Goal: Task Accomplishment & Management: Manage account settings

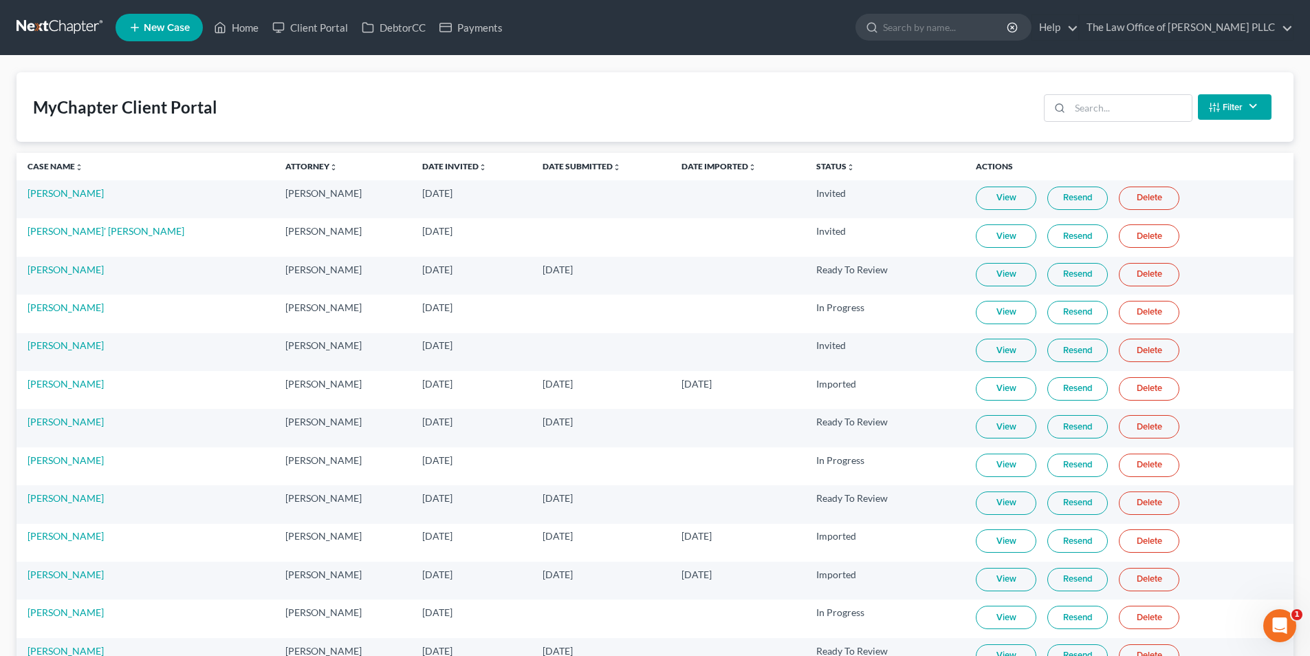
click at [78, 22] on link at bounding box center [61, 27] width 88 height 25
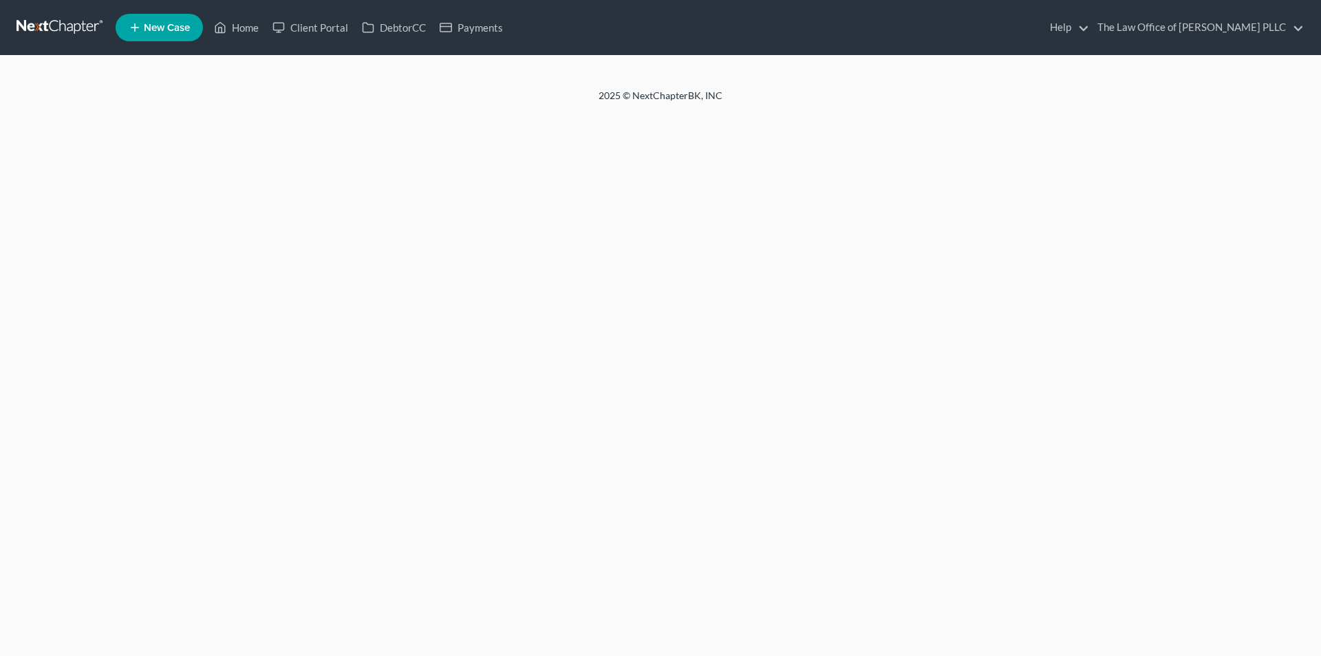
click at [126, 172] on div "Home New Case Client Portal DebtorCC Payments The Law Office of Furonda Brasfie…" at bounding box center [660, 328] width 1321 height 656
click at [98, 109] on footer "2025 © NextChapterBK, INC" at bounding box center [660, 101] width 1321 height 25
click at [932, 30] on input "search" at bounding box center [957, 26] width 126 height 25
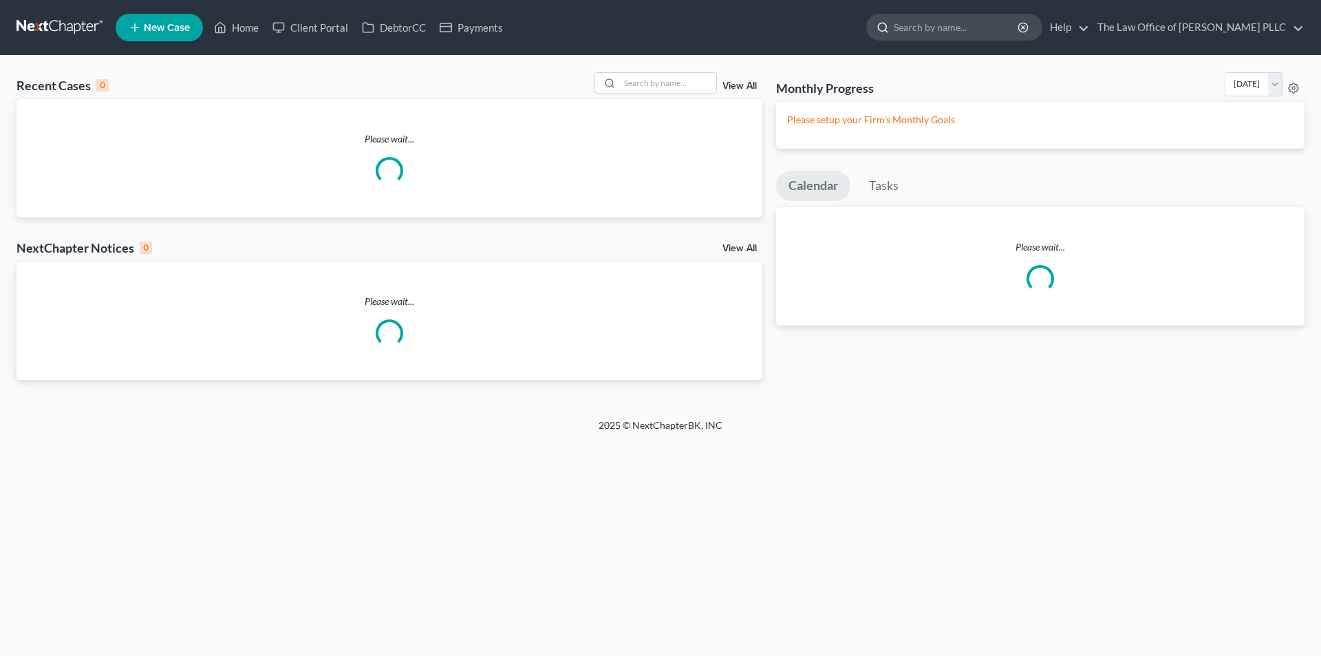
click at [936, 21] on input "search" at bounding box center [957, 26] width 126 height 25
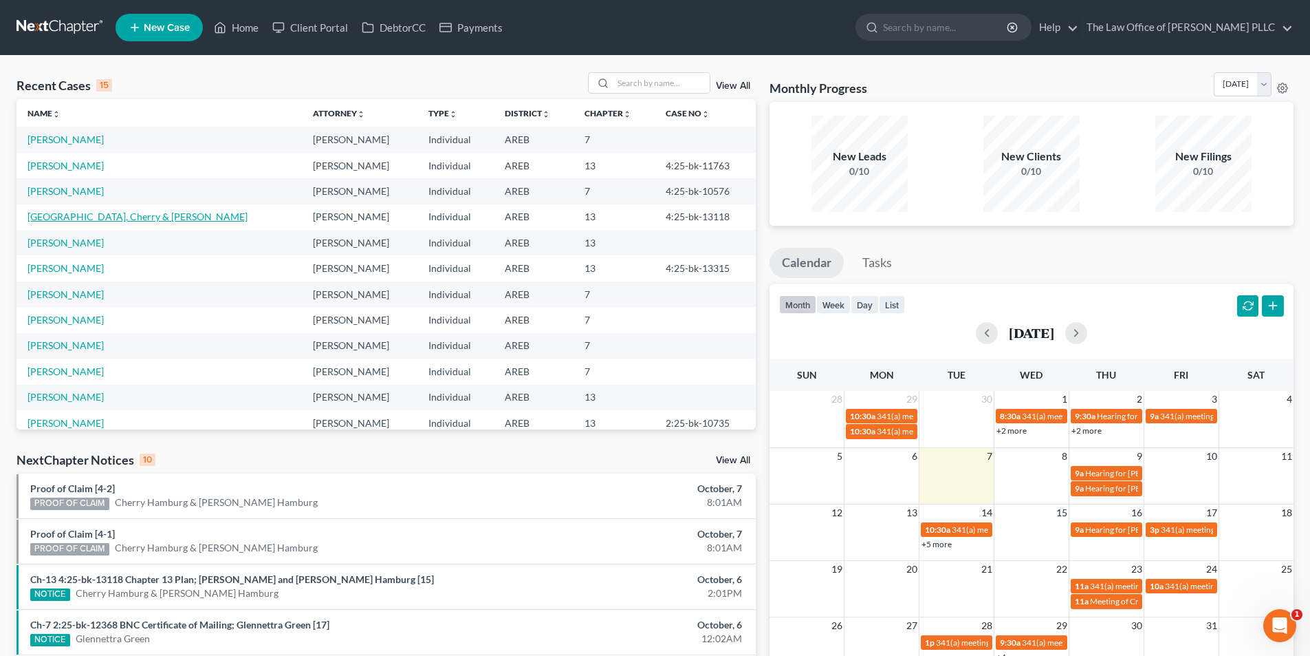
click at [50, 217] on link "[GEOGRAPHIC_DATA], Cherry & [PERSON_NAME]" at bounding box center [138, 217] width 220 height 12
select select "0"
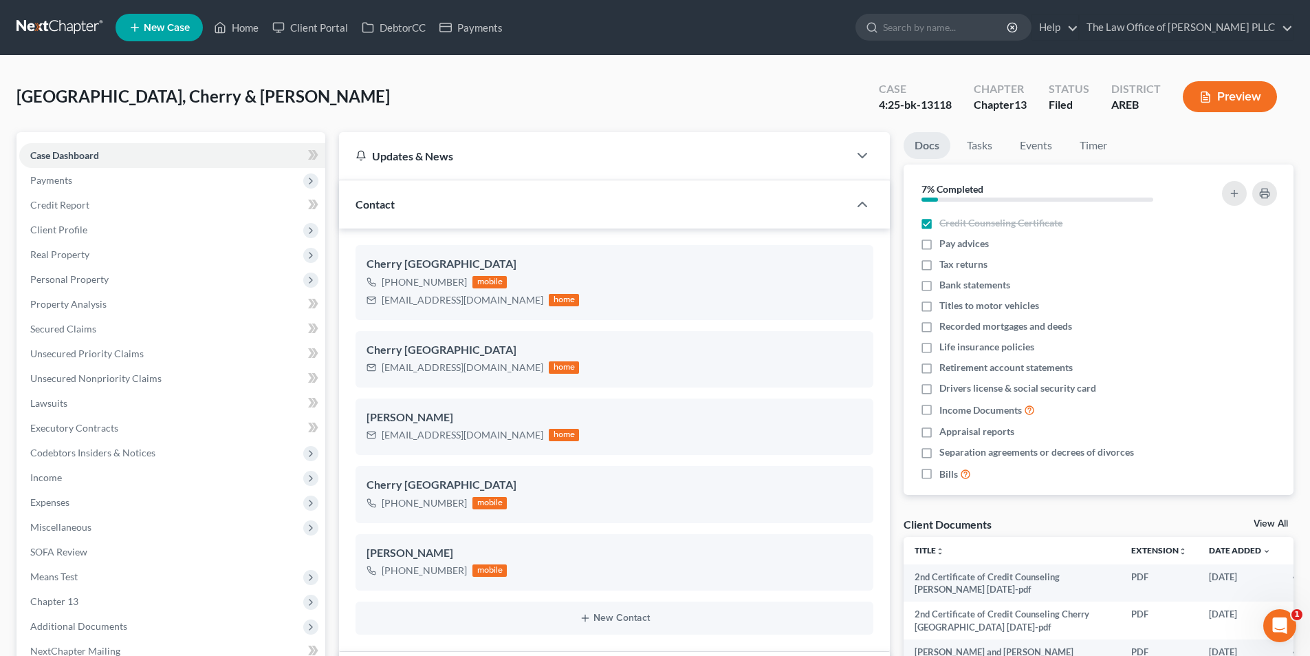
scroll to position [625, 0]
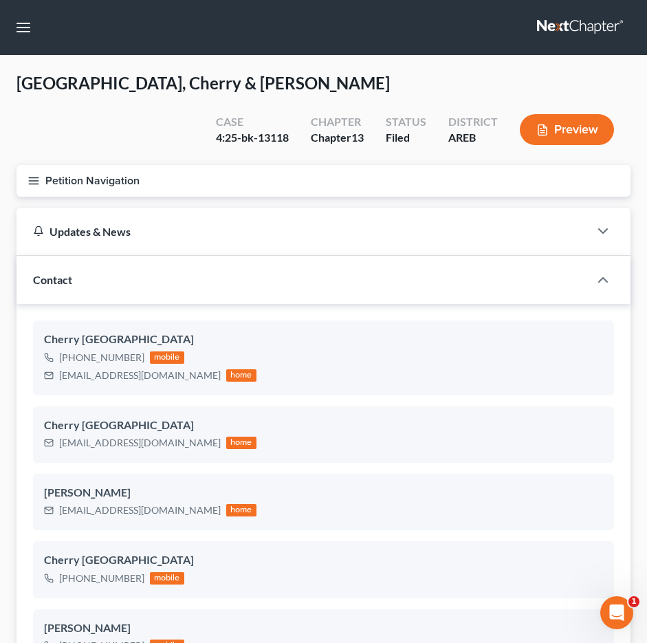
drag, startPoint x: 433, startPoint y: 208, endPoint x: 581, endPoint y: 1, distance: 254.3
click at [433, 208] on div "Updates & News" at bounding box center [303, 231] width 573 height 47
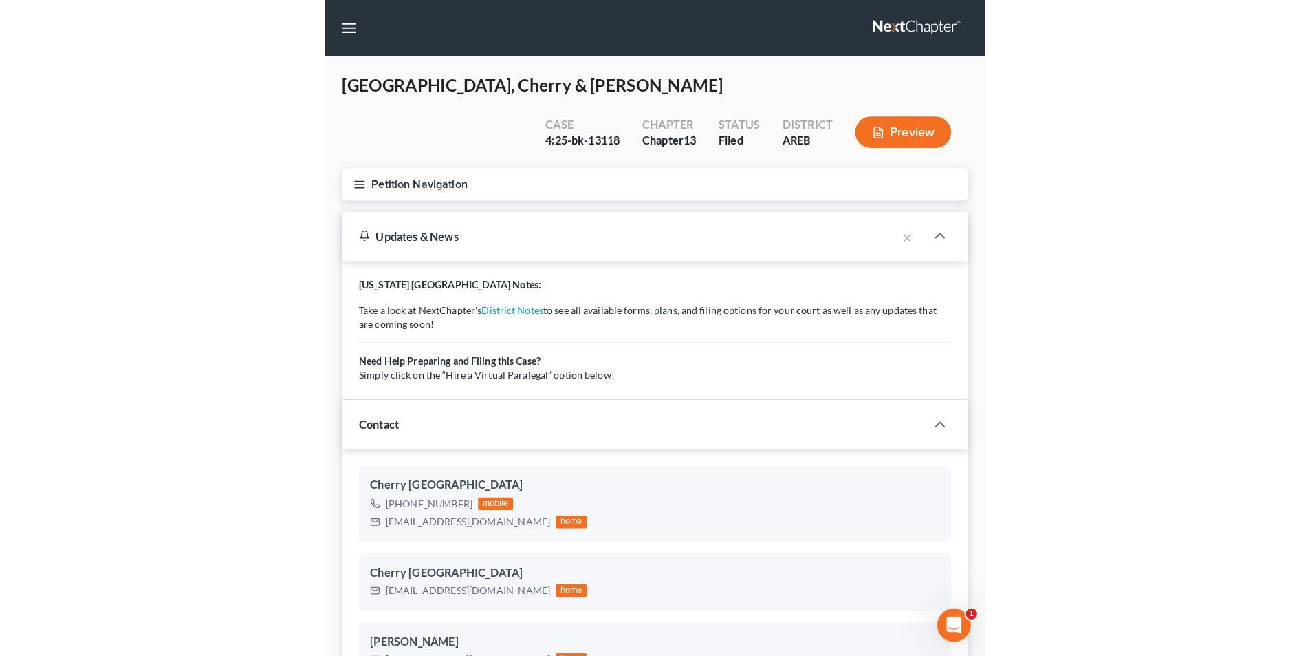
scroll to position [638, 0]
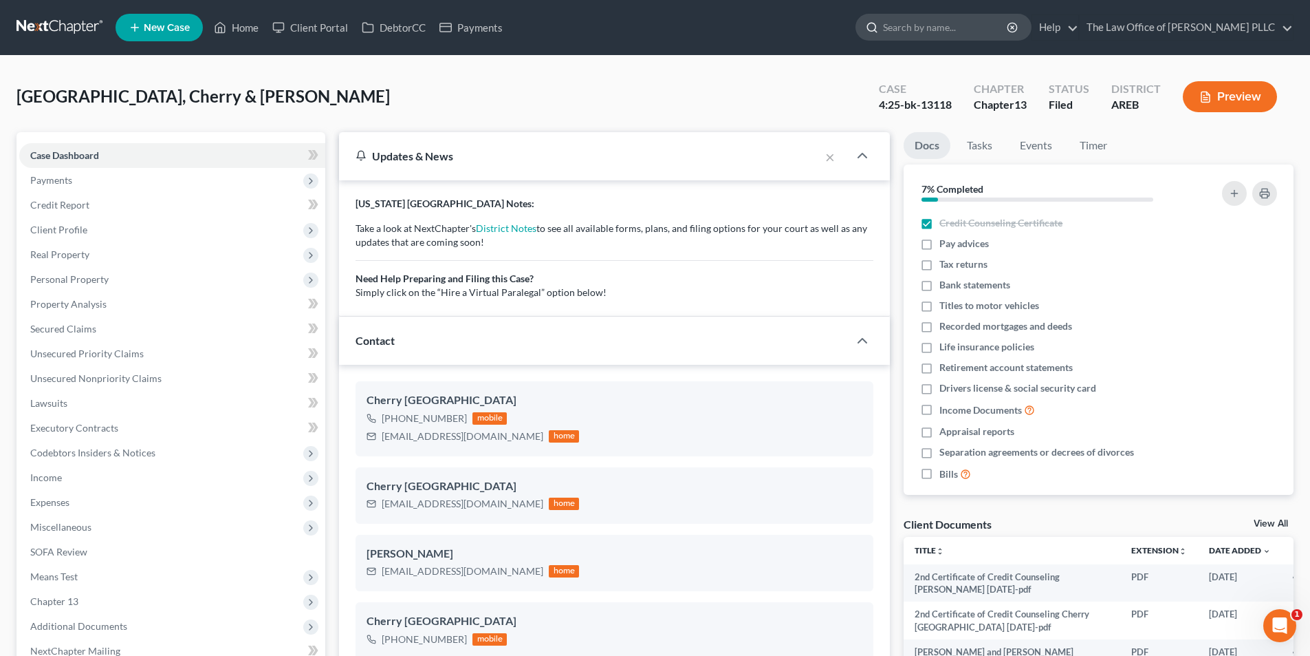
click at [893, 23] on input "search" at bounding box center [946, 26] width 126 height 25
type input "Ebony Madison"
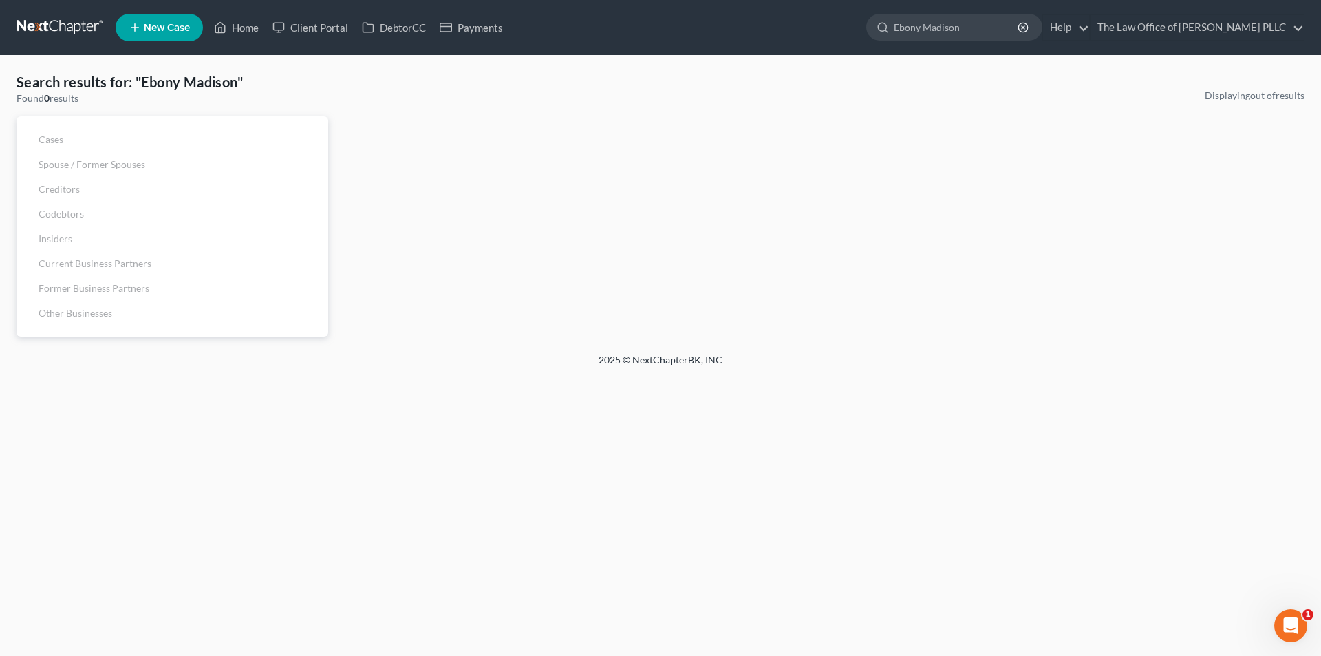
drag, startPoint x: 973, startPoint y: 26, endPoint x: 831, endPoint y: 25, distance: 142.4
click at [831, 25] on ul "New Case Home Client Portal DebtorCC Payments Ebony Madison - No Result - See a…" at bounding box center [710, 28] width 1189 height 36
type input "Madison"
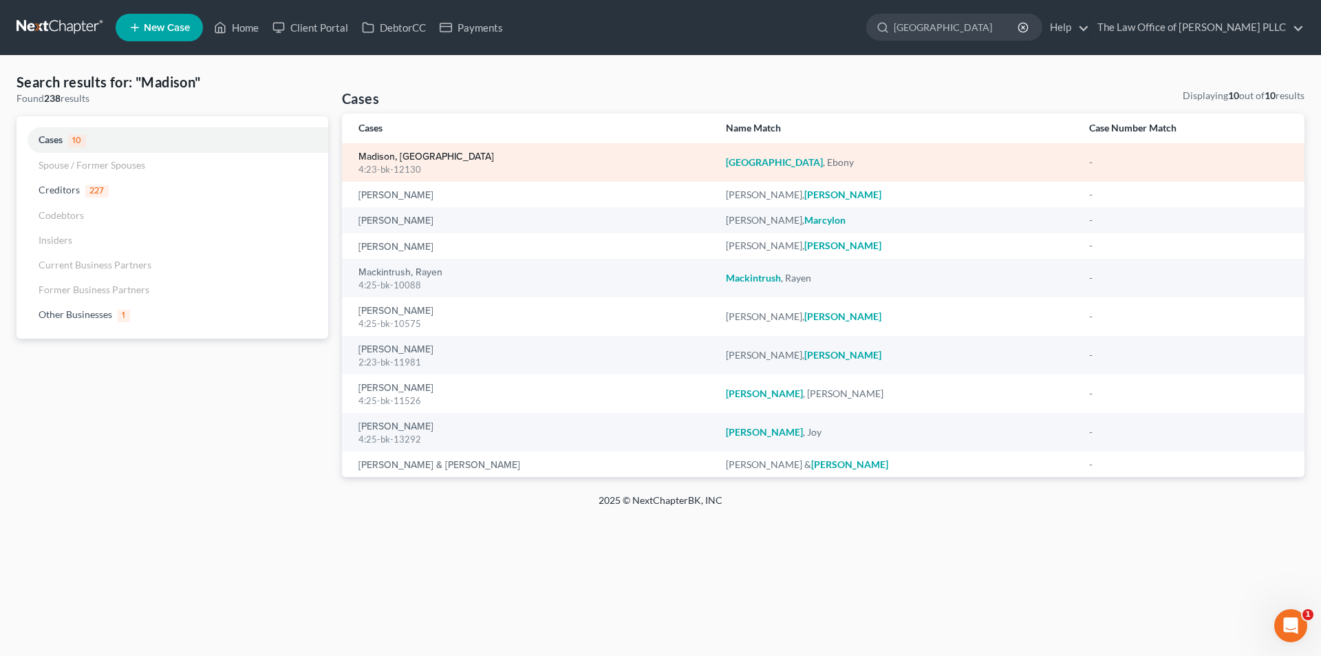
click at [404, 156] on link "Madison, [GEOGRAPHIC_DATA]" at bounding box center [426, 157] width 136 height 10
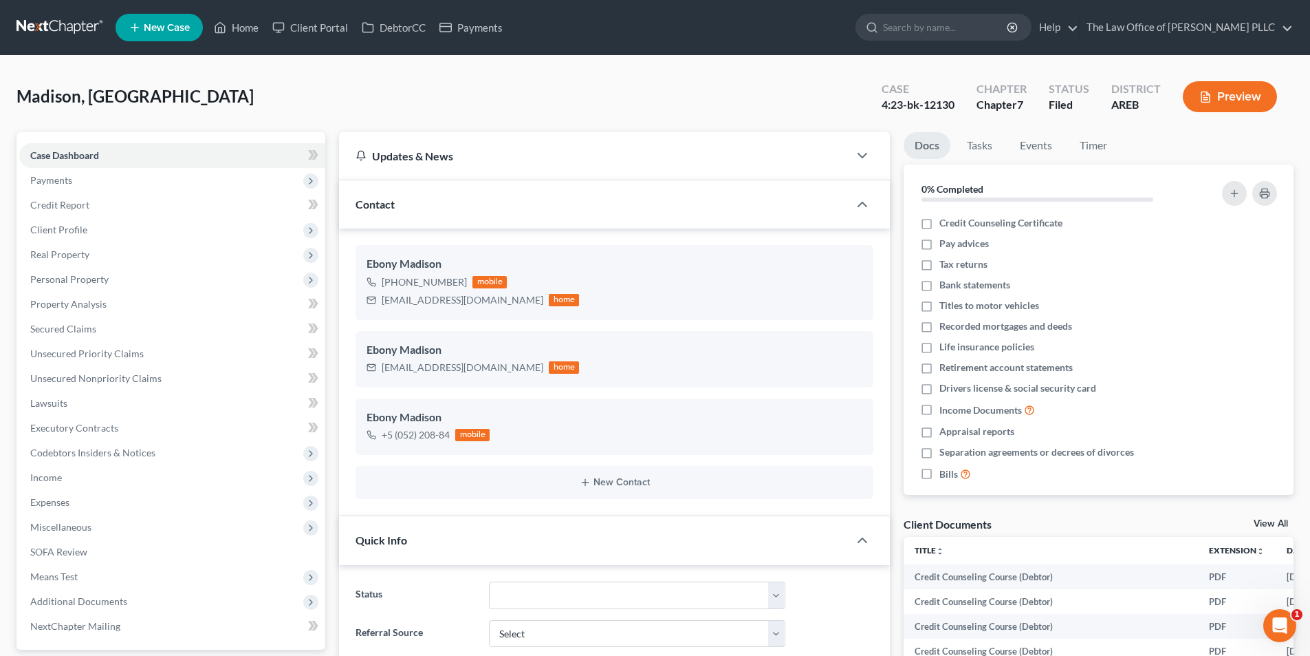
scroll to position [289, 0]
click at [1070, 24] on link "Help" at bounding box center [1056, 27] width 46 height 25
click at [1234, 98] on button "Preview" at bounding box center [1230, 96] width 94 height 31
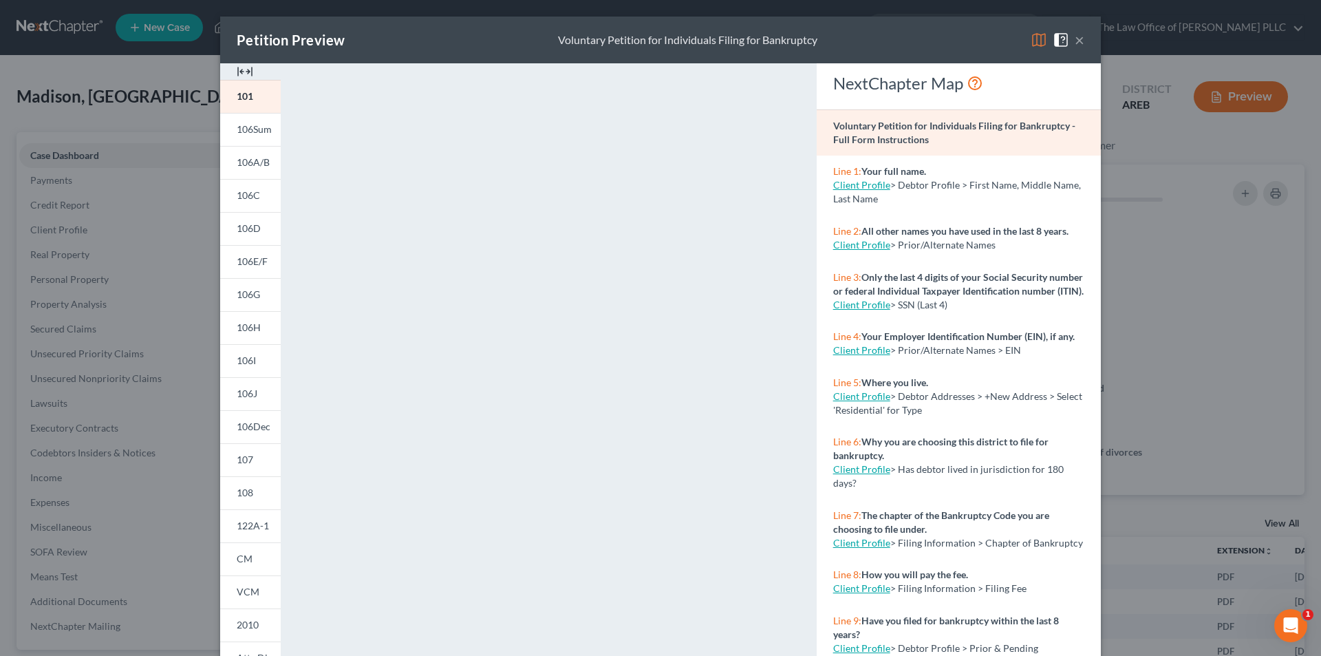
click at [1075, 41] on button "×" at bounding box center [1080, 40] width 10 height 17
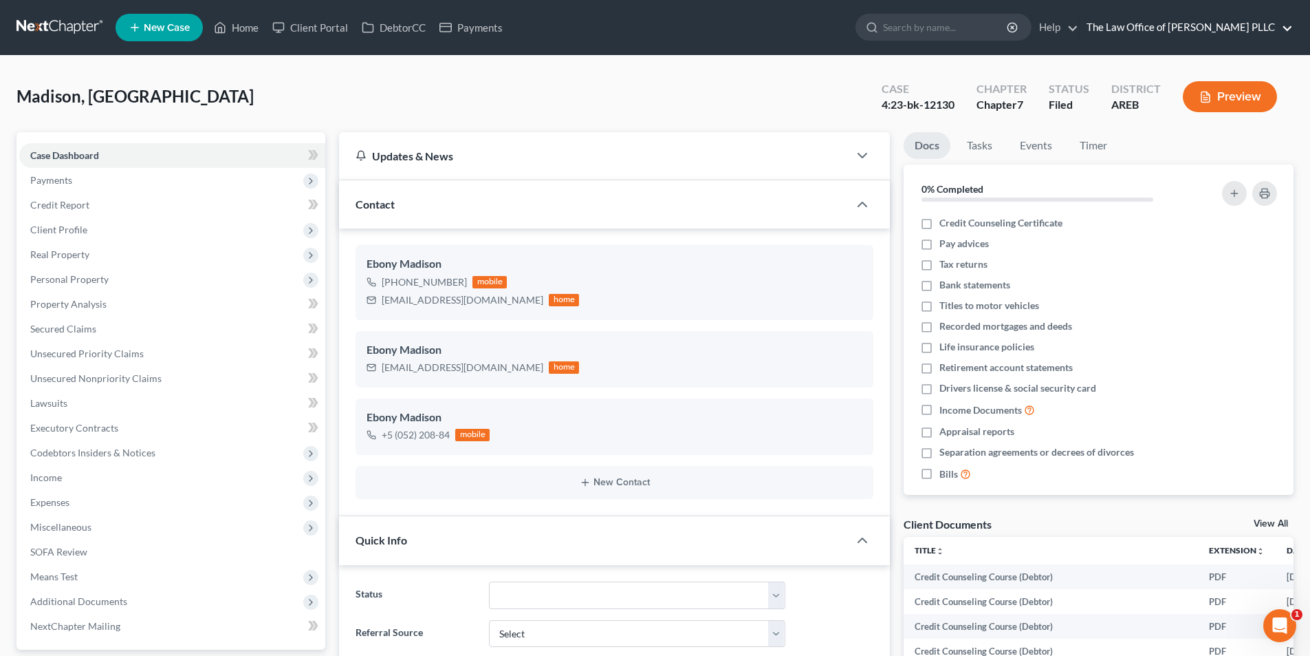
click at [1279, 29] on link "The Law Office of [PERSON_NAME] PLLC" at bounding box center [1186, 27] width 213 height 25
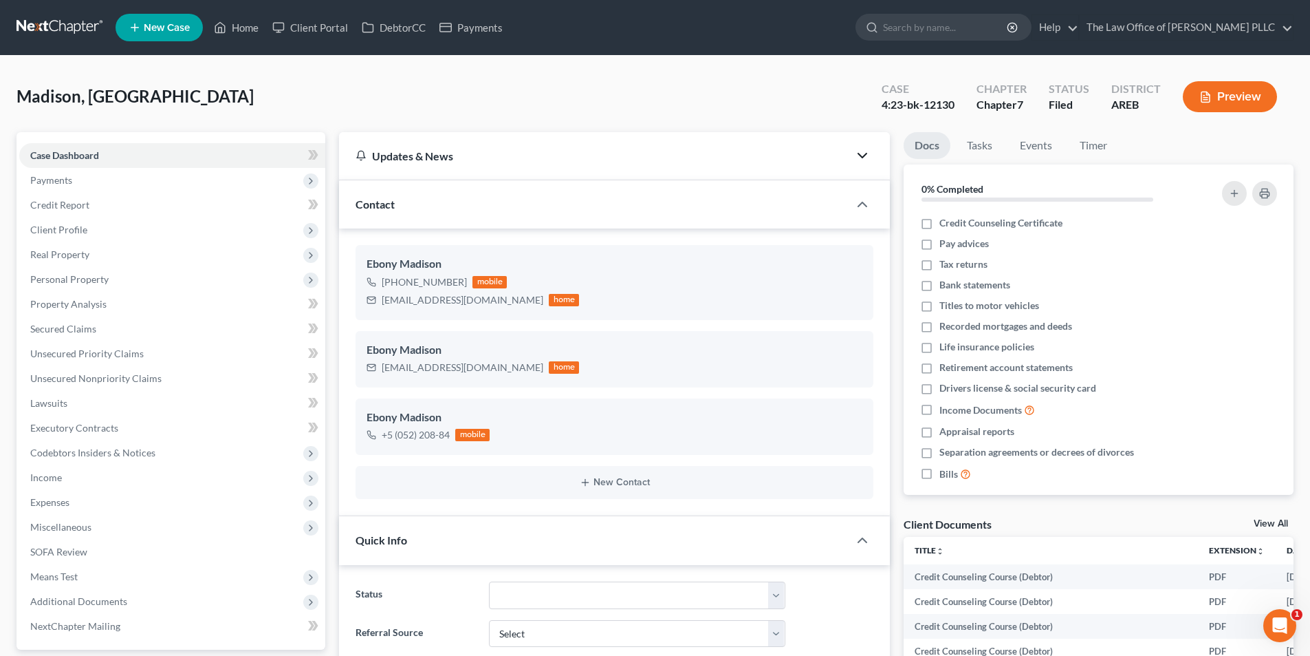
click at [861, 157] on icon "button" at bounding box center [862, 155] width 17 height 17
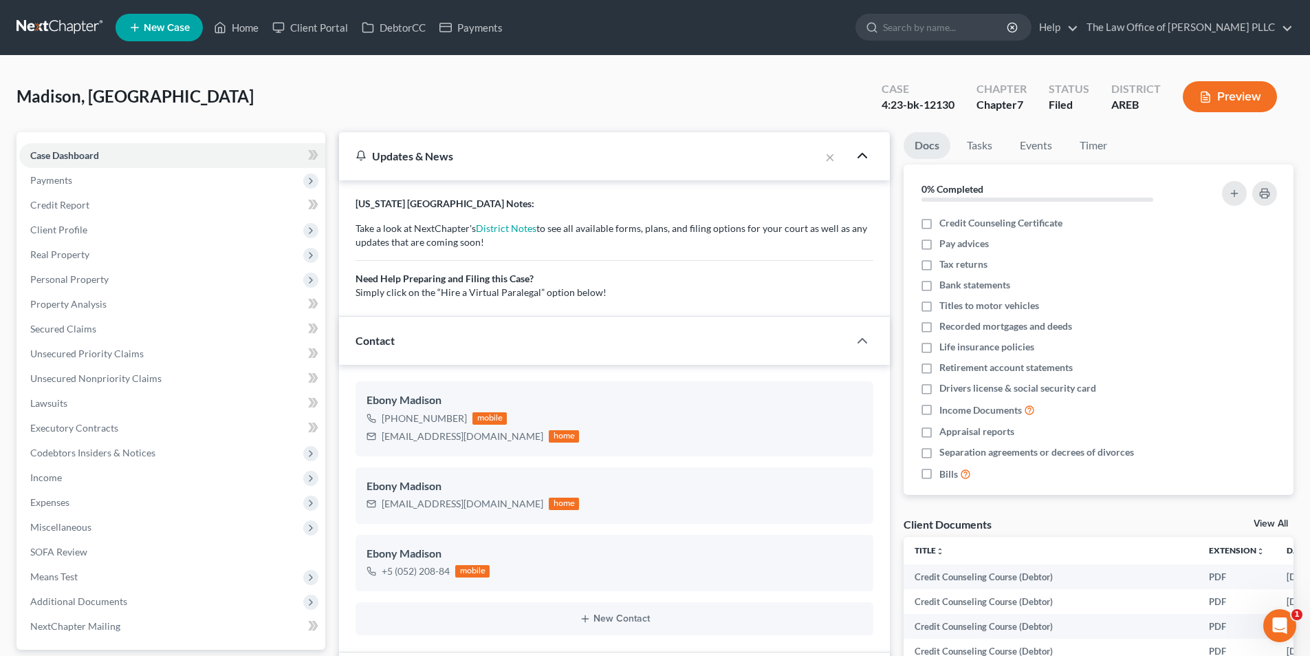
click at [861, 157] on polyline "button" at bounding box center [863, 155] width 8 height 4
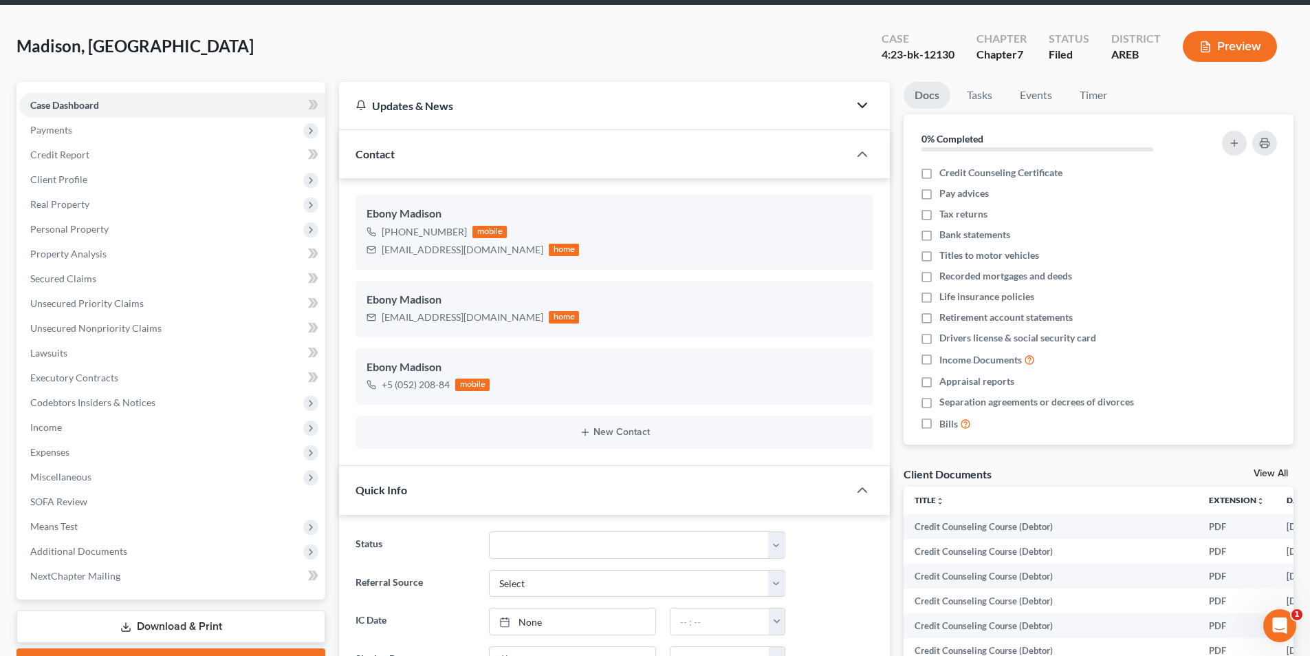
scroll to position [0, 0]
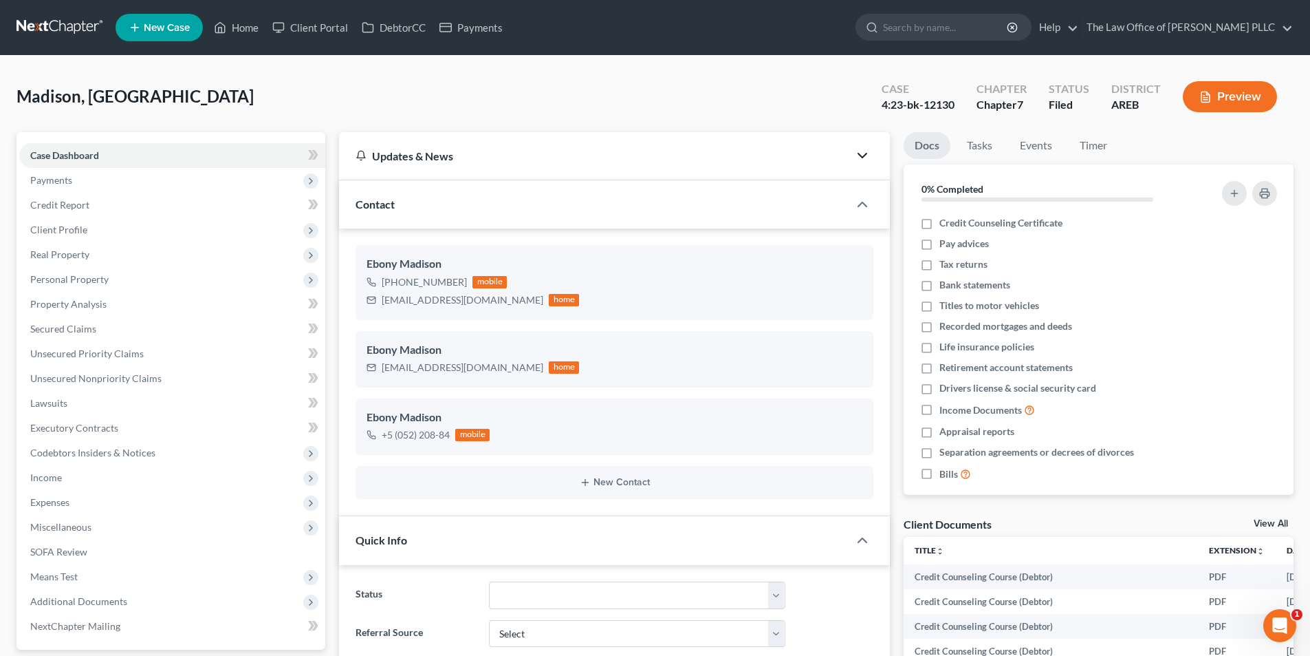
click at [100, 102] on span "Madison, [GEOGRAPHIC_DATA]" at bounding box center [135, 96] width 237 height 20
click at [865, 207] on icon "button" at bounding box center [862, 204] width 17 height 17
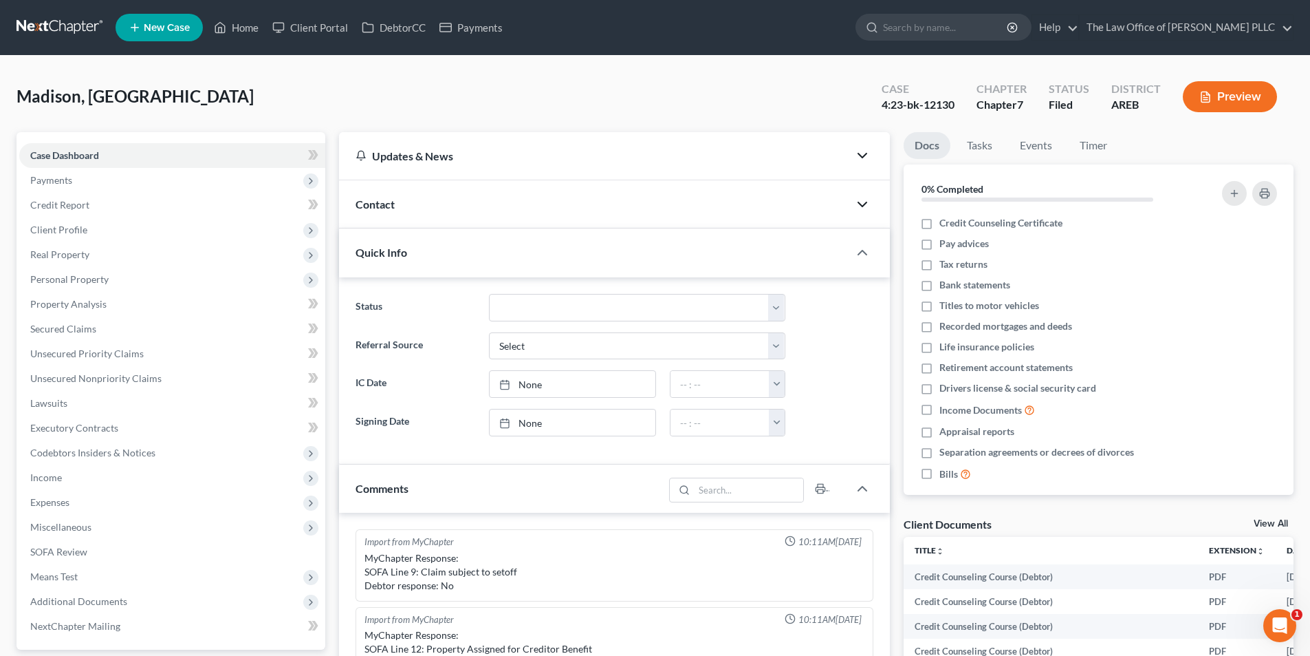
click at [404, 155] on div "Updates & News" at bounding box center [594, 156] width 477 height 14
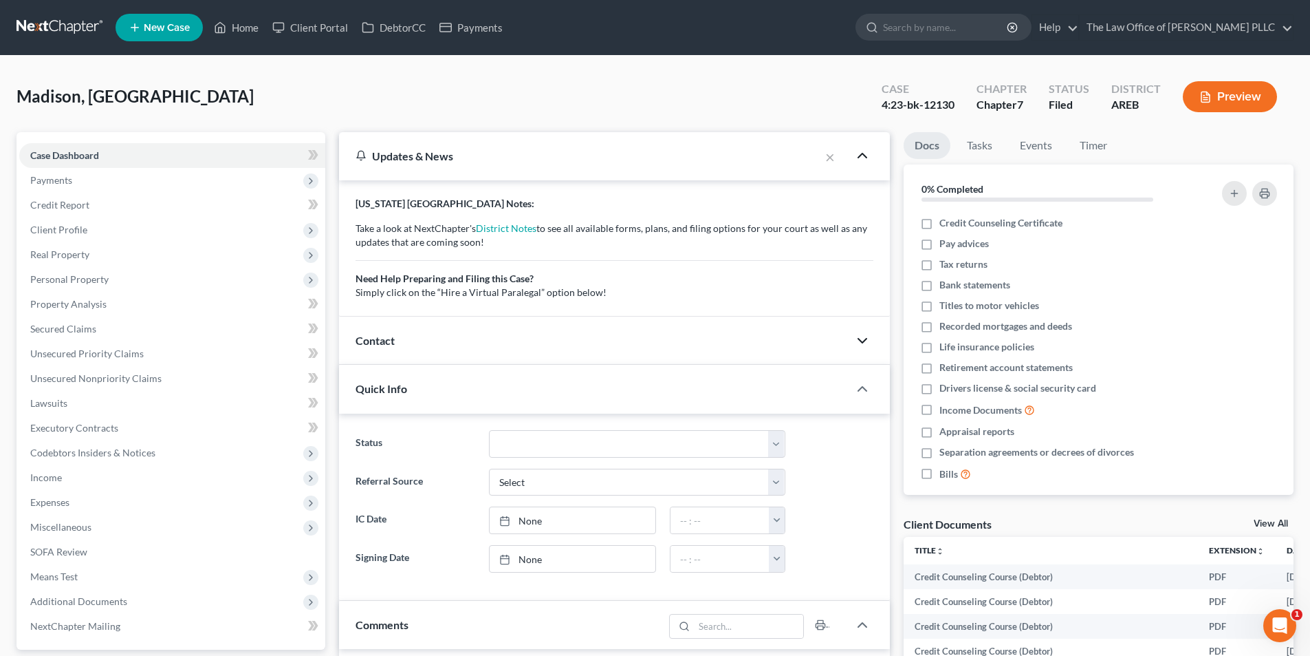
click at [44, 93] on span "Madison, [GEOGRAPHIC_DATA]" at bounding box center [135, 96] width 237 height 20
drag, startPoint x: 44, startPoint y: 93, endPoint x: 397, endPoint y: 88, distance: 352.9
click at [397, 88] on div "Madison, Ebony Upgraded Case 4:23-bk-12130 Chapter Chapter 7 Status Filed Distr…" at bounding box center [655, 102] width 1277 height 60
click at [914, 105] on div "4:23-bk-12130" at bounding box center [918, 105] width 73 height 16
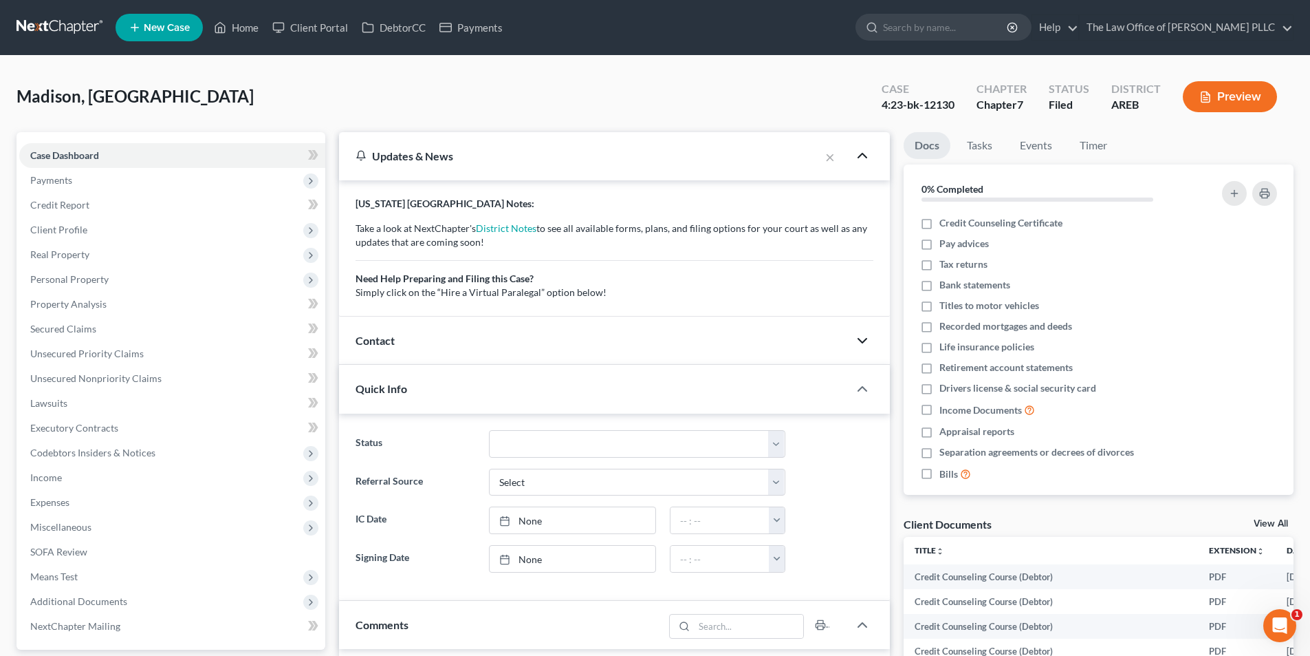
drag, startPoint x: 1000, startPoint y: 102, endPoint x: 1024, endPoint y: 101, distance: 24.1
click at [1000, 102] on div "Chapter 7" at bounding box center [1002, 105] width 50 height 16
click at [1075, 107] on div "Filed" at bounding box center [1069, 105] width 41 height 16
click at [1123, 99] on div "AREB" at bounding box center [1137, 105] width 50 height 16
click at [47, 524] on span "Miscellaneous" at bounding box center [60, 527] width 61 height 12
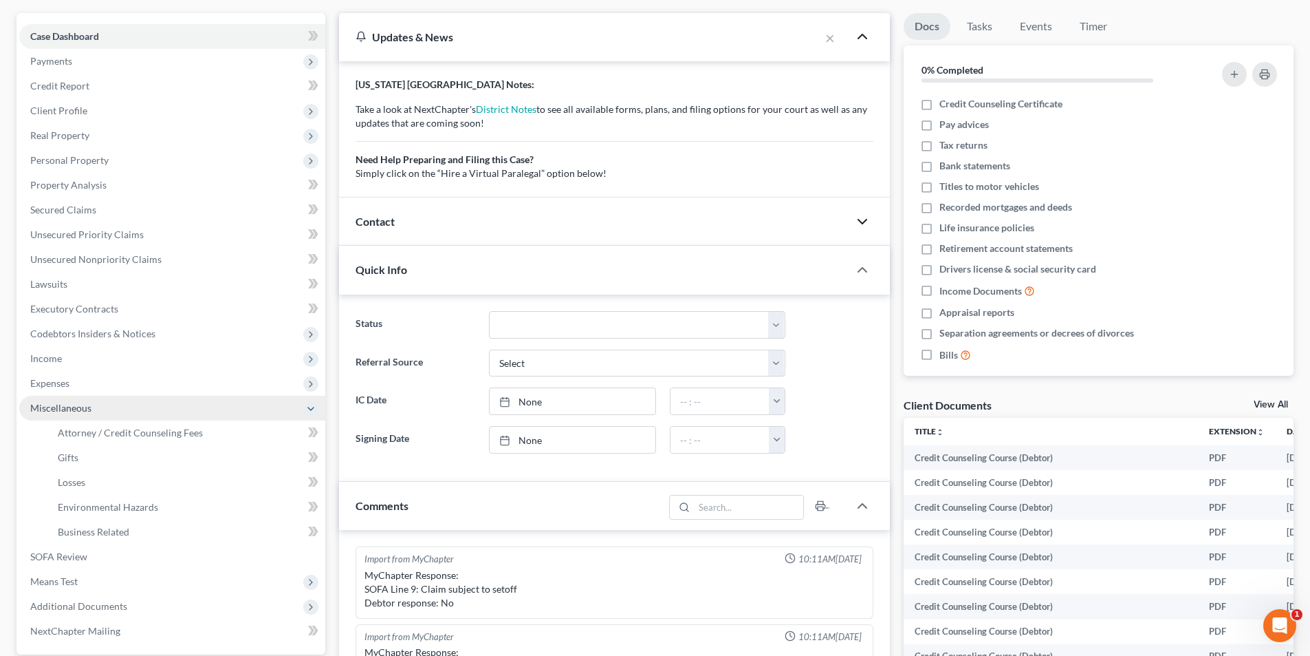
scroll to position [138, 0]
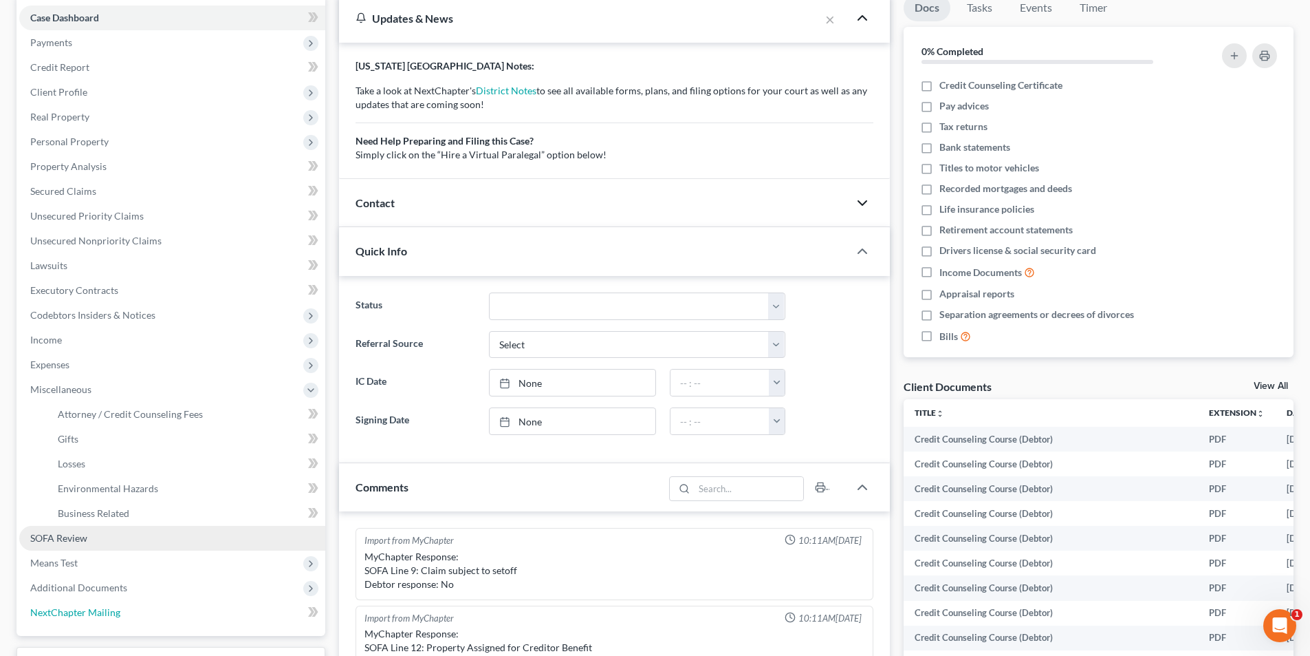
drag, startPoint x: 73, startPoint y: 612, endPoint x: 115, endPoint y: 548, distance: 77.1
click at [74, 612] on span "NextChapter Mailing" at bounding box center [75, 612] width 90 height 12
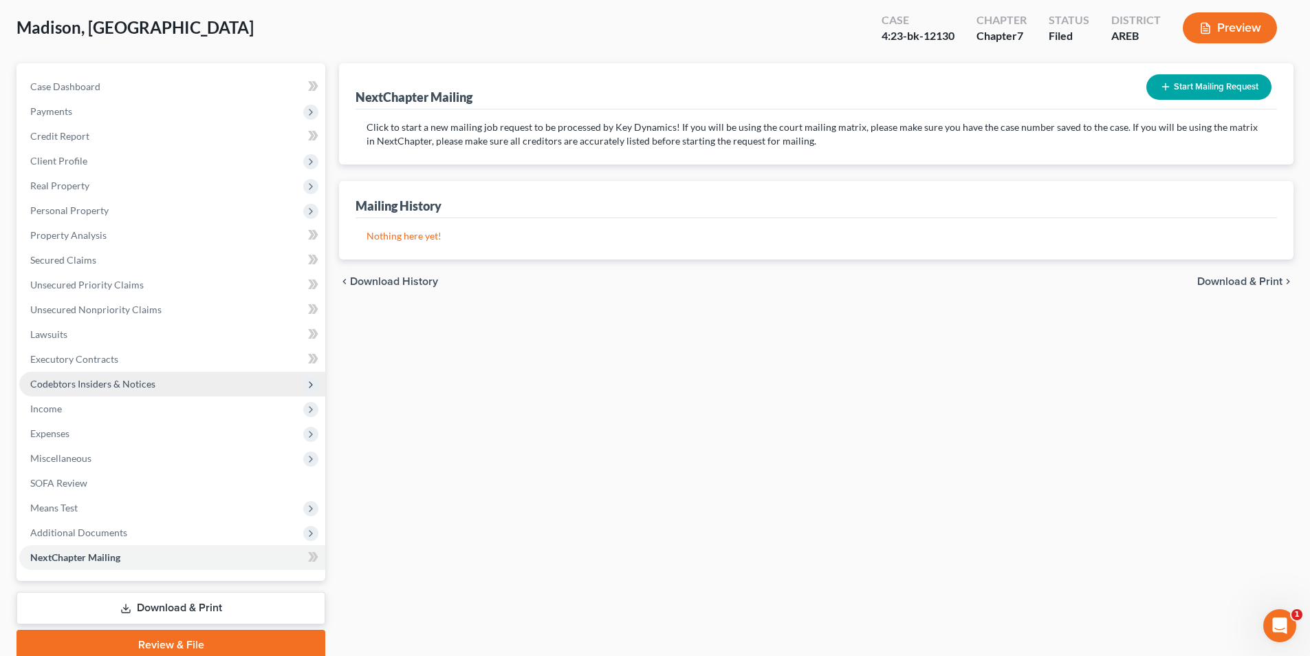
scroll to position [125, 0]
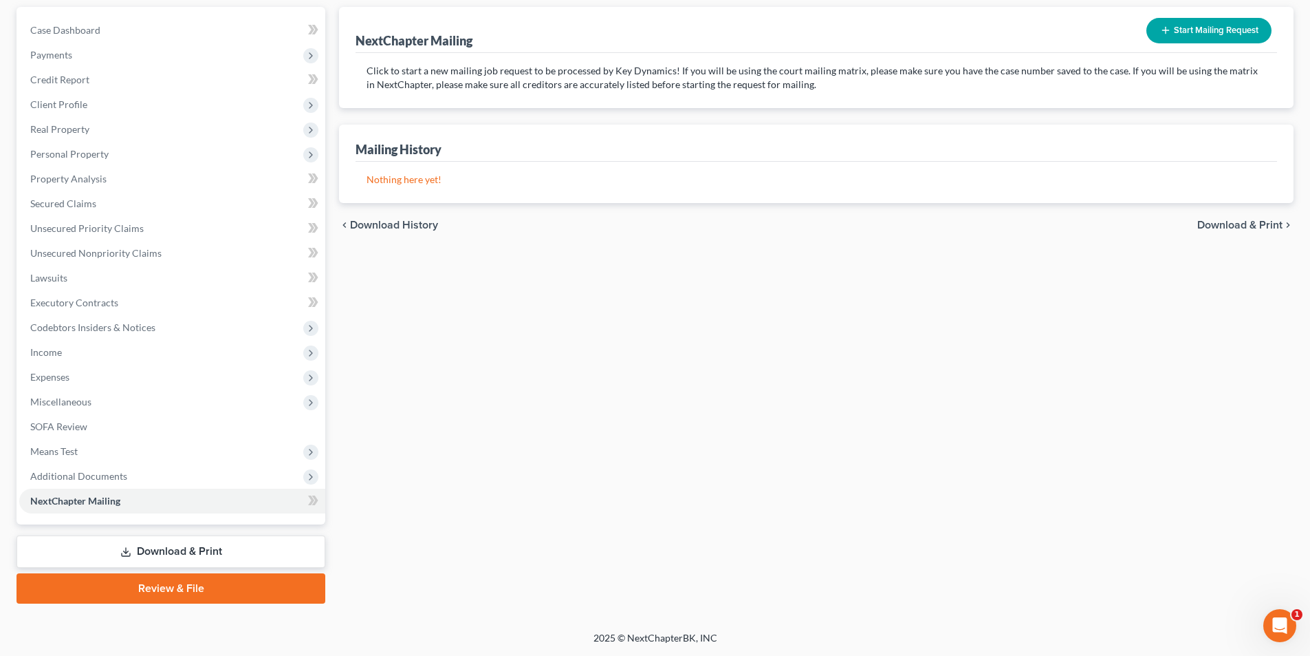
click at [129, 550] on icon at bounding box center [125, 551] width 11 height 11
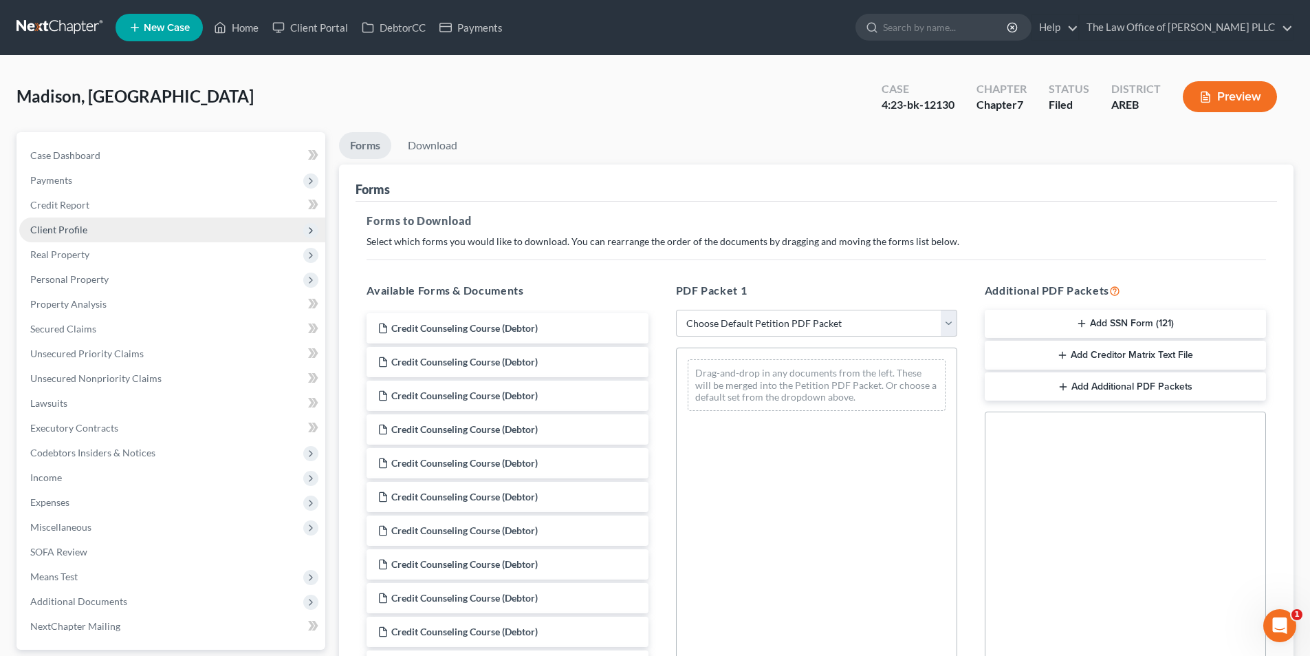
click at [64, 234] on span "Client Profile" at bounding box center [58, 230] width 57 height 12
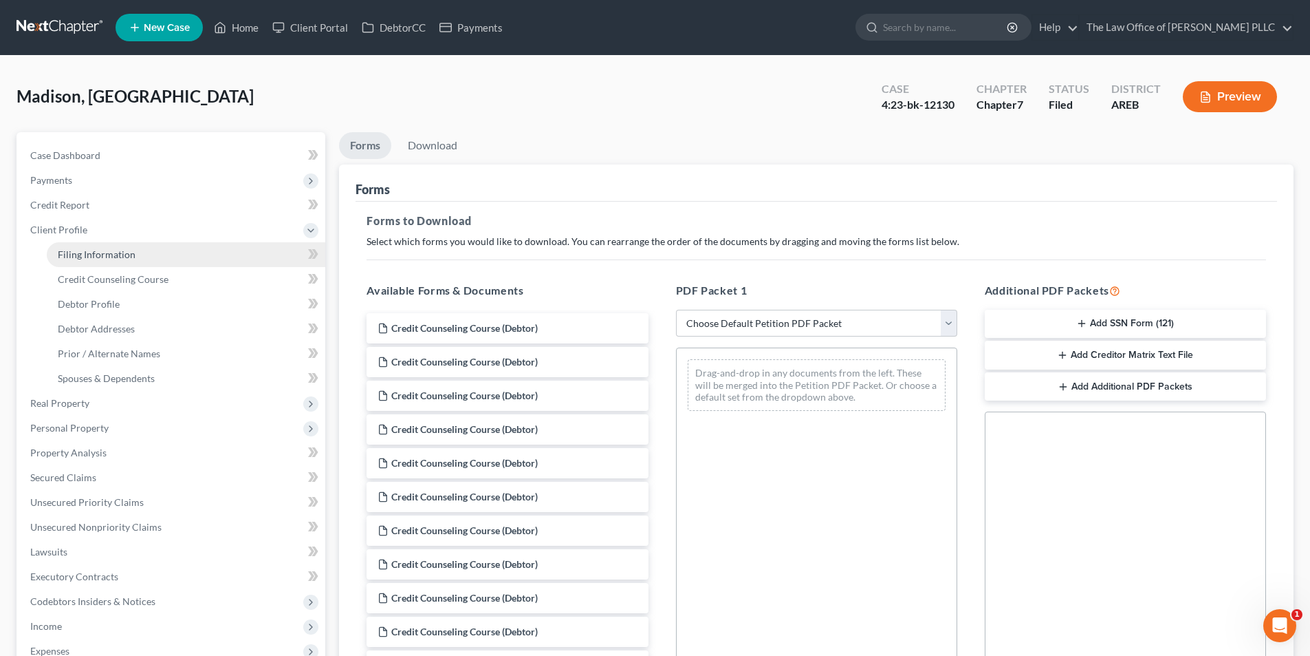
click at [84, 259] on span "Filing Information" at bounding box center [97, 254] width 78 height 12
select select "1"
select select "0"
select select "2"
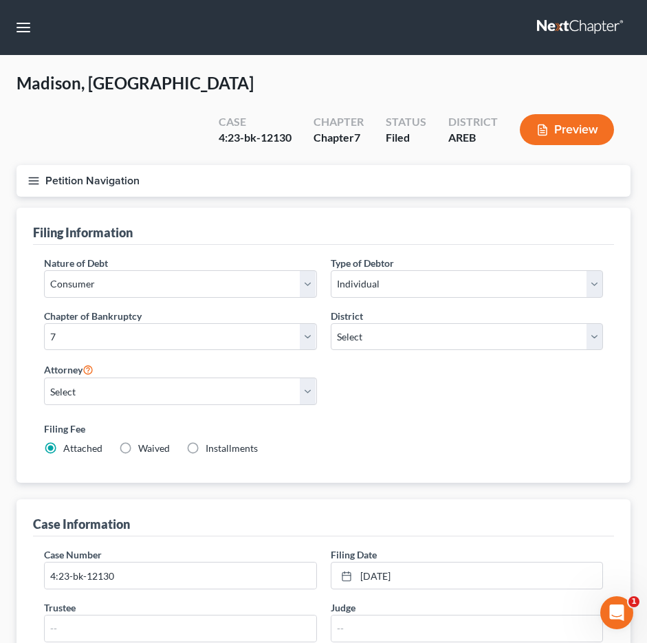
click at [483, 25] on nav "Home New Case Client Portal DebtorCC Payments The Law Office of Furonda Brasfie…" at bounding box center [323, 27] width 647 height 55
click at [345, 47] on nav "Home New Case Client Portal DebtorCC Payments The Law Office of Furonda Brasfie…" at bounding box center [323, 27] width 647 height 55
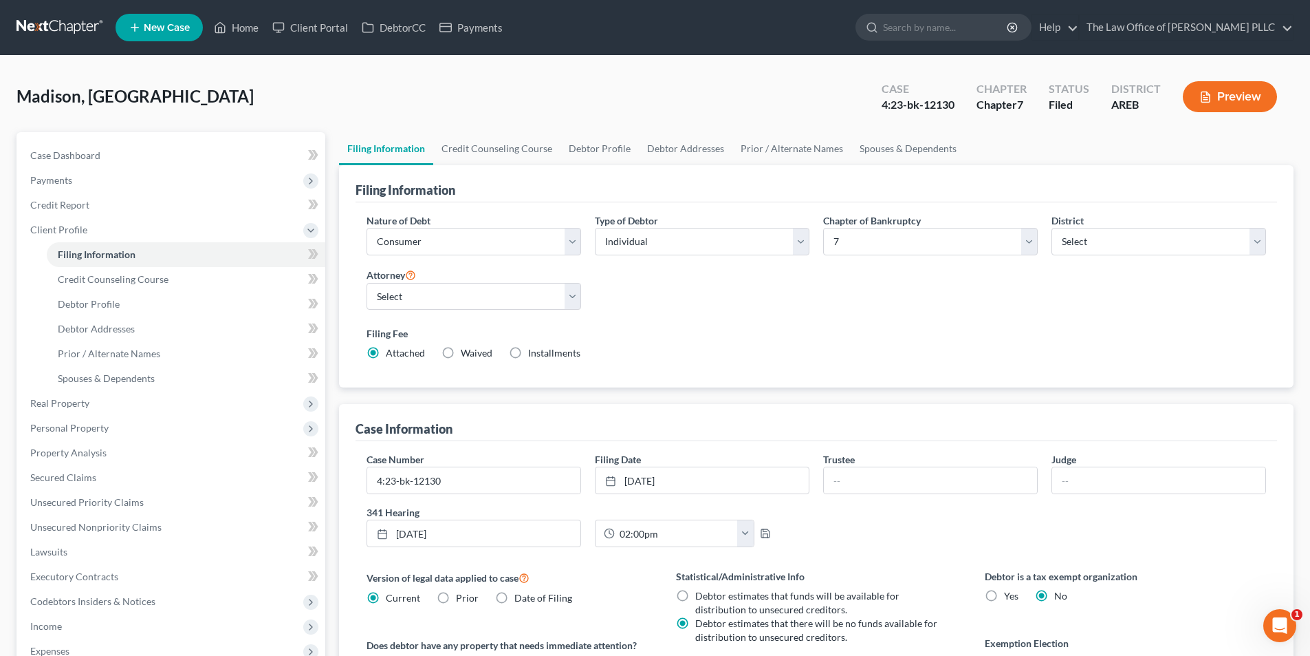
click at [173, 26] on span "New Case" at bounding box center [167, 28] width 46 height 10
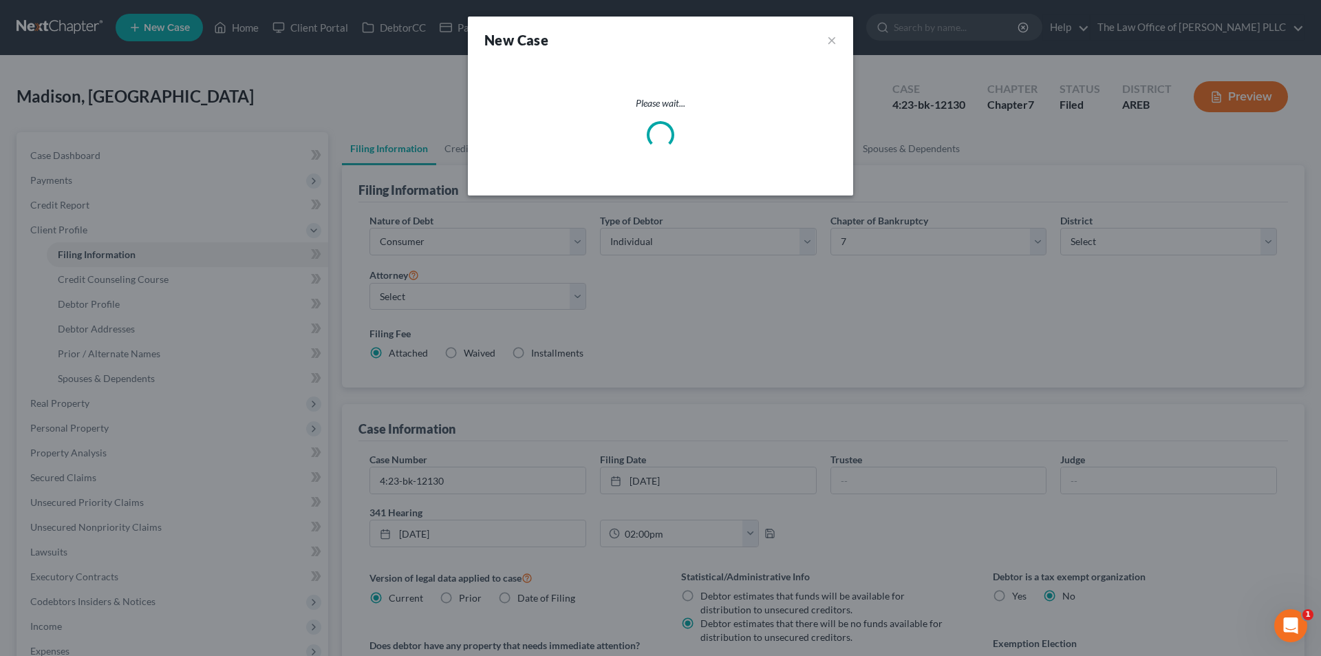
select select "5"
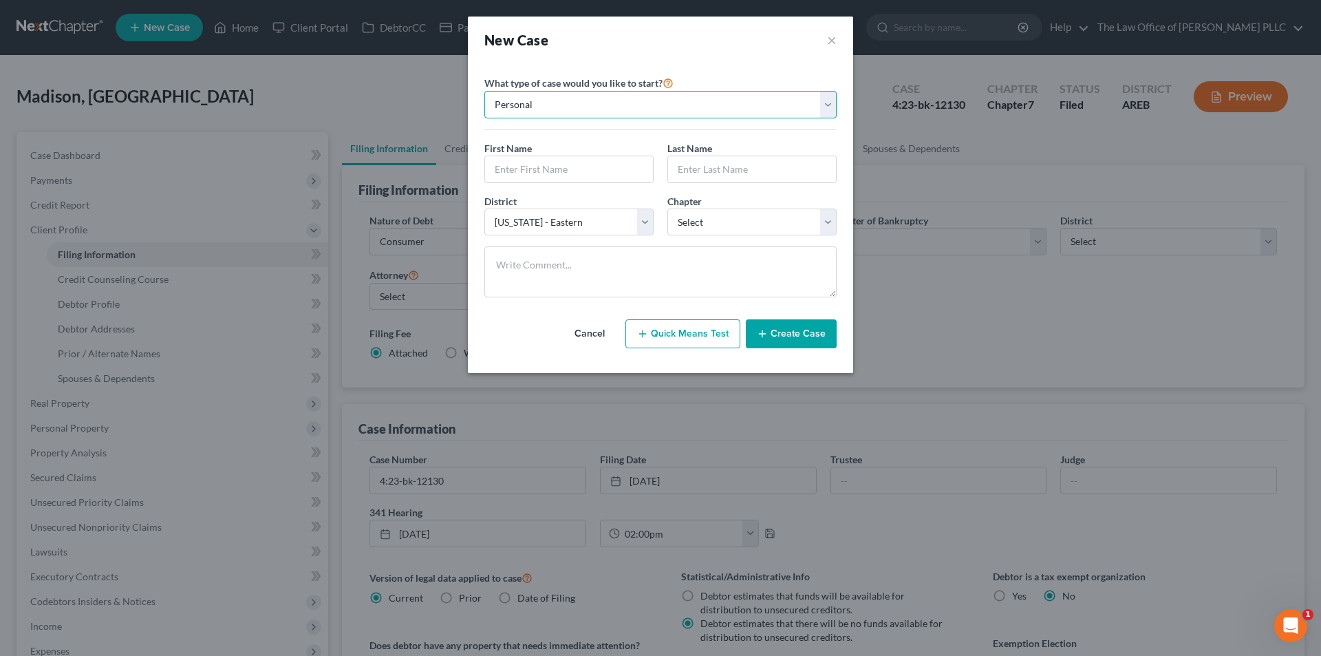
click at [590, 103] on select "Personal Business" at bounding box center [660, 105] width 352 height 28
click at [577, 160] on input "text" at bounding box center [569, 169] width 168 height 26
type input "Ebony"
type input "Madison"
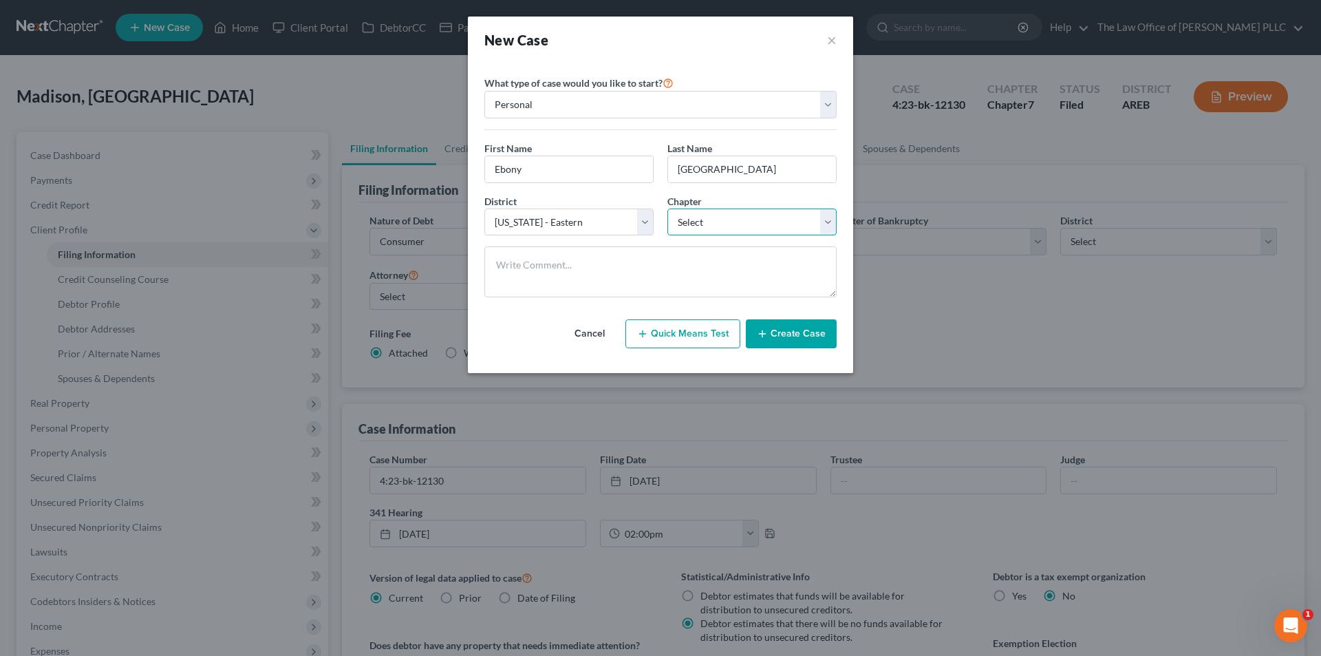
click at [714, 224] on select "Select 7 11 12 13" at bounding box center [751, 222] width 169 height 28
select select "0"
click at [667, 208] on select "Select 7 11 12 13" at bounding box center [751, 222] width 169 height 28
click at [829, 38] on button "×" at bounding box center [832, 39] width 10 height 19
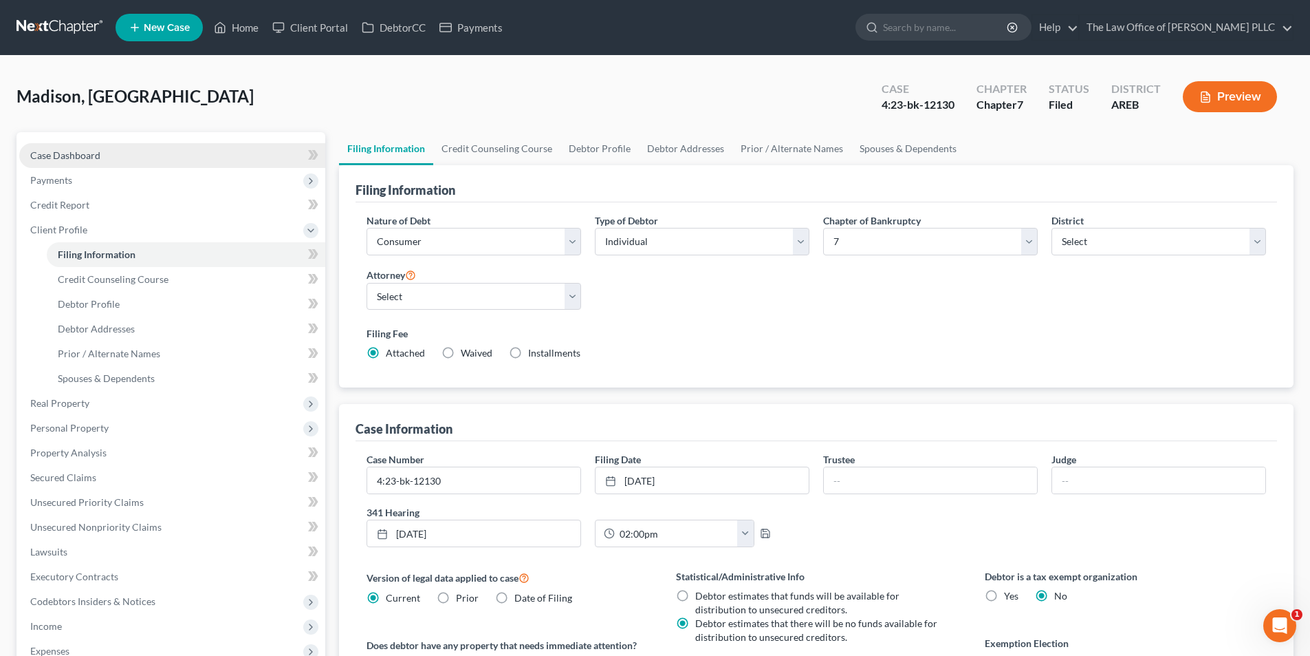
click at [85, 147] on link "Case Dashboard" at bounding box center [172, 155] width 306 height 25
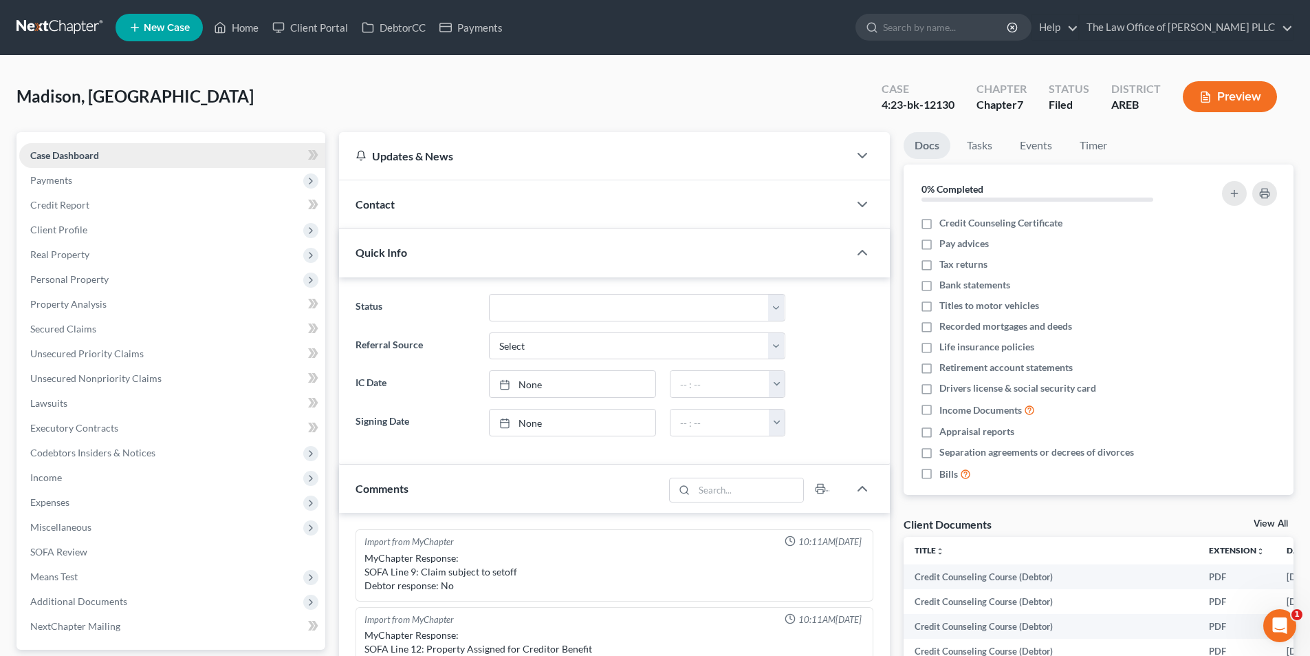
scroll to position [289, 0]
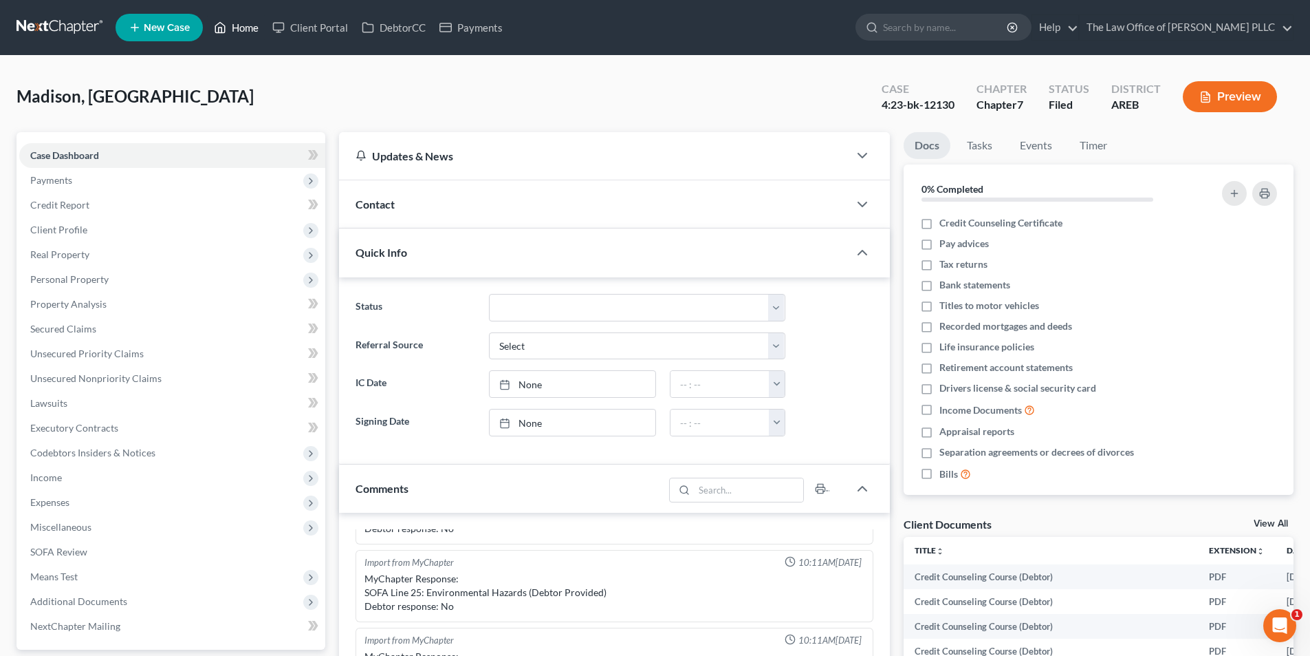
click at [233, 26] on link "Home" at bounding box center [236, 27] width 58 height 25
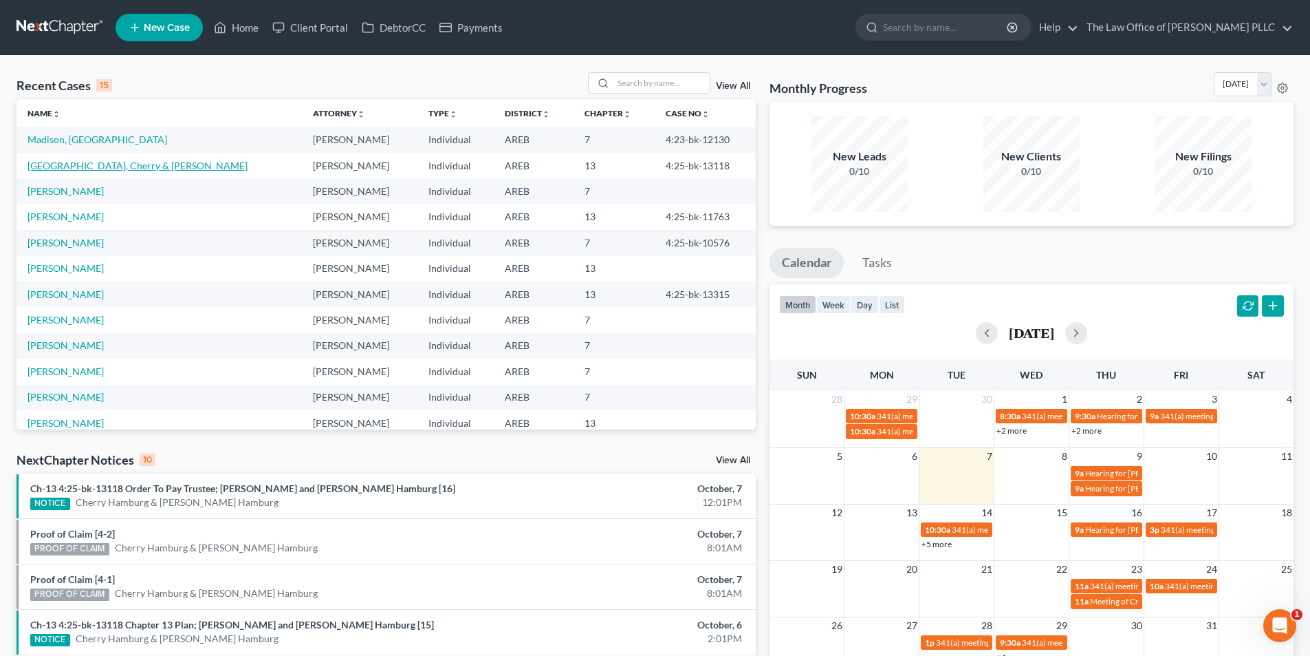
click at [70, 169] on link "[GEOGRAPHIC_DATA], Cherry & [PERSON_NAME]" at bounding box center [138, 166] width 220 height 12
select select "6"
select select "0"
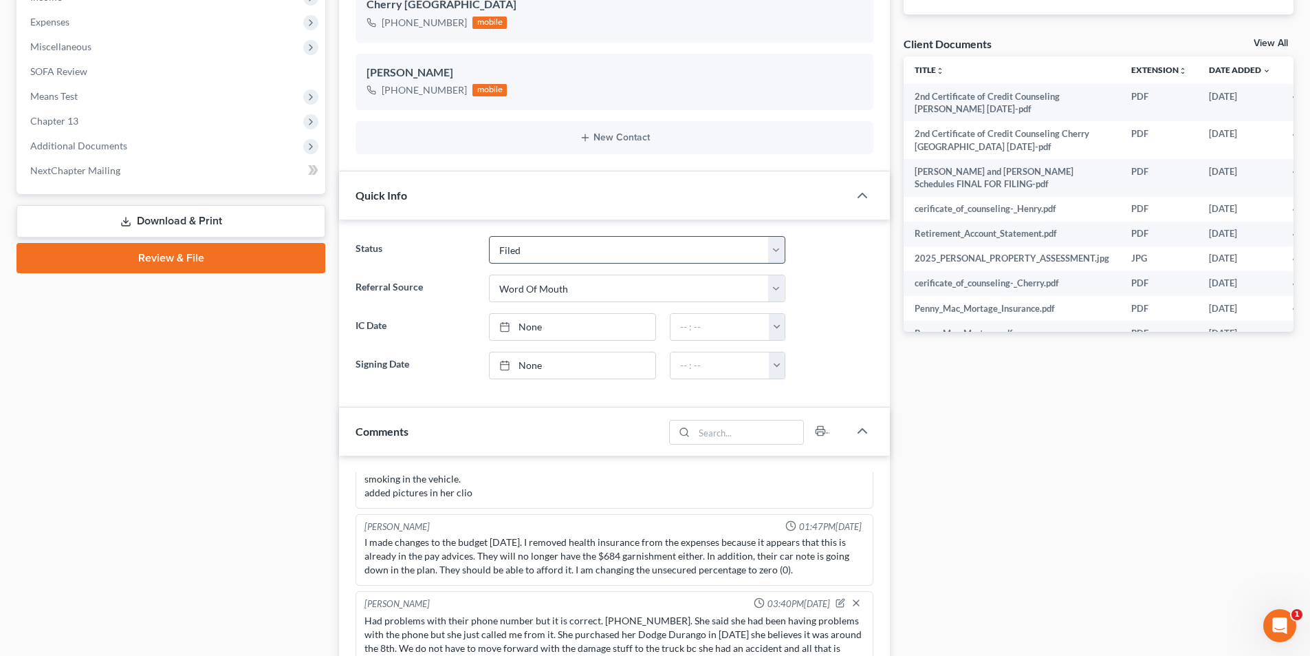
scroll to position [482, 0]
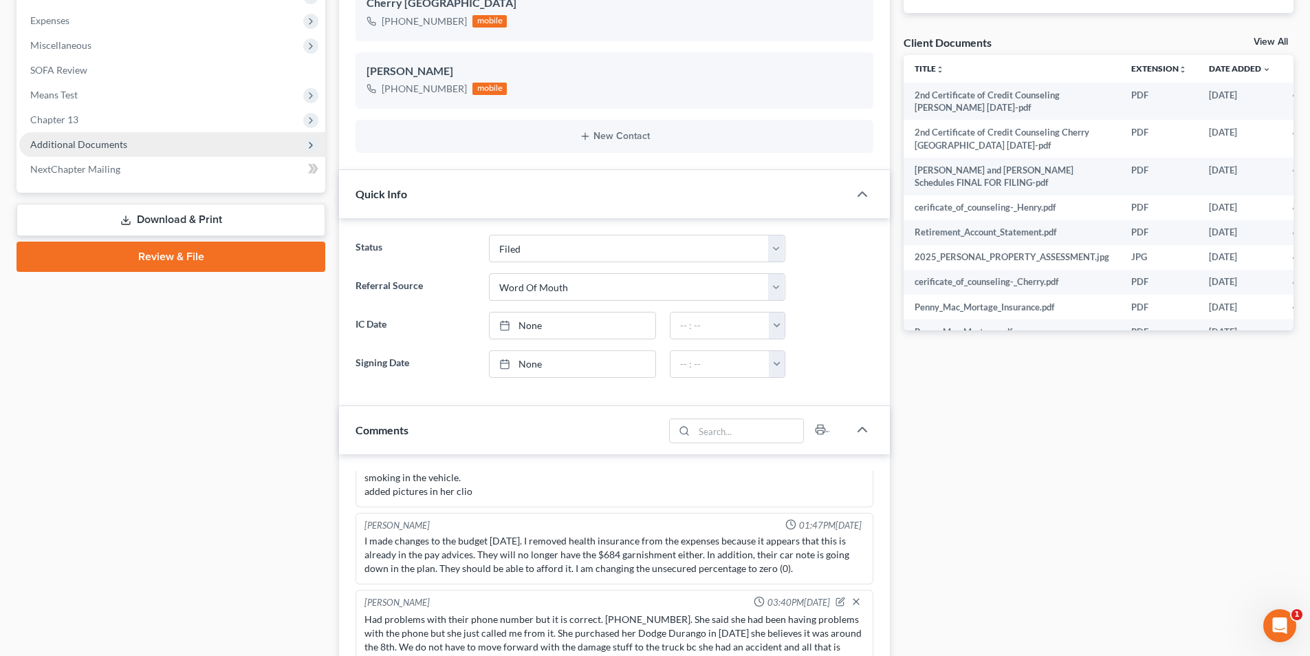
click at [76, 142] on span "Additional Documents" at bounding box center [78, 144] width 97 height 12
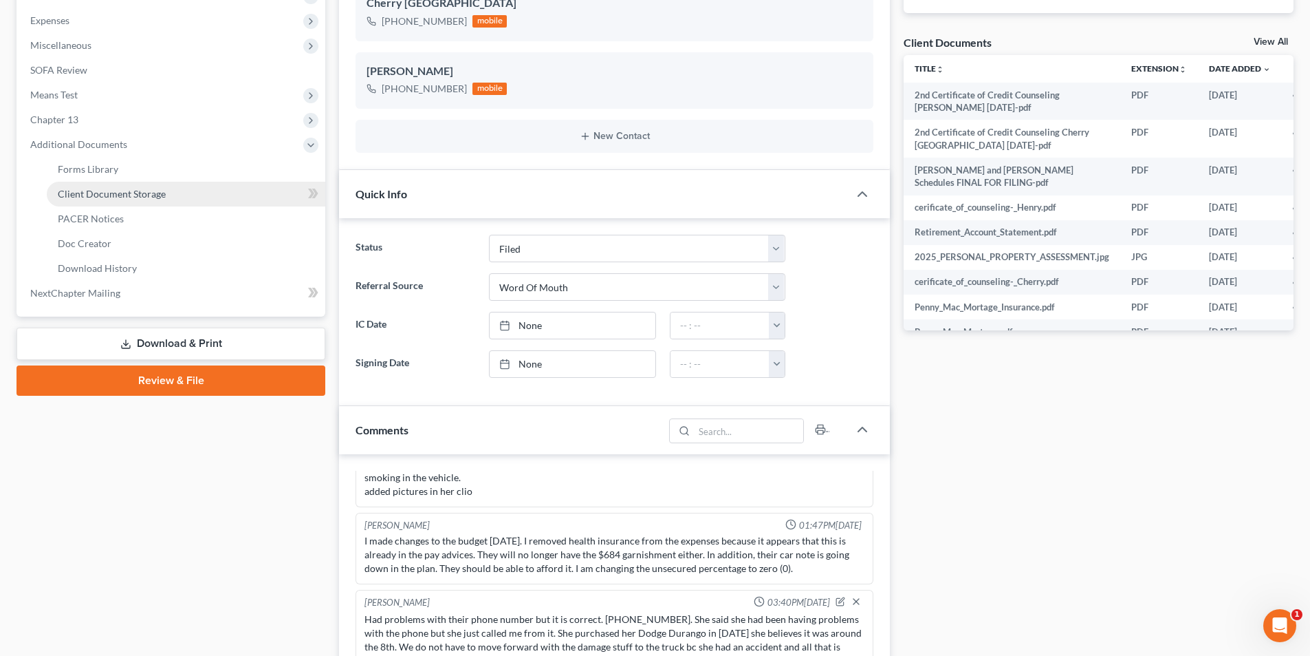
click at [96, 190] on span "Client Document Storage" at bounding box center [112, 194] width 108 height 12
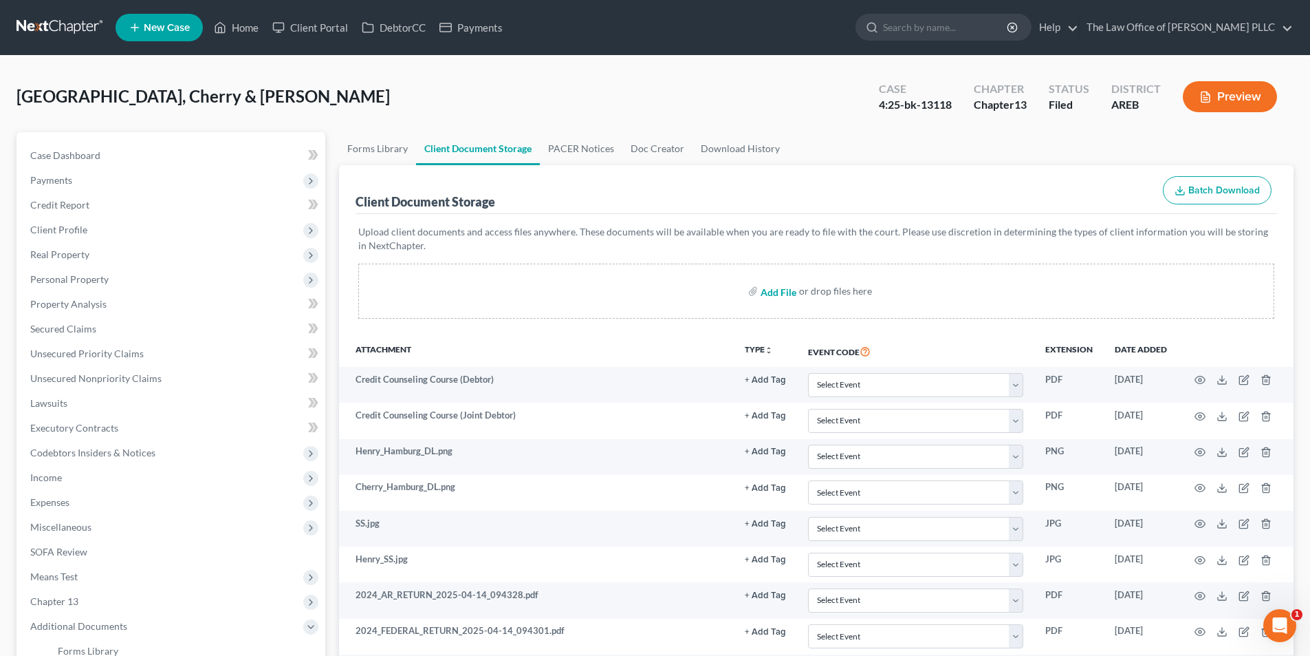
click at [775, 289] on input "file" at bounding box center [777, 291] width 33 height 25
type input "C:\fakepath\Debtor Contact Info. Hamburg for Trustee.pdf"
click at [62, 148] on link "Case Dashboard" at bounding box center [172, 155] width 306 height 25
select select "0"
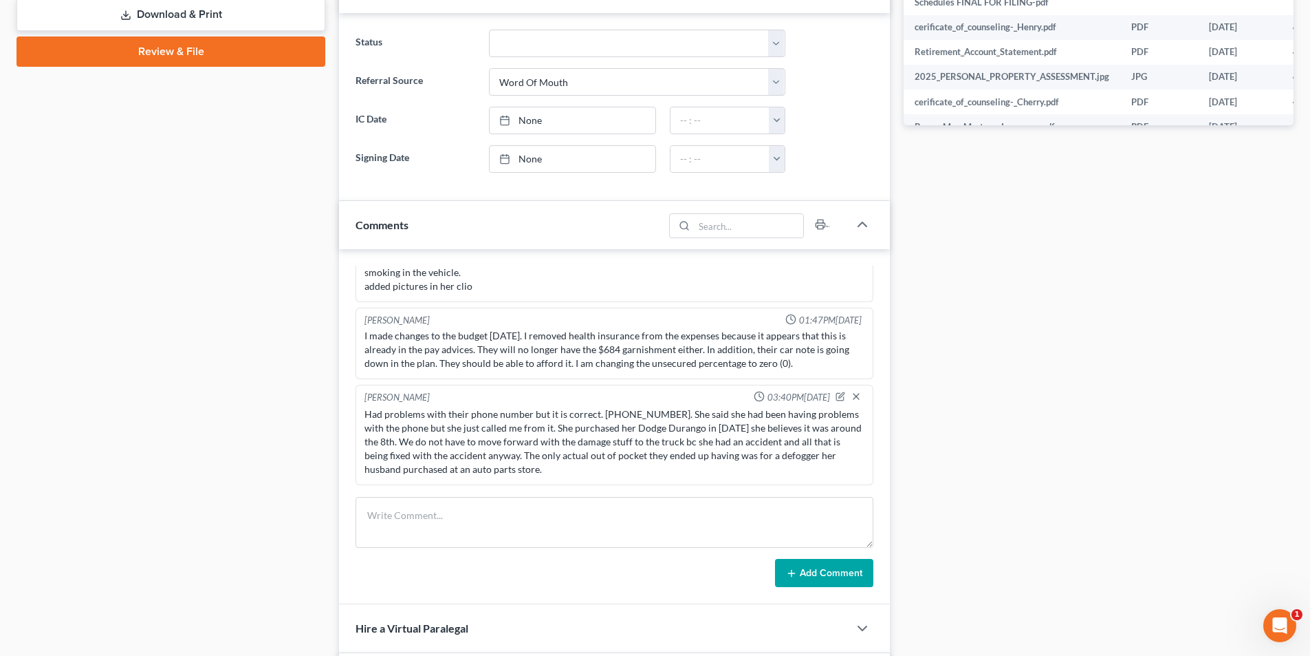
scroll to position [894, 0]
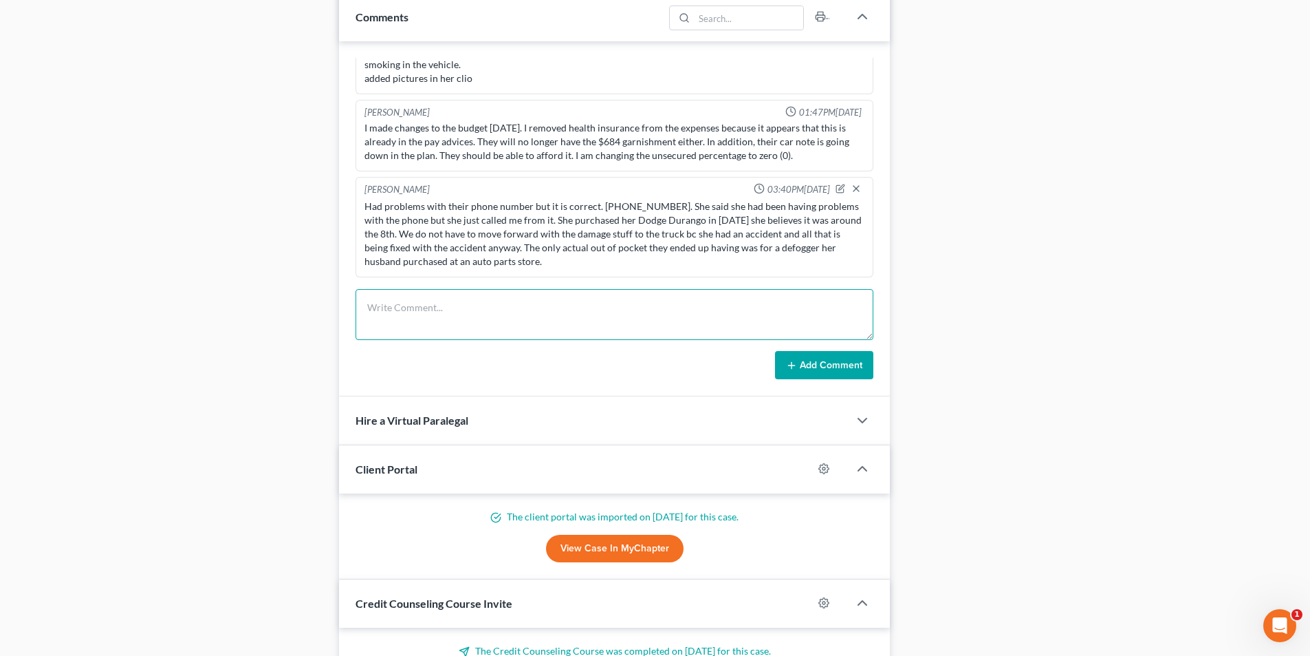
click at [427, 313] on textarea at bounding box center [615, 314] width 518 height 51
type textarea "Uploaded the Debtor Contact Information to Trustee Jack Gooding on 10/07/2025"
click at [818, 367] on button "Add Comment" at bounding box center [824, 365] width 98 height 29
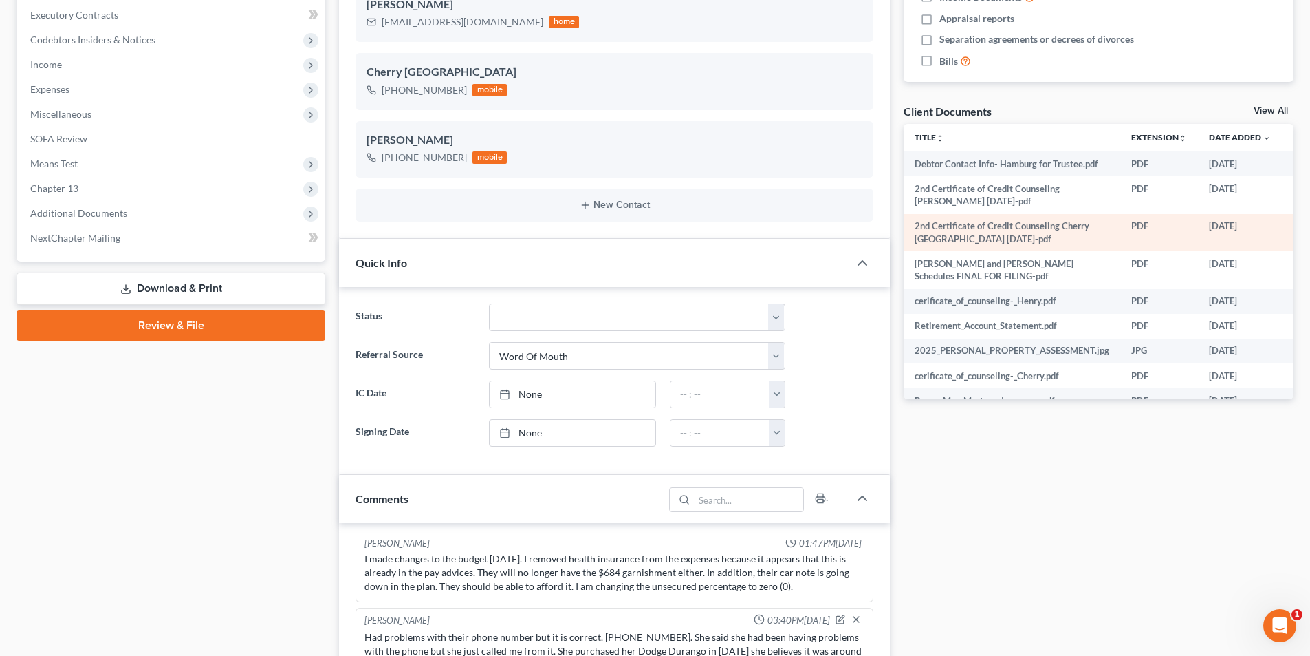
scroll to position [0, 0]
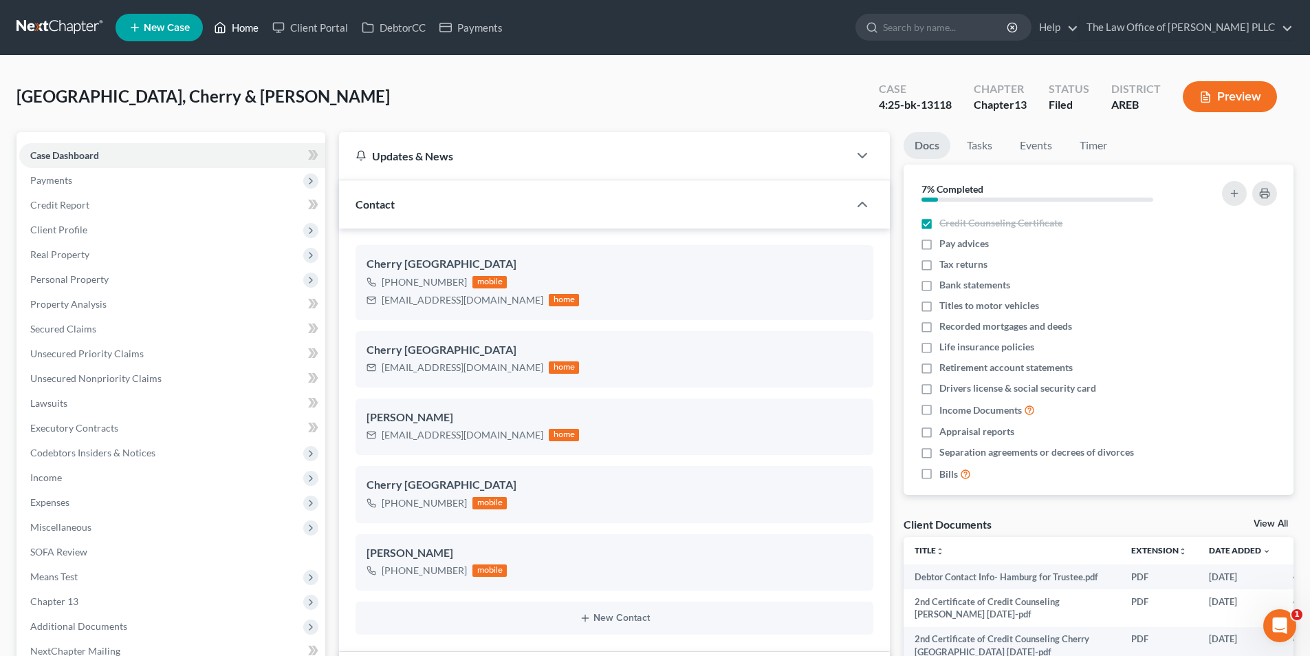
click at [244, 26] on link "Home" at bounding box center [236, 27] width 58 height 25
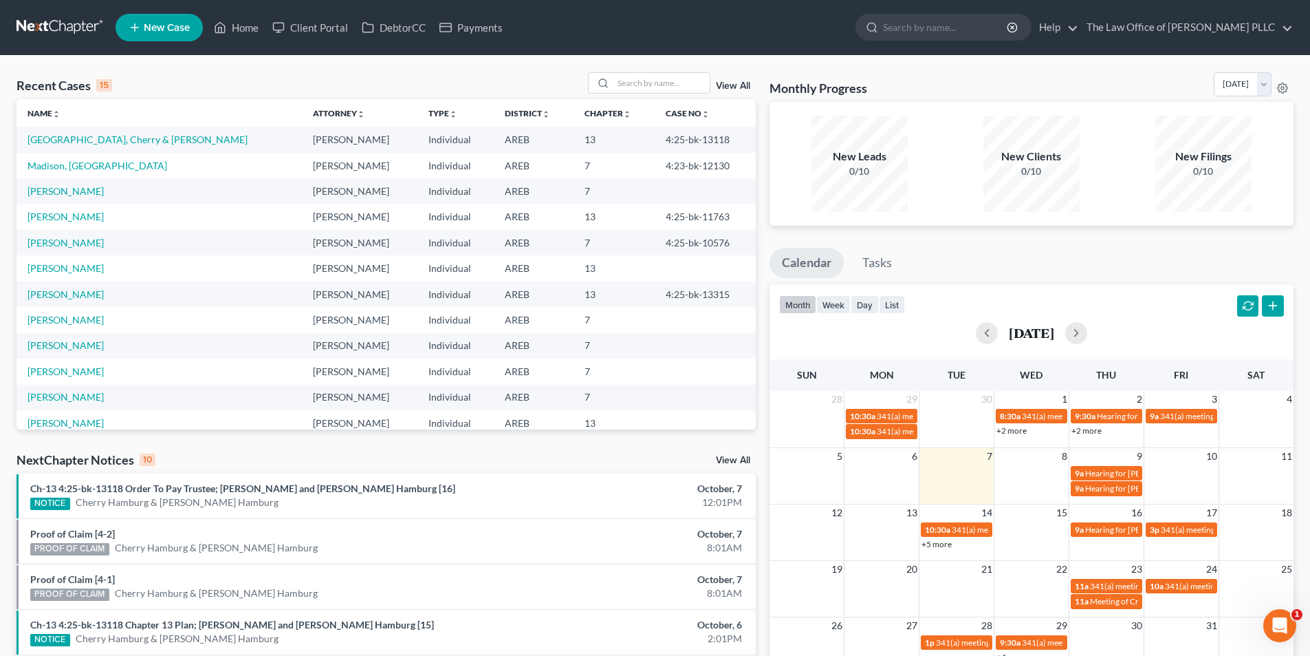
click at [733, 87] on link "View All" at bounding box center [733, 86] width 34 height 10
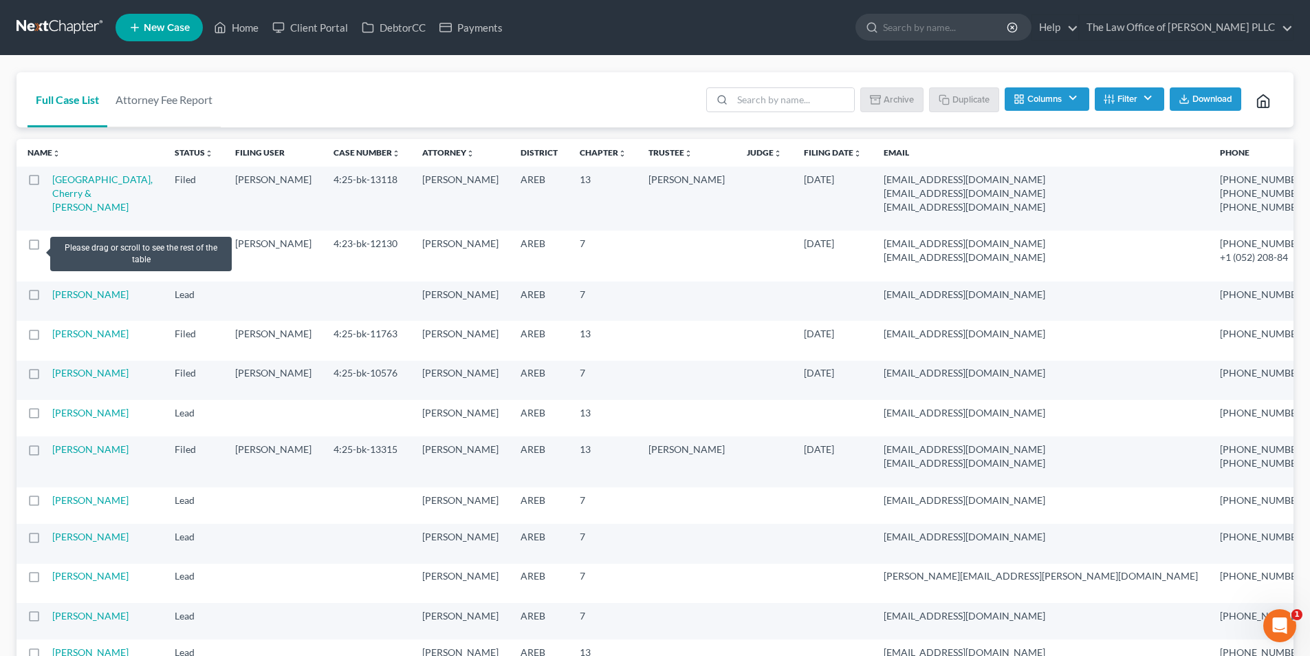
click at [47, 247] on label at bounding box center [47, 247] width 0 height 0
click at [52, 246] on input "checkbox" at bounding box center [56, 241] width 9 height 9
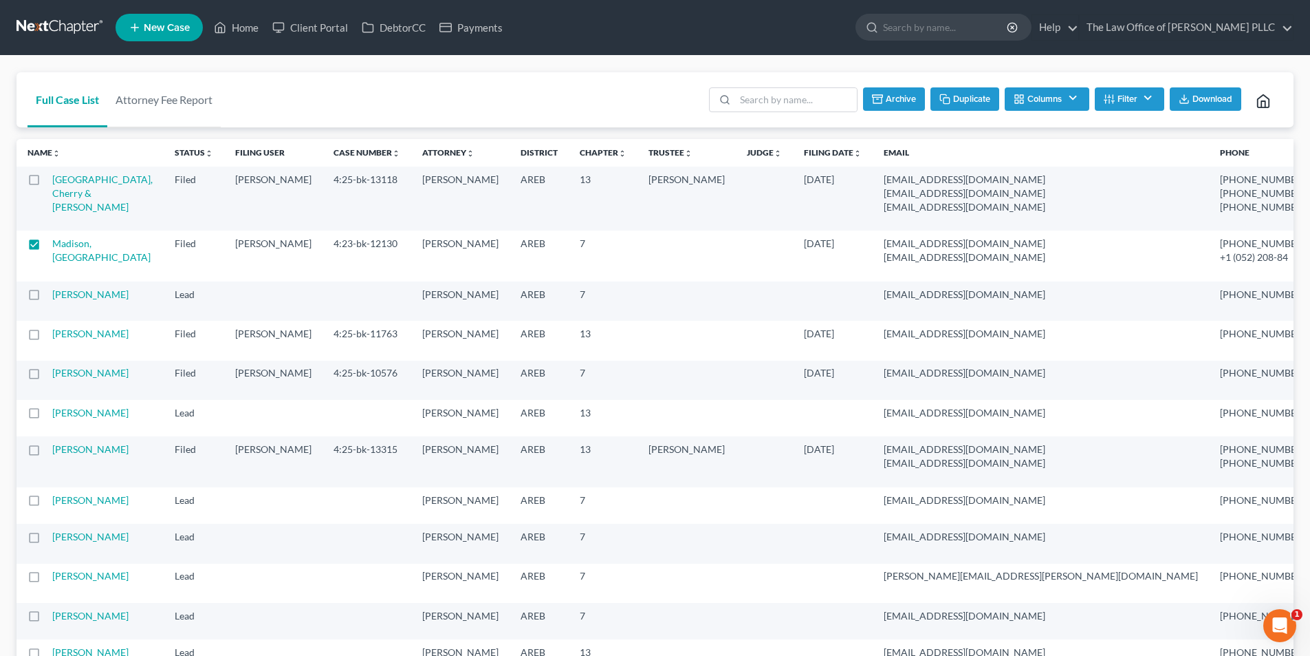
click at [954, 92] on button "Duplicate" at bounding box center [965, 98] width 69 height 23
click at [47, 247] on label at bounding box center [47, 247] width 0 height 0
click at [52, 246] on input "checkbox" at bounding box center [56, 241] width 9 height 9
click at [47, 247] on label at bounding box center [47, 247] width 0 height 0
click at [52, 246] on input "checkbox" at bounding box center [56, 241] width 9 height 9
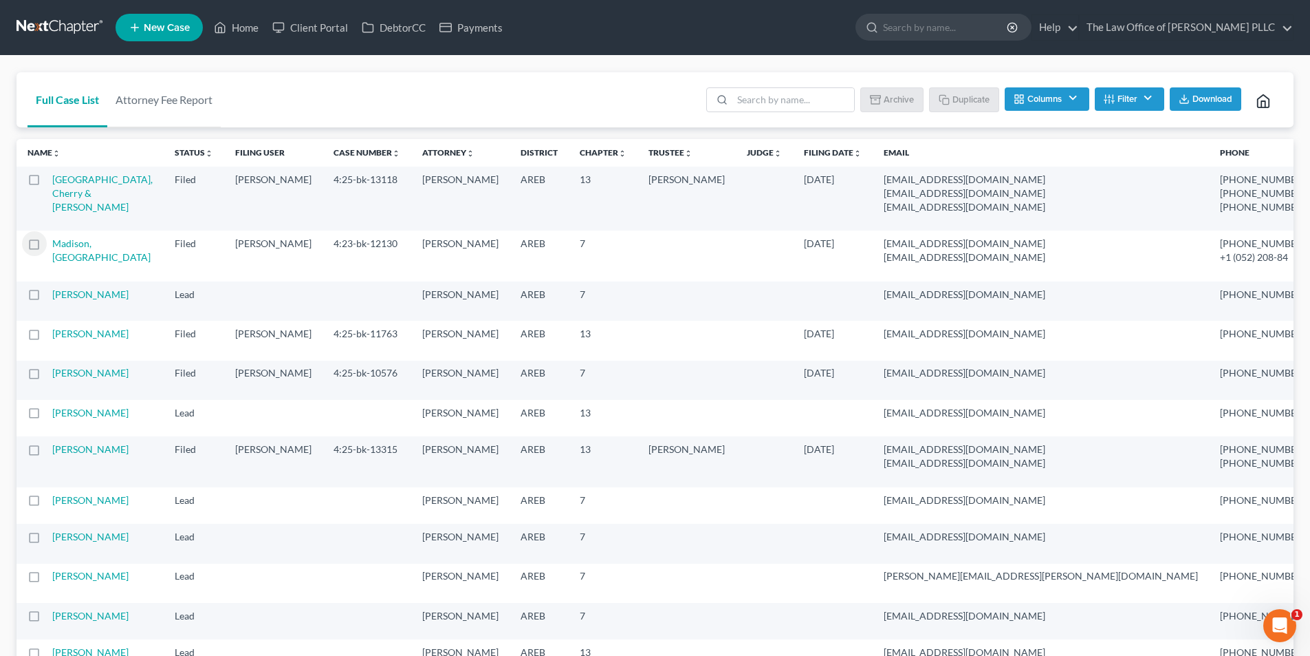
checkbox input "true"
click at [67, 255] on link "Madison, [GEOGRAPHIC_DATA]" at bounding box center [101, 249] width 98 height 25
select select "6"
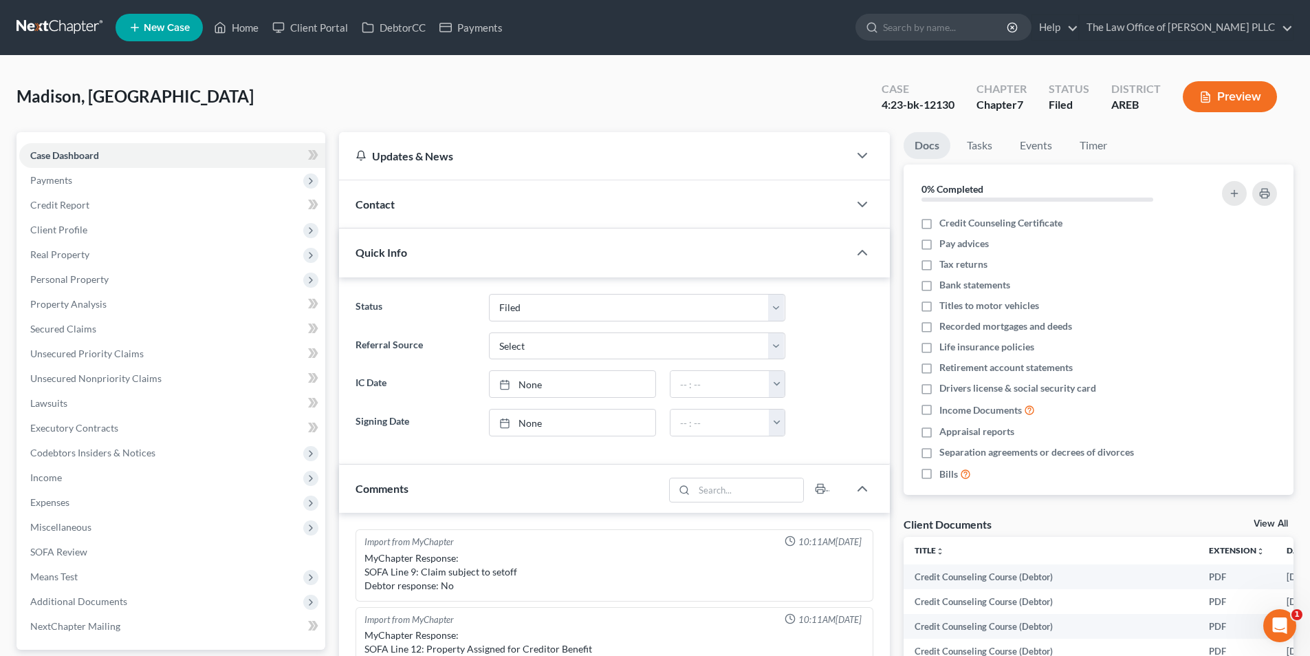
scroll to position [289, 0]
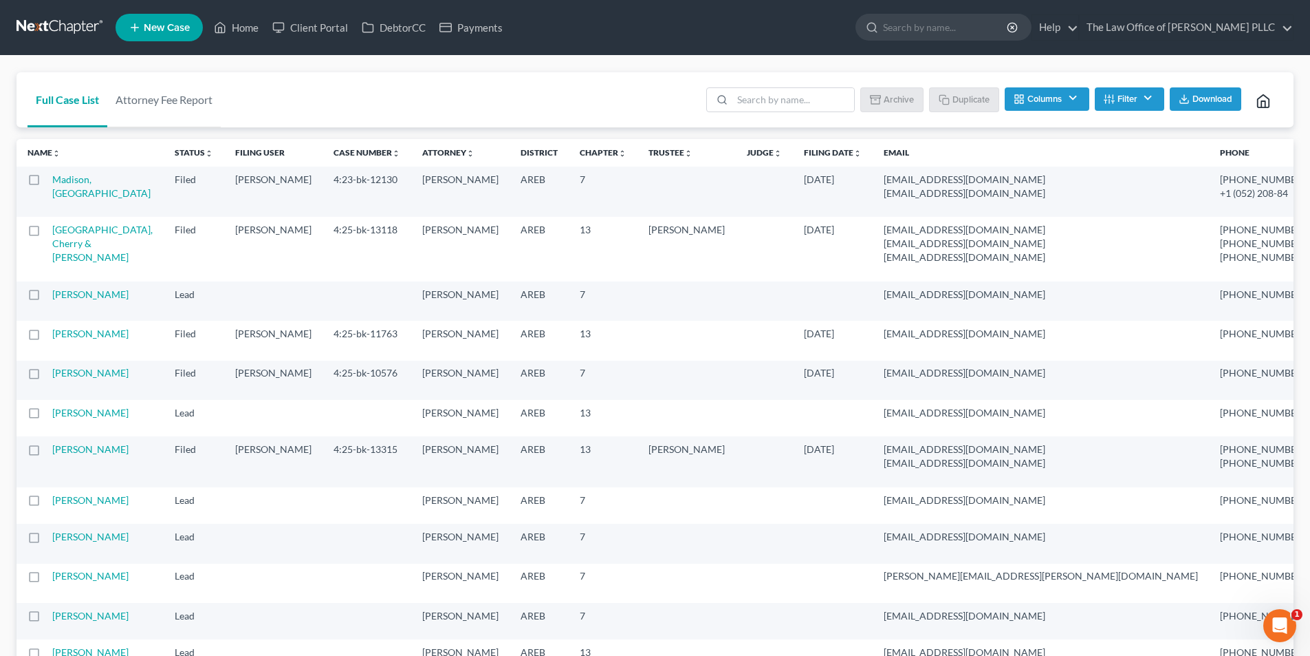
click at [47, 183] on label at bounding box center [47, 183] width 0 height 0
click at [52, 179] on input "checkbox" at bounding box center [56, 177] width 9 height 9
checkbox input "true"
click at [965, 100] on button "Duplicate" at bounding box center [965, 98] width 69 height 23
click at [935, 30] on input "search" at bounding box center [946, 26] width 126 height 25
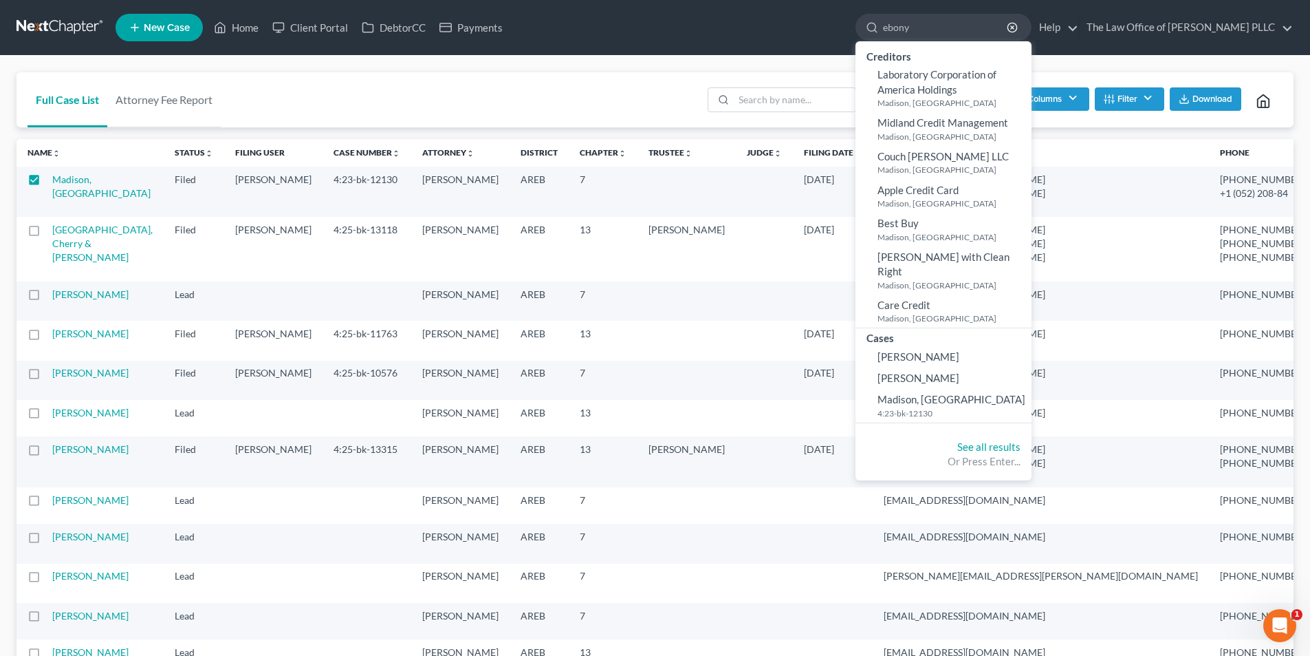
type input "ebony"
click at [726, 14] on ul "New Case Home Client Portal DebtorCC Payments ebony - No Result - Creditors Lab…" at bounding box center [705, 28] width 1178 height 36
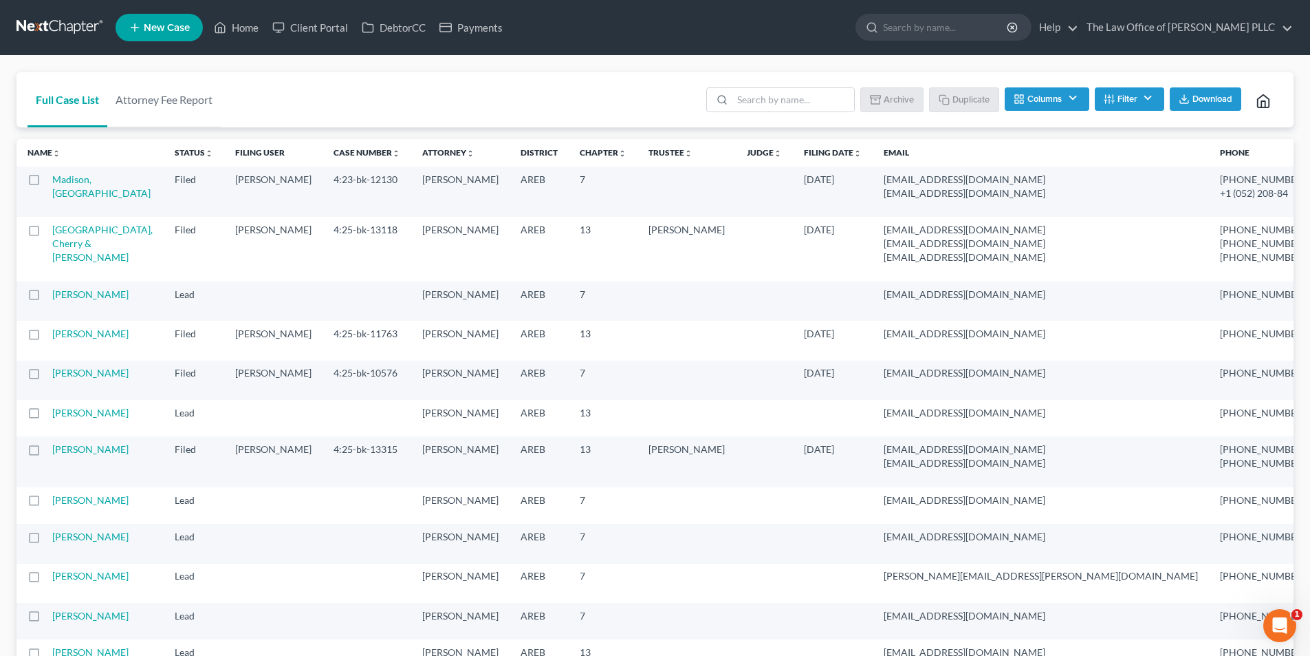
click at [47, 183] on label at bounding box center [47, 183] width 0 height 0
click at [52, 182] on input "checkbox" at bounding box center [56, 177] width 9 height 9
checkbox input "true"
click at [969, 94] on button "Duplicate" at bounding box center [965, 98] width 69 height 23
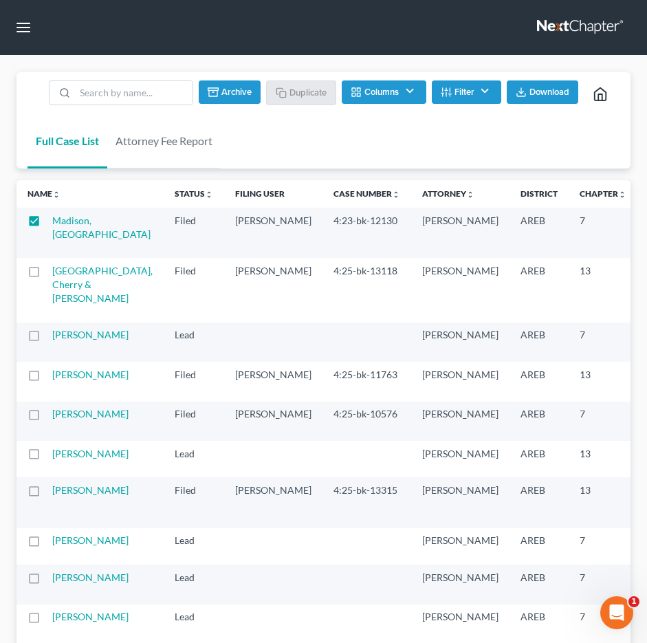
click at [427, 140] on div "Full Case List Attorney Fee Report Batch Download Archive Un-archive Duplicate …" at bounding box center [324, 120] width 614 height 97
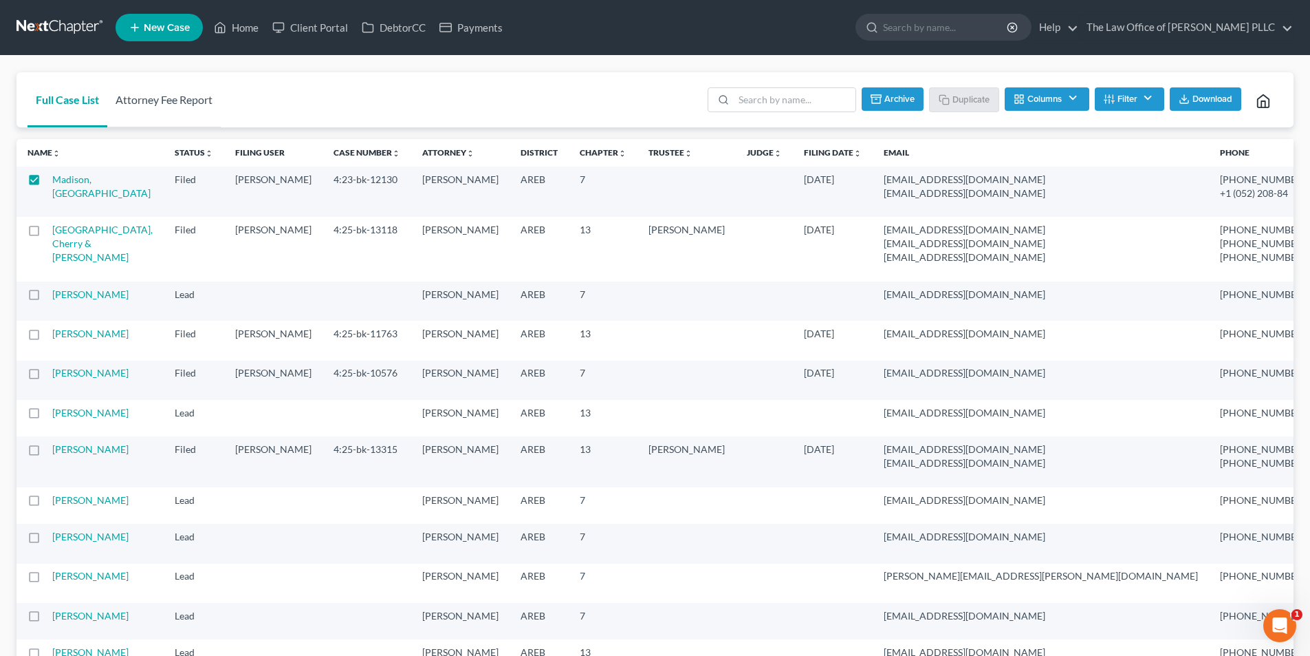
click at [152, 98] on link "Attorney Fee Report" at bounding box center [164, 99] width 114 height 55
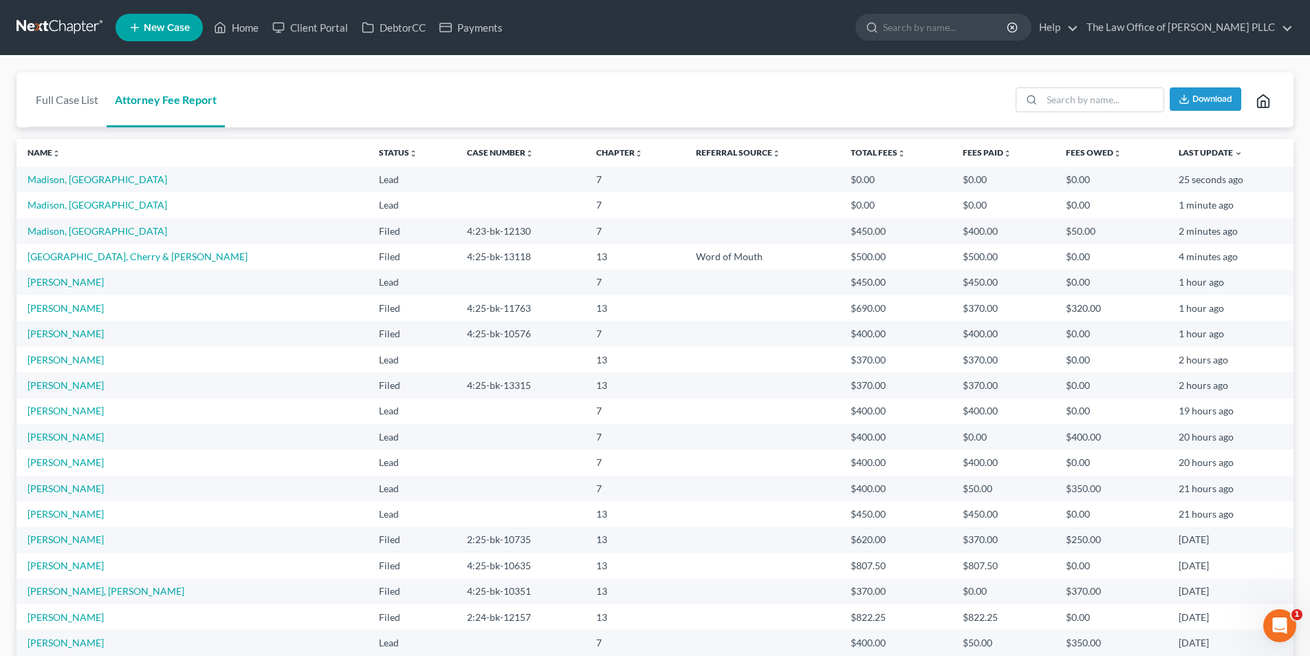
drag, startPoint x: 50, startPoint y: 180, endPoint x: 613, endPoint y: 167, distance: 563.5
click at [685, 167] on td at bounding box center [762, 178] width 155 height 25
click at [1214, 187] on td "31 seconds ago" at bounding box center [1231, 178] width 126 height 25
drag, startPoint x: 1214, startPoint y: 187, endPoint x: 70, endPoint y: 206, distance: 1144.1
click at [70, 206] on link "Madison, [GEOGRAPHIC_DATA]" at bounding box center [98, 205] width 140 height 12
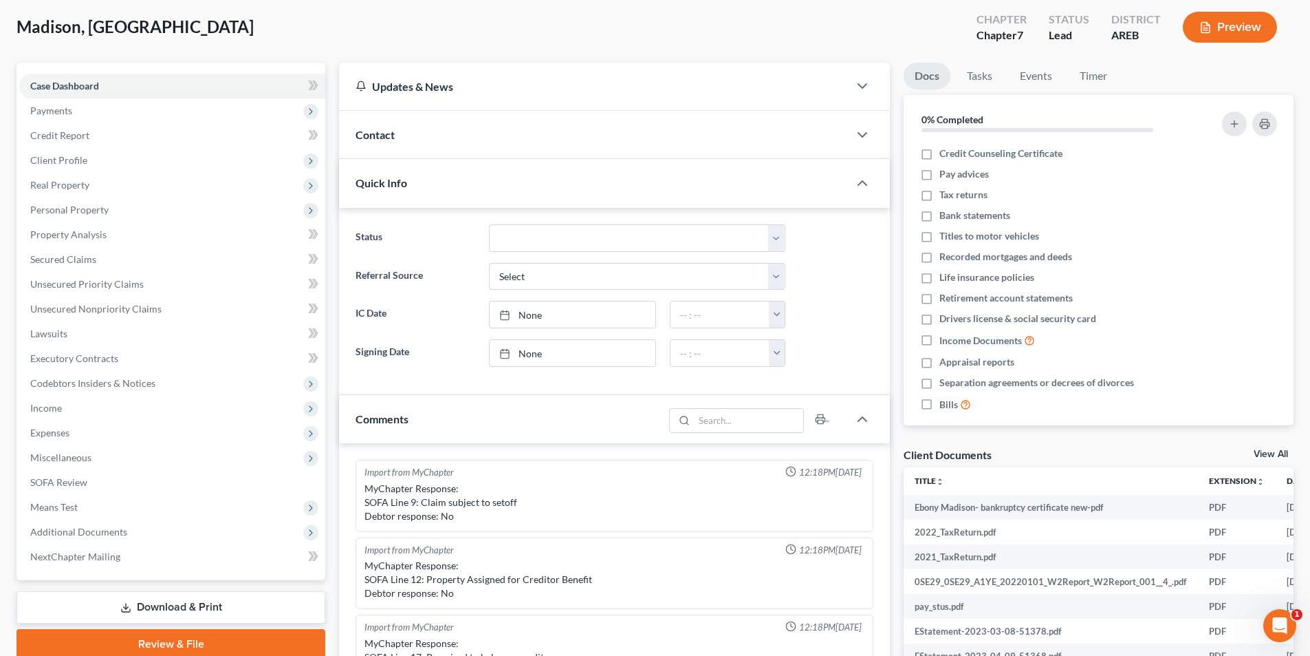
scroll to position [69, 0]
click at [386, 133] on span "Contact" at bounding box center [375, 135] width 39 height 13
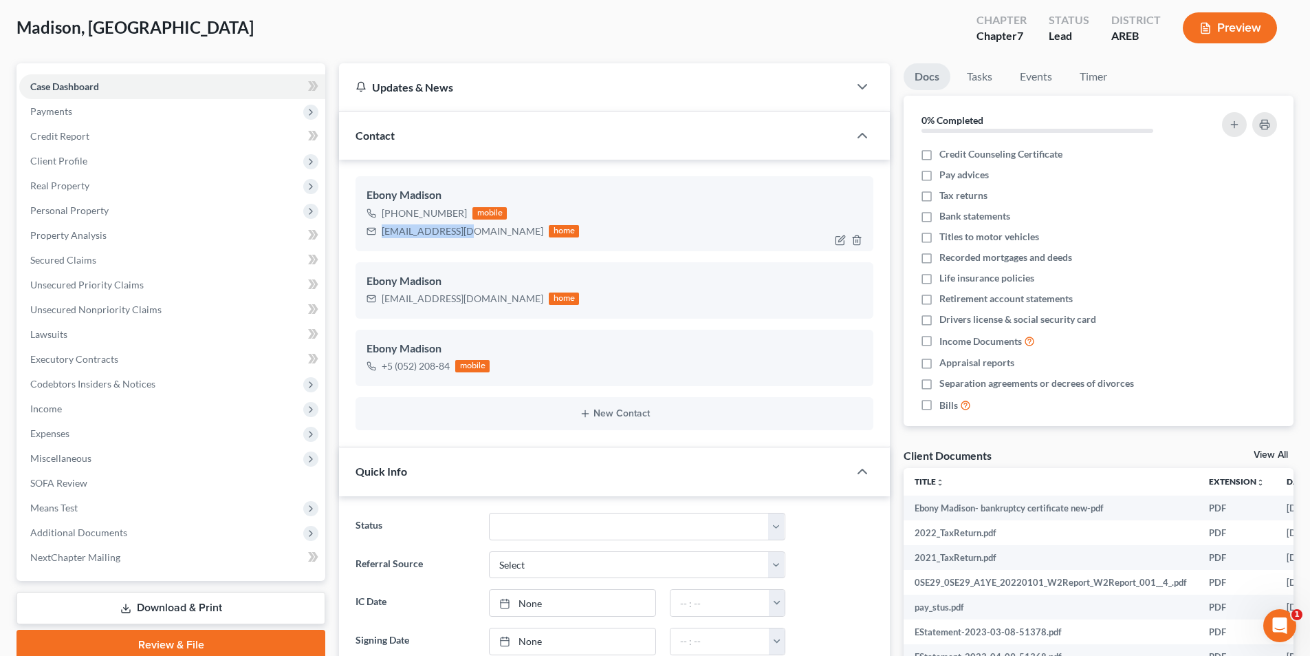
drag, startPoint x: 378, startPoint y: 230, endPoint x: 461, endPoint y: 225, distance: 83.4
click at [463, 226] on div "[EMAIL_ADDRESS][DOMAIN_NAME] home" at bounding box center [473, 231] width 213 height 18
copy div "[EMAIL_ADDRESS][DOMAIN_NAME]"
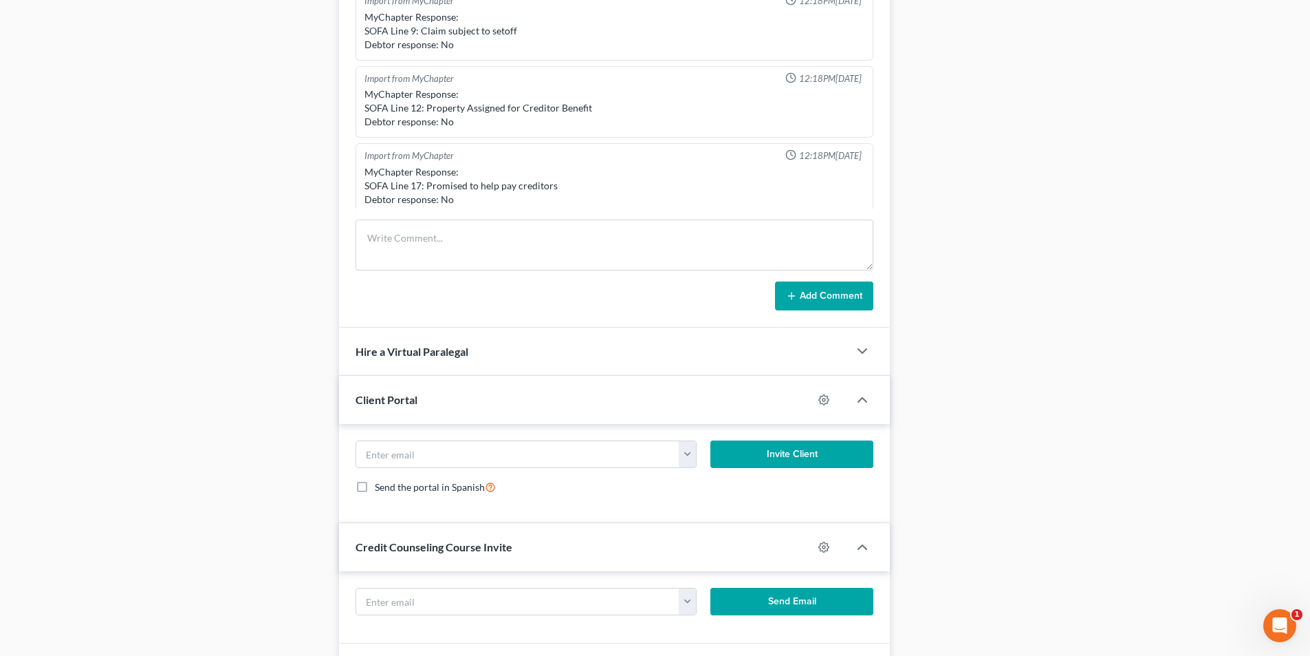
scroll to position [894, 0]
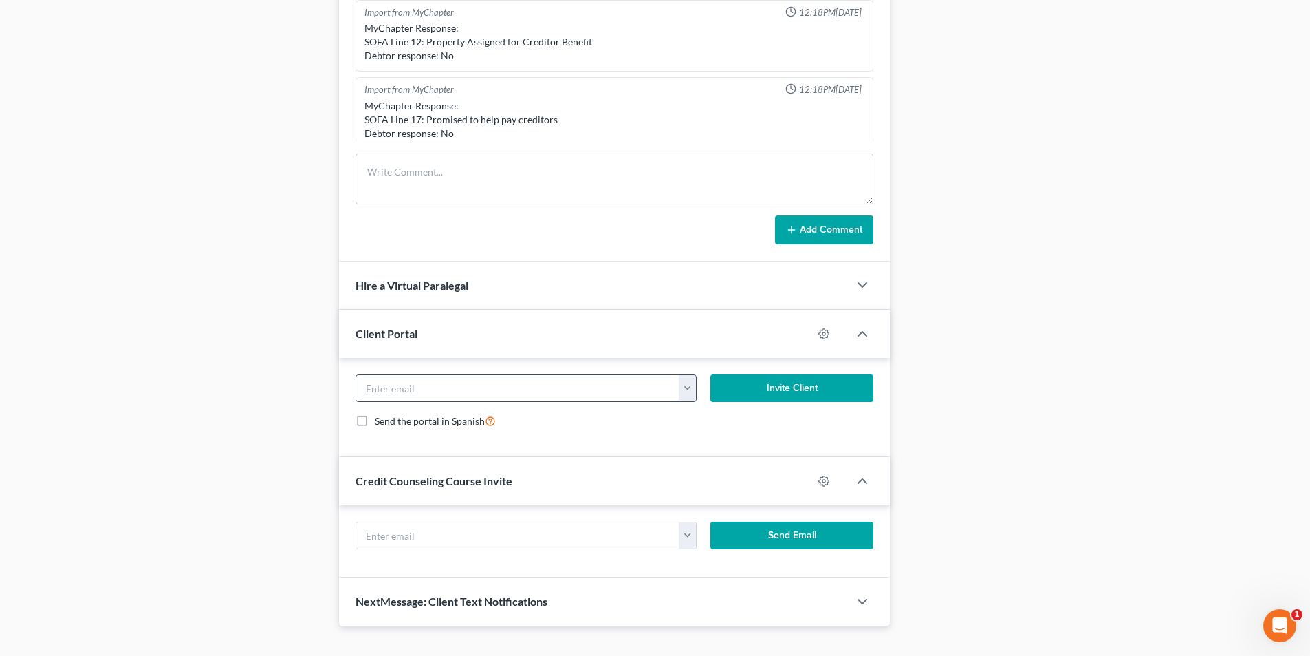
click at [391, 382] on input "email" at bounding box center [517, 388] width 323 height 26
paste input "[EMAIL_ADDRESS][DOMAIN_NAME]"
type input "[EMAIL_ADDRESS][DOMAIN_NAME]"
click at [799, 386] on button "Invite Client" at bounding box center [793, 388] width 164 height 28
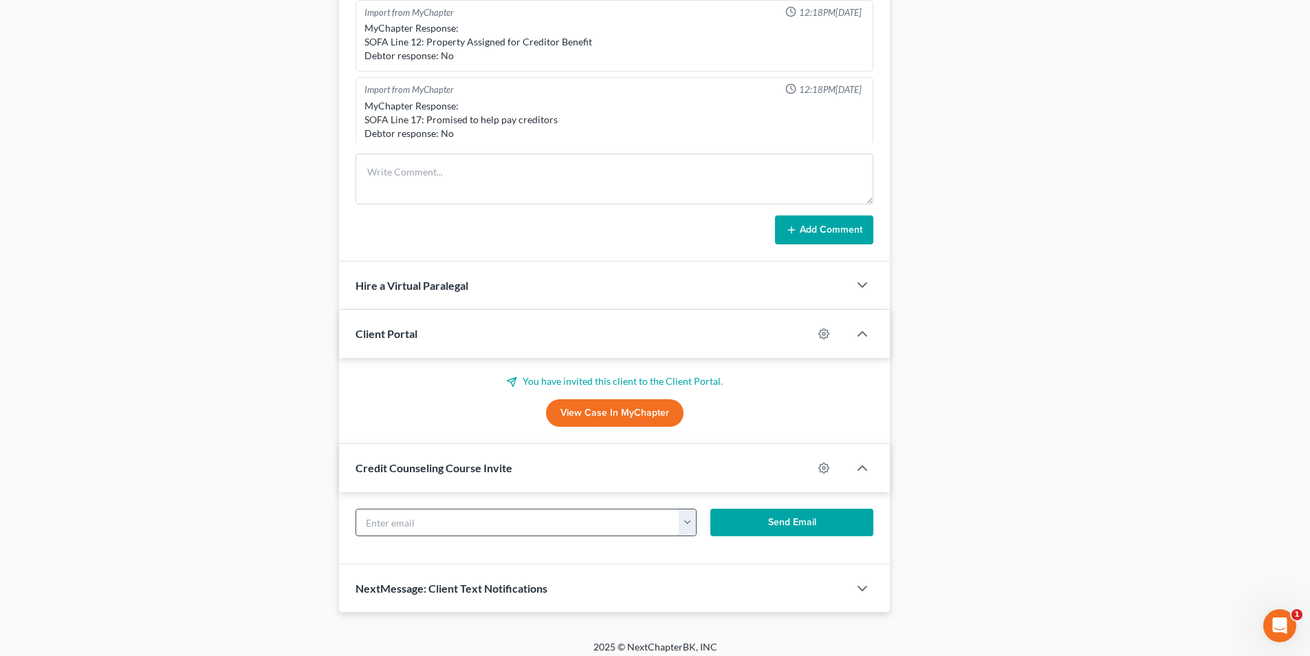
click at [427, 524] on input "text" at bounding box center [517, 522] width 323 height 26
paste input "[EMAIL_ADDRESS][DOMAIN_NAME]"
type input "[EMAIL_ADDRESS][DOMAIN_NAME]"
click at [816, 527] on button "Send Email" at bounding box center [793, 522] width 164 height 28
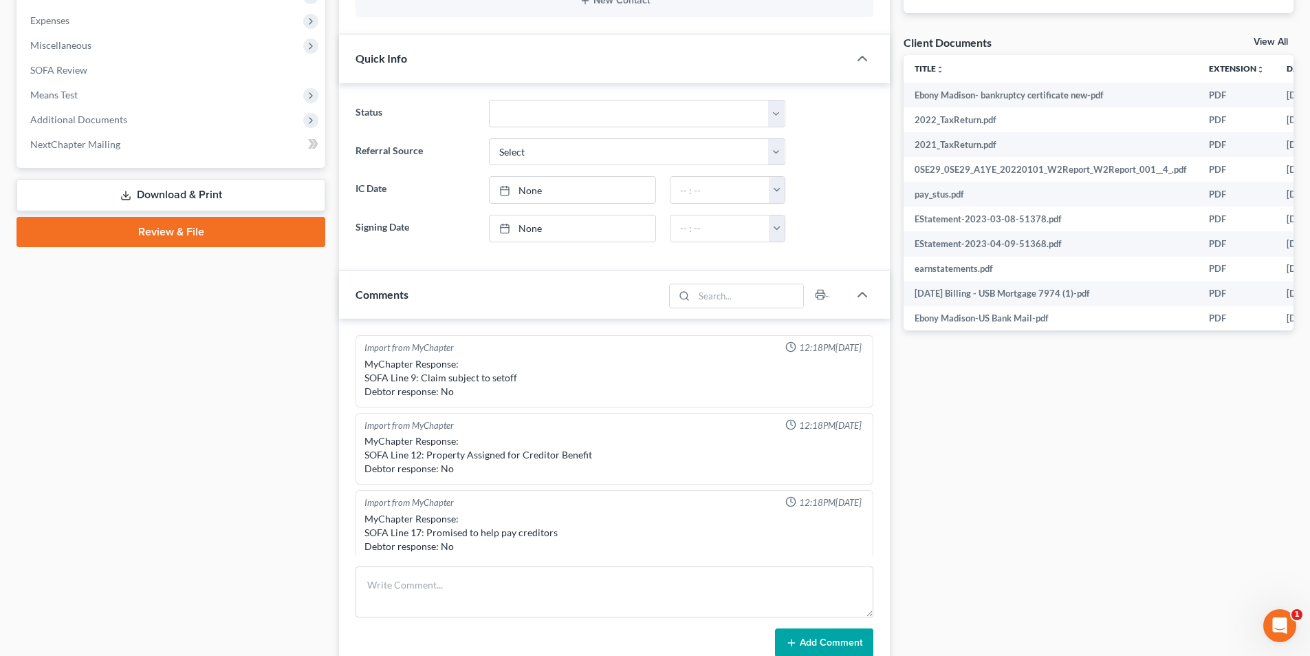
scroll to position [69, 0]
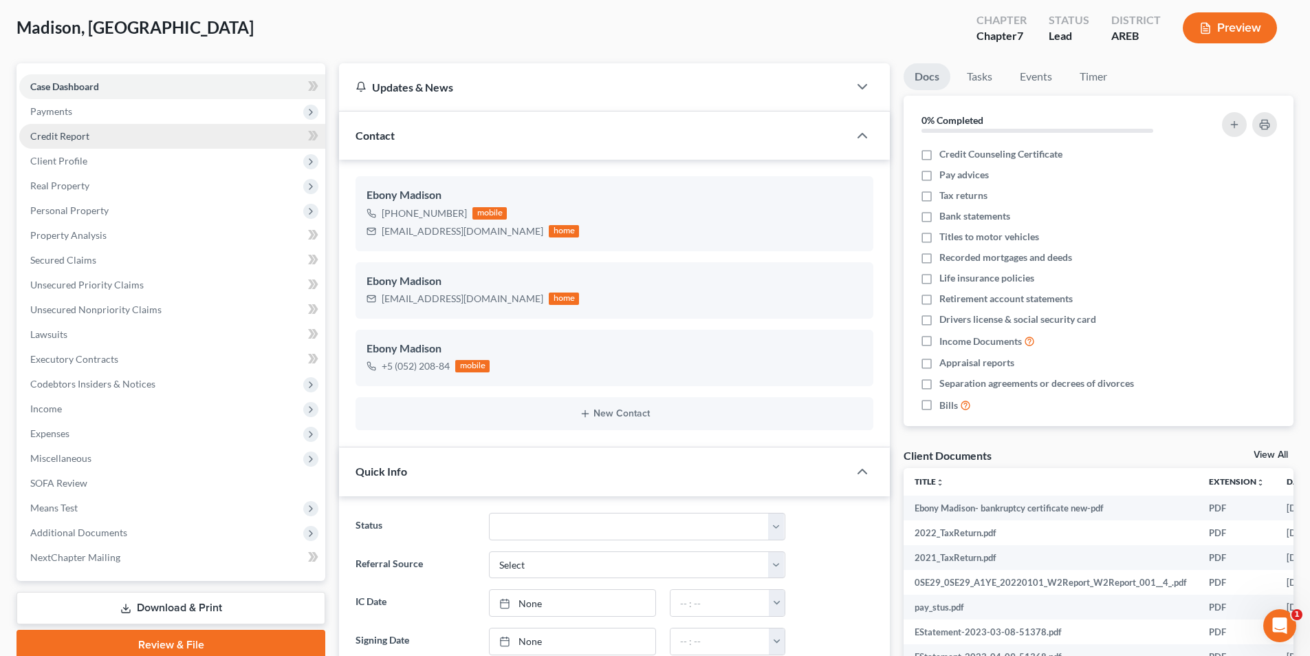
click at [58, 136] on span "Credit Report" at bounding box center [59, 136] width 59 height 12
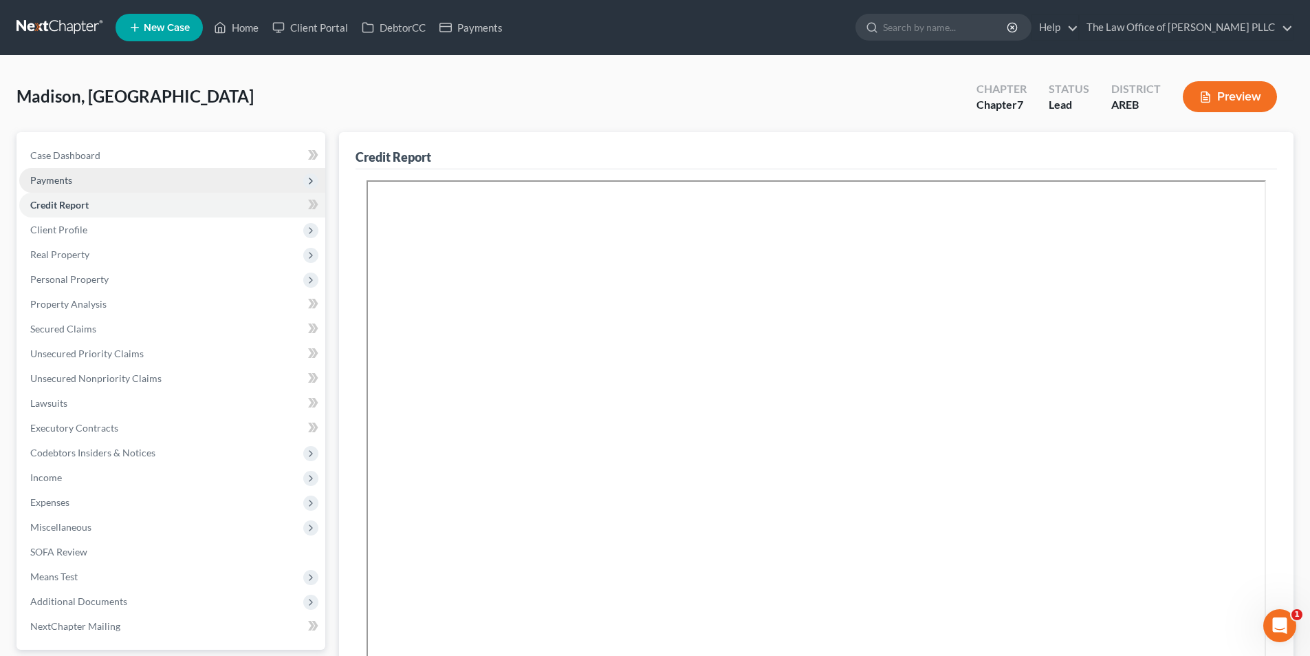
click at [62, 184] on span "Payments" at bounding box center [51, 180] width 42 height 12
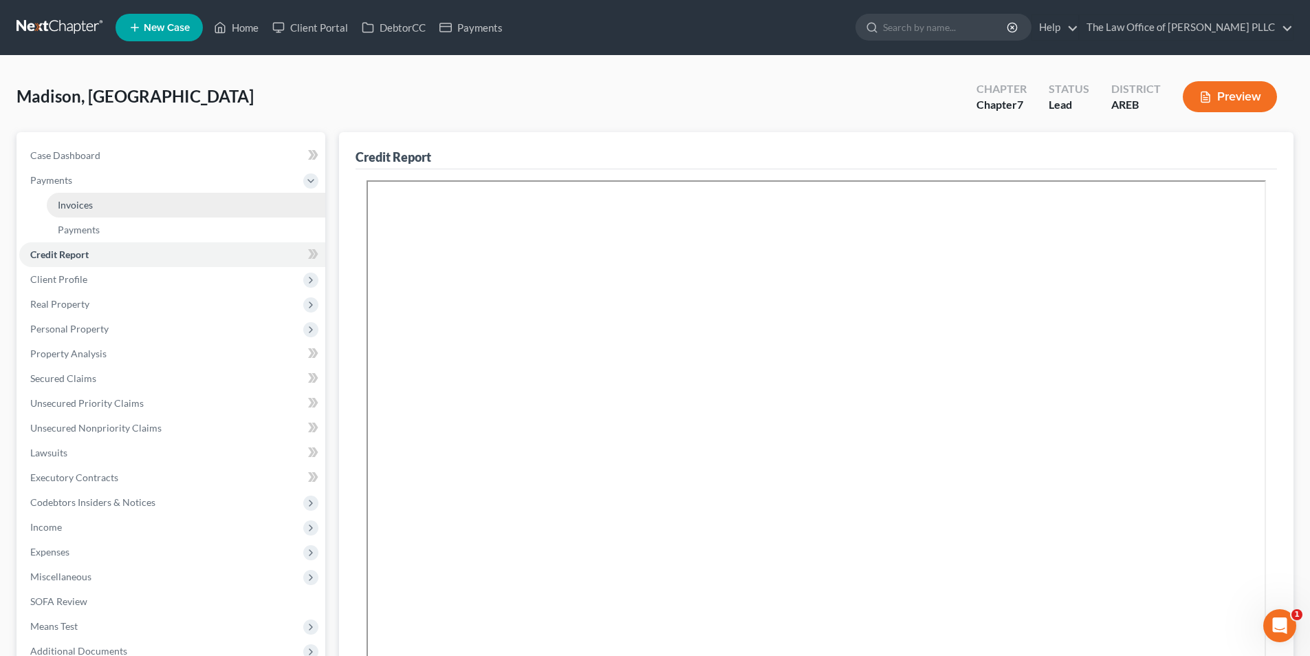
click at [76, 206] on span "Invoices" at bounding box center [75, 205] width 35 height 12
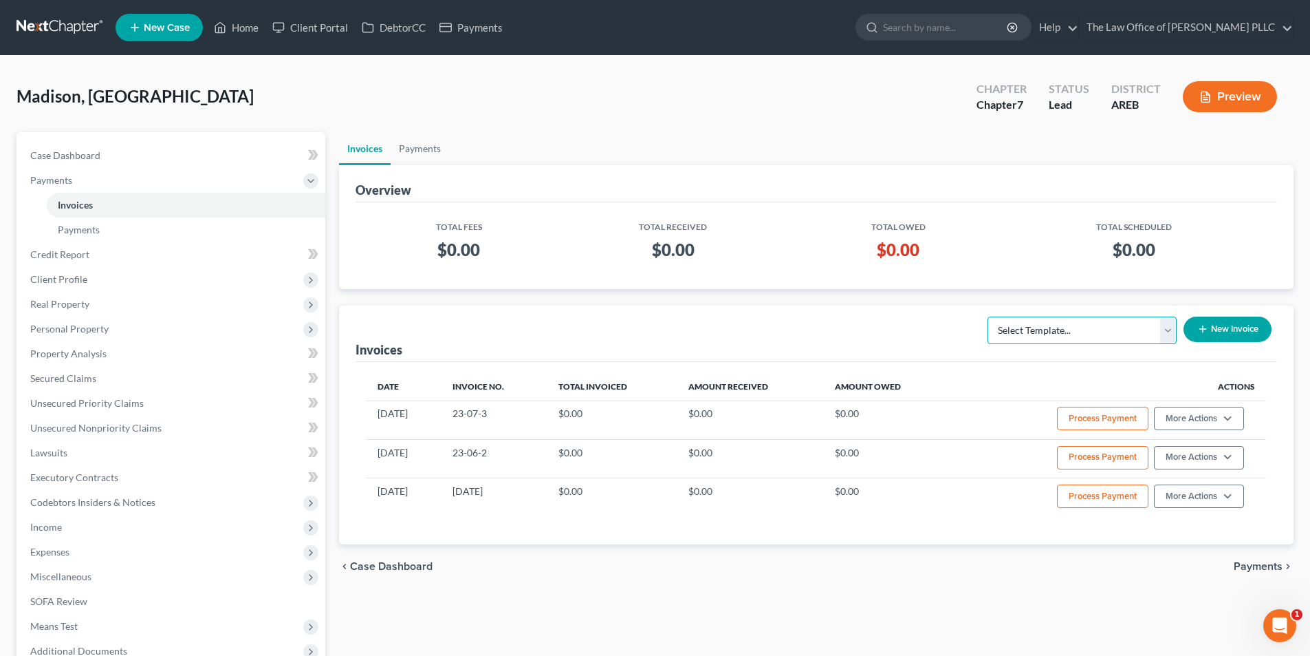
click at [1021, 320] on select "Select Template... Credit Report Fee Chapter 7 Filing and Processing Fee Chapte…" at bounding box center [1082, 330] width 189 height 28
select select "0"
click at [989, 316] on select "Select Template... Credit Report Fee Chapter 7 Filing and Processing Fee Chapte…" at bounding box center [1082, 330] width 189 height 28
click at [1203, 328] on icon "button" at bounding box center [1203, 328] width 11 height 11
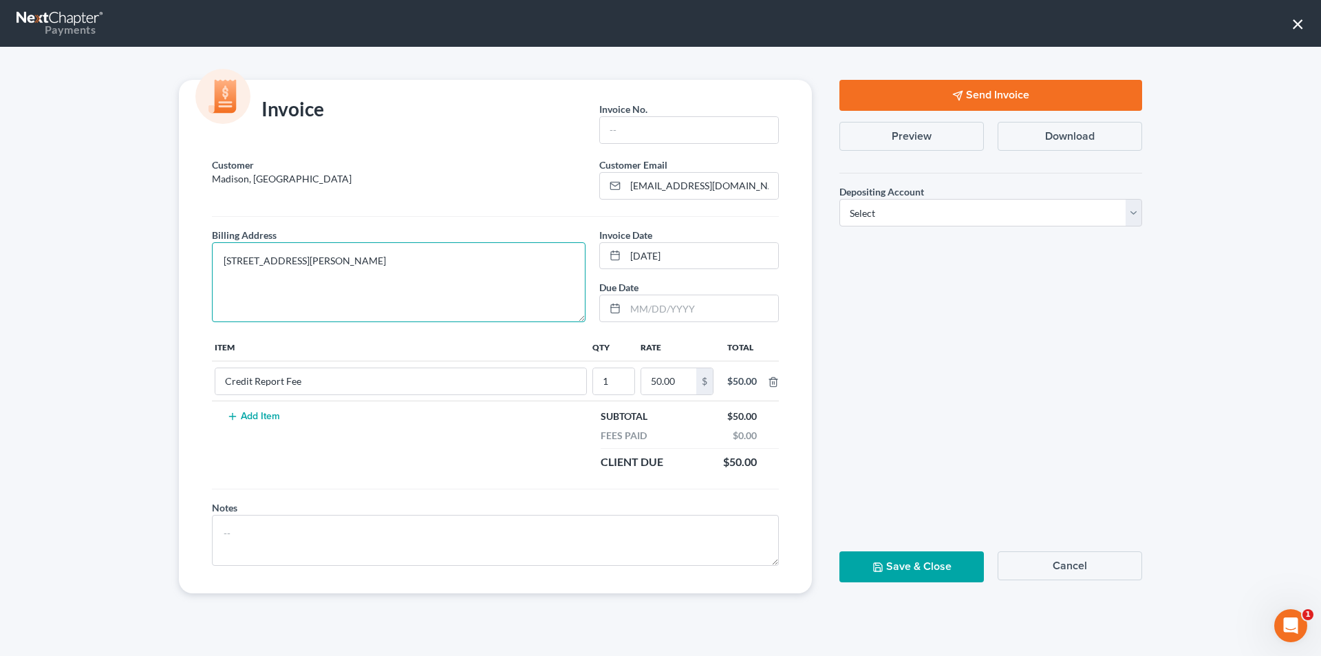
click at [339, 259] on textarea "[STREET_ADDRESS][PERSON_NAME]" at bounding box center [399, 282] width 374 height 80
click at [304, 260] on textarea "[STREET_ADDRESS][PERSON_NAME]" at bounding box center [399, 282] width 374 height 80
type textarea "[STREET_ADDRESS][PERSON_NAME]"
click at [719, 133] on input "text" at bounding box center [689, 130] width 178 height 26
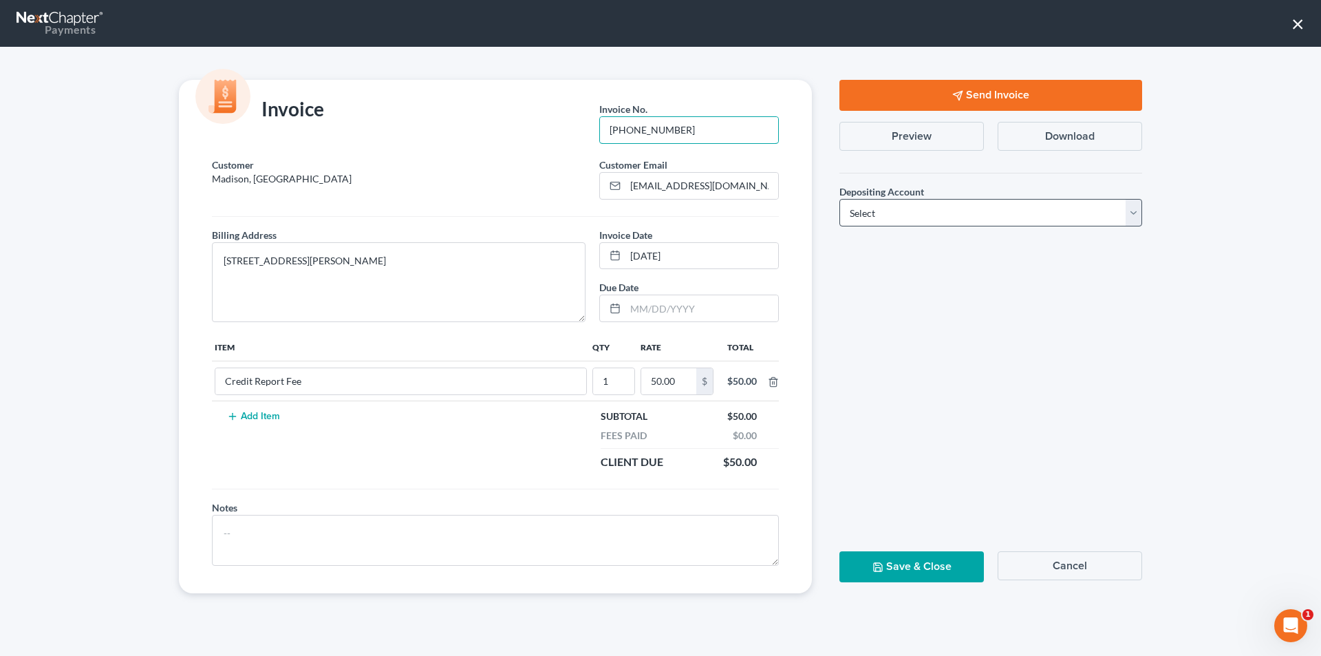
type input "[PHONE_NUMBER]"
click at [889, 211] on select "Select Operation Trust" at bounding box center [990, 213] width 303 height 28
select select "0"
click at [839, 199] on select "Select Operation Trust" at bounding box center [990, 213] width 303 height 28
click at [901, 94] on button "Send Invoice" at bounding box center [990, 95] width 303 height 31
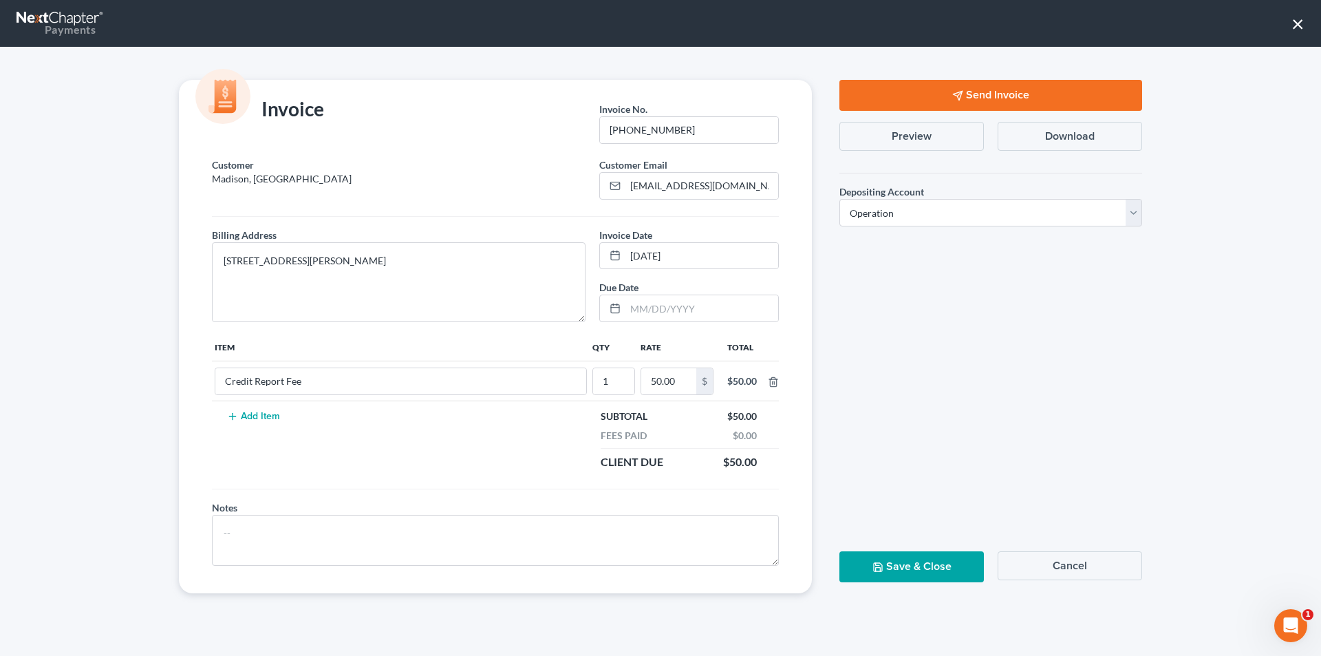
click at [941, 570] on button "Save & Close" at bounding box center [911, 566] width 144 height 31
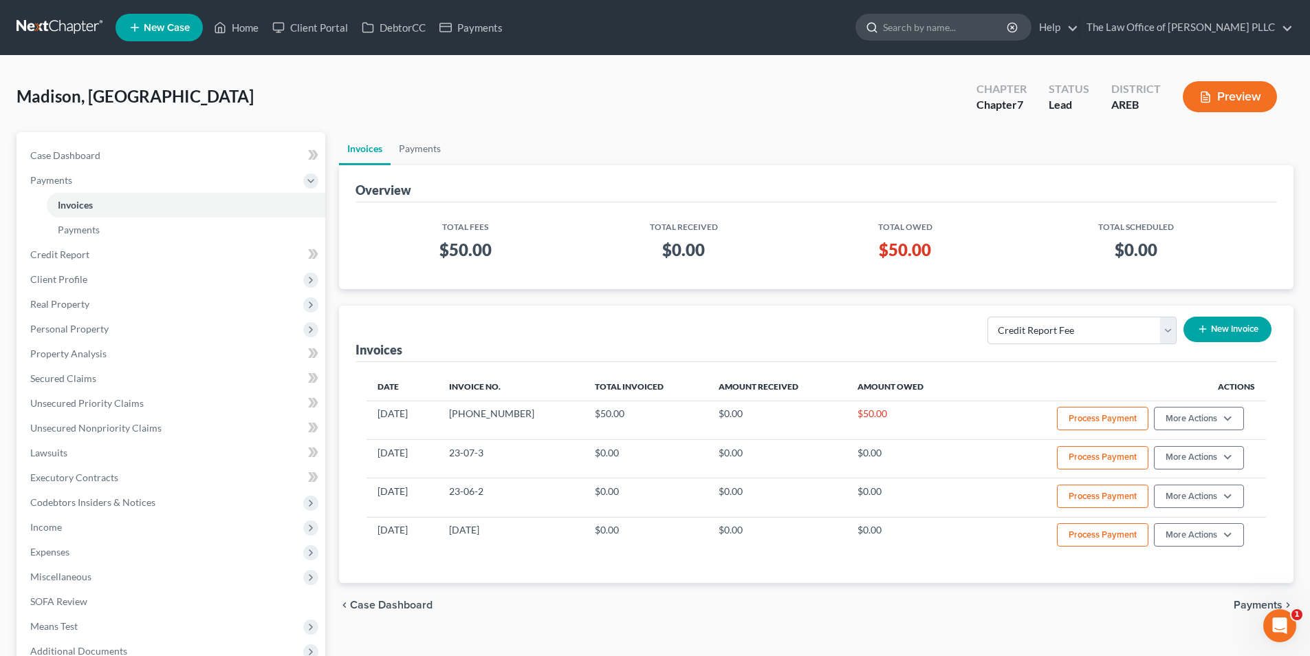
click at [937, 25] on input "search" at bounding box center [946, 26] width 126 height 25
type input "ebony"
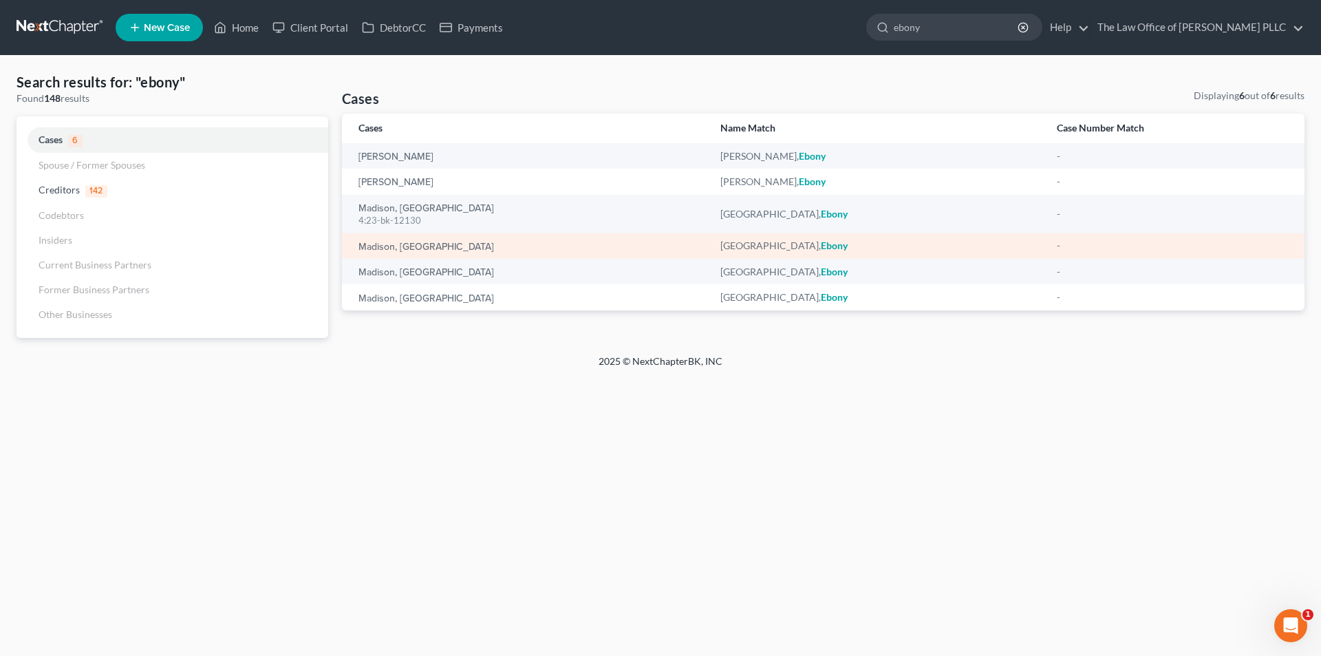
click at [423, 253] on td "Madison, [GEOGRAPHIC_DATA]" at bounding box center [525, 245] width 367 height 25
click at [402, 240] on div "Madison, [GEOGRAPHIC_DATA]" at bounding box center [528, 246] width 340 height 14
click at [380, 245] on link "Madison, [GEOGRAPHIC_DATA]" at bounding box center [426, 247] width 136 height 10
select select "10"
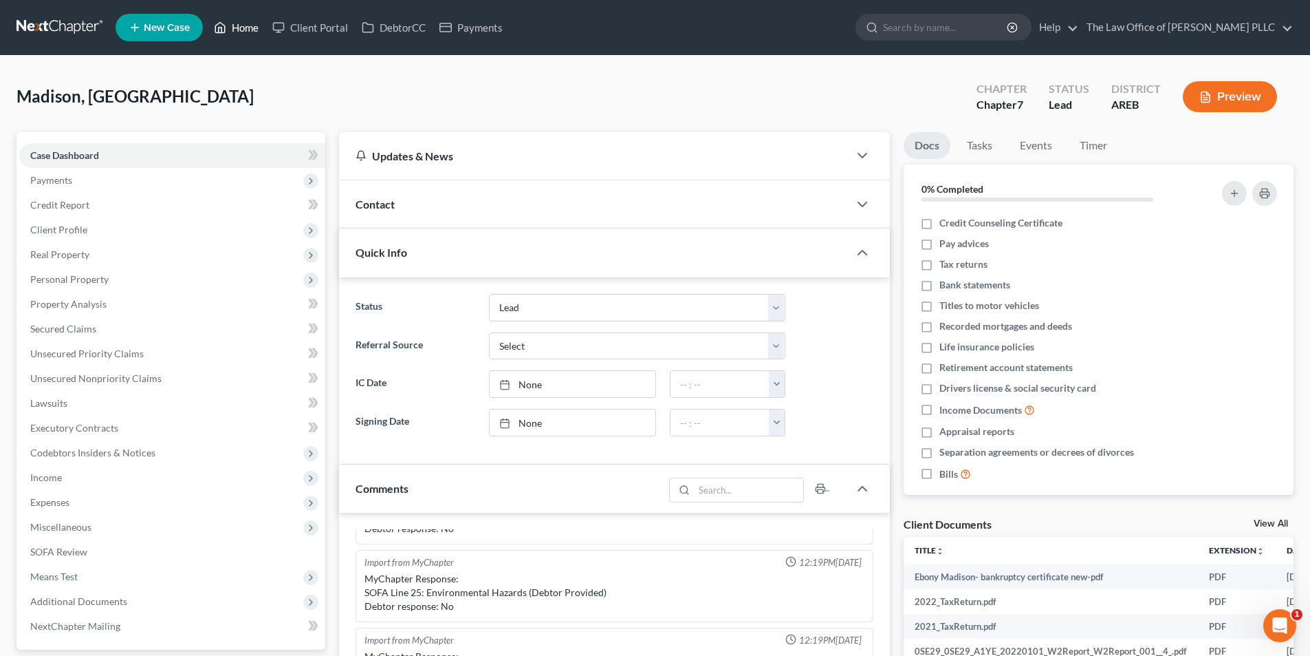
click at [244, 25] on link "Home" at bounding box center [236, 27] width 58 height 25
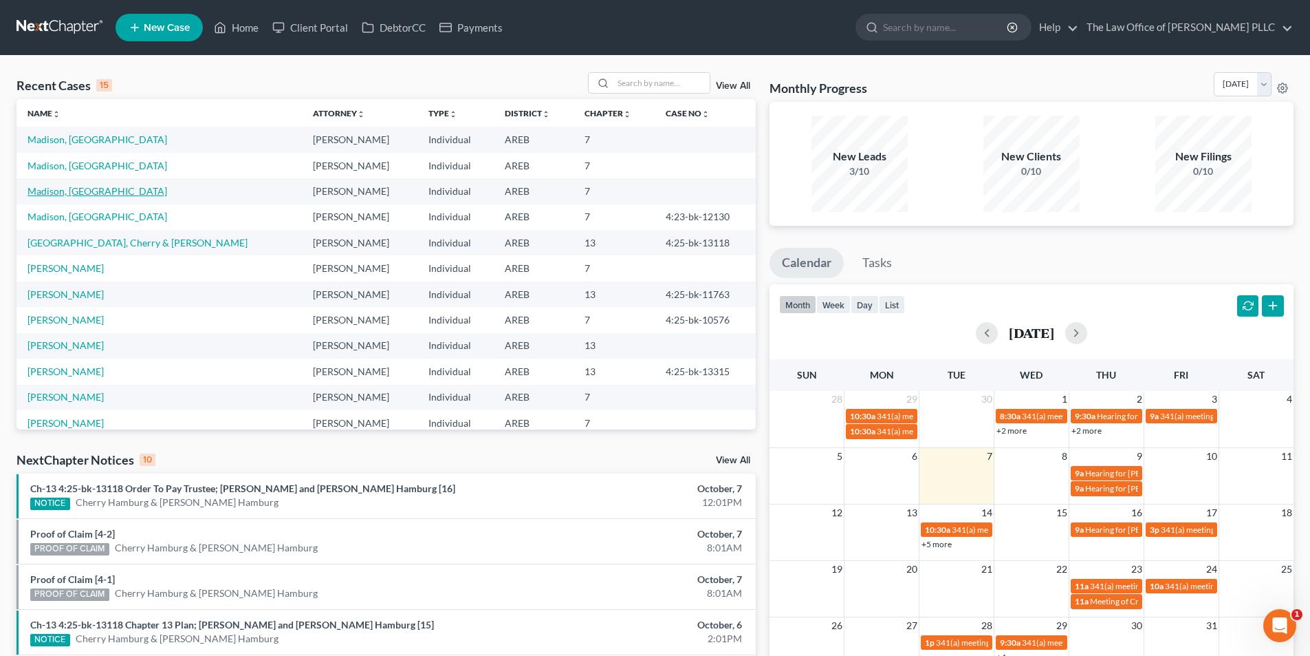
click at [83, 191] on link "Madison, [GEOGRAPHIC_DATA]" at bounding box center [98, 191] width 140 height 12
select select "10"
click at [84, 169] on link "Madison, [GEOGRAPHIC_DATA]" at bounding box center [98, 166] width 140 height 12
click at [78, 139] on link "Madison, [GEOGRAPHIC_DATA]" at bounding box center [98, 139] width 140 height 12
select select "10"
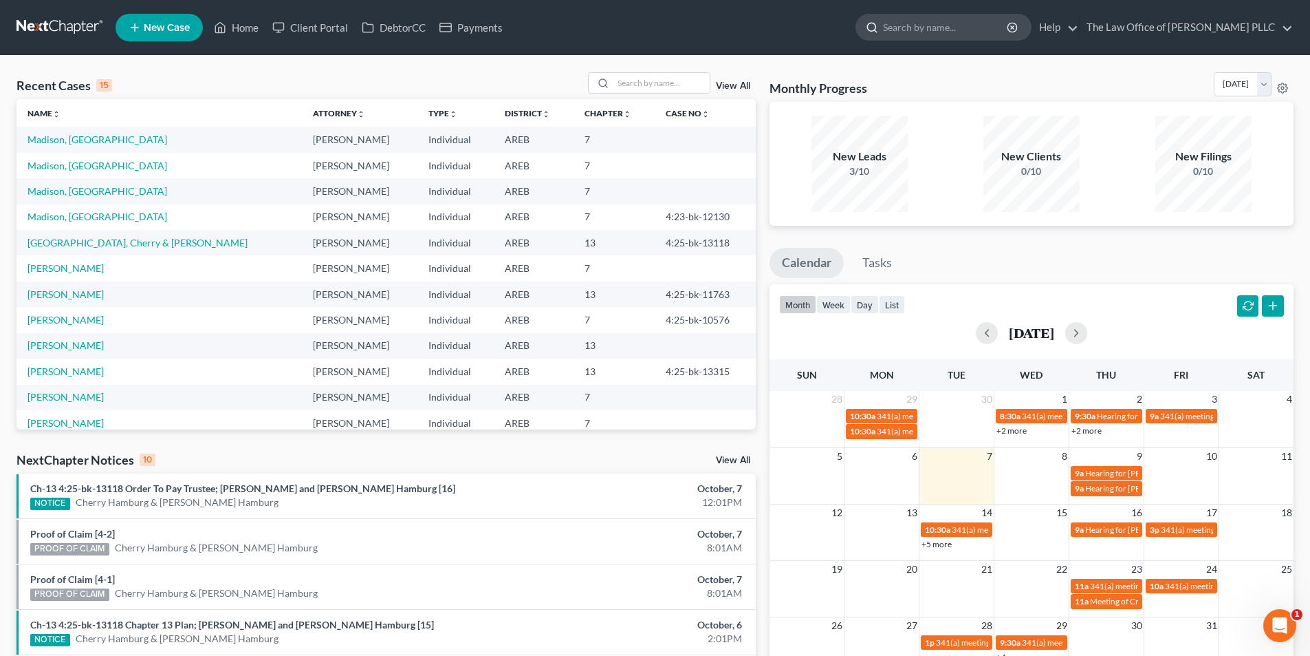
click at [910, 28] on input "search" at bounding box center [946, 26] width 126 height 25
type input "oliv"
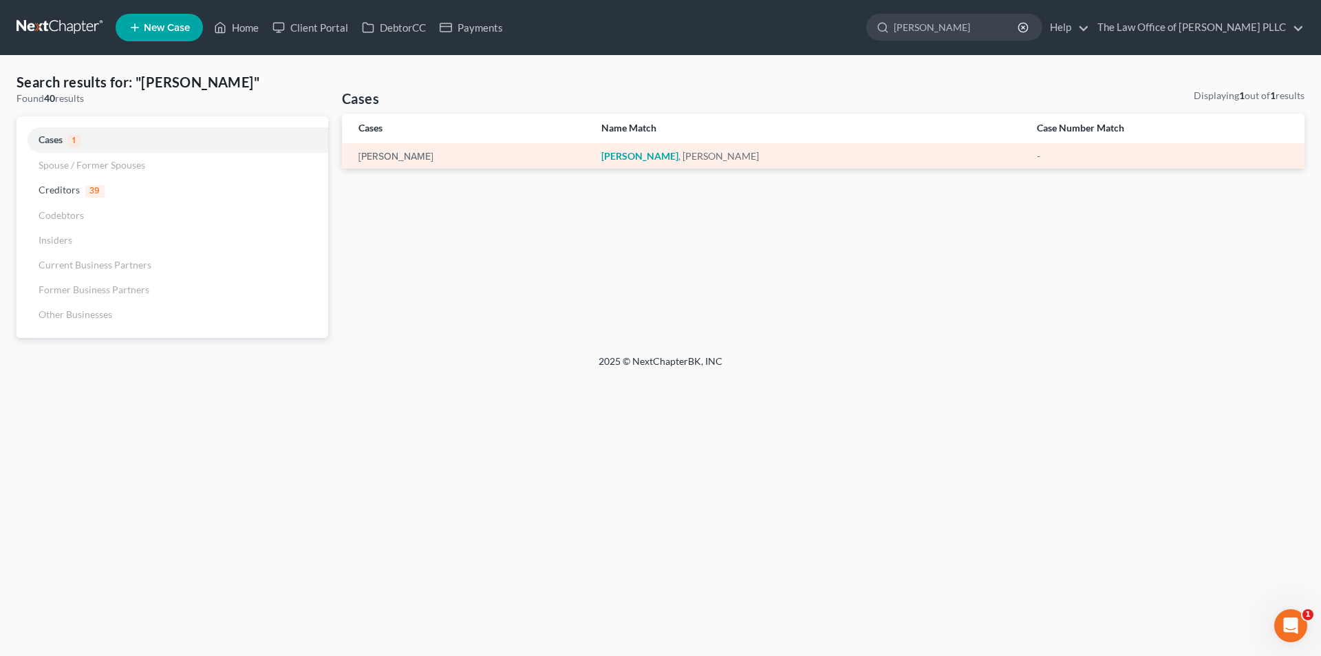
click at [418, 157] on div "[PERSON_NAME]" at bounding box center [468, 156] width 221 height 14
click at [408, 160] on link "[PERSON_NAME]" at bounding box center [395, 157] width 75 height 10
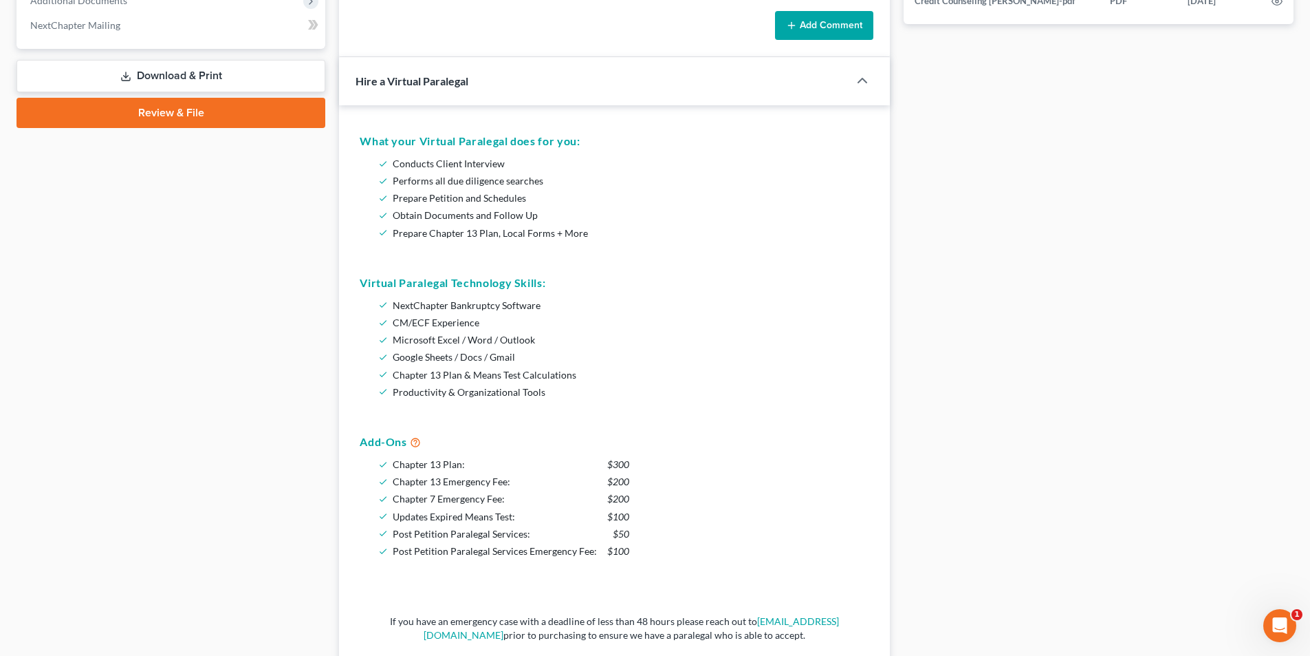
scroll to position [963, 0]
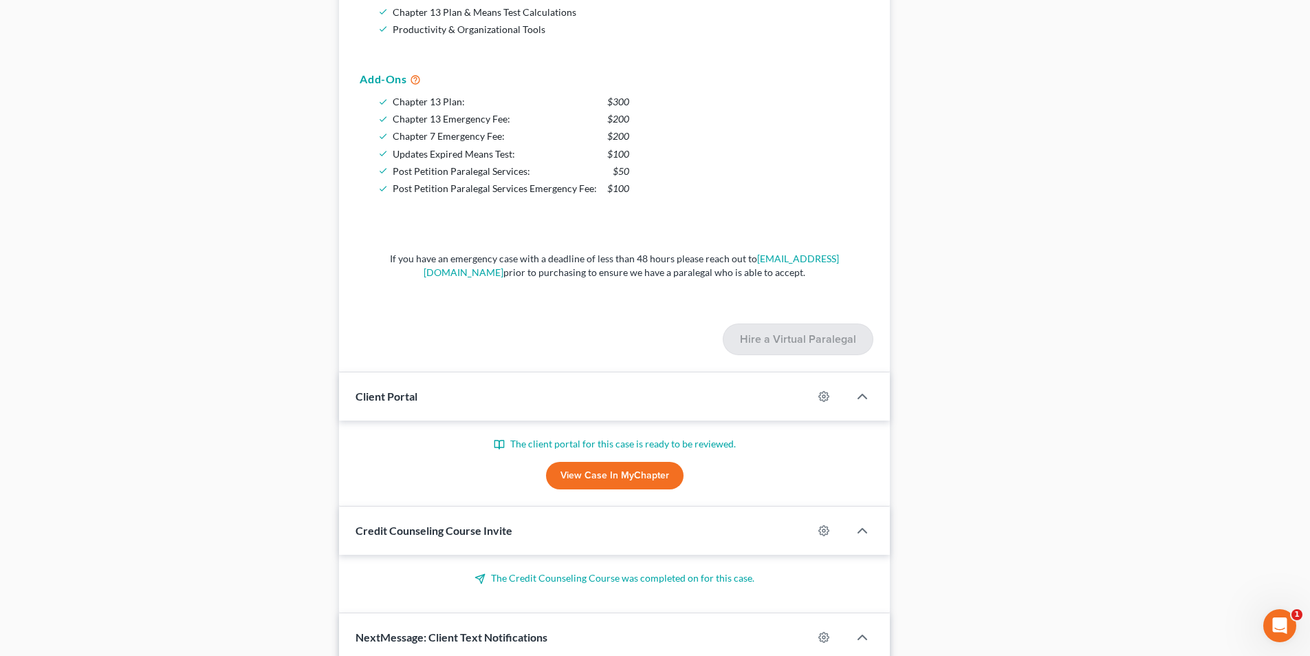
click at [616, 478] on link "View Case in MyChapter" at bounding box center [615, 476] width 138 height 28
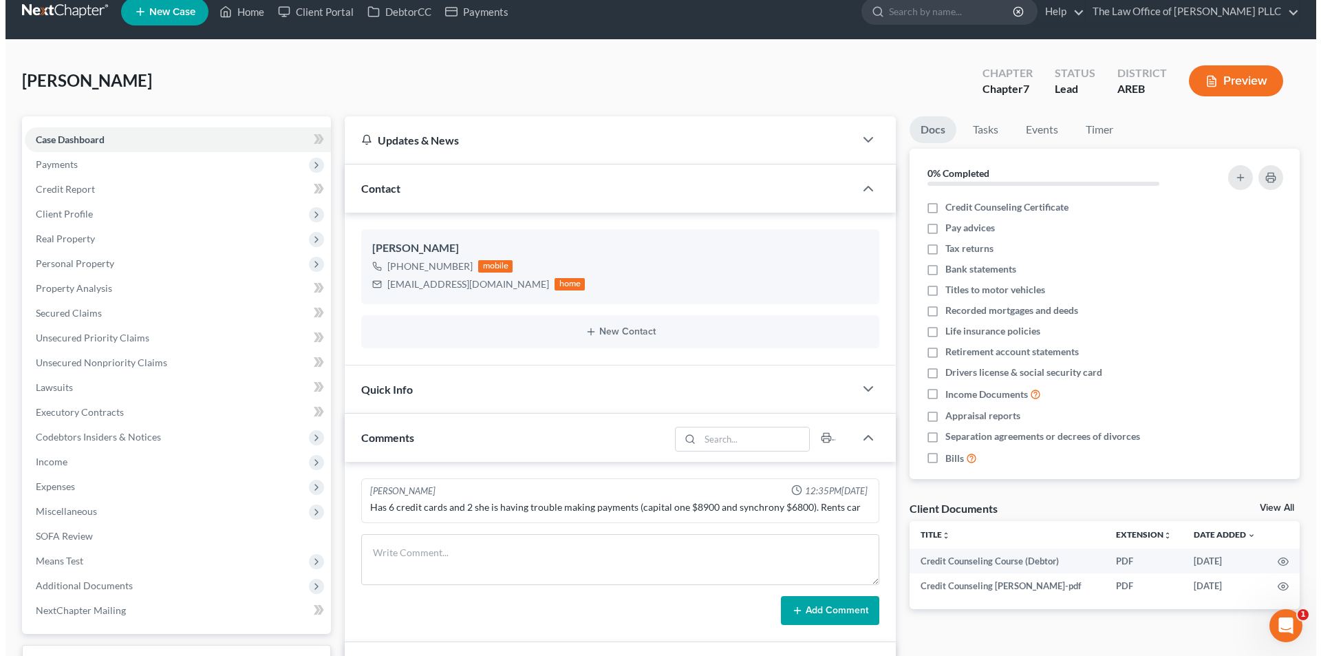
scroll to position [0, 0]
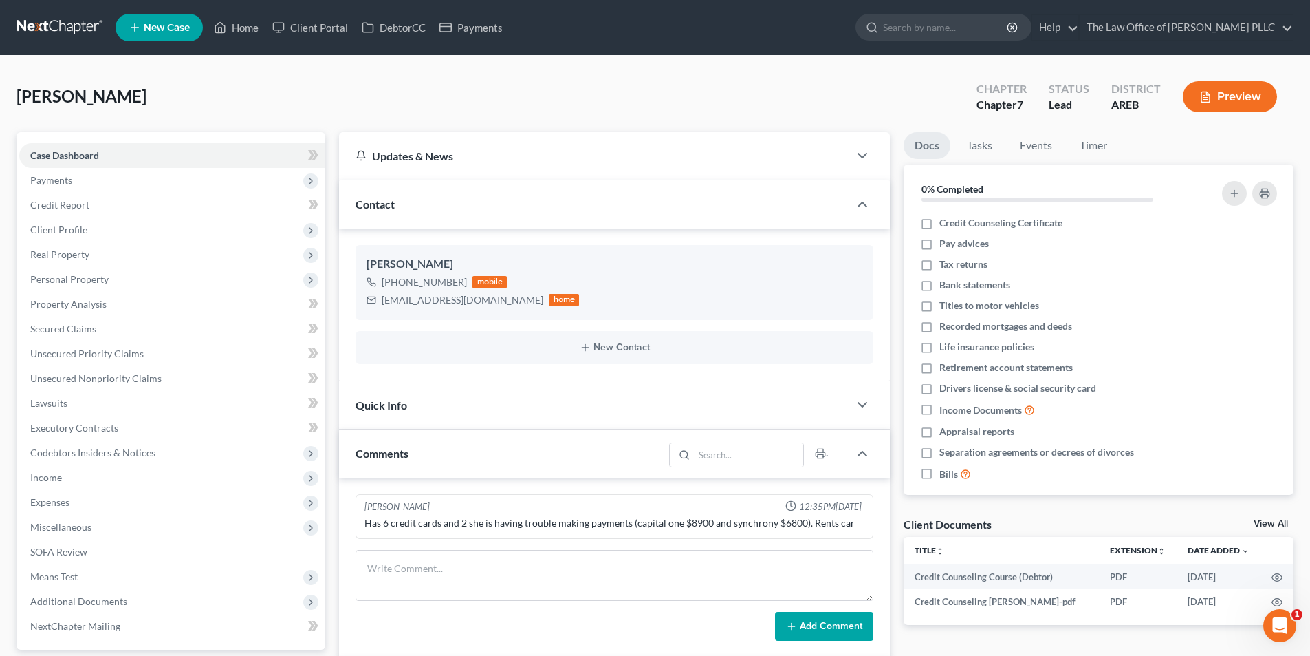
click at [136, 22] on icon at bounding box center [135, 27] width 12 height 17
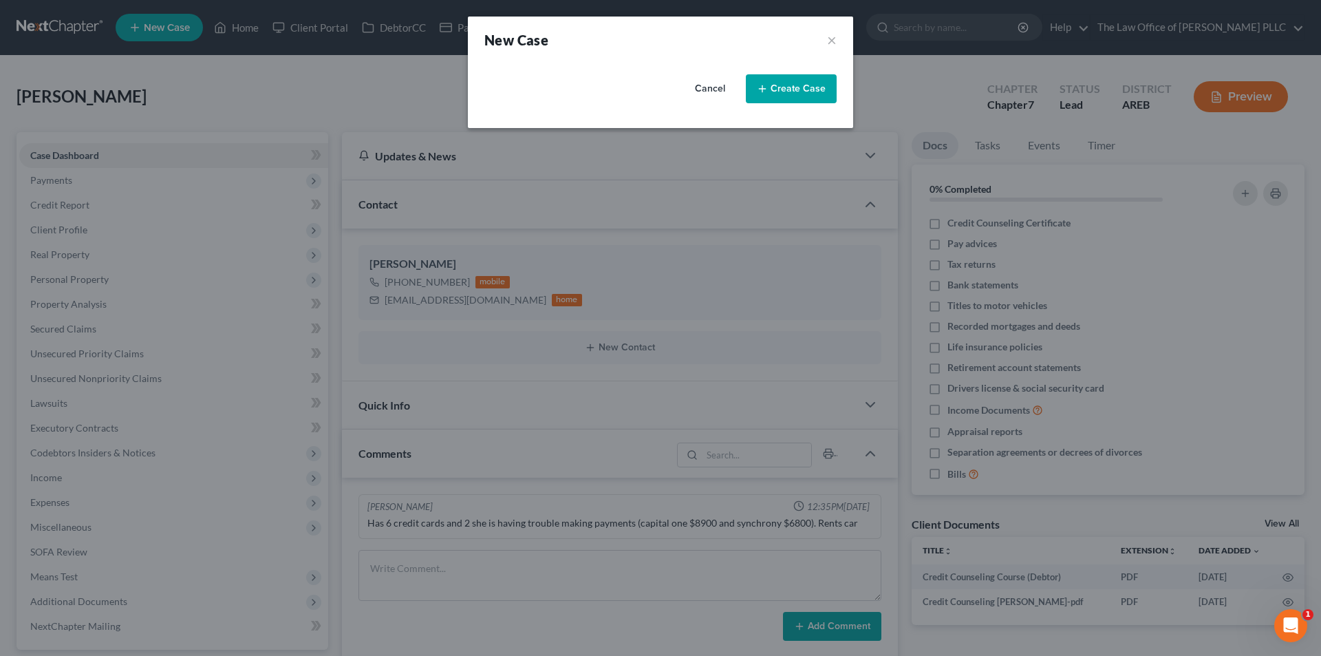
select select "5"
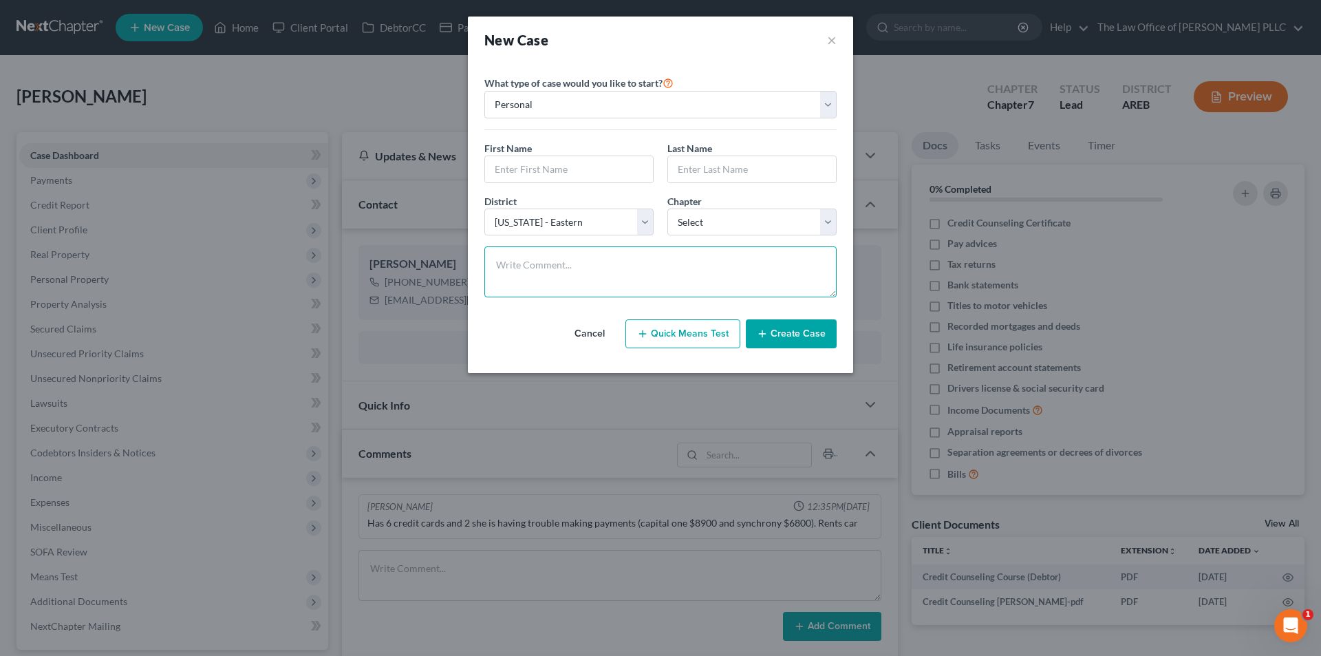
click at [544, 261] on textarea at bounding box center [660, 271] width 352 height 51
paste textarea "Returning a call that came in while I was on call with [PERSON_NAME]. Call is […"
type textarea "Returning a call that came in while I was on call with [PERSON_NAME]. Call is […"
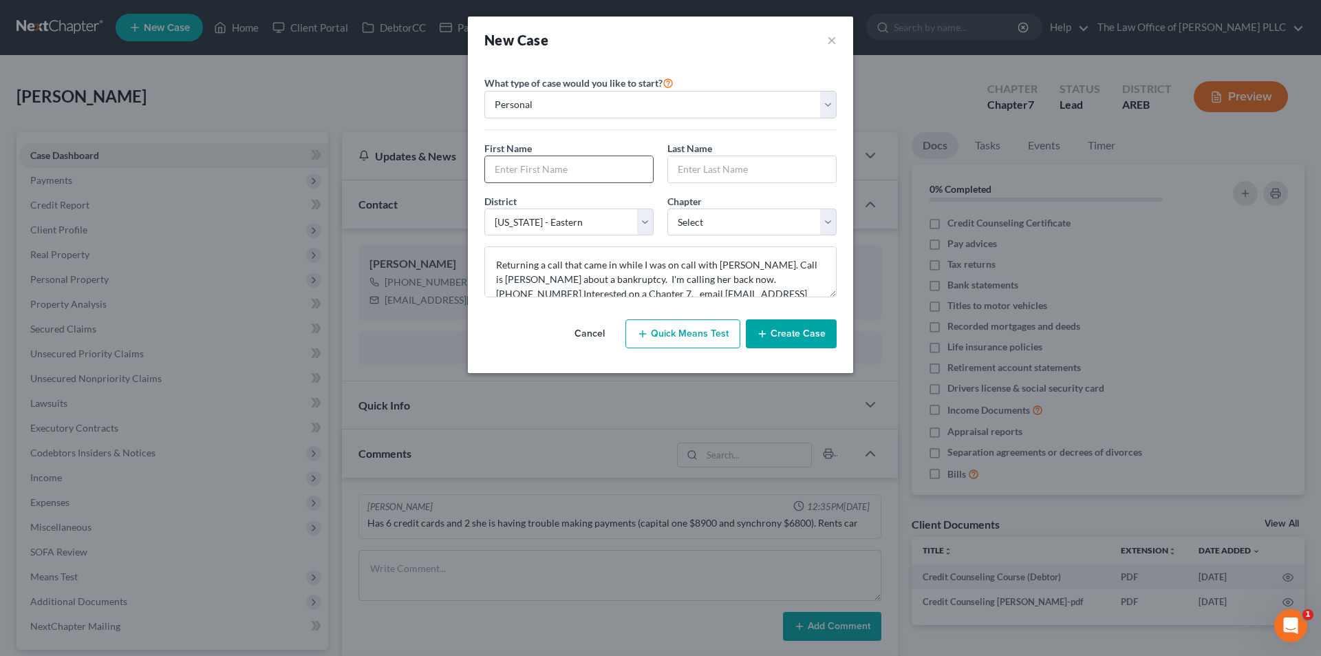
click at [517, 166] on input "text" at bounding box center [569, 169] width 168 height 26
type input "[PERSON_NAME]"
click at [737, 226] on select "Select 7 11 12 13" at bounding box center [751, 222] width 169 height 28
select select "0"
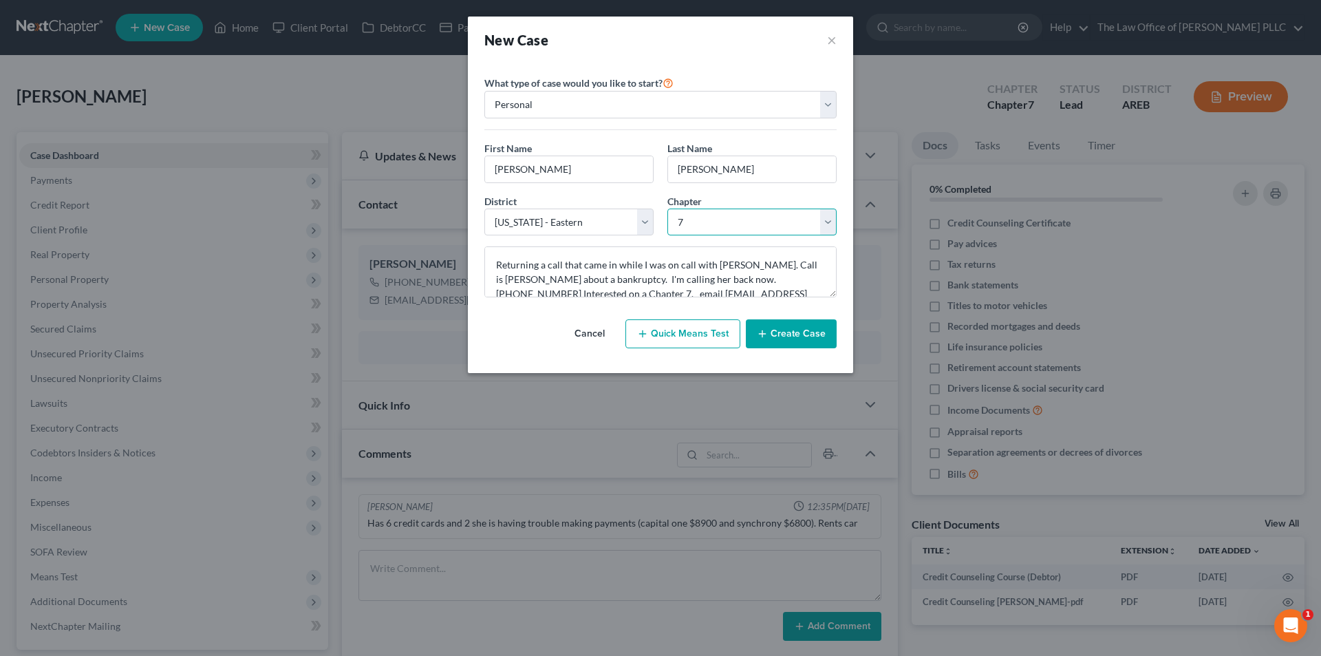
click at [667, 208] on select "Select 7 11 12 13" at bounding box center [751, 222] width 169 height 28
click at [792, 336] on button "Create Case" at bounding box center [791, 333] width 91 height 29
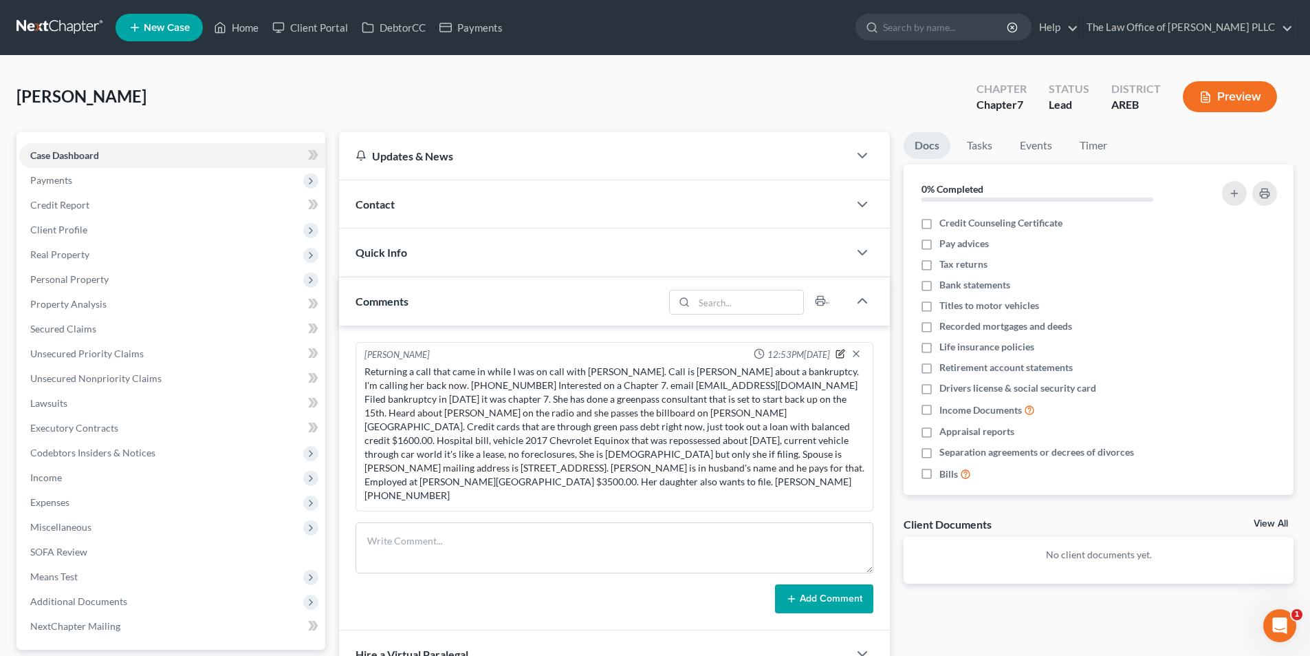
click at [837, 353] on icon "button" at bounding box center [841, 354] width 10 height 10
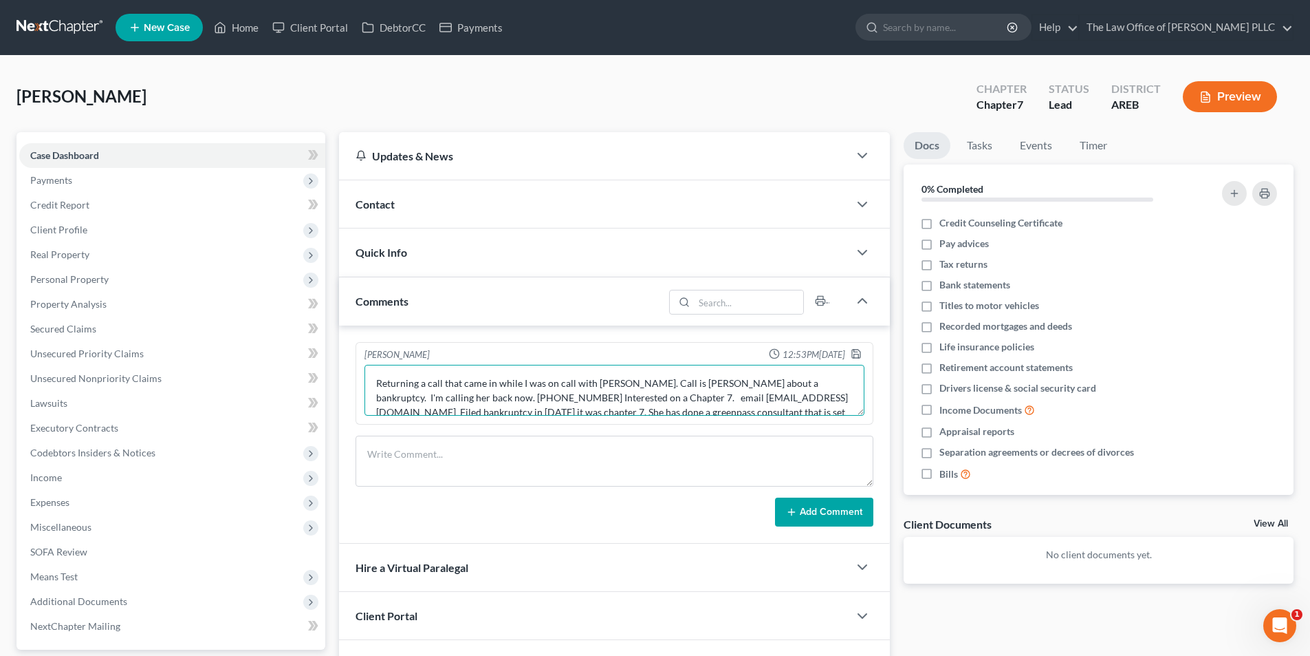
drag, startPoint x: 374, startPoint y: 385, endPoint x: 694, endPoint y: 382, distance: 320.6
click at [678, 385] on textarea "Returning a call that came in while I was on call with [PERSON_NAME]. Call is […" at bounding box center [615, 390] width 500 height 51
drag, startPoint x: 535, startPoint y: 379, endPoint x: 630, endPoint y: 392, distance: 96.5
click at [627, 385] on textarea "[PERSON_NAME] about a bankruptcy. I'm calling her back now. [PHONE_NUMBER] Inte…" at bounding box center [615, 390] width 500 height 51
click at [717, 385] on textarea "[PERSON_NAME] about a bankruptcy. [PHONE_NUMBER] Interested on a Chapter 7. ema…" at bounding box center [615, 390] width 500 height 51
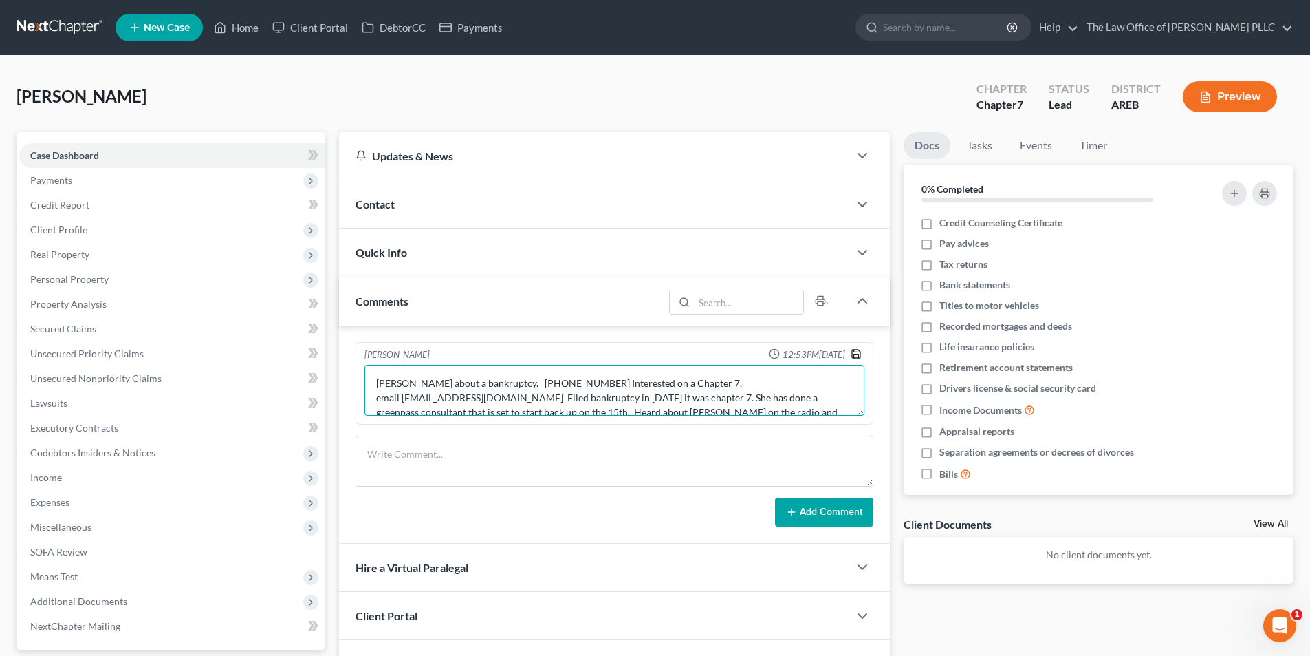
type textarea "[PERSON_NAME] about a bankruptcy. [PHONE_NUMBER] Interested on a Chapter 7. ema…"
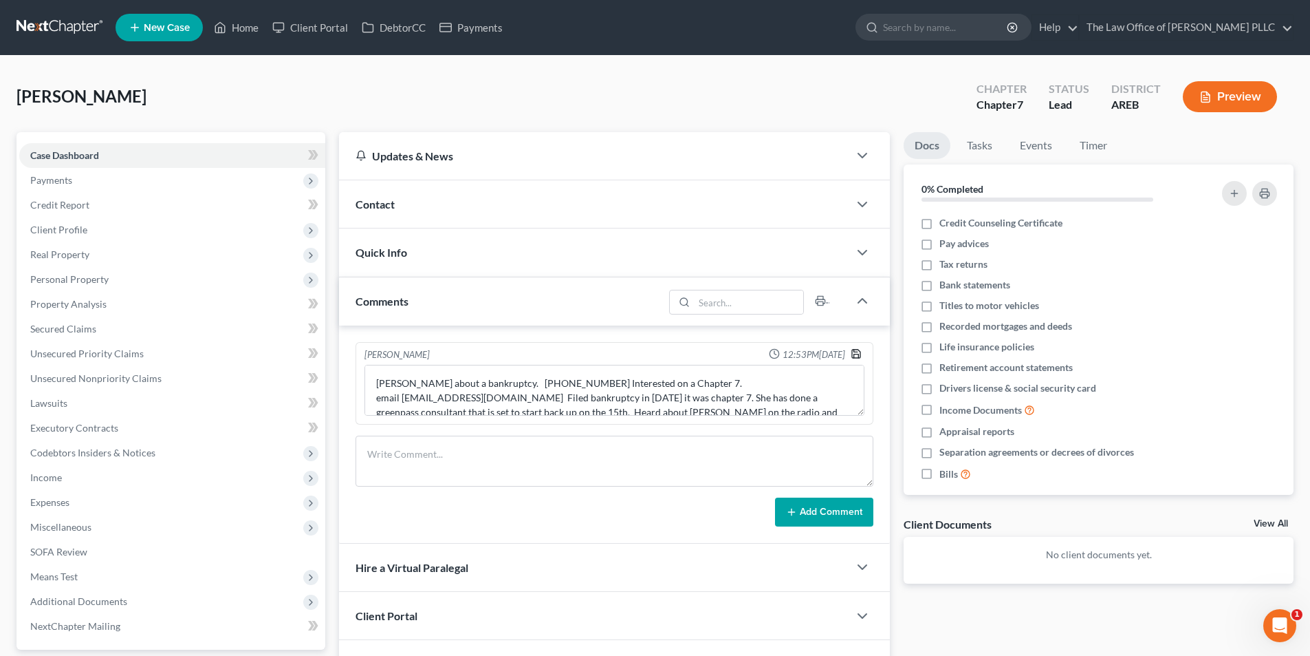
click at [859, 354] on polyline "button" at bounding box center [856, 355] width 5 height 3
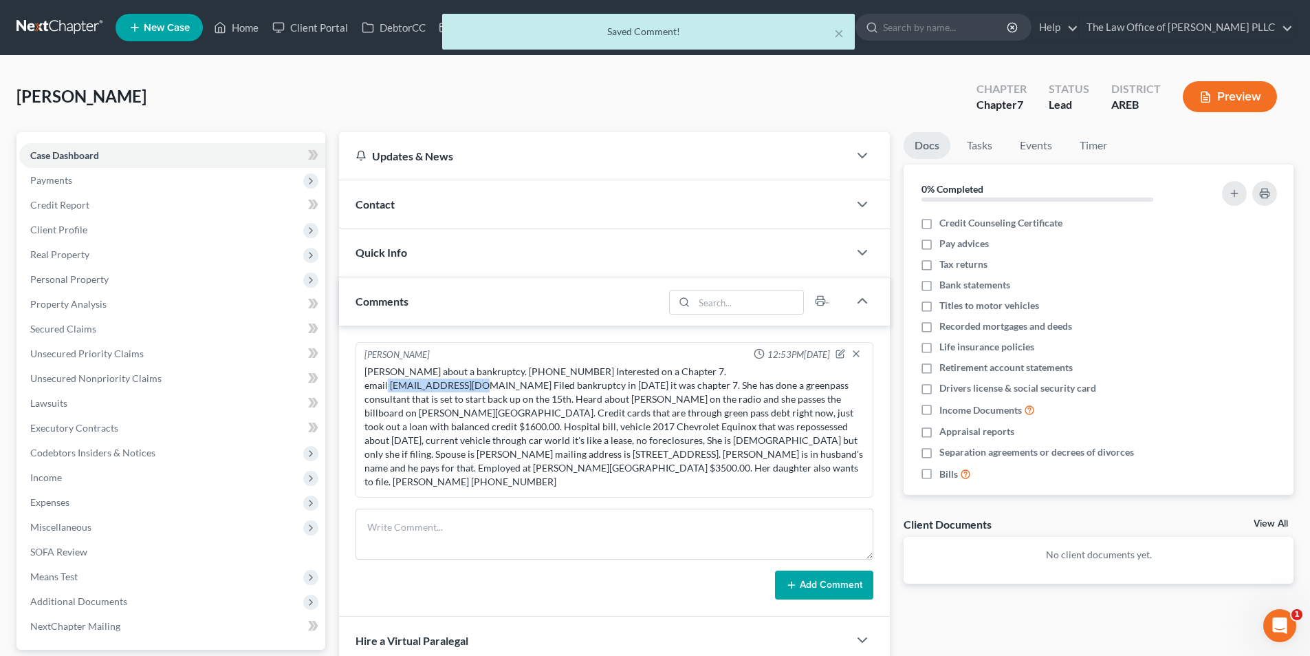
drag, startPoint x: 389, startPoint y: 387, endPoint x: 489, endPoint y: 383, distance: 99.8
click at [489, 386] on div "[PERSON_NAME] about a bankruptcy. [PHONE_NUMBER] Interested on a Chapter 7. ema…" at bounding box center [615, 427] width 500 height 124
copy div "[EMAIL_ADDRESS][DOMAIN_NAME]"
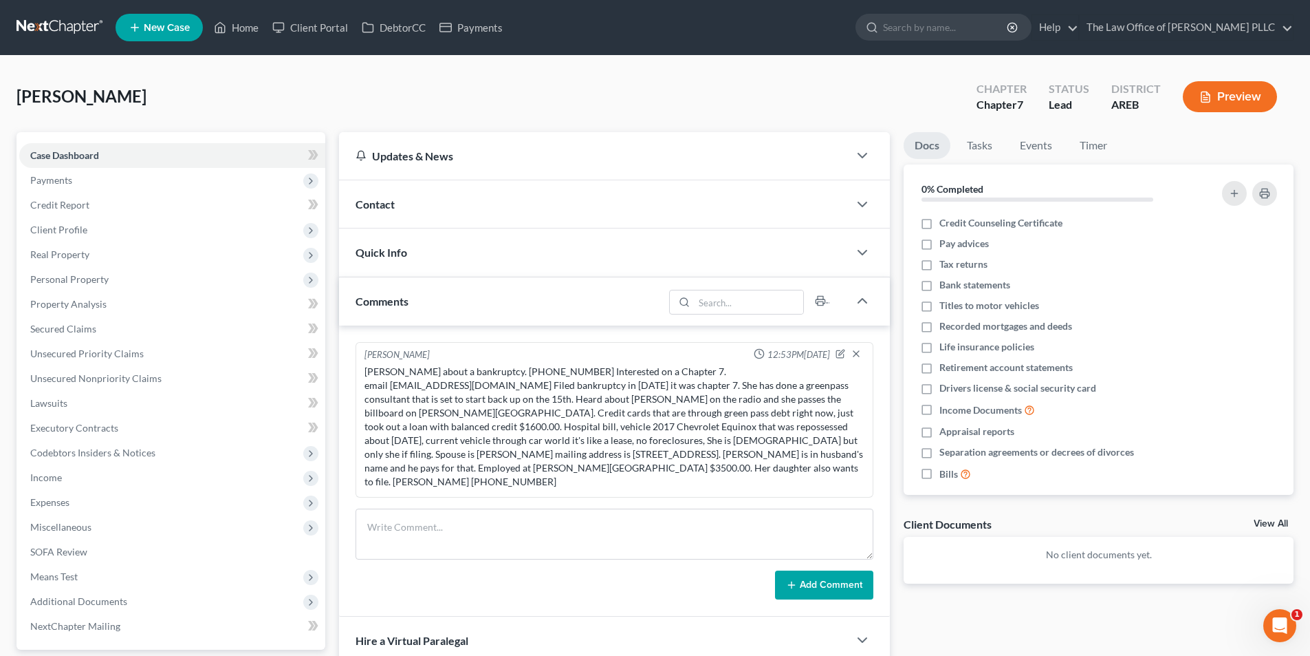
click at [374, 194] on div "Contact" at bounding box center [594, 203] width 510 height 47
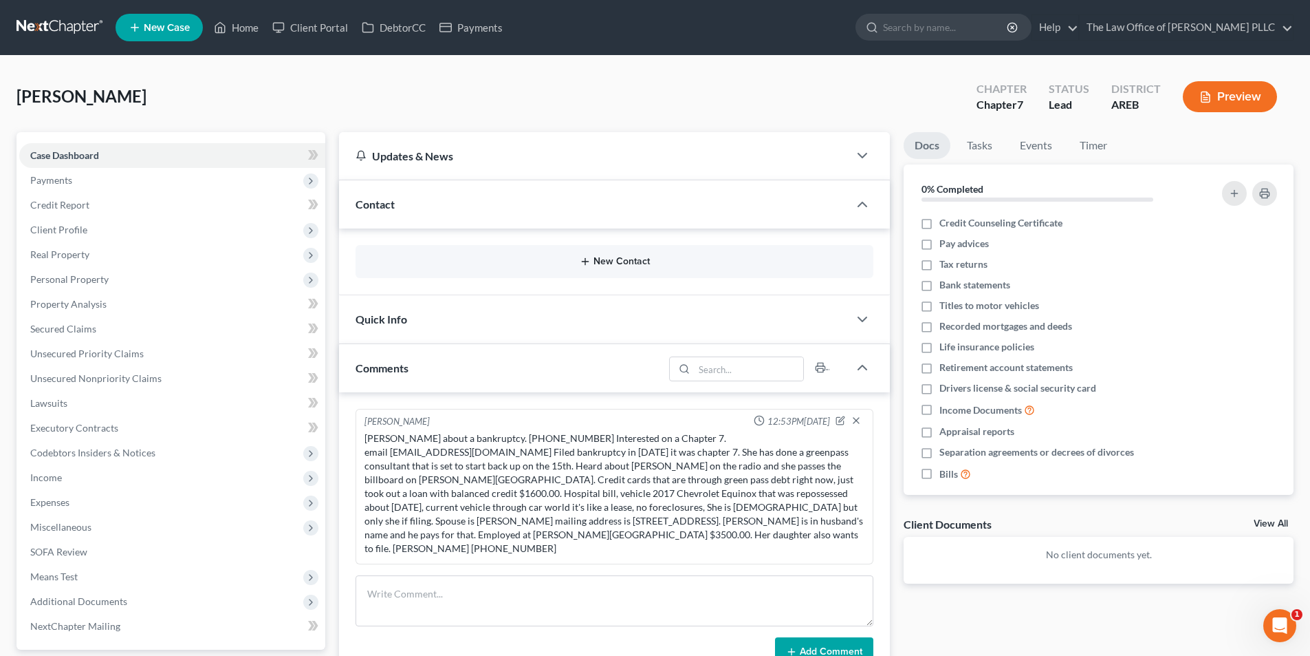
click at [605, 259] on button "New Contact" at bounding box center [615, 261] width 496 height 11
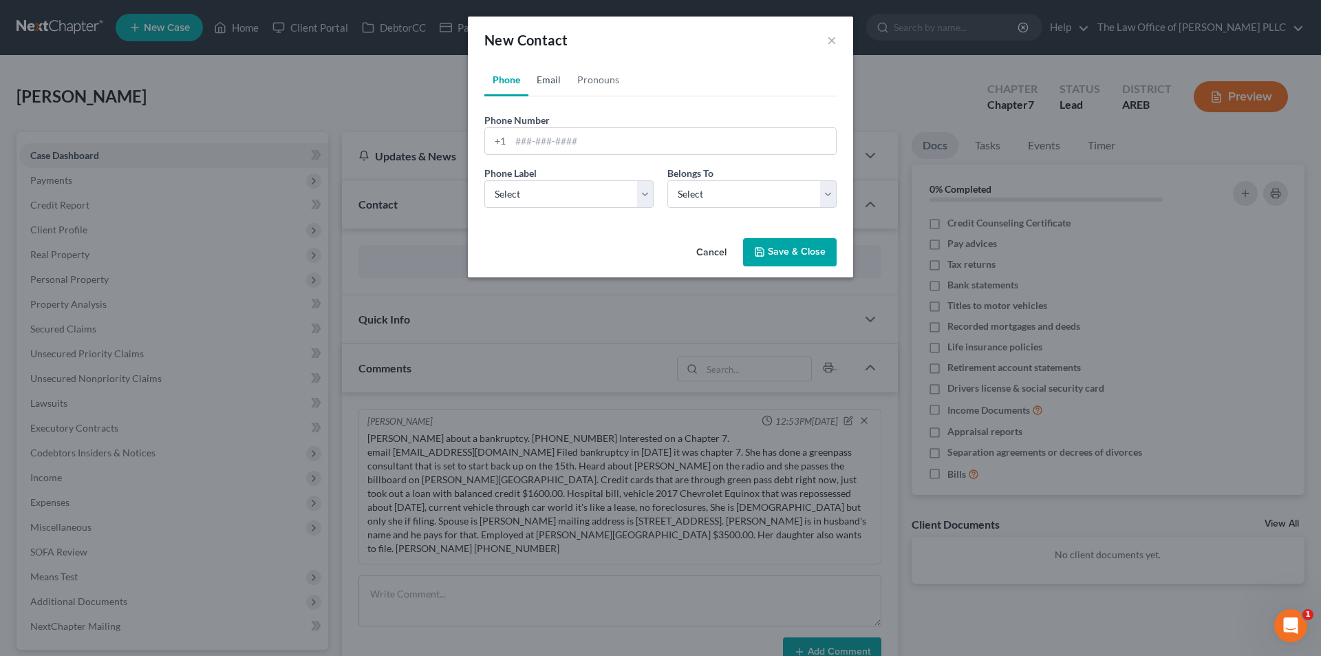
click at [546, 77] on link "Email" at bounding box center [548, 79] width 41 height 33
click at [522, 136] on input "email" at bounding box center [672, 141] width 325 height 26
paste input "[EMAIL_ADDRESS][DOMAIN_NAME]"
type input "[EMAIL_ADDRESS][DOMAIN_NAME]"
drag, startPoint x: 504, startPoint y: 186, endPoint x: 508, endPoint y: 193, distance: 8.0
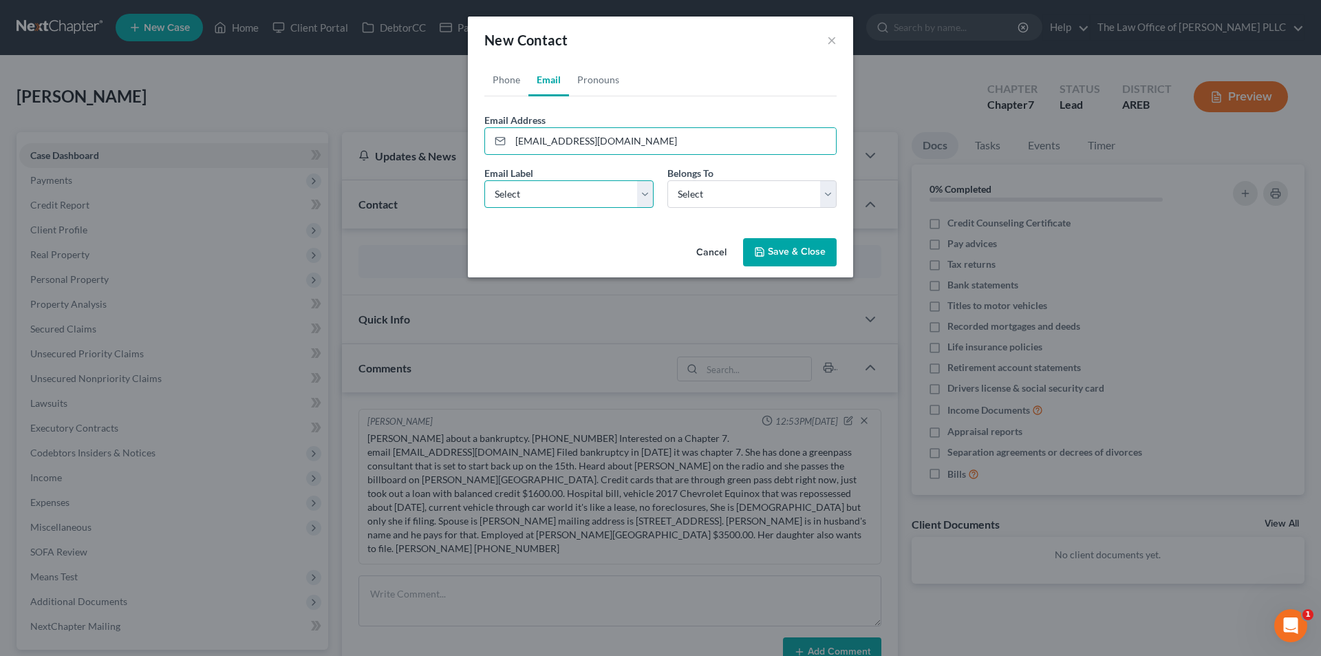
click at [504, 186] on select "Select Home Work Other" at bounding box center [568, 194] width 169 height 28
select select "0"
click at [484, 180] on select "Select Home Work Other" at bounding box center [568, 194] width 169 height 28
click at [695, 189] on select "Select Client Other" at bounding box center [751, 194] width 169 height 28
select select "0"
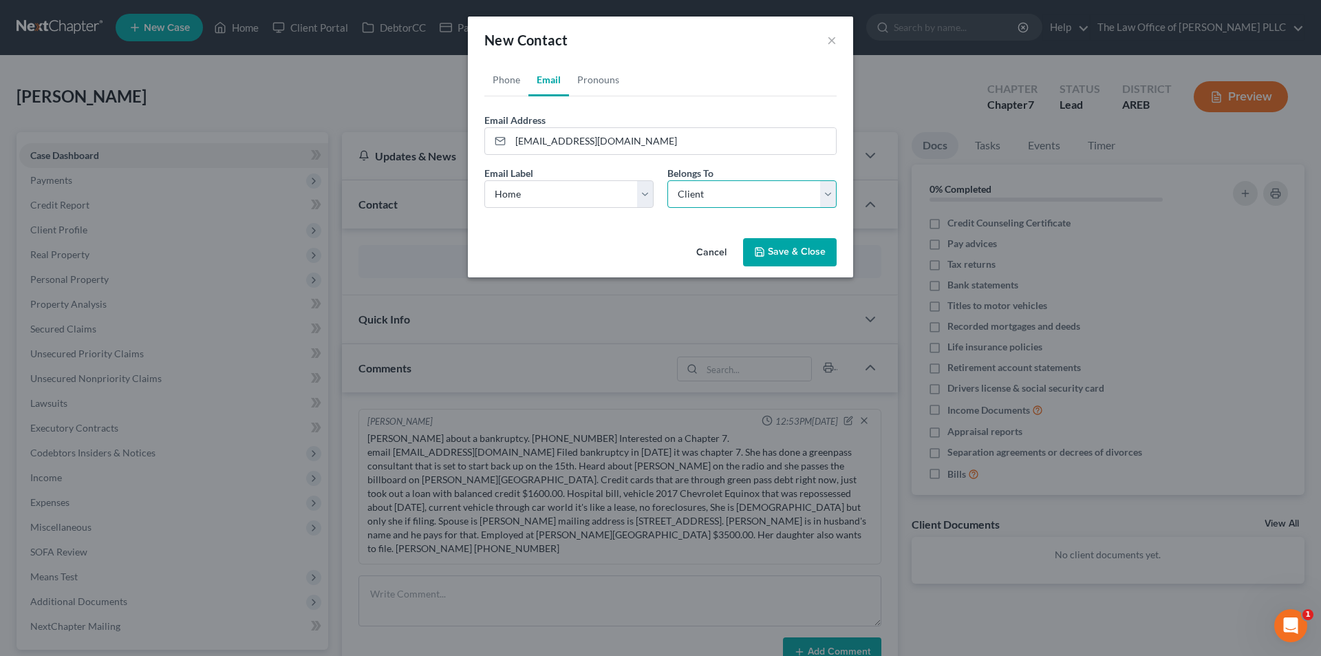
click at [667, 180] on select "Select Client Other" at bounding box center [751, 194] width 169 height 28
select select "0"
click at [494, 85] on link "Phone" at bounding box center [506, 79] width 44 height 33
drag, startPoint x: 515, startPoint y: 140, endPoint x: 521, endPoint y: 135, distance: 8.3
click at [515, 140] on input "tel" at bounding box center [672, 141] width 325 height 26
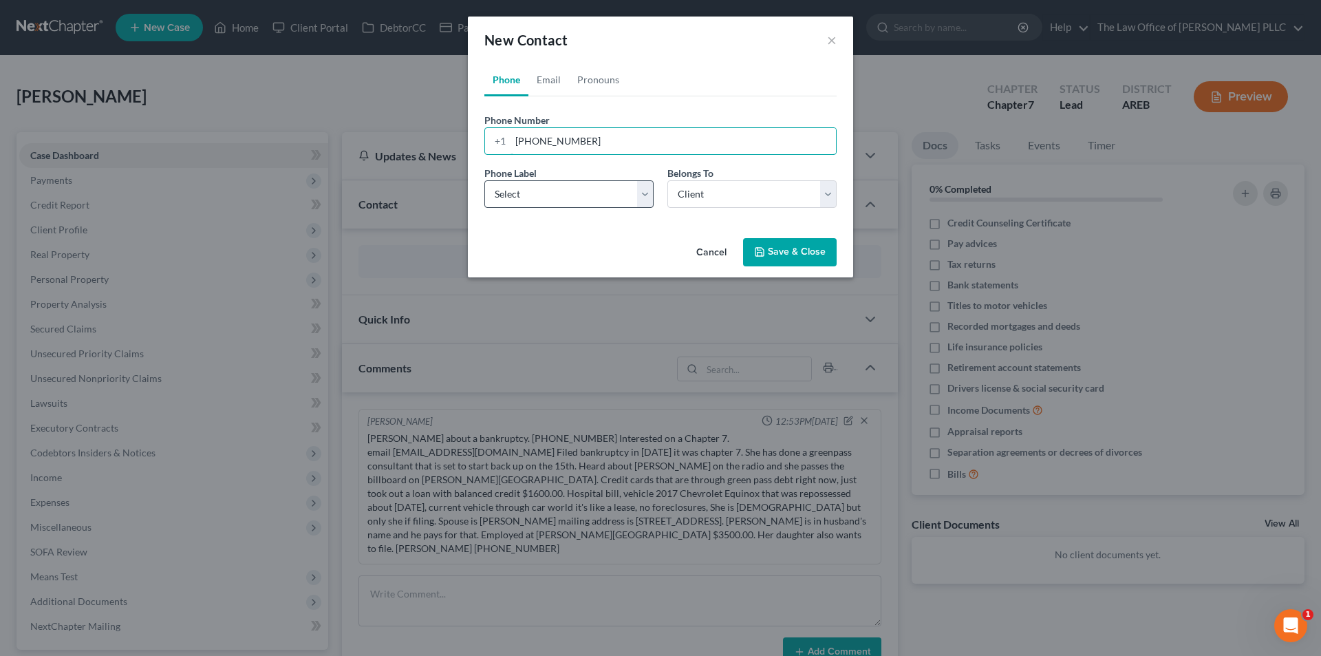
type input "[PHONE_NUMBER]"
drag, startPoint x: 643, startPoint y: 190, endPoint x: 632, endPoint y: 201, distance: 15.6
click at [643, 190] on select "Select Mobile Home Work Other" at bounding box center [568, 194] width 169 height 28
select select "0"
click at [484, 180] on select "Select Mobile Home Work Other" at bounding box center [568, 194] width 169 height 28
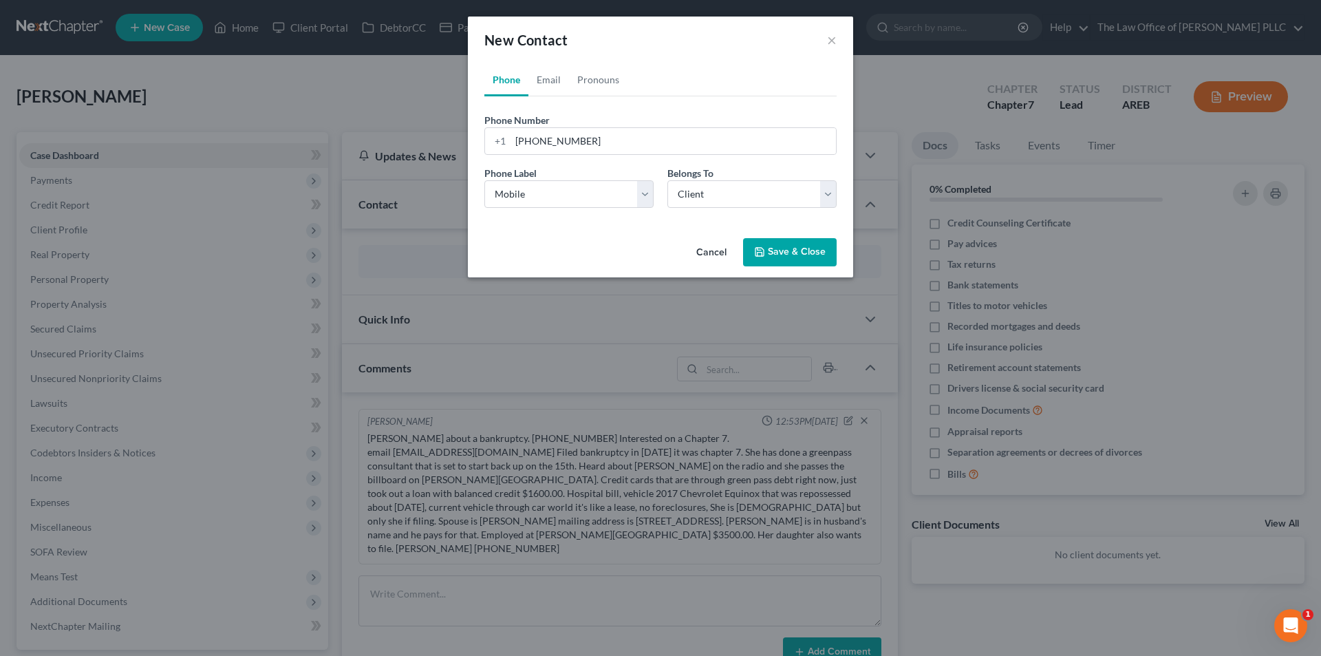
click at [773, 250] on button "Save & Close" at bounding box center [790, 252] width 94 height 29
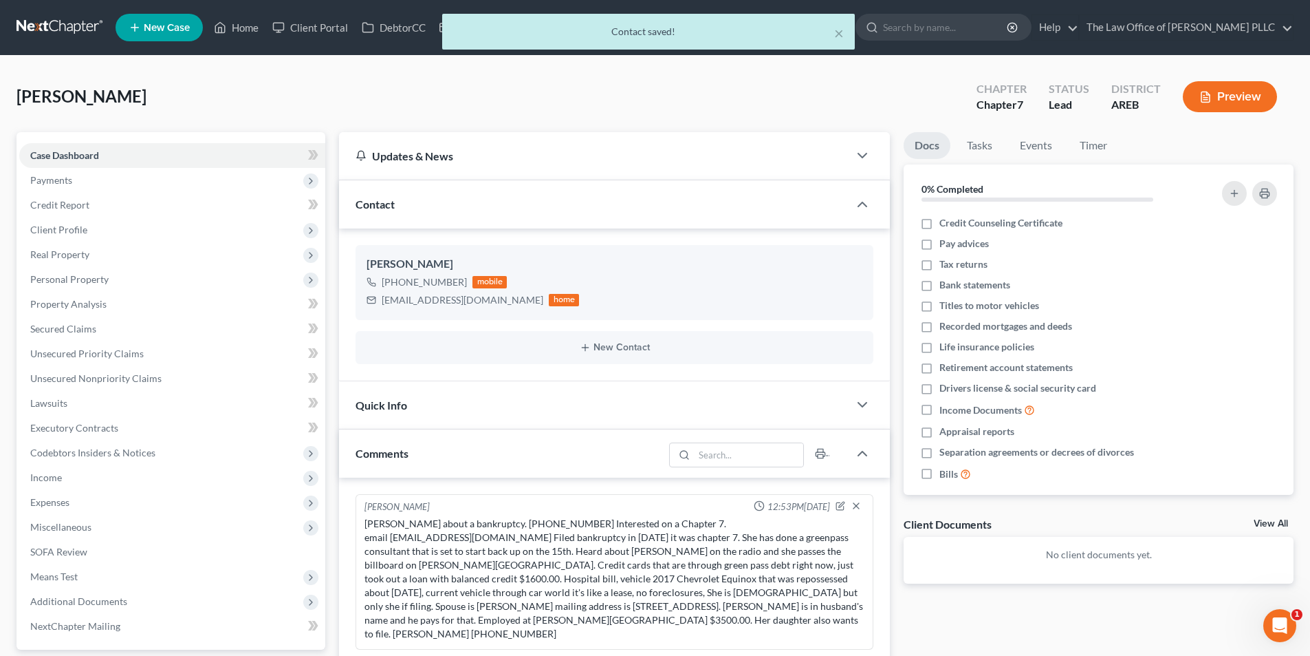
click at [405, 412] on div "Quick Info" at bounding box center [594, 404] width 510 height 47
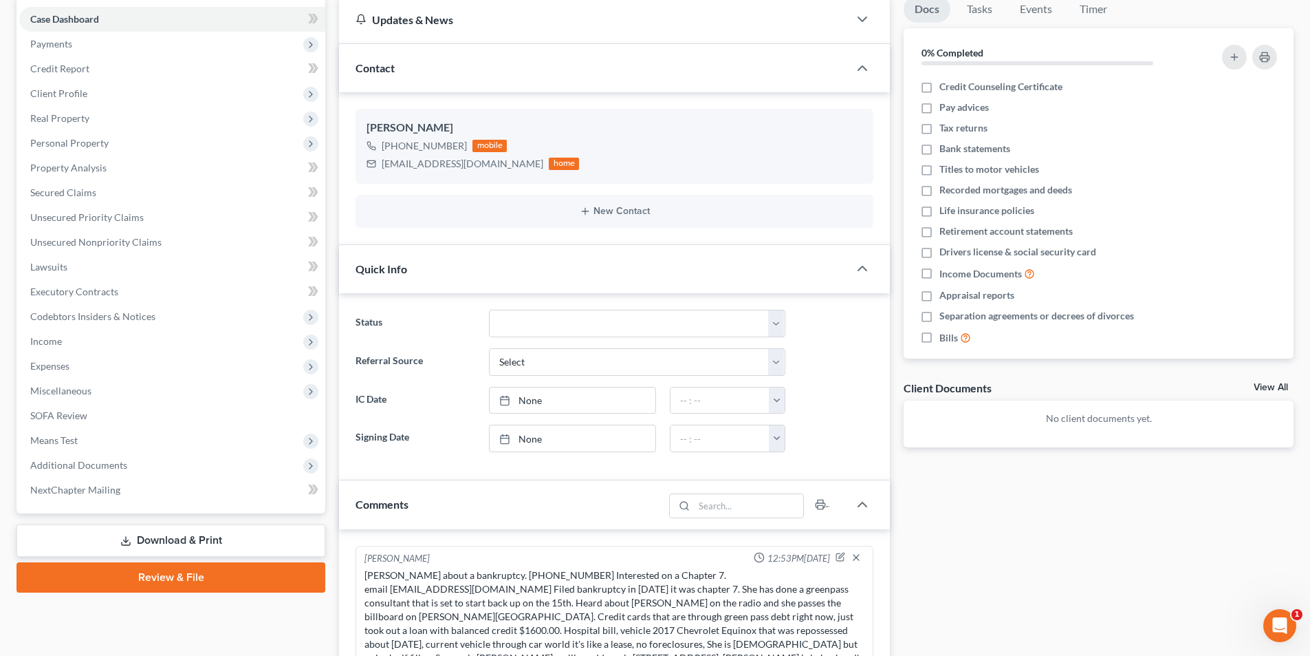
scroll to position [138, 0]
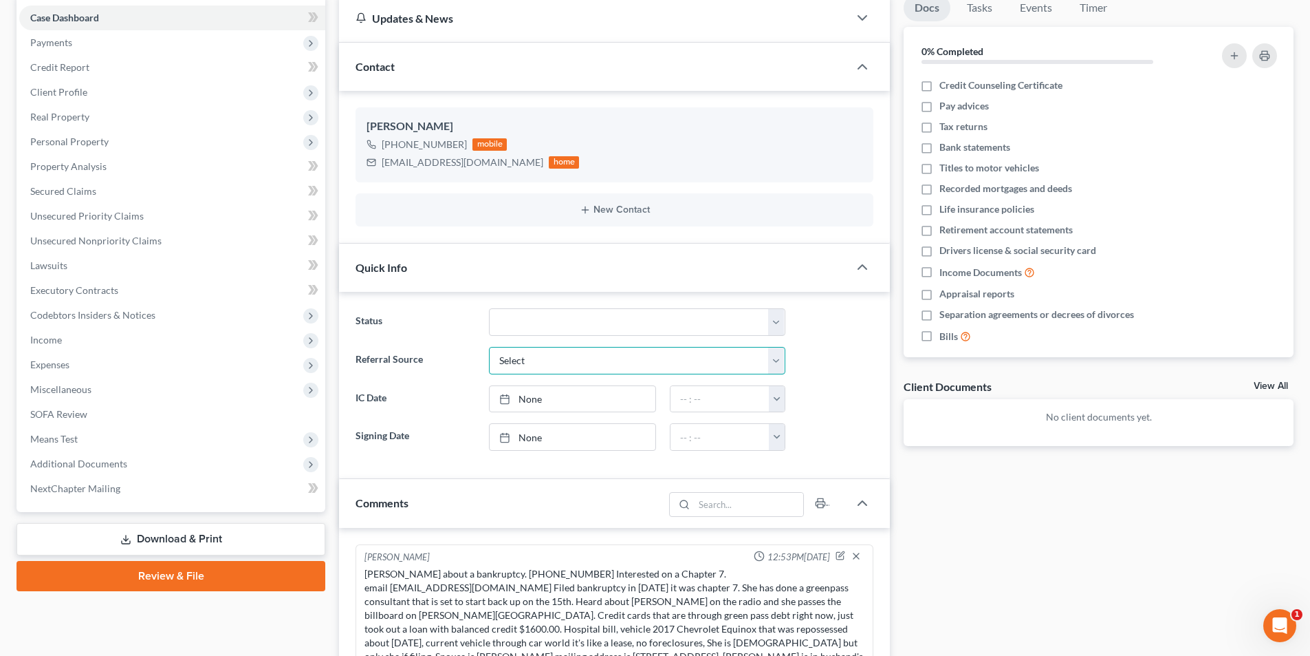
click at [507, 364] on select "Select Word Of Mouth Previous Clients Direct Mail Website Google Search Modern …" at bounding box center [637, 361] width 296 height 28
select select "6"
click at [489, 347] on select "Select Word Of Mouth Previous Clients Direct Mail Website Google Search Modern …" at bounding box center [637, 361] width 296 height 28
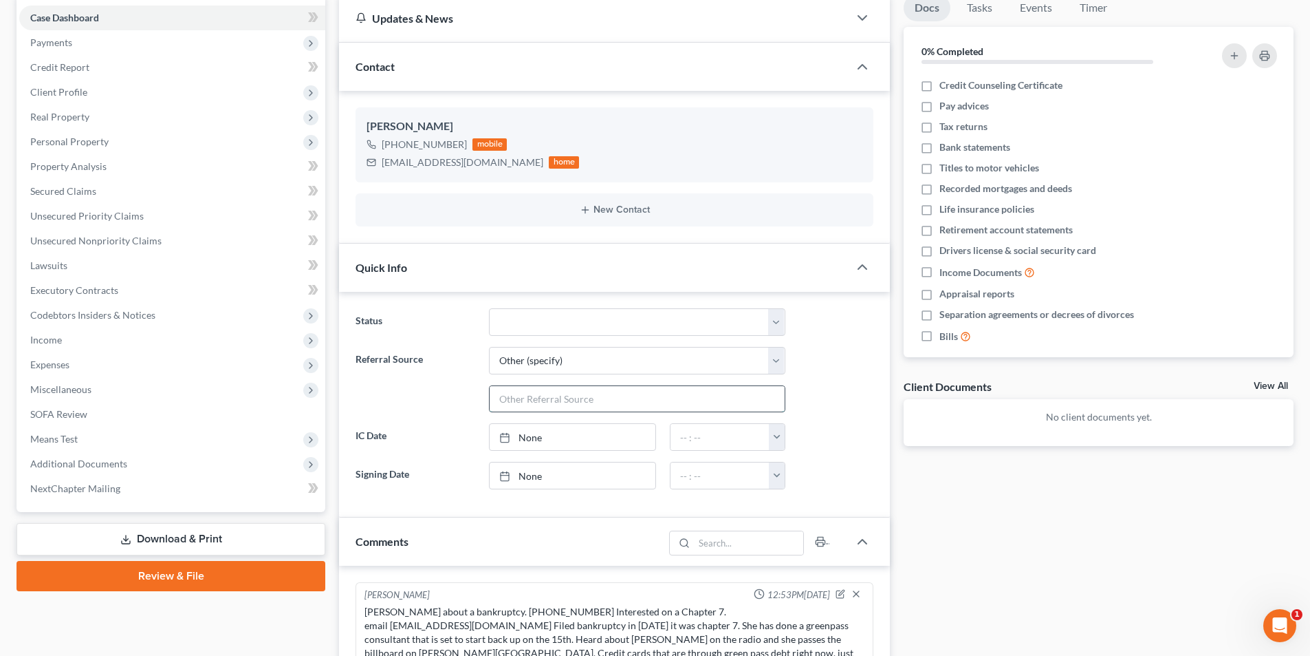
click at [525, 400] on input "text" at bounding box center [637, 399] width 295 height 26
type input "Radio and Billboard"
click at [793, 411] on div "Referral Source Select Word Of Mouth Previous Clients Direct Mail Website Googl…" at bounding box center [615, 380] width 532 height 66
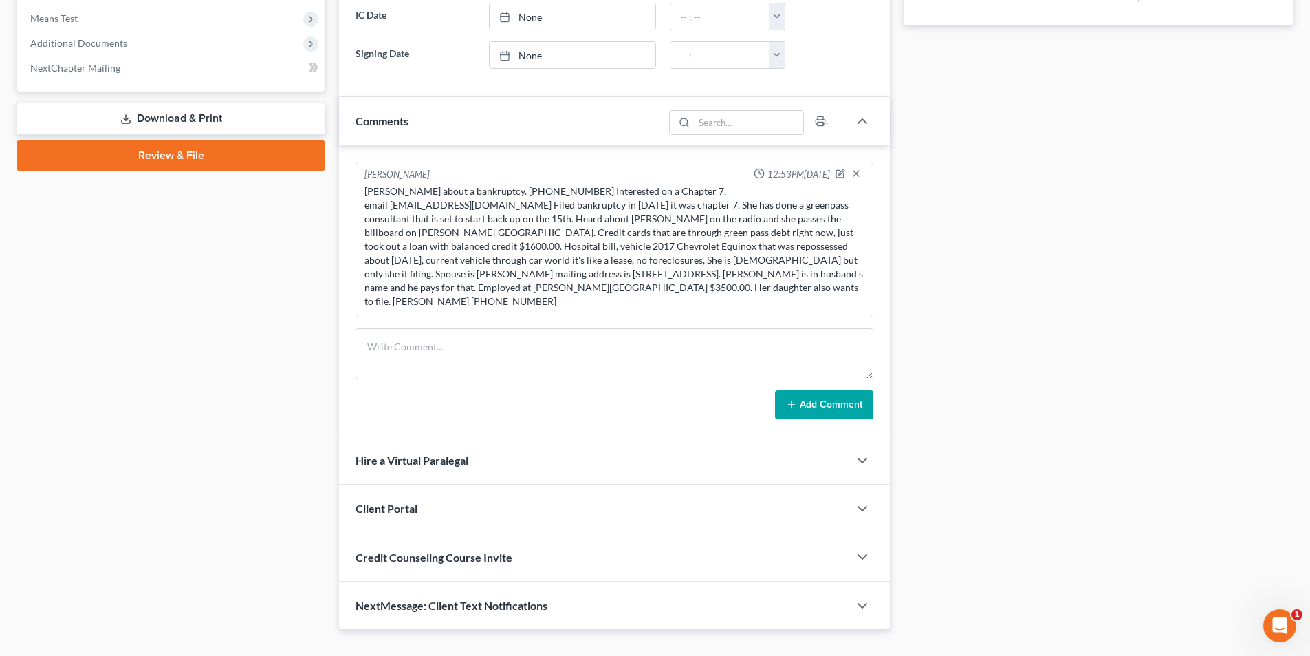
scroll to position [570, 0]
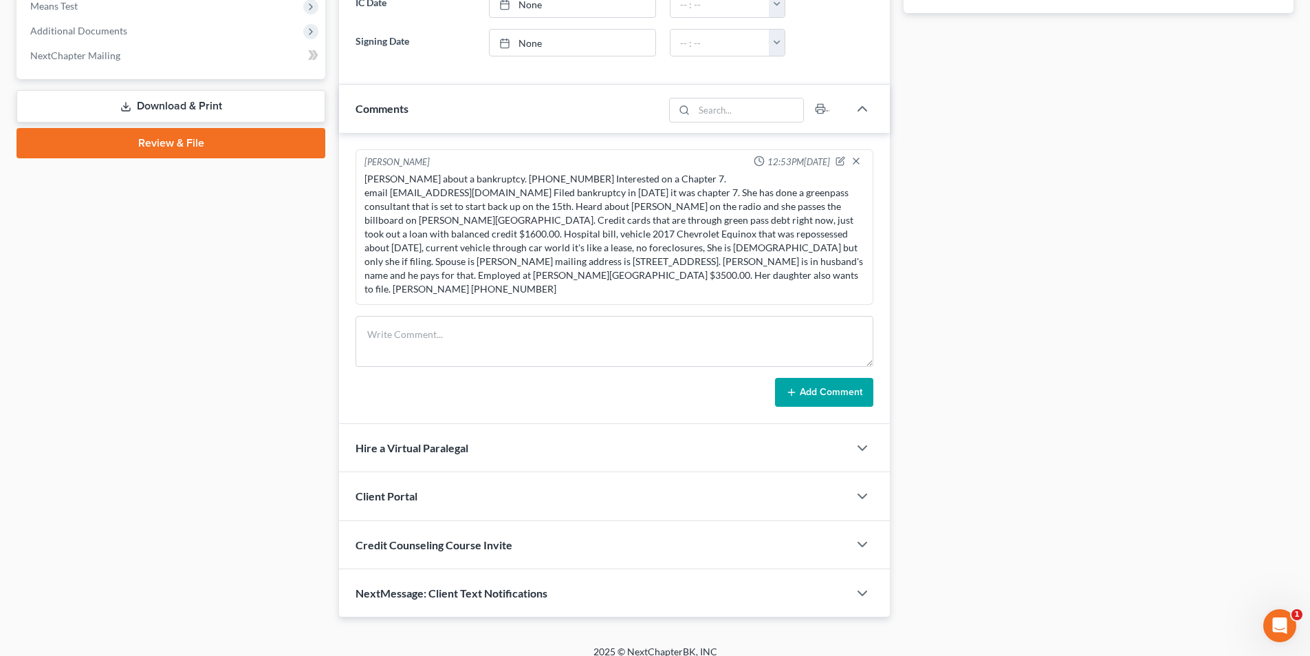
click at [391, 489] on span "Client Portal" at bounding box center [387, 495] width 62 height 13
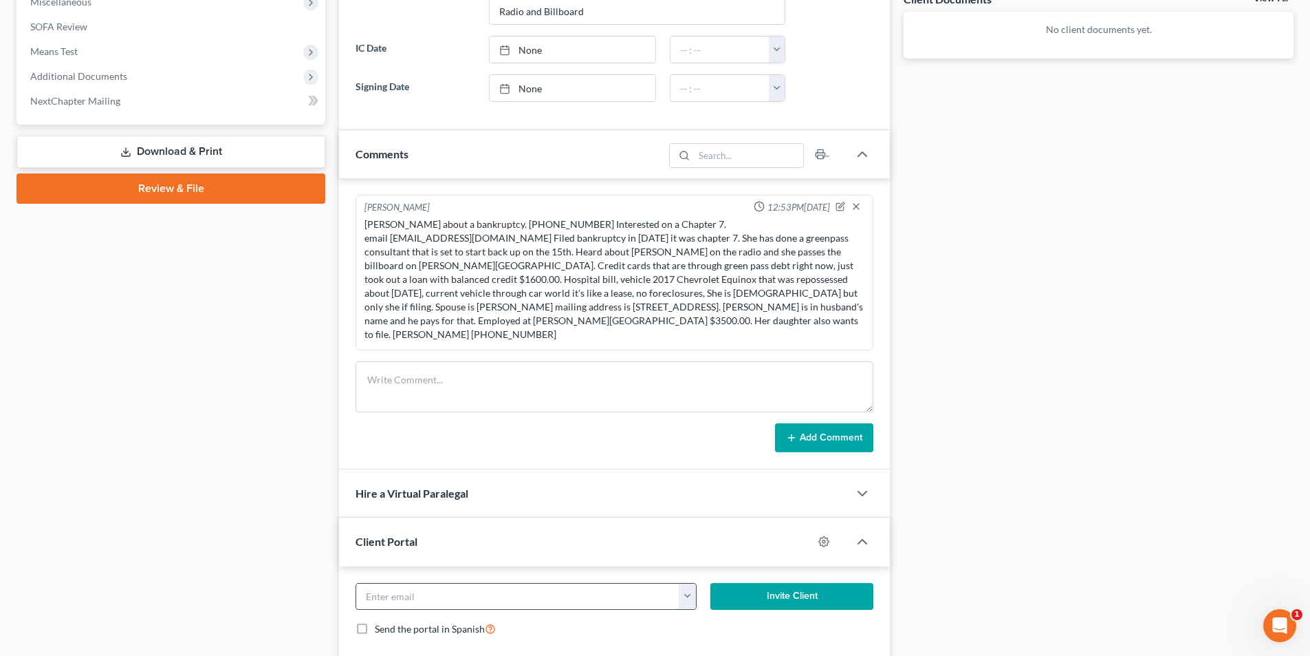
scroll to position [669, 0]
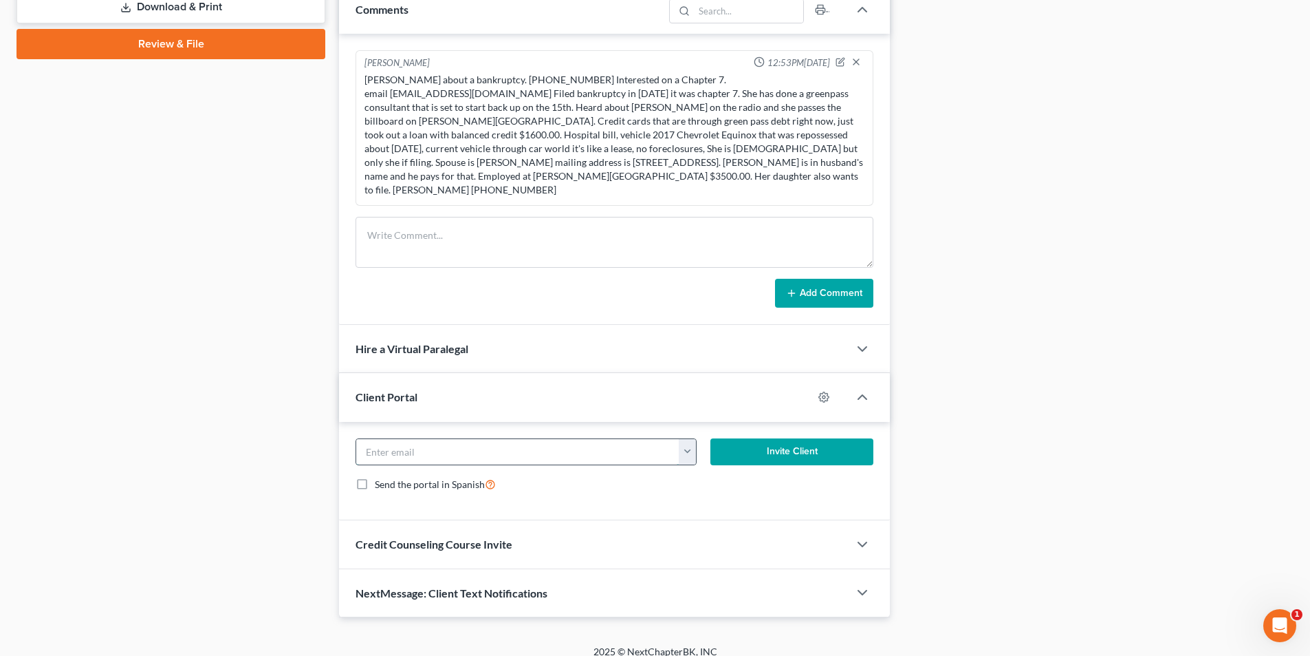
click at [382, 439] on input "email" at bounding box center [517, 452] width 323 height 26
paste input "[EMAIL_ADDRESS][DOMAIN_NAME]"
type input "[EMAIL_ADDRESS][DOMAIN_NAME]"
click at [770, 443] on button "Invite Client" at bounding box center [793, 452] width 164 height 28
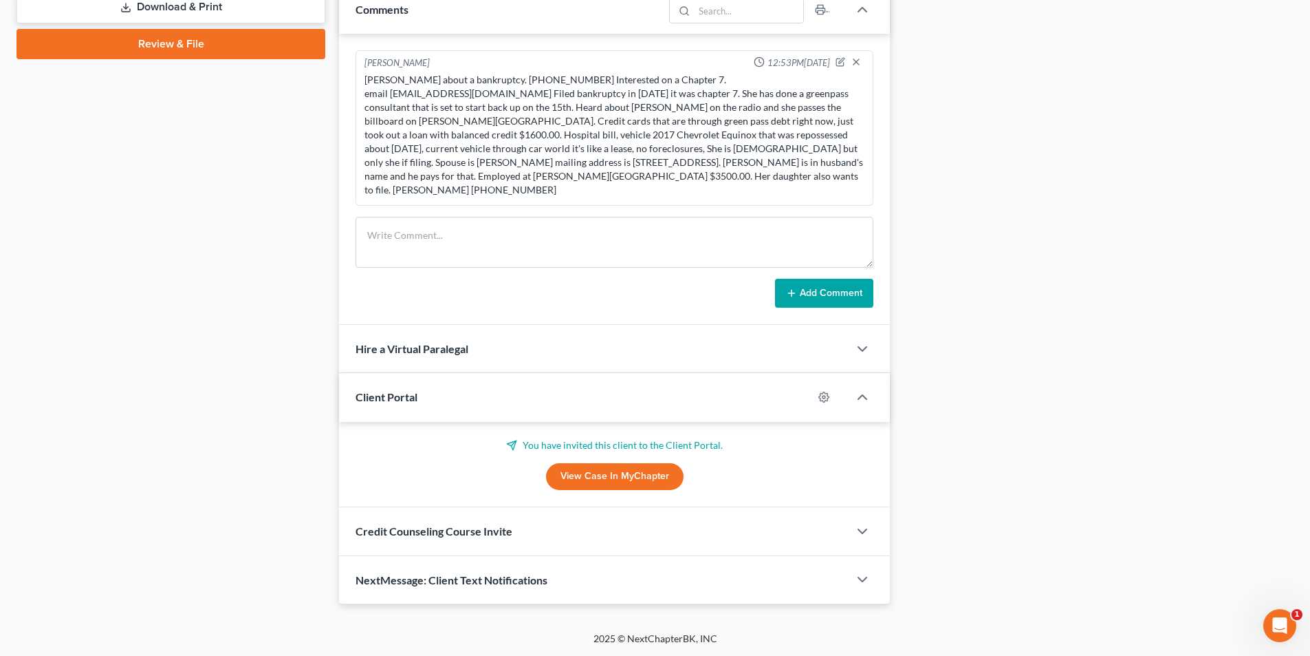
scroll to position [656, 0]
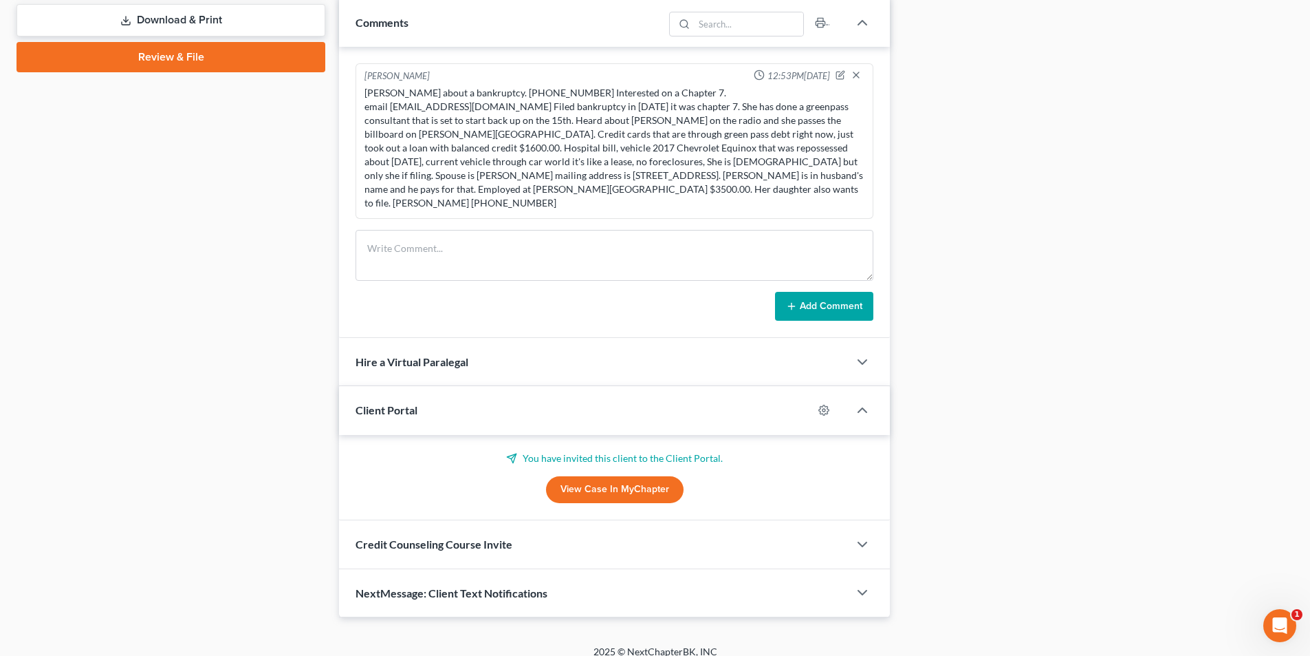
click at [502, 537] on span "Credit Counseling Course Invite" at bounding box center [434, 543] width 157 height 13
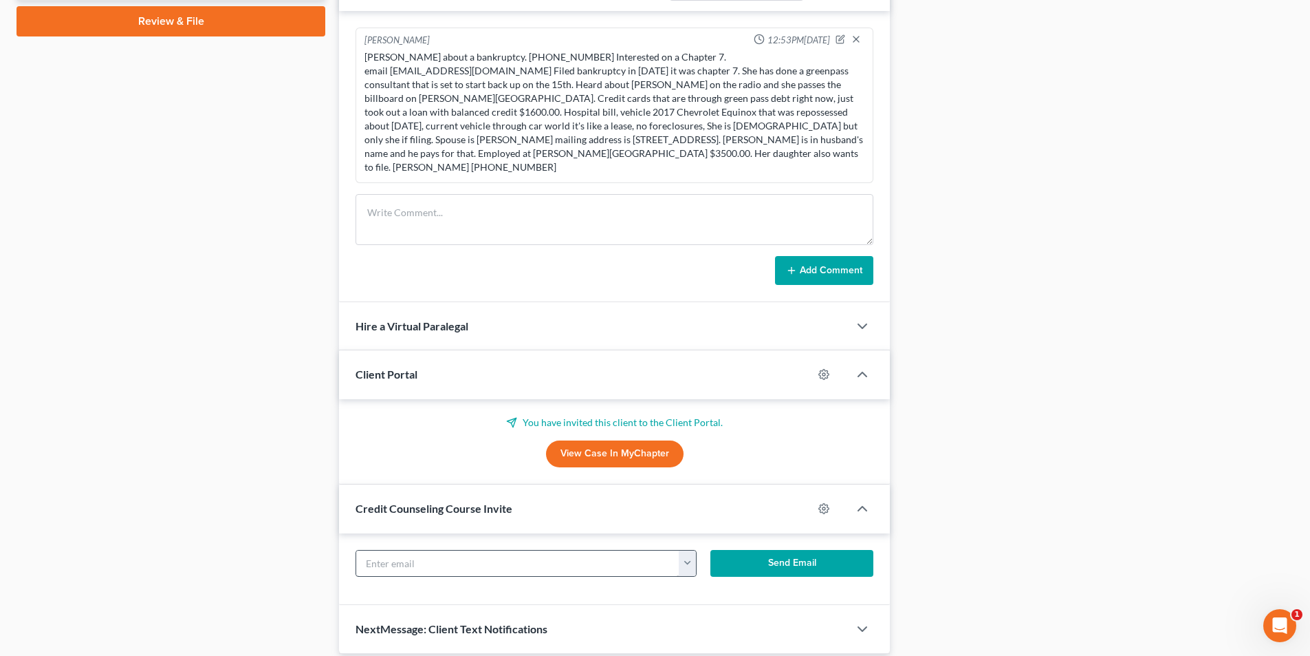
scroll to position [728, 0]
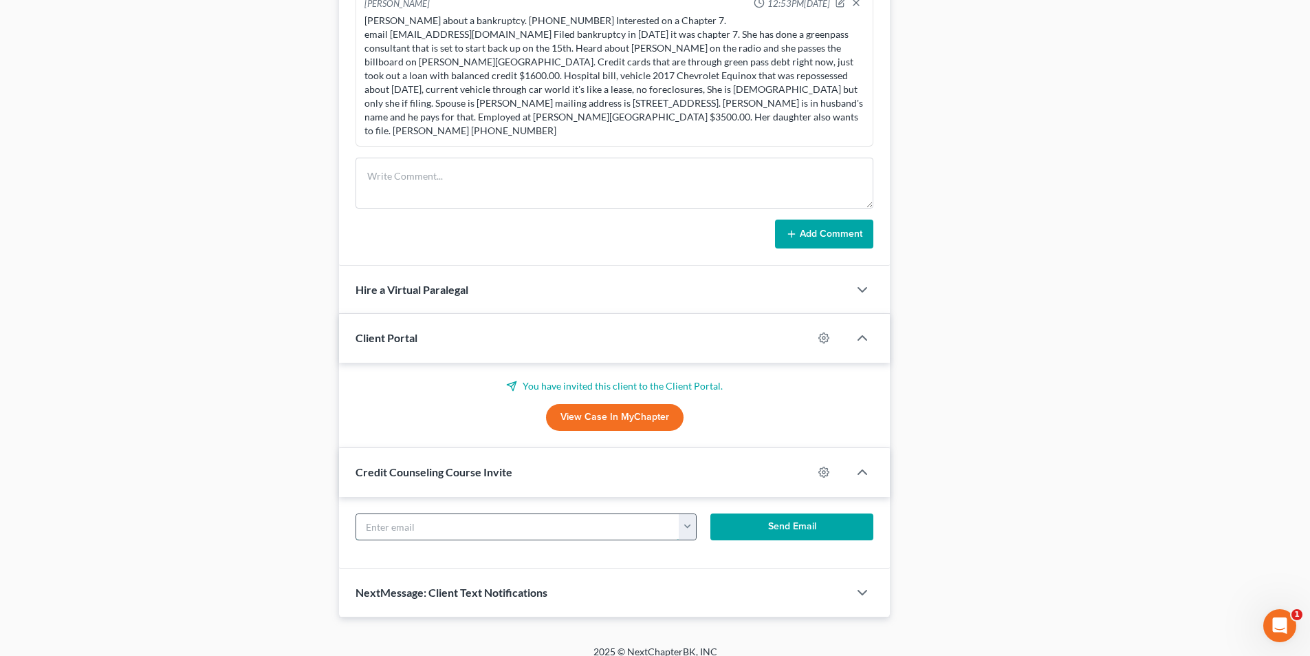
click at [442, 514] on input "text" at bounding box center [517, 527] width 323 height 26
paste input "[EMAIL_ADDRESS][DOMAIN_NAME]"
type input "[EMAIL_ADDRESS][DOMAIN_NAME]"
click at [802, 517] on button "Send Email" at bounding box center [793, 527] width 164 height 28
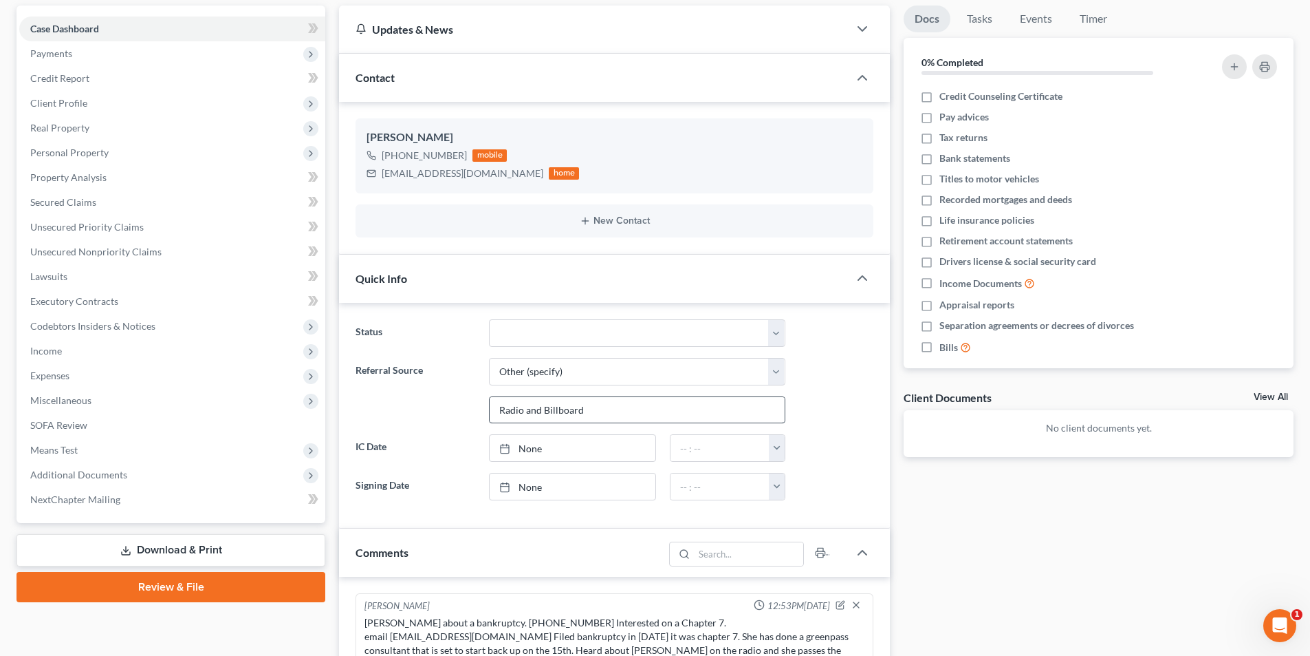
scroll to position [0, 0]
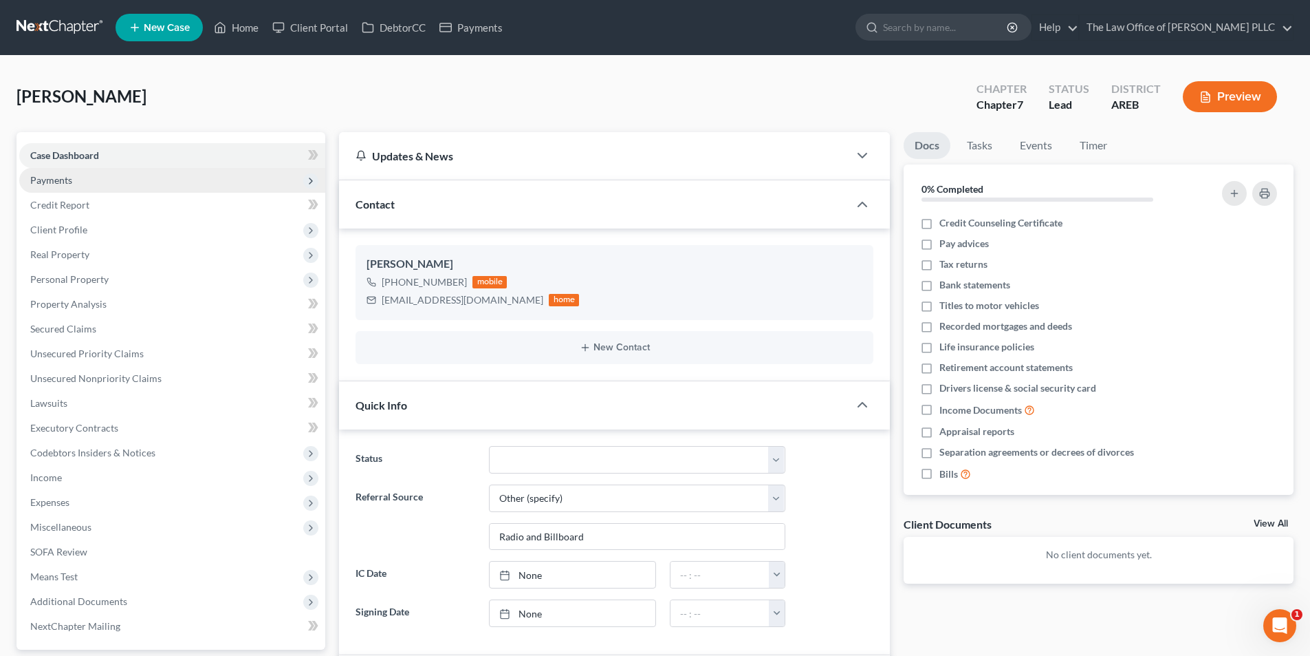
click at [54, 181] on span "Payments" at bounding box center [51, 180] width 42 height 12
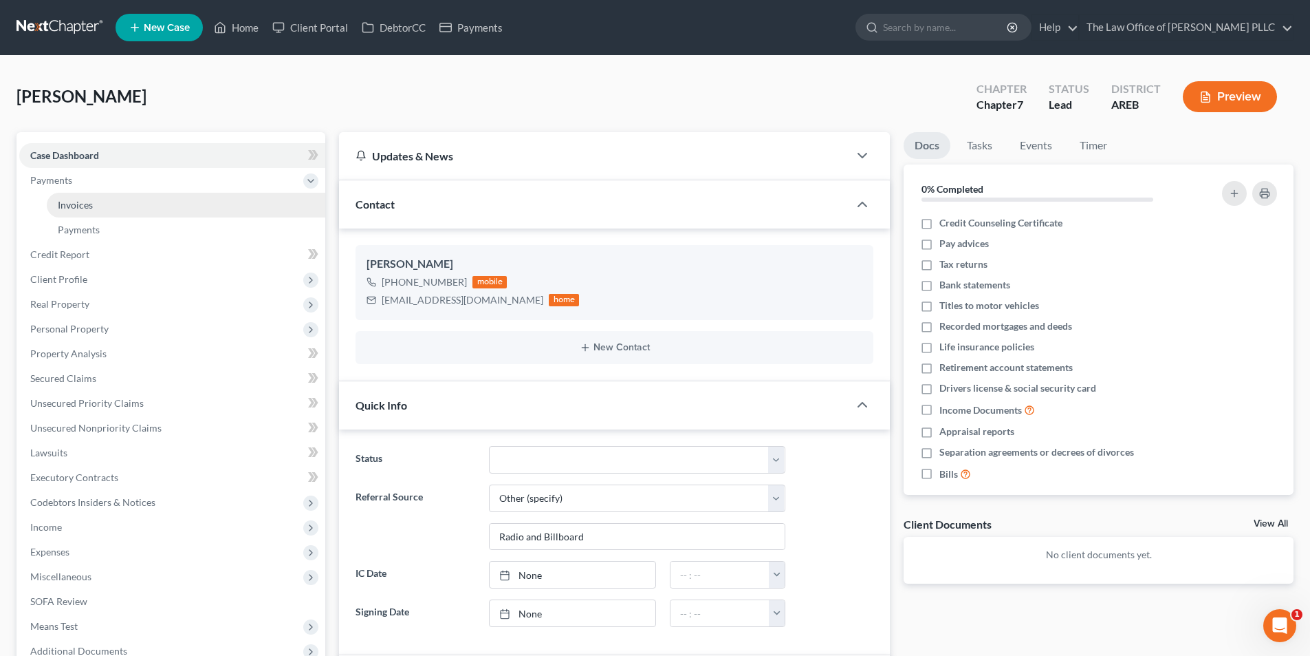
click at [63, 202] on span "Invoices" at bounding box center [75, 205] width 35 height 12
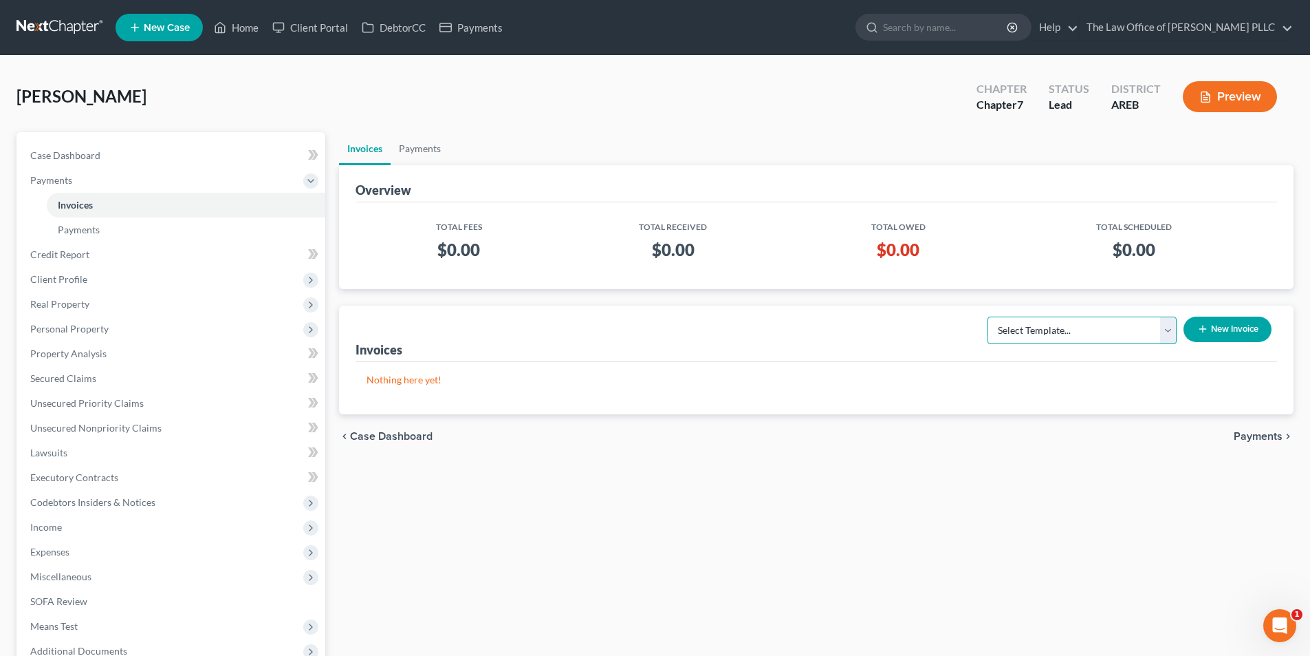
click at [1077, 331] on select "Select Template... Credit Report Fee Chapter 7 Filing and Processing Fee Chapte…" at bounding box center [1082, 330] width 189 height 28
select select "0"
click at [989, 316] on select "Select Template... Credit Report Fee Chapter 7 Filing and Processing Fee Chapte…" at bounding box center [1082, 330] width 189 height 28
click at [1246, 329] on button "New Invoice" at bounding box center [1228, 328] width 88 height 25
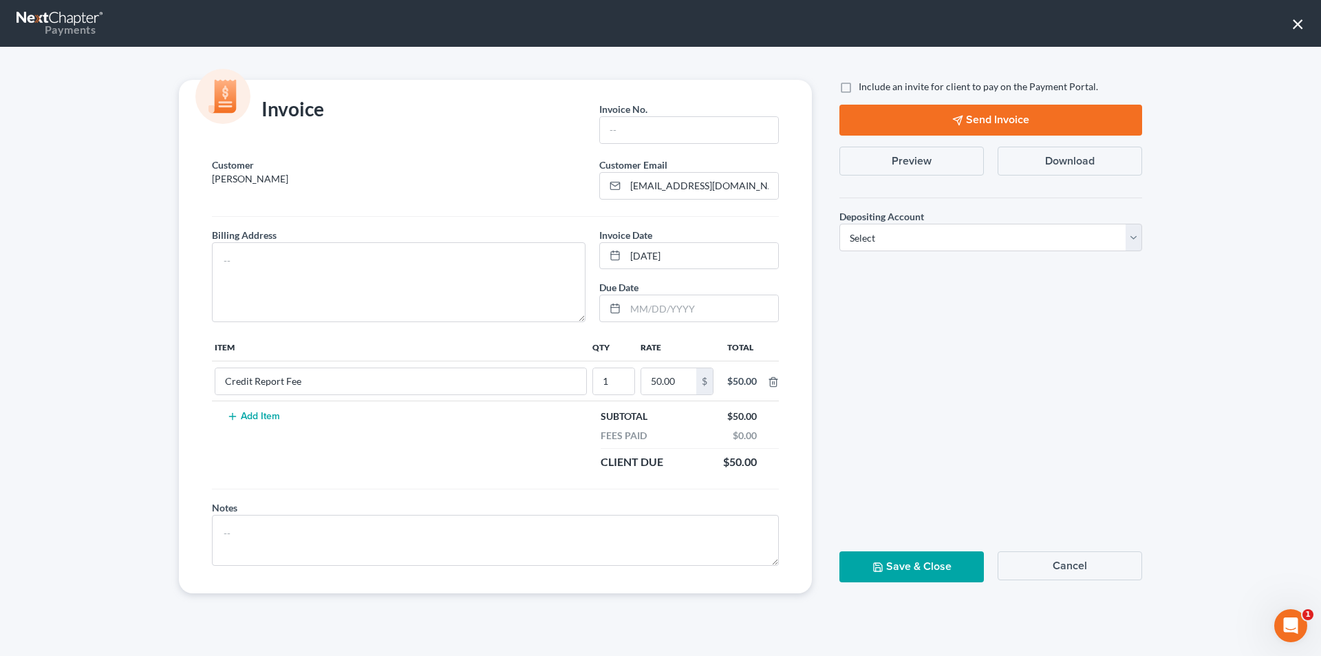
click at [859, 86] on label "Include an invite for client to pay on the Payment Portal." at bounding box center [978, 87] width 239 height 14
click at [864, 86] on input "Include an invite for client to pay on the Payment Portal." at bounding box center [868, 84] width 9 height 9
checkbox input "true"
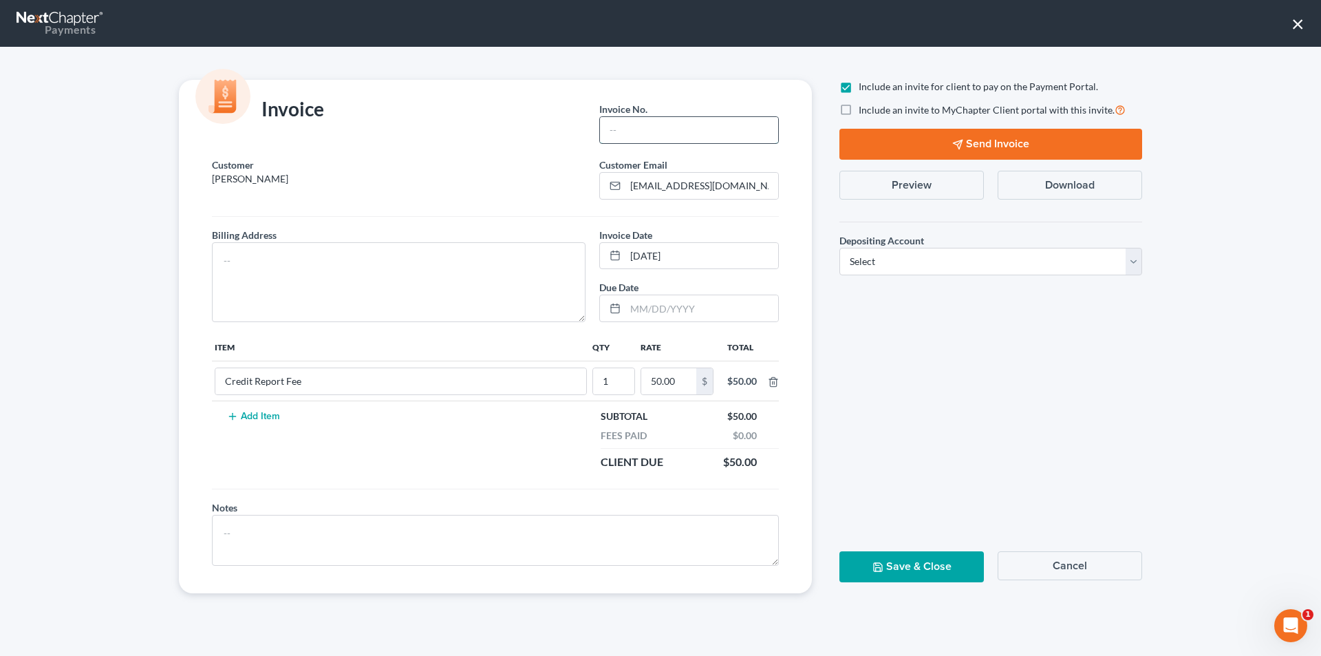
click at [639, 133] on input "text" at bounding box center [689, 130] width 178 height 26
type input "[PHONE_NUMBER]"
click at [1066, 568] on button "Cancel" at bounding box center [1069, 565] width 144 height 29
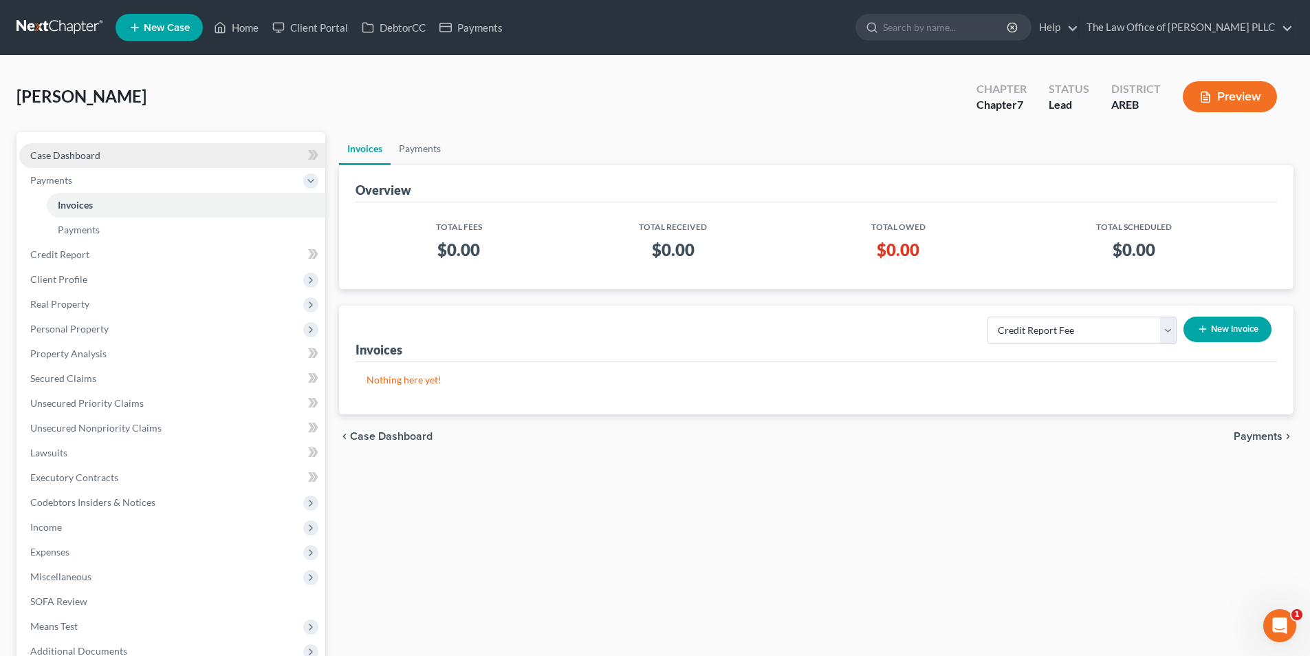
click at [76, 156] on span "Case Dashboard" at bounding box center [65, 155] width 70 height 12
select select "10"
select select "6"
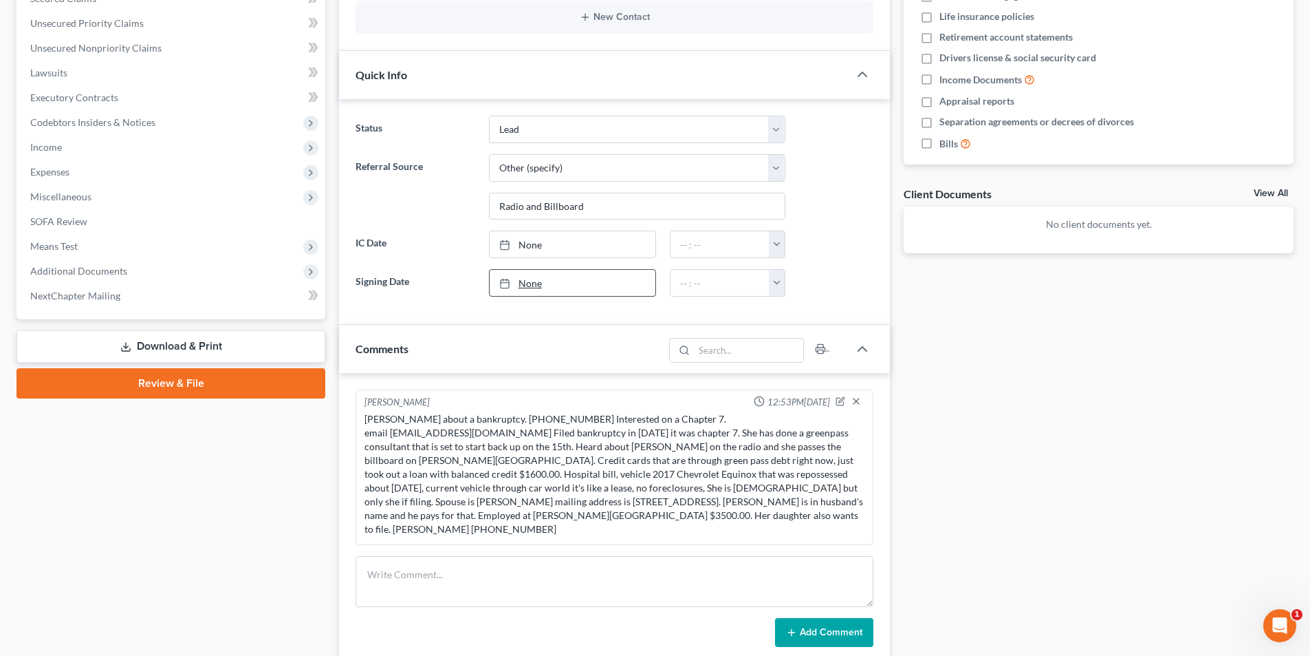
scroll to position [344, 0]
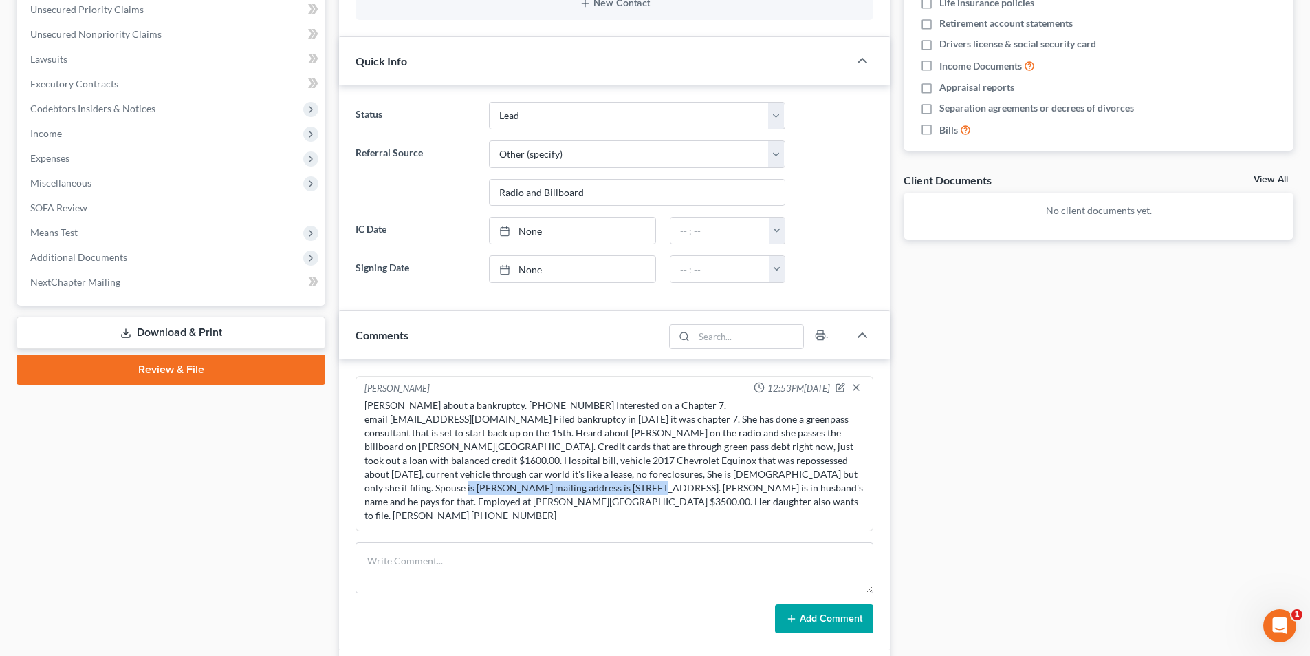
drag, startPoint x: 793, startPoint y: 471, endPoint x: 482, endPoint y: 486, distance: 312.0
click at [482, 486] on div "[PERSON_NAME] about a bankruptcy. [PHONE_NUMBER] Interested on a Chapter 7. ema…" at bounding box center [615, 460] width 500 height 124
copy div "[STREET_ADDRESS]."
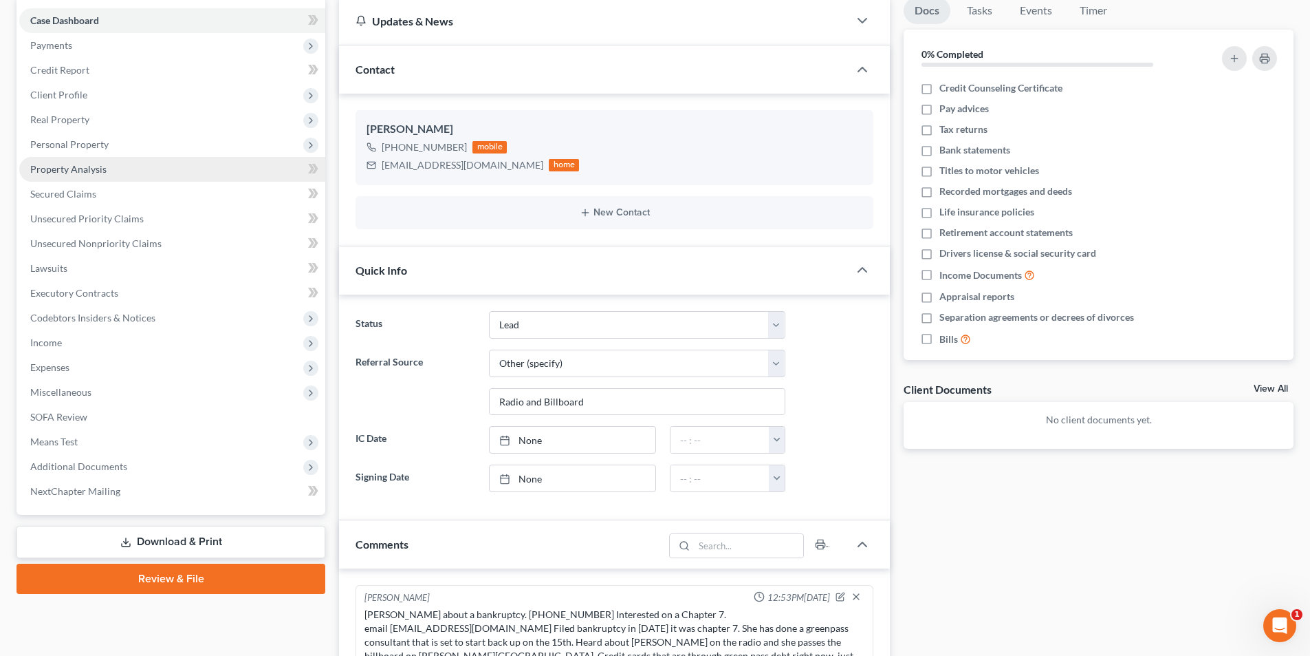
scroll to position [0, 0]
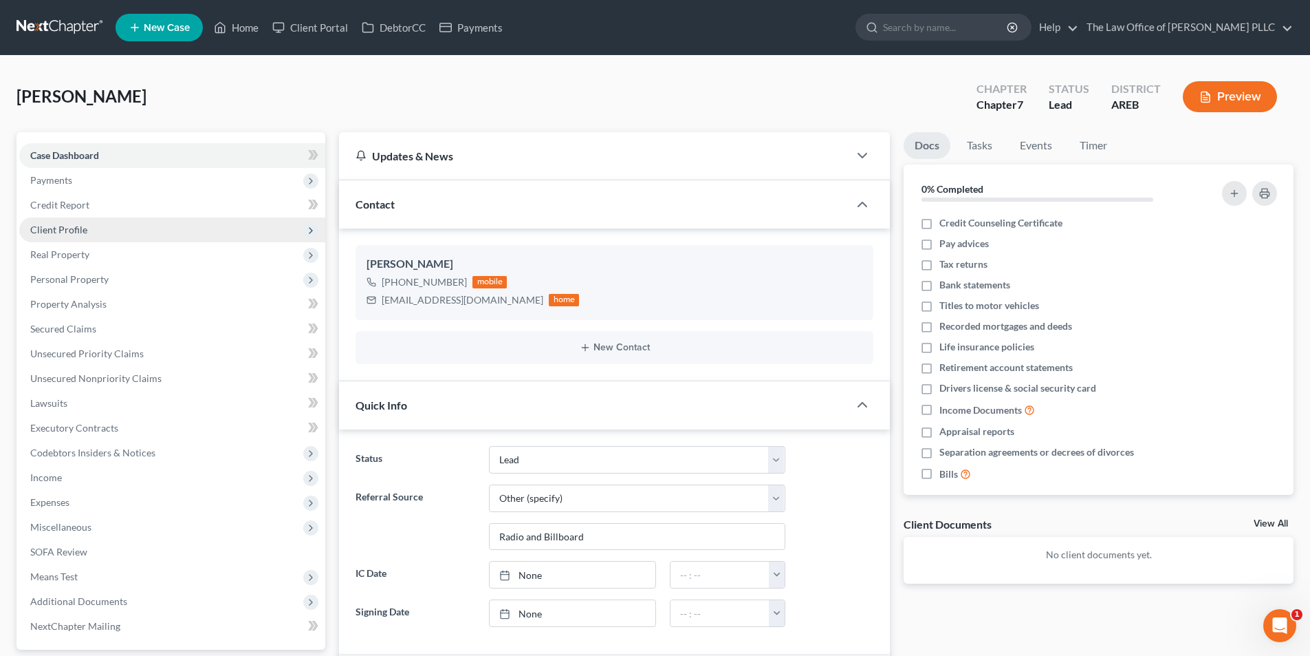
click at [68, 232] on span "Client Profile" at bounding box center [58, 230] width 57 height 12
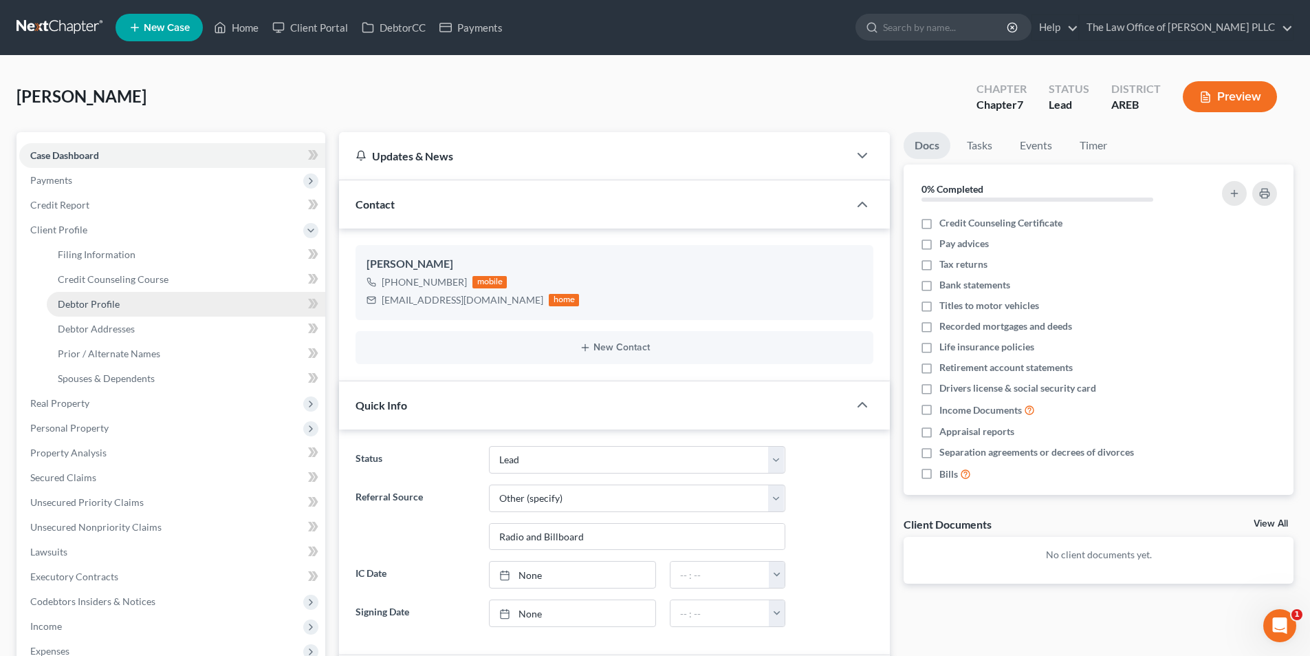
click at [87, 299] on span "Debtor Profile" at bounding box center [89, 304] width 62 height 12
select select "0"
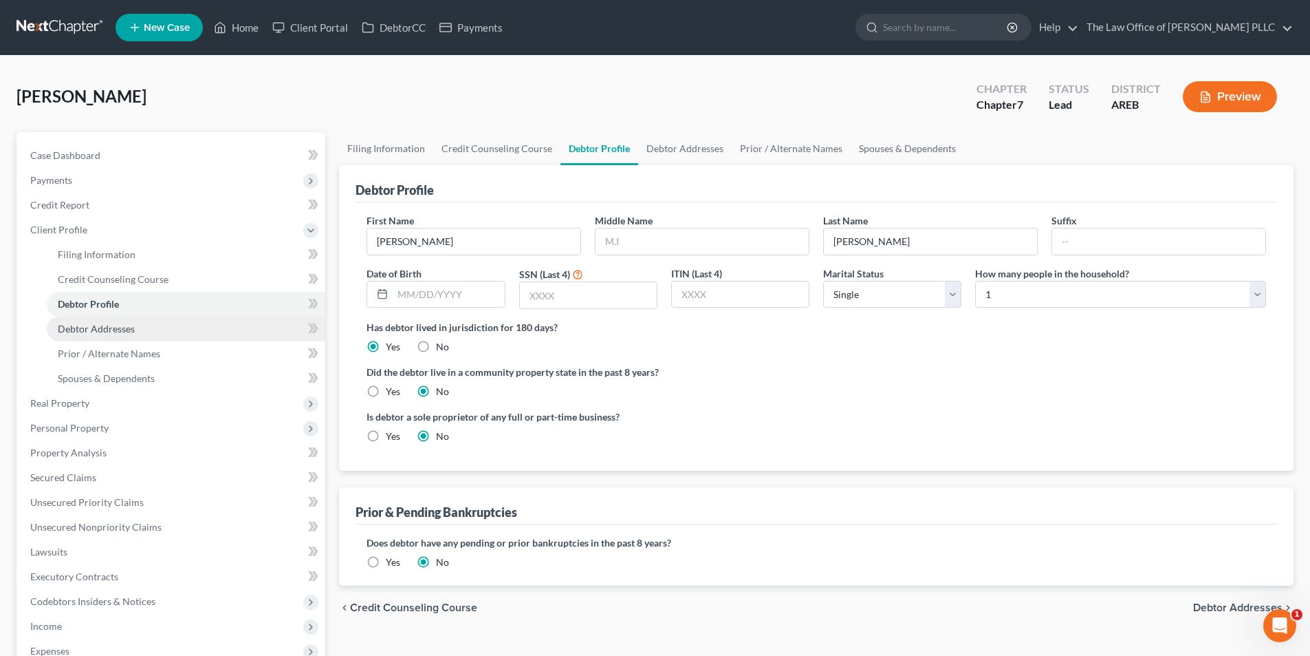
click at [90, 327] on span "Debtor Addresses" at bounding box center [96, 329] width 77 height 12
select select "0"
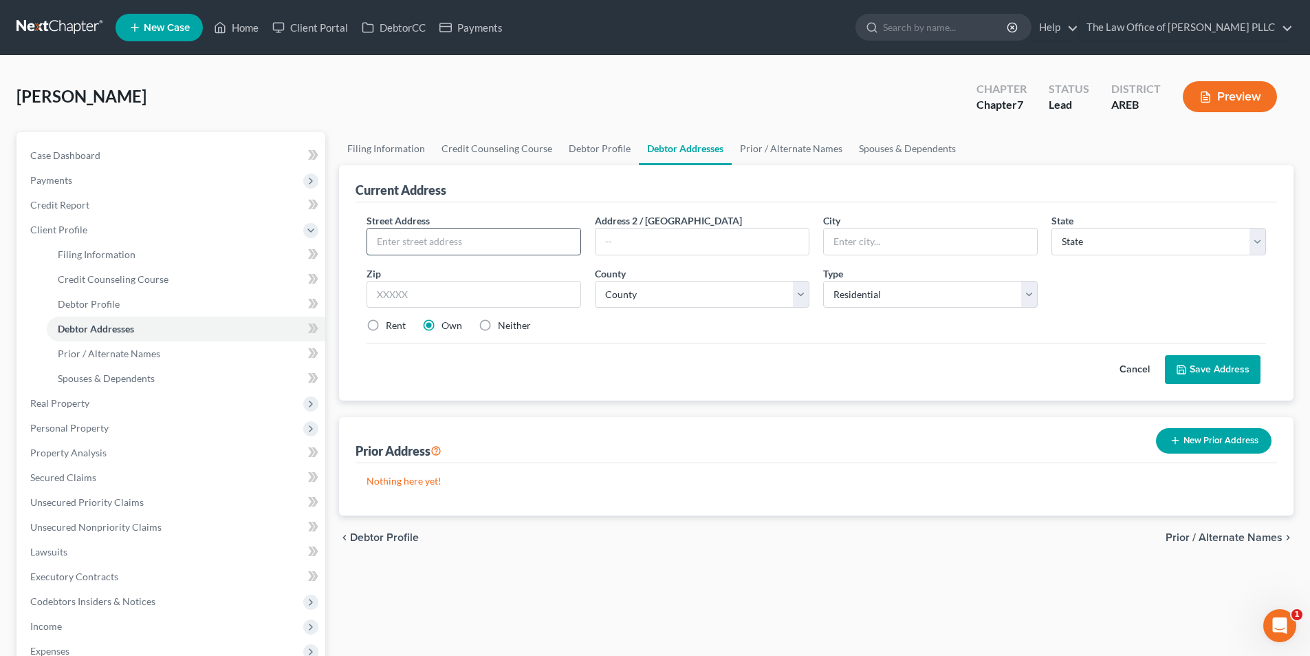
click at [379, 235] on input "text" at bounding box center [473, 241] width 213 height 26
paste input "[STREET_ADDRESS]"
type input "[STREET_ADDRESS]"
click at [725, 299] on select "County" at bounding box center [702, 295] width 215 height 28
drag, startPoint x: 706, startPoint y: 296, endPoint x: 711, endPoint y: 289, distance: 9.4
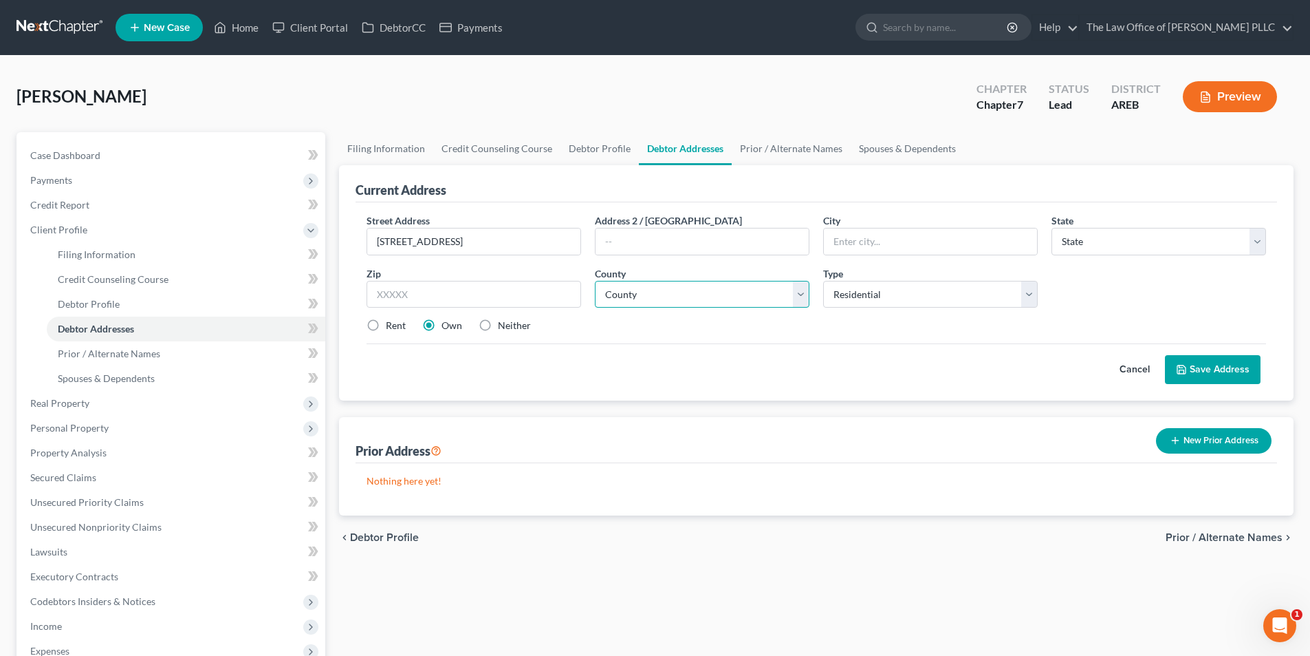
click at [706, 296] on select "County" at bounding box center [702, 295] width 215 height 28
click at [843, 241] on input "text" at bounding box center [930, 241] width 213 height 26
type input "Little Rock"
select select "2"
type input "72"
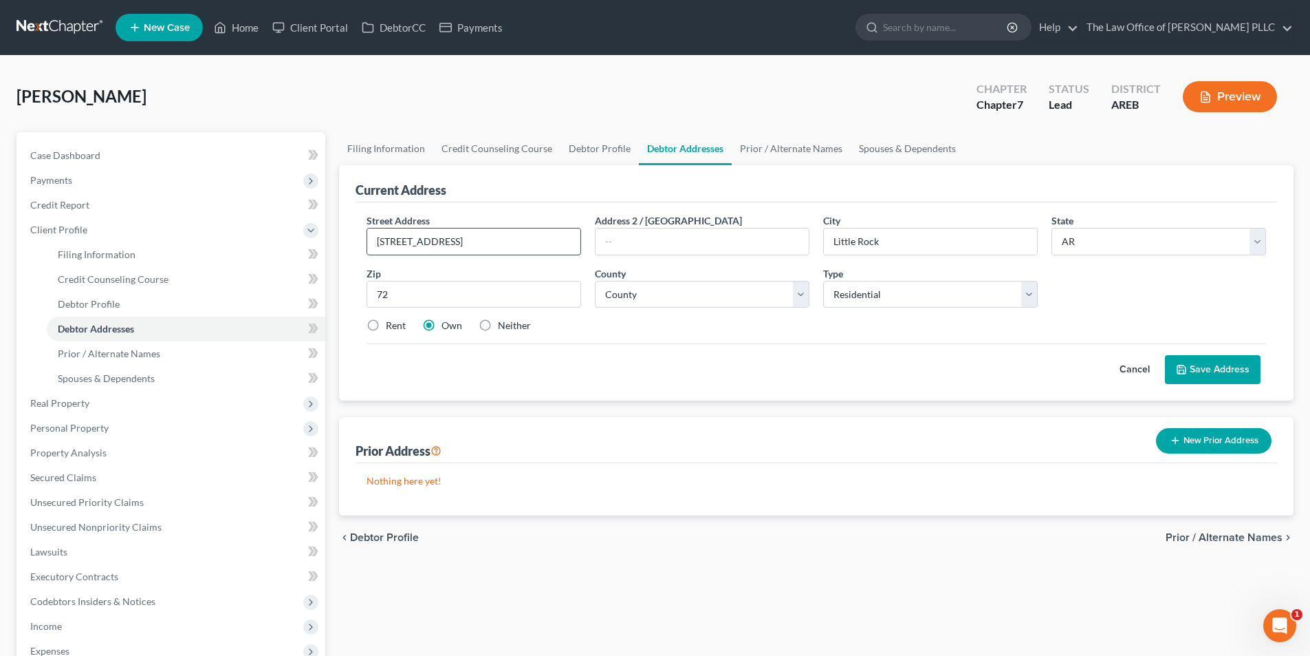
click at [555, 245] on input "[STREET_ADDRESS]" at bounding box center [473, 241] width 213 height 26
drag, startPoint x: 555, startPoint y: 245, endPoint x: 468, endPoint y: 246, distance: 86.7
click at [468, 246] on input "[STREET_ADDRESS]" at bounding box center [473, 241] width 213 height 26
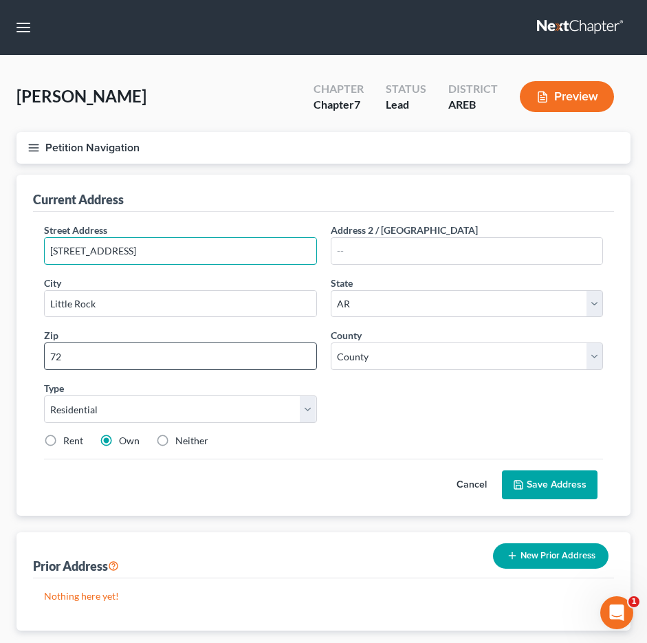
type input "[STREET_ADDRESS]"
click at [75, 356] on input "72" at bounding box center [180, 357] width 273 height 28
type input "72209"
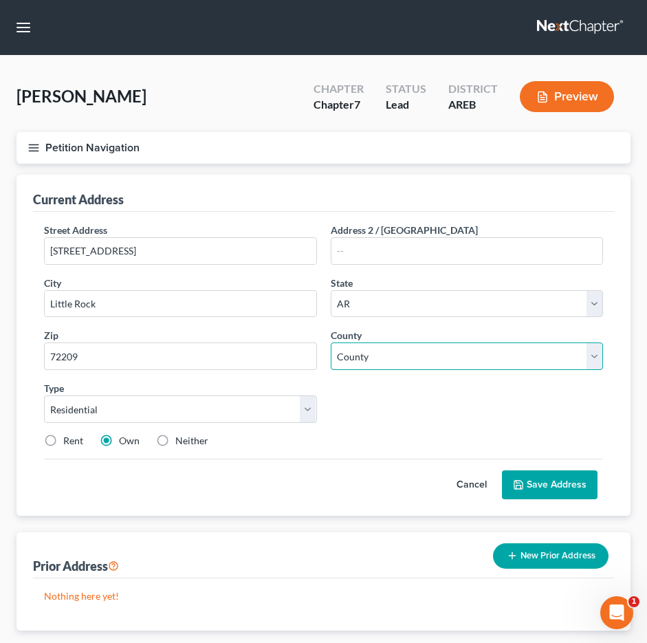
click at [369, 367] on select "County [US_STATE][GEOGRAPHIC_DATA] [GEOGRAPHIC_DATA] [GEOGRAPHIC_DATA] [GEOGRAP…" at bounding box center [467, 357] width 273 height 28
select select "59"
click at [331, 343] on select "County [US_STATE][GEOGRAPHIC_DATA] [GEOGRAPHIC_DATA] [GEOGRAPHIC_DATA] [GEOGRAP…" at bounding box center [467, 357] width 273 height 28
click at [63, 441] on label "Rent" at bounding box center [73, 441] width 20 height 14
click at [69, 441] on input "Rent" at bounding box center [73, 438] width 9 height 9
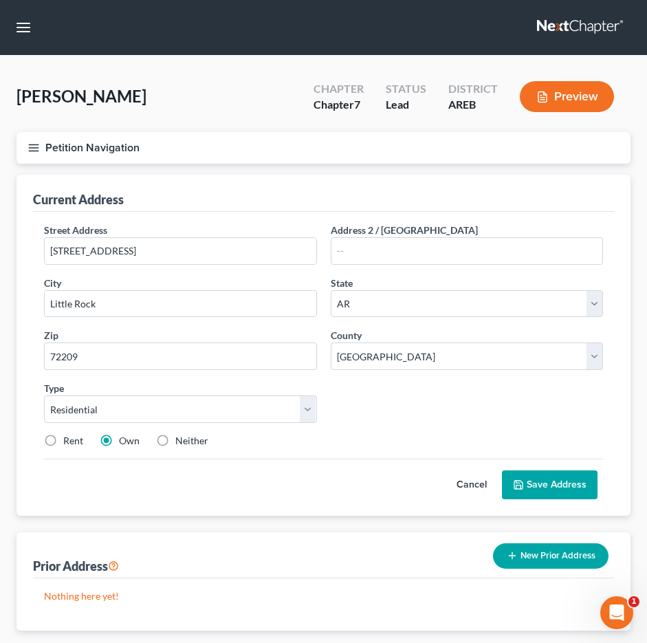
radio input "true"
click at [119, 447] on label "Own" at bounding box center [129, 441] width 21 height 14
click at [125, 443] on input "Own" at bounding box center [129, 438] width 9 height 9
radio input "true"
click at [119, 442] on label "Own" at bounding box center [129, 441] width 21 height 14
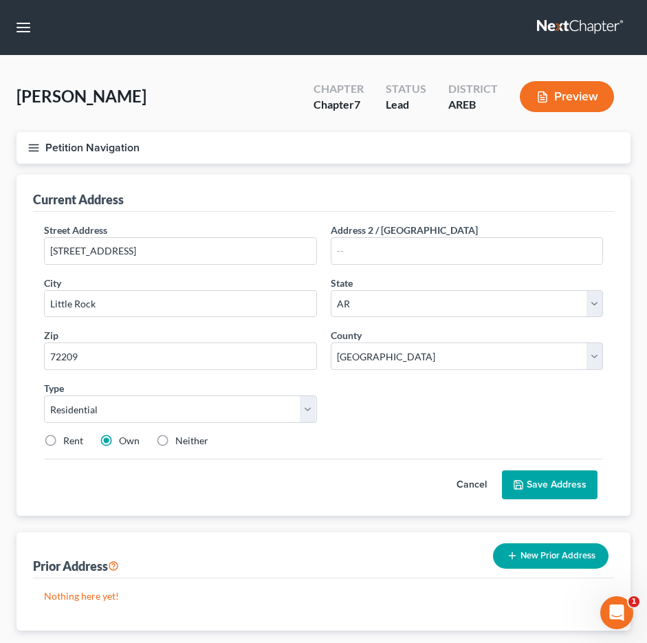
click at [125, 442] on input "Own" at bounding box center [129, 438] width 9 height 9
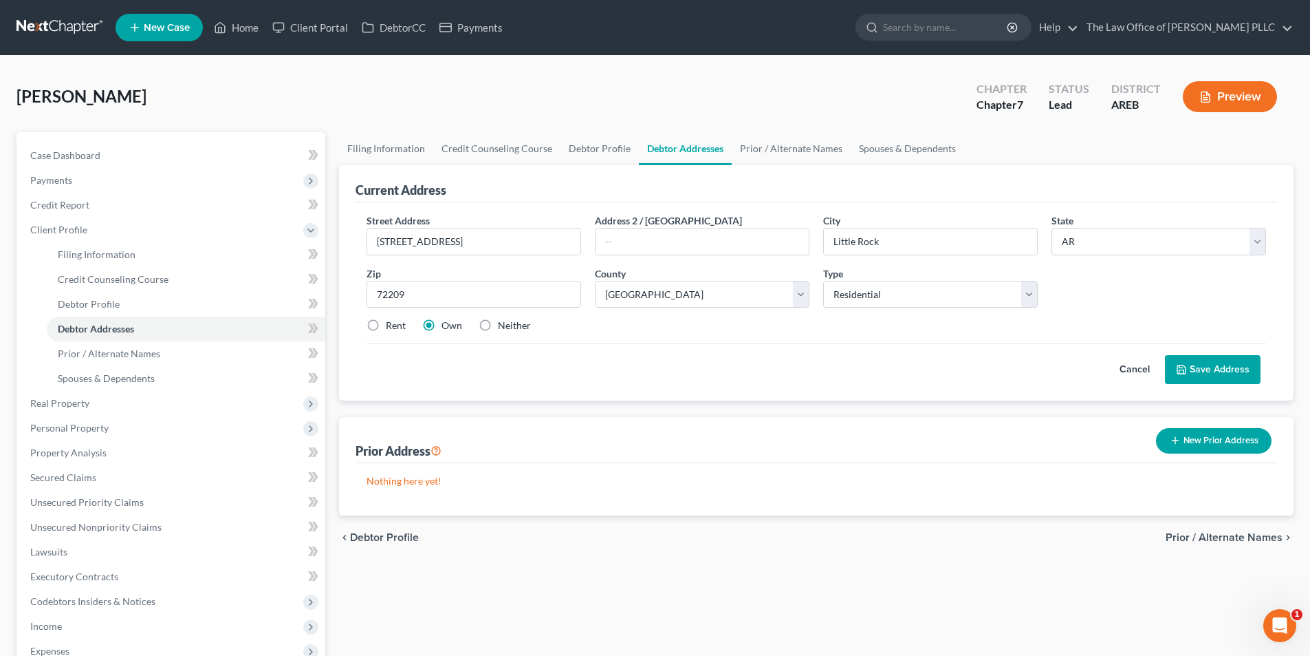
click at [1194, 371] on button "Save Address" at bounding box center [1213, 369] width 96 height 29
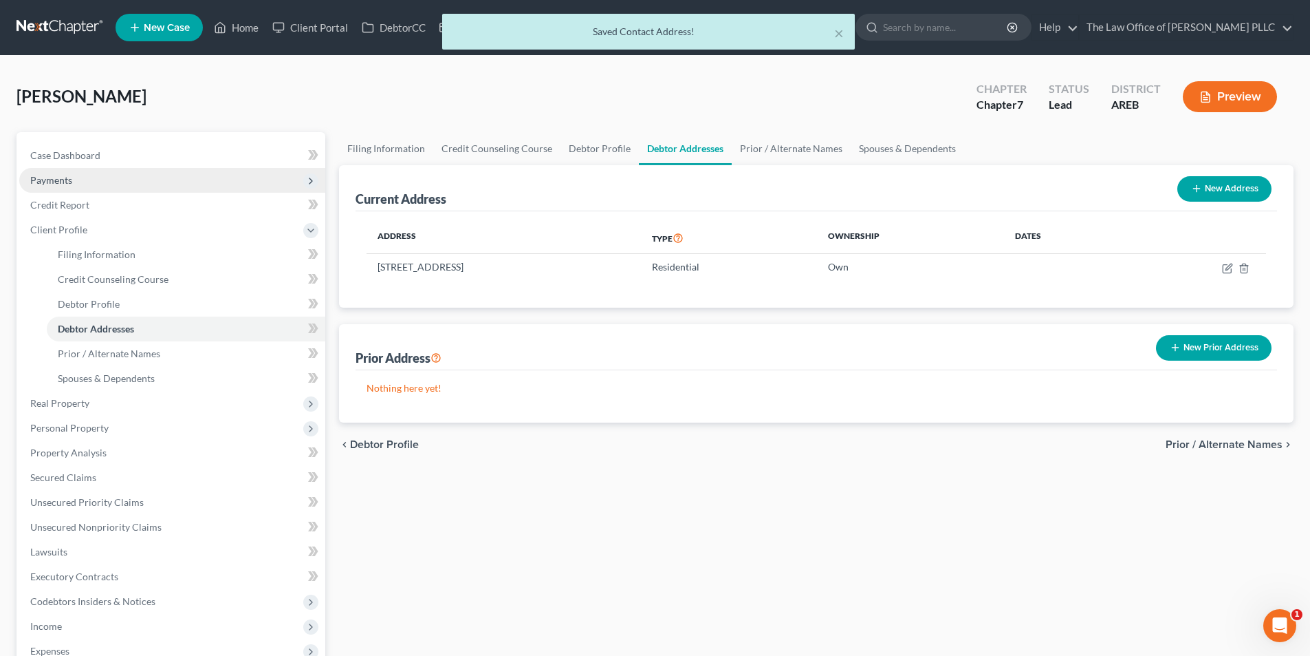
click at [72, 182] on span "Payments" at bounding box center [51, 180] width 42 height 12
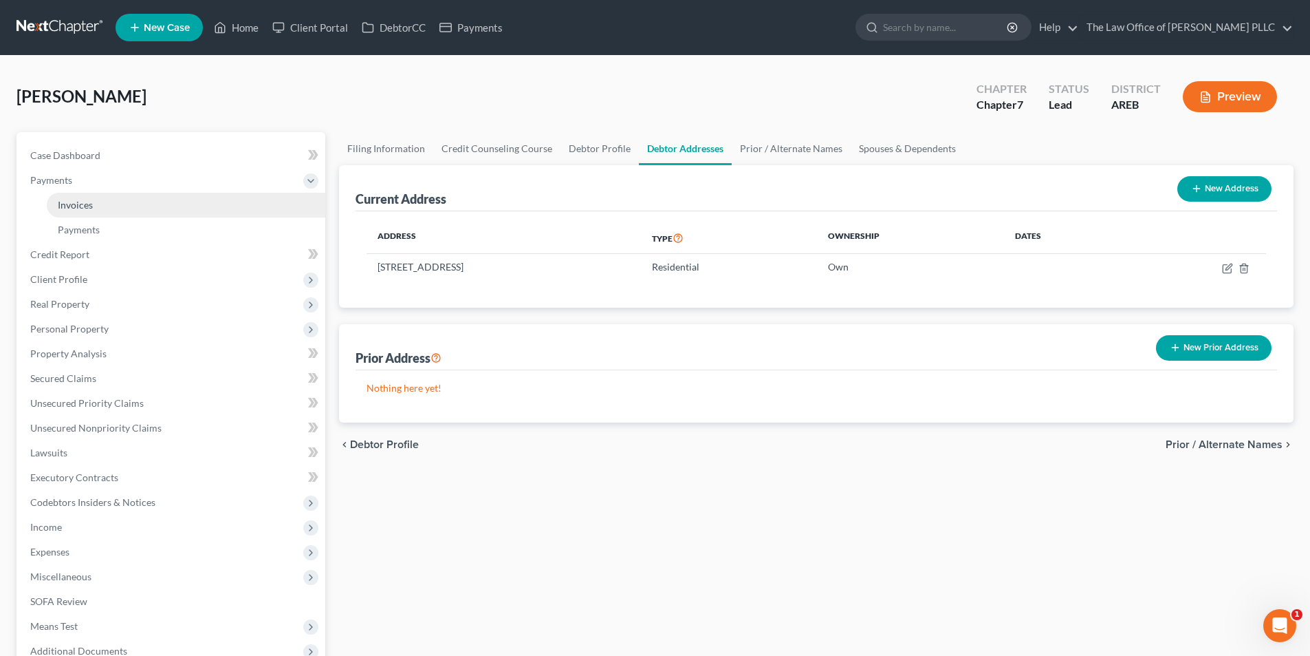
click at [70, 204] on span "Invoices" at bounding box center [75, 205] width 35 height 12
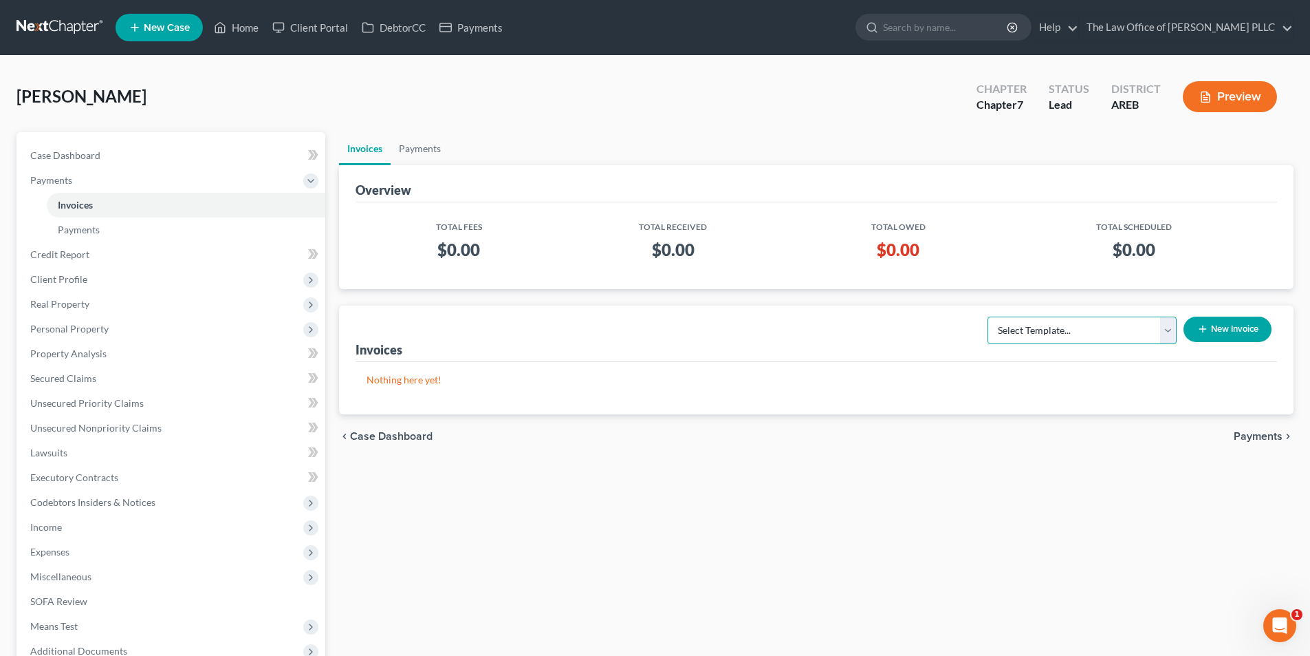
click at [1078, 325] on select "Select Template... Credit Report Fee Chapter 7 Filing and Processing Fee Chapte…" at bounding box center [1082, 330] width 189 height 28
select select "0"
click at [989, 316] on select "Select Template... Credit Report Fee Chapter 7 Filing and Processing Fee Chapte…" at bounding box center [1082, 330] width 189 height 28
click at [1218, 333] on button "New Invoice" at bounding box center [1228, 328] width 88 height 25
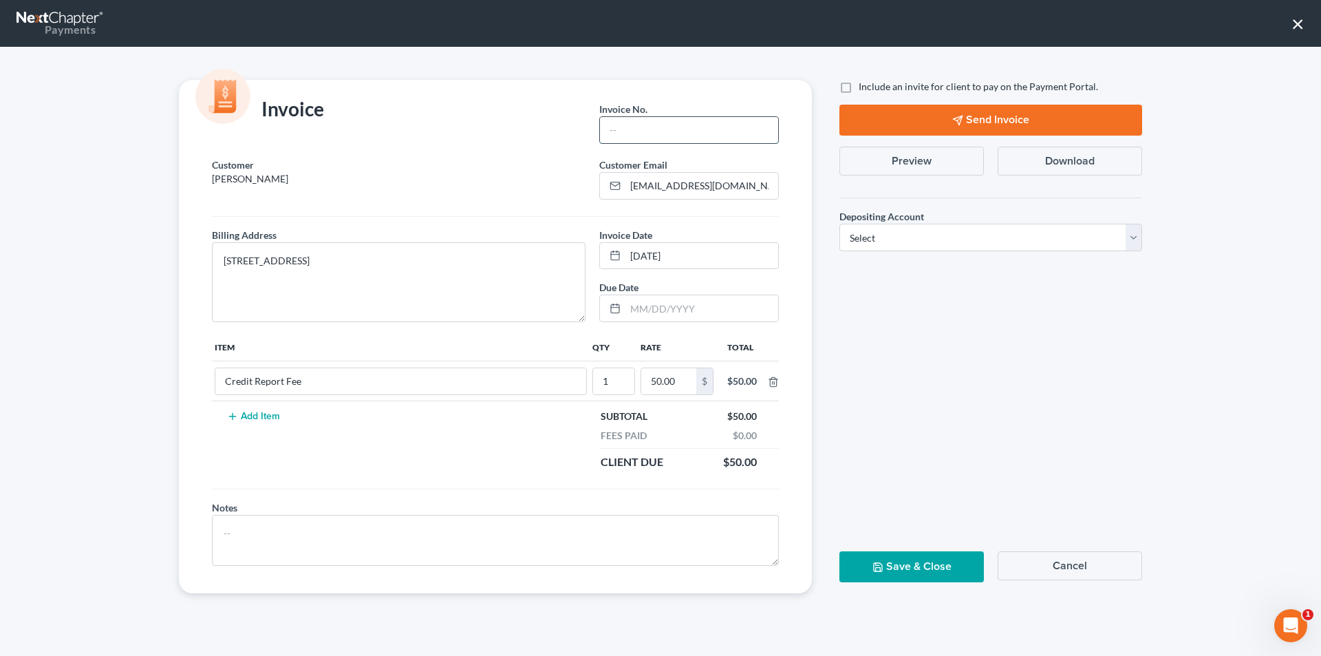
click at [647, 126] on input "text" at bounding box center [689, 130] width 178 height 26
type input "[PHONE_NUMBER]"
click at [317, 260] on textarea "[STREET_ADDRESS]" at bounding box center [399, 282] width 374 height 80
type textarea "[STREET_ADDRESS]"
click at [859, 89] on label "Include an invite for client to pay on the Payment Portal." at bounding box center [978, 87] width 239 height 14
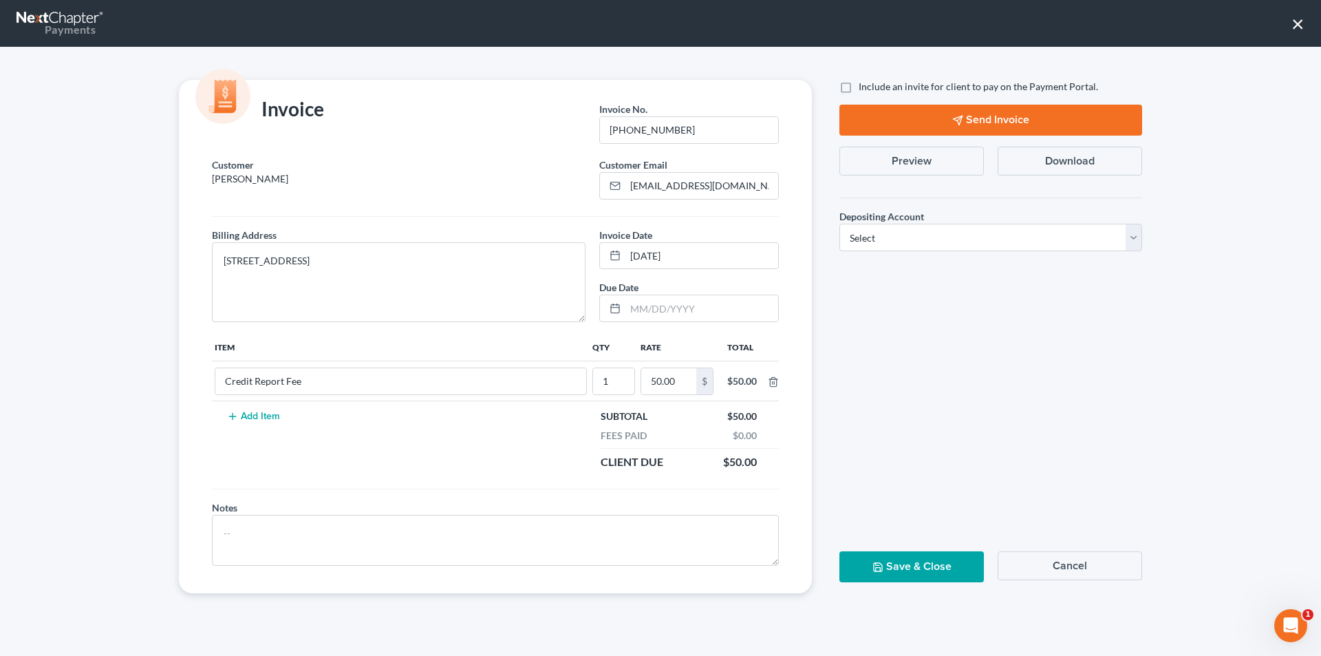
click at [864, 89] on input "Include an invite for client to pay on the Payment Portal." at bounding box center [868, 84] width 9 height 9
checkbox input "true"
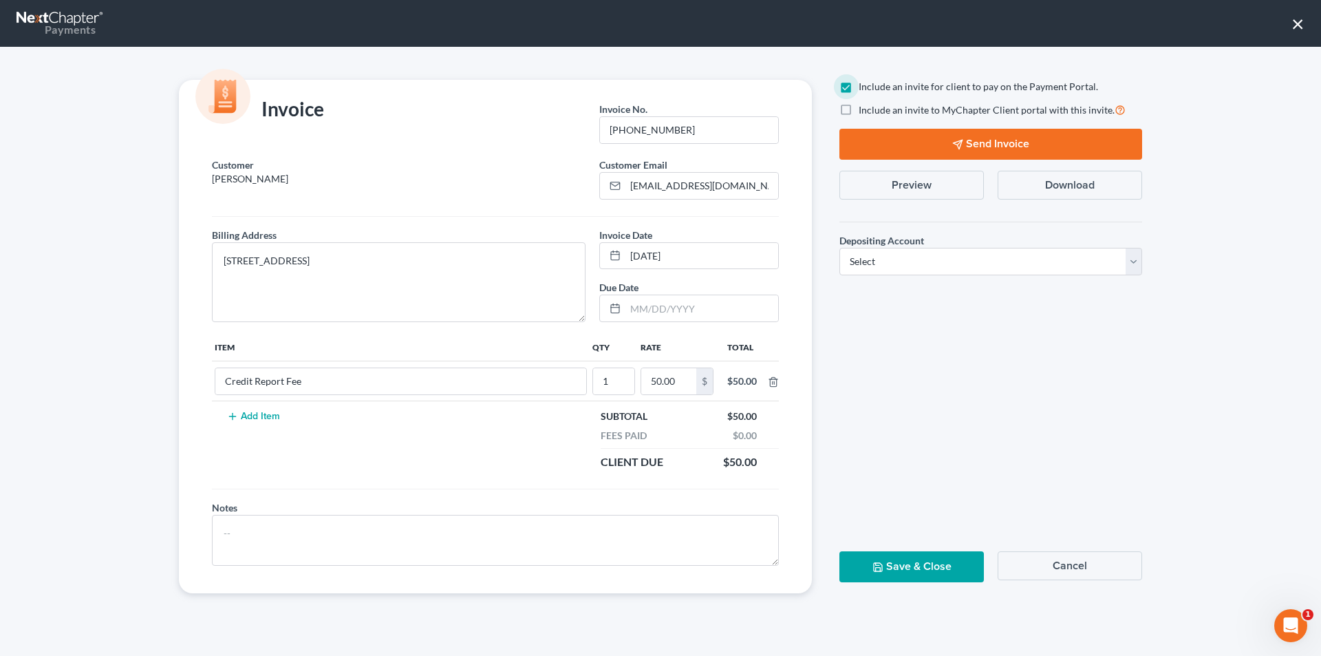
click at [859, 113] on label "Include an invite to MyChapter Client portal with this invite." at bounding box center [992, 110] width 267 height 16
click at [864, 111] on input "Include an invite to MyChapter Client portal with this invite." at bounding box center [868, 106] width 9 height 9
checkbox input "true"
click at [892, 257] on select "Select Operation Trust" at bounding box center [990, 262] width 303 height 28
select select "0"
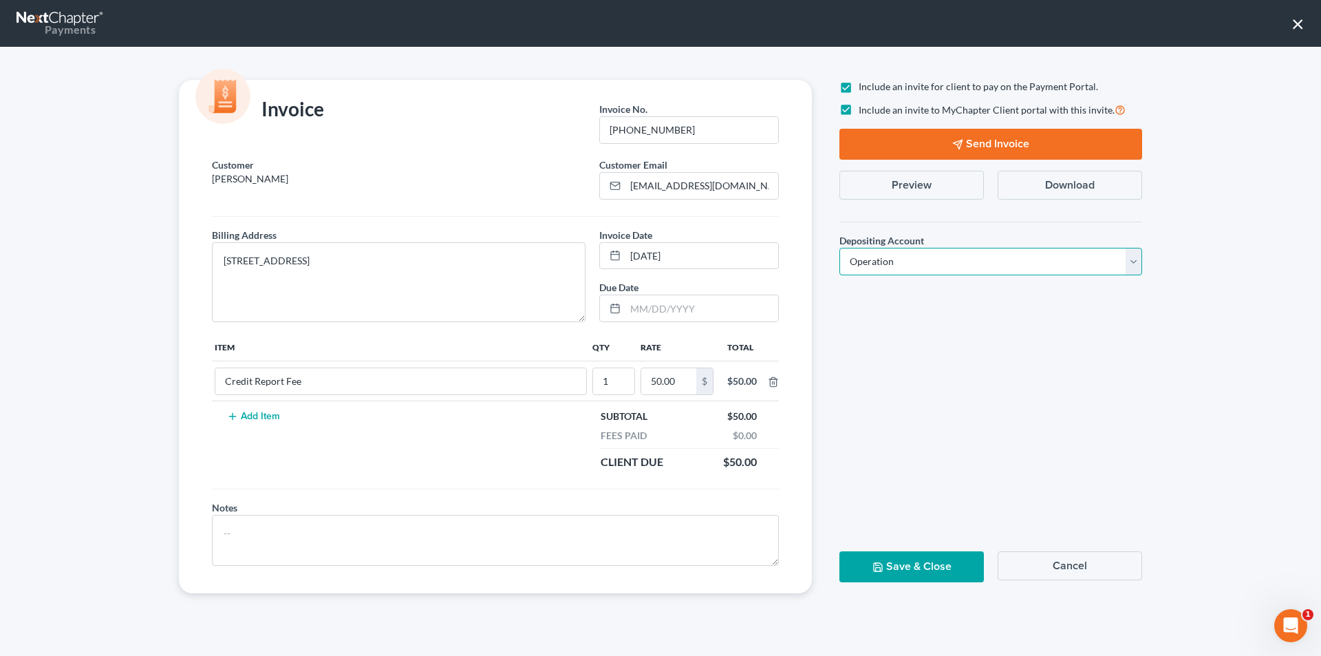
click at [839, 248] on select "Select Operation Trust" at bounding box center [990, 262] width 303 height 28
click at [914, 135] on button "Send Invoice" at bounding box center [990, 144] width 303 height 31
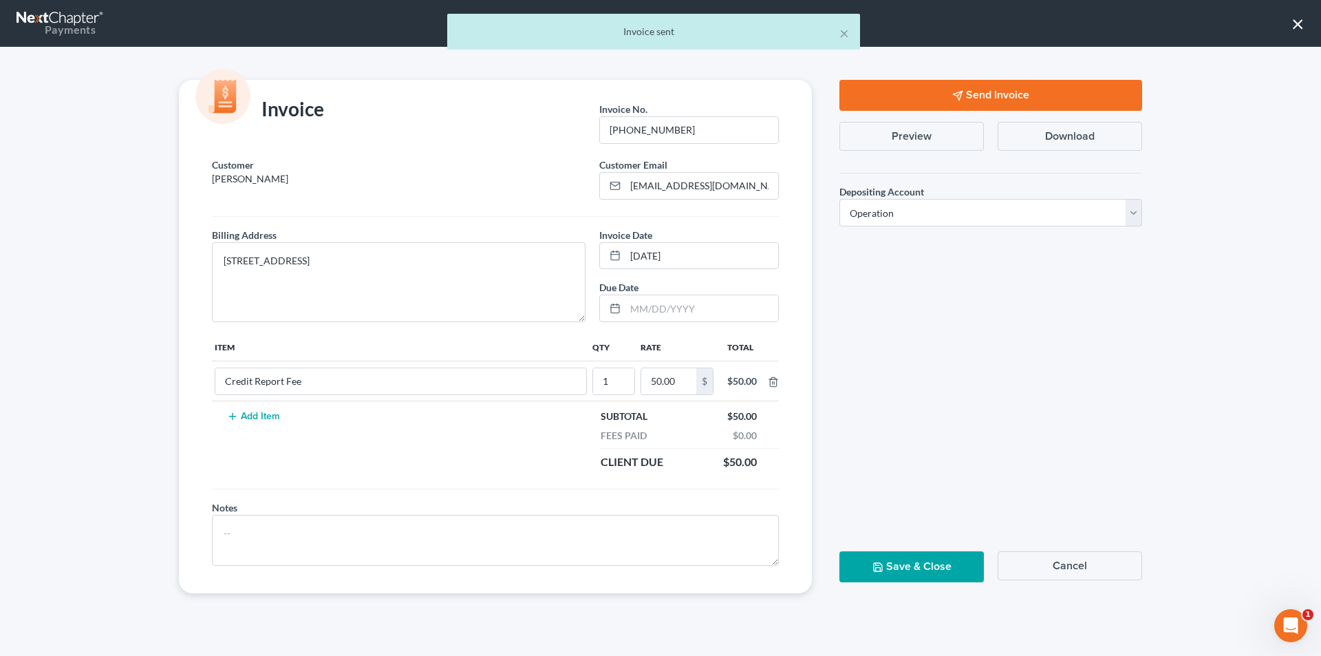
click at [927, 564] on button "Save & Close" at bounding box center [911, 566] width 144 height 31
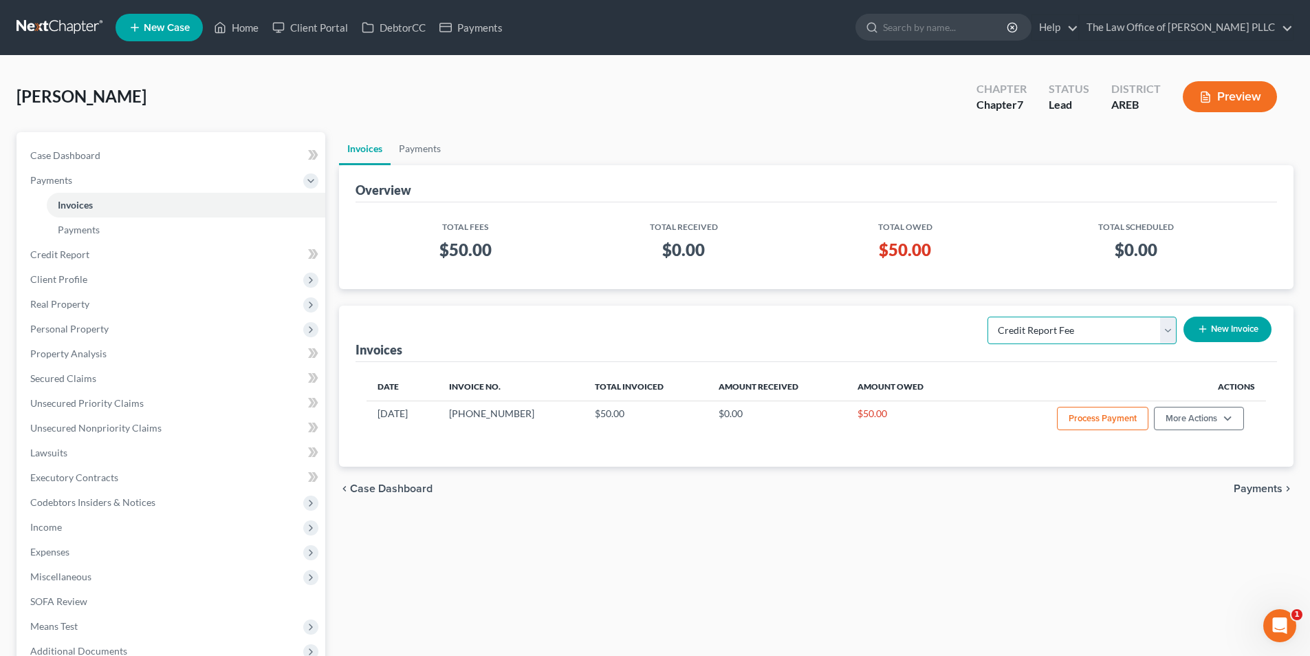
click at [1071, 326] on select "Select Template... Credit Report Fee Chapter 7 Filing and Processing Fee Chapte…" at bounding box center [1082, 330] width 189 height 28
select select "1"
click at [989, 316] on select "Select Template... Credit Report Fee Chapter 7 Filing and Processing Fee Chapte…" at bounding box center [1082, 330] width 189 height 28
click at [1207, 326] on button "New Invoice" at bounding box center [1228, 328] width 88 height 25
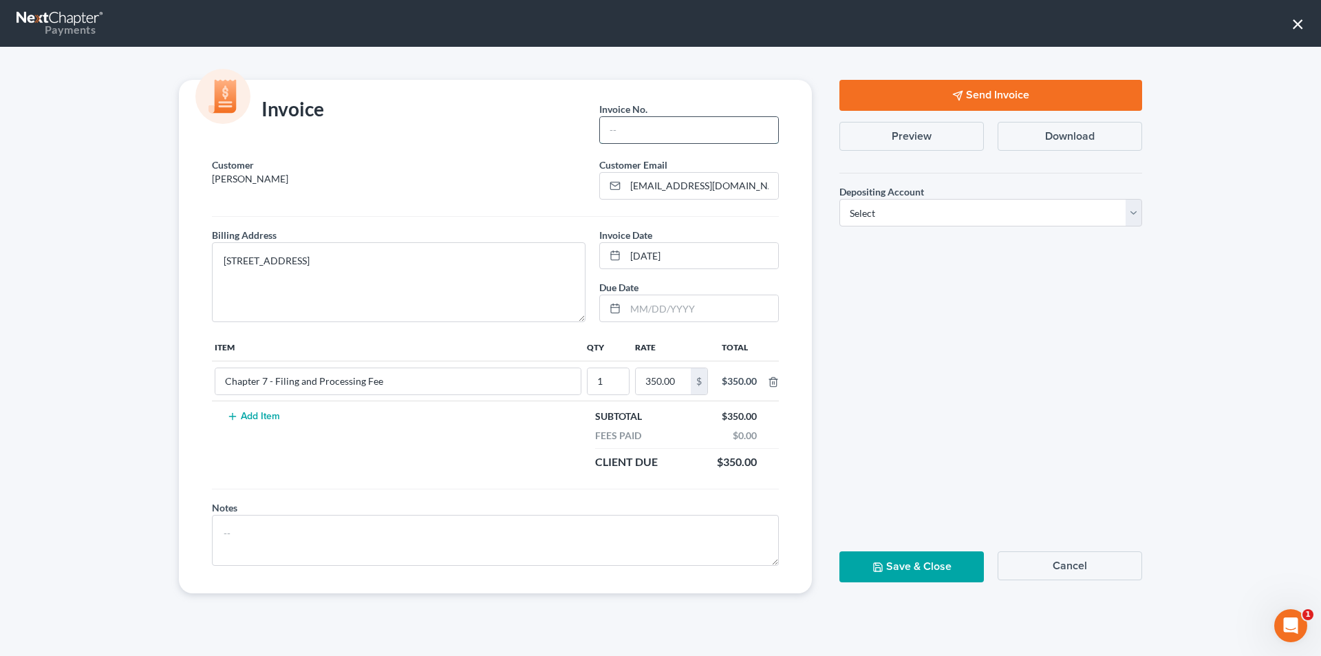
click at [629, 129] on input "text" at bounding box center [689, 130] width 178 height 26
type input "[PHONE_NUMBER]"
click at [316, 260] on textarea "[STREET_ADDRESS]" at bounding box center [399, 282] width 374 height 80
type textarea "[STREET_ADDRESS]"
click at [887, 217] on select "Select Operation Trust" at bounding box center [990, 213] width 303 height 28
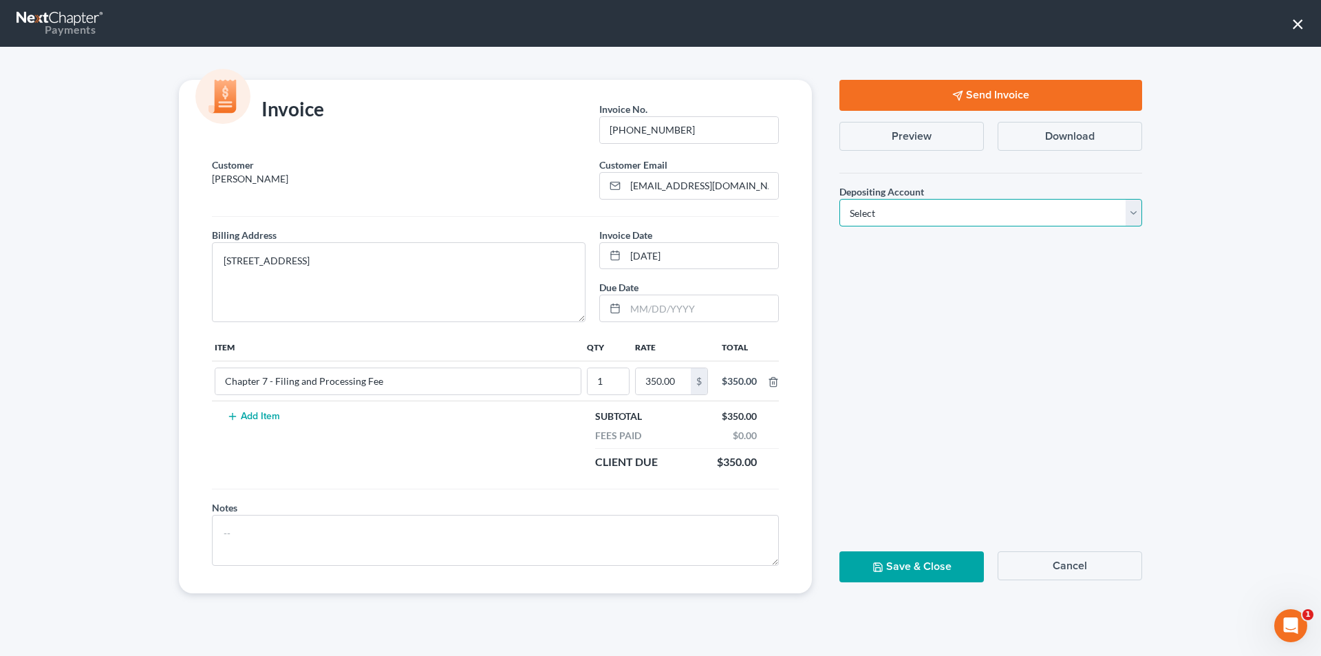
select select "0"
click at [839, 199] on select "Select Operation Trust" at bounding box center [990, 213] width 303 height 28
click at [926, 100] on button "Send Invoice" at bounding box center [990, 95] width 303 height 31
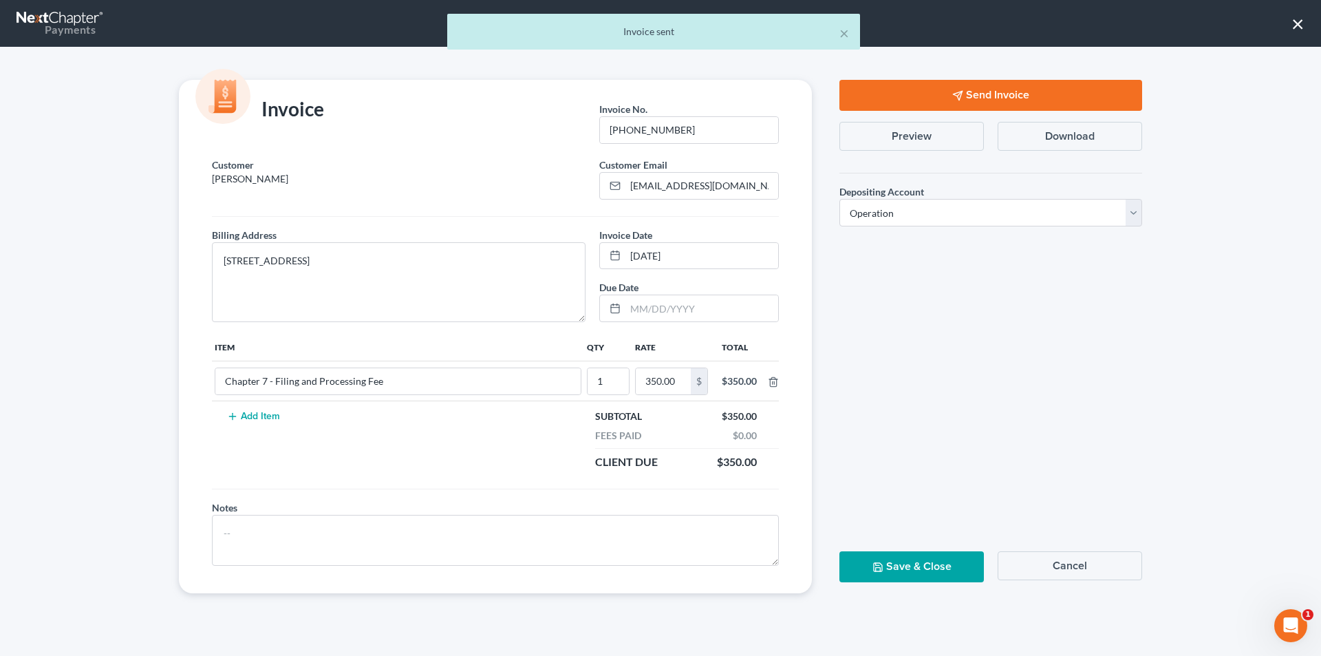
click at [900, 563] on button "Save & Close" at bounding box center [911, 566] width 144 height 31
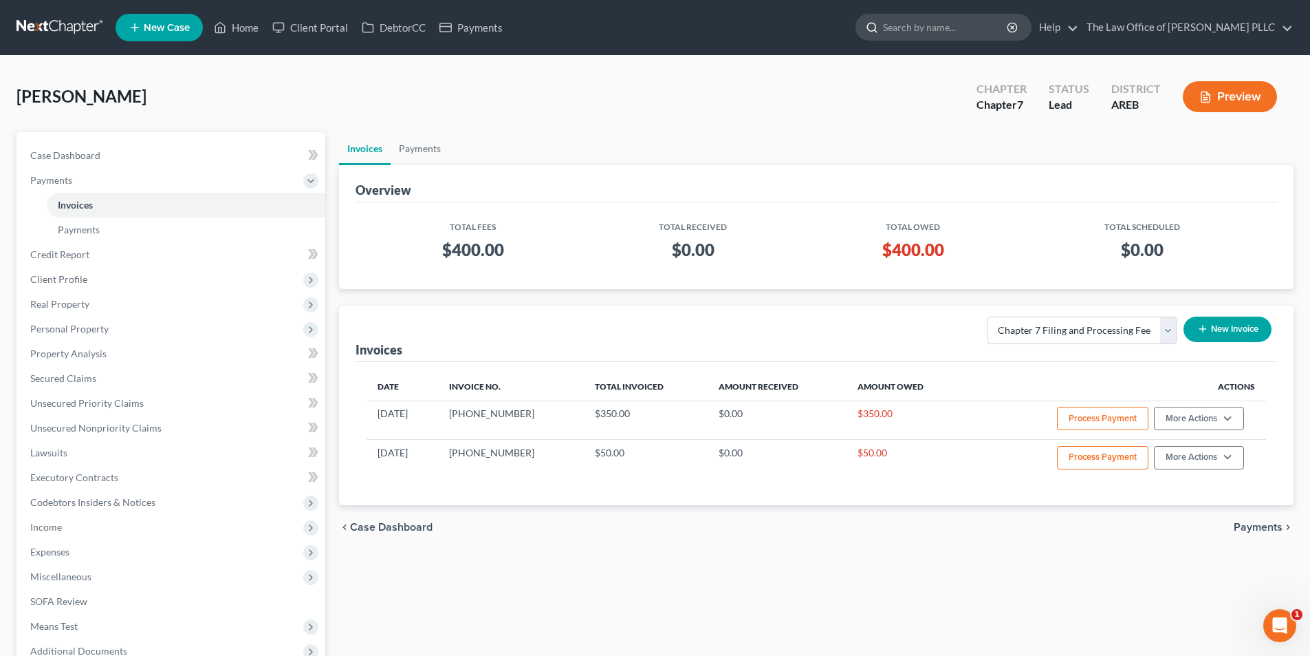
click at [949, 31] on input "search" at bounding box center [946, 26] width 126 height 25
type input "[PERSON_NAME]"
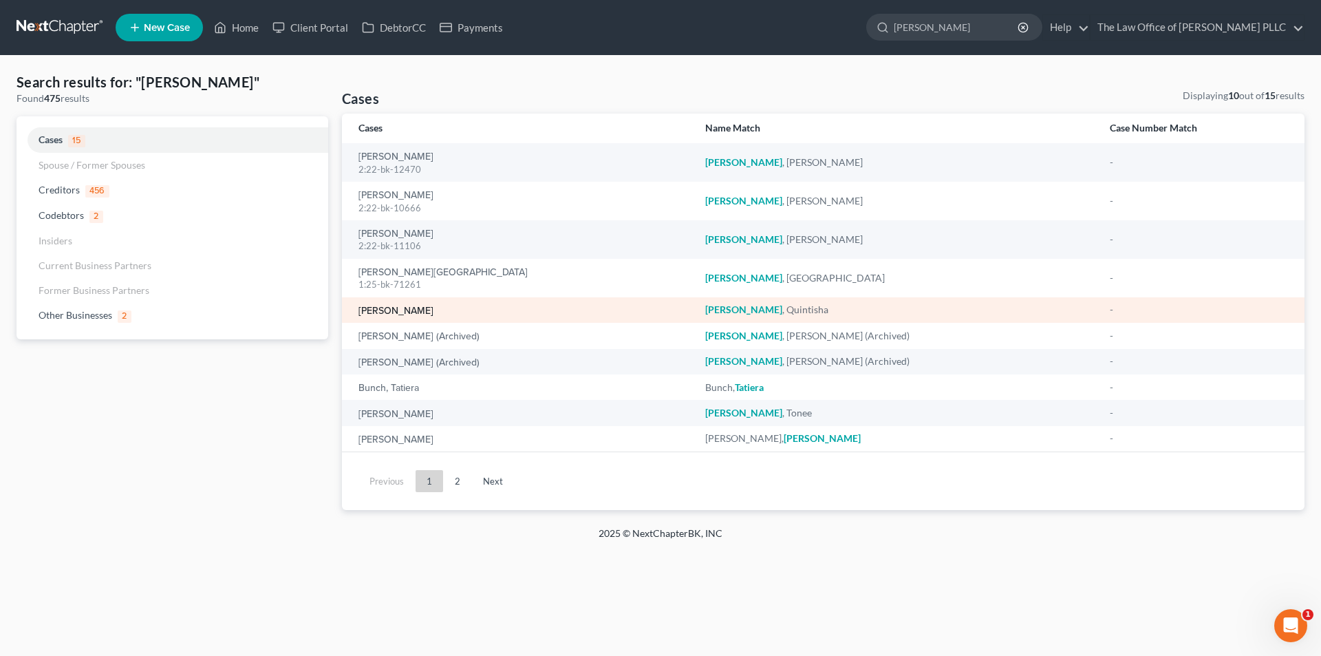
click at [408, 309] on link "[PERSON_NAME]" at bounding box center [395, 311] width 75 height 10
select select "0"
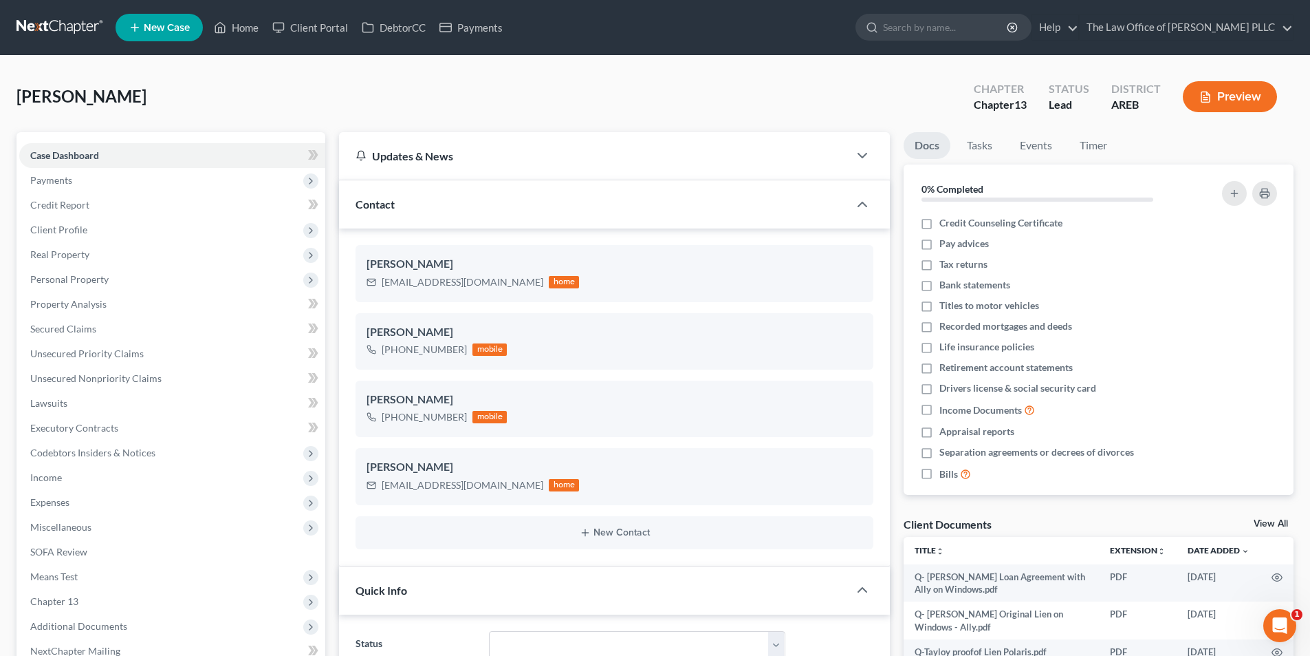
scroll to position [1132, 0]
click at [50, 183] on span "Payments" at bounding box center [51, 180] width 42 height 12
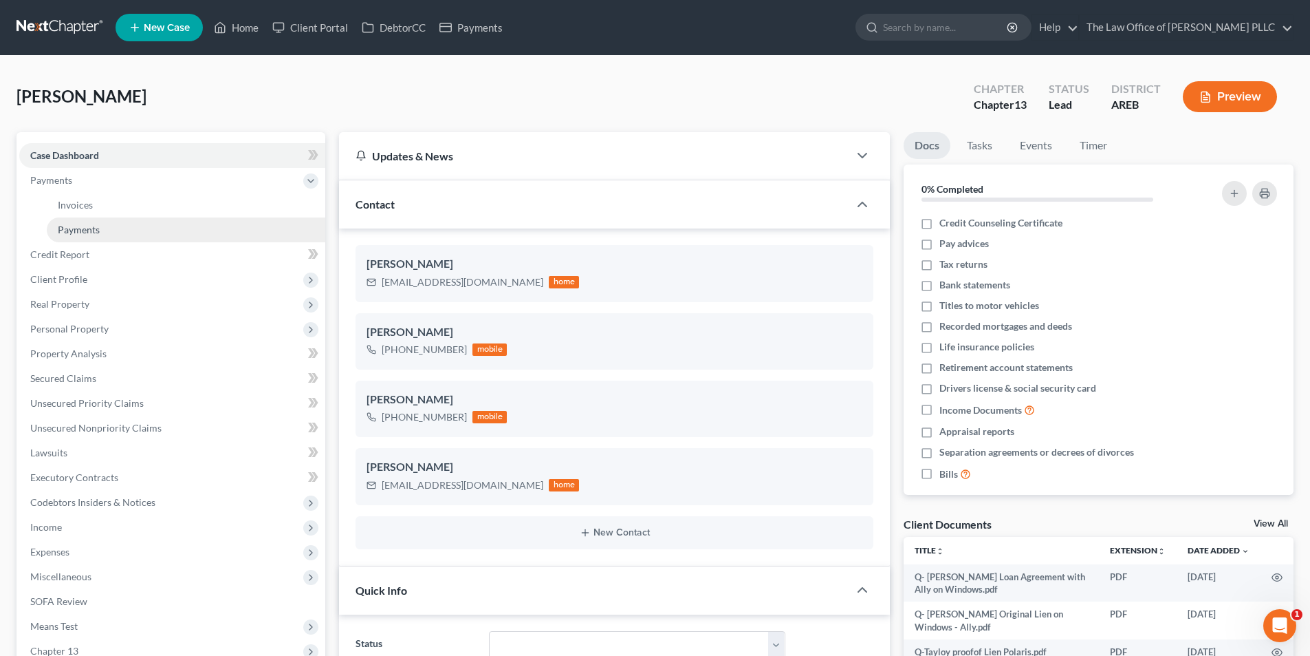
click at [73, 228] on span "Payments" at bounding box center [79, 230] width 42 height 12
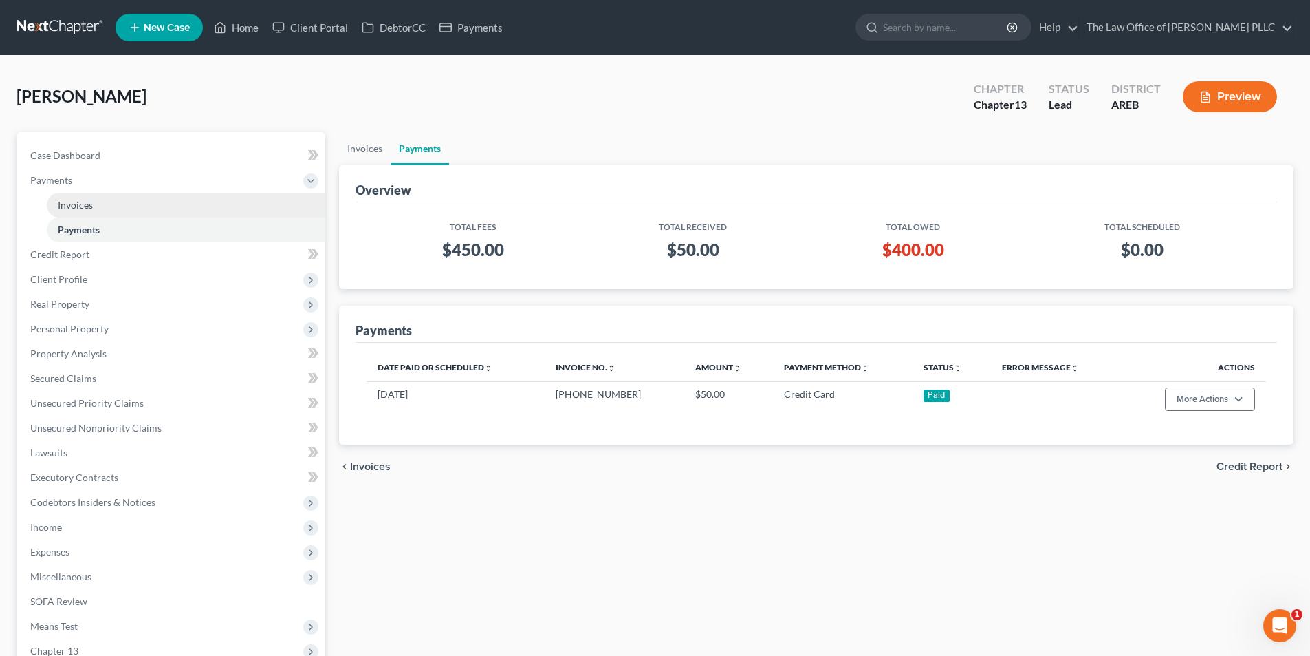
click at [72, 209] on span "Invoices" at bounding box center [75, 205] width 35 height 12
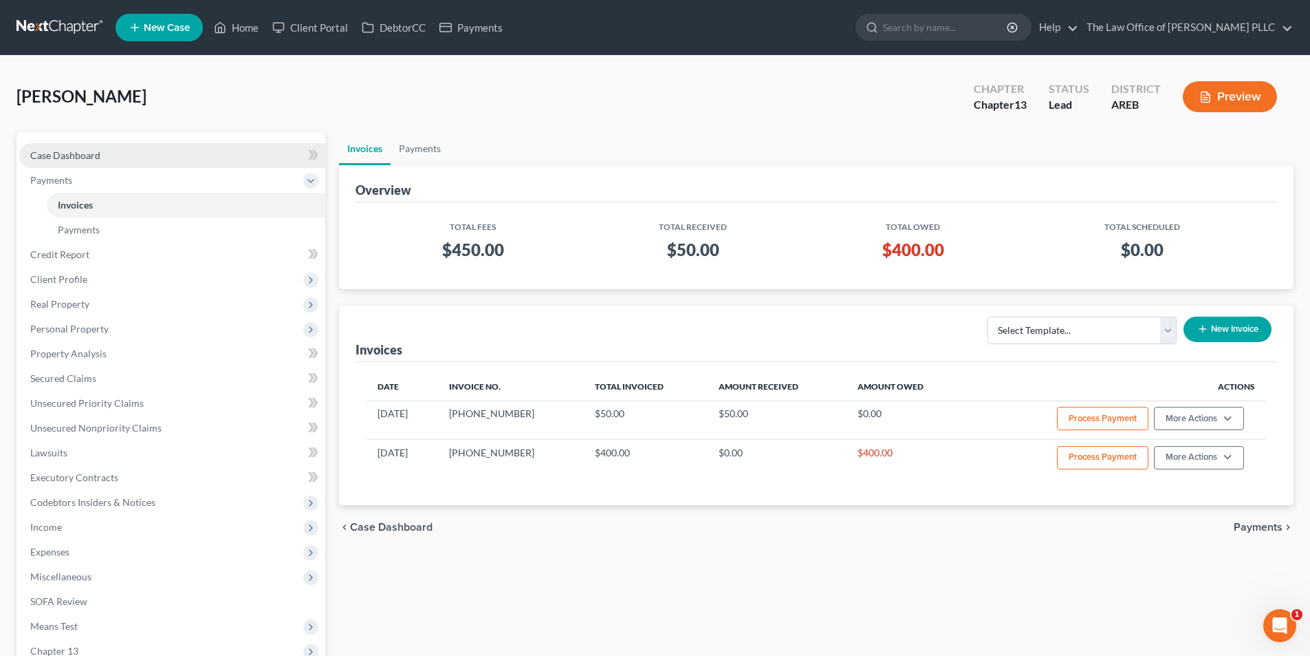
click at [72, 151] on span "Case Dashboard" at bounding box center [65, 155] width 70 height 12
select select "0"
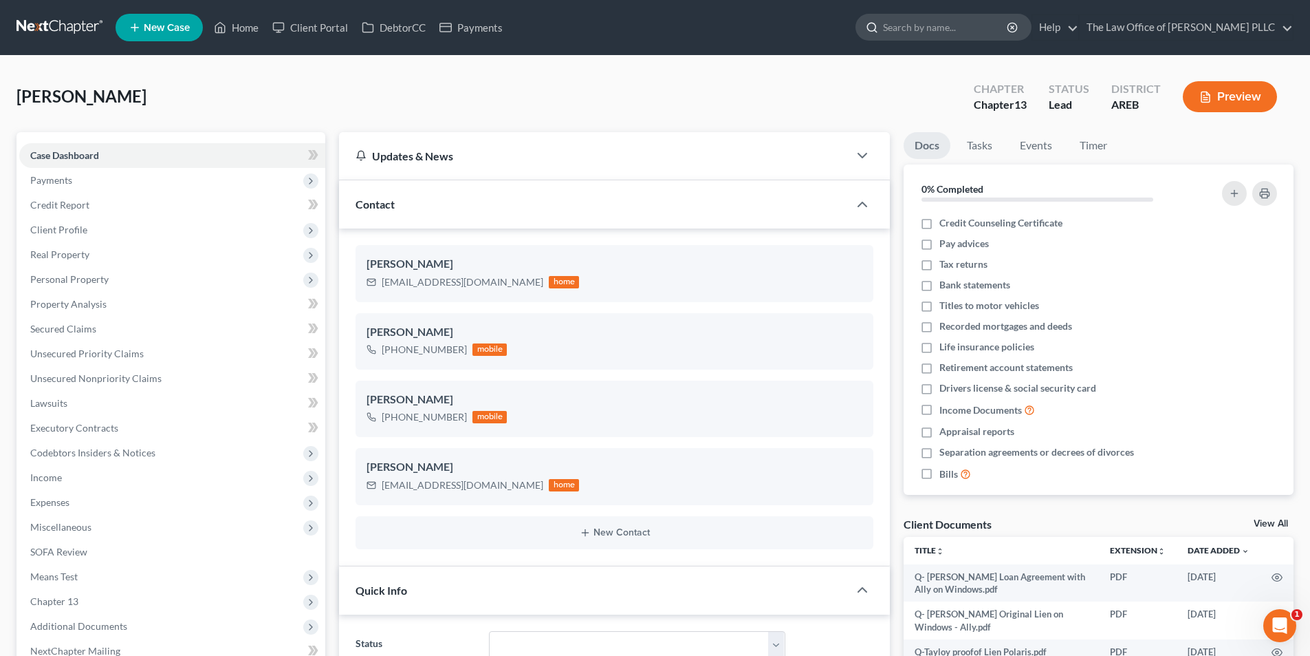
click at [944, 31] on input "search" at bounding box center [946, 26] width 126 height 25
type input "[PERSON_NAME]"
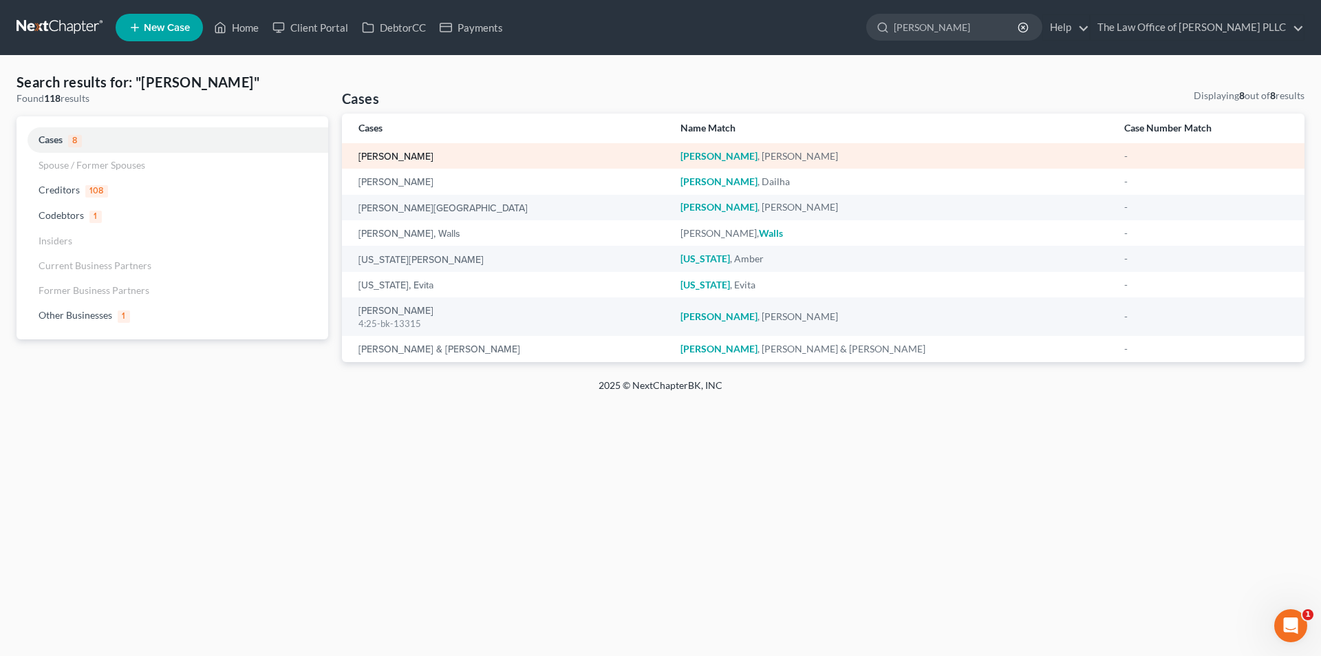
click at [404, 159] on link "[PERSON_NAME]" at bounding box center [395, 157] width 75 height 10
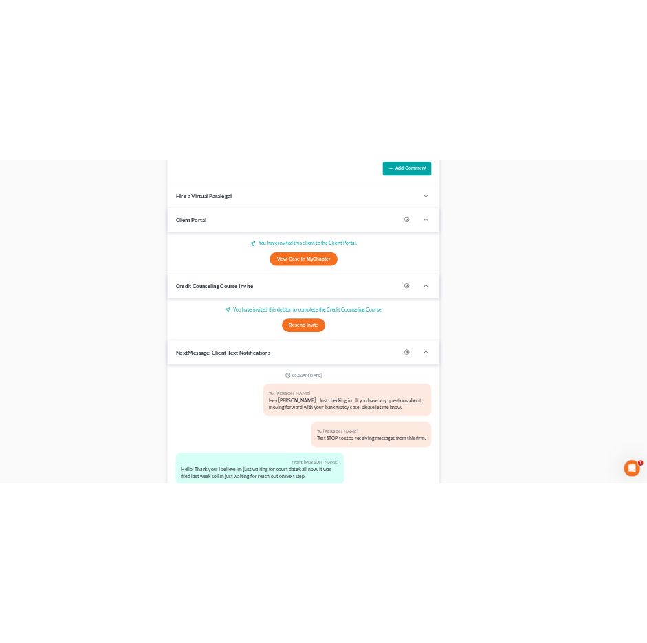
scroll to position [843, 0]
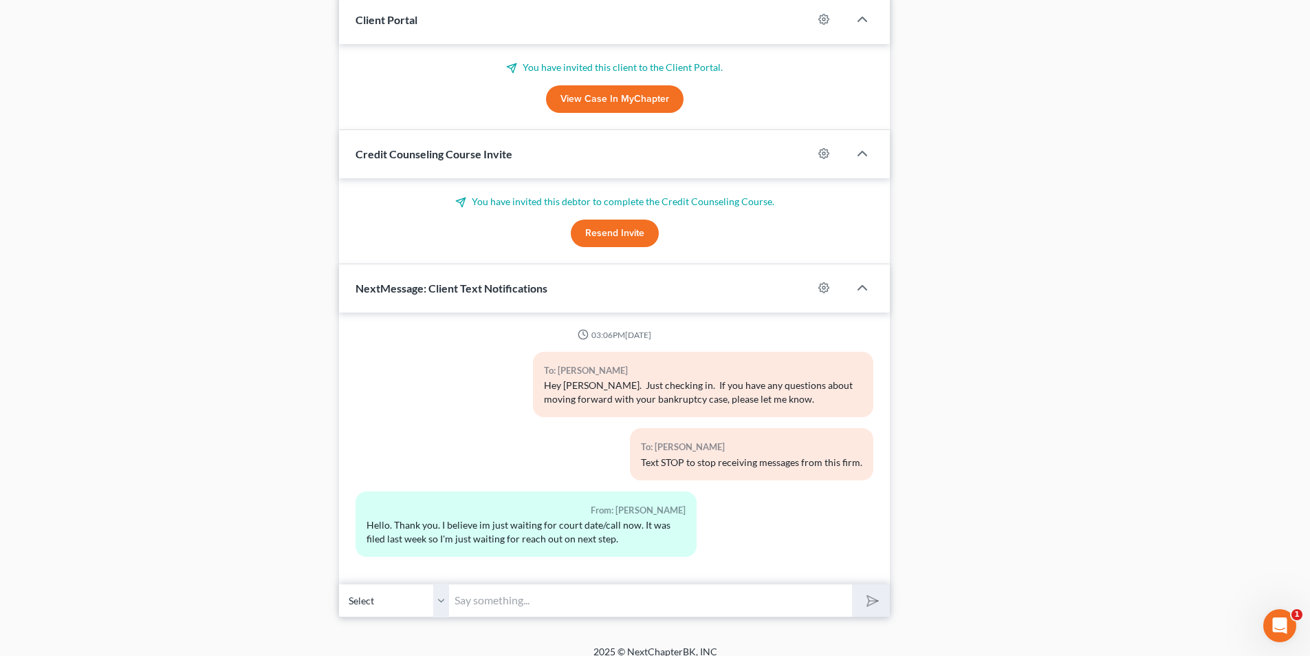
drag, startPoint x: 364, startPoint y: 512, endPoint x: 626, endPoint y: 523, distance: 262.3
click at [626, 523] on div "From: [PERSON_NAME] Hello. Thank you. I believe im just waiting for court date/…" at bounding box center [526, 523] width 341 height 65
copy div "Hello. Thank you. I believe im just waiting for court date/call now. It was fil…"
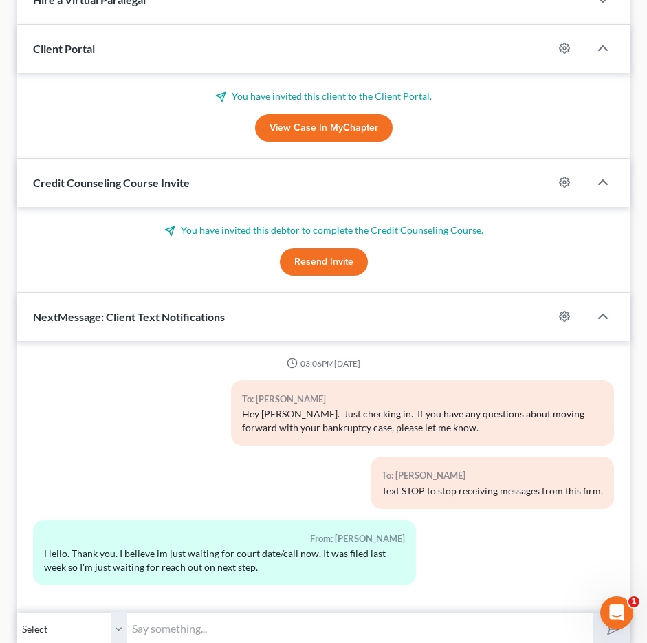
drag, startPoint x: 393, startPoint y: 44, endPoint x: 625, endPoint y: 19, distance: 233.2
click at [393, 44] on div "Client Portal" at bounding box center [285, 48] width 537 height 47
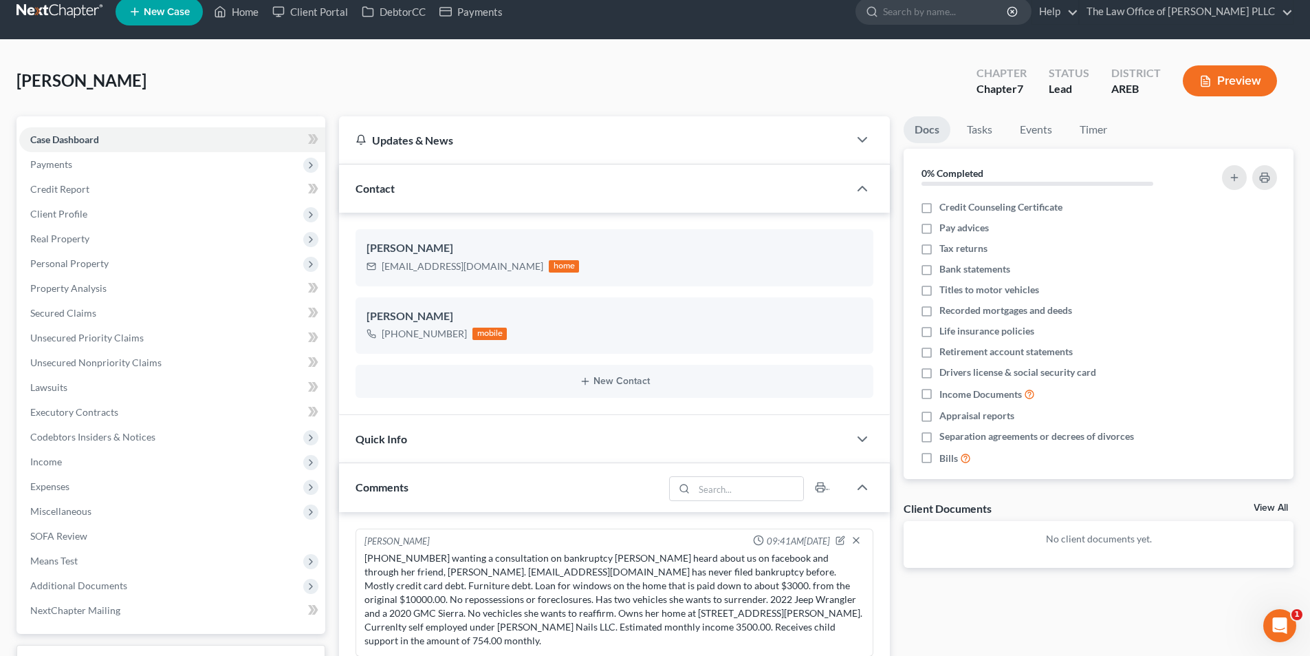
scroll to position [0, 0]
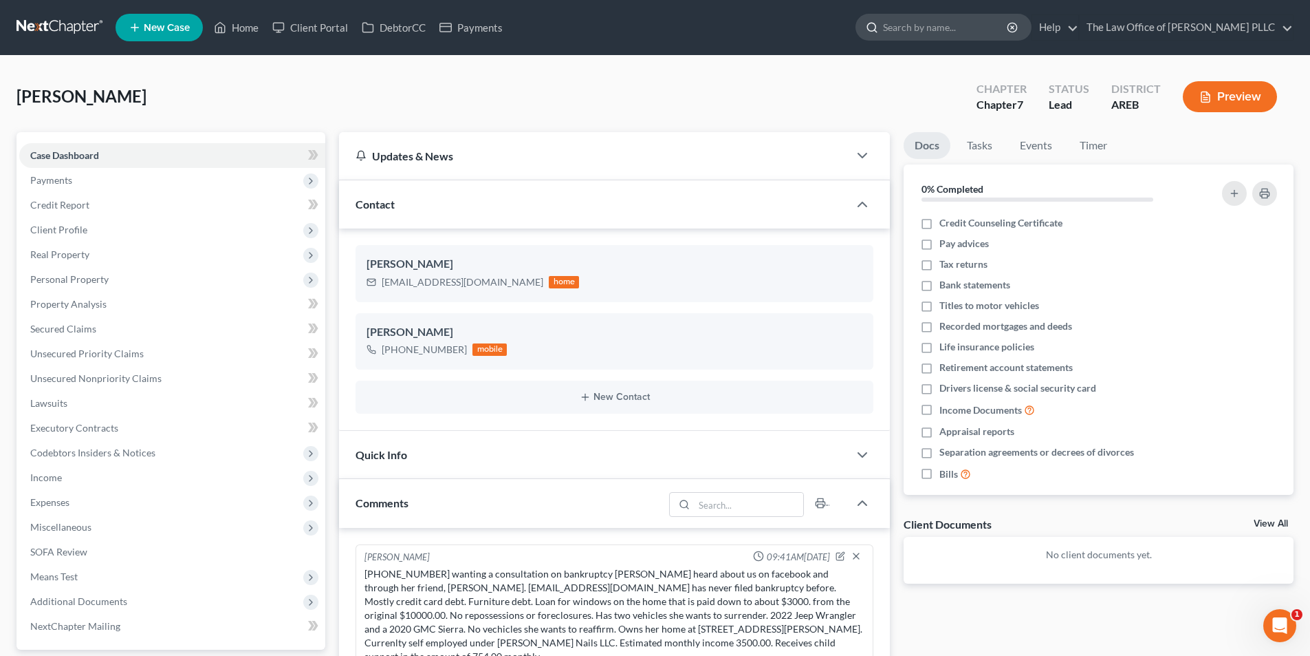
click at [939, 28] on input "search" at bounding box center [946, 26] width 126 height 25
type input "[PERSON_NAME]"
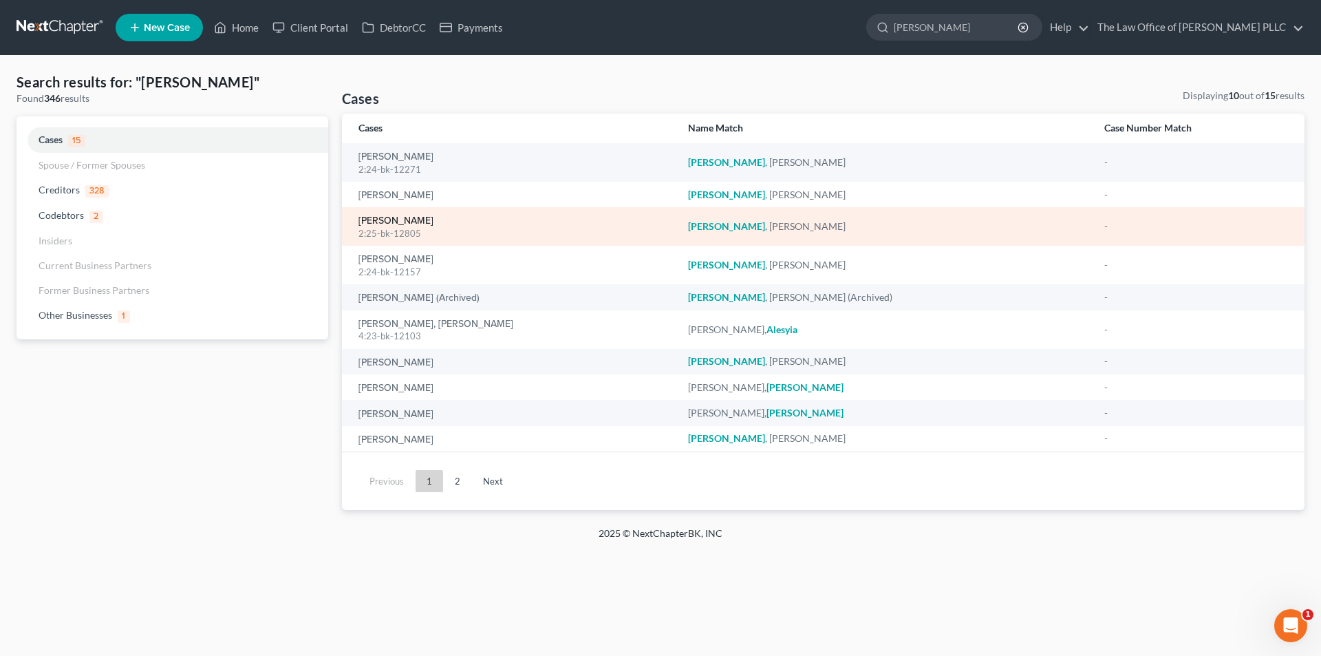
click at [410, 221] on link "[PERSON_NAME]" at bounding box center [395, 221] width 75 height 10
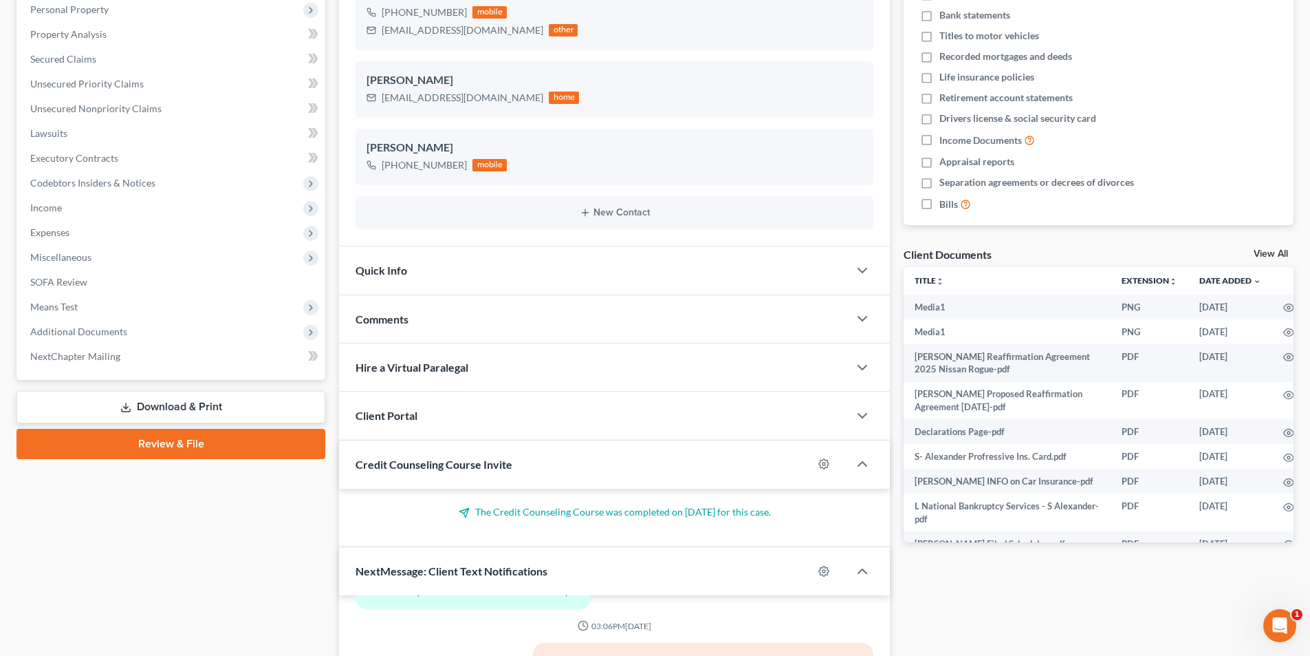
scroll to position [275, 0]
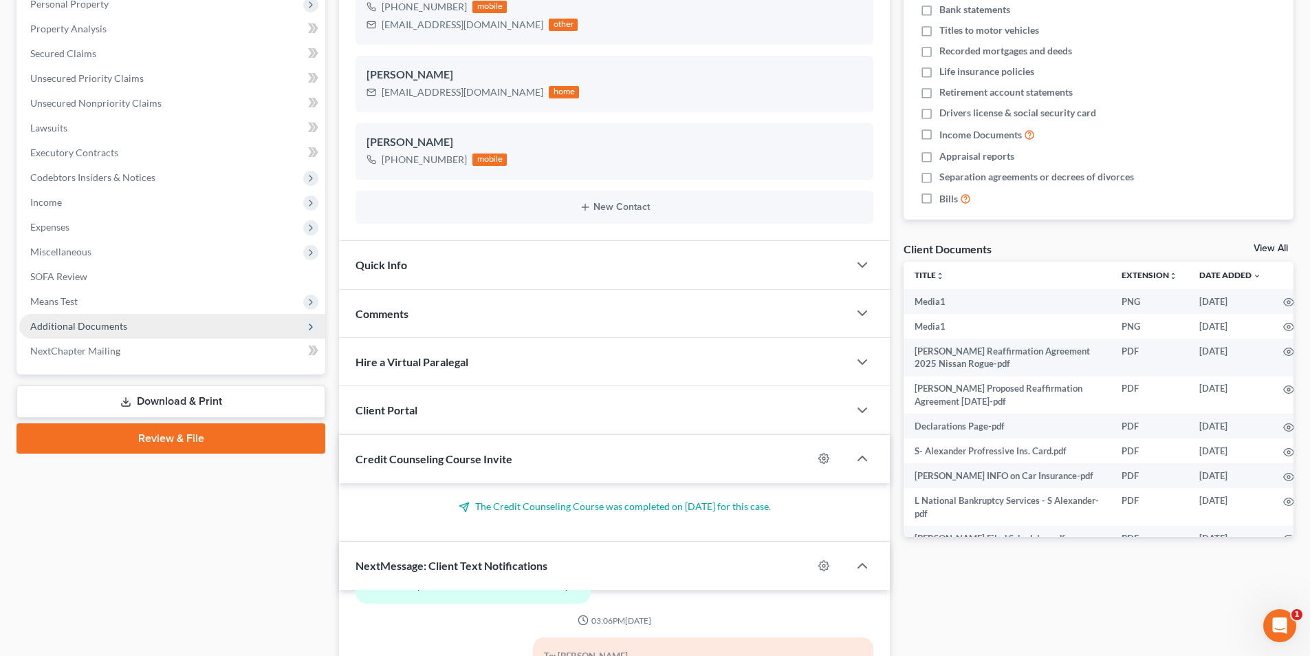
click at [73, 320] on span "Additional Documents" at bounding box center [78, 326] width 97 height 12
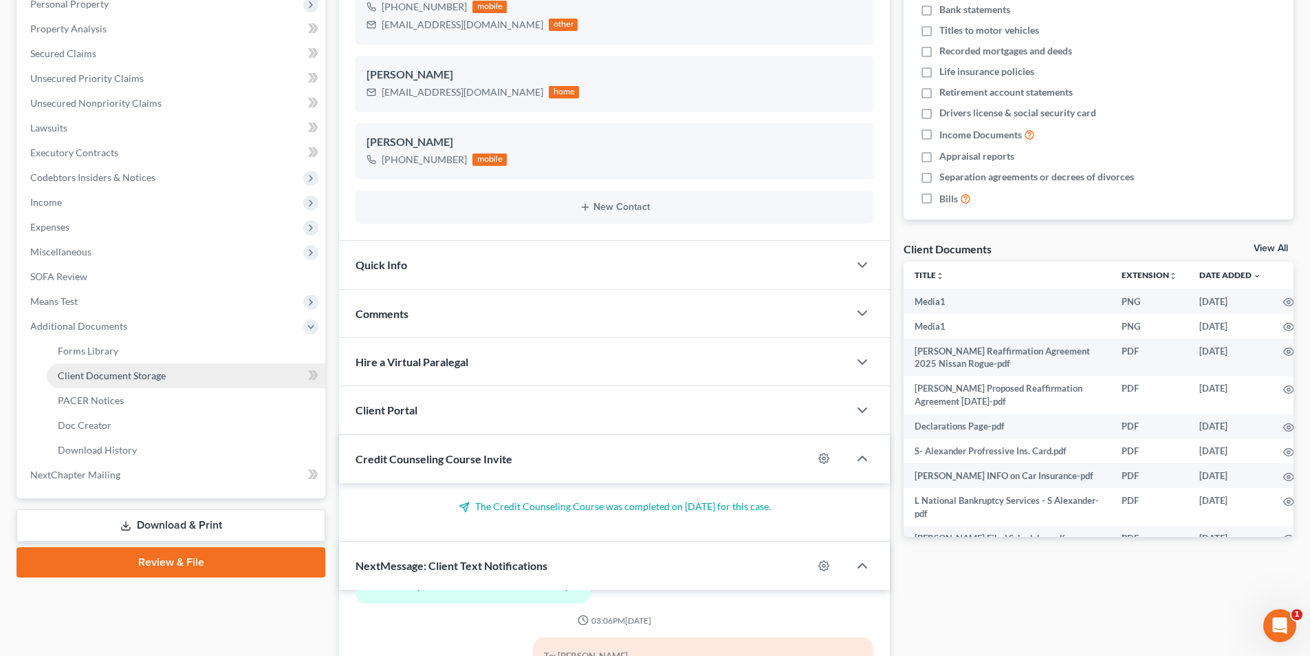
click at [89, 376] on span "Client Document Storage" at bounding box center [112, 375] width 108 height 12
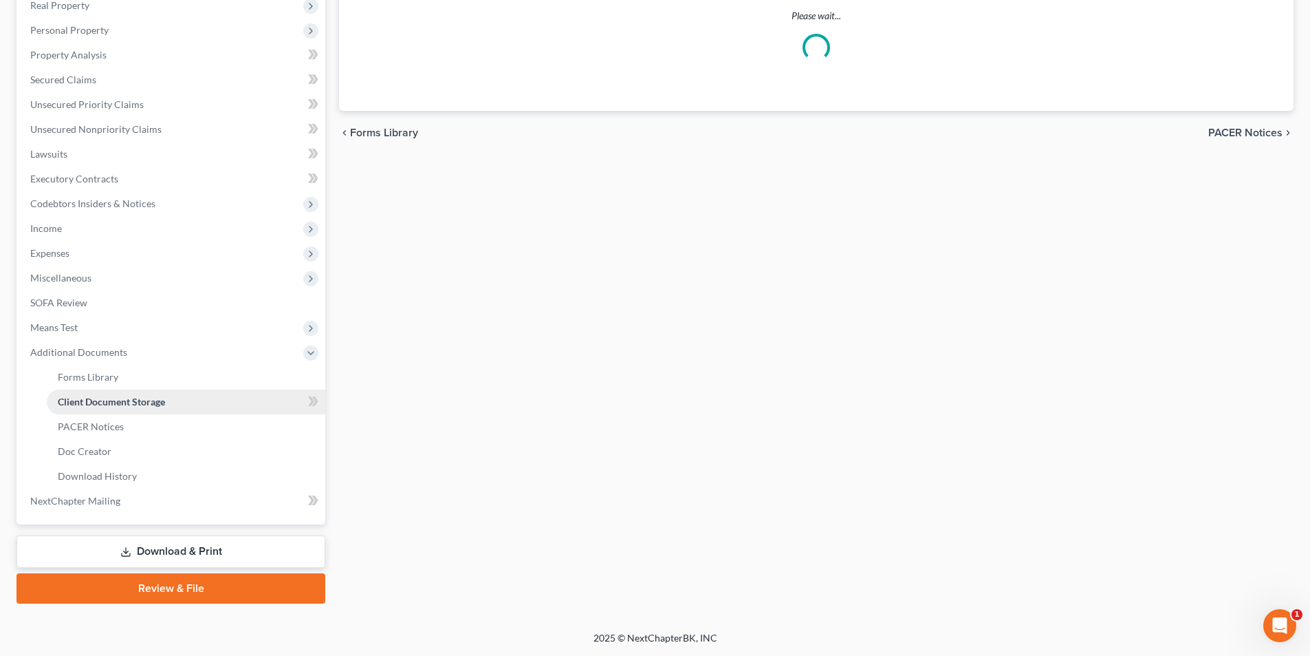
scroll to position [249, 0]
select select "0"
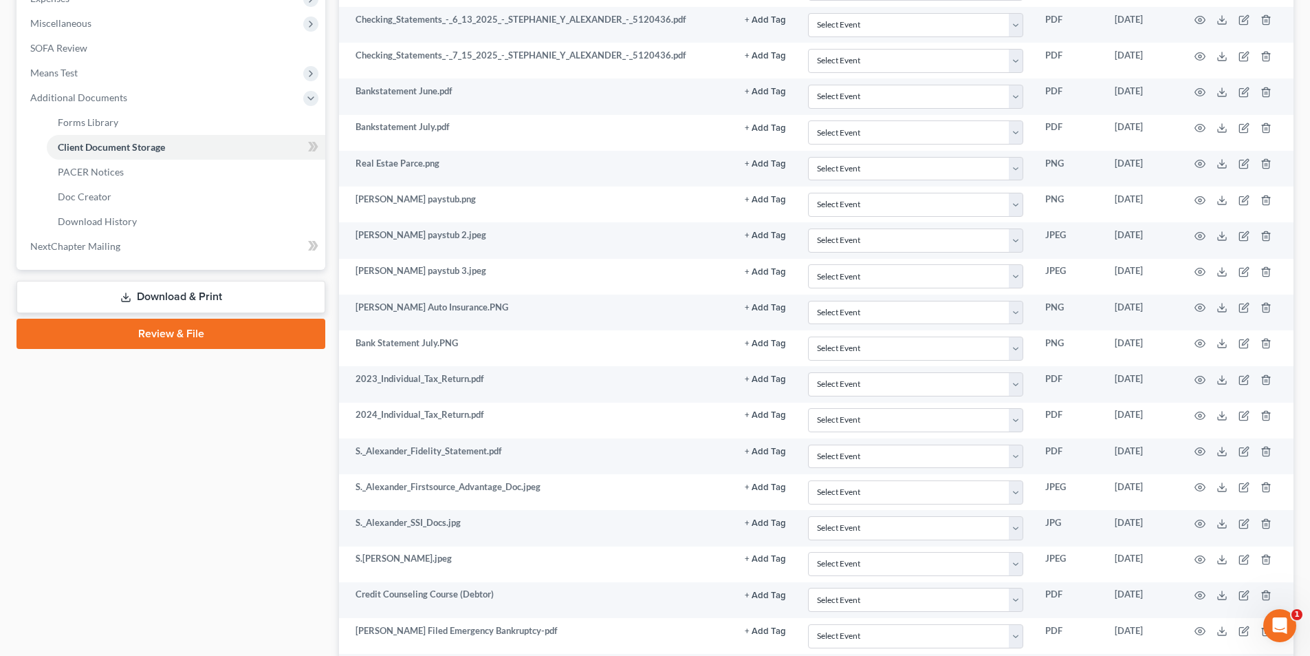
scroll to position [482, 0]
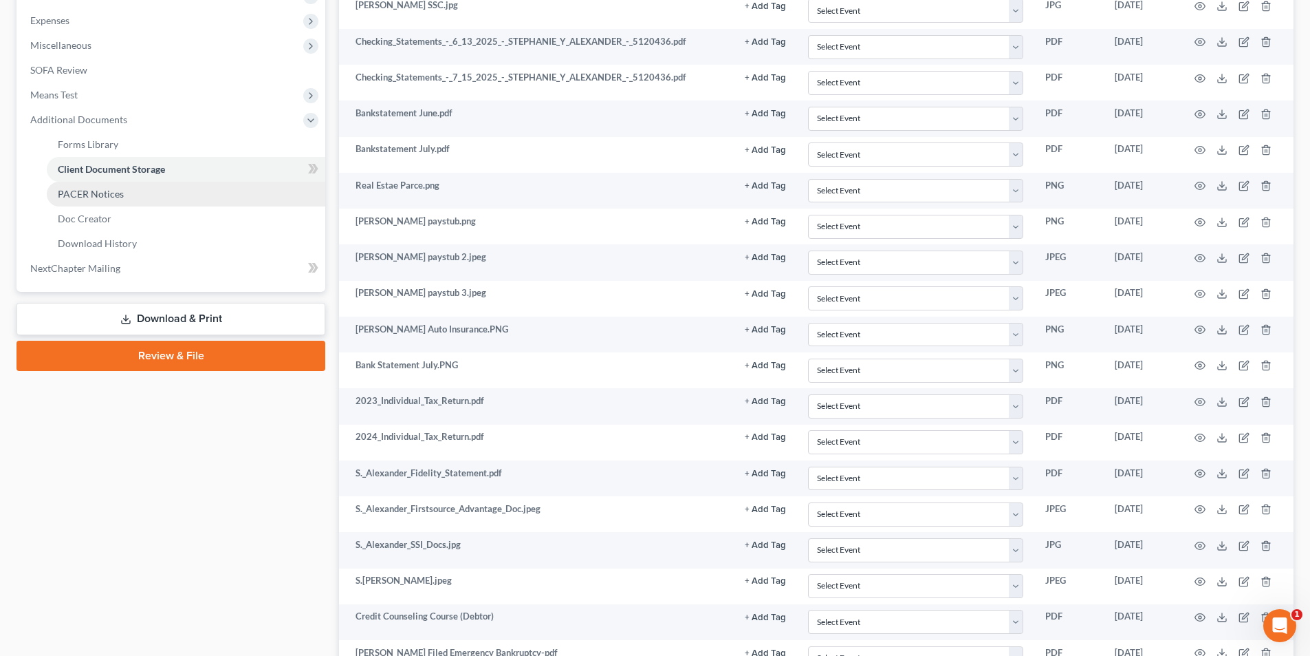
click at [108, 194] on span "PACER Notices" at bounding box center [91, 194] width 66 height 12
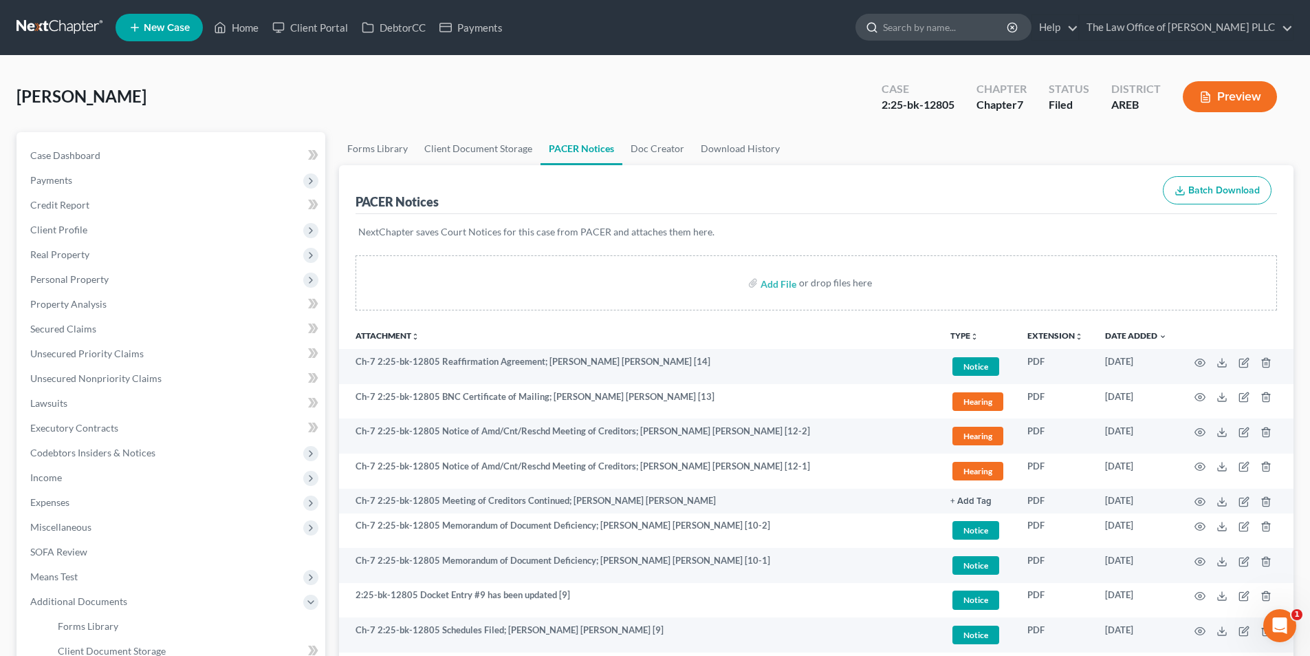
click at [913, 30] on input "search" at bounding box center [946, 26] width 126 height 25
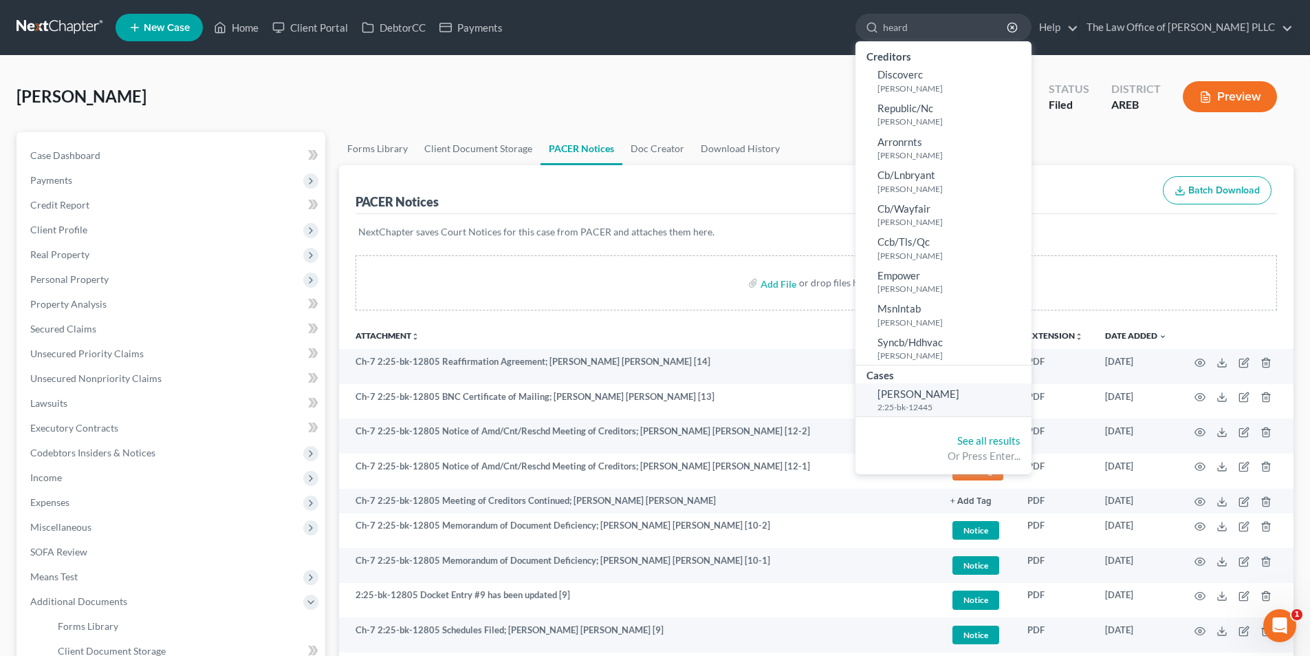
type input "heard"
click at [892, 398] on span "[PERSON_NAME]" at bounding box center [919, 393] width 82 height 12
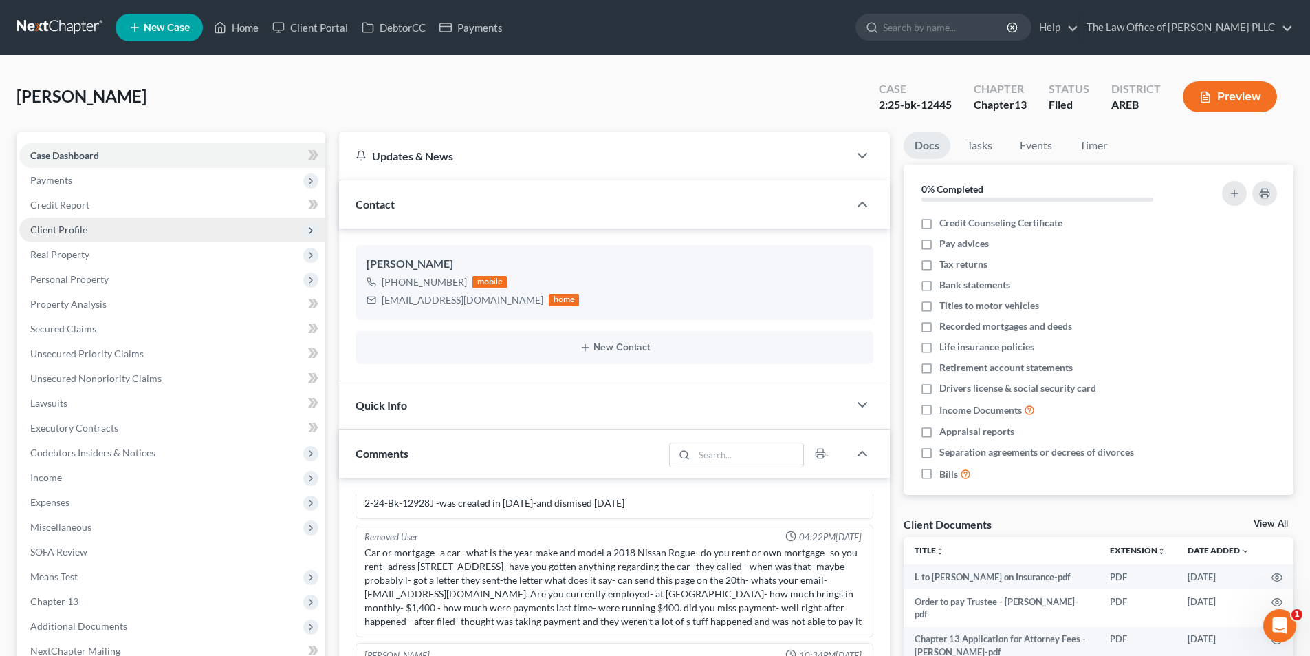
scroll to position [2917, 0]
click at [58, 155] on span "Case Dashboard" at bounding box center [64, 155] width 69 height 12
click at [74, 233] on span "Client Profile" at bounding box center [58, 230] width 57 height 12
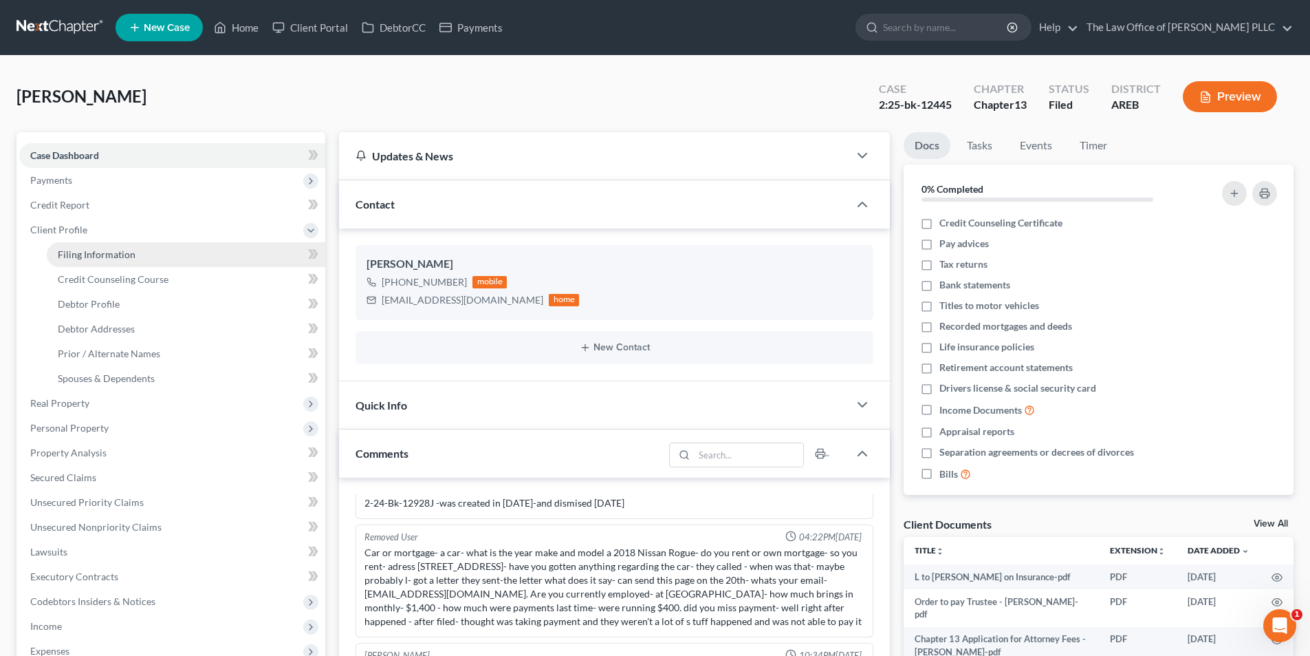
click at [78, 250] on span "Filing Information" at bounding box center [97, 254] width 78 height 12
select select "1"
select select "0"
select select "3"
select select "5"
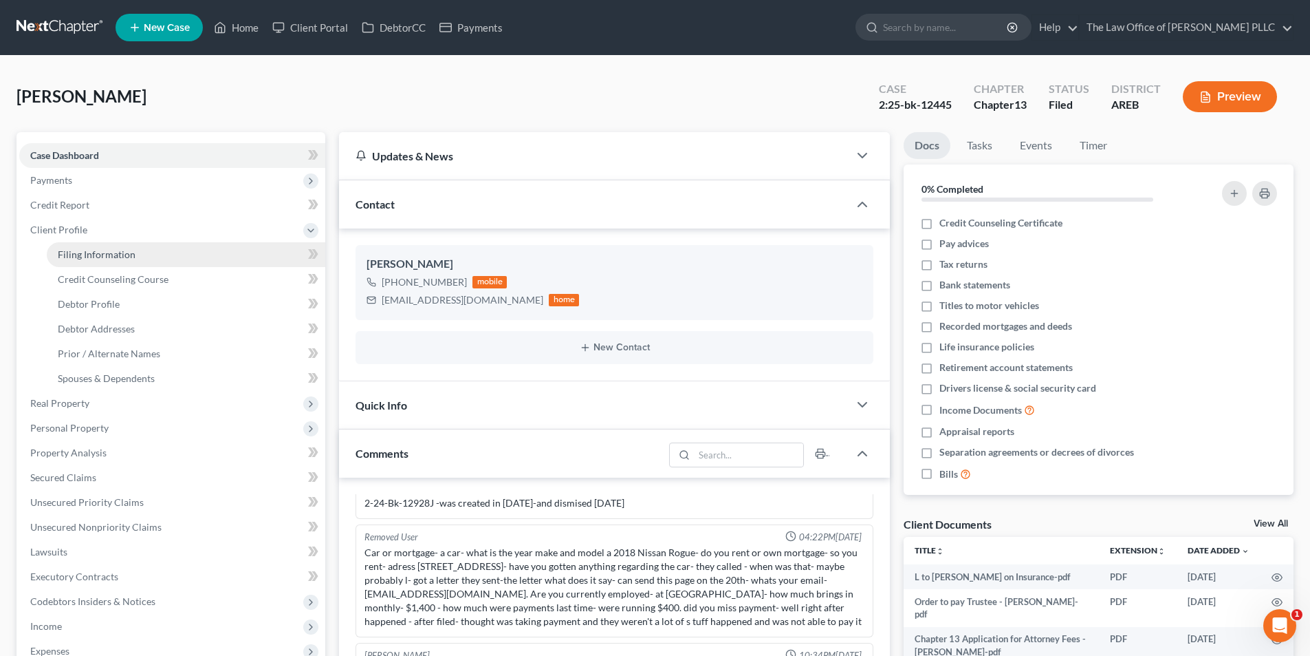
select select "0"
select select "2"
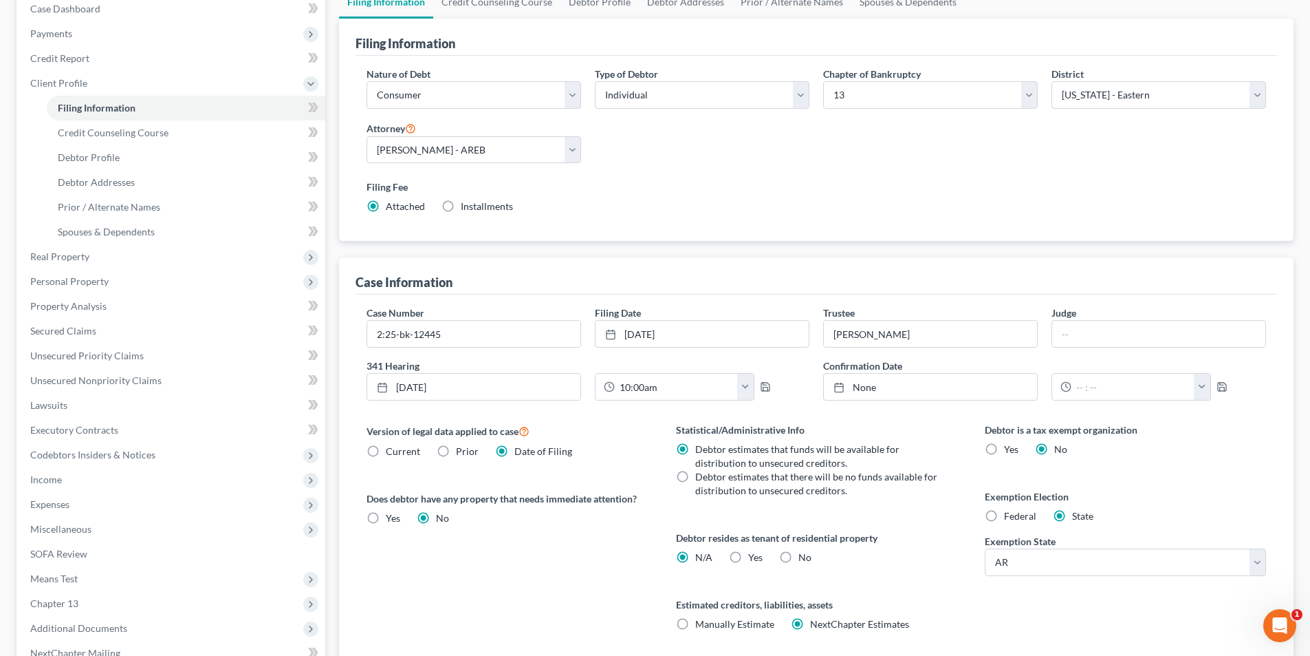
scroll to position [206, 0]
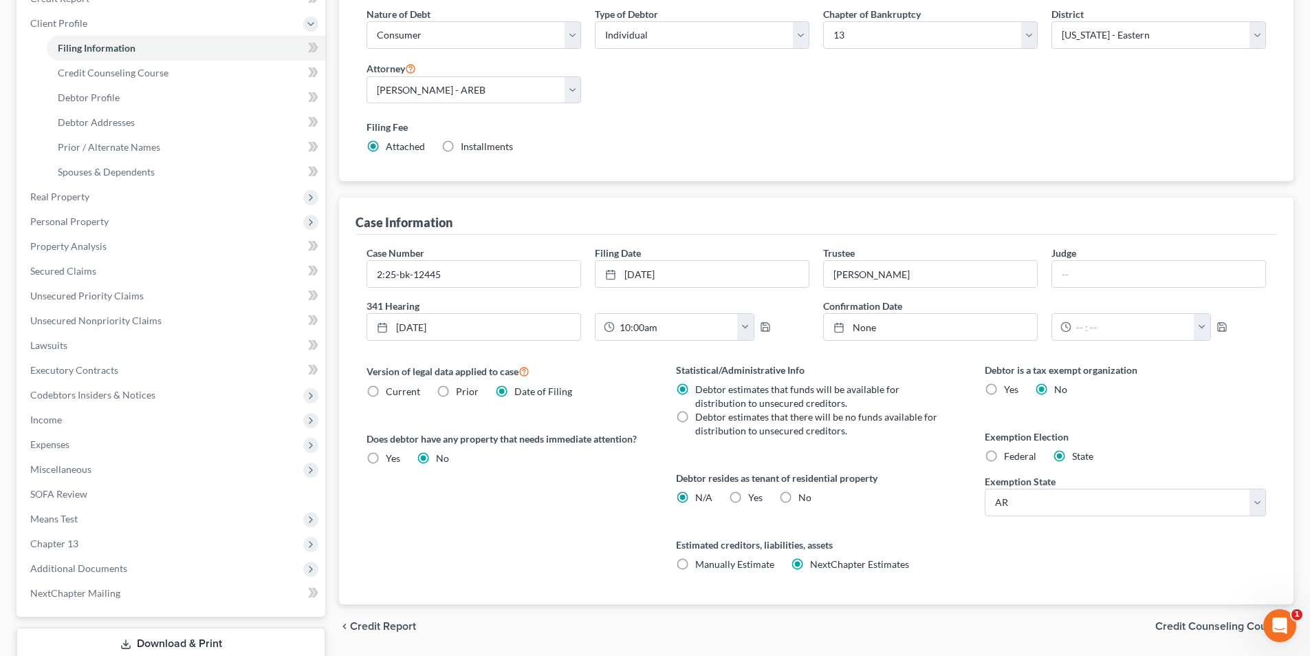
click at [1004, 458] on label "Federal" at bounding box center [1020, 456] width 32 height 14
click at [1010, 458] on input "Federal" at bounding box center [1014, 453] width 9 height 9
radio input "true"
radio input "false"
click at [62, 196] on span "Real Property" at bounding box center [59, 197] width 59 height 12
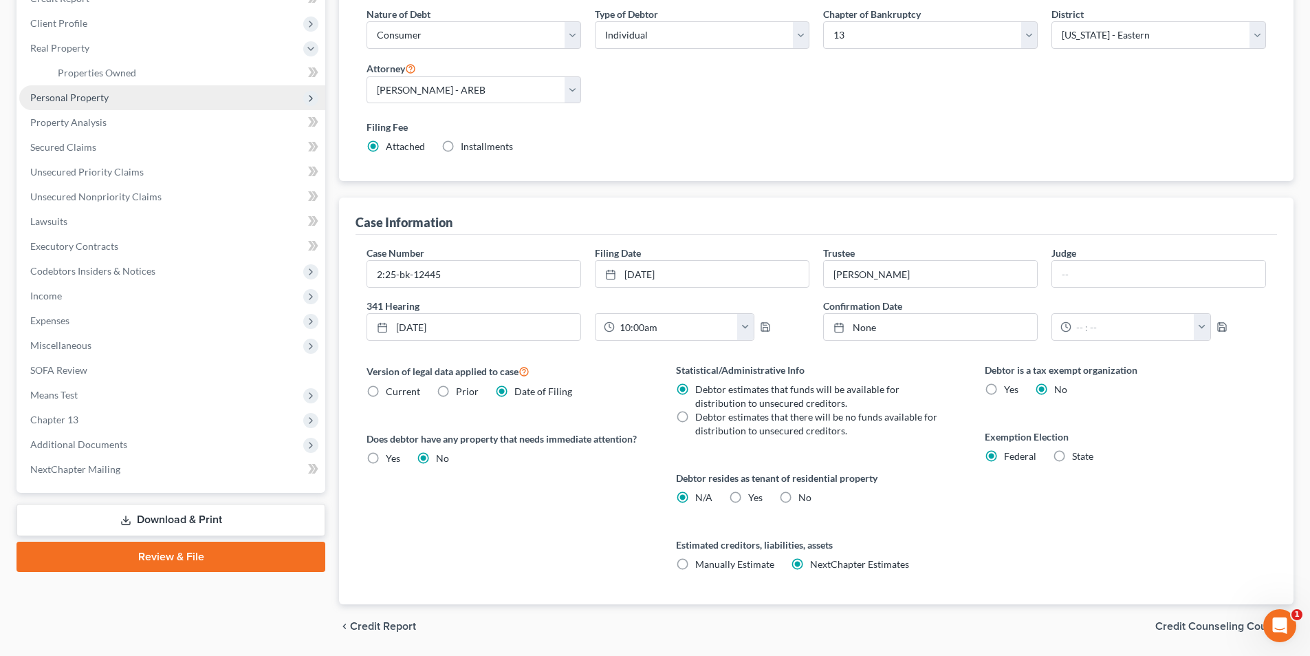
click at [63, 96] on span "Personal Property" at bounding box center [69, 97] width 78 height 12
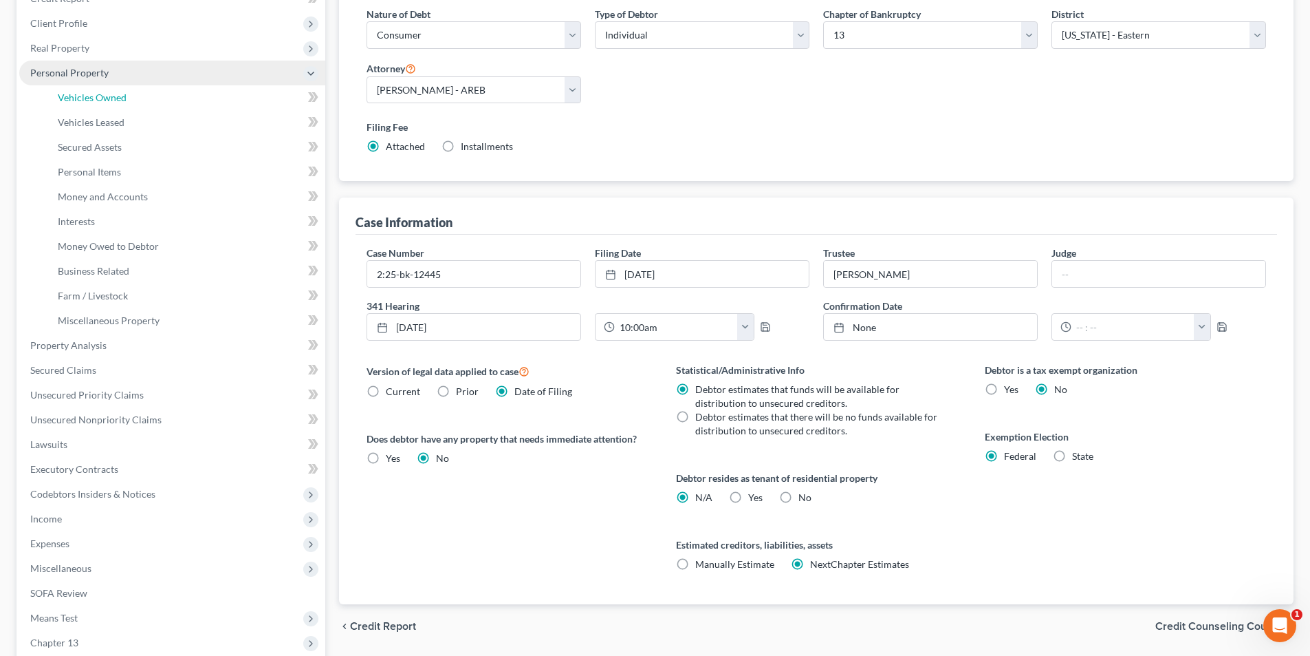
click at [63, 96] on span "Vehicles Owned" at bounding box center [92, 97] width 69 height 12
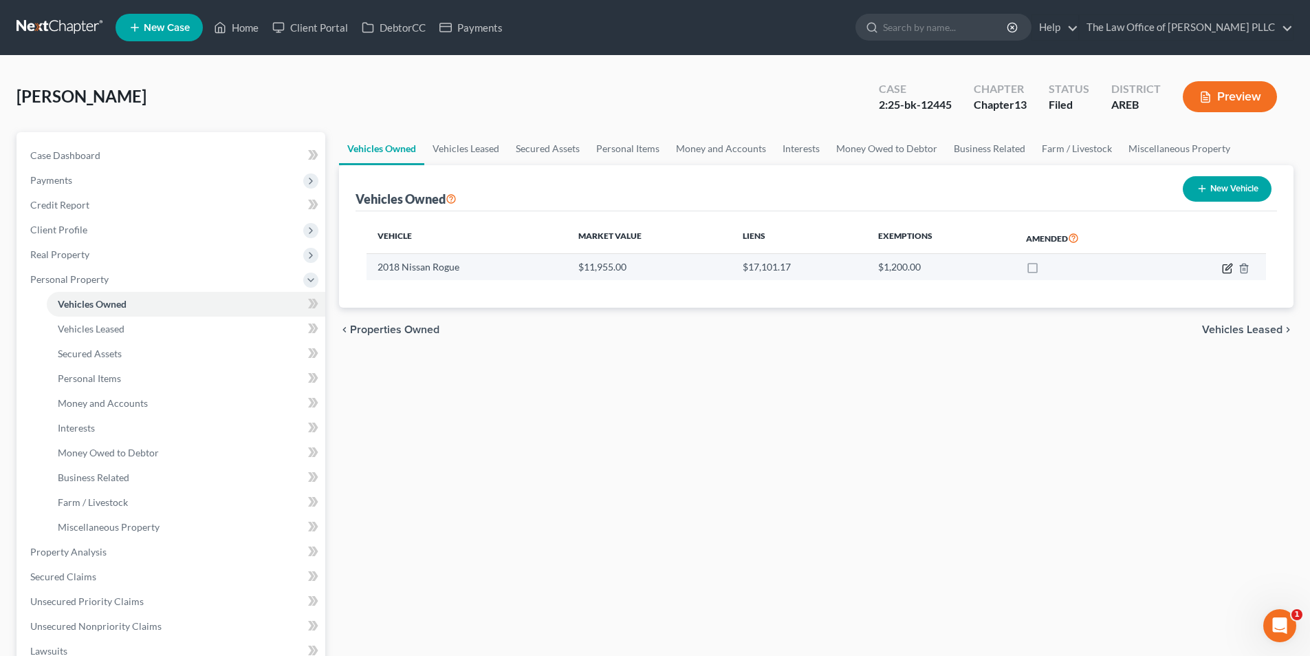
click at [1227, 265] on icon "button" at bounding box center [1227, 268] width 11 height 11
select select "0"
select select "8"
select select "2"
select select "0"
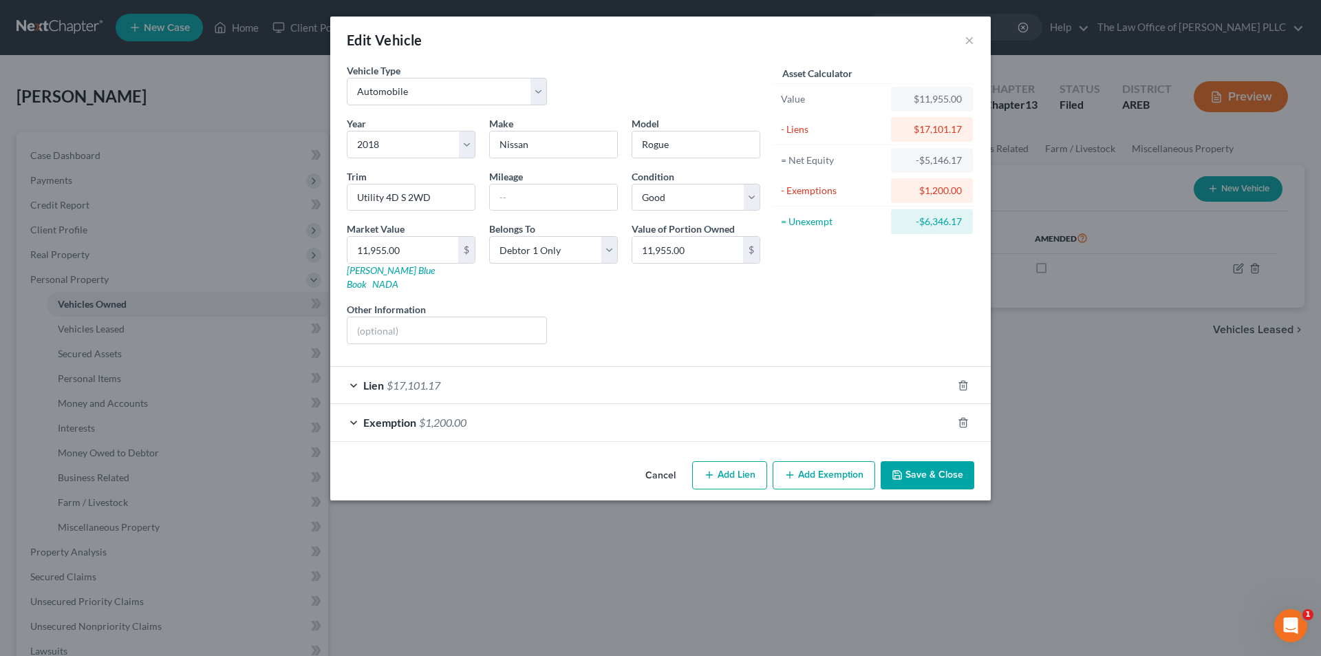
click at [1240, 266] on div "Edit Vehicle × Vehicle Type Select Automobile Truck Trailer Watercraft Aircraft…" at bounding box center [660, 328] width 1321 height 656
click at [63, 158] on div "Edit Vehicle × Vehicle Type Select Automobile Truck Trailer Watercraft Aircraft…" at bounding box center [660, 328] width 1321 height 656
click at [355, 411] on div "Exemption $1,200.00" at bounding box center [641, 422] width 622 height 36
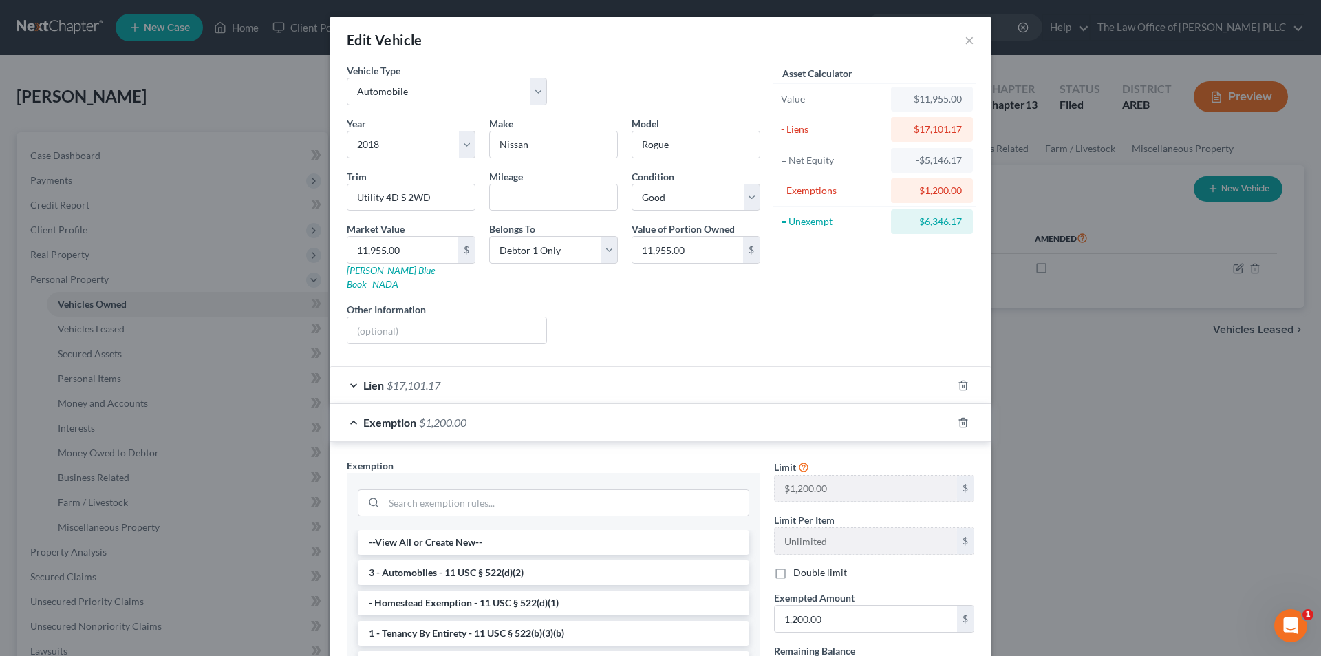
click at [350, 407] on div "Exemption $1,200.00" at bounding box center [641, 422] width 622 height 36
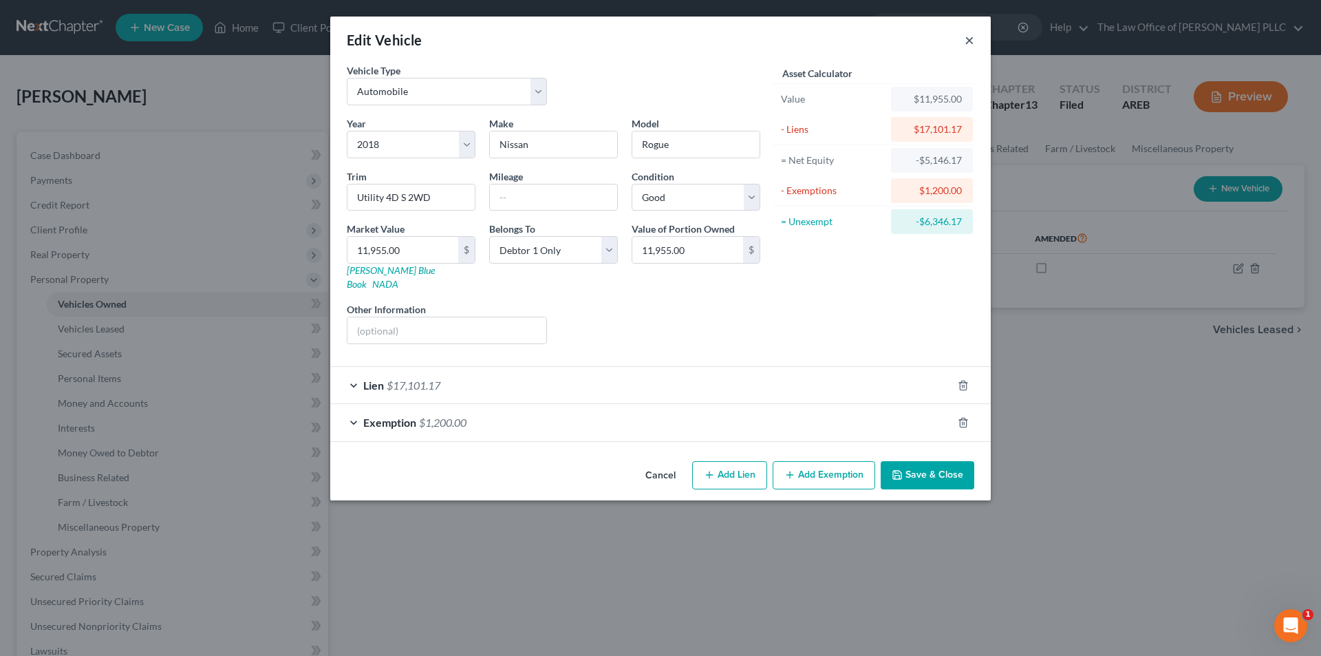
click at [967, 37] on button "×" at bounding box center [969, 40] width 10 height 17
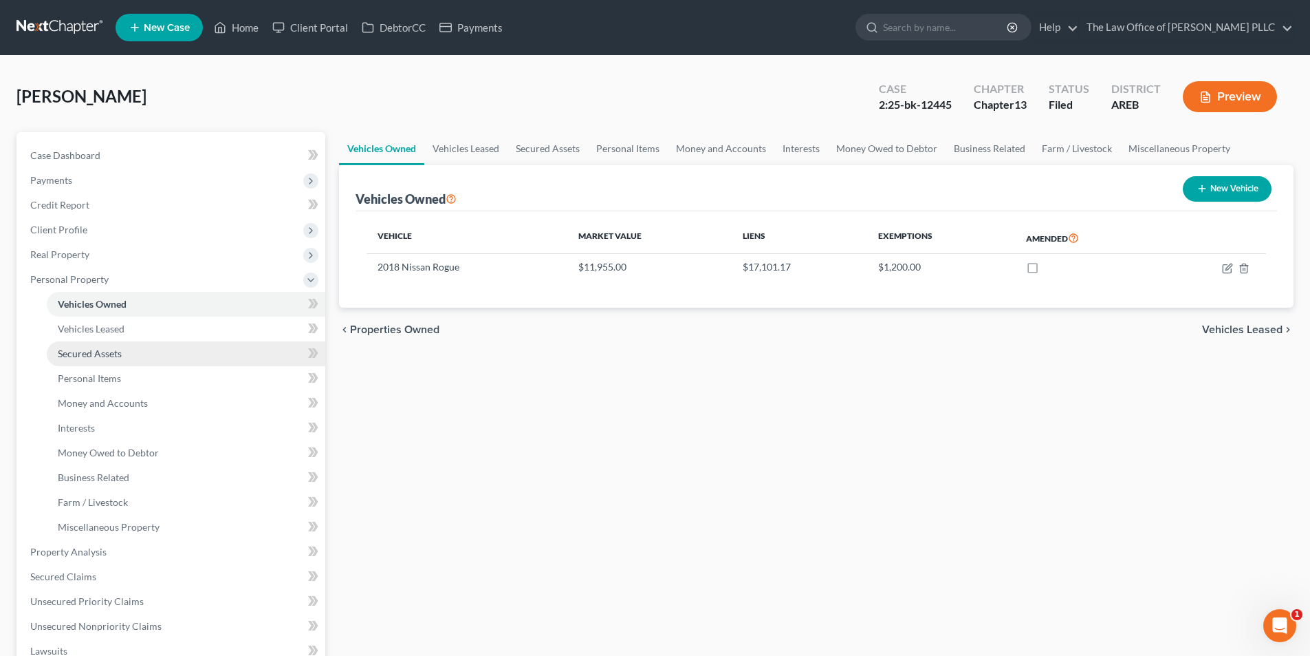
click at [90, 352] on span "Secured Assets" at bounding box center [90, 353] width 64 height 12
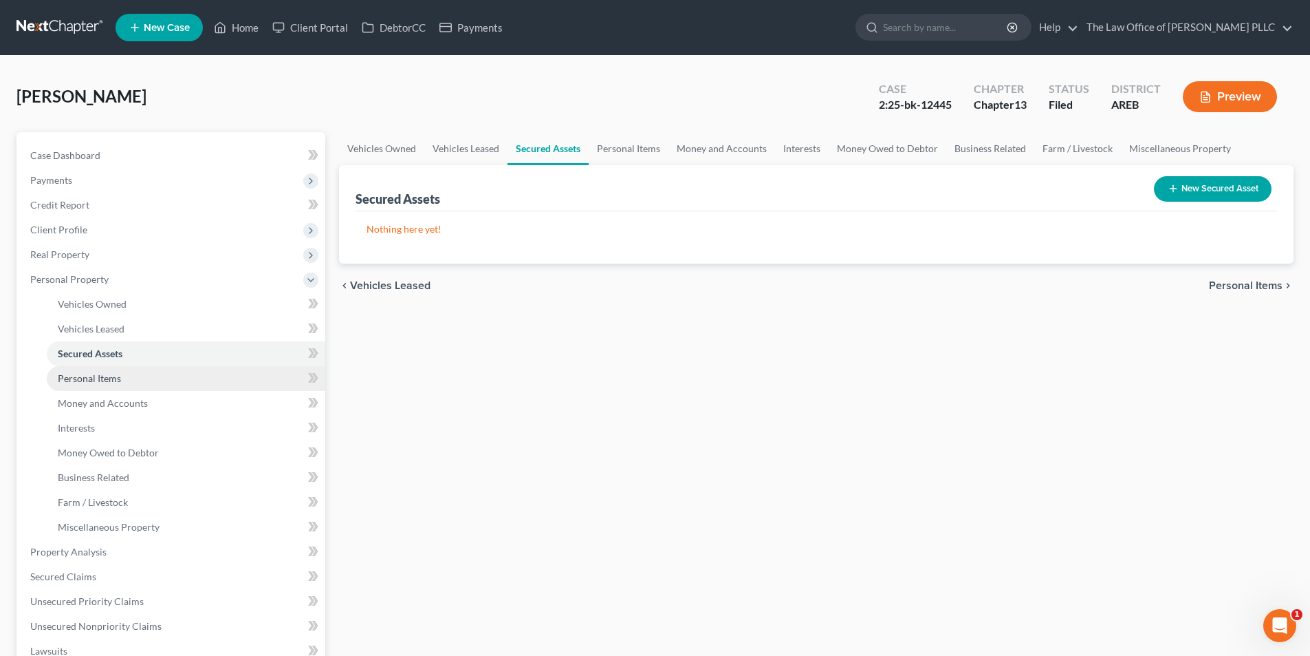
click at [91, 378] on span "Personal Items" at bounding box center [89, 378] width 63 height 12
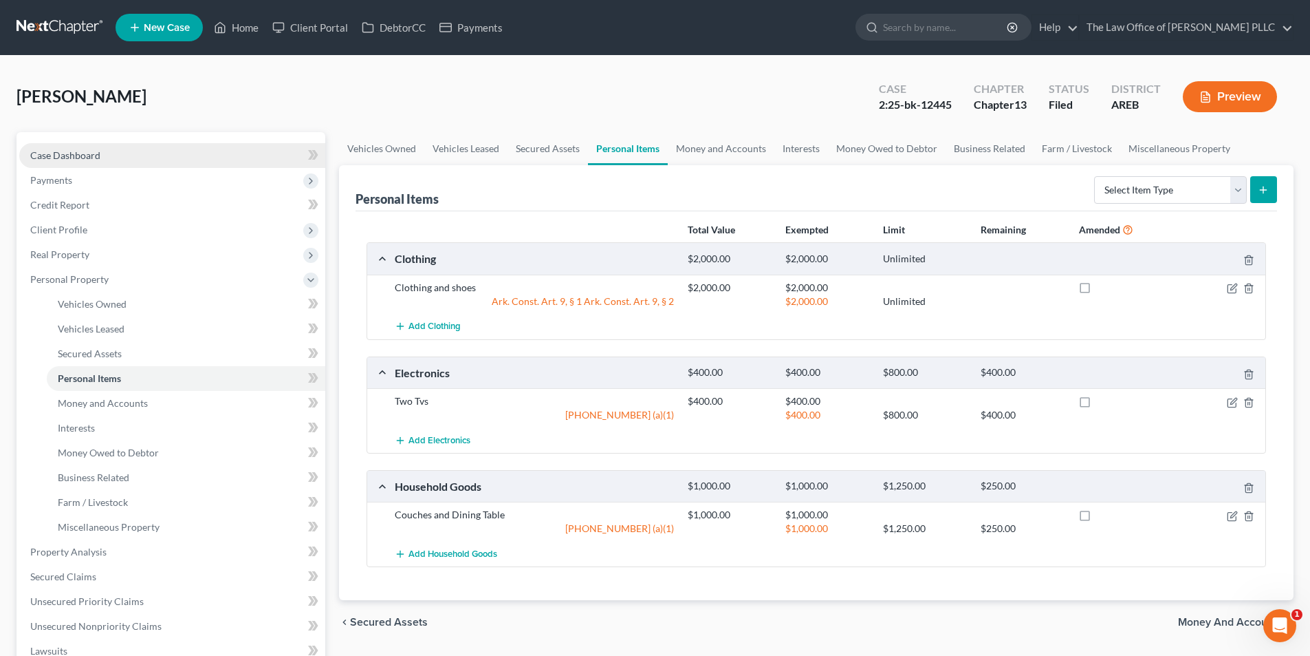
click at [80, 146] on link "Case Dashboard" at bounding box center [172, 155] width 306 height 25
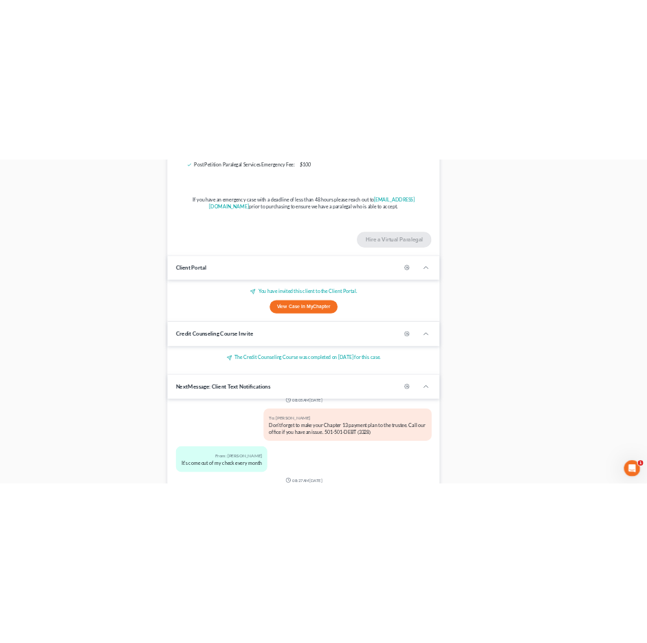
scroll to position [1505, 0]
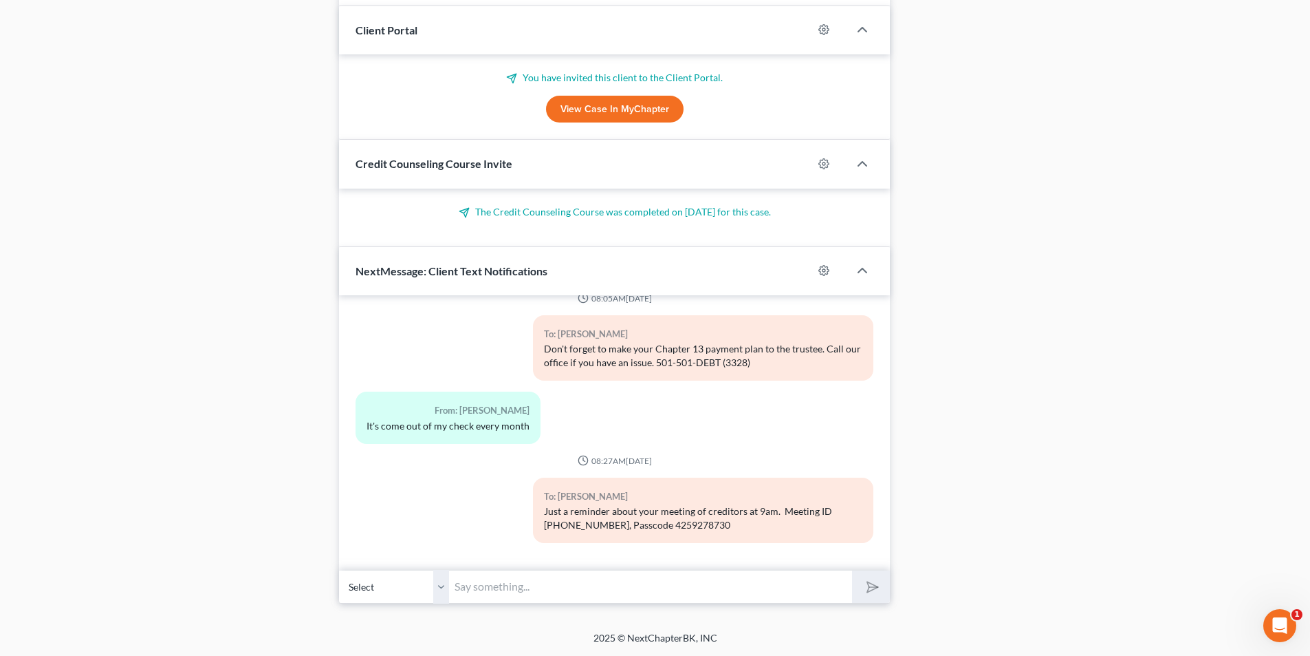
click at [514, 594] on input "text" at bounding box center [650, 587] width 403 height 34
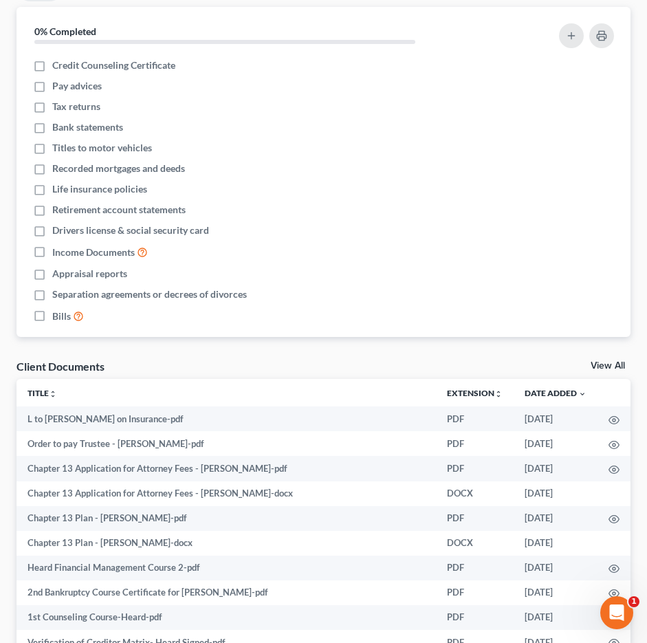
scroll to position [2917, 0]
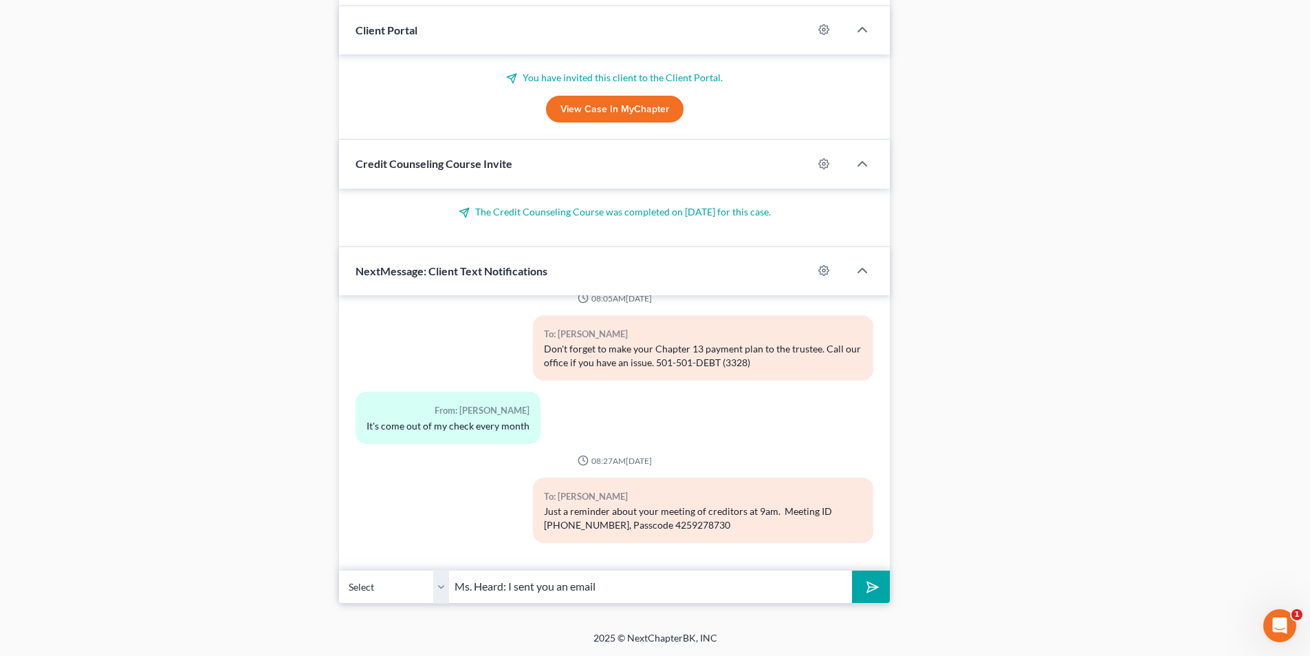
click at [600, 585] on input "Ms. Heard: I sent you an email" at bounding box center [650, 587] width 403 height 34
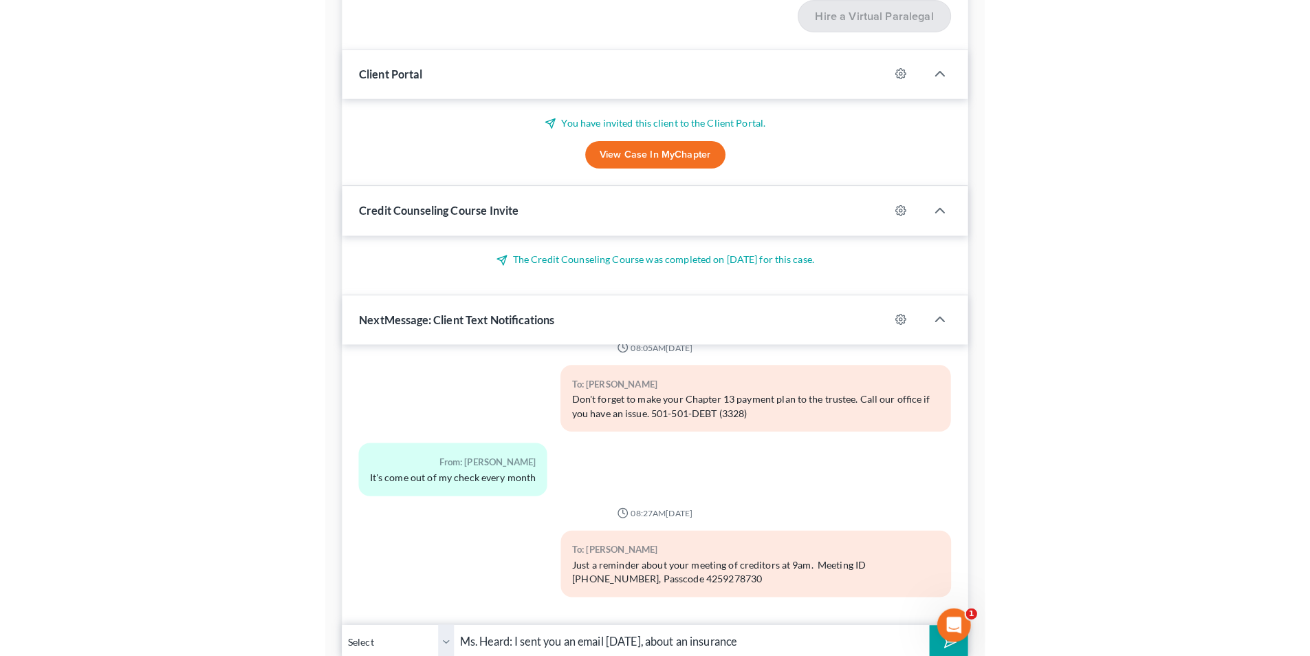
scroll to position [2889, 0]
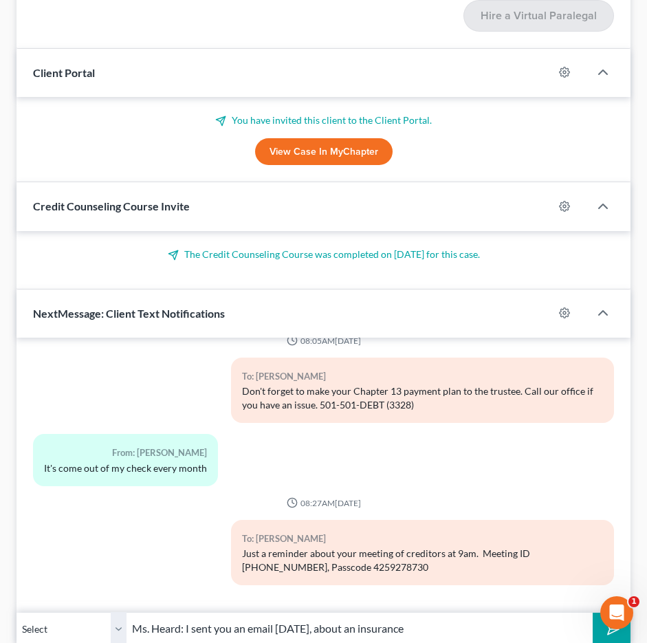
type input "Ms. Heard: I sent you an email [DATE], about an insurance"
click at [288, 85] on div "Client Portal" at bounding box center [285, 72] width 537 height 47
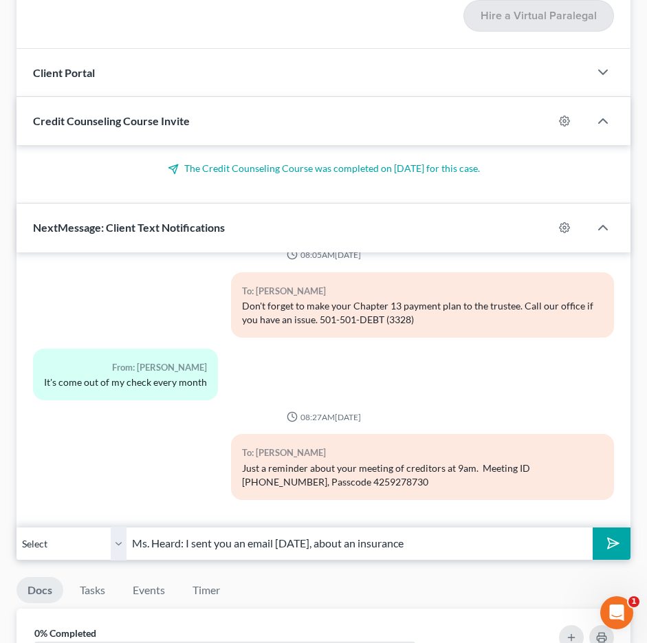
drag, startPoint x: 292, startPoint y: 58, endPoint x: 337, endPoint y: 0, distance: 74.0
click at [292, 58] on div "Client Portal" at bounding box center [303, 72] width 573 height 47
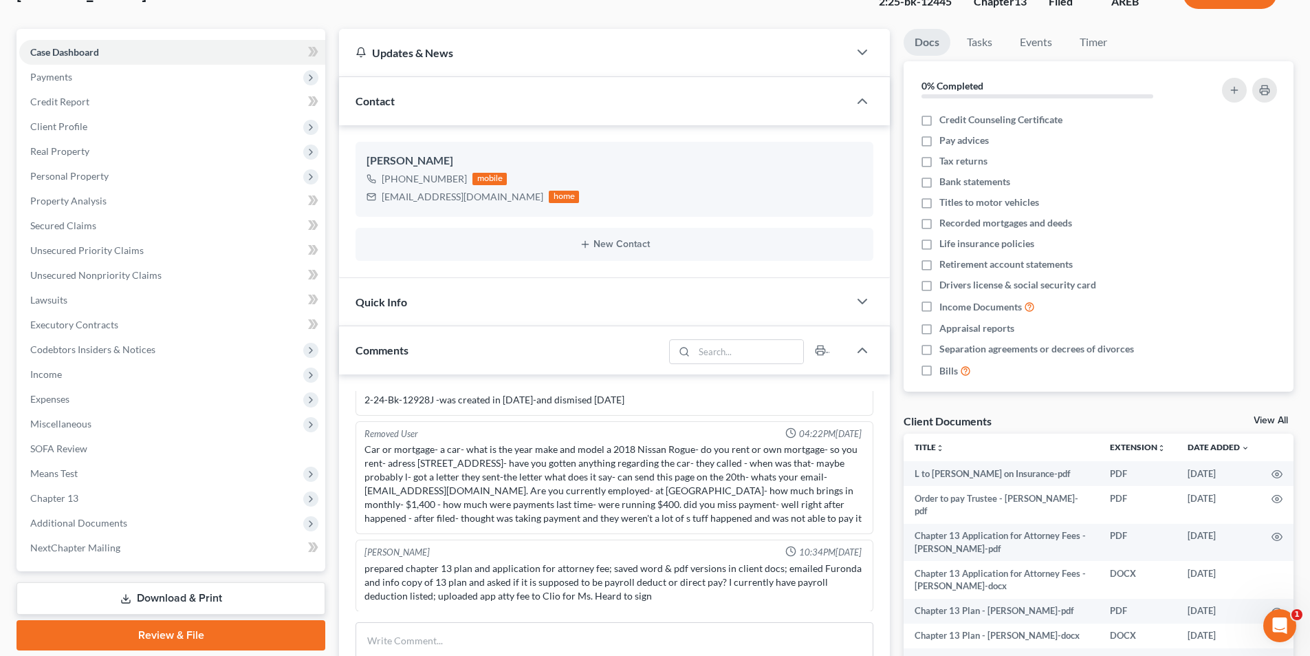
scroll to position [0, 0]
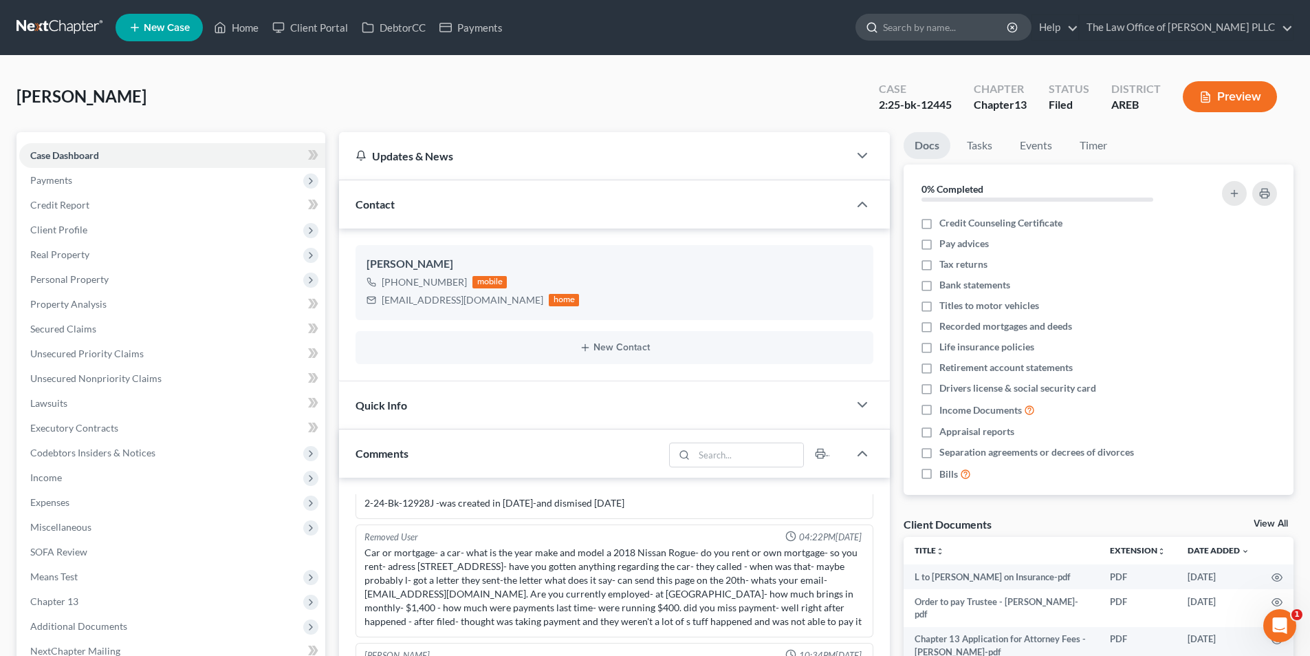
click at [913, 30] on input "search" at bounding box center [946, 26] width 126 height 25
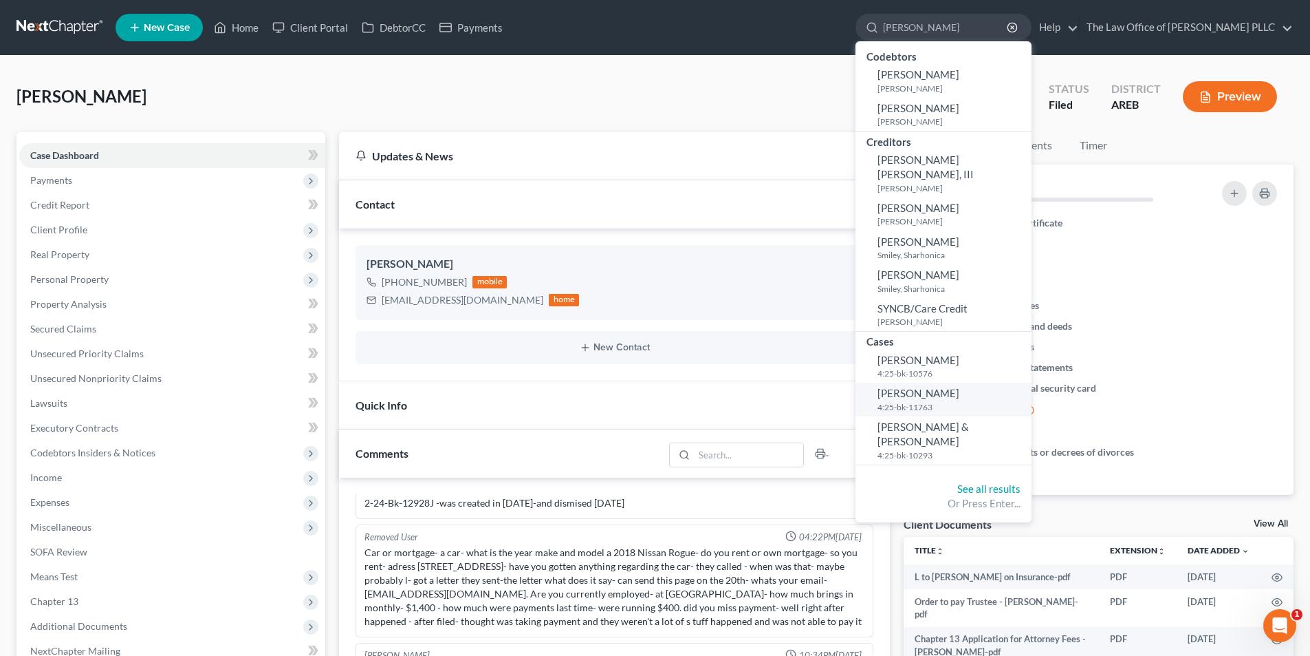
type input "[PERSON_NAME]"
click at [927, 401] on small "4:25-bk-11763" at bounding box center [953, 407] width 151 height 12
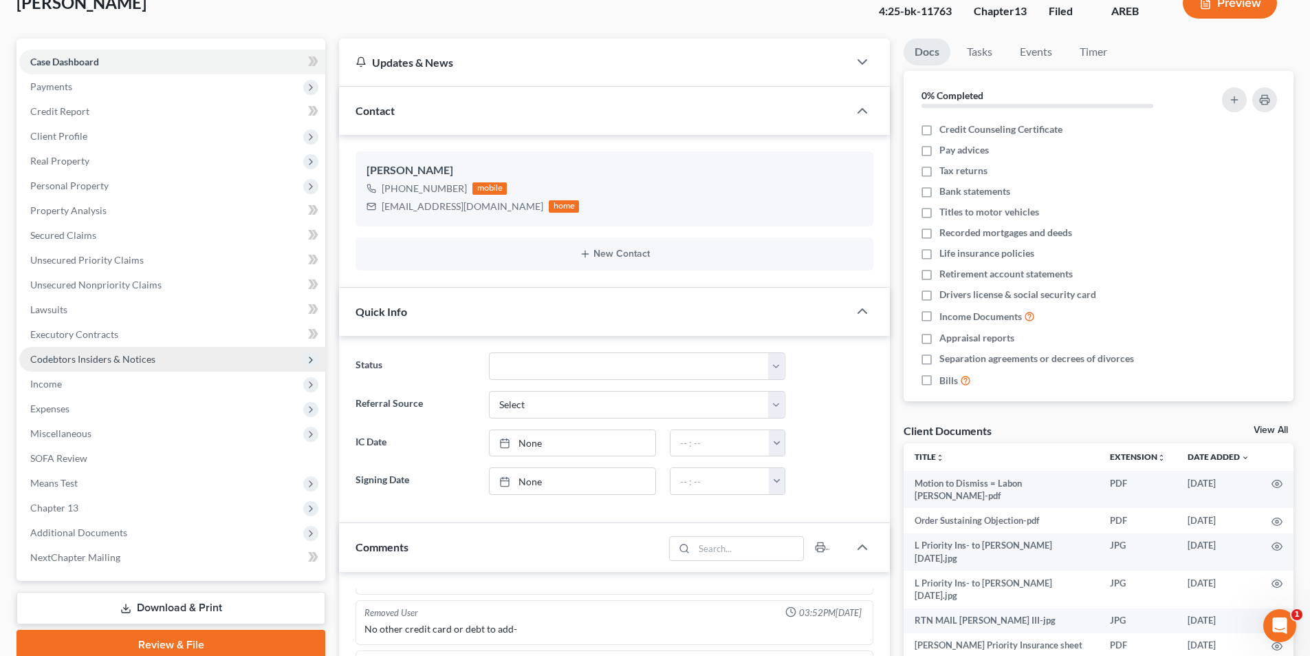
scroll to position [413, 0]
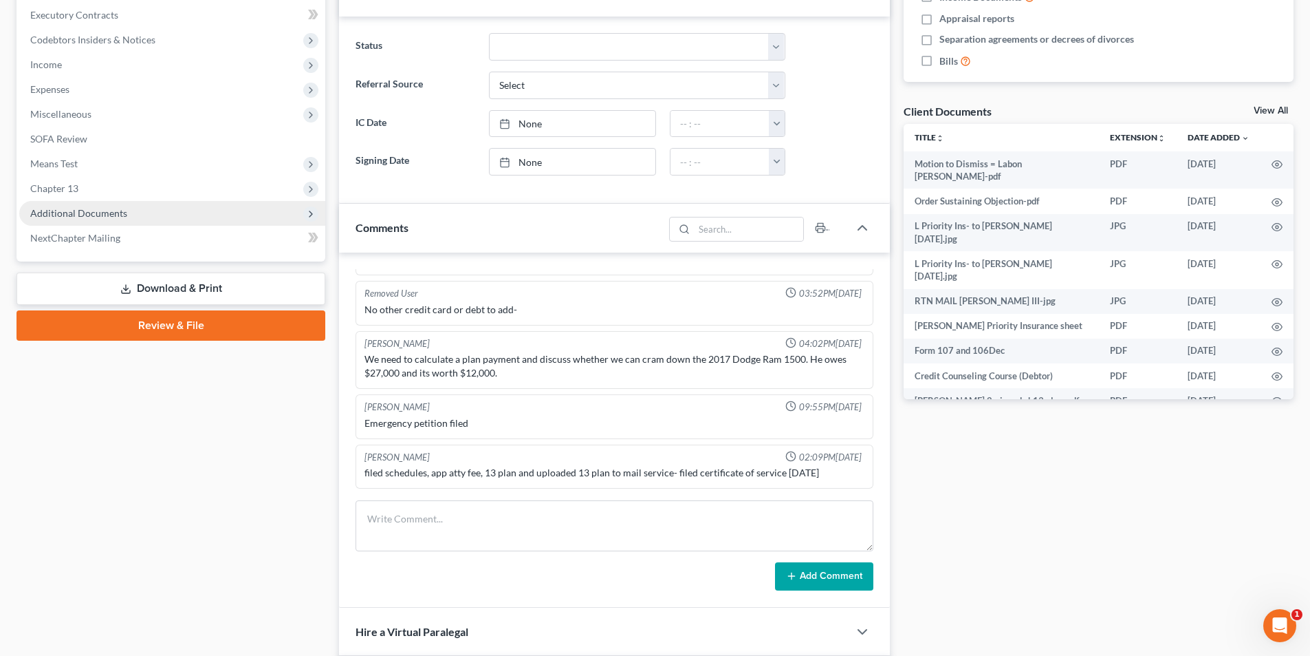
click at [75, 211] on span "Additional Documents" at bounding box center [78, 213] width 97 height 12
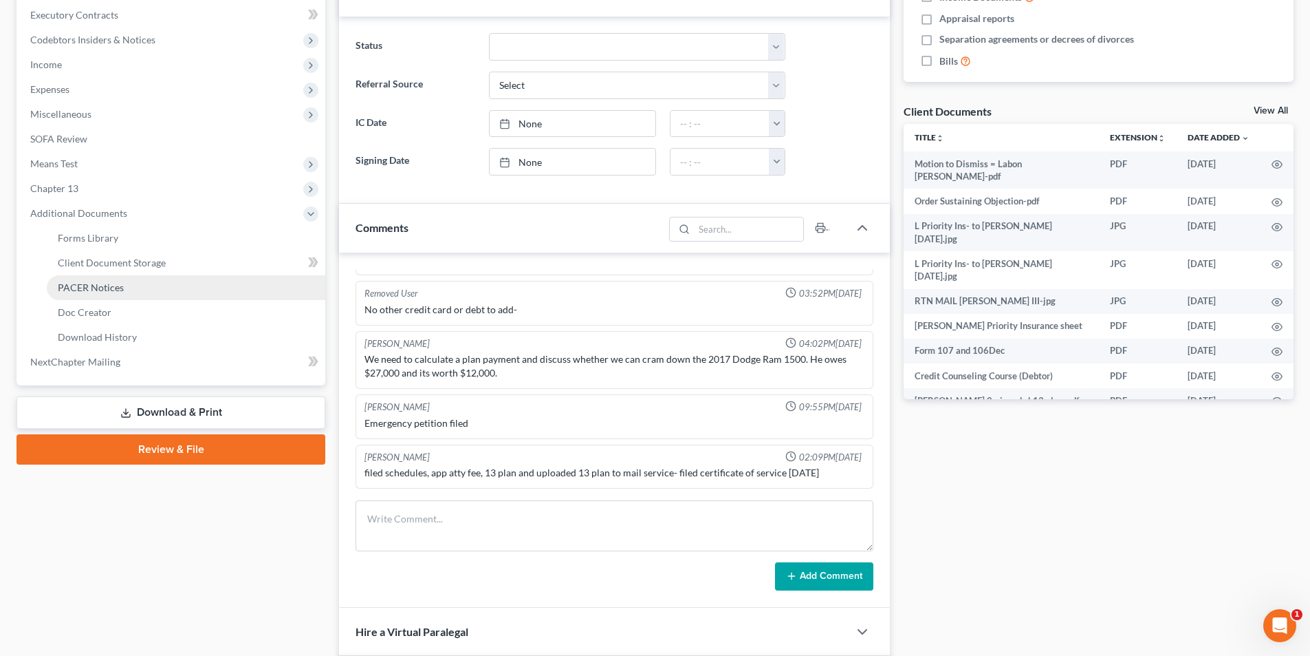
click at [89, 293] on link "PACER Notices" at bounding box center [186, 287] width 279 height 25
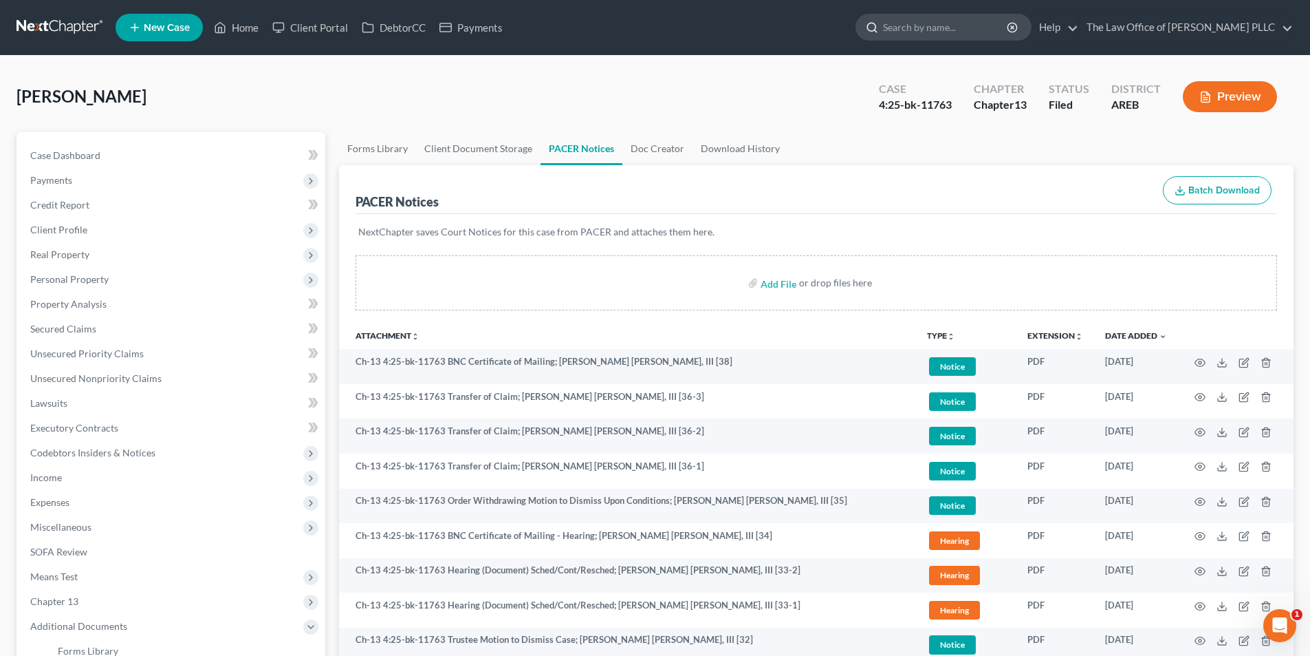
click at [896, 25] on input "search" at bounding box center [946, 26] width 126 height 25
type input "heard"
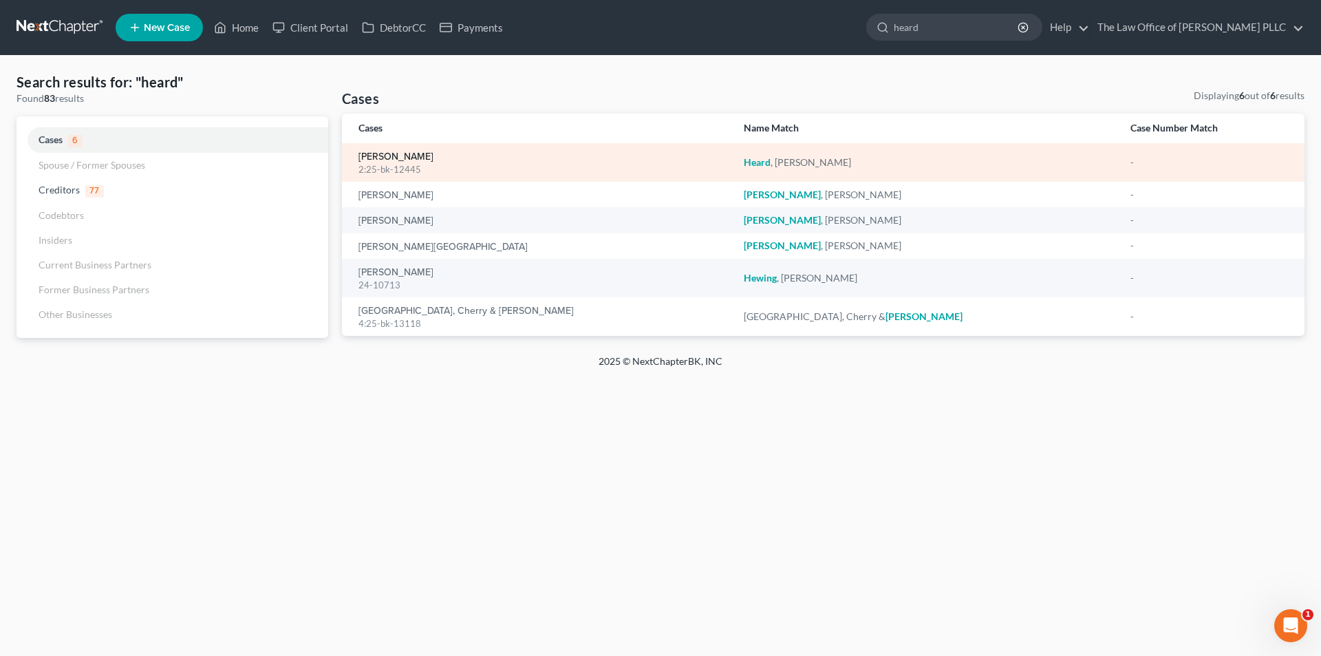
click at [372, 154] on link "[PERSON_NAME]" at bounding box center [395, 157] width 75 height 10
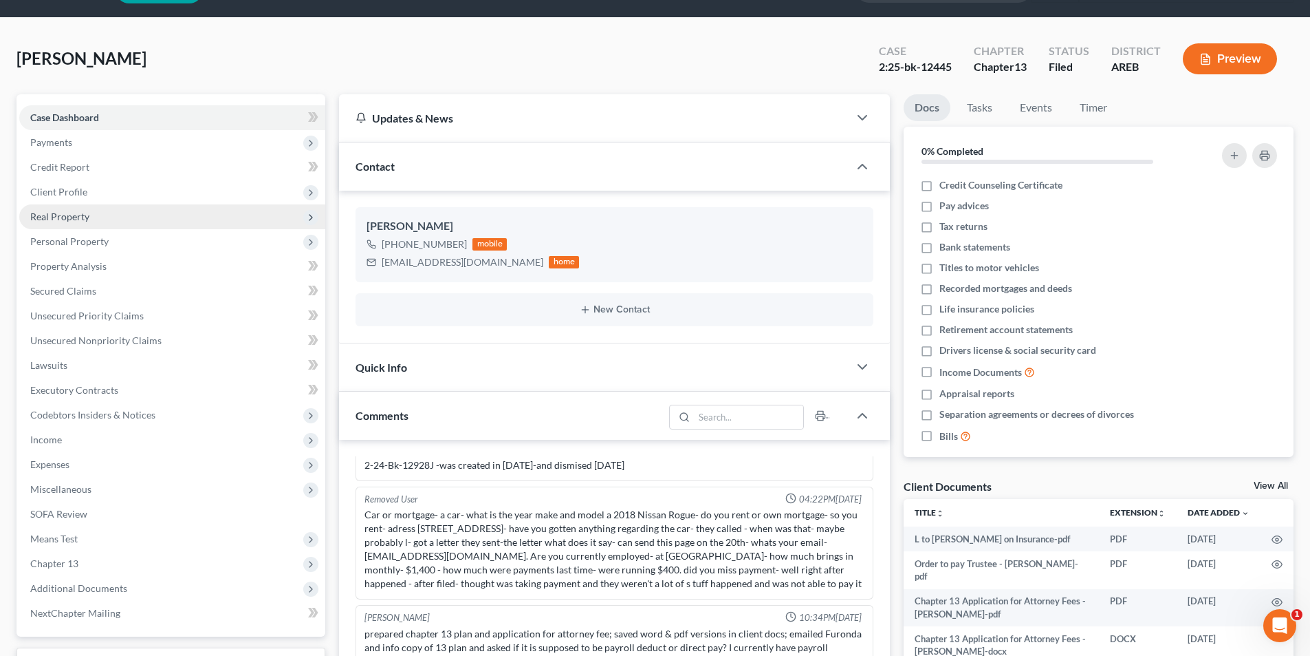
scroll to position [69, 0]
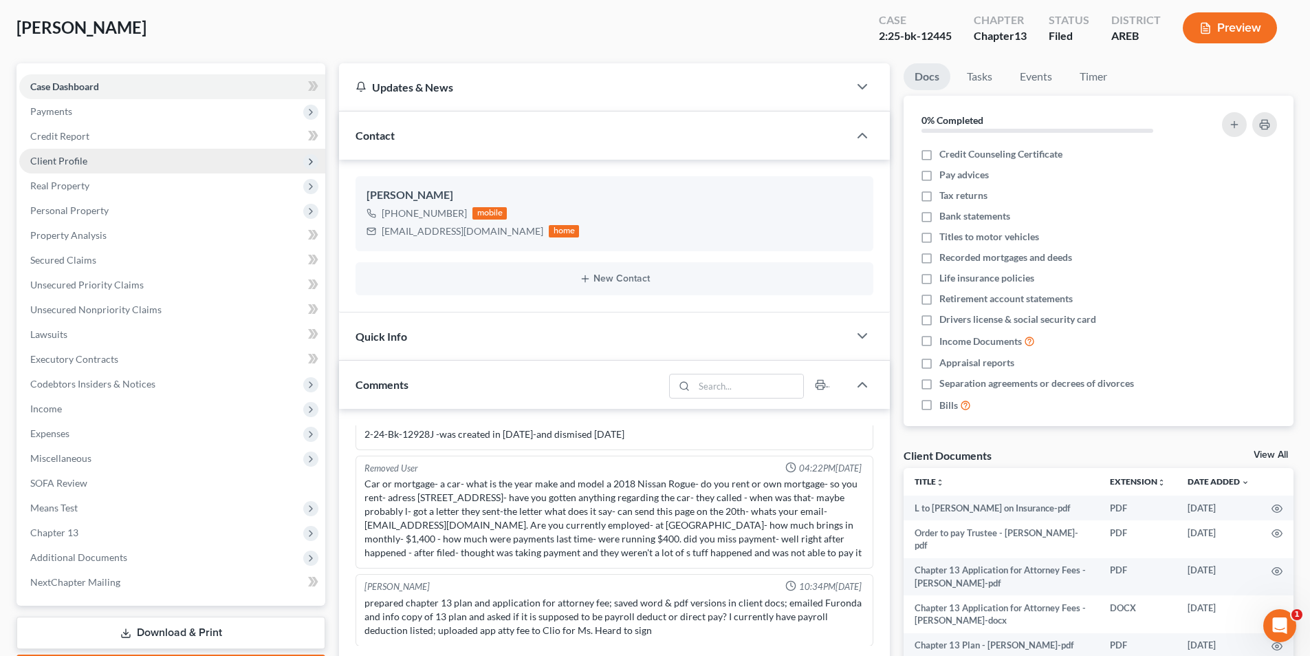
click at [90, 161] on span "Client Profile" at bounding box center [172, 161] width 306 height 25
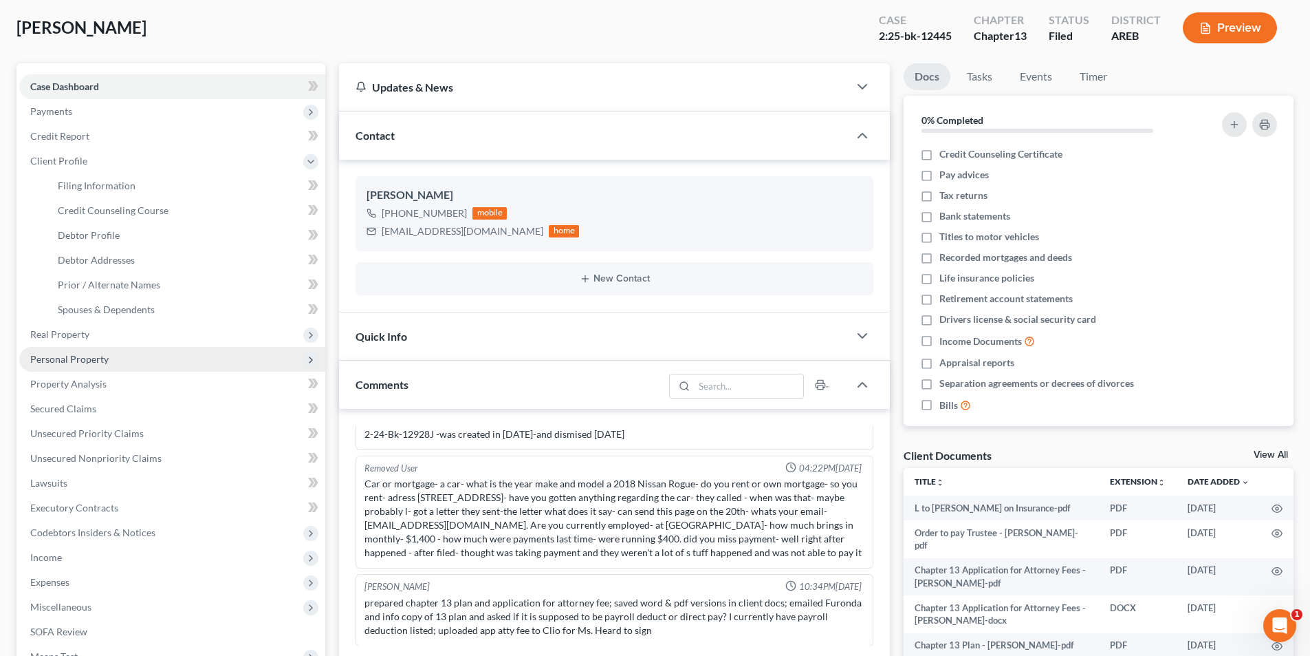
click at [72, 357] on span "Personal Property" at bounding box center [69, 359] width 78 height 12
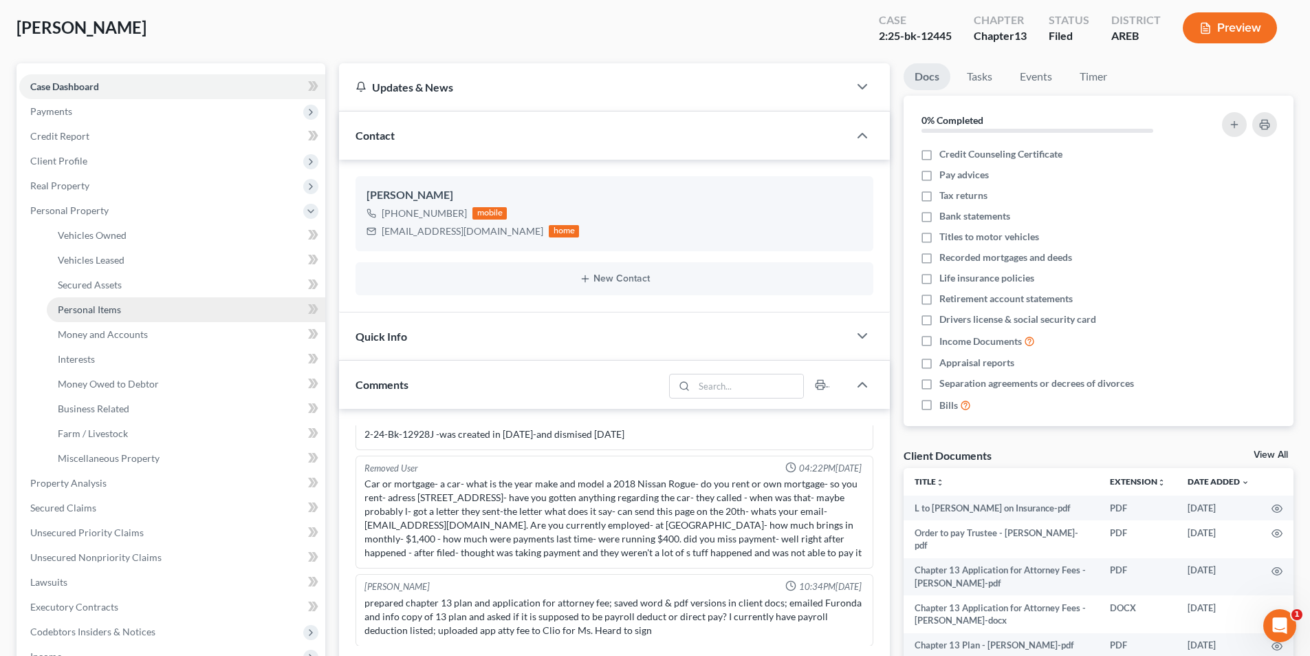
click at [80, 309] on span "Personal Items" at bounding box center [89, 309] width 63 height 12
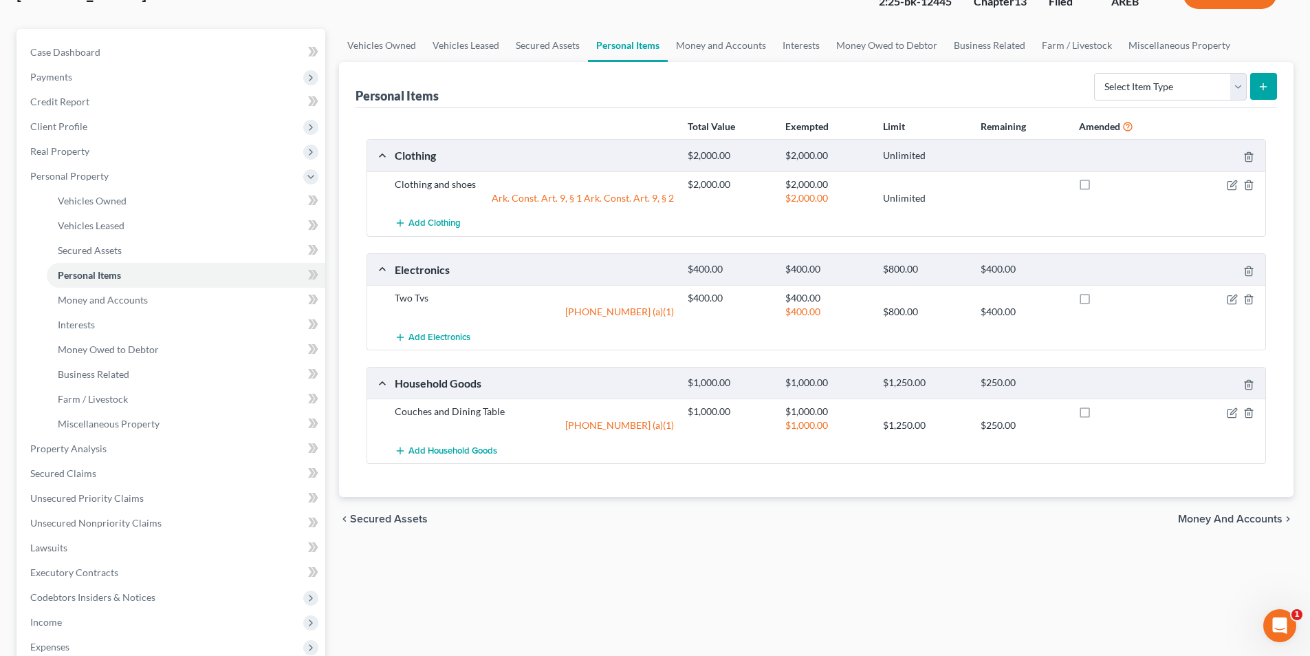
scroll to position [138, 0]
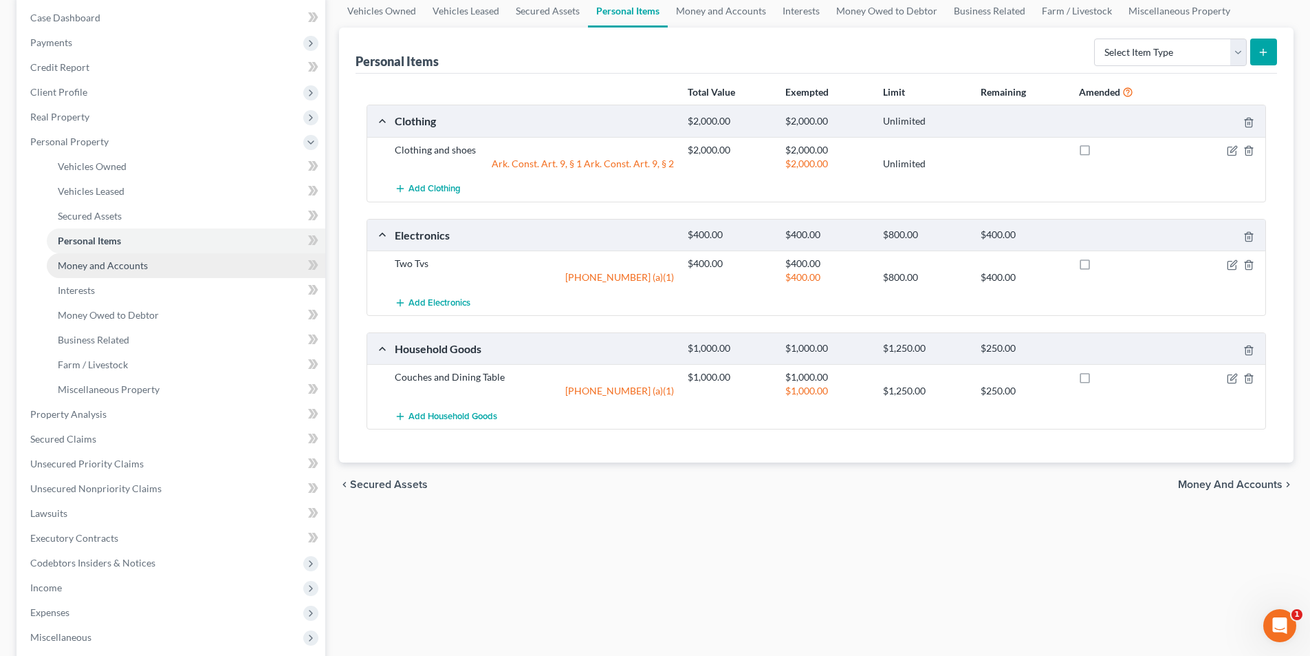
click at [77, 271] on link "Money and Accounts" at bounding box center [186, 265] width 279 height 25
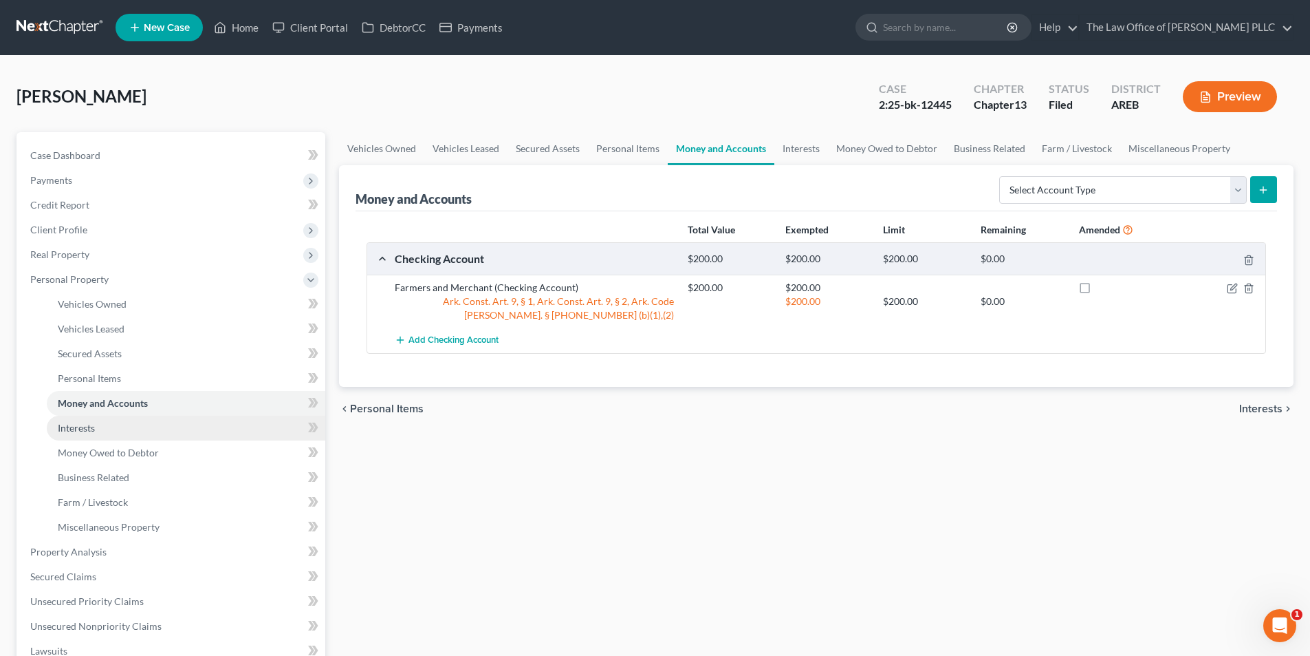
click at [88, 430] on span "Interests" at bounding box center [76, 428] width 37 height 12
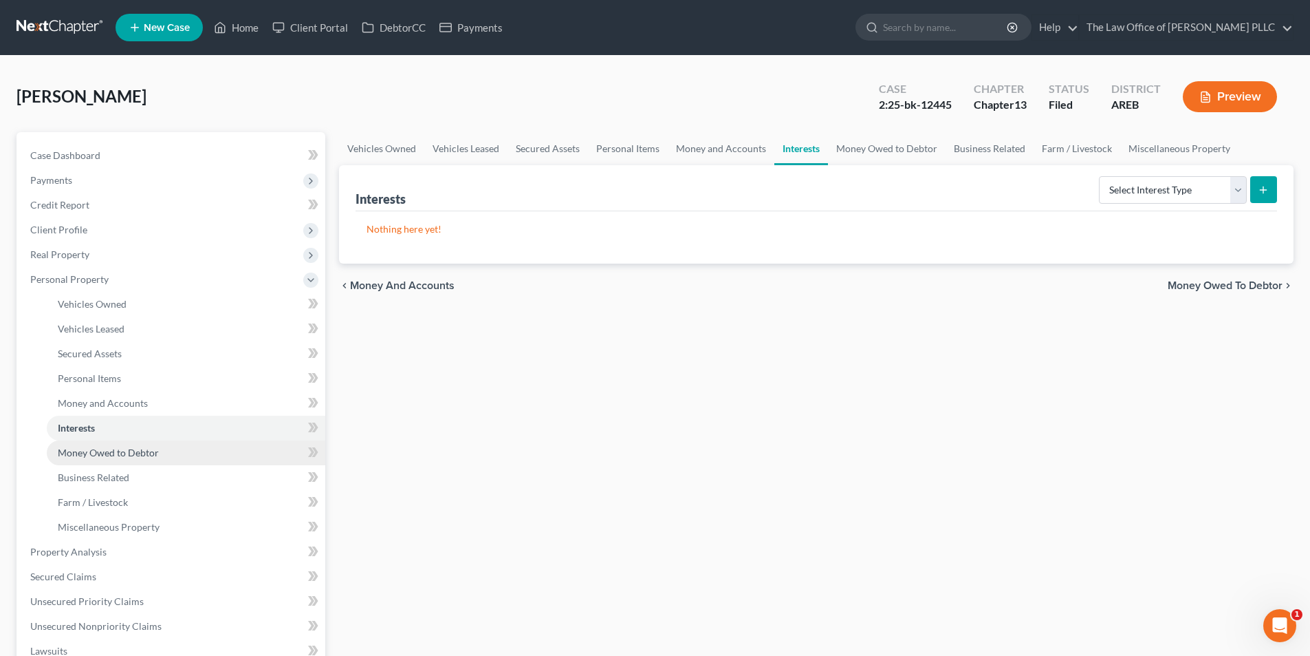
click at [102, 450] on span "Money Owed to Debtor" at bounding box center [108, 452] width 101 height 12
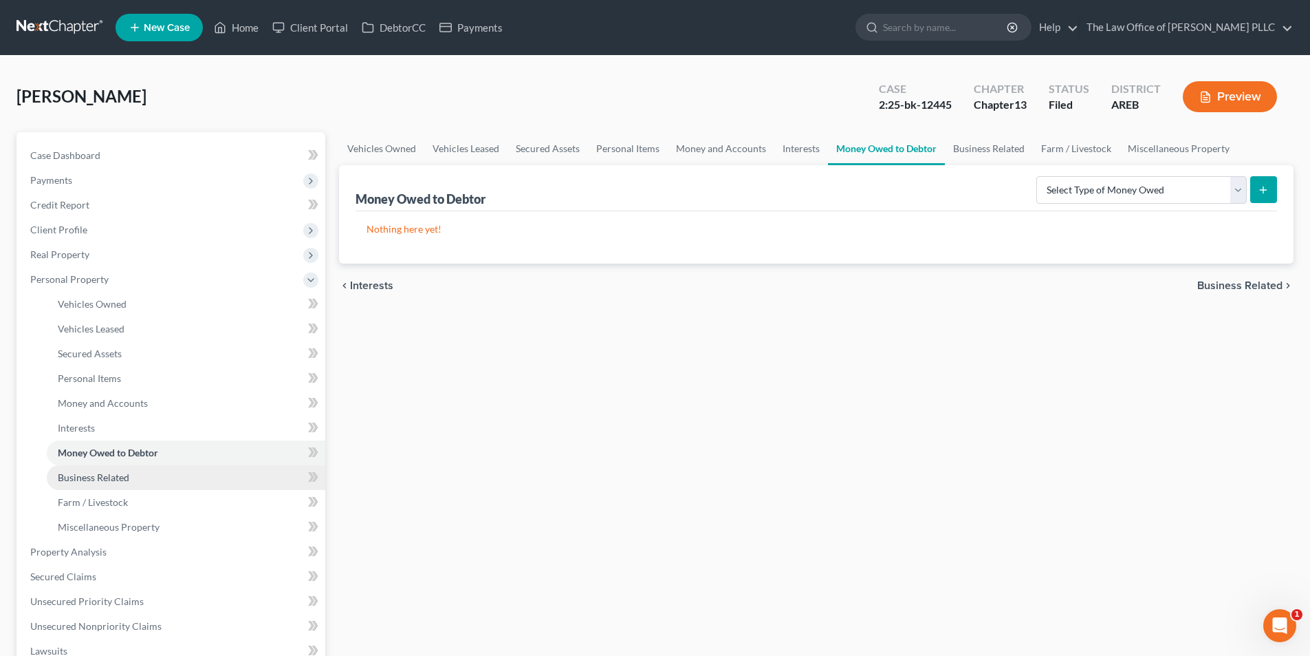
click at [105, 474] on span "Business Related" at bounding box center [94, 477] width 72 height 12
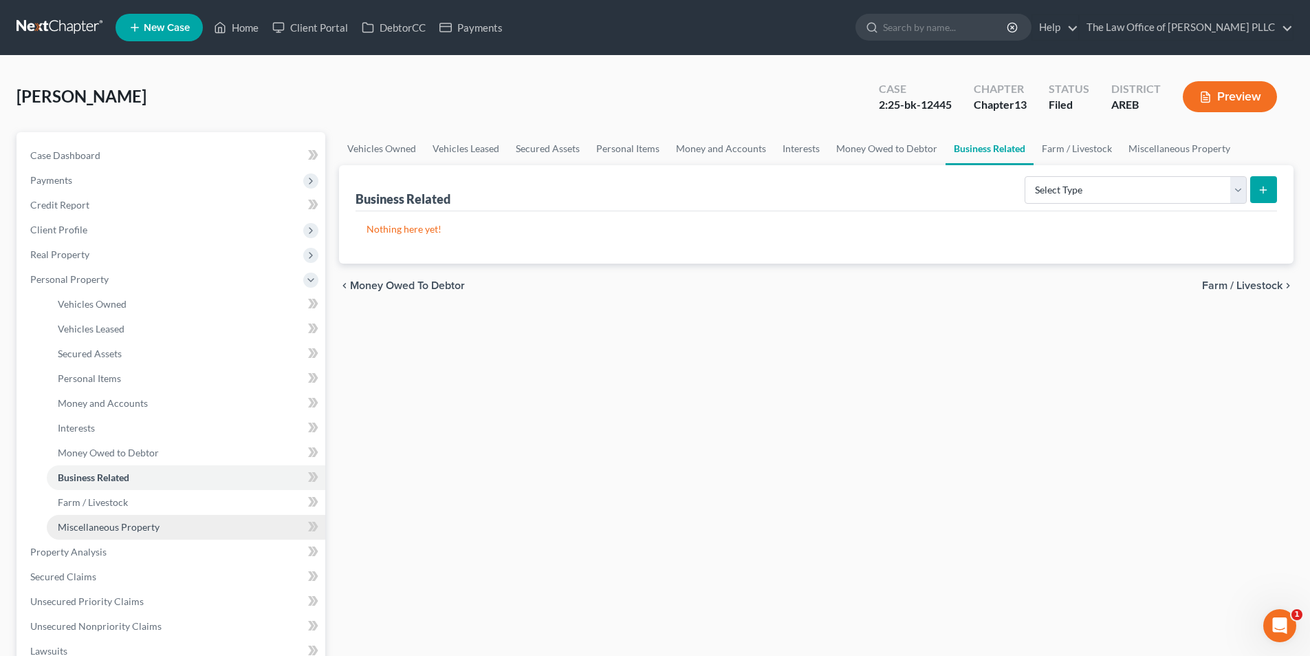
click at [108, 526] on span "Miscellaneous Property" at bounding box center [109, 527] width 102 height 12
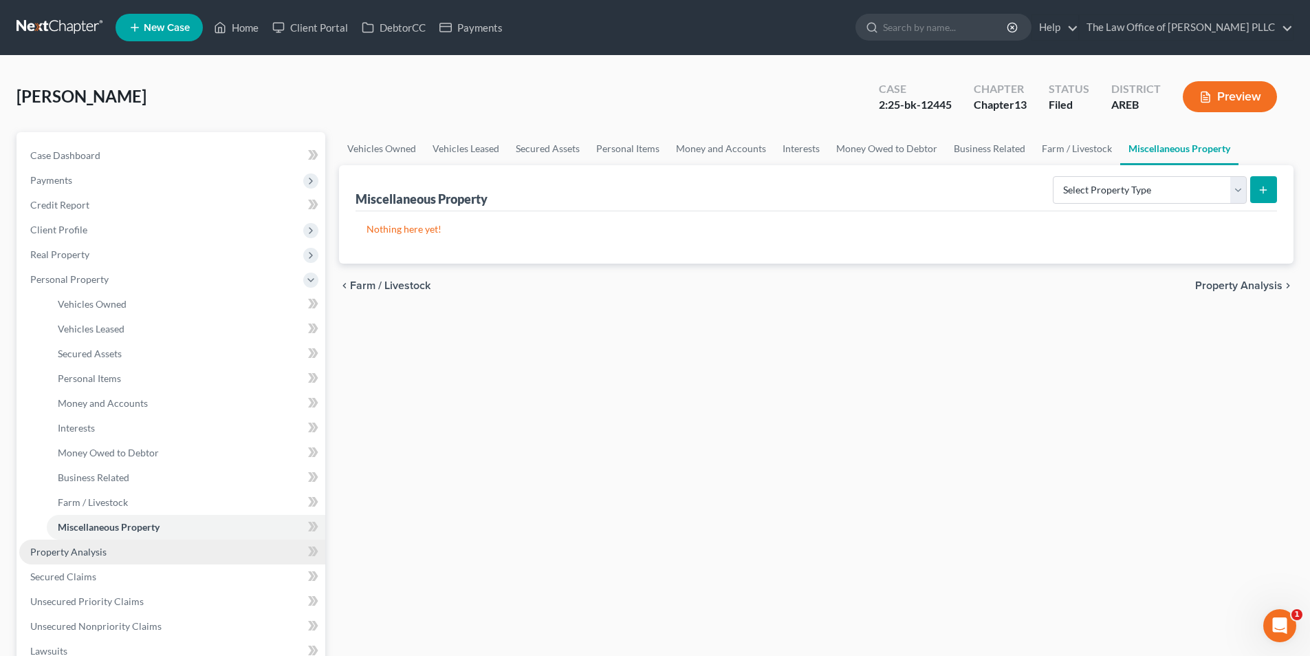
click at [98, 552] on span "Property Analysis" at bounding box center [68, 552] width 76 height 12
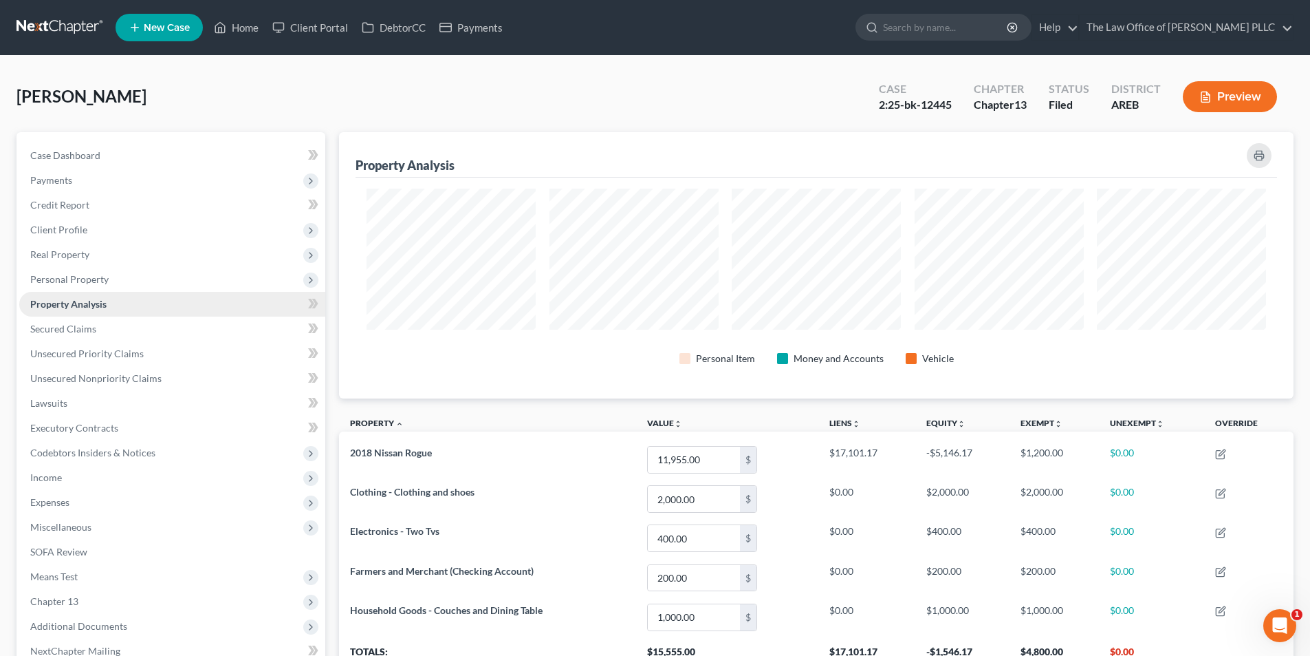
scroll to position [266, 955]
click at [61, 154] on span "Case Dashboard" at bounding box center [65, 155] width 70 height 12
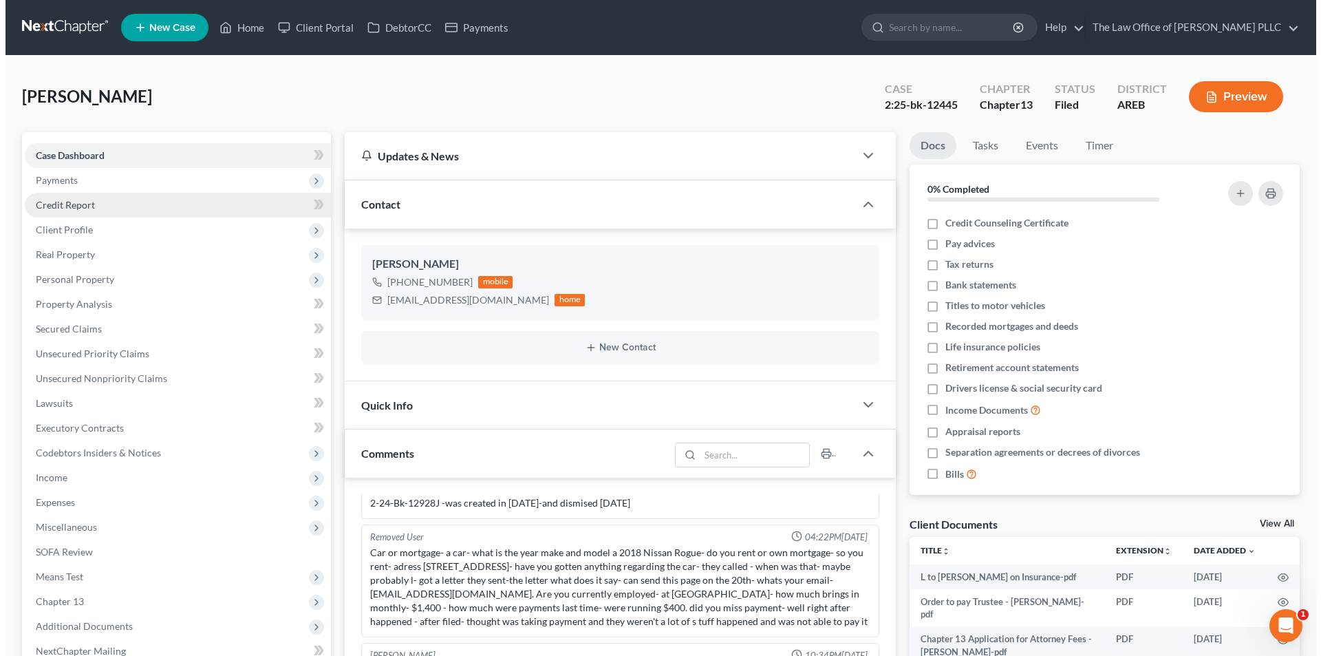
scroll to position [2917, 0]
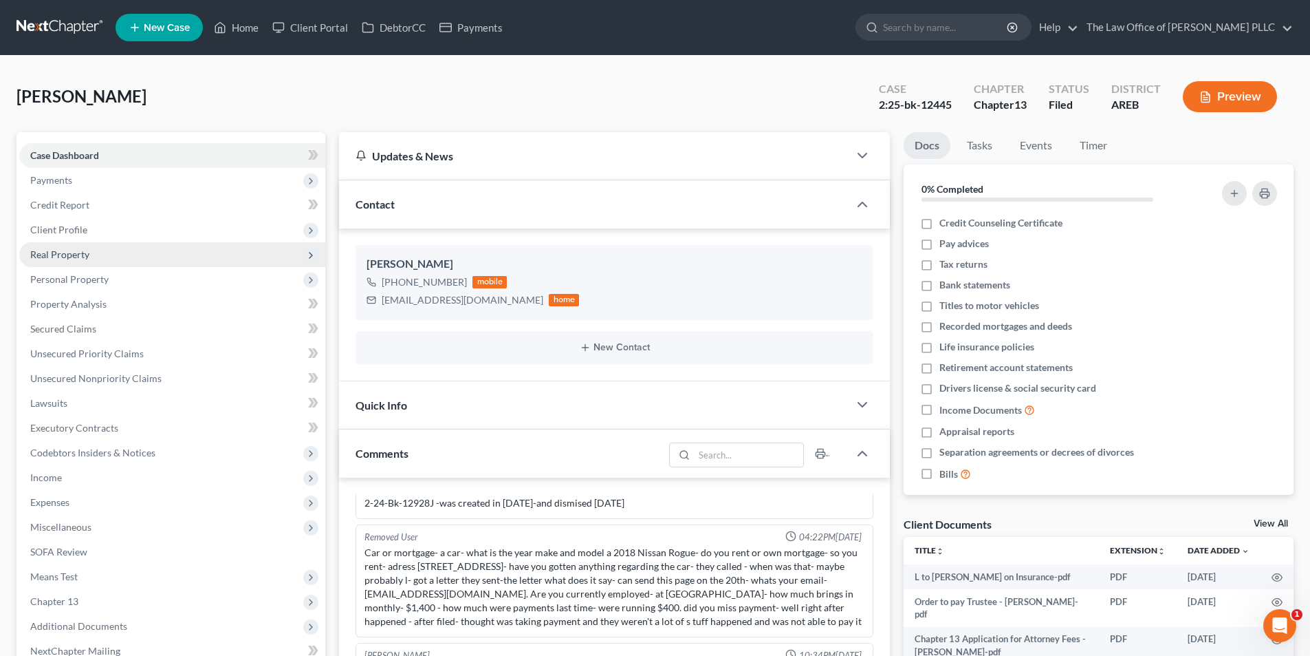
click at [68, 252] on span "Real Property" at bounding box center [59, 254] width 59 height 12
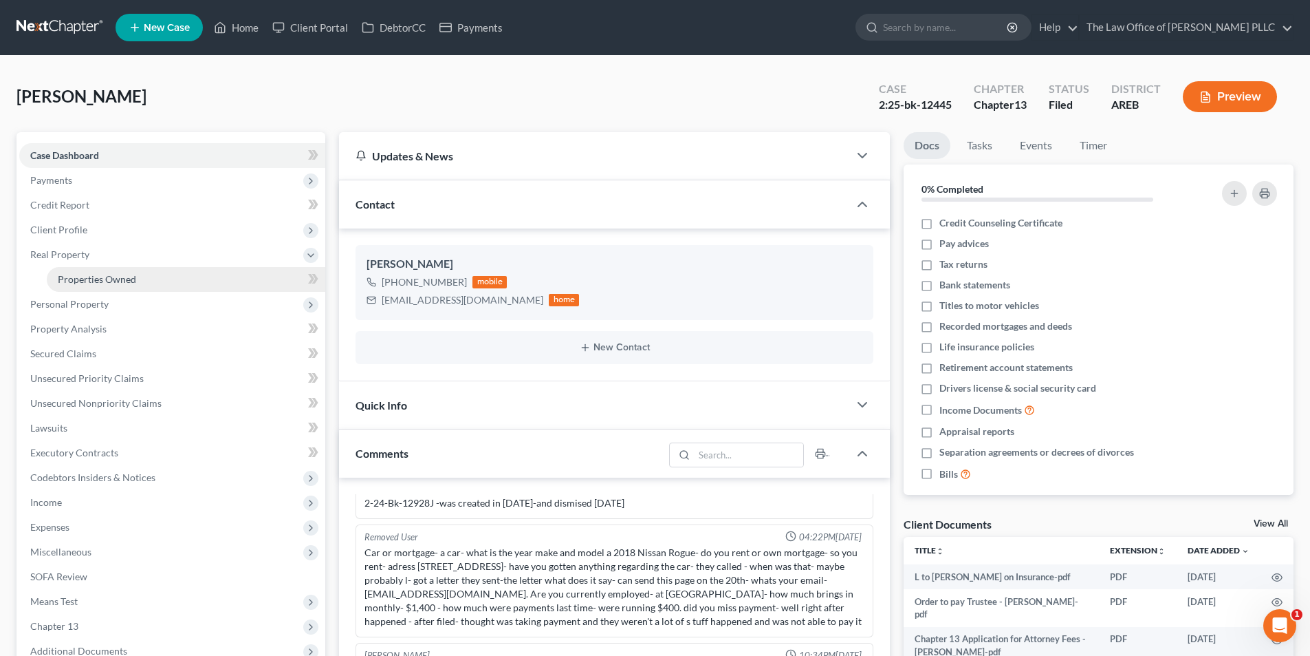
click at [83, 277] on span "Properties Owned" at bounding box center [97, 279] width 78 height 12
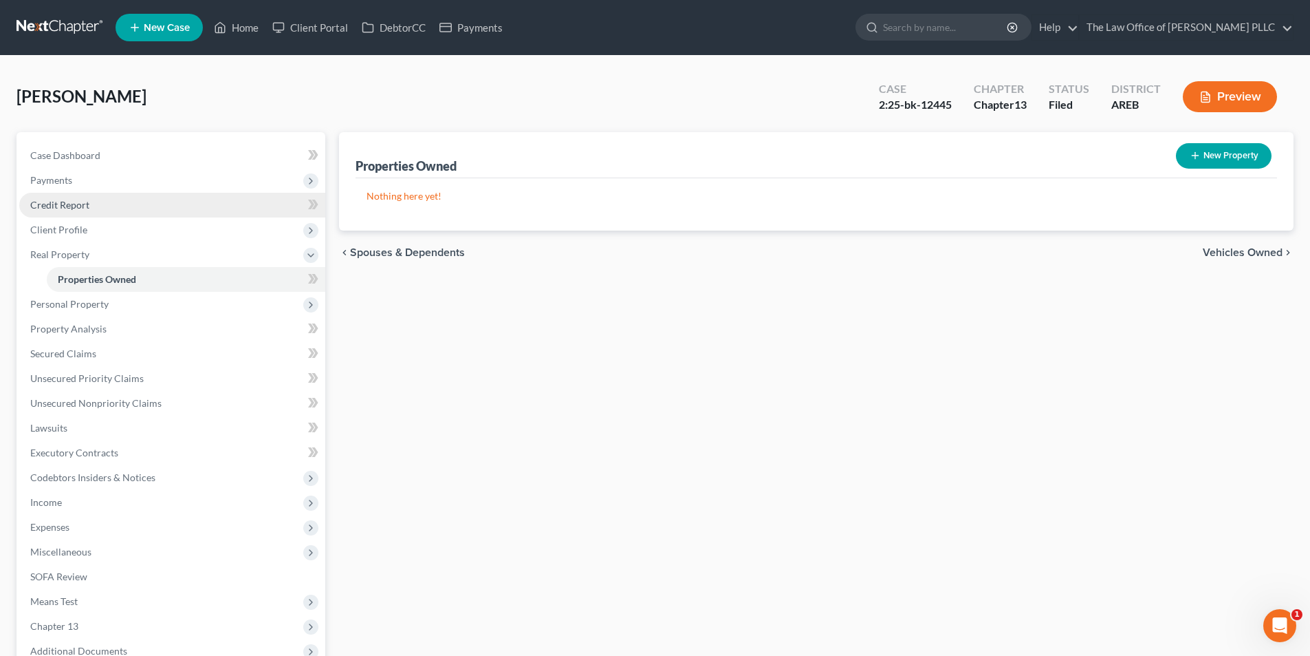
click at [68, 204] on span "Credit Report" at bounding box center [59, 205] width 59 height 12
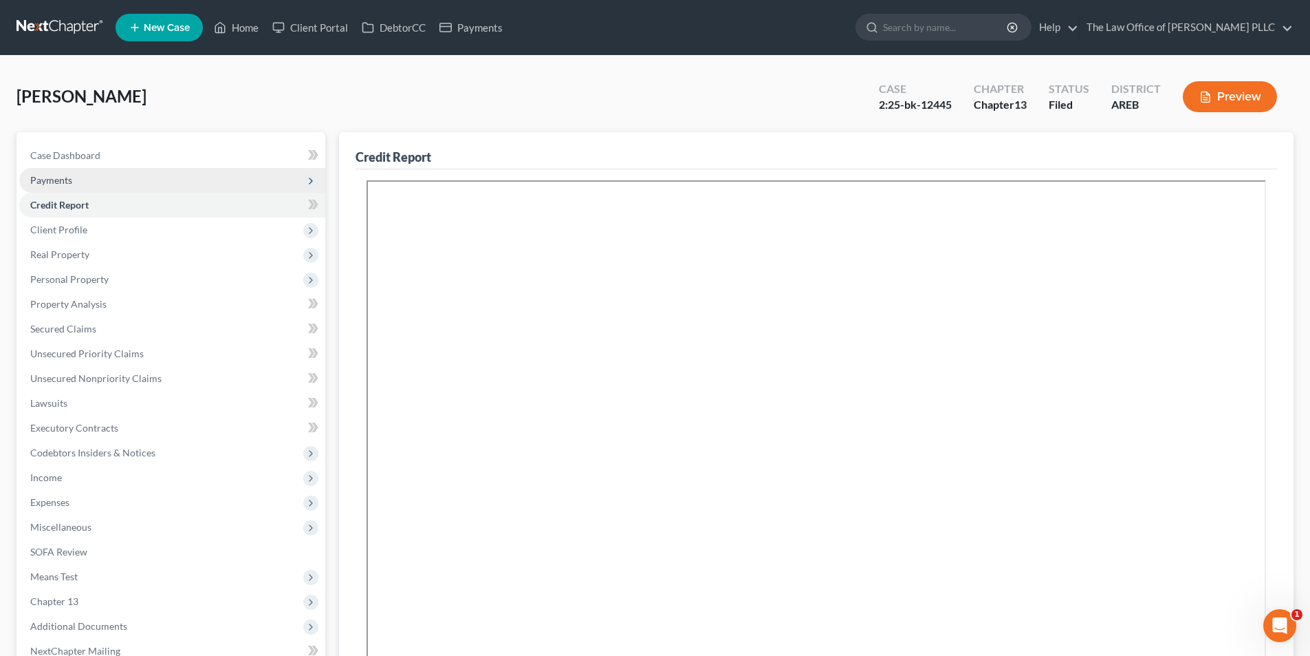
click at [69, 188] on span "Payments" at bounding box center [172, 180] width 306 height 25
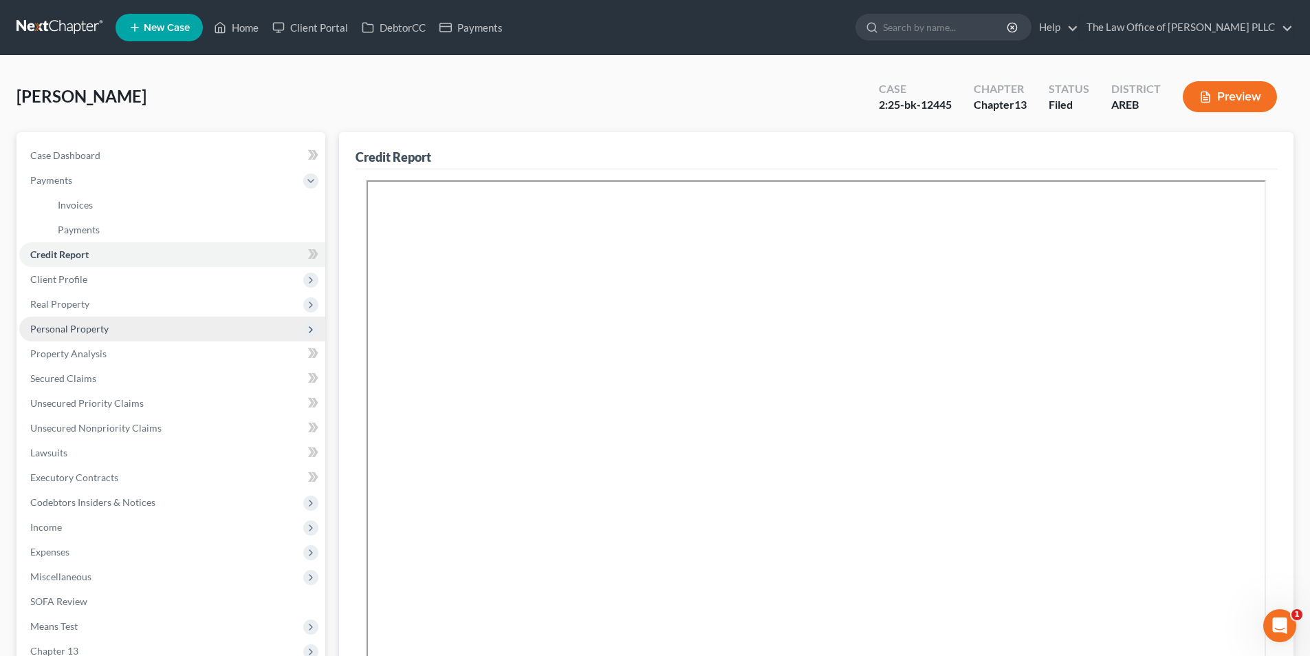
click at [67, 323] on span "Personal Property" at bounding box center [69, 329] width 78 height 12
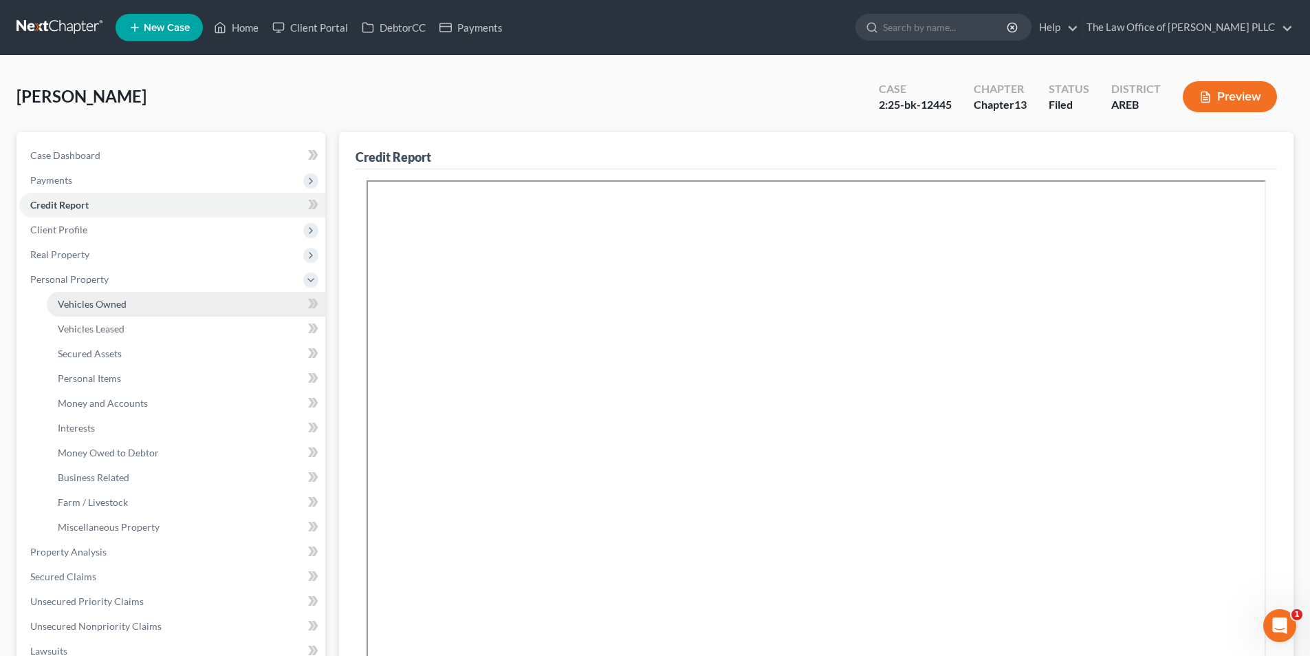
click at [77, 303] on span "Vehicles Owned" at bounding box center [92, 304] width 69 height 12
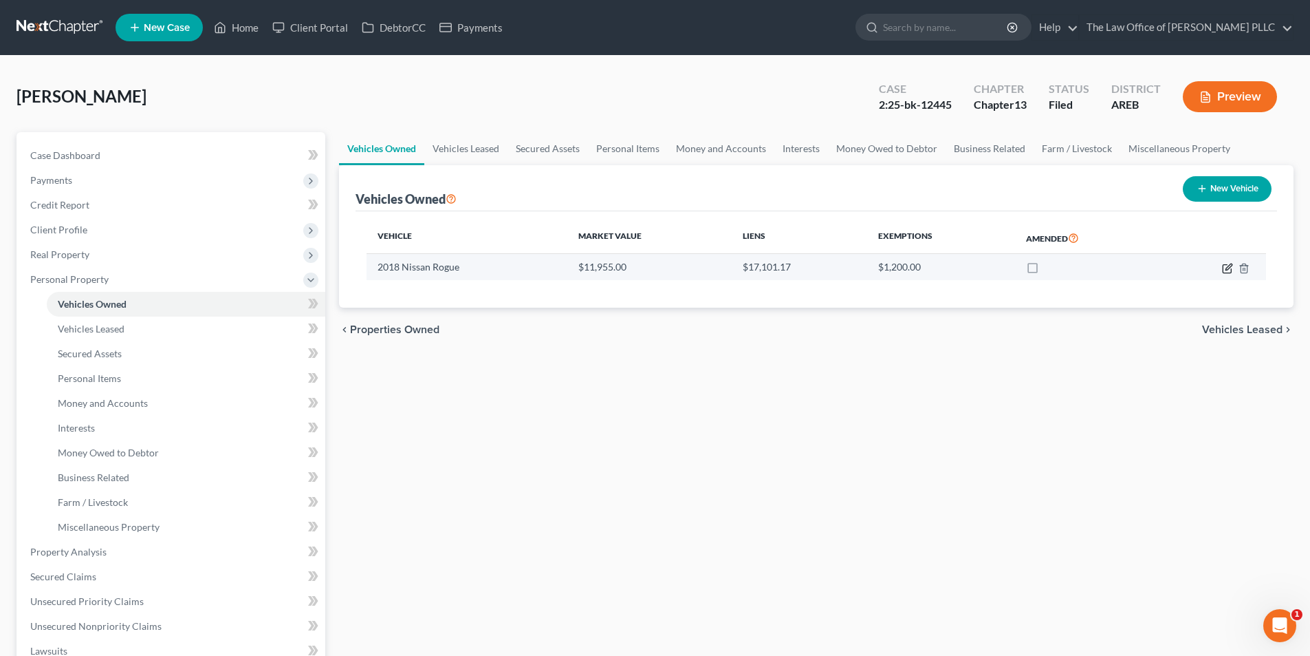
click at [1224, 267] on icon "button" at bounding box center [1227, 268] width 11 height 11
select select "0"
select select "8"
select select "2"
select select "0"
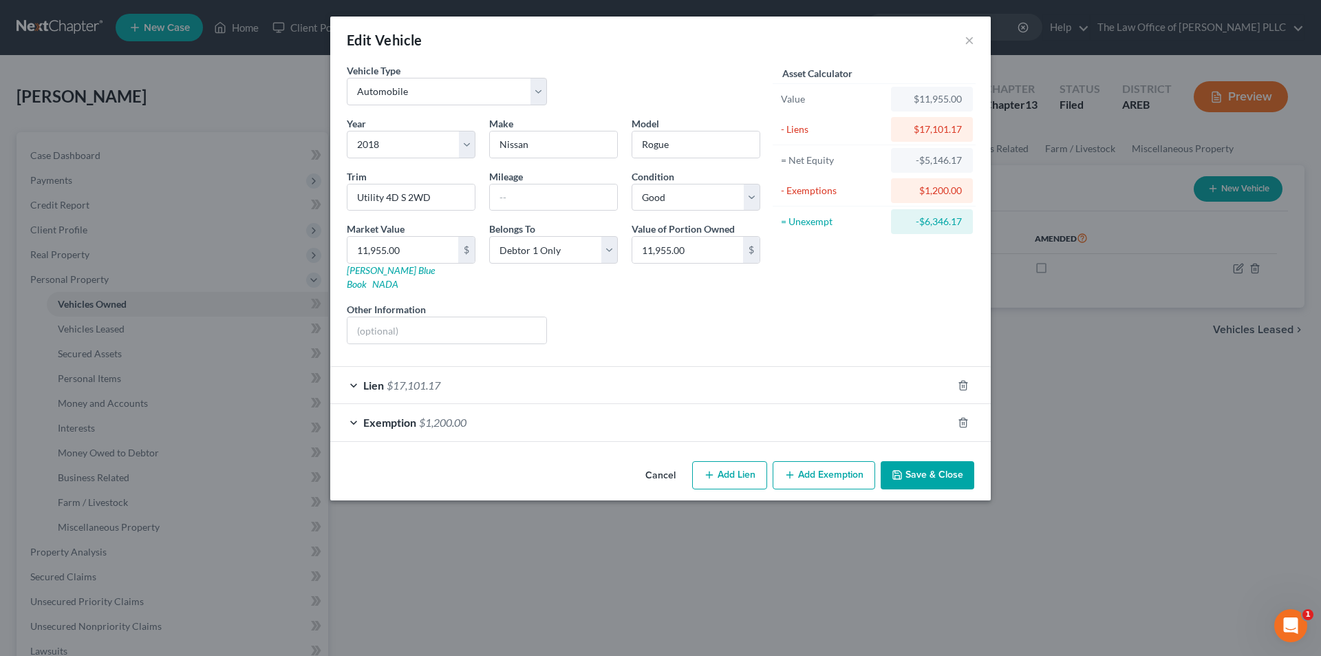
click at [354, 409] on div "Exemption $1,200.00" at bounding box center [641, 422] width 622 height 36
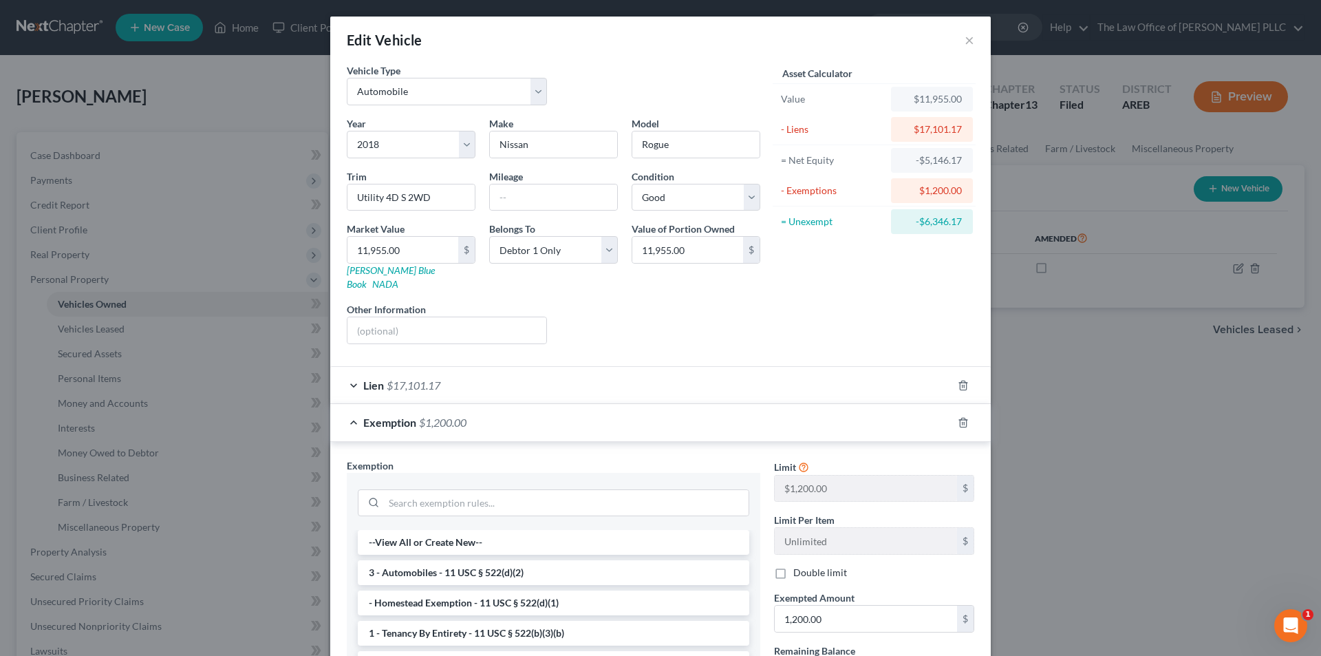
click at [222, 72] on div "Edit Vehicle × Vehicle Type Select Automobile Truck Trailer Watercraft Aircraft…" at bounding box center [660, 328] width 1321 height 656
click at [1067, 379] on div "Edit Vehicle × Vehicle Type Select Automobile Truck Trailer Watercraft Aircraft…" at bounding box center [660, 328] width 1321 height 656
click at [964, 42] on button "×" at bounding box center [969, 40] width 10 height 17
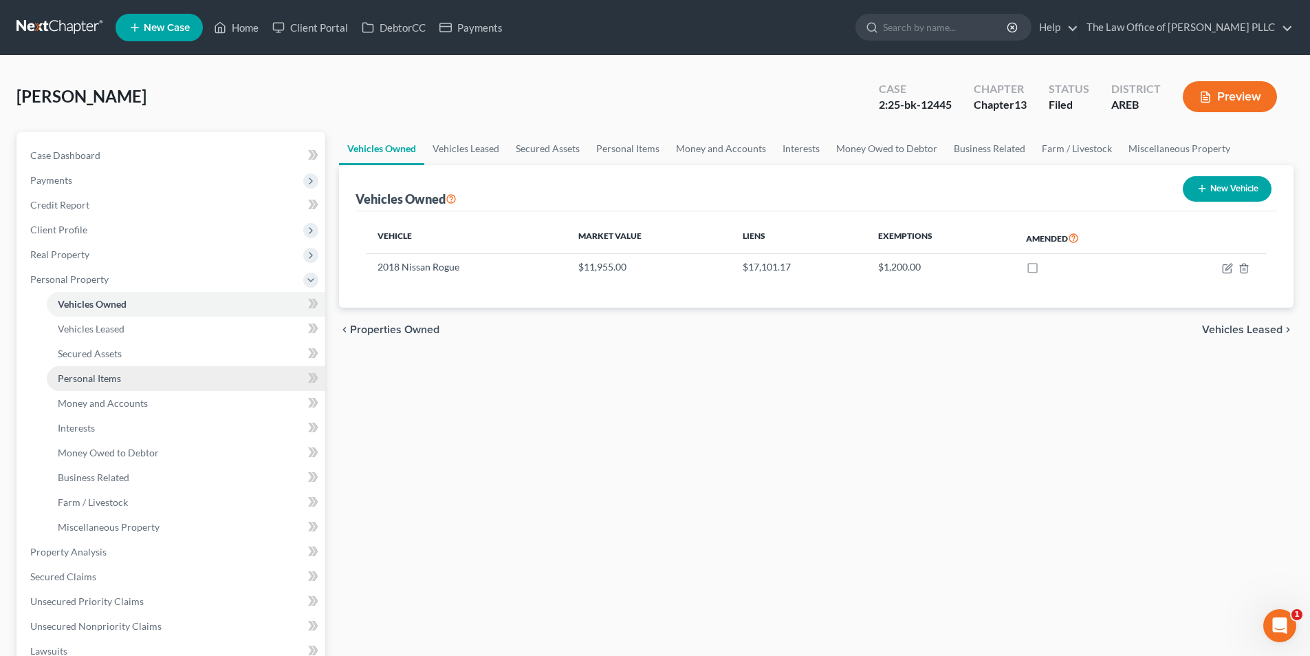
click at [86, 376] on span "Personal Items" at bounding box center [89, 378] width 63 height 12
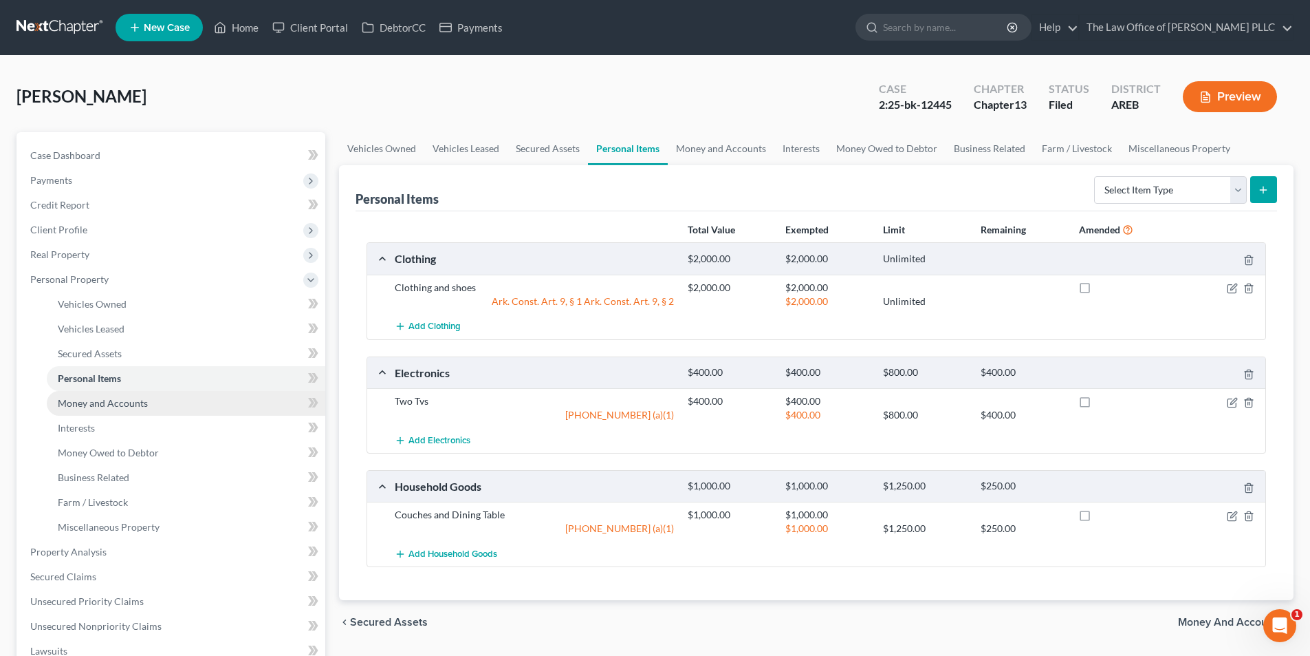
click at [116, 405] on span "Money and Accounts" at bounding box center [103, 403] width 90 height 12
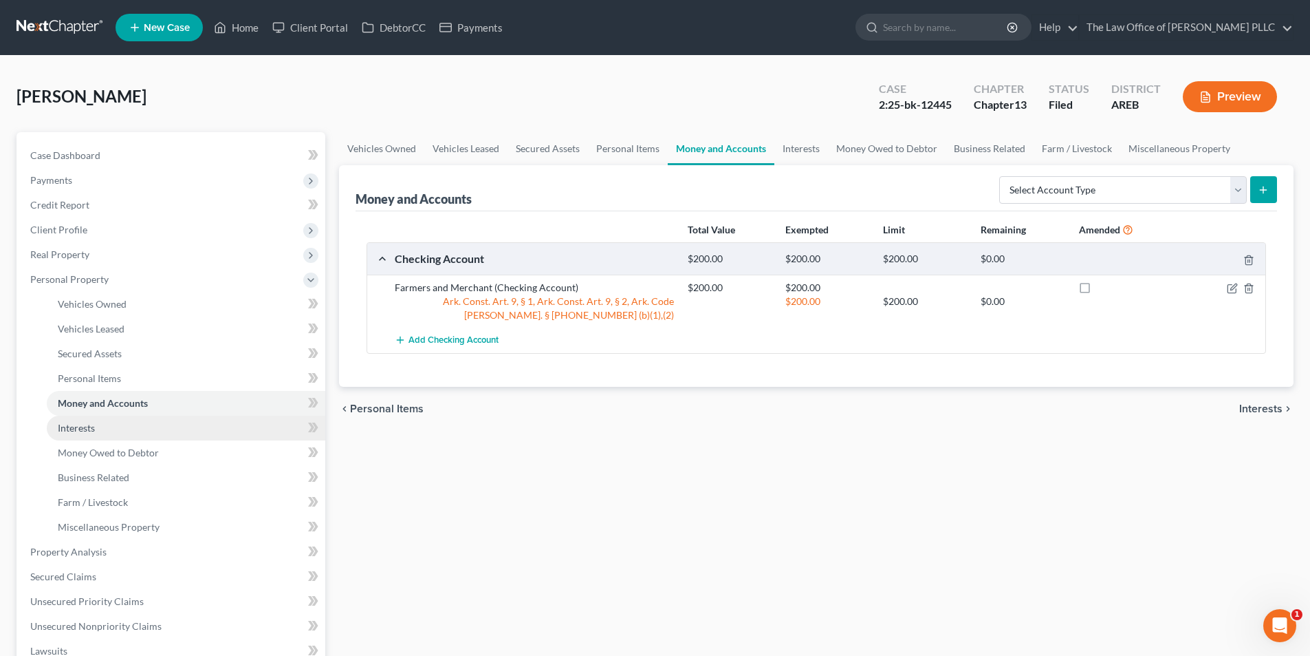
click at [87, 433] on link "Interests" at bounding box center [186, 427] width 279 height 25
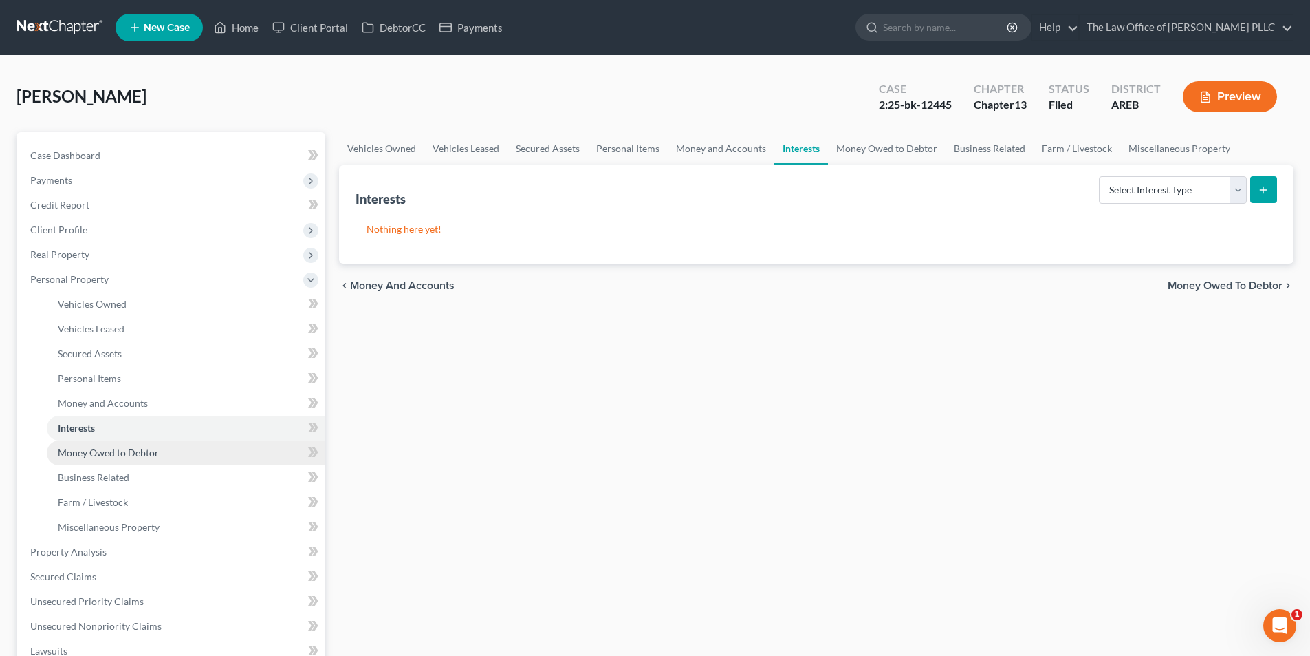
click at [87, 446] on span "Money Owed to Debtor" at bounding box center [108, 452] width 101 height 12
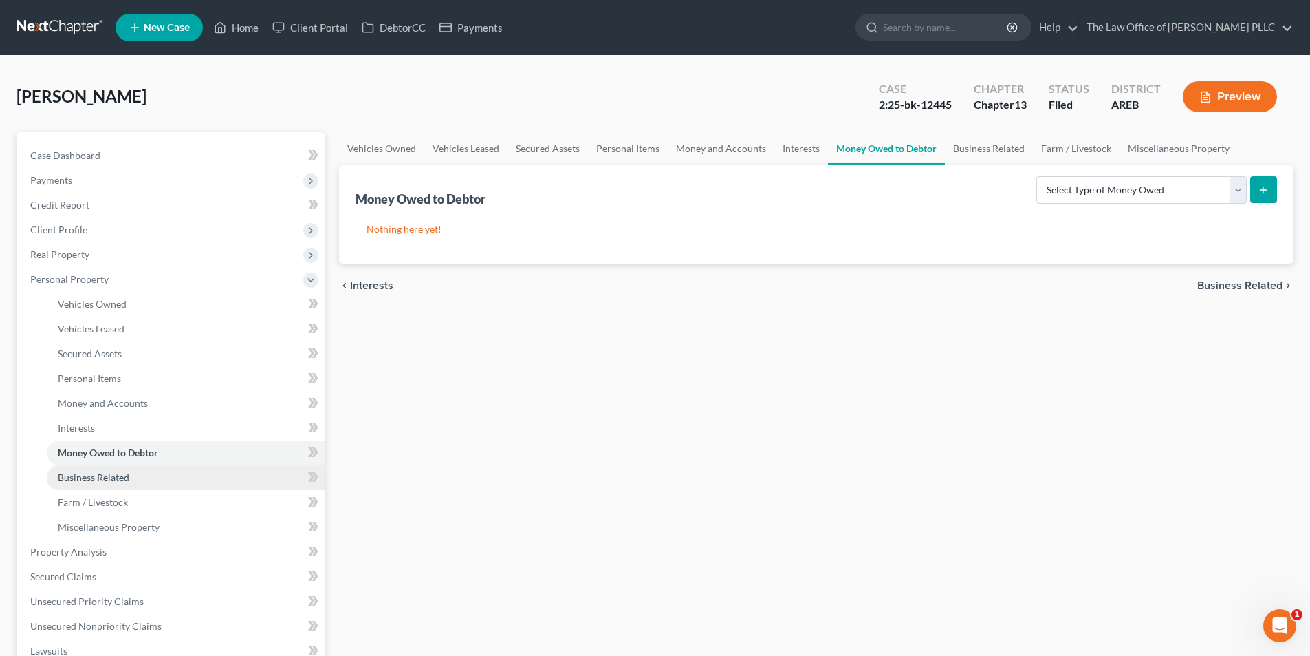
click at [90, 472] on span "Business Related" at bounding box center [94, 477] width 72 height 12
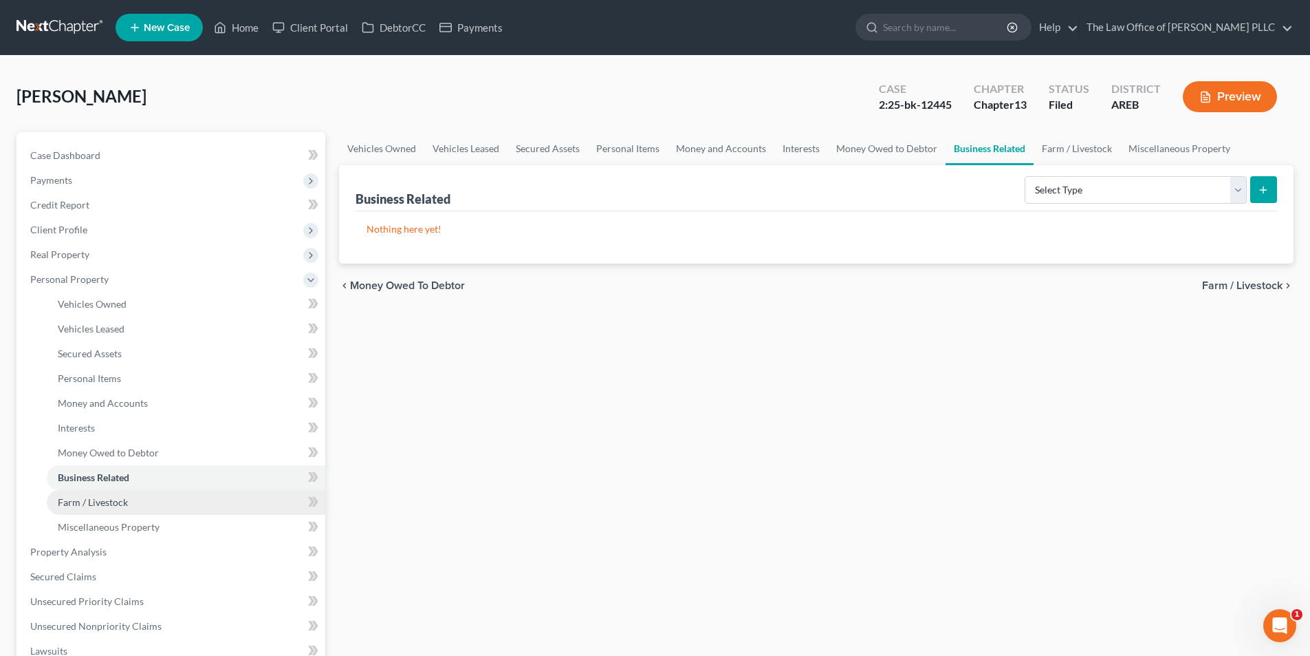
click at [90, 501] on span "Farm / Livestock" at bounding box center [93, 502] width 70 height 12
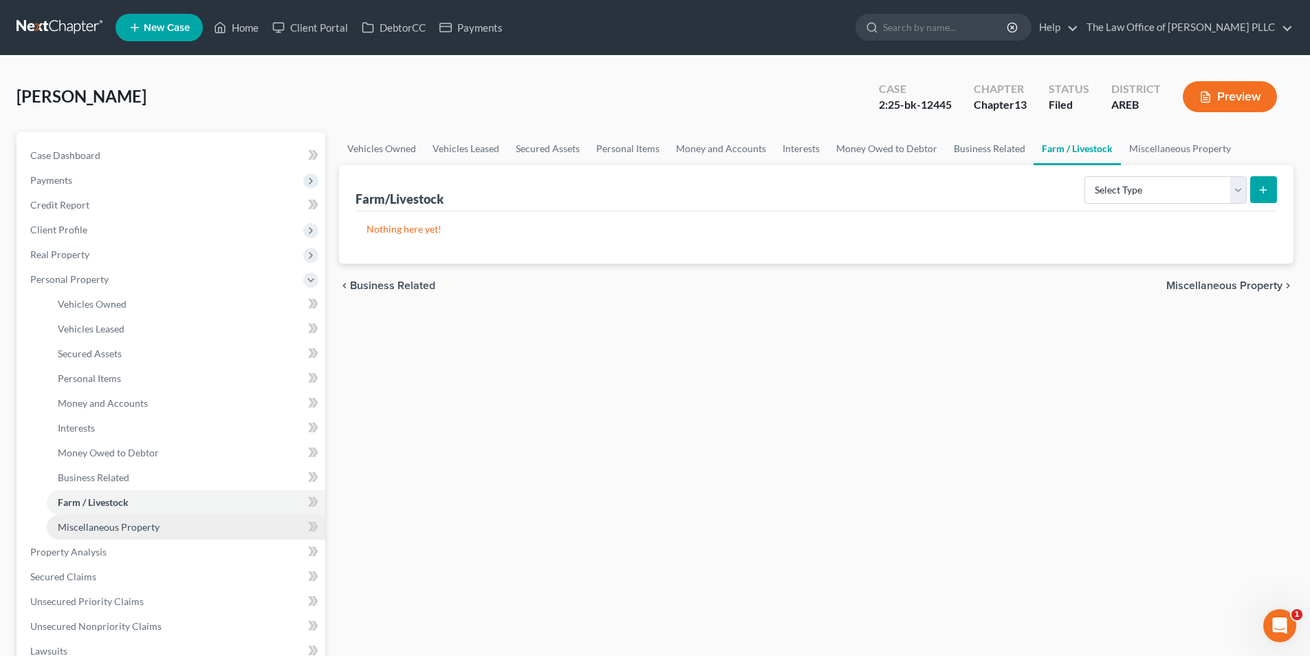
click at [89, 524] on span "Miscellaneous Property" at bounding box center [109, 527] width 102 height 12
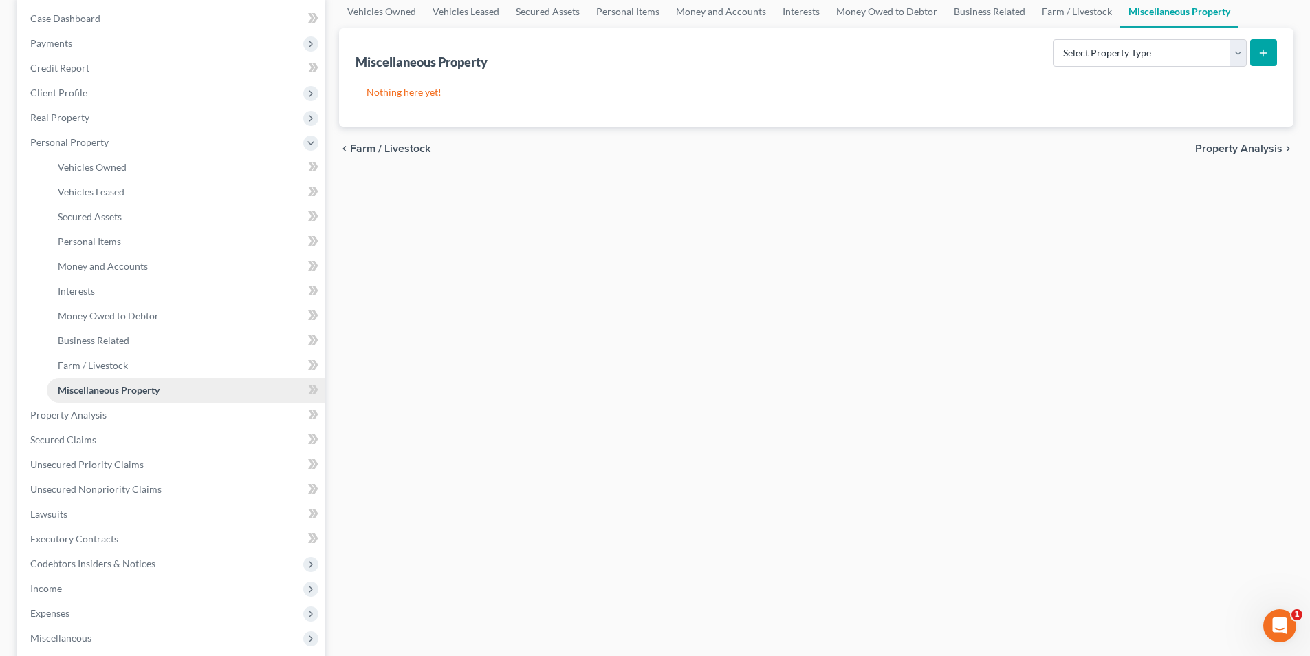
scroll to position [138, 0]
click at [65, 414] on span "Property Analysis" at bounding box center [68, 414] width 76 height 12
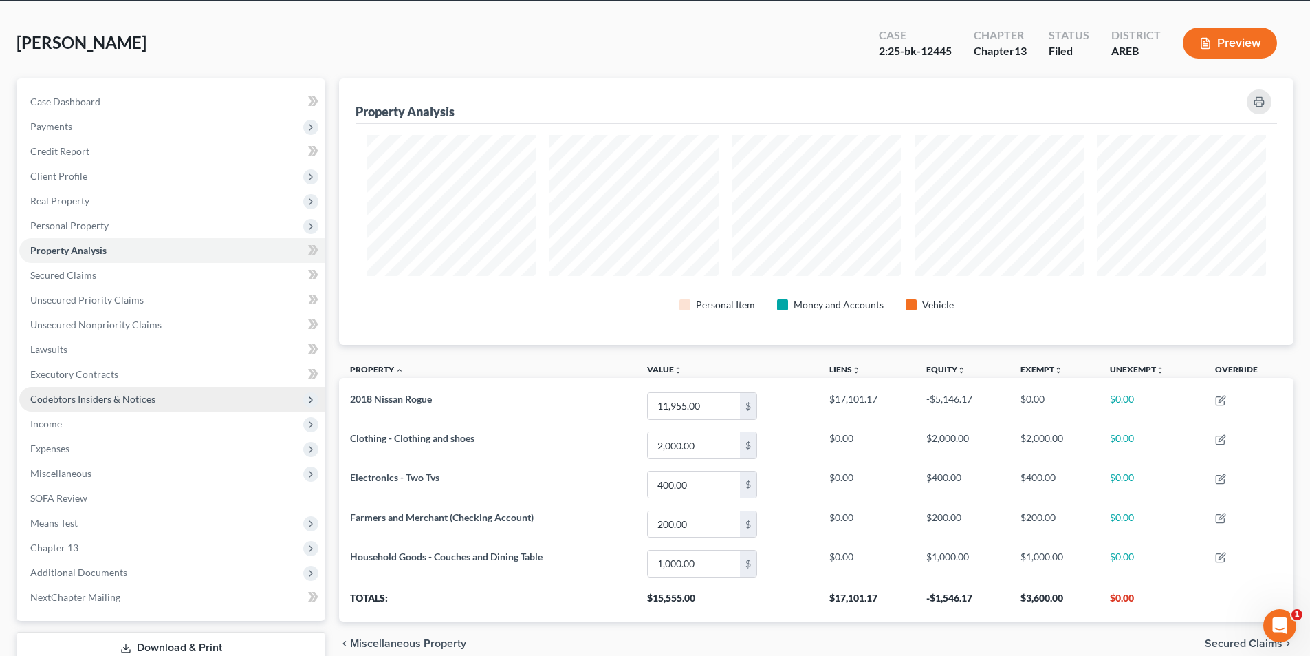
scroll to position [150, 0]
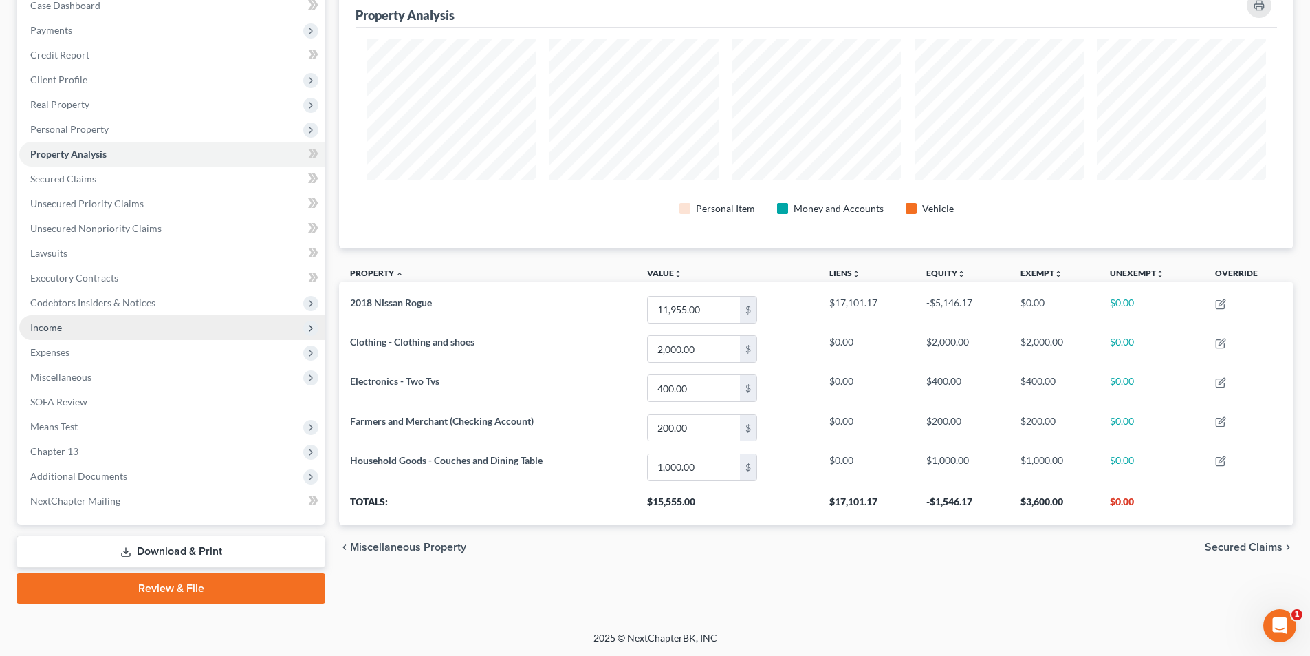
click at [36, 328] on span "Income" at bounding box center [46, 327] width 32 height 12
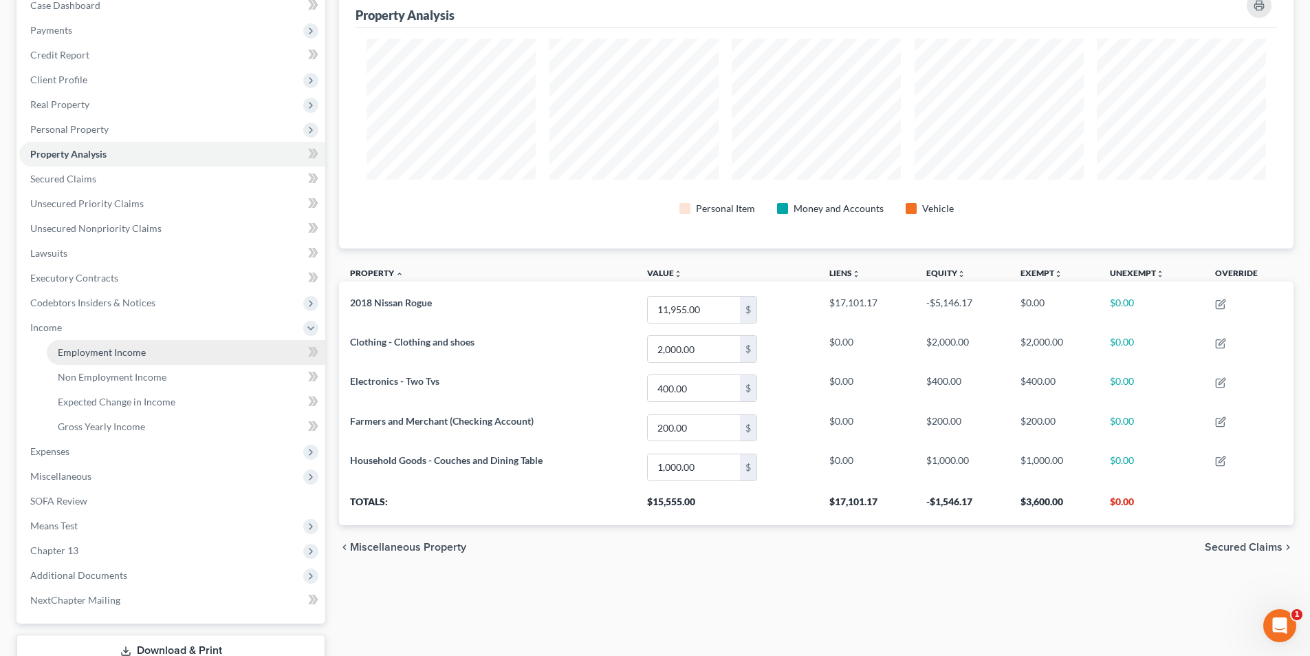
click at [79, 352] on span "Employment Income" at bounding box center [102, 352] width 88 height 12
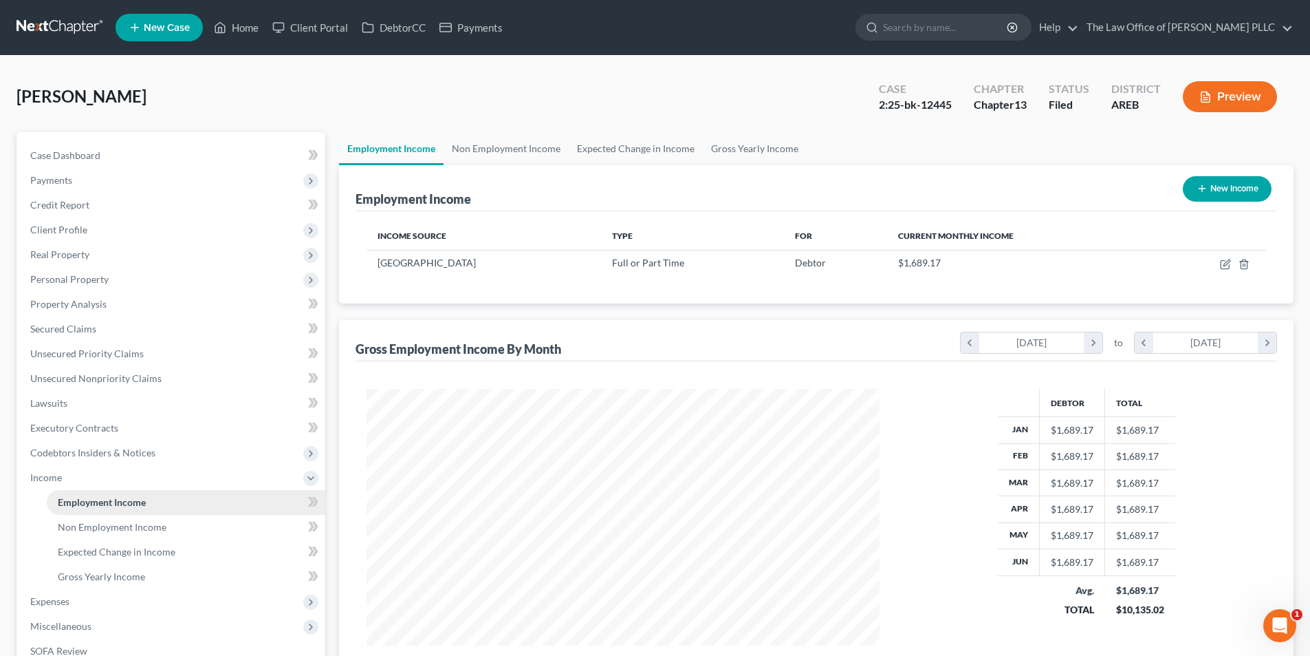
scroll to position [257, 541]
click at [107, 526] on span "Non Employment Income" at bounding box center [112, 527] width 109 height 12
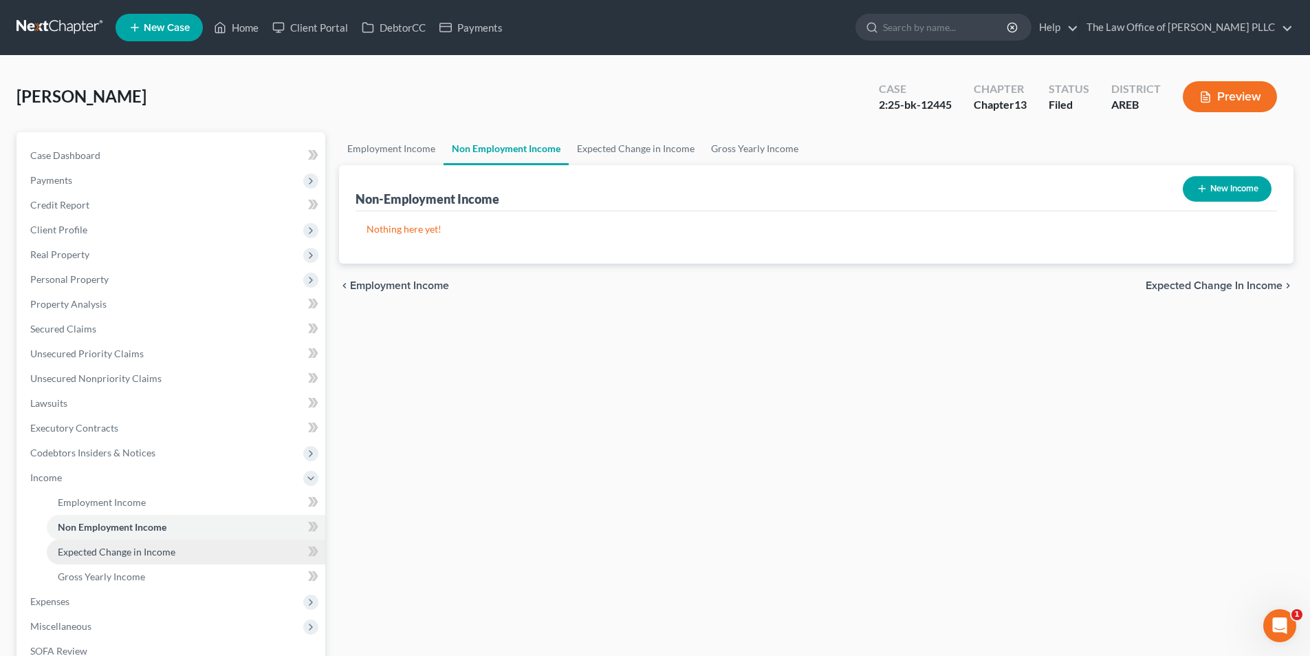
click at [109, 548] on span "Expected Change in Income" at bounding box center [117, 552] width 118 height 12
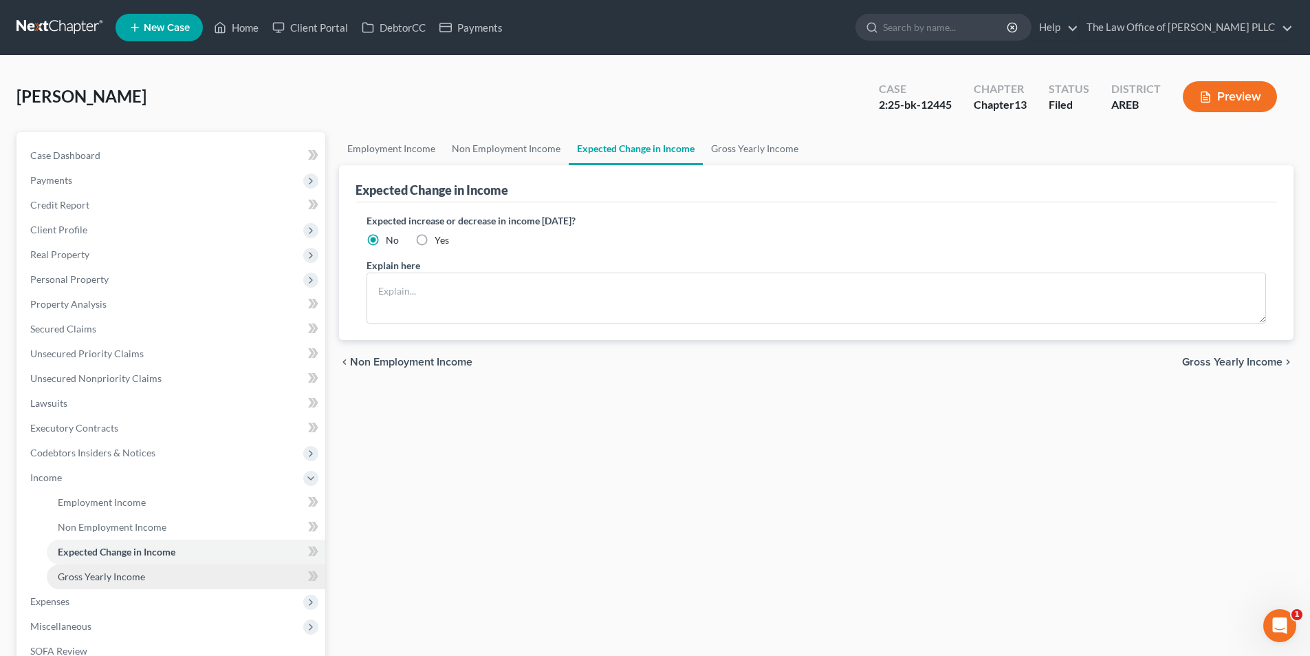
click at [109, 576] on span "Gross Yearly Income" at bounding box center [101, 576] width 87 height 12
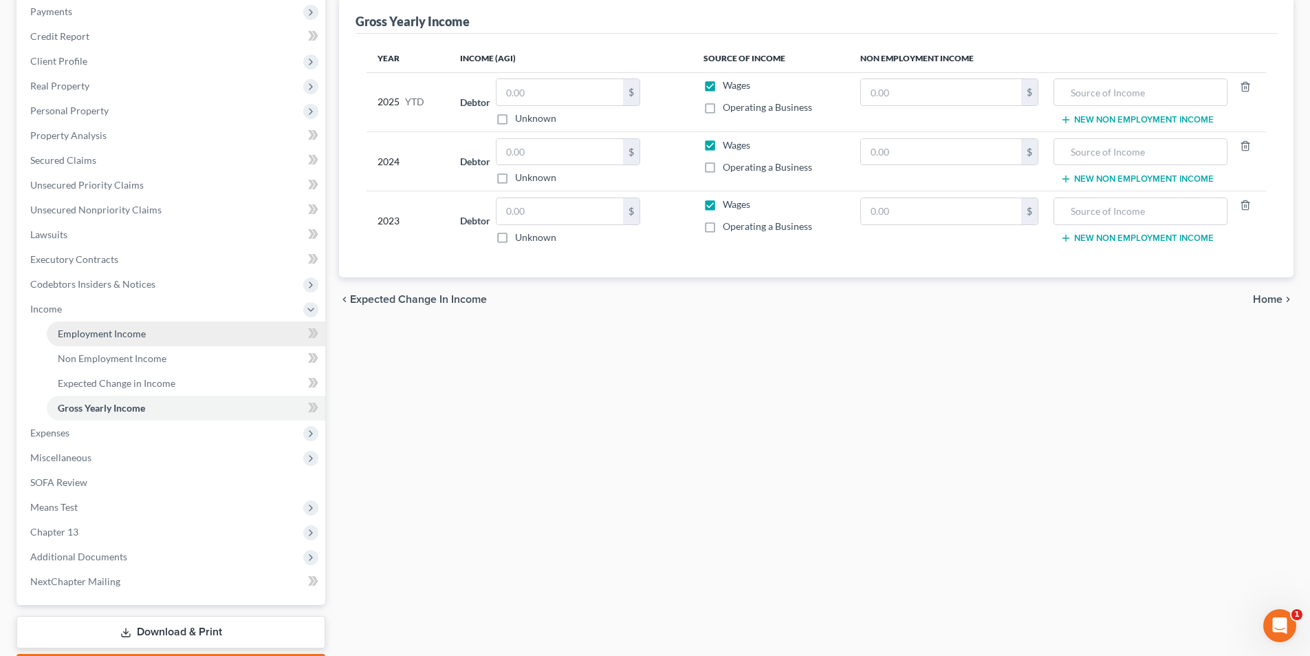
scroll to position [206, 0]
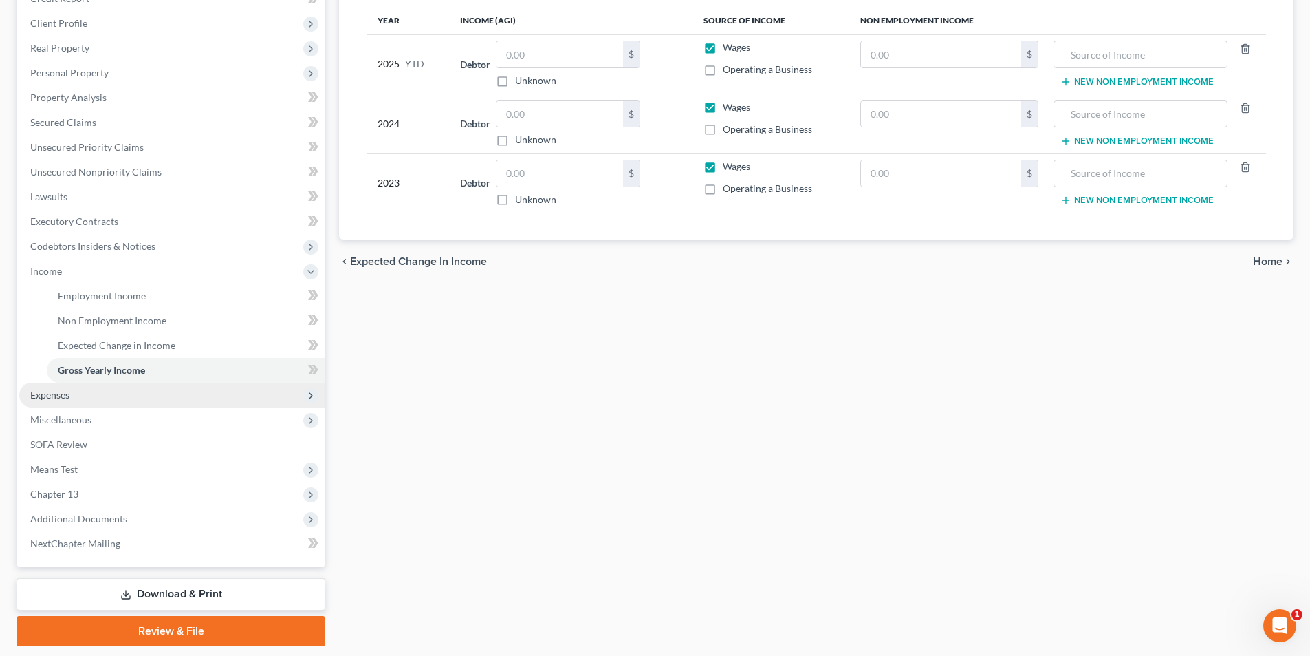
click at [56, 398] on span "Expenses" at bounding box center [49, 395] width 39 height 12
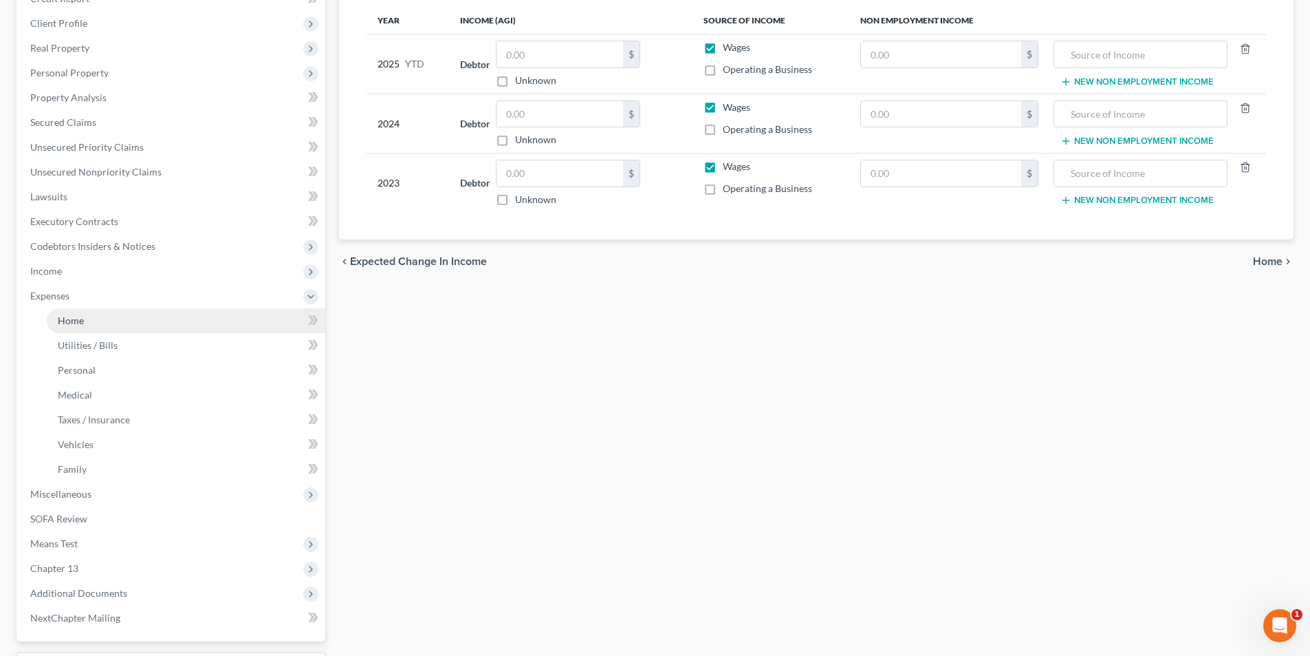
click at [78, 317] on span "Home" at bounding box center [71, 320] width 26 height 12
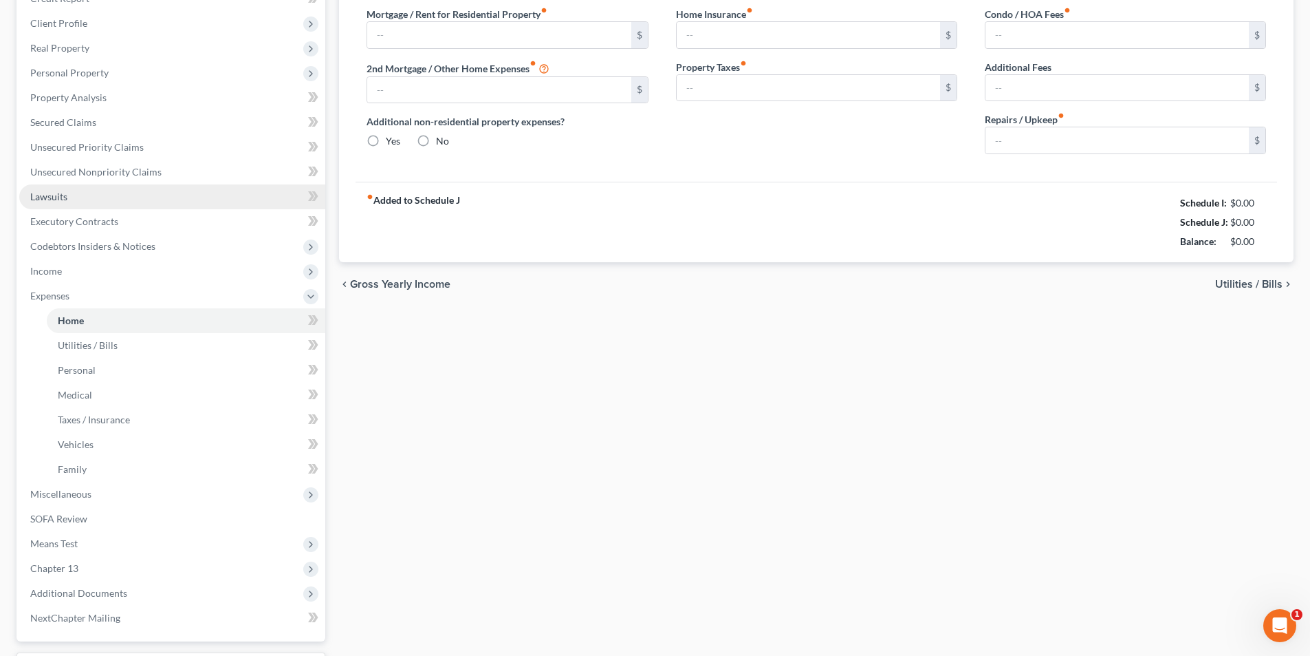
type input "0.00"
radio input "true"
type input "0.00"
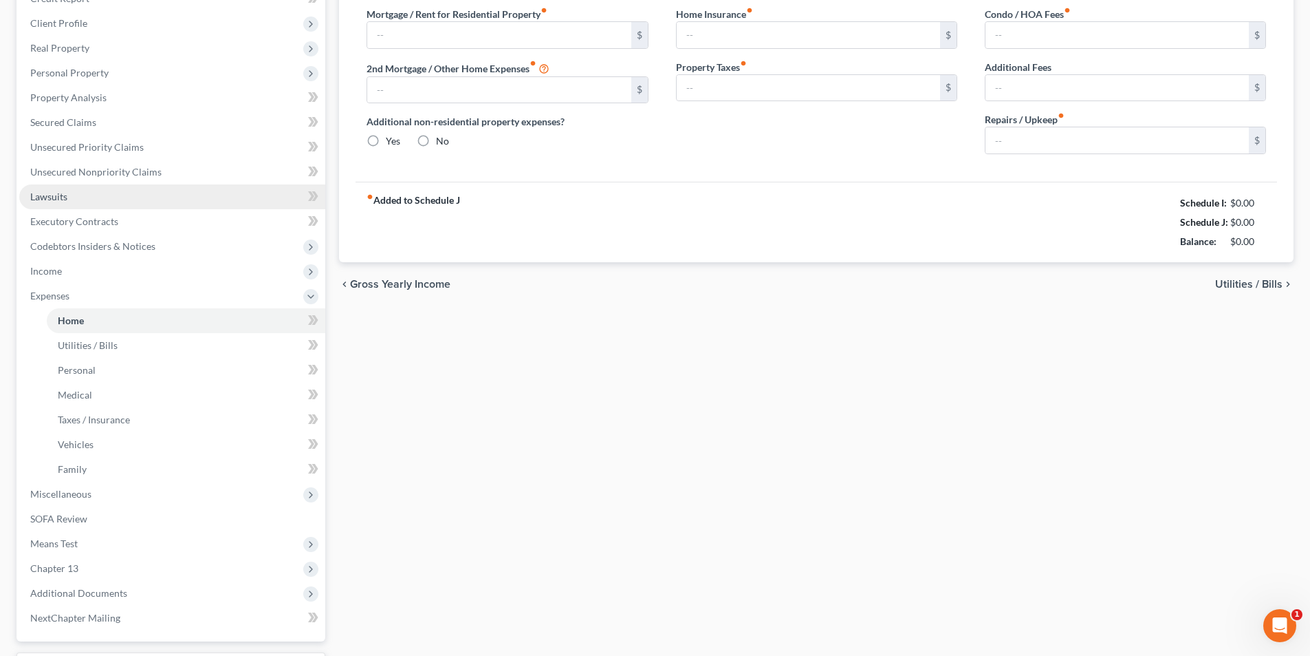
type input "0.00"
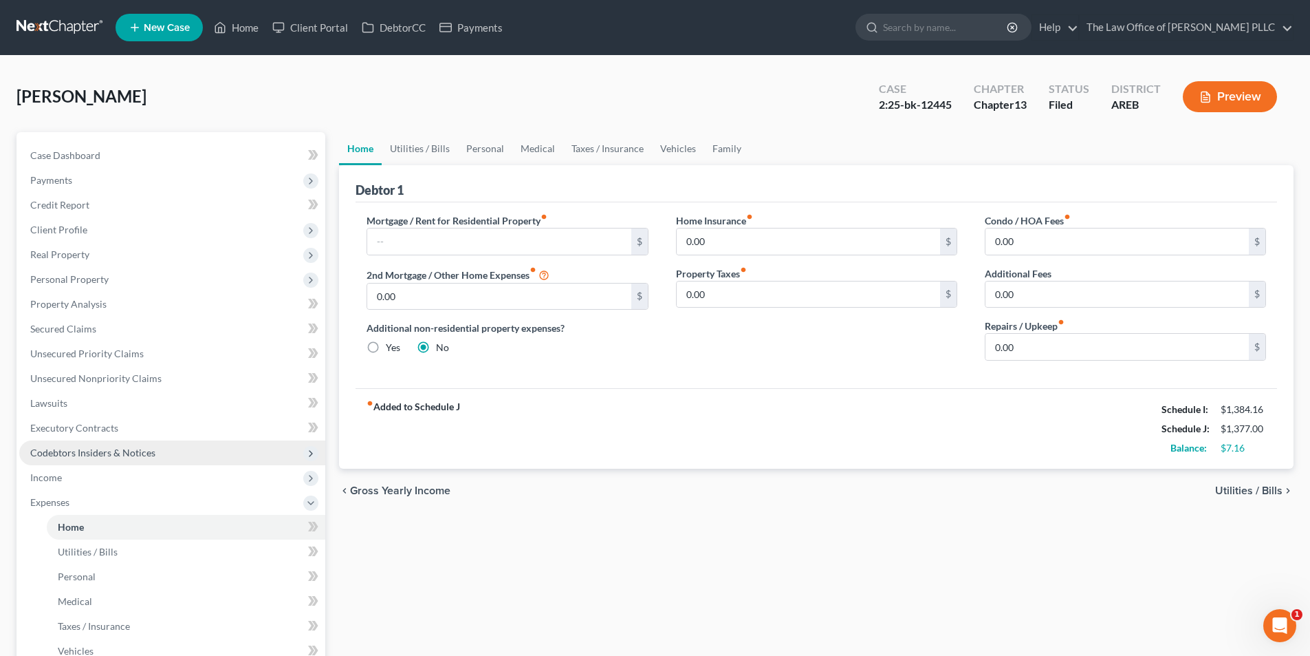
scroll to position [69, 0]
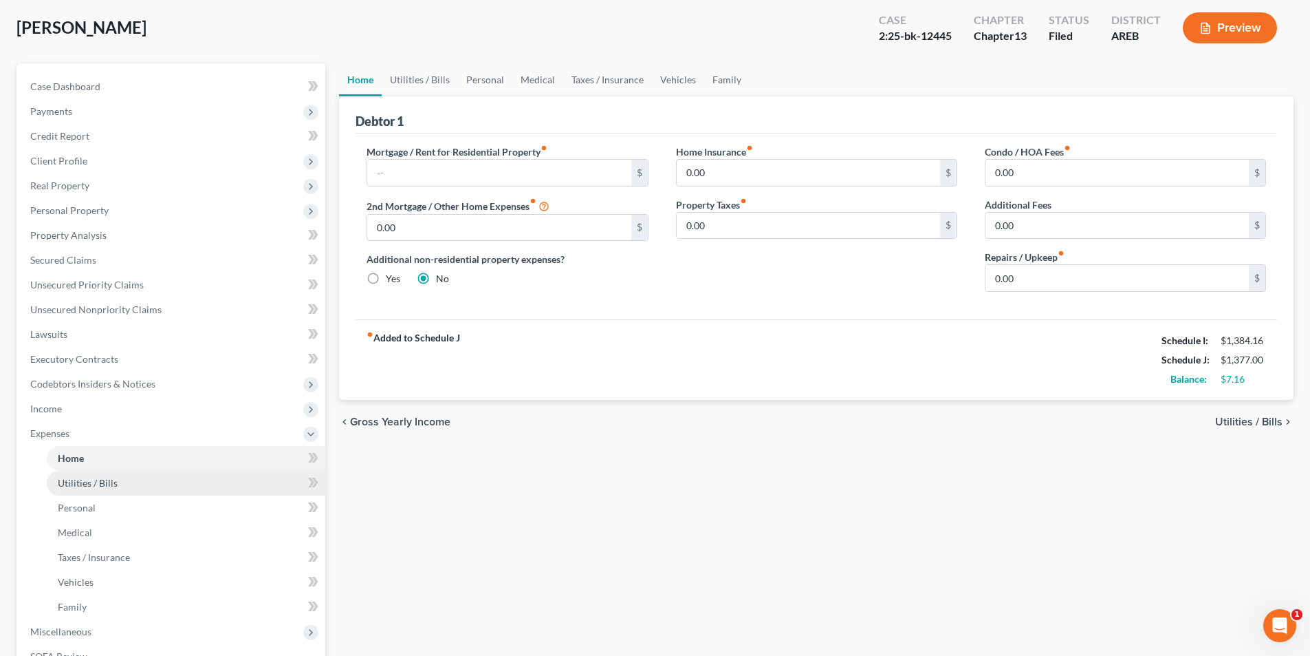
click at [87, 483] on span "Utilities / Bills" at bounding box center [88, 483] width 60 height 12
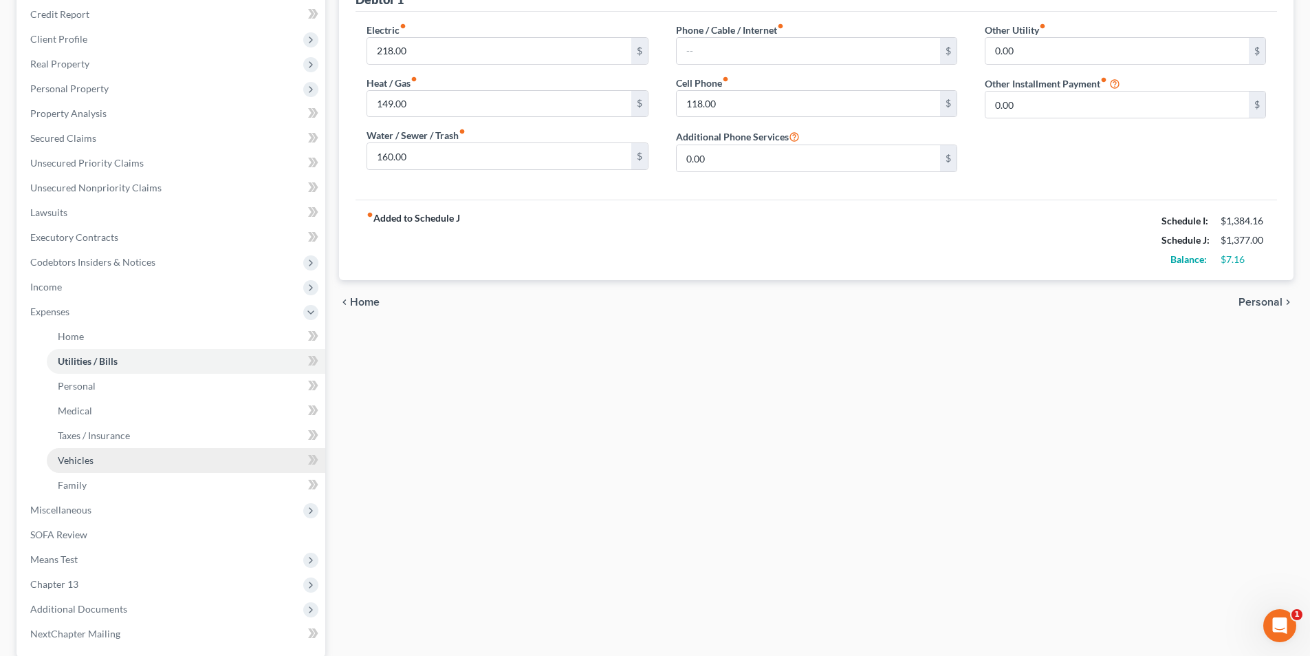
scroll to position [206, 0]
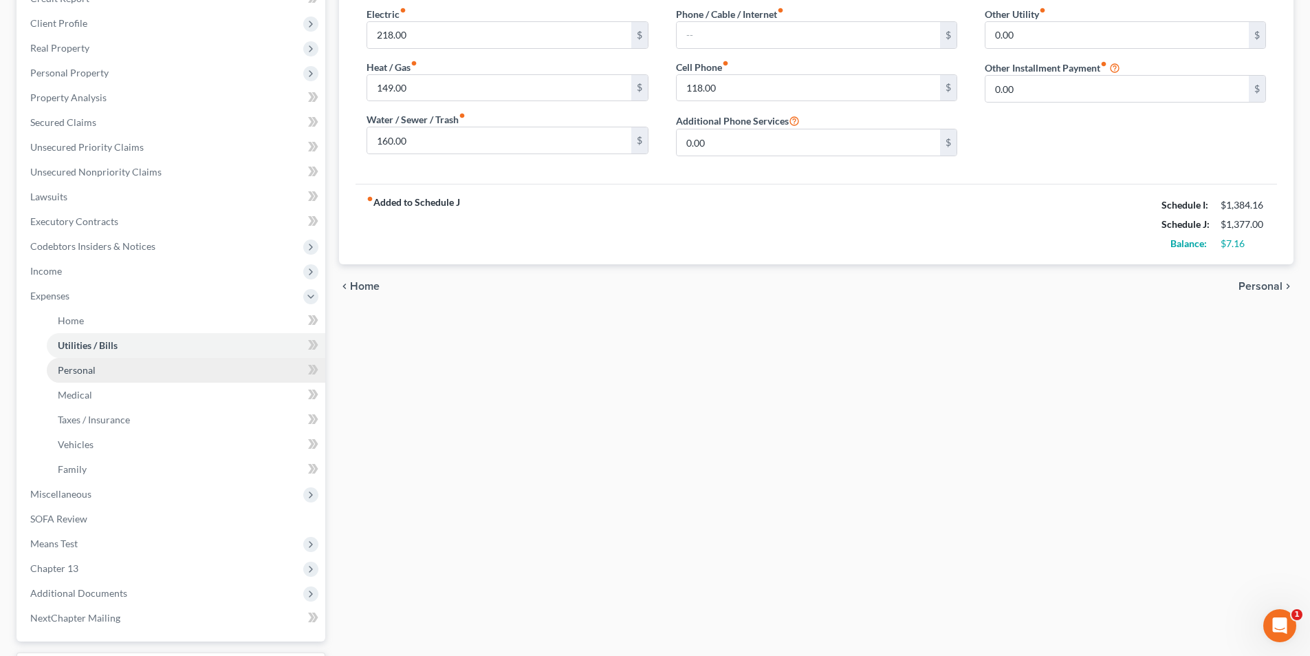
click at [79, 374] on span "Personal" at bounding box center [77, 370] width 38 height 12
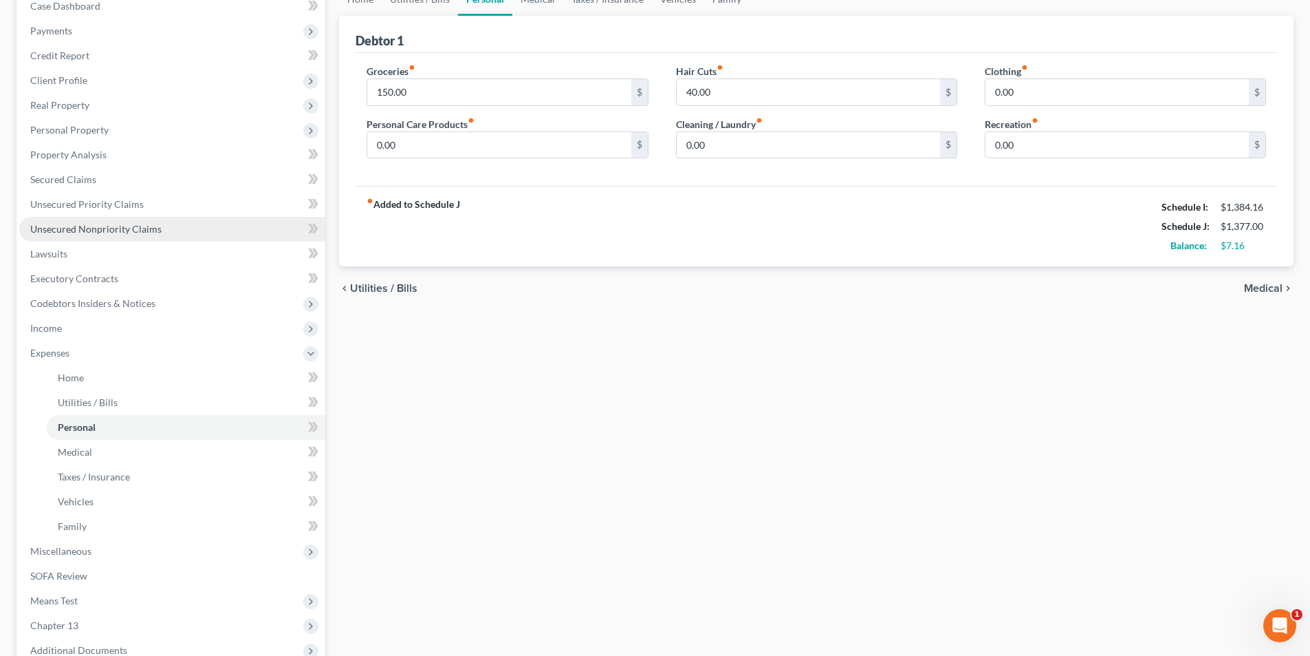
scroll to position [206, 0]
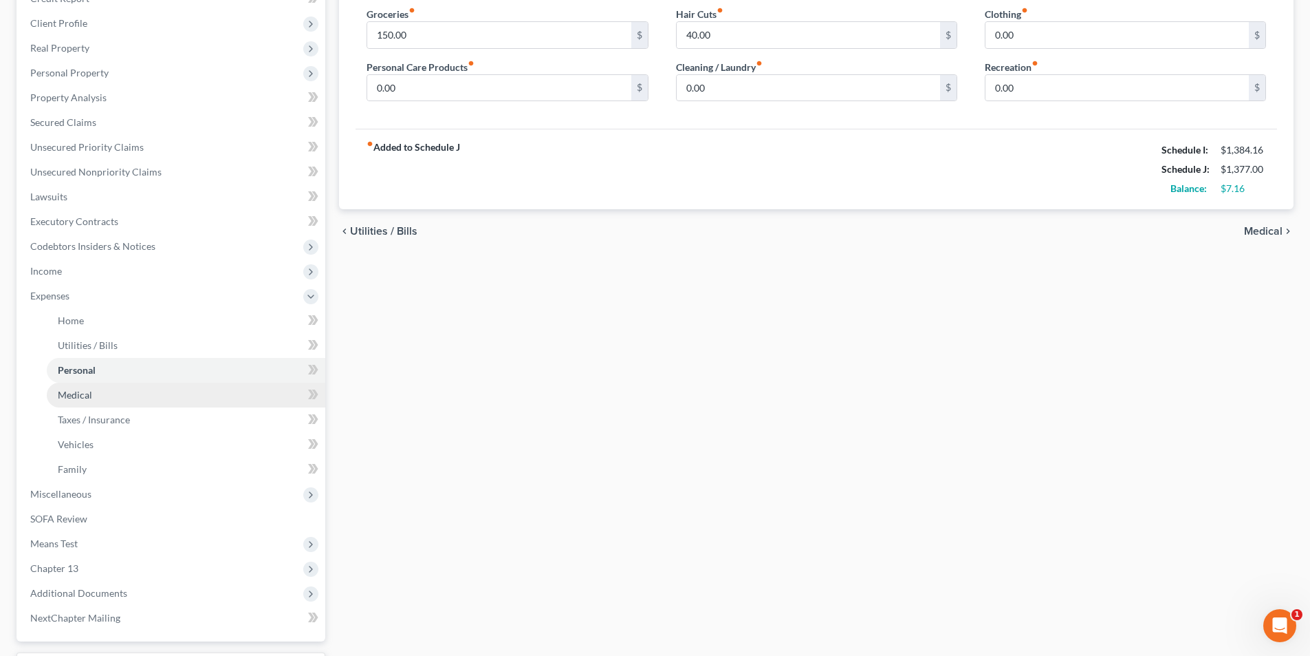
click at [83, 396] on span "Medical" at bounding box center [75, 395] width 34 height 12
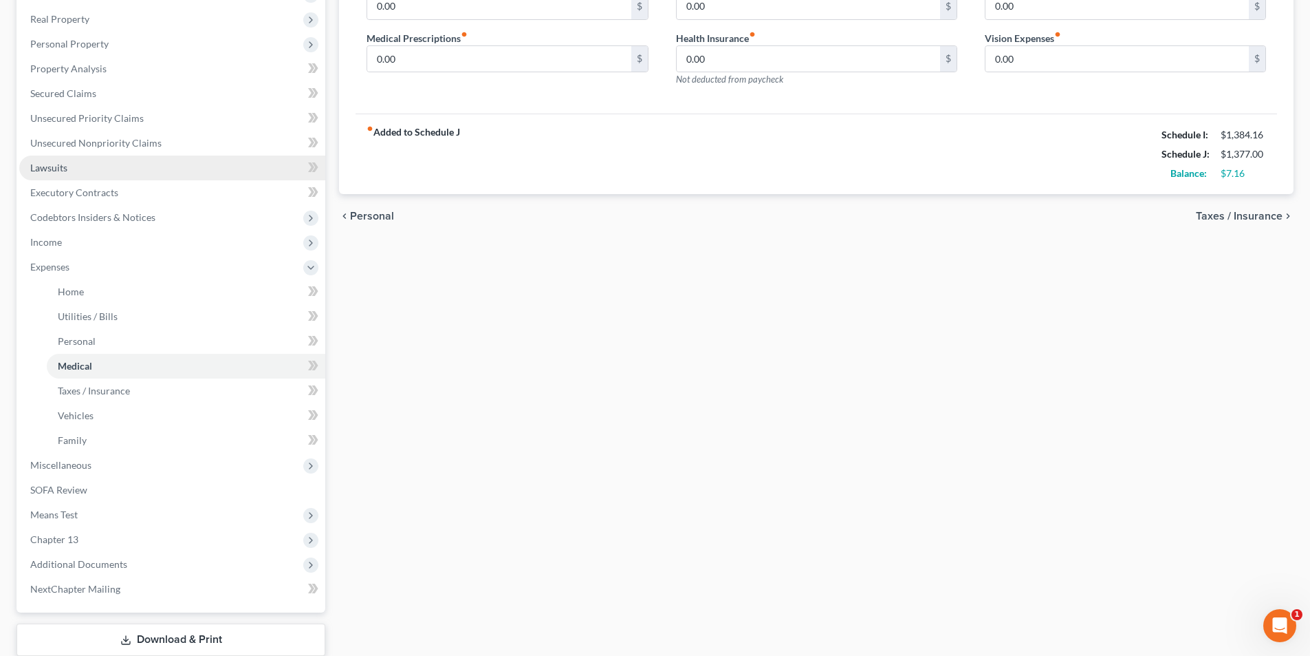
scroll to position [275, 0]
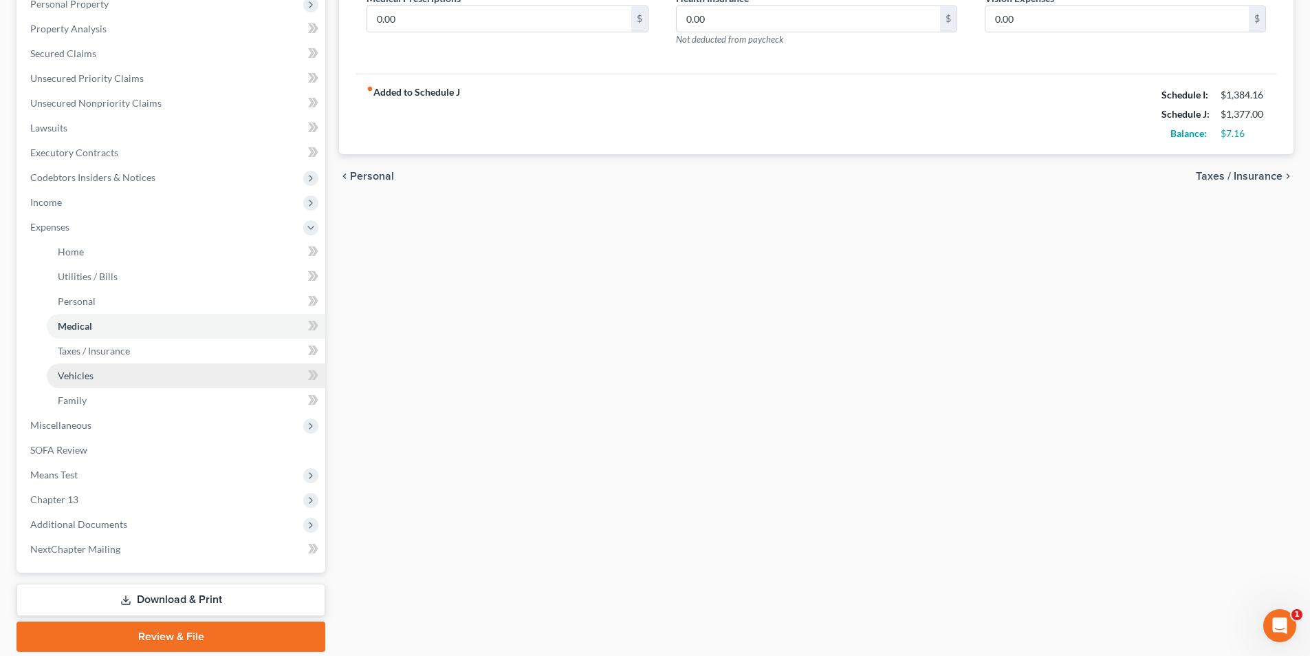
click at [84, 380] on span "Vehicles" at bounding box center [76, 375] width 36 height 12
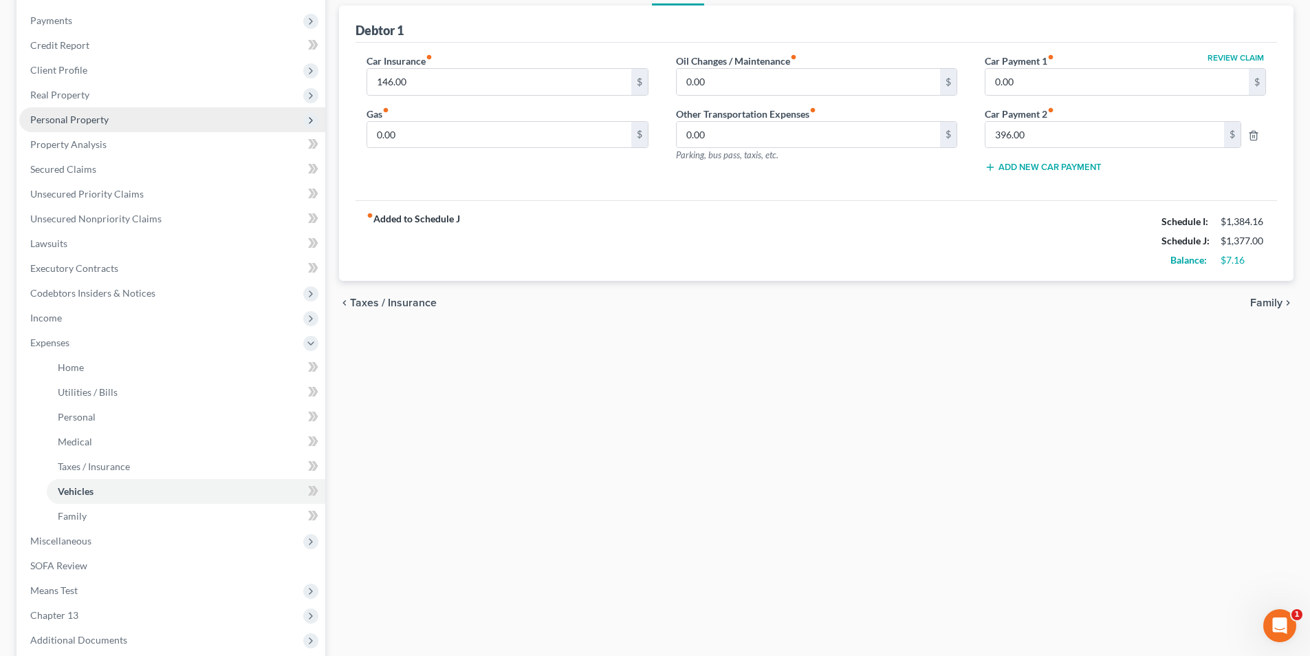
scroll to position [323, 0]
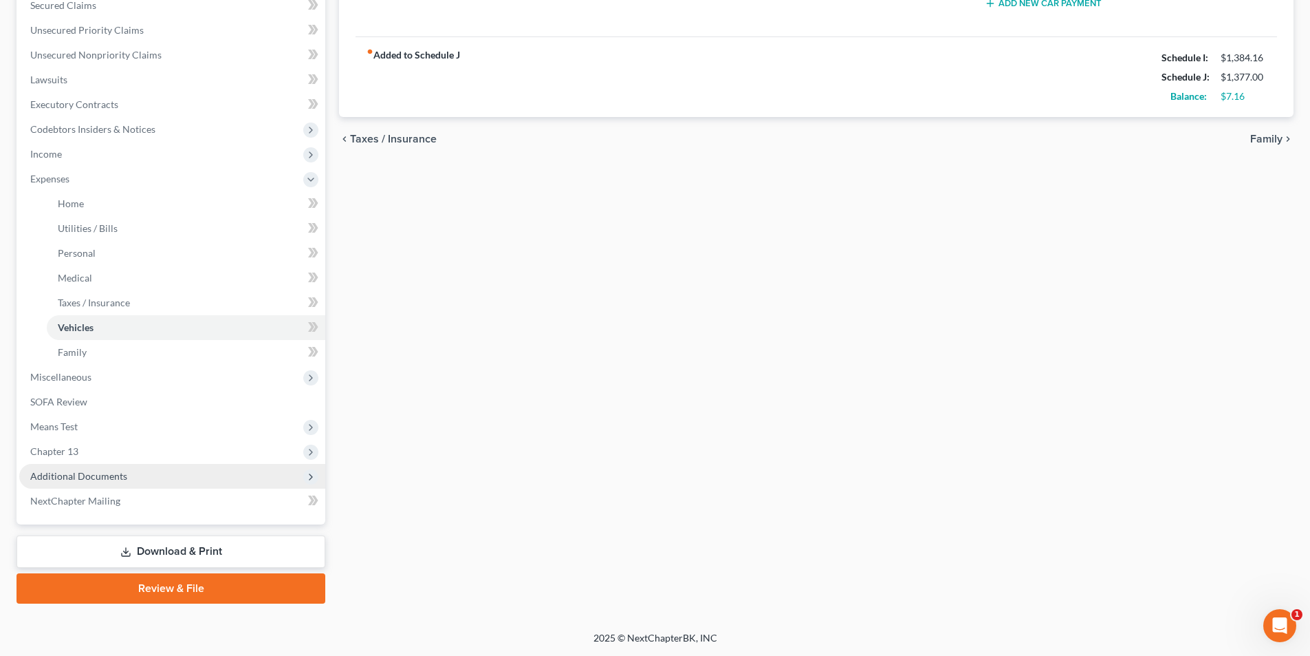
click at [76, 477] on span "Additional Documents" at bounding box center [78, 476] width 97 height 12
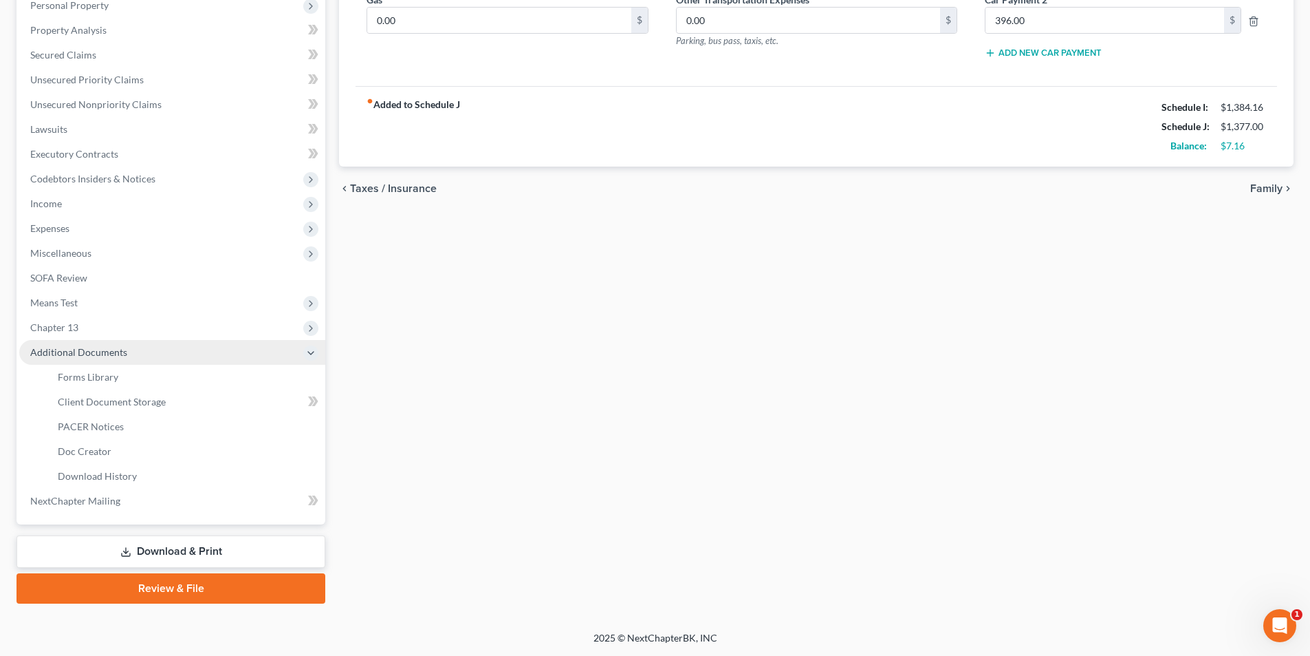
scroll to position [274, 0]
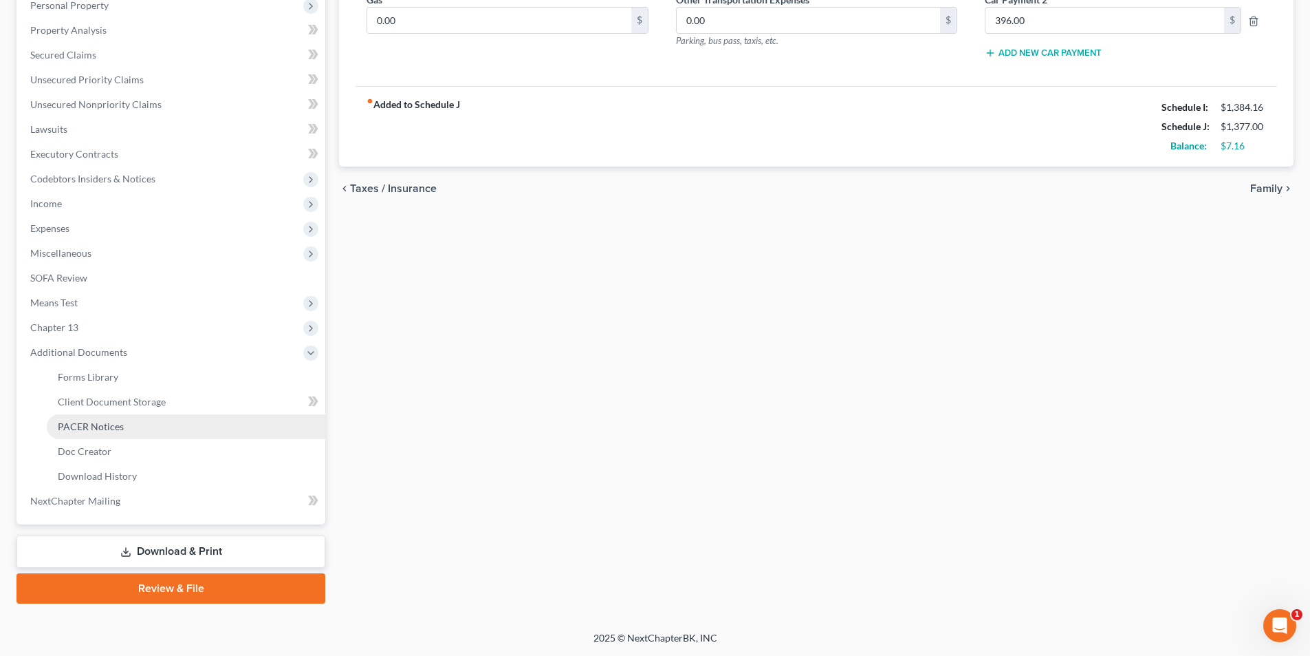
click at [102, 427] on span "PACER Notices" at bounding box center [91, 426] width 66 height 12
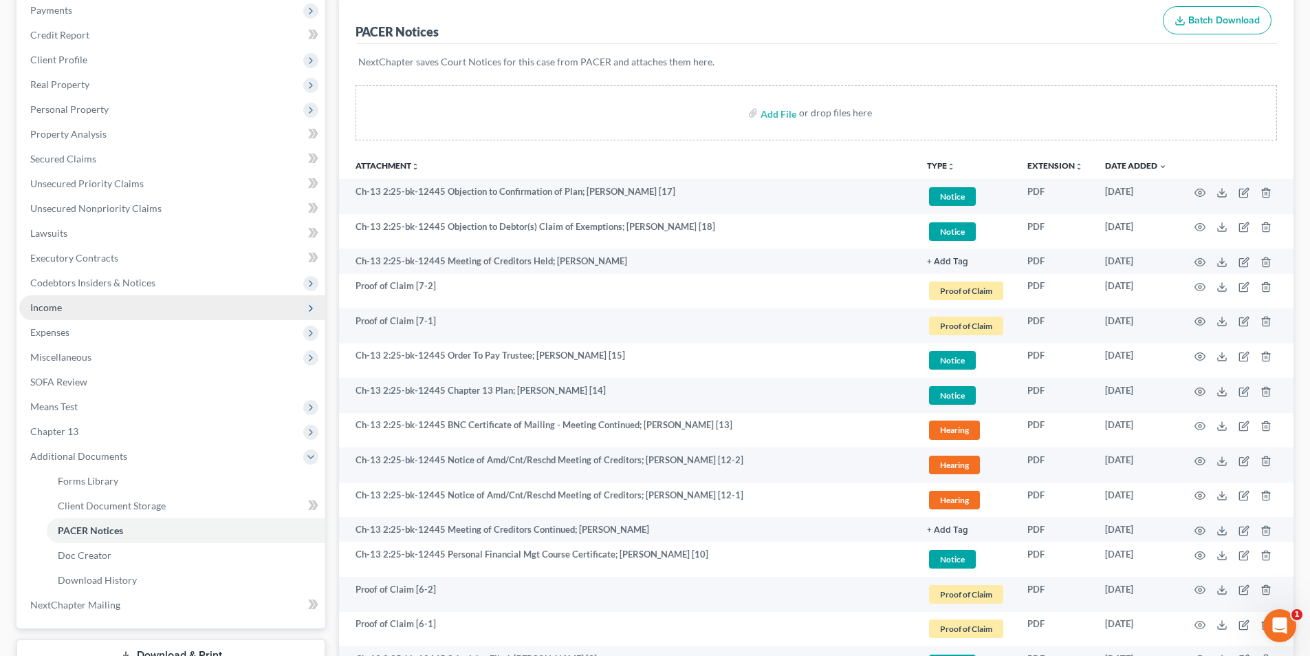
scroll to position [206, 0]
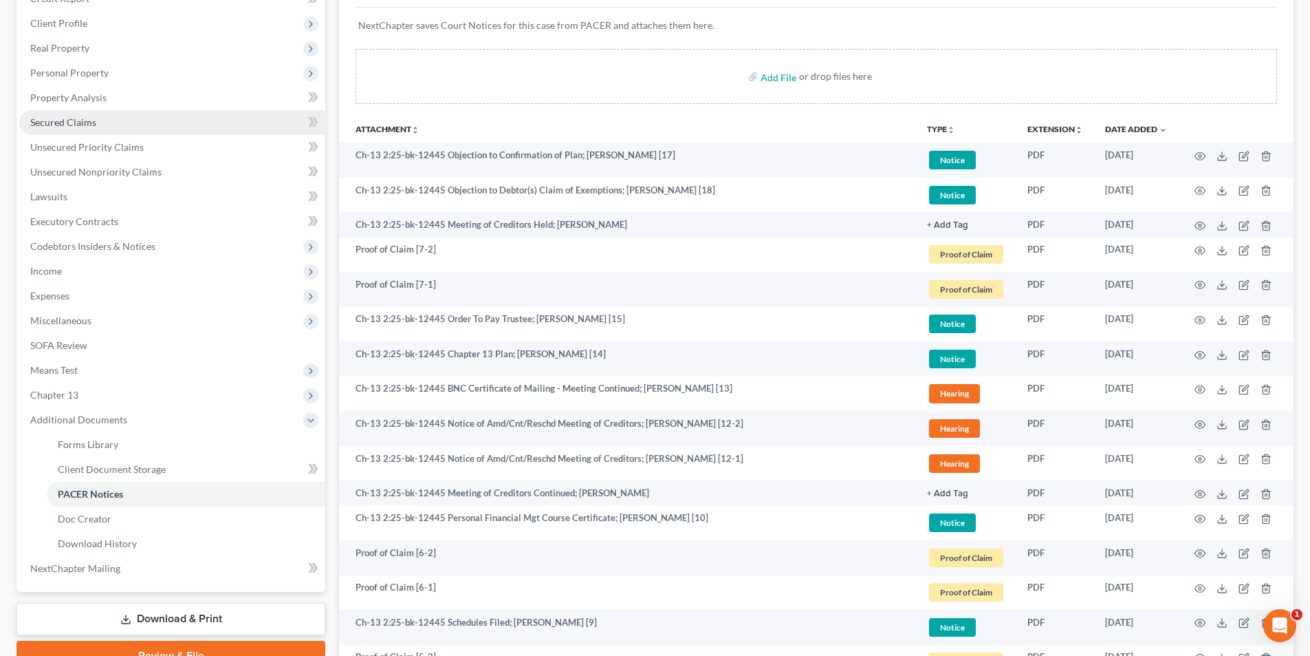
click at [78, 119] on span "Secured Claims" at bounding box center [63, 122] width 66 height 12
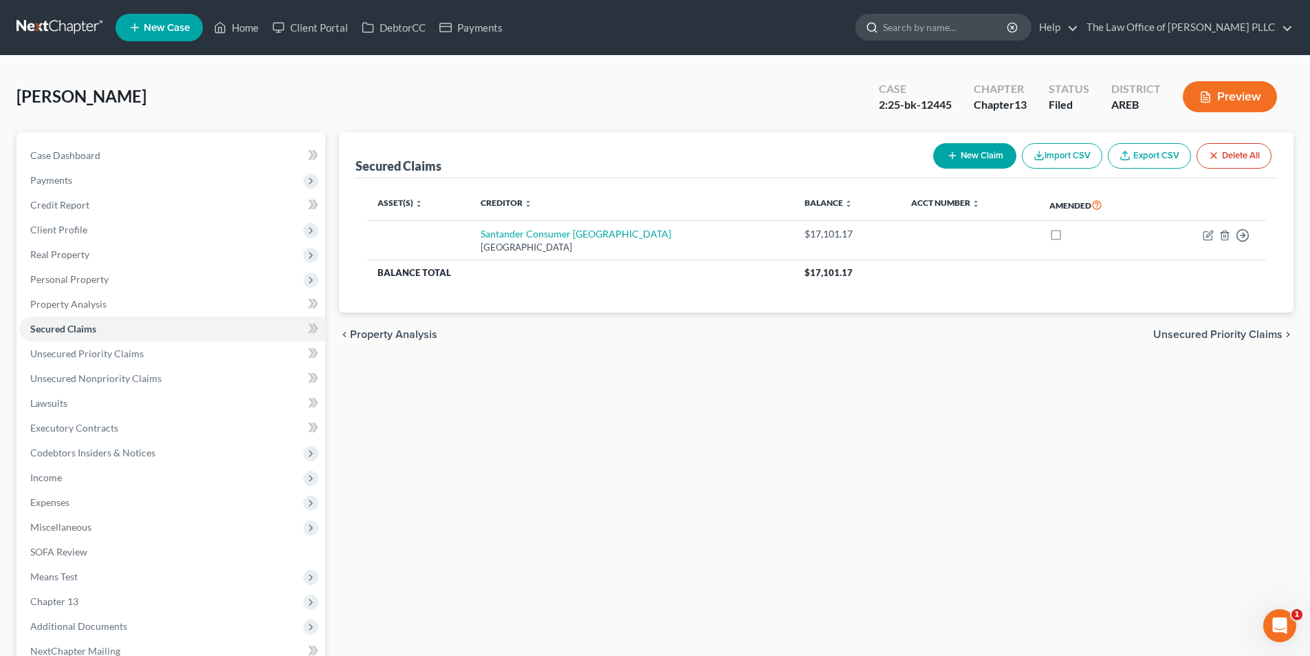
click at [918, 28] on input "search" at bounding box center [946, 26] width 126 height 25
type input "[PERSON_NAME]"
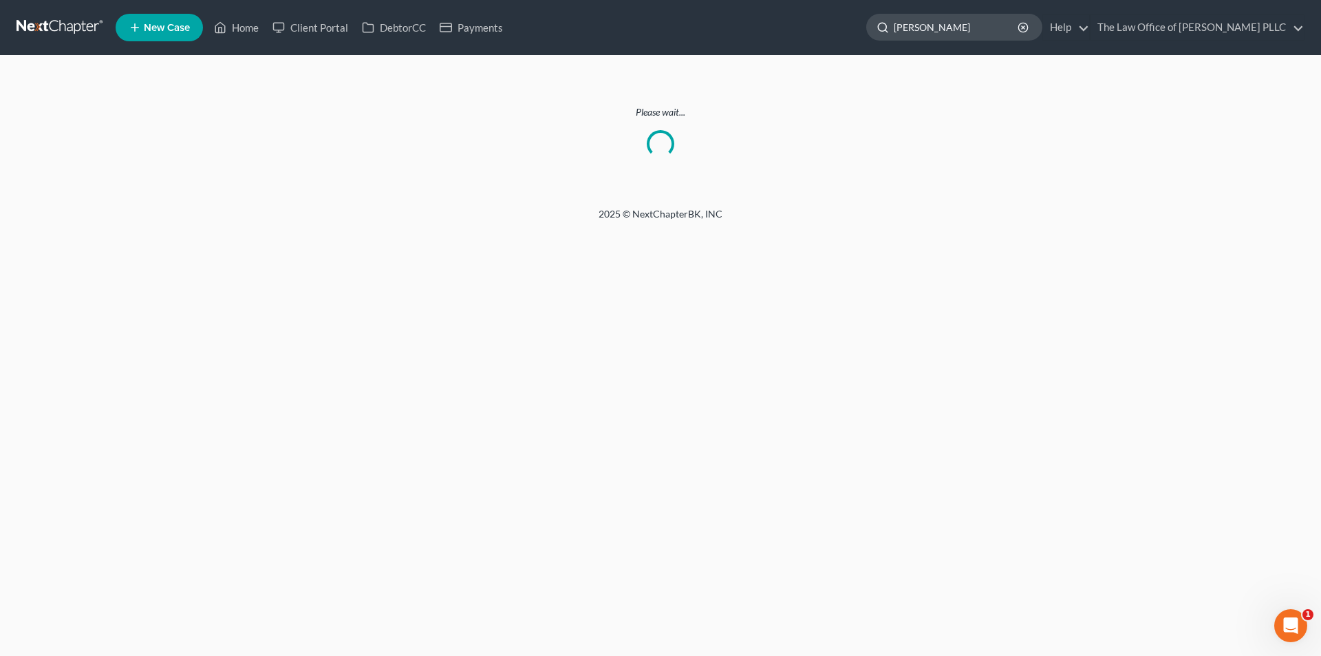
click at [942, 32] on input "[PERSON_NAME]" at bounding box center [957, 26] width 126 height 25
drag, startPoint x: 942, startPoint y: 32, endPoint x: 870, endPoint y: 35, distance: 72.3
click at [870, 35] on div "[PERSON_NAME]" at bounding box center [954, 27] width 176 height 27
click at [1024, 28] on line "button" at bounding box center [1023, 27] width 3 height 3
click at [942, 31] on input "search" at bounding box center [957, 26] width 126 height 25
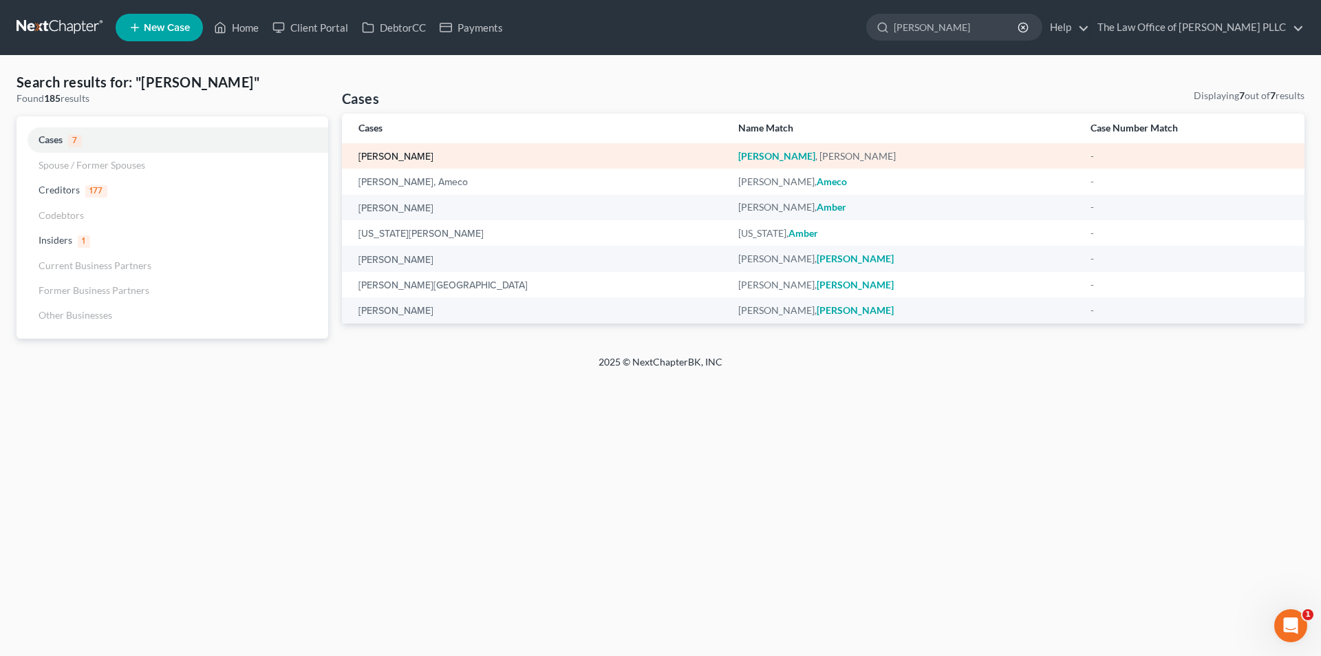
type input "[PERSON_NAME]"
click at [380, 160] on link "[PERSON_NAME]" at bounding box center [395, 157] width 75 height 10
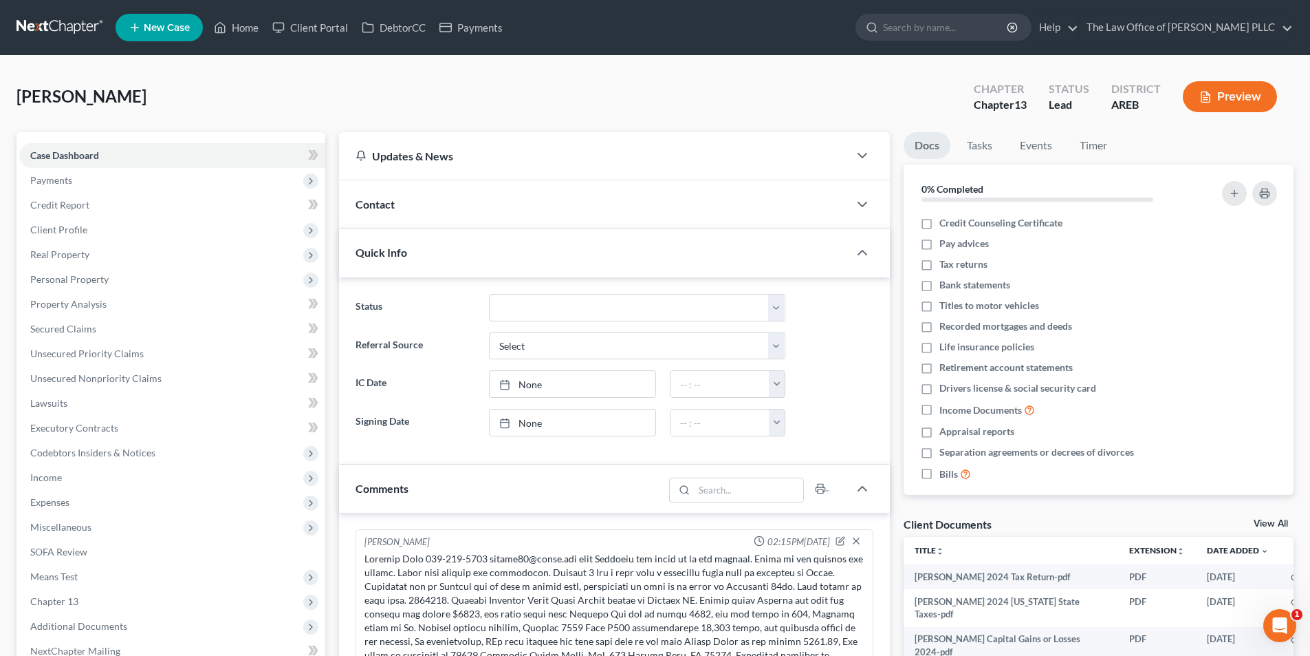
scroll to position [579, 0]
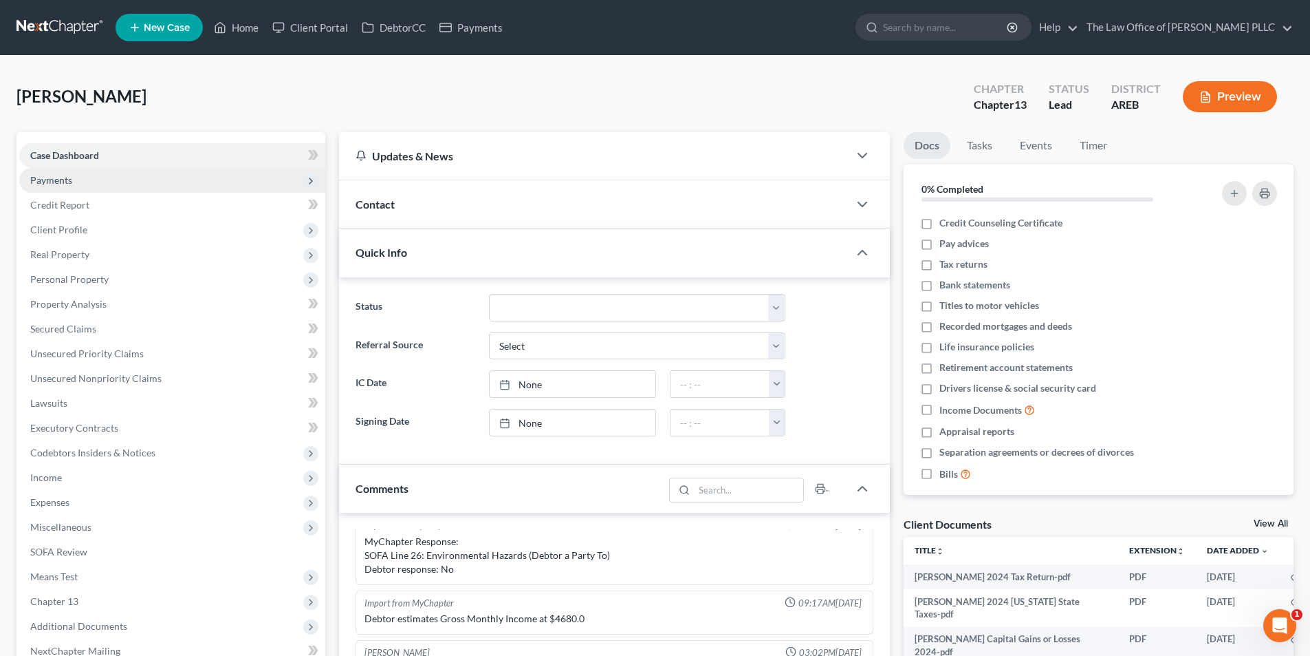
click at [58, 175] on span "Payments" at bounding box center [51, 180] width 42 height 12
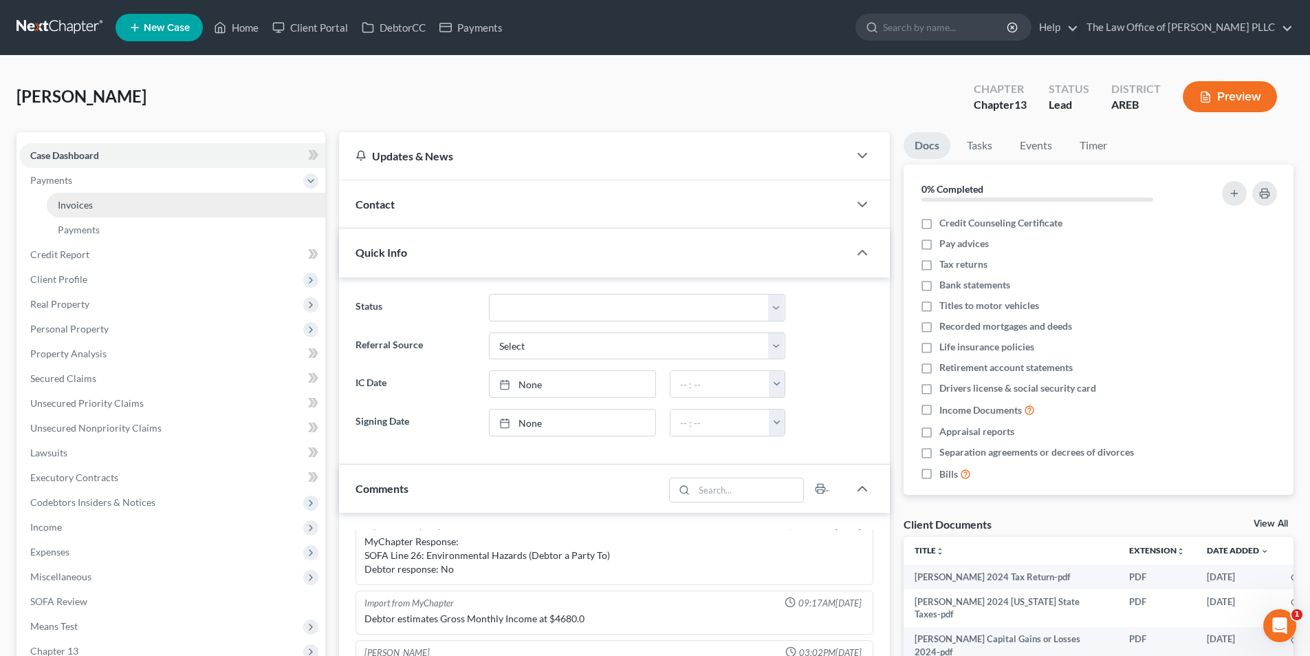
click at [69, 196] on link "Invoices" at bounding box center [186, 205] width 279 height 25
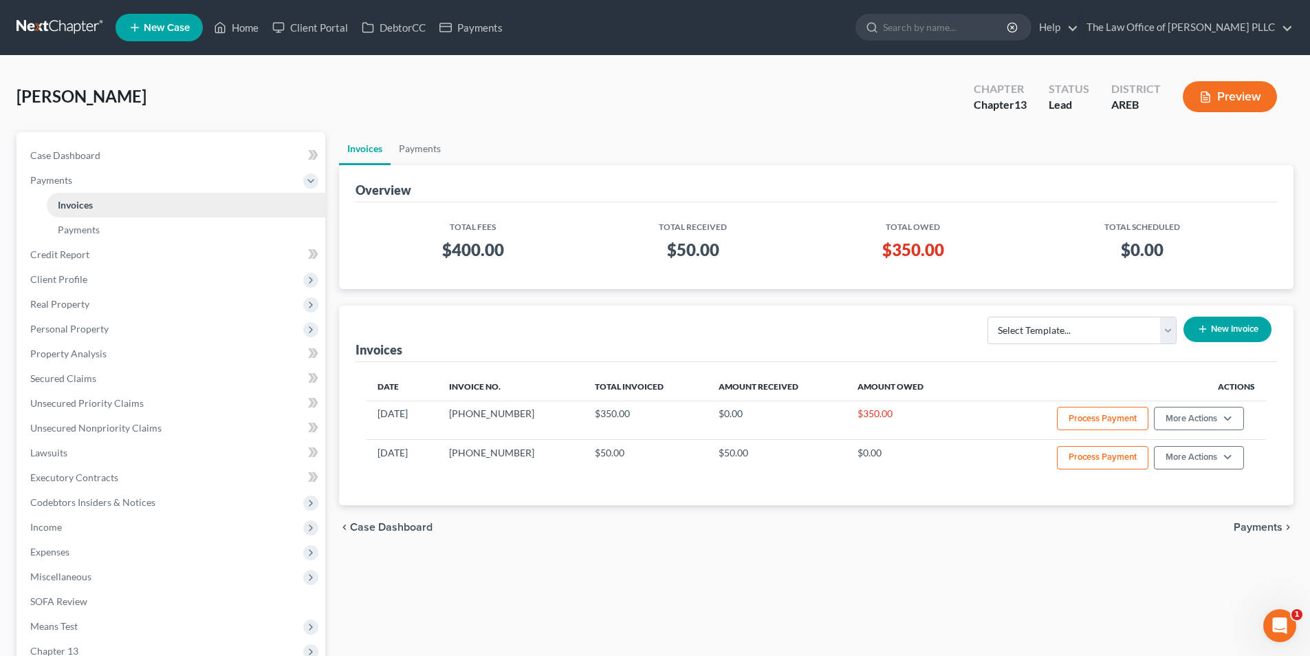
click at [72, 202] on span "Invoices" at bounding box center [75, 205] width 35 height 12
click at [76, 231] on span "Payments" at bounding box center [79, 230] width 42 height 12
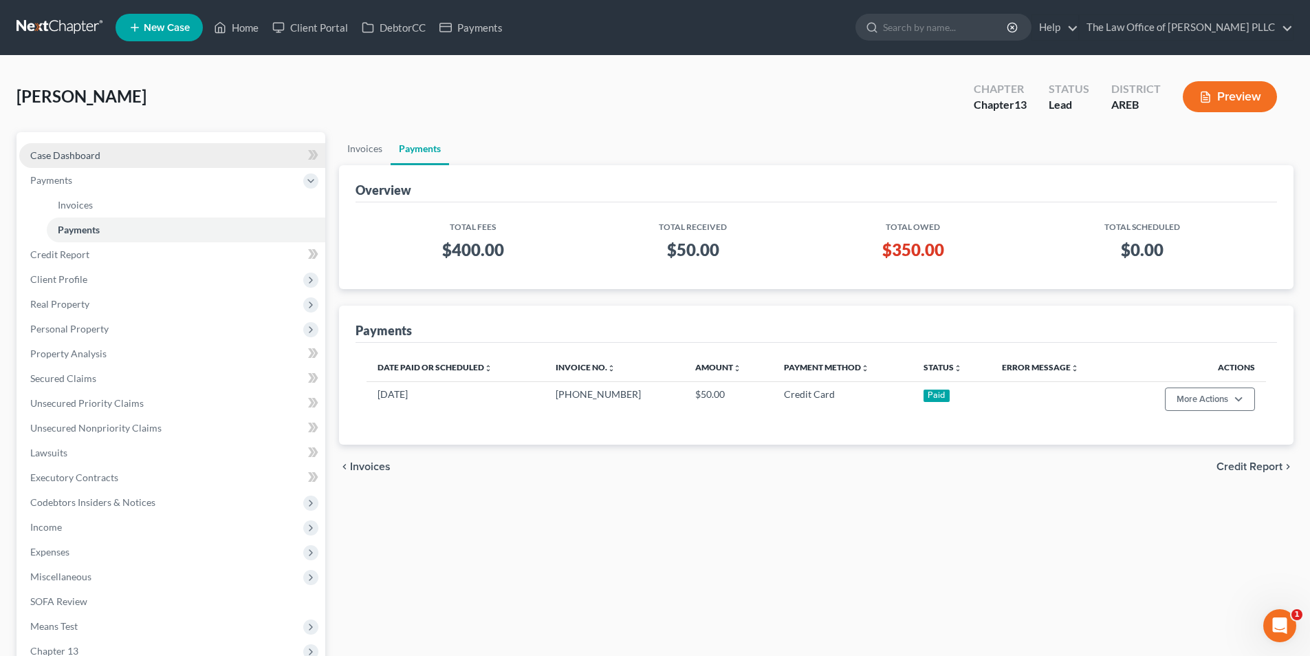
click at [79, 161] on link "Case Dashboard" at bounding box center [172, 155] width 306 height 25
select select "10"
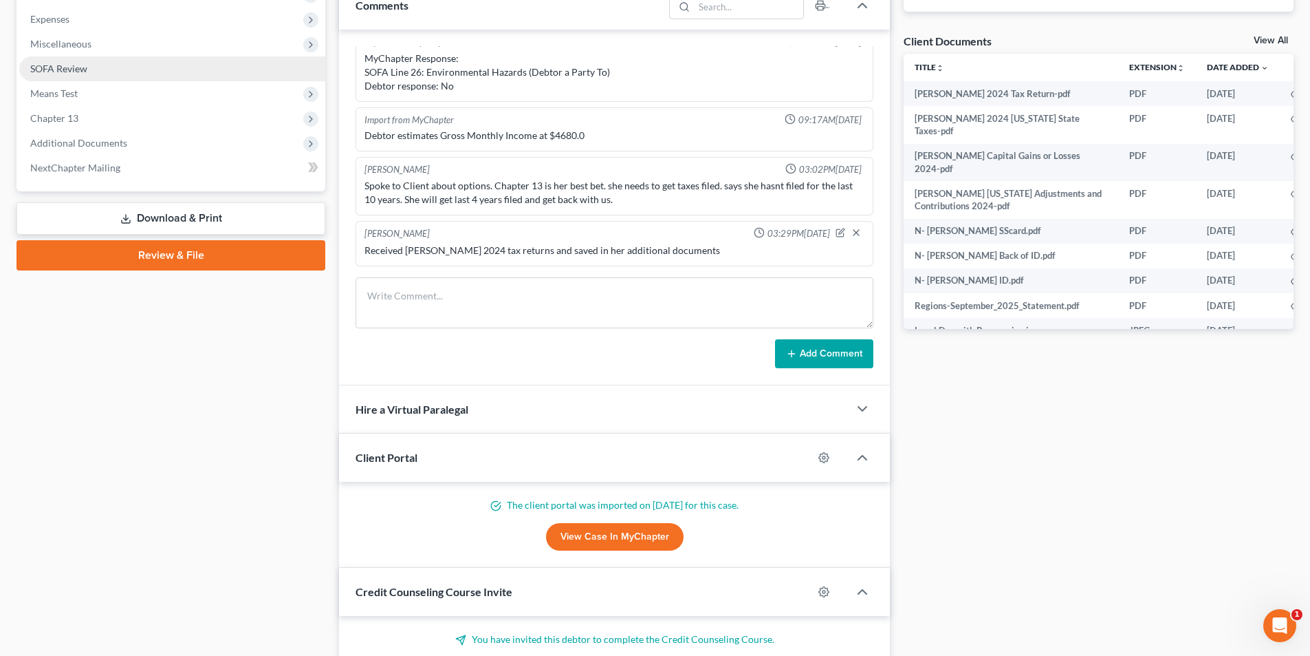
scroll to position [285, 0]
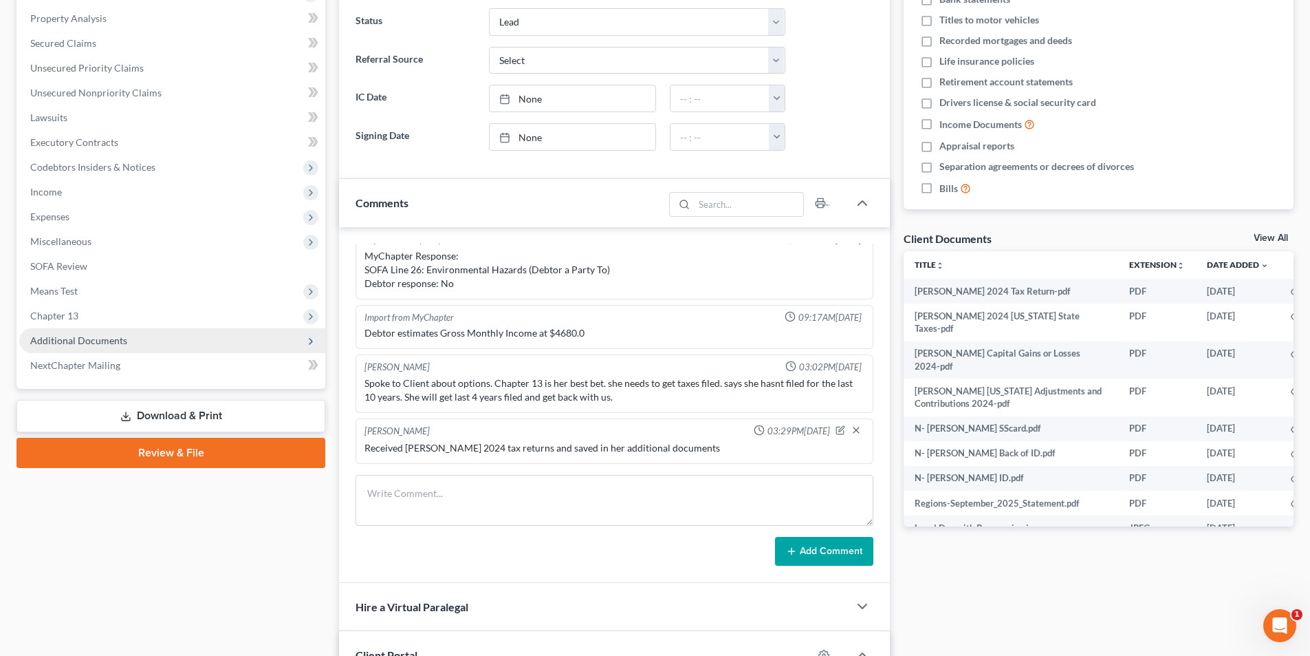
click at [89, 345] on span "Additional Documents" at bounding box center [78, 340] width 97 height 12
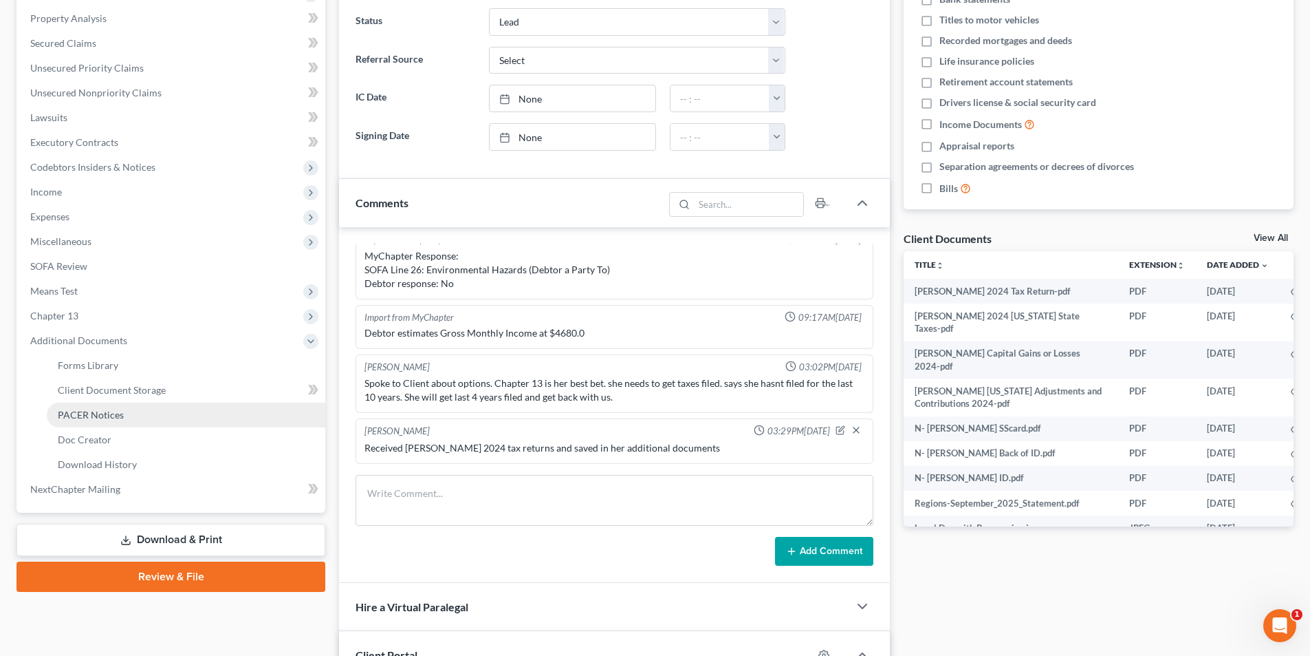
click at [100, 418] on span "PACER Notices" at bounding box center [91, 415] width 66 height 12
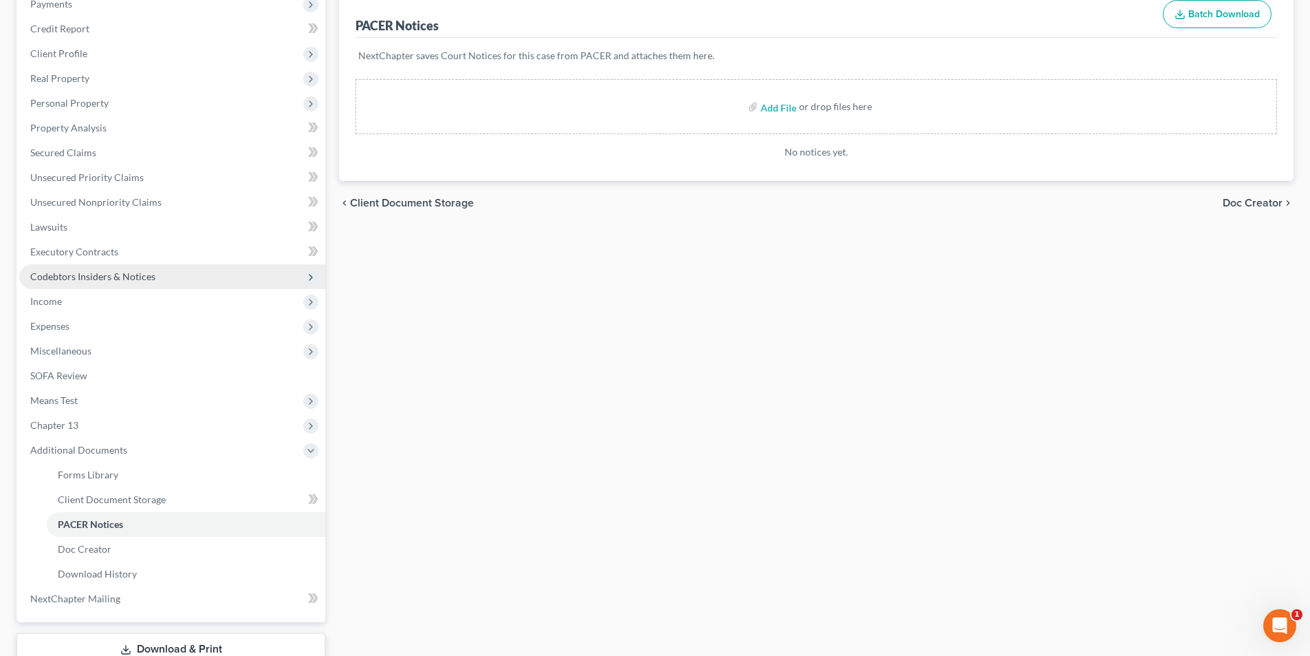
scroll to position [274, 0]
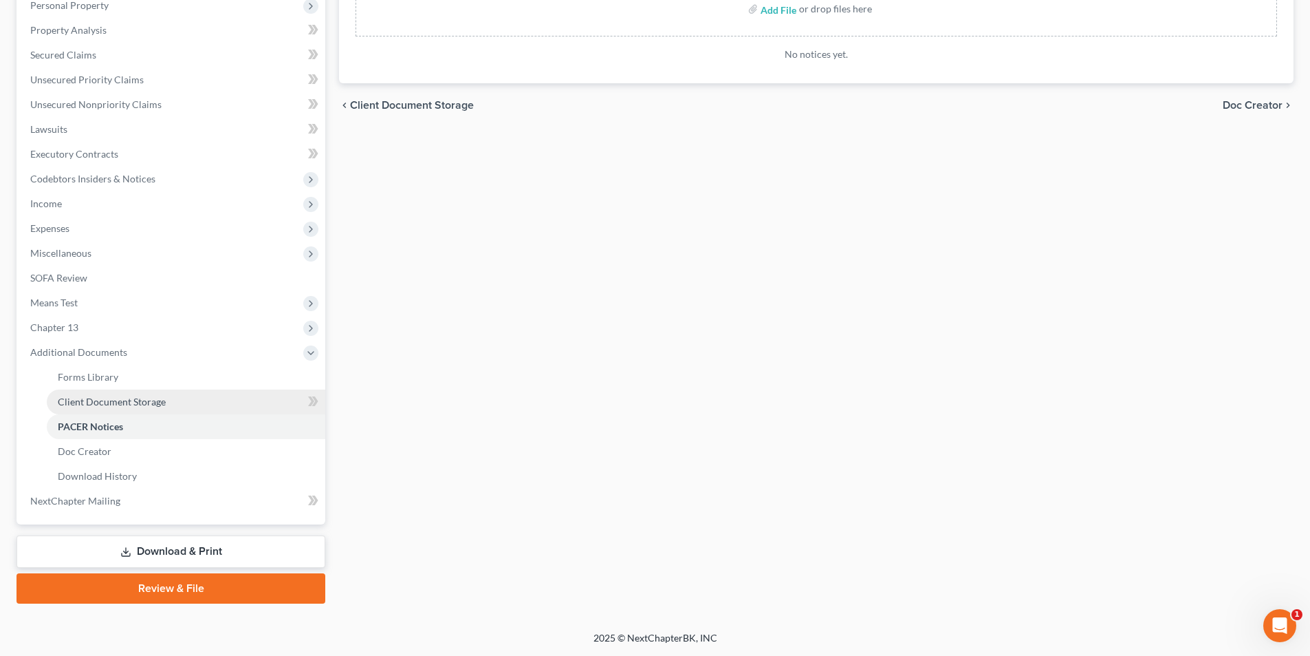
click at [127, 400] on span "Client Document Storage" at bounding box center [112, 402] width 108 height 12
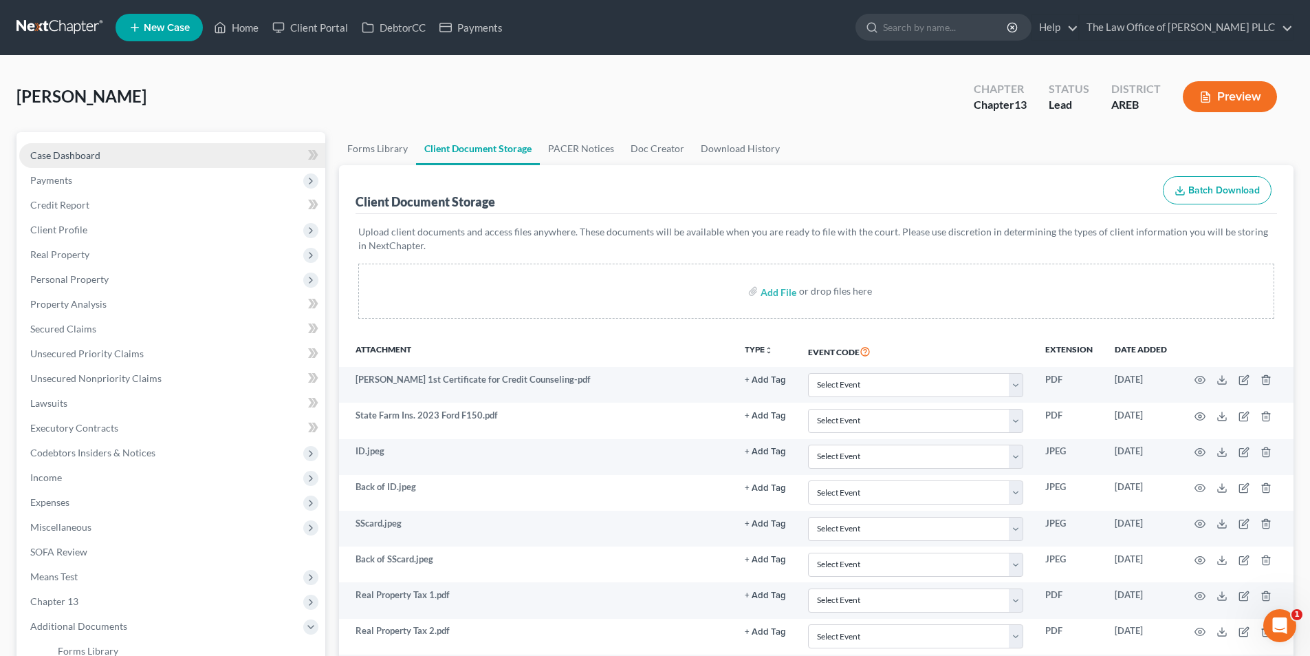
click at [76, 150] on span "Case Dashboard" at bounding box center [65, 155] width 70 height 12
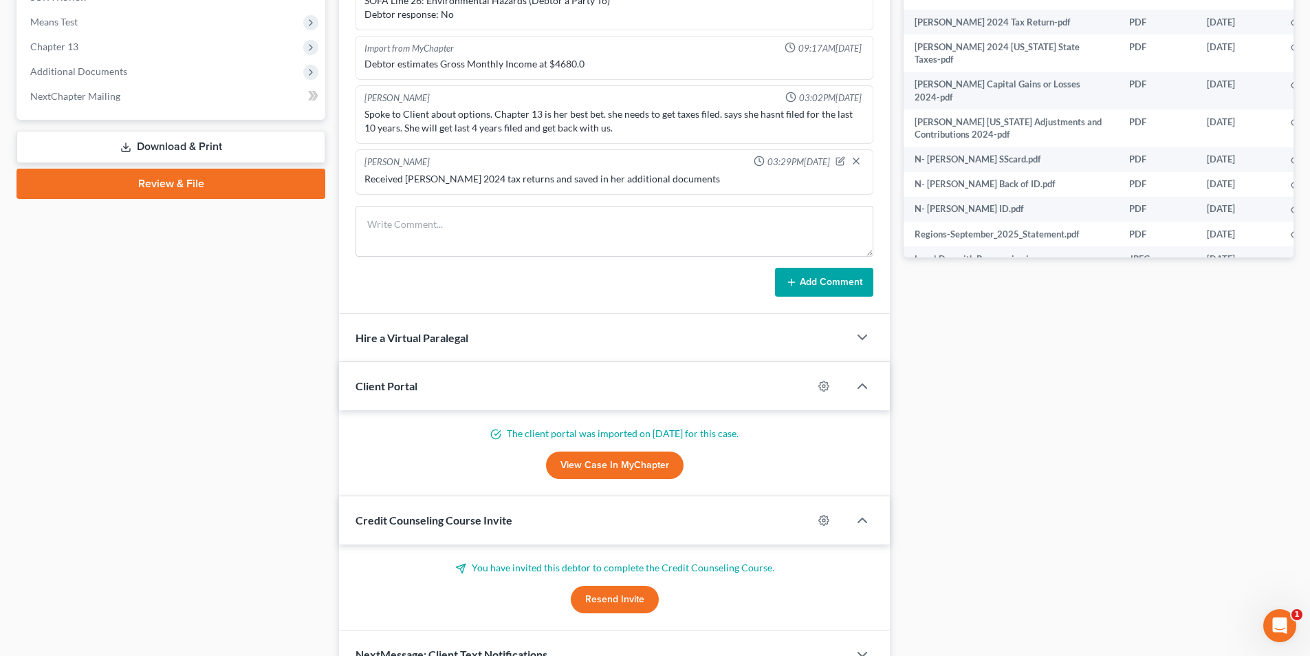
scroll to position [629, 0]
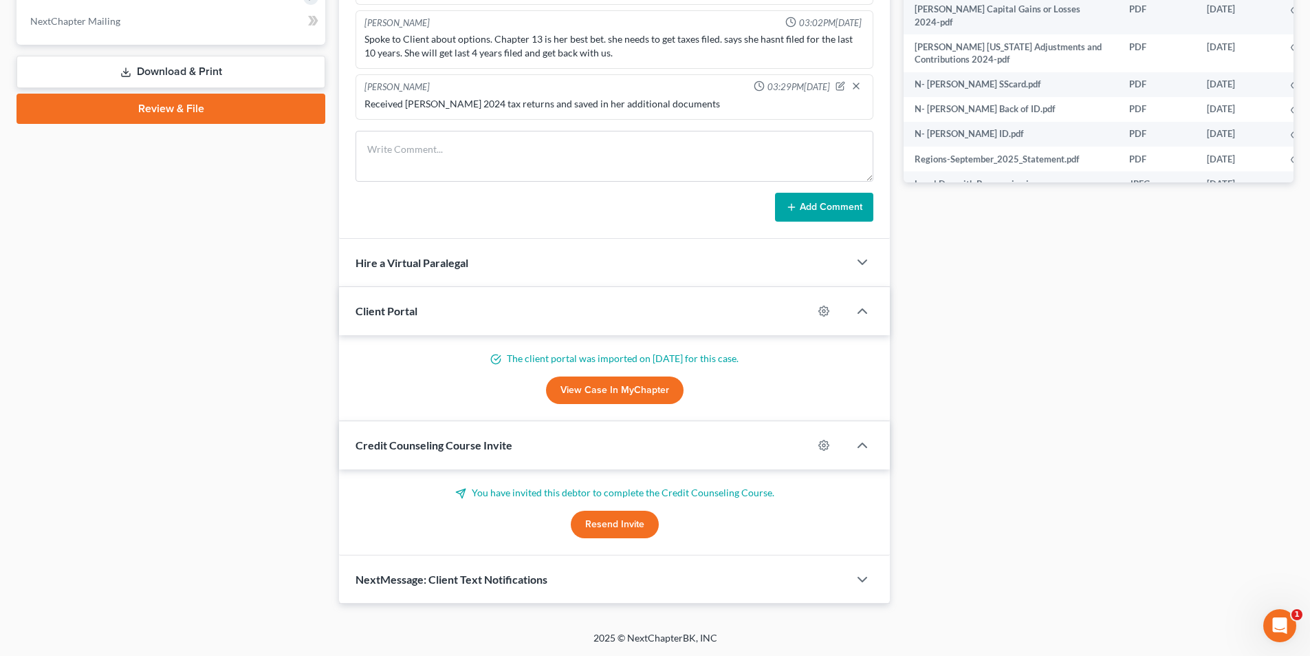
click at [618, 382] on link "View Case in MyChapter" at bounding box center [615, 390] width 138 height 28
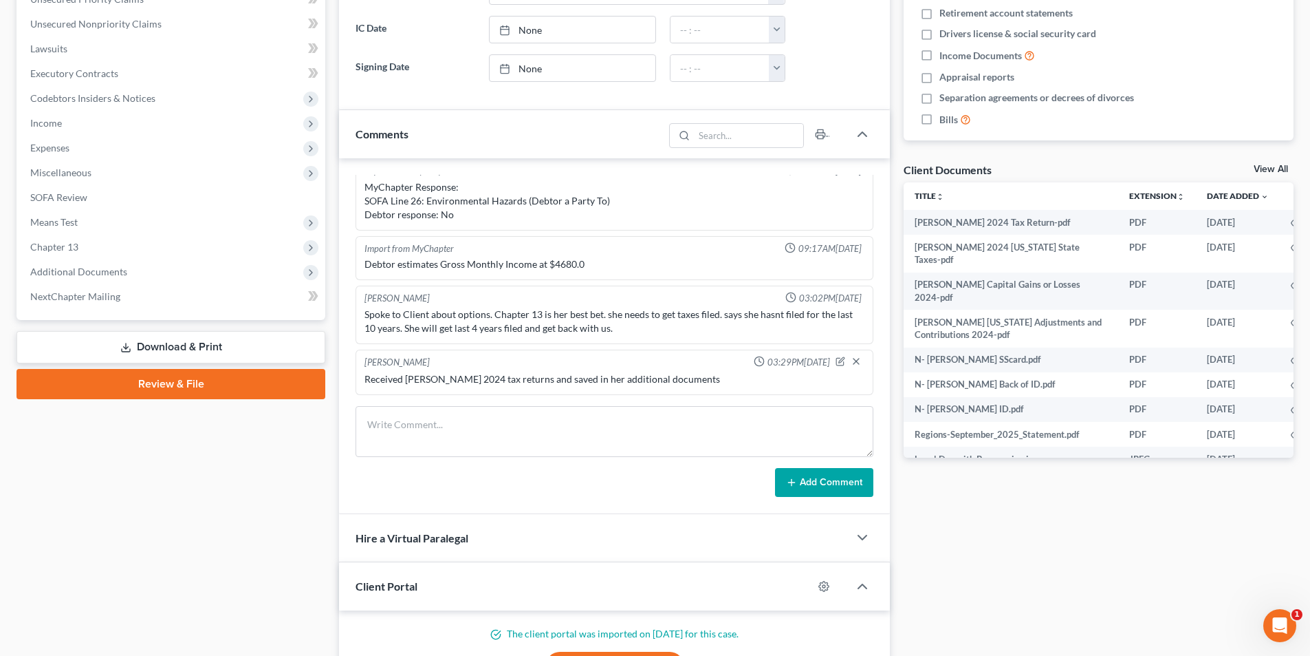
scroll to position [0, 0]
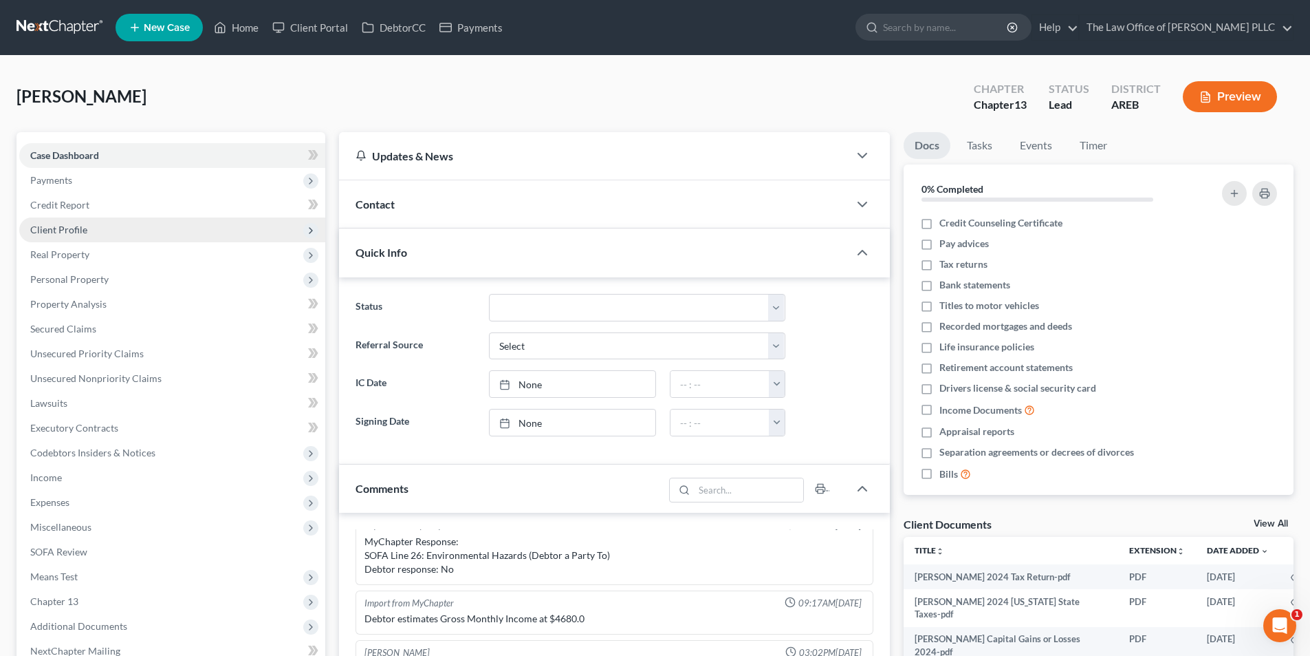
click at [61, 234] on span "Client Profile" at bounding box center [58, 230] width 57 height 12
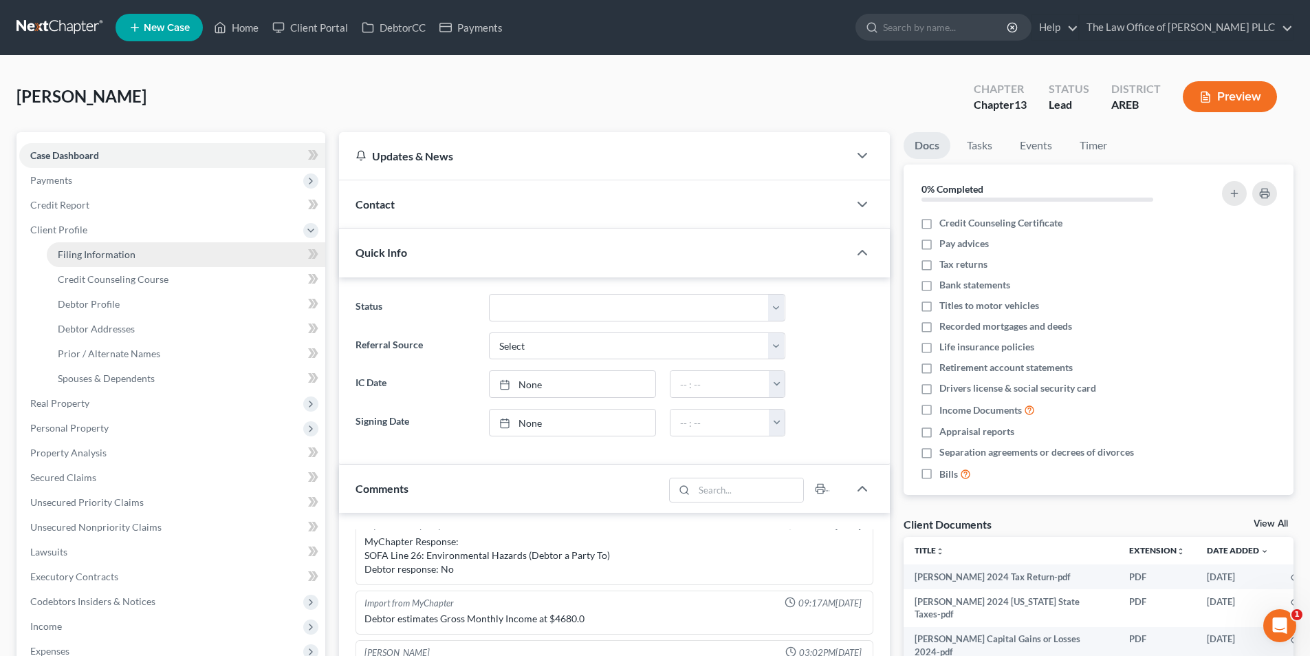
click at [93, 259] on span "Filing Information" at bounding box center [97, 254] width 78 height 12
select select "1"
select select "0"
select select "3"
select select "5"
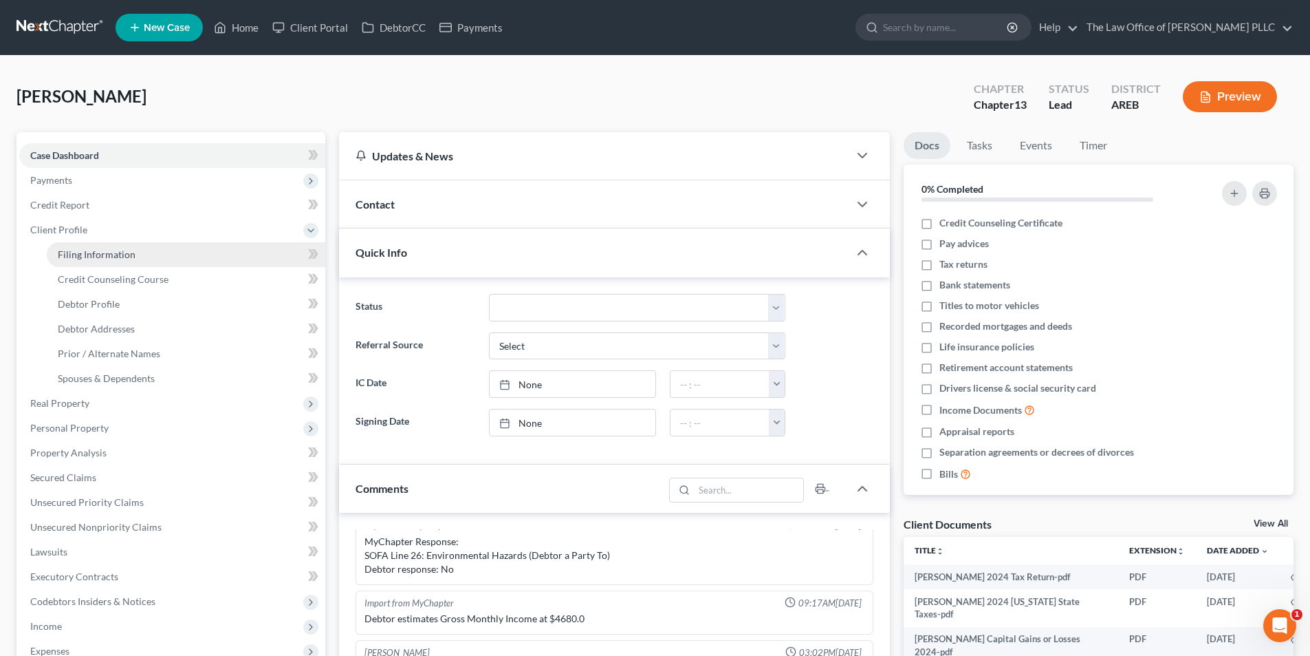
select select "0"
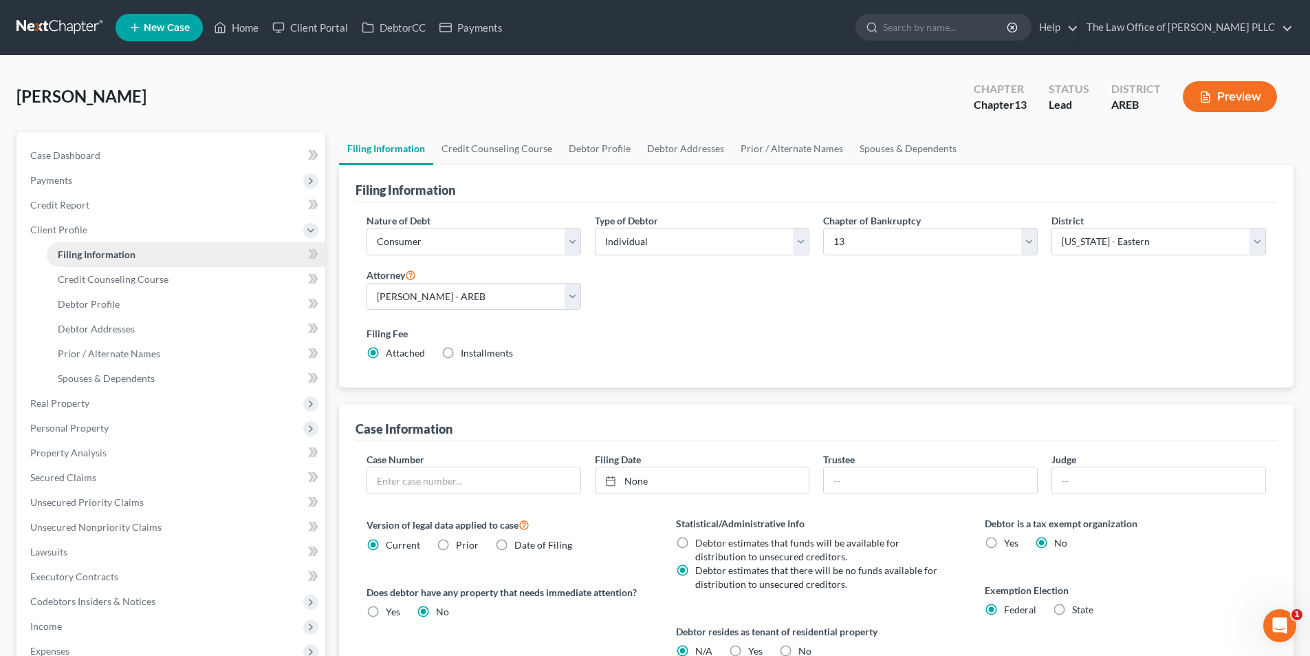
click at [98, 257] on span "Filing Information" at bounding box center [97, 254] width 78 height 12
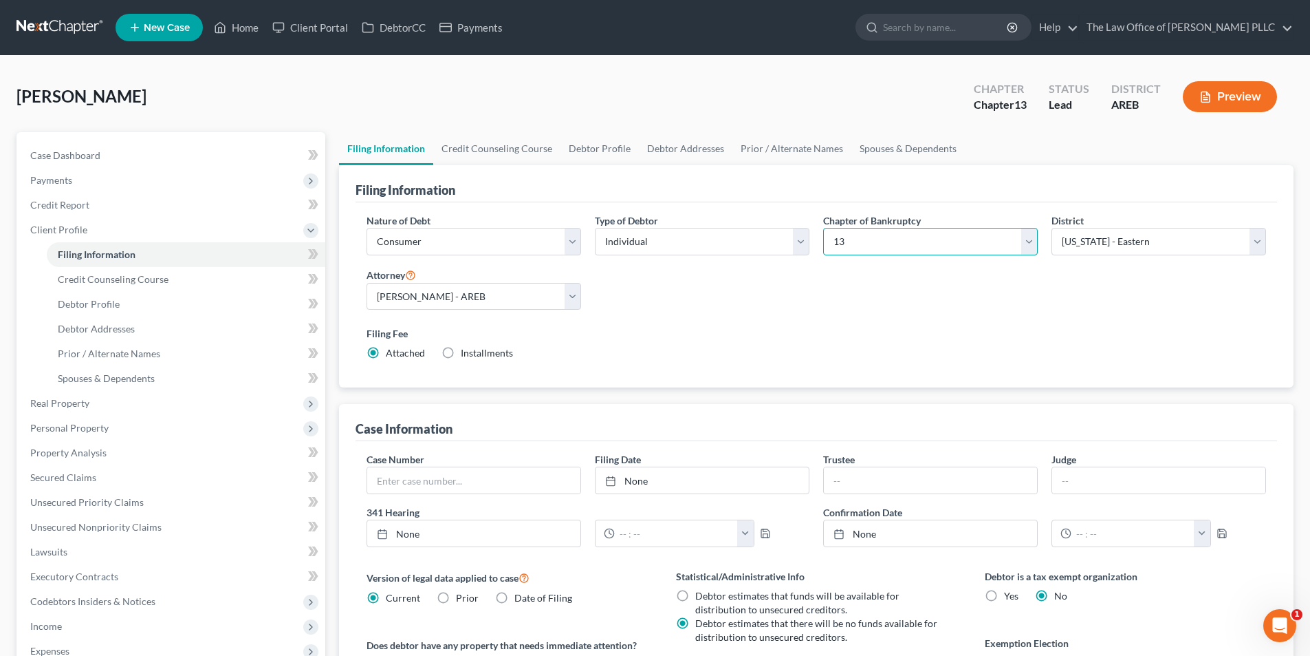
click at [1035, 244] on select "Select 7 11 12 13" at bounding box center [930, 242] width 215 height 28
select select "0"
click at [823, 228] on select "Select 7 11 12 13" at bounding box center [930, 242] width 215 height 28
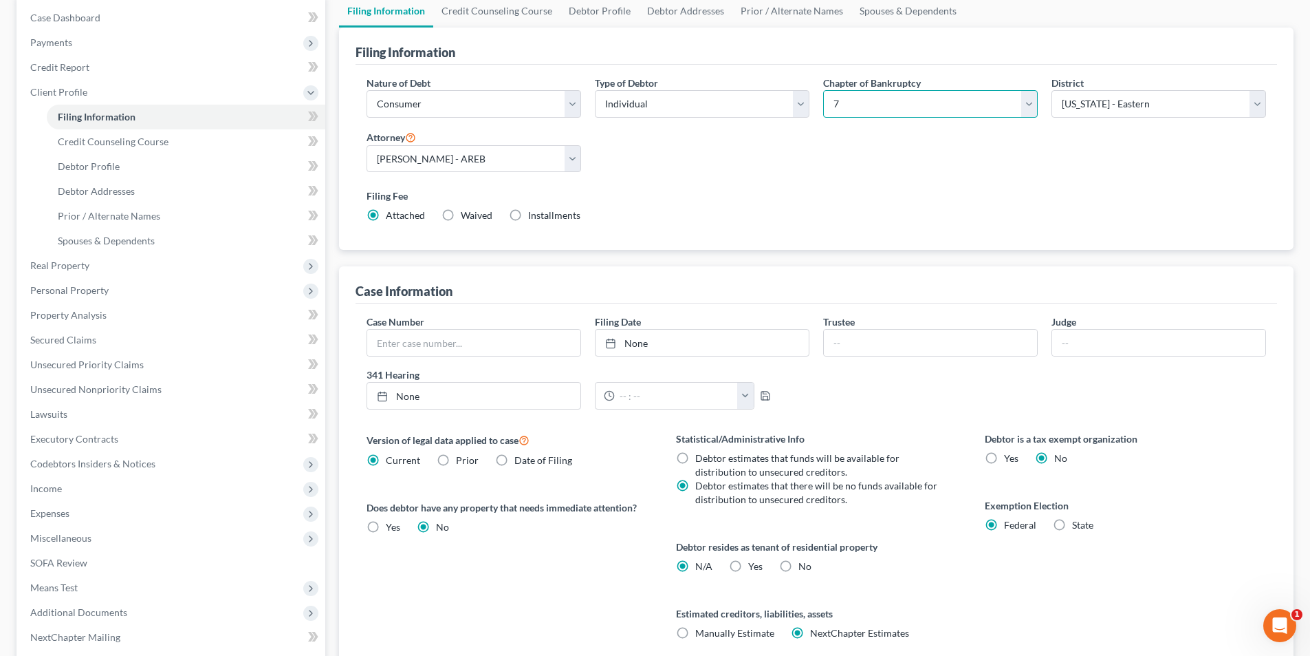
scroll to position [206, 0]
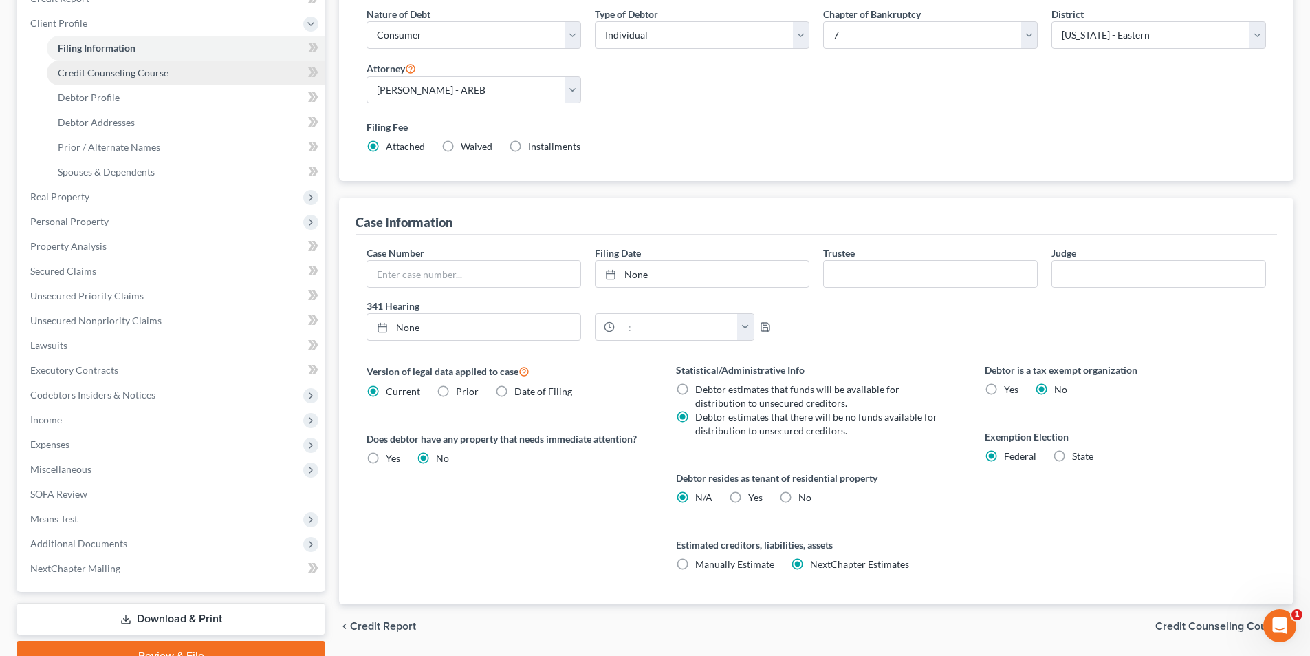
click at [77, 74] on span "Credit Counseling Course" at bounding box center [113, 73] width 111 height 12
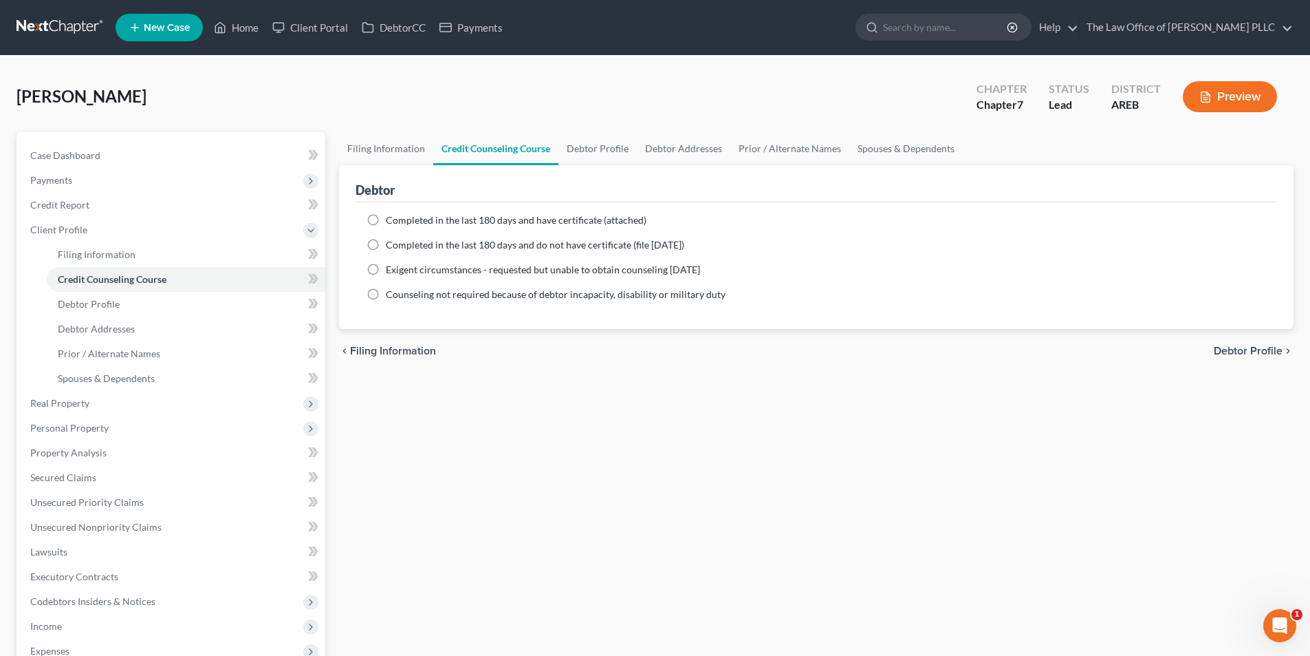
click at [386, 219] on label "Completed in the last 180 days and have certificate (attached)" at bounding box center [516, 220] width 261 height 14
click at [391, 219] on input "Completed in the last 180 days and have certificate (attached)" at bounding box center [395, 217] width 9 height 9
radio input "true"
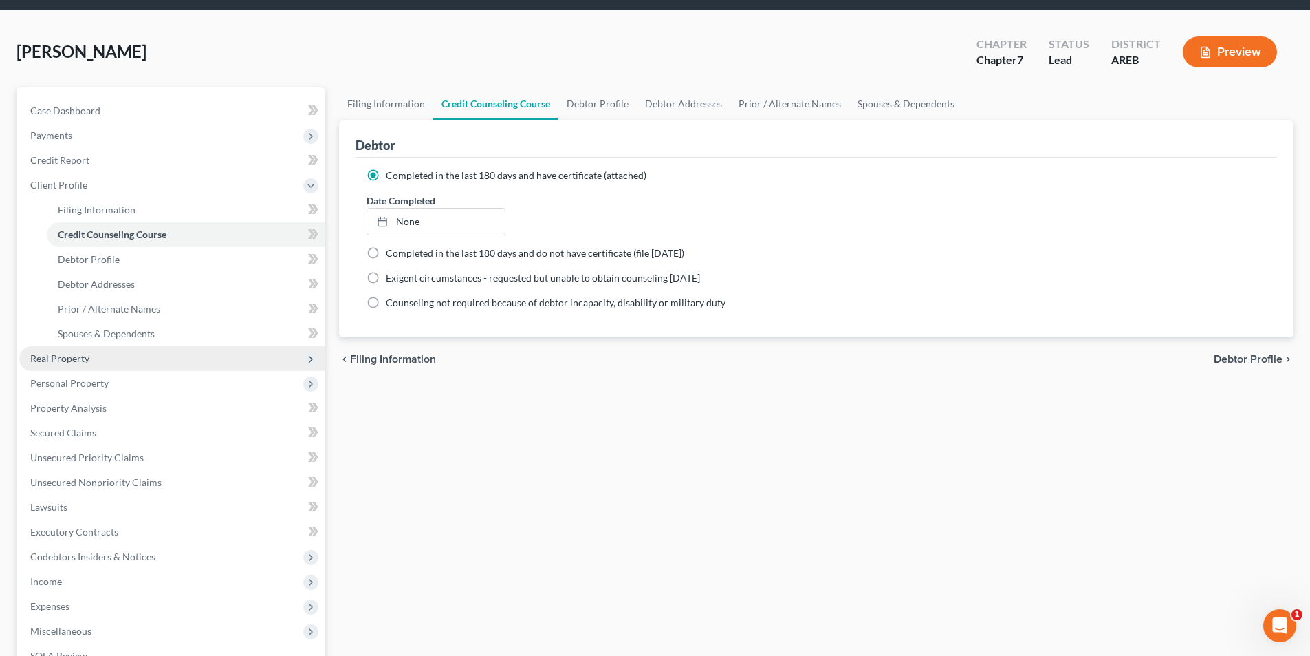
scroll to position [69, 0]
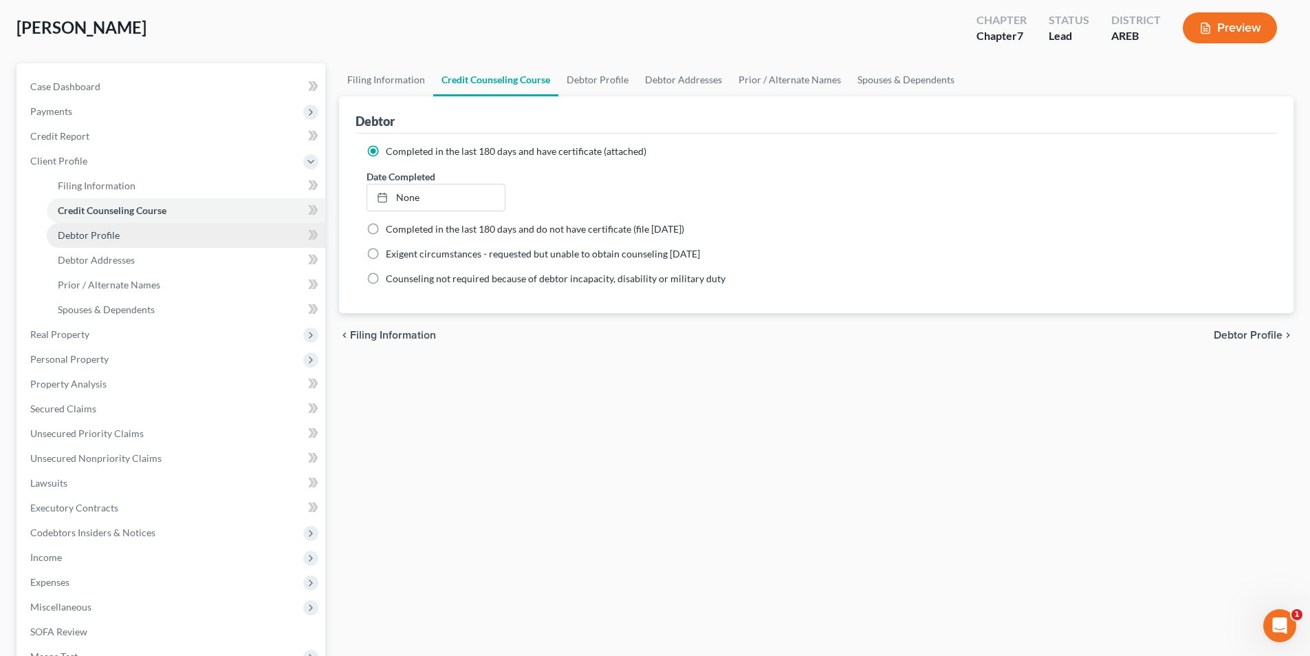
click at [98, 241] on link "Debtor Profile" at bounding box center [186, 235] width 279 height 25
select select "0"
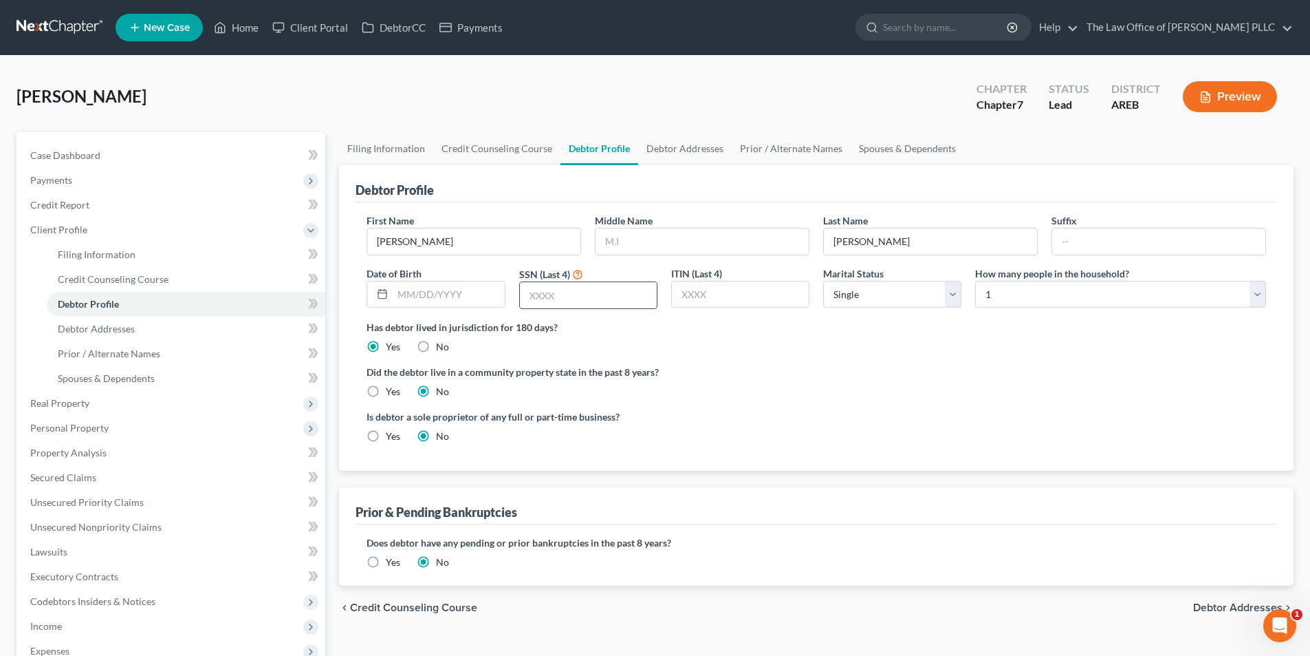
click at [573, 300] on input "text" at bounding box center [588, 295] width 137 height 26
type input "3098"
drag, startPoint x: 457, startPoint y: 296, endPoint x: 448, endPoint y: 288, distance: 13.1
click at [457, 296] on input "text" at bounding box center [448, 294] width 111 height 26
type input "[DATE]"
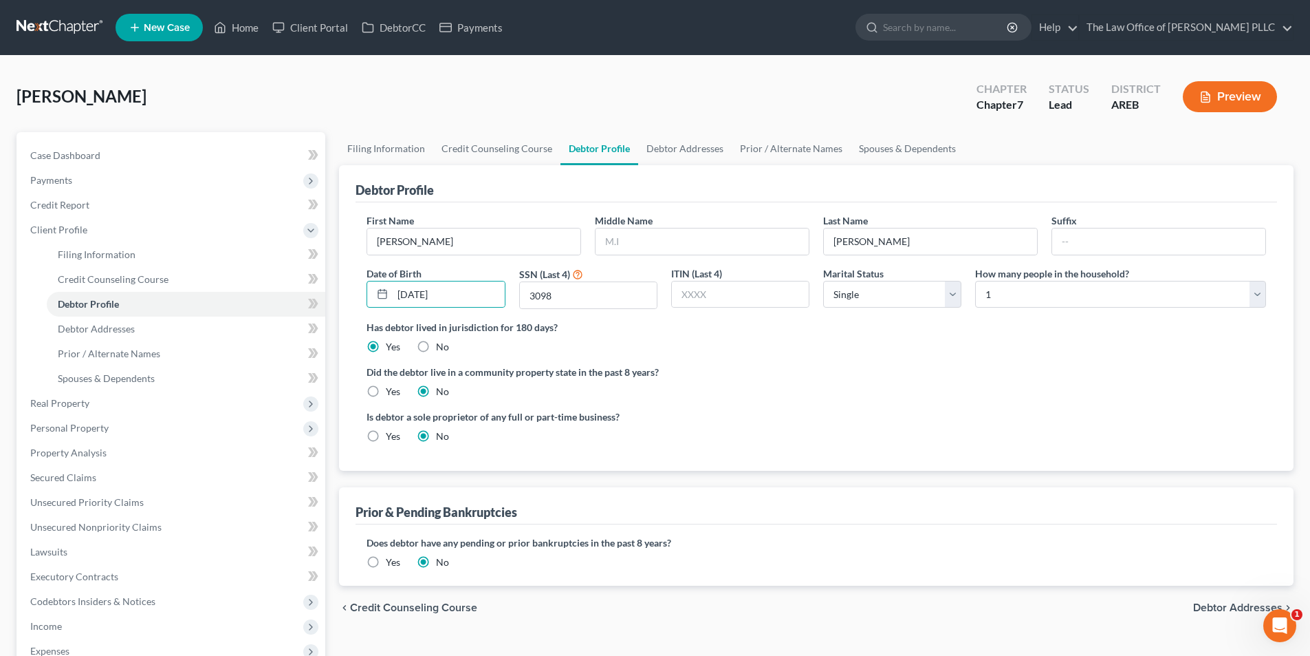
click at [920, 337] on div "Has debtor lived in jurisdiction for 180 days? Yes No Debtor must reside in jur…" at bounding box center [817, 337] width 900 height 34
click at [436, 344] on label "No" at bounding box center [442, 347] width 13 height 14
click at [442, 344] on input "No" at bounding box center [446, 344] width 9 height 9
radio input "true"
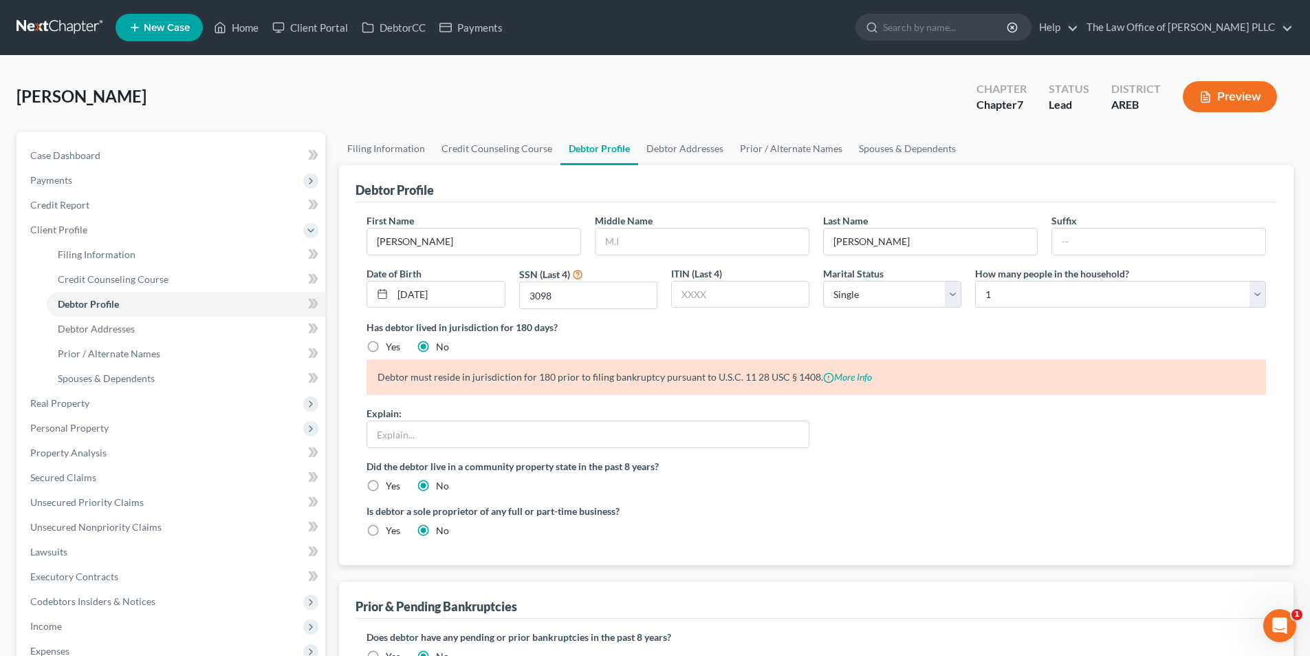
click at [436, 348] on label "No" at bounding box center [442, 347] width 13 height 14
click at [442, 348] on input "No" at bounding box center [446, 344] width 9 height 9
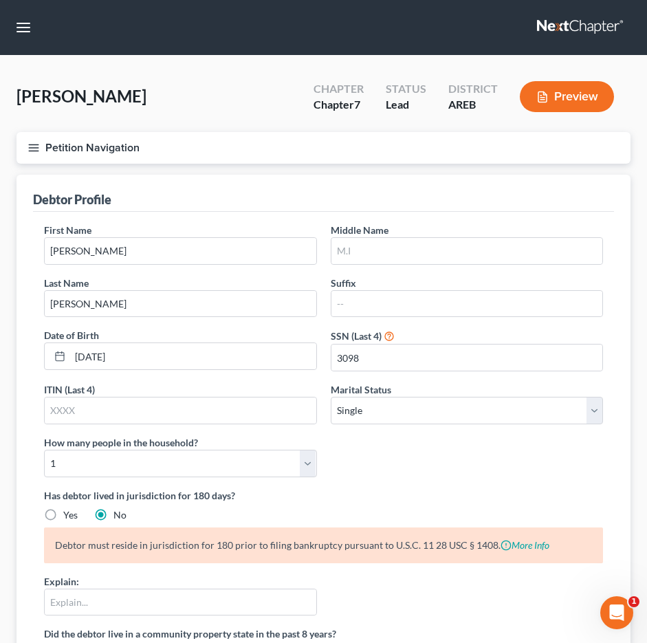
drag, startPoint x: 430, startPoint y: 463, endPoint x: 404, endPoint y: 470, distance: 26.4
click at [430, 463] on div "First Name [PERSON_NAME] Middle Name Last Name [PERSON_NAME] Date of Birth [DEM…" at bounding box center [323, 356] width 573 height 266
click at [63, 514] on label "Yes" at bounding box center [70, 515] width 14 height 14
click at [69, 514] on input "Yes" at bounding box center [73, 512] width 9 height 9
radio input "true"
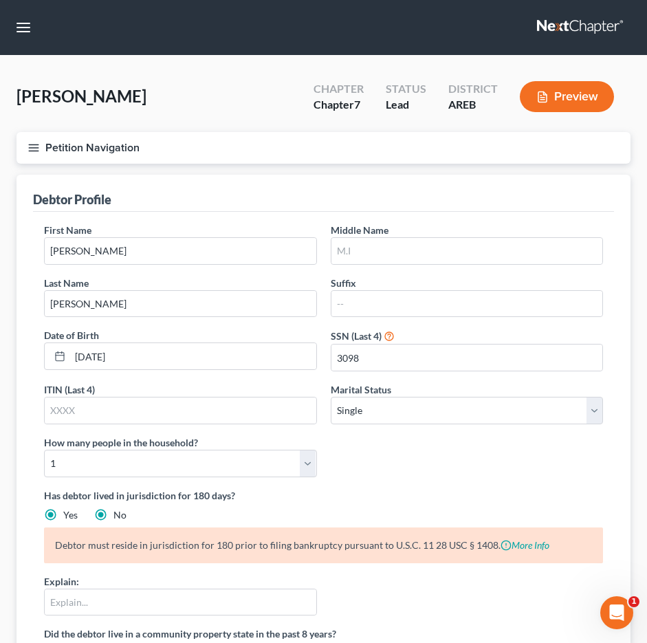
radio input "false"
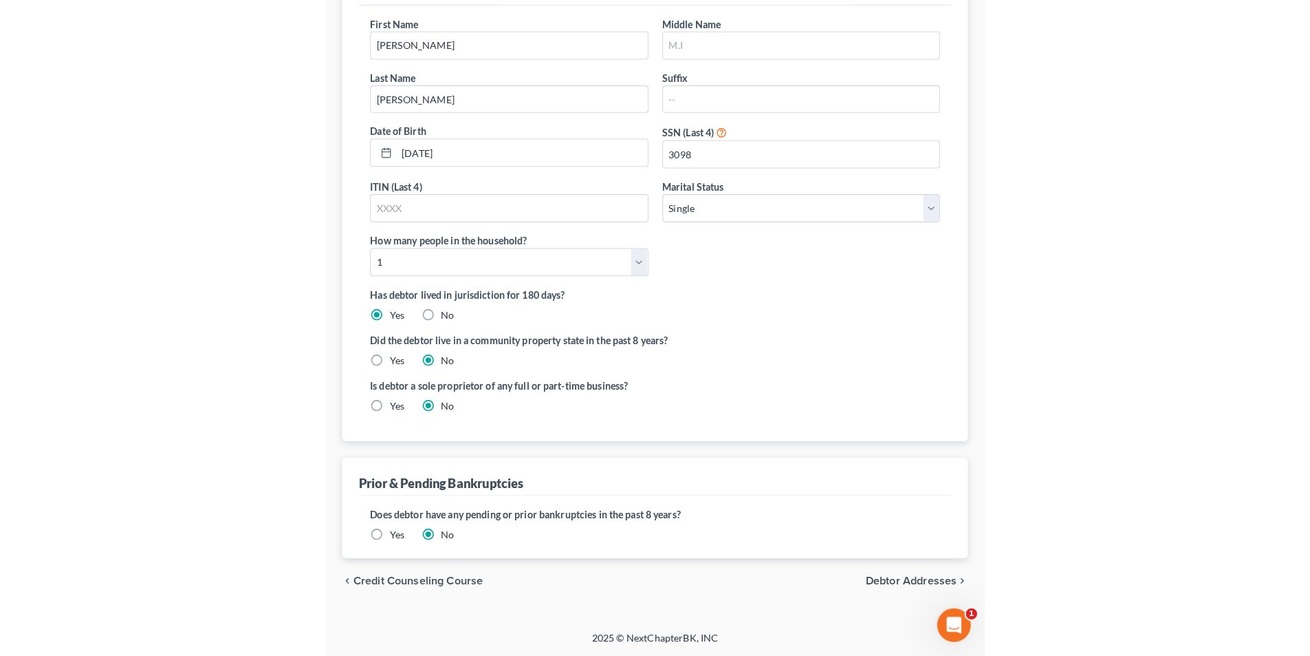
scroll to position [207, 0]
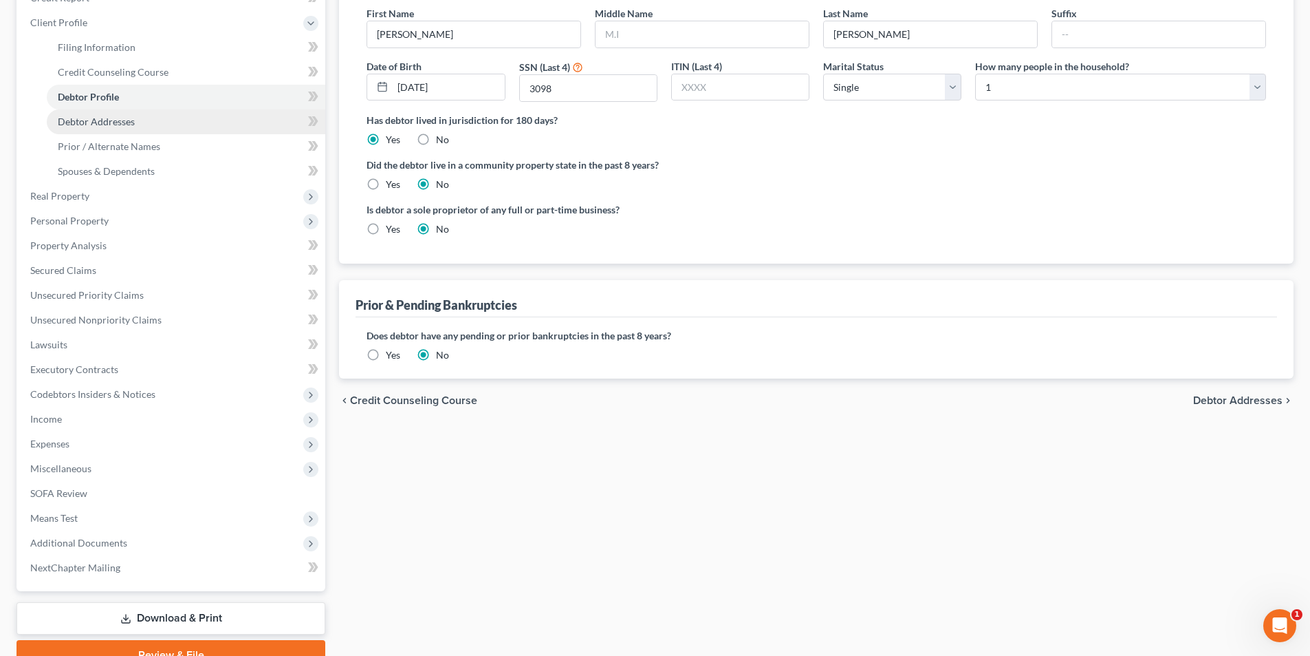
click at [79, 122] on span "Debtor Addresses" at bounding box center [96, 122] width 77 height 12
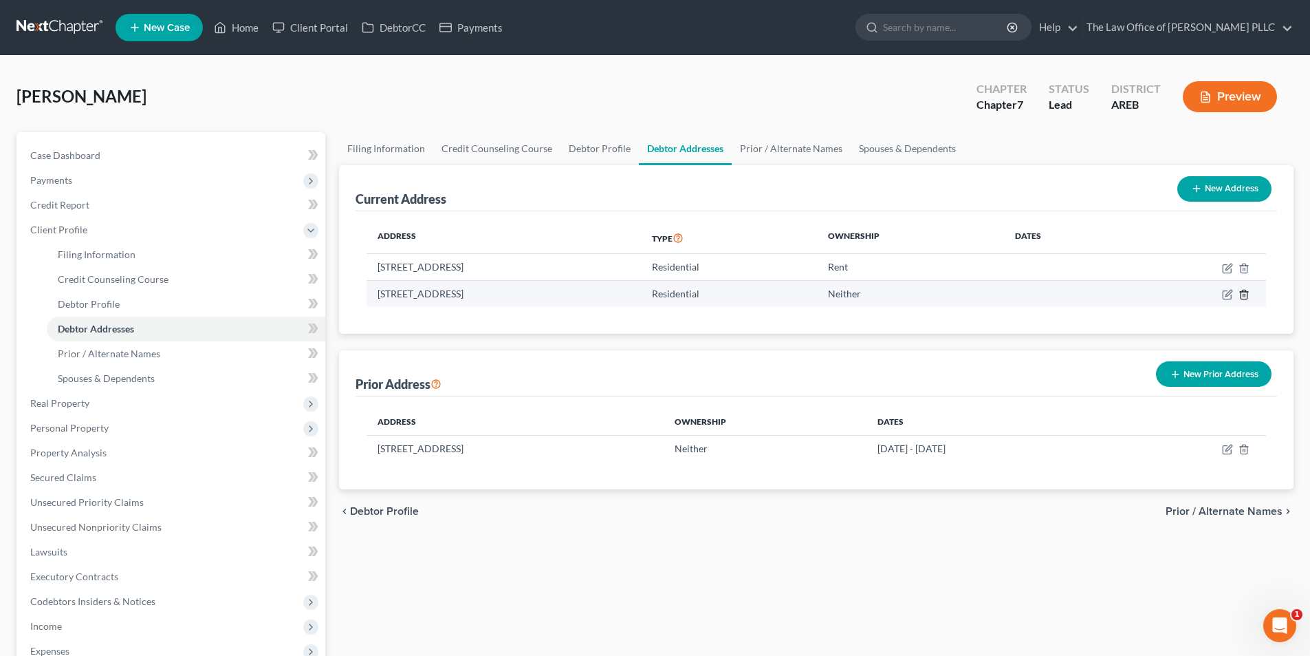
click at [1242, 293] on icon "button" at bounding box center [1244, 294] width 11 height 11
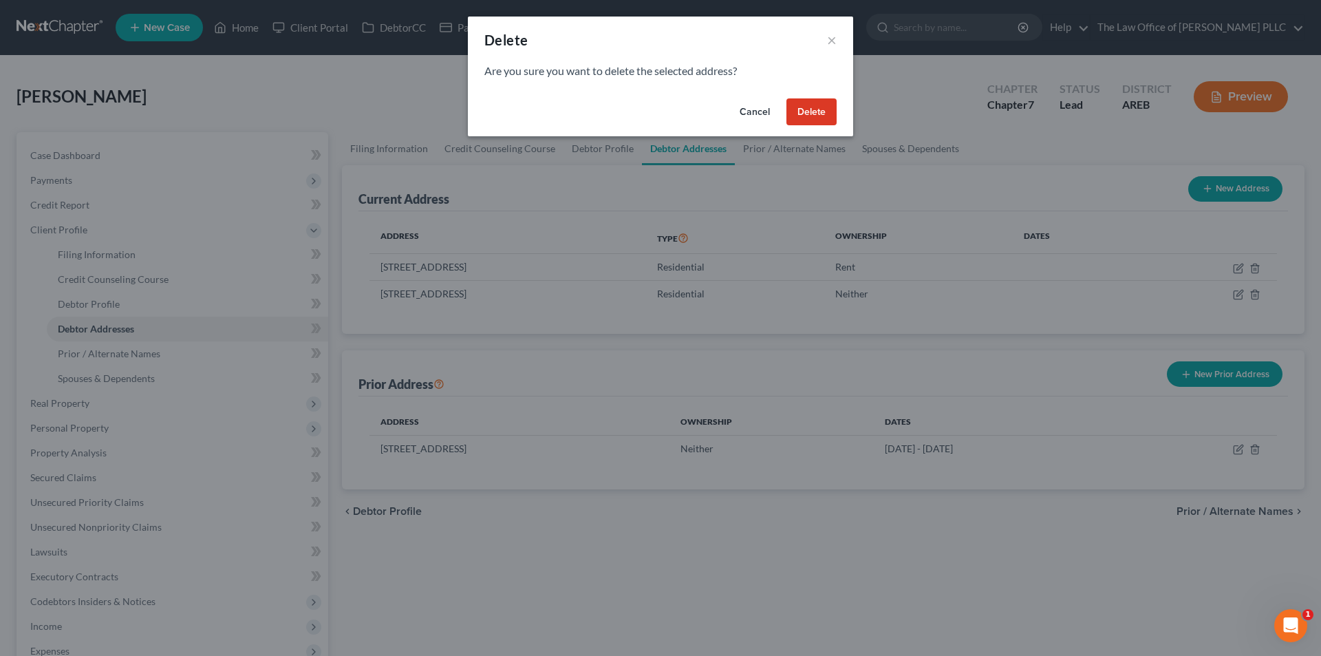
click at [803, 107] on button "Delete" at bounding box center [811, 112] width 50 height 28
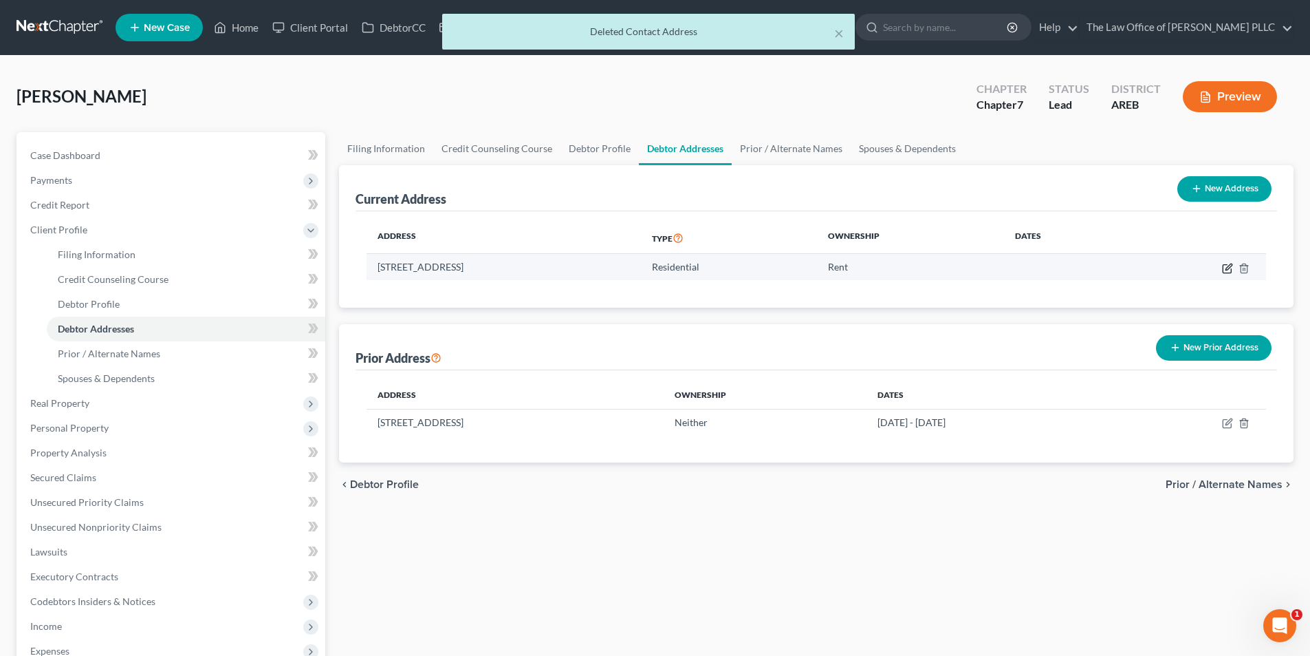
click at [1227, 267] on icon "button" at bounding box center [1229, 266] width 6 height 6
select select "2"
select select "59"
select select "0"
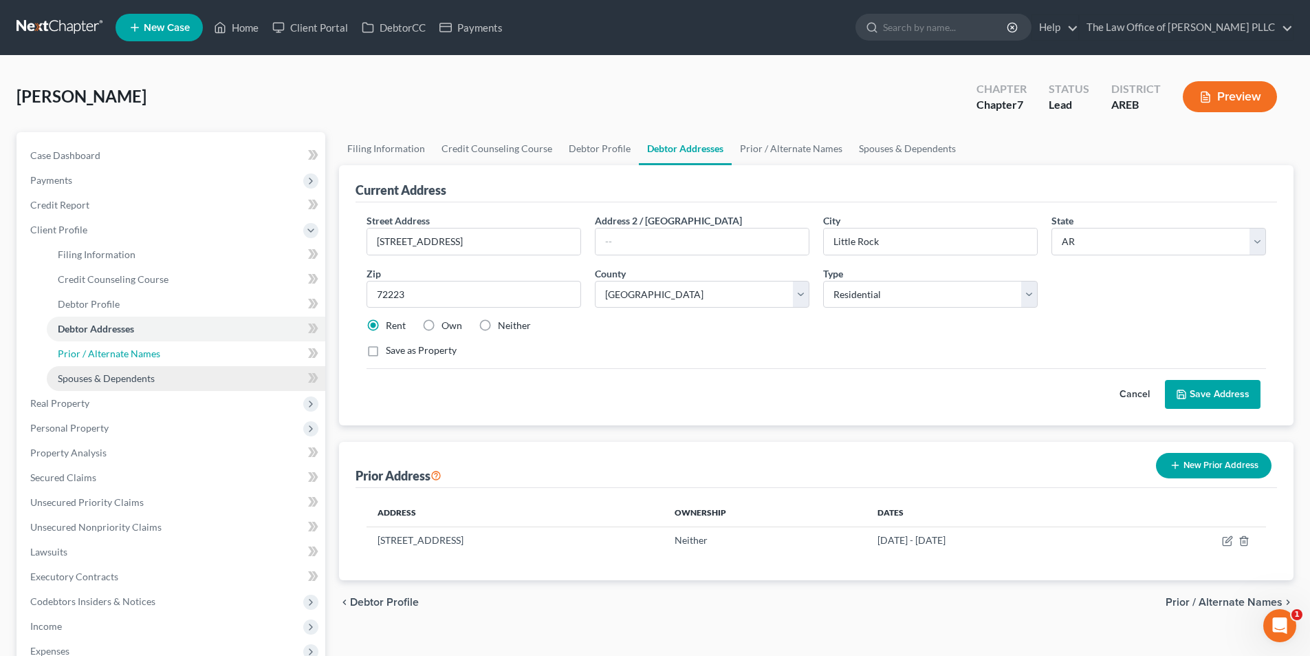
drag, startPoint x: 92, startPoint y: 360, endPoint x: 98, endPoint y: 373, distance: 14.5
click at [92, 359] on link "Prior / Alternate Names" at bounding box center [186, 353] width 279 height 25
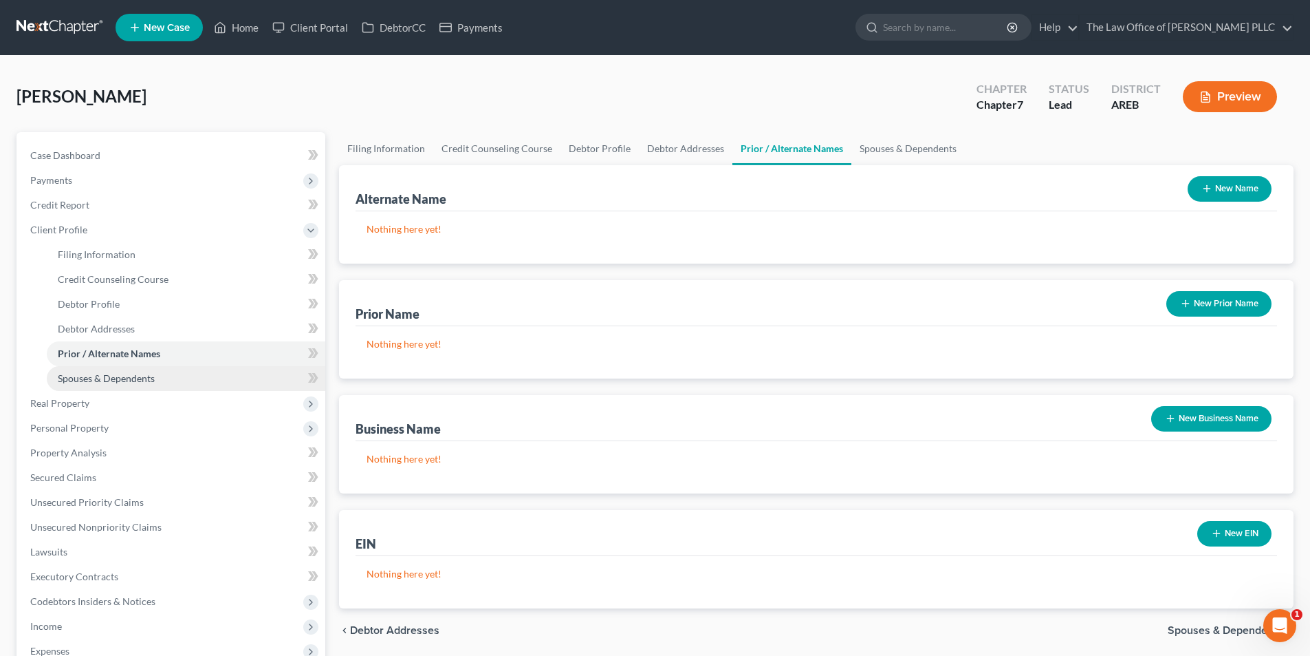
click at [99, 377] on span "Spouses & Dependents" at bounding box center [106, 378] width 97 height 12
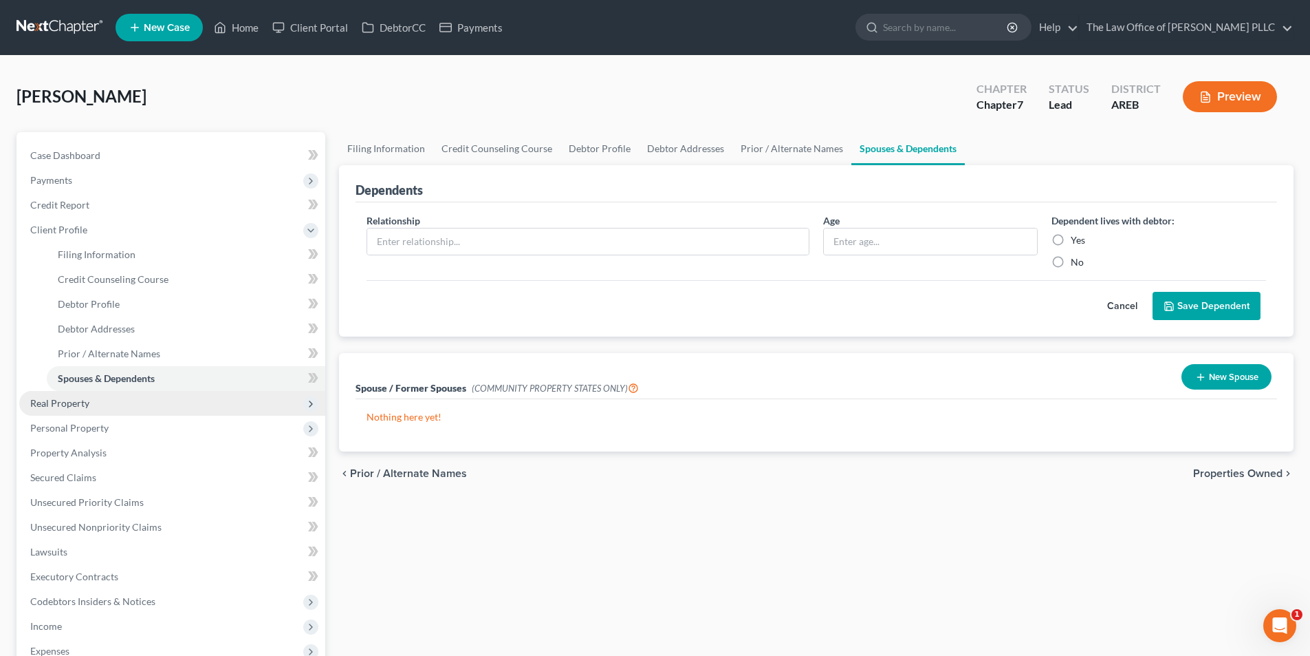
click at [75, 410] on span "Real Property" at bounding box center [172, 403] width 306 height 25
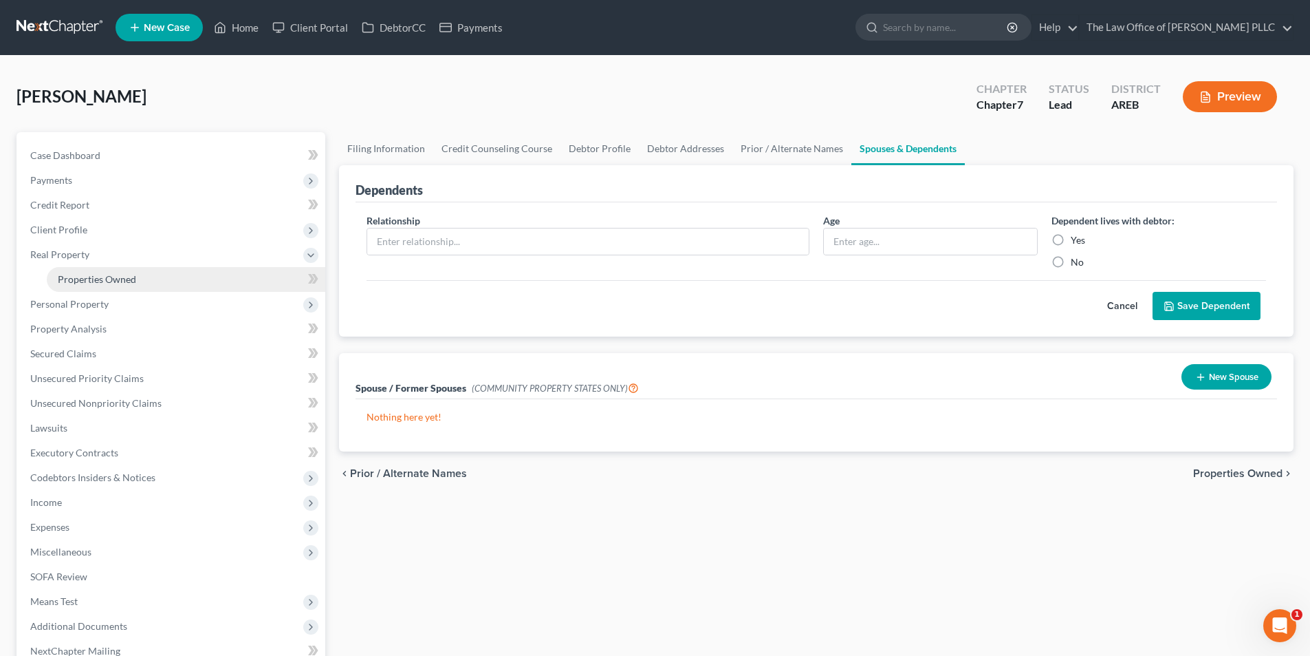
click at [85, 286] on link "Properties Owned" at bounding box center [186, 279] width 279 height 25
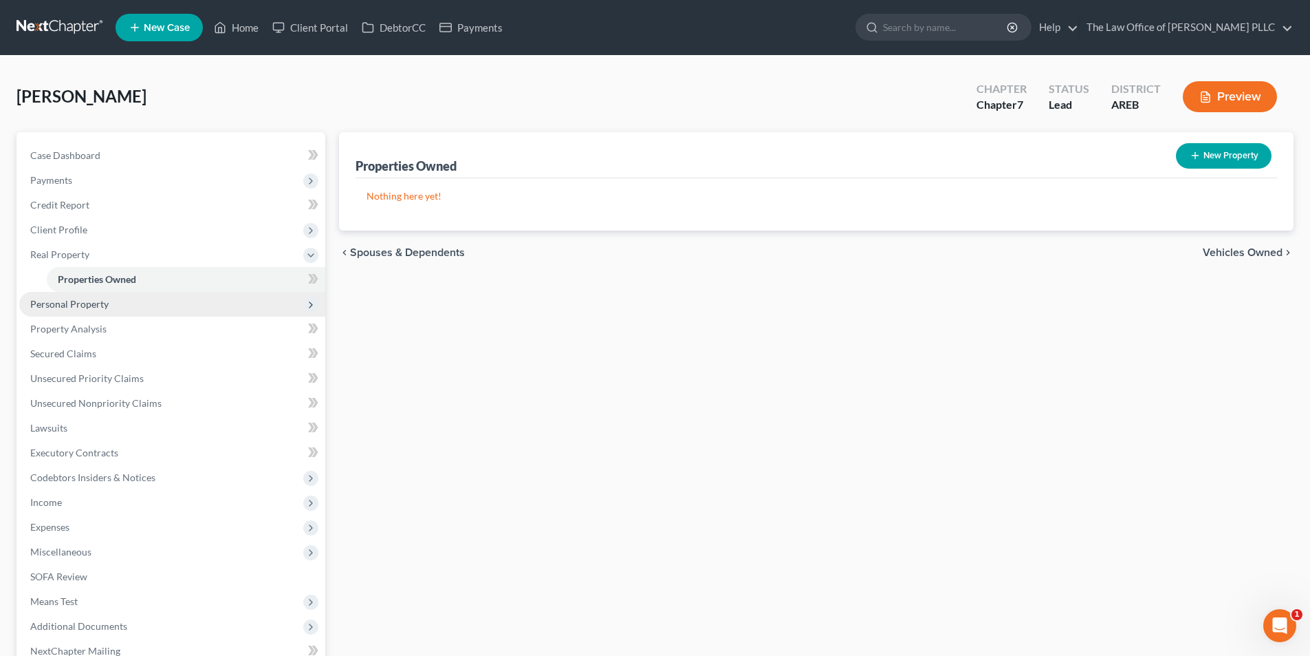
click at [76, 306] on span "Personal Property" at bounding box center [69, 304] width 78 height 12
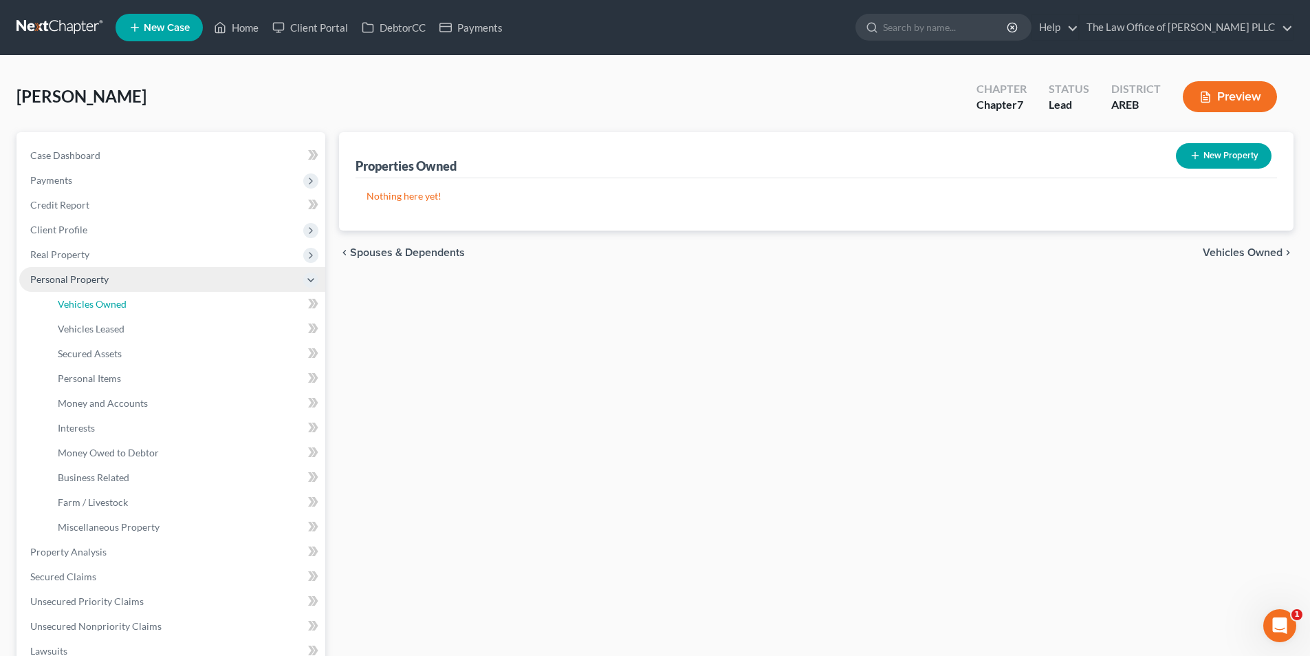
click at [76, 306] on span "Vehicles Owned" at bounding box center [92, 304] width 69 height 12
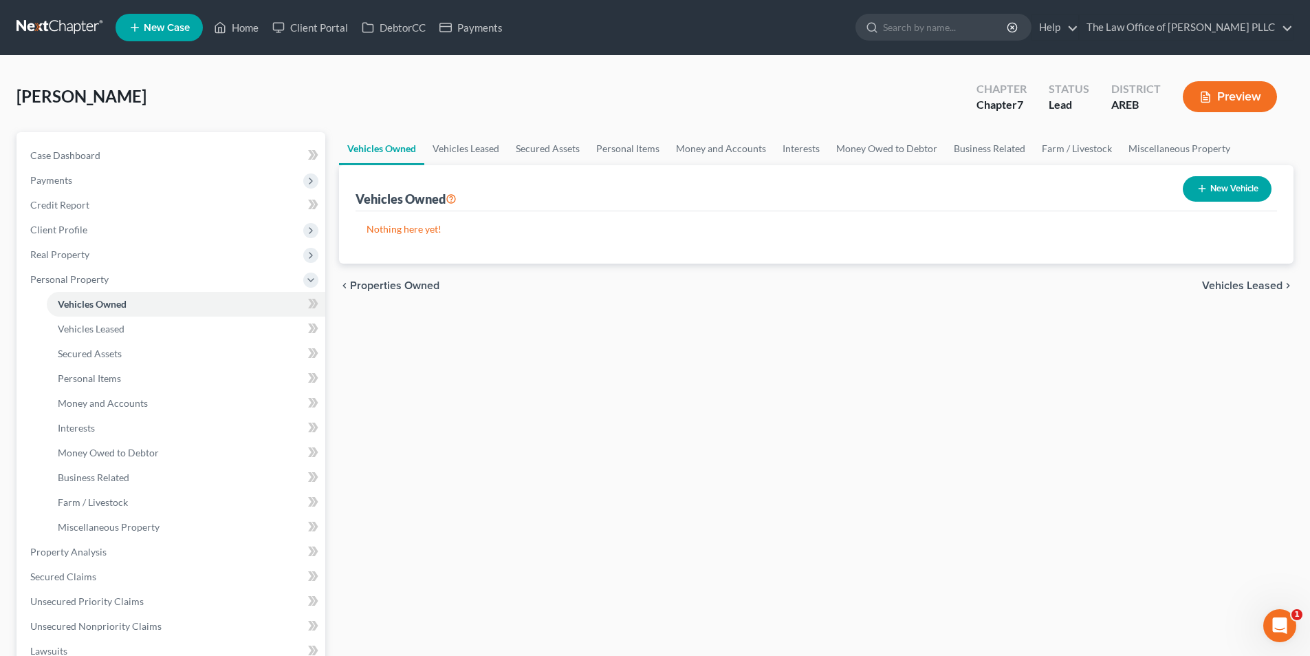
click at [1211, 191] on button "New Vehicle" at bounding box center [1227, 188] width 89 height 25
select select "0"
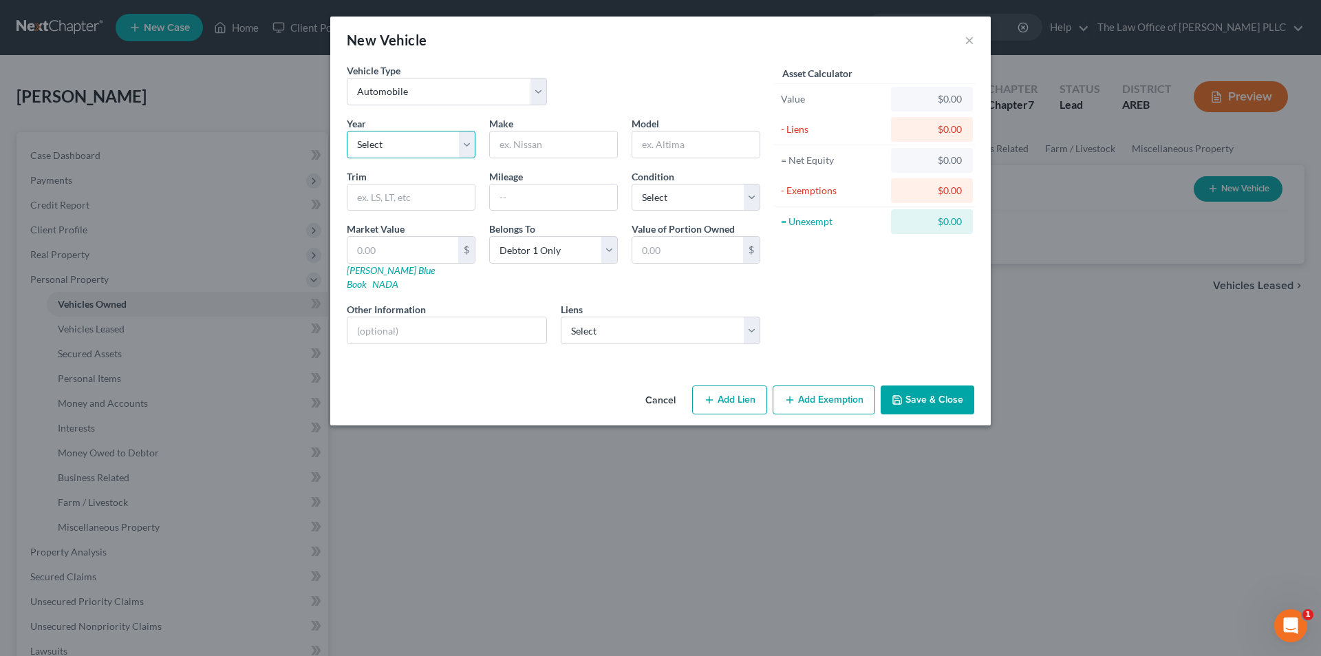
click at [376, 151] on select "Select 2026 2025 2024 2023 2022 2021 2020 2019 2018 2017 2016 2015 2014 2013 20…" at bounding box center [411, 145] width 129 height 28
click at [376, 144] on select "Select 2026 2025 2024 2023 2022 2021 2020 2019 2018 2017 2016 2015 2014 2013 20…" at bounding box center [411, 145] width 129 height 28
click at [378, 140] on select "Select 2026 2025 2024 2023 2022 2021 2020 2019 2018 2017 2016 2015 2014 2013 20…" at bounding box center [411, 145] width 129 height 28
select select "3"
click at [347, 131] on select "Select 2026 2025 2024 2023 2022 2021 2020 2019 2018 2017 2016 2015 2014 2013 20…" at bounding box center [411, 145] width 129 height 28
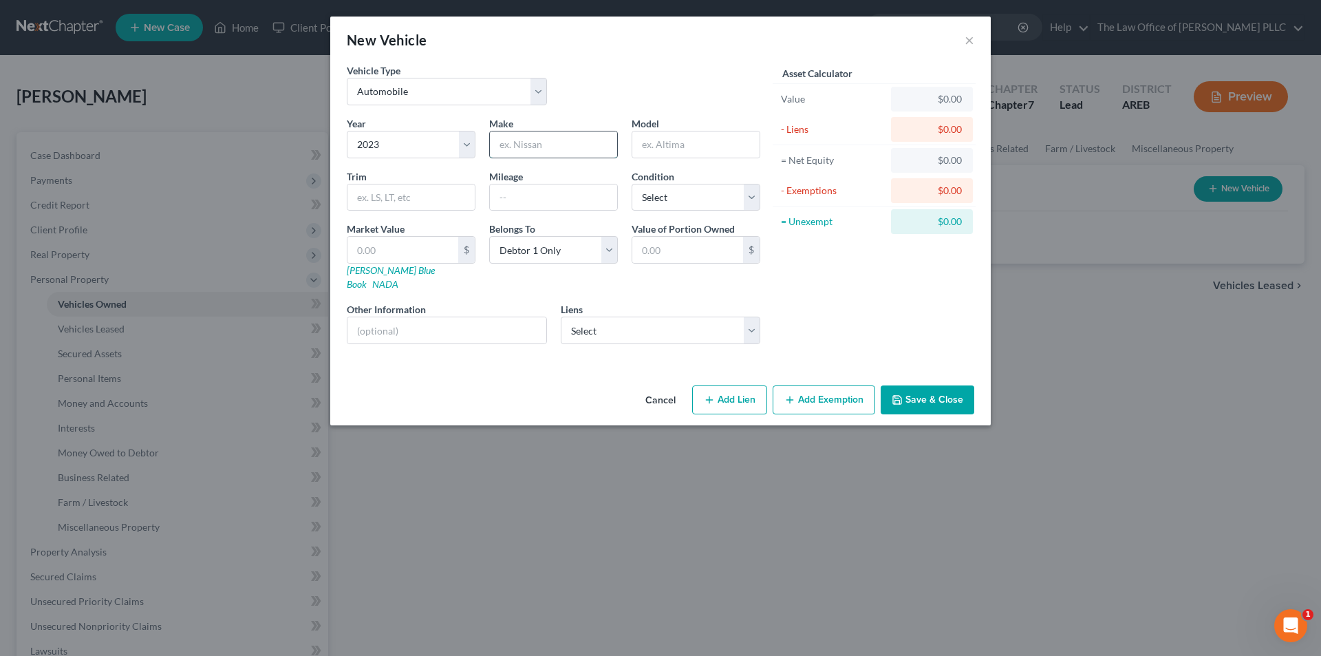
click at [517, 141] on input "text" at bounding box center [553, 144] width 127 height 26
type input "Ford"
type input "F-150"
click at [389, 201] on input "text" at bounding box center [410, 197] width 127 height 26
type input "XL Series Gray in Color"
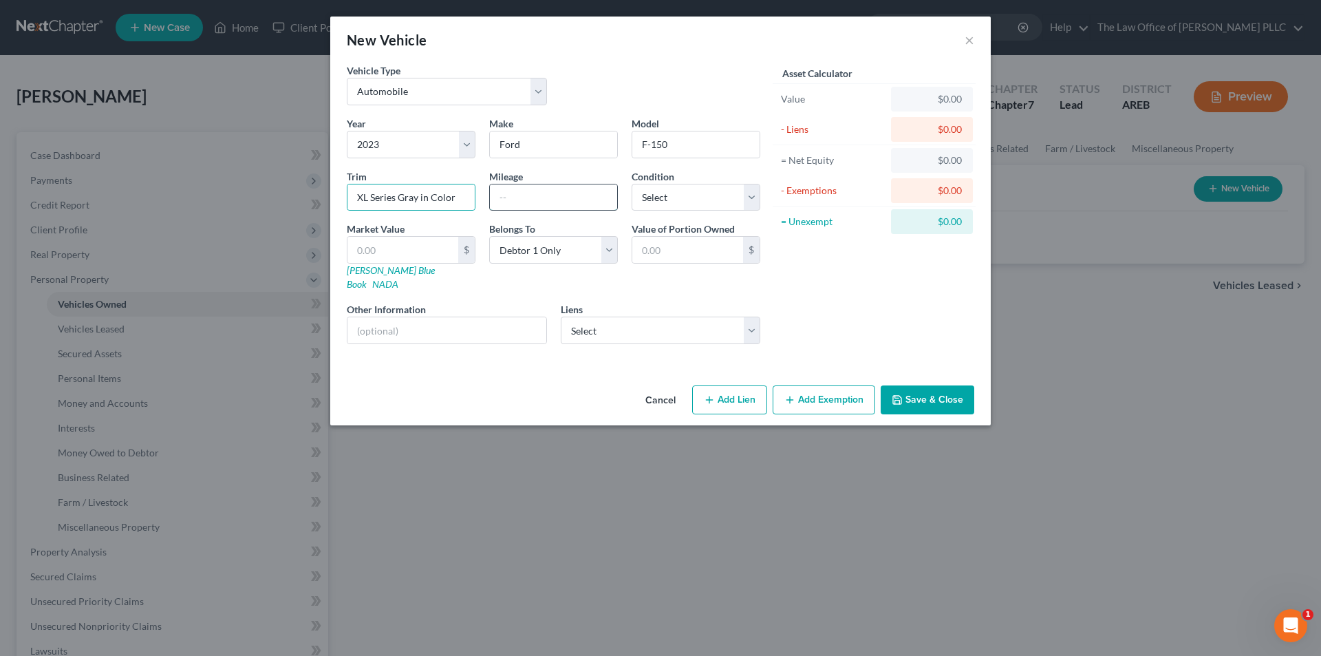
click at [518, 195] on input "text" at bounding box center [553, 197] width 127 height 26
type input "35487"
click at [671, 195] on select "Select Excellent Very Good Good Fair Poor" at bounding box center [696, 198] width 129 height 28
select select "0"
click at [632, 184] on select "Select Excellent Very Good Good Fair Poor" at bounding box center [696, 198] width 129 height 28
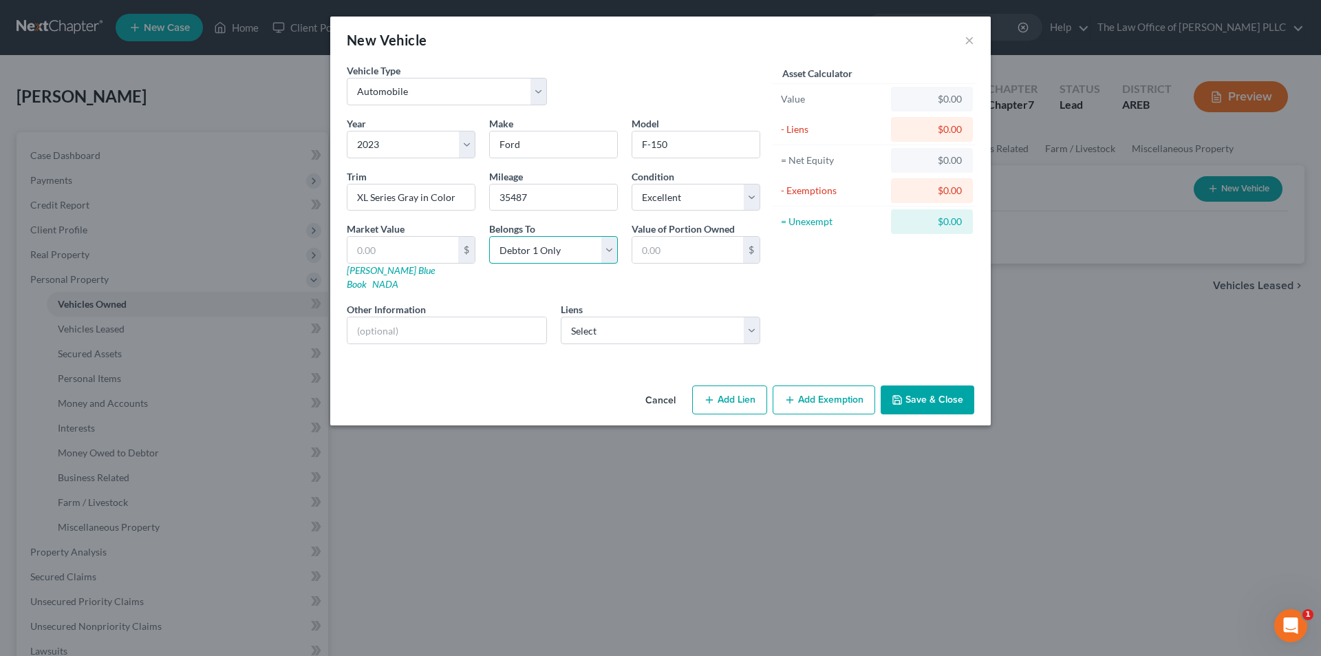
click at [547, 252] on select "Select Debtor 1 Only Debtor 2 Only Debtor 1 And Debtor 2 Only At Least One Of T…" at bounding box center [553, 250] width 129 height 28
click at [489, 236] on select "Select Debtor 1 Only Debtor 2 Only Debtor 1 And Debtor 2 Only At Least One Of T…" at bounding box center [553, 250] width 129 height 28
click at [449, 327] on input "text" at bounding box center [446, 330] width 199 height 26
drag, startPoint x: 443, startPoint y: 293, endPoint x: 578, endPoint y: 309, distance: 135.8
click at [443, 302] on div "Other Information" at bounding box center [447, 323] width 214 height 42
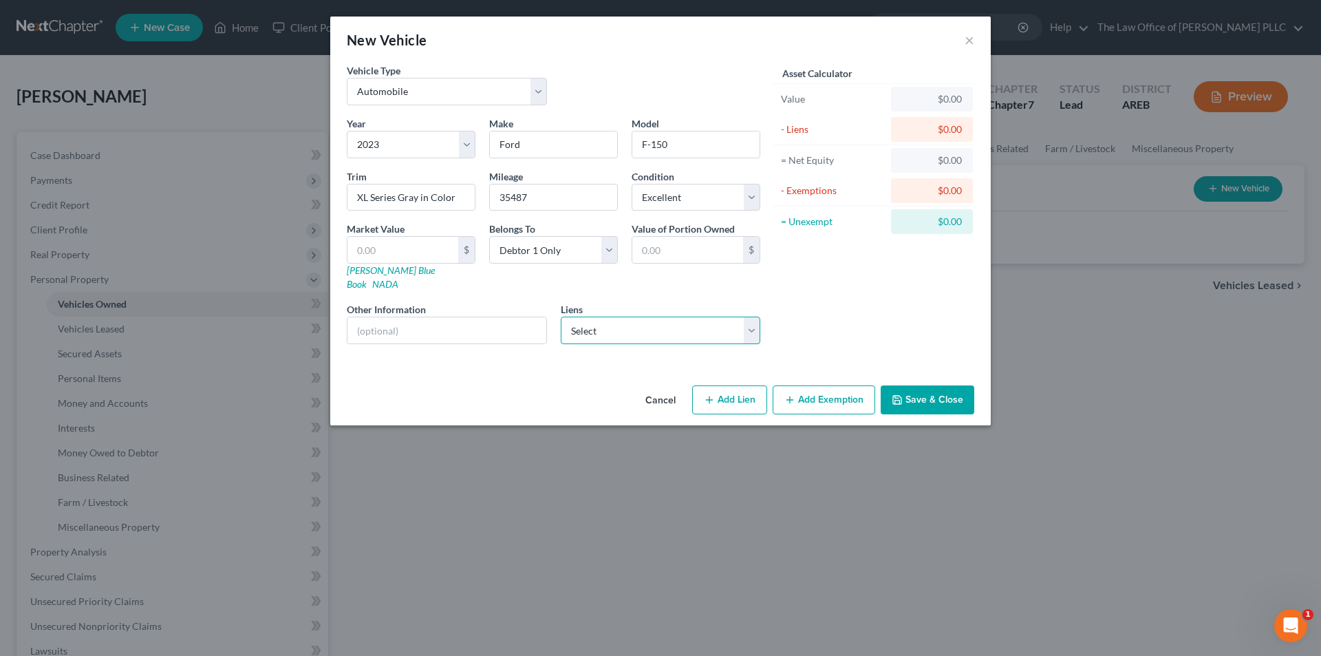
click at [578, 316] on select "Select Frd Motor Cr - $33,252.00 Bbva Usa - $0.00 Gm Financial - $0.00 Santande…" at bounding box center [661, 330] width 200 height 28
select select "0"
click at [561, 316] on select "Select Frd Motor Cr - $33,252.00 Bbva Usa - $0.00 Gm Financial - $0.00 Santande…" at bounding box center [661, 330] width 200 height 28
select select
select select "30"
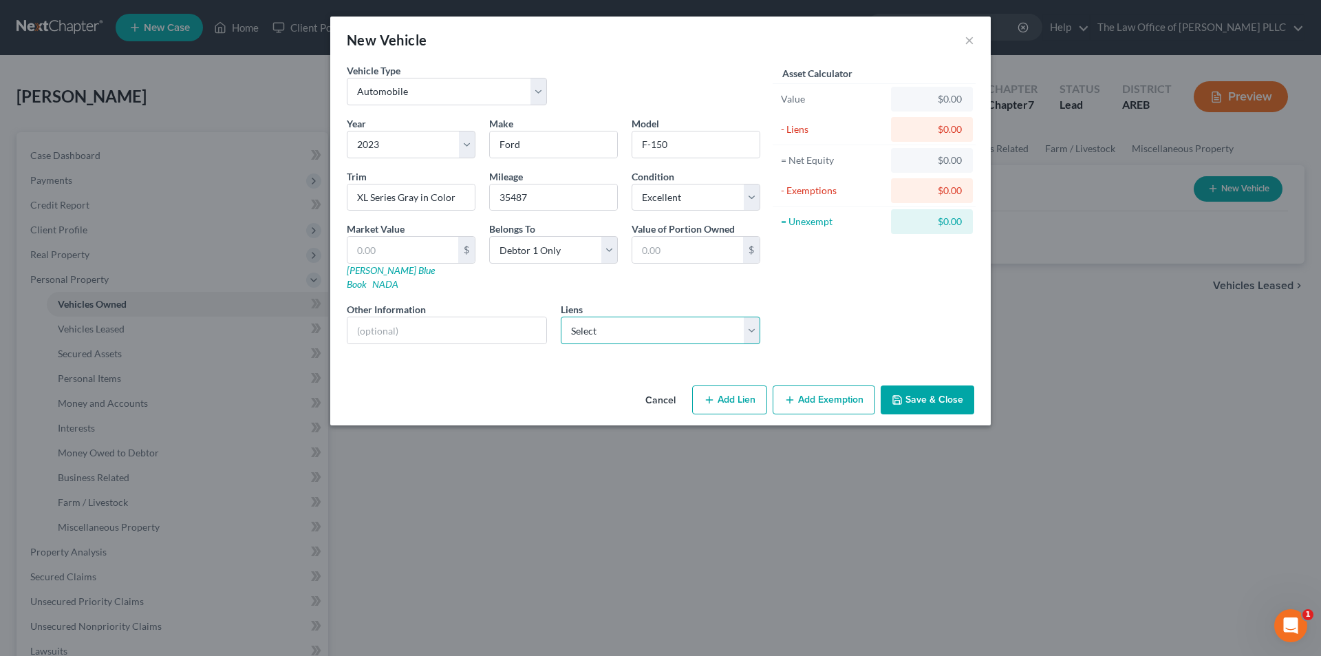
select select "0"
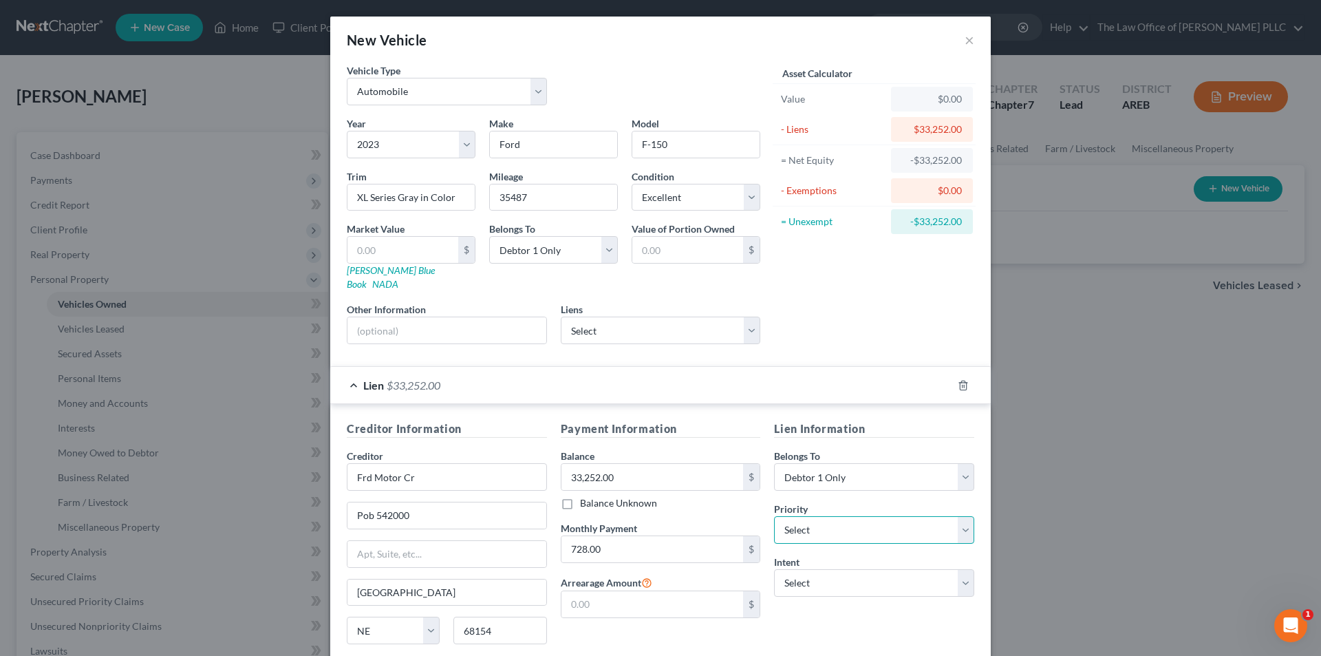
click at [822, 517] on select "Select 1st 2nd 3rd 4th 5th 6th 7th 8th 9th 10th 11th 12th 13th 14th 15th 16th 1…" at bounding box center [874, 530] width 200 height 28
drag, startPoint x: 822, startPoint y: 517, endPoint x: 823, endPoint y: 540, distance: 23.4
click at [822, 517] on select "Select 1st 2nd 3rd 4th 5th 6th 7th 8th 9th 10th 11th 12th 13th 14th 15th 16th 1…" at bounding box center [874, 530] width 200 height 28
click at [824, 572] on select "Select Surrender Redeem Reaffirm Avoid Other" at bounding box center [874, 583] width 200 height 28
select select "0"
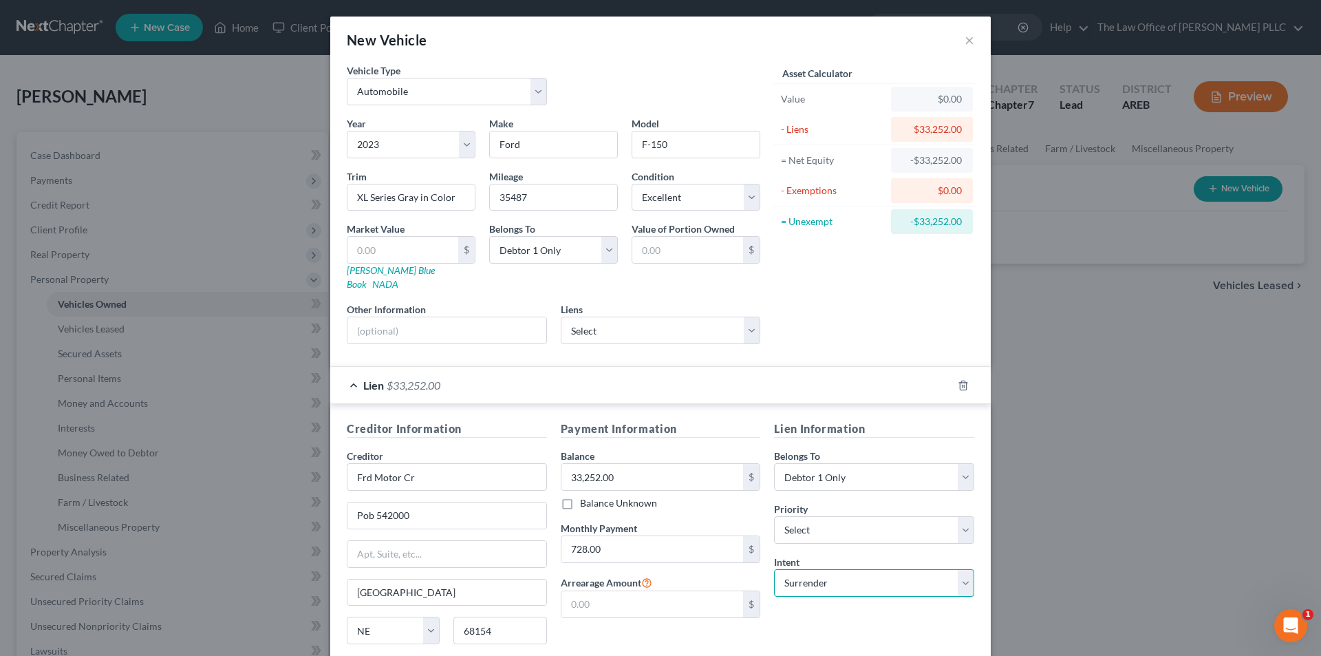
click at [774, 569] on select "Select Surrender Redeem Reaffirm Avoid Other" at bounding box center [874, 583] width 200 height 28
click at [819, 623] on div "Lien Information Belongs To * Select Debtor 1 Only Debtor 2 Only Debtor 1 And D…" at bounding box center [874, 549] width 214 height 259
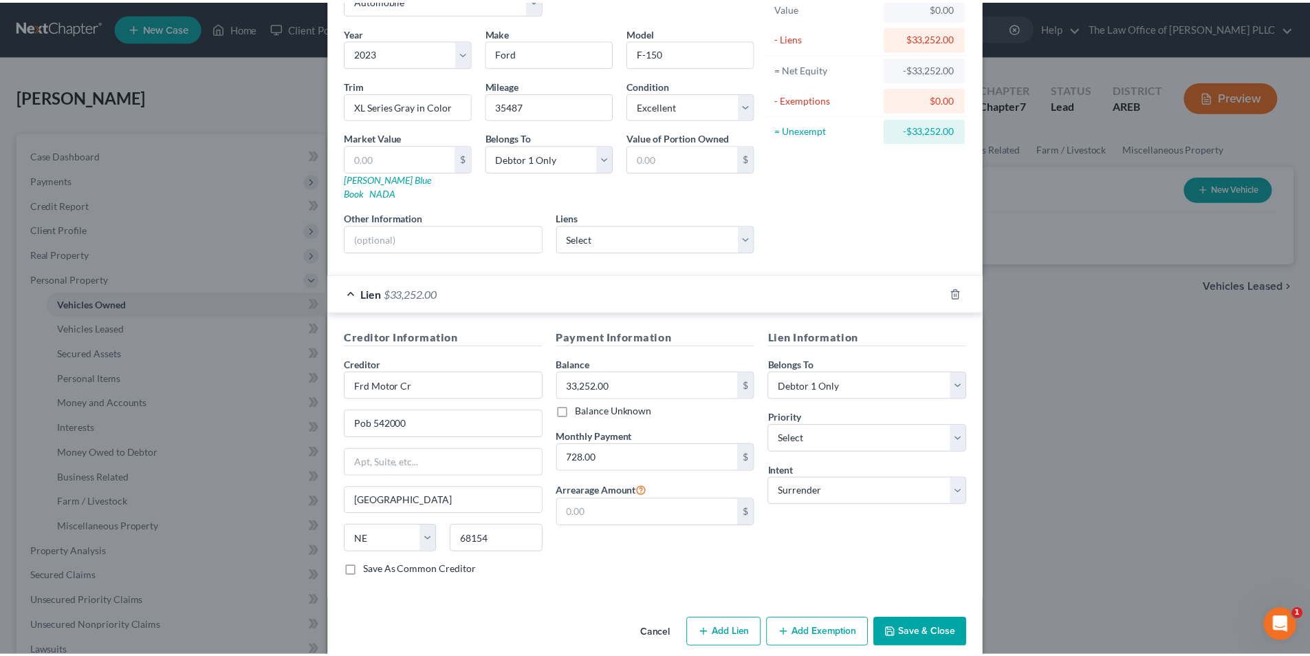
scroll to position [97, 0]
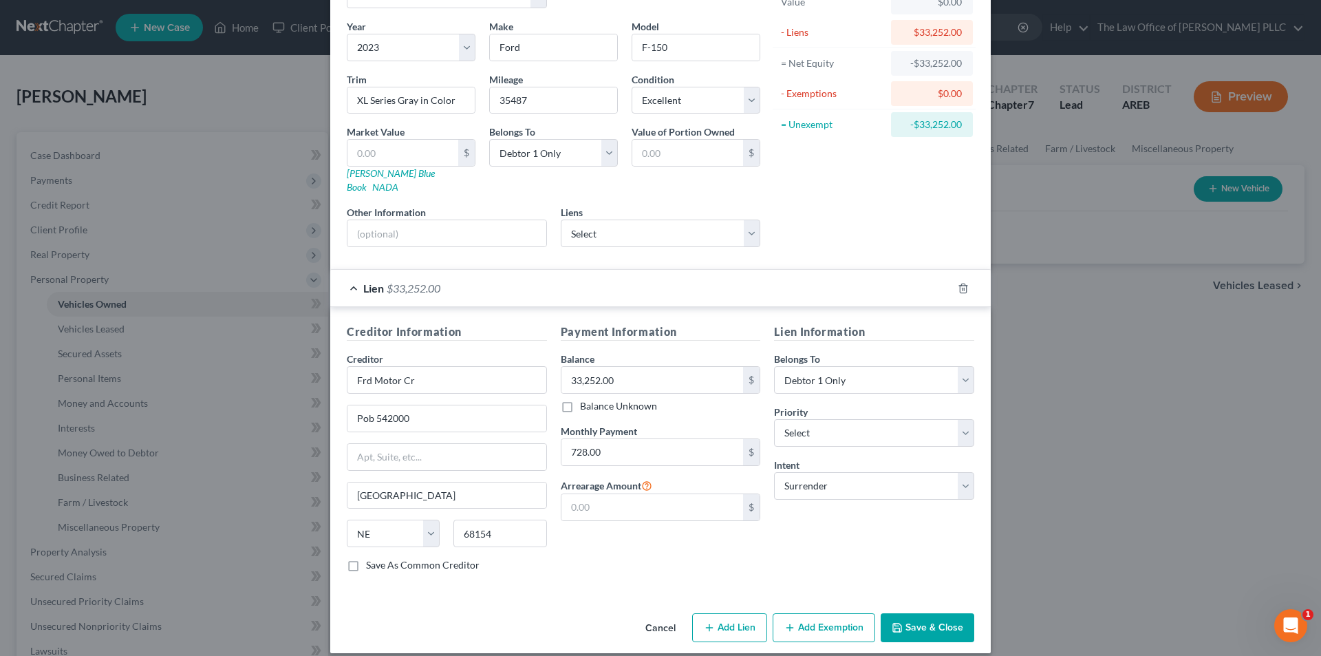
click at [922, 613] on button "Save & Close" at bounding box center [928, 627] width 94 height 29
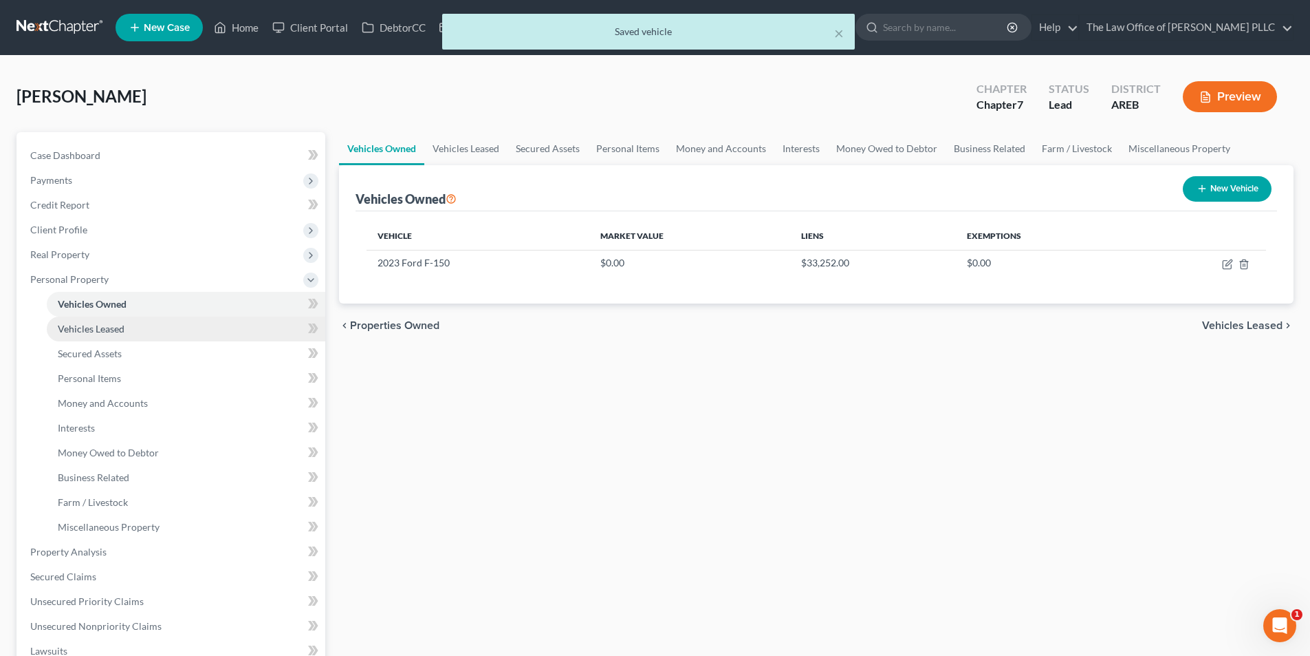
click at [119, 329] on span "Vehicles Leased" at bounding box center [91, 329] width 67 height 12
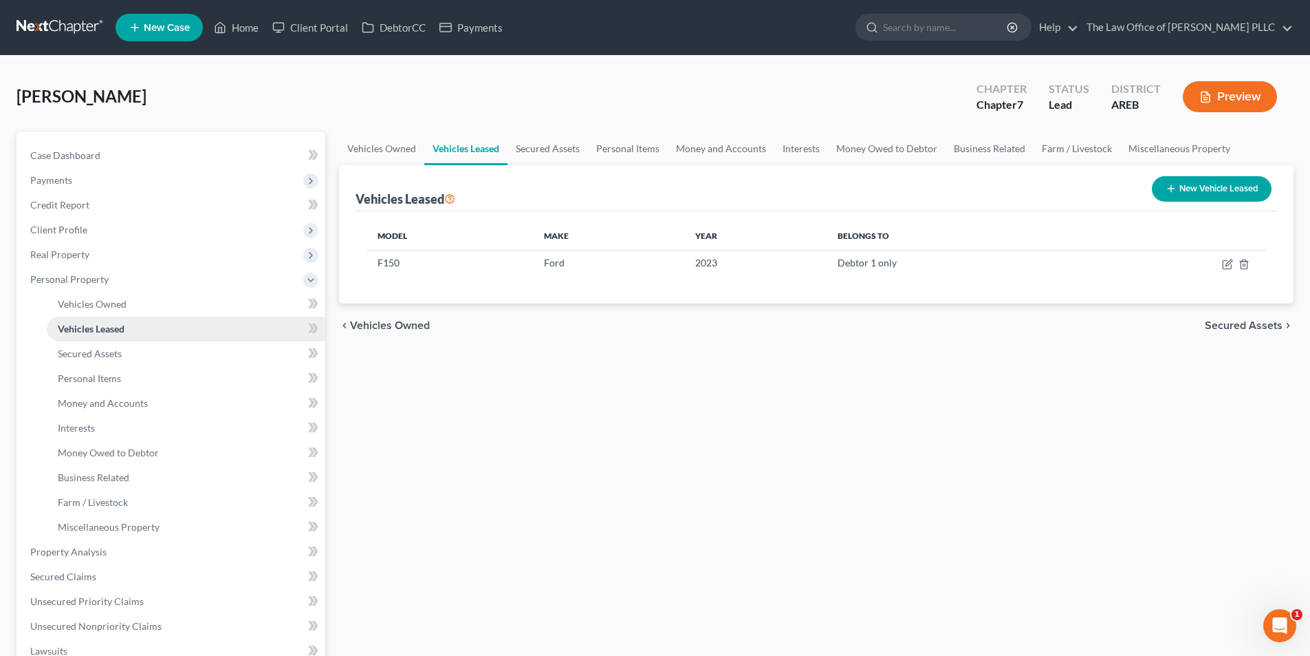
click at [108, 327] on span "Vehicles Leased" at bounding box center [91, 329] width 67 height 12
click at [1246, 263] on icon "button" at bounding box center [1244, 264] width 11 height 11
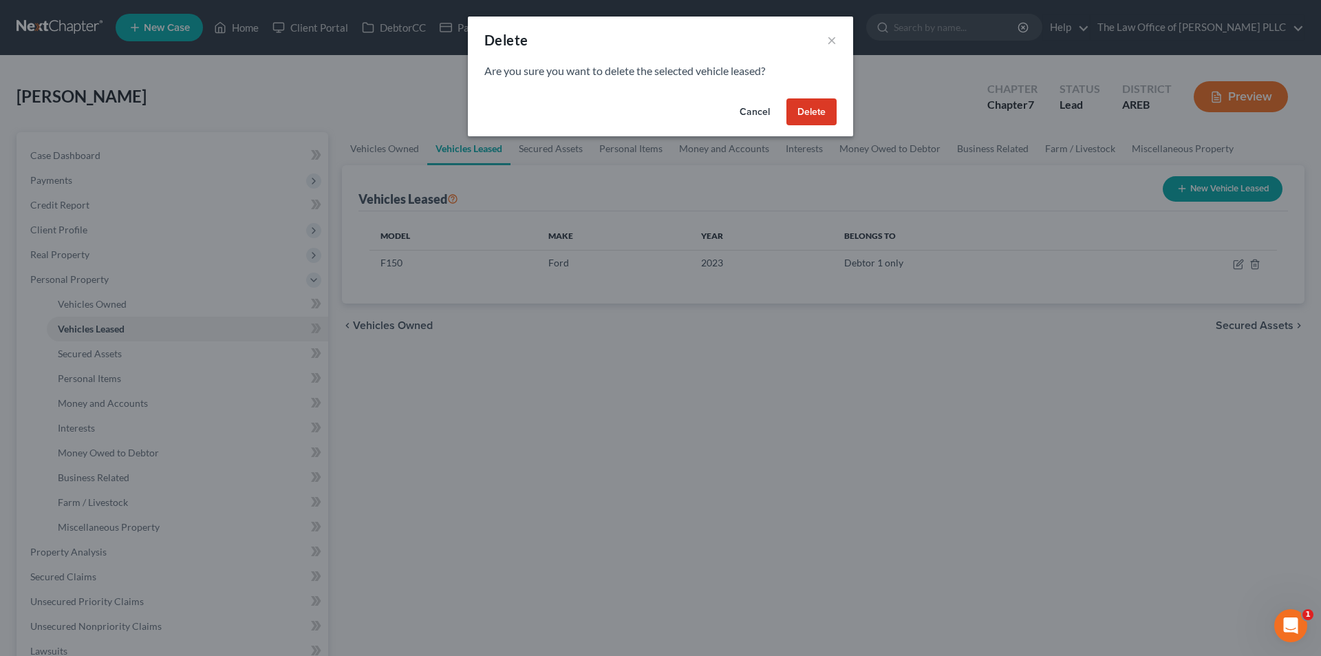
click at [816, 109] on button "Delete" at bounding box center [811, 112] width 50 height 28
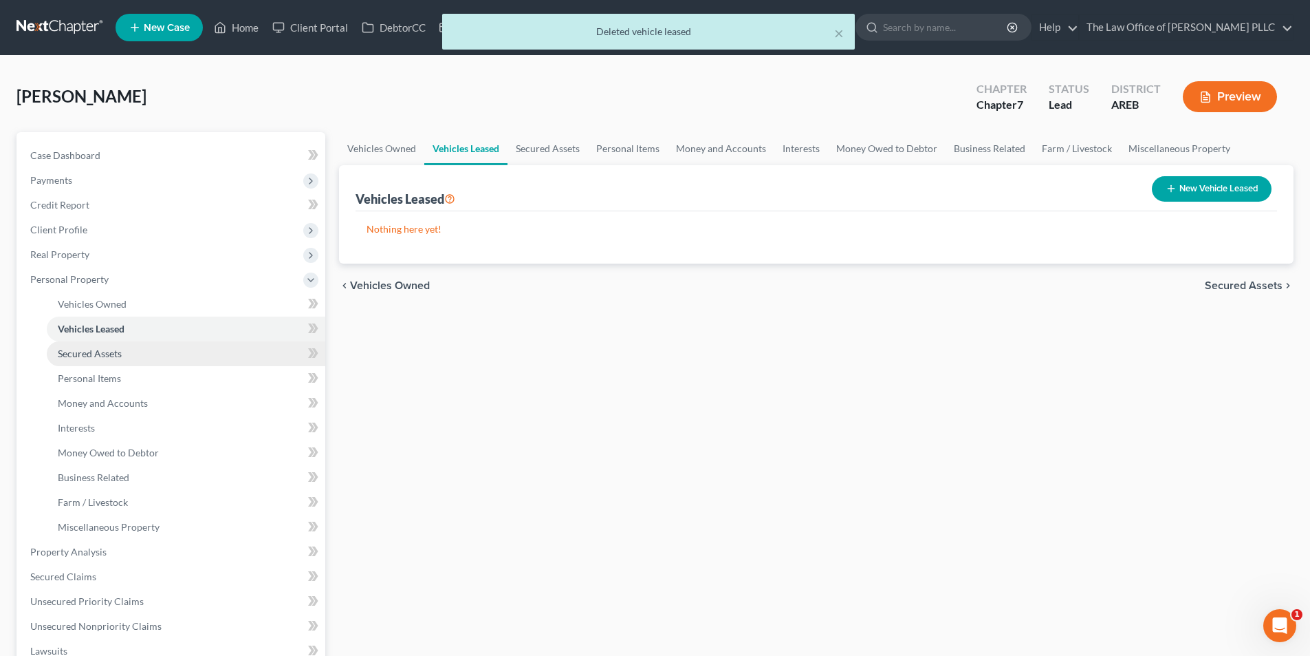
click at [107, 346] on link "Secured Assets" at bounding box center [186, 353] width 279 height 25
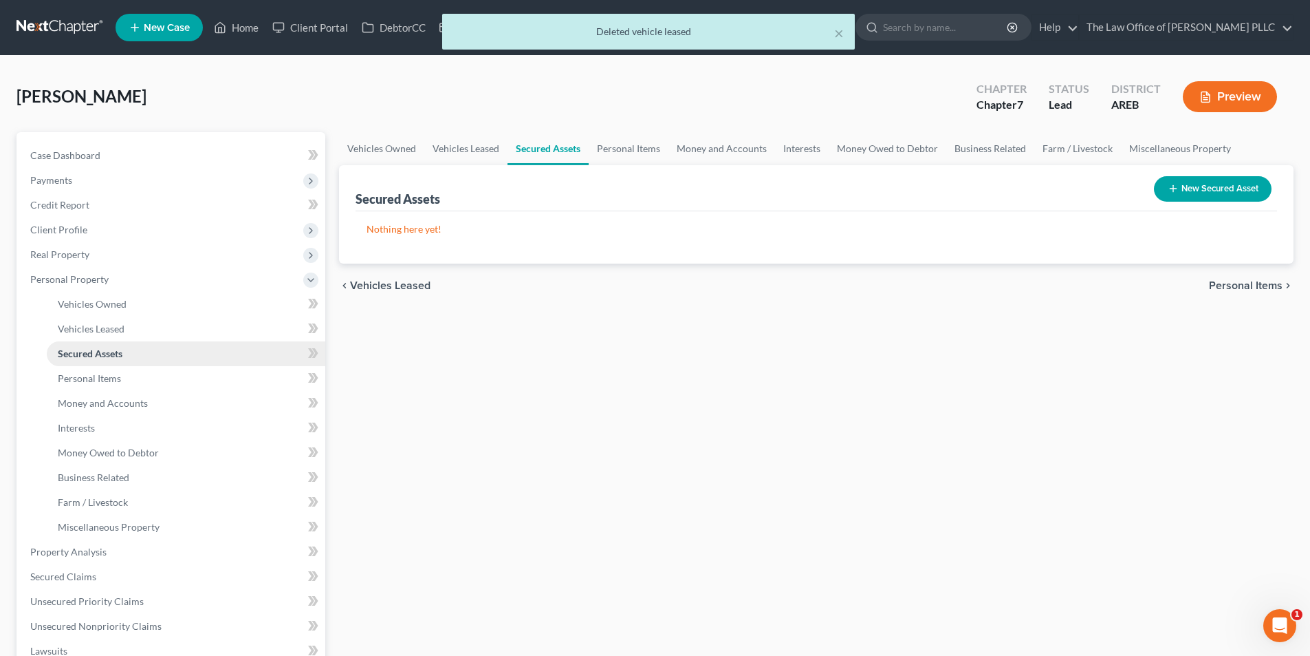
click at [108, 352] on span "Secured Assets" at bounding box center [90, 353] width 65 height 12
click at [107, 377] on span "Personal Items" at bounding box center [89, 378] width 63 height 12
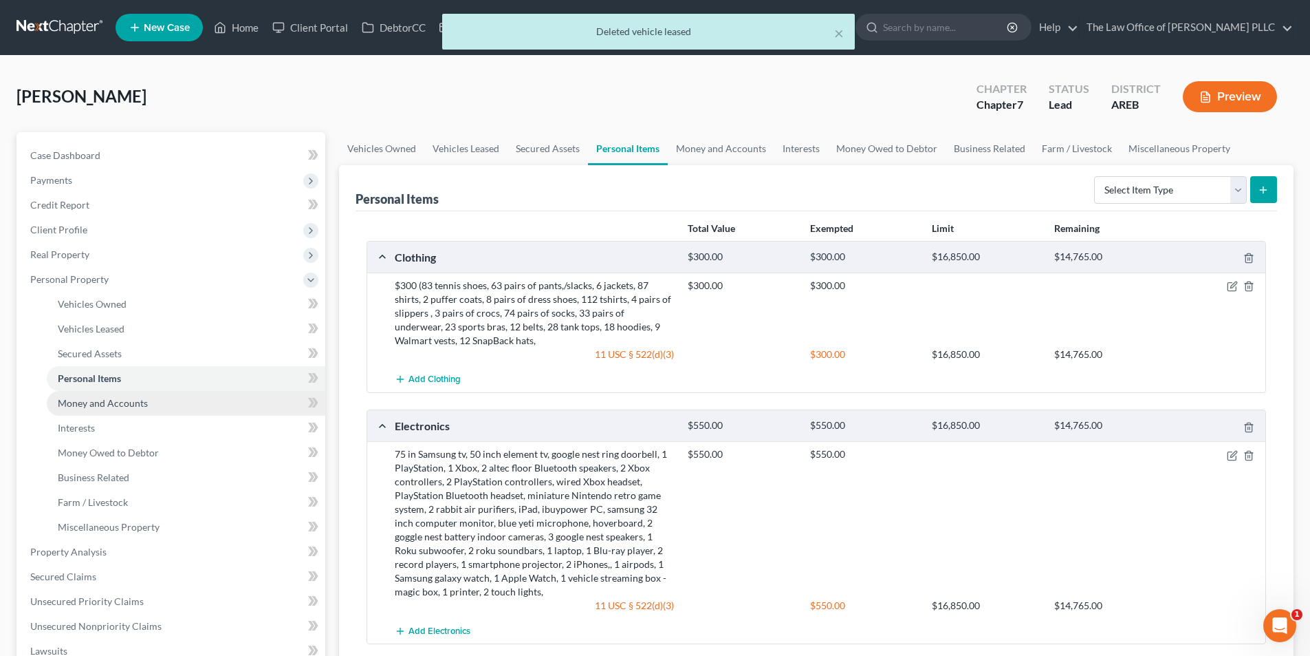
click at [107, 400] on span "Money and Accounts" at bounding box center [103, 403] width 90 height 12
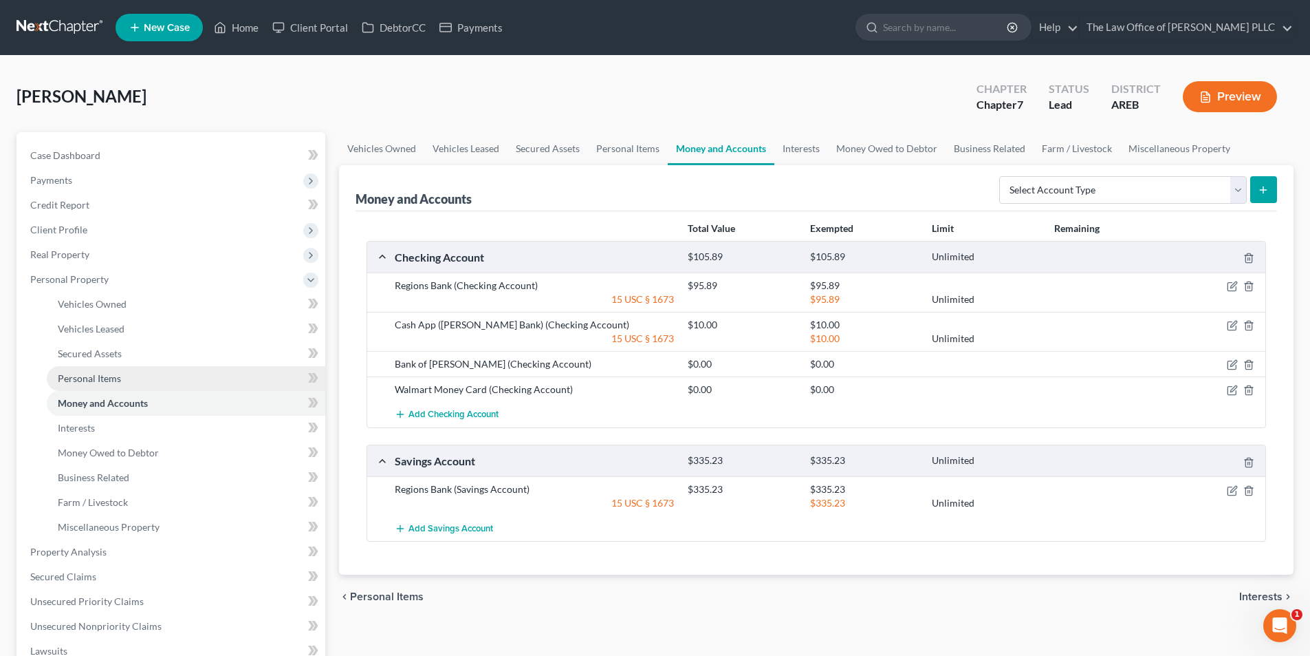
click at [95, 380] on span "Personal Items" at bounding box center [89, 378] width 63 height 12
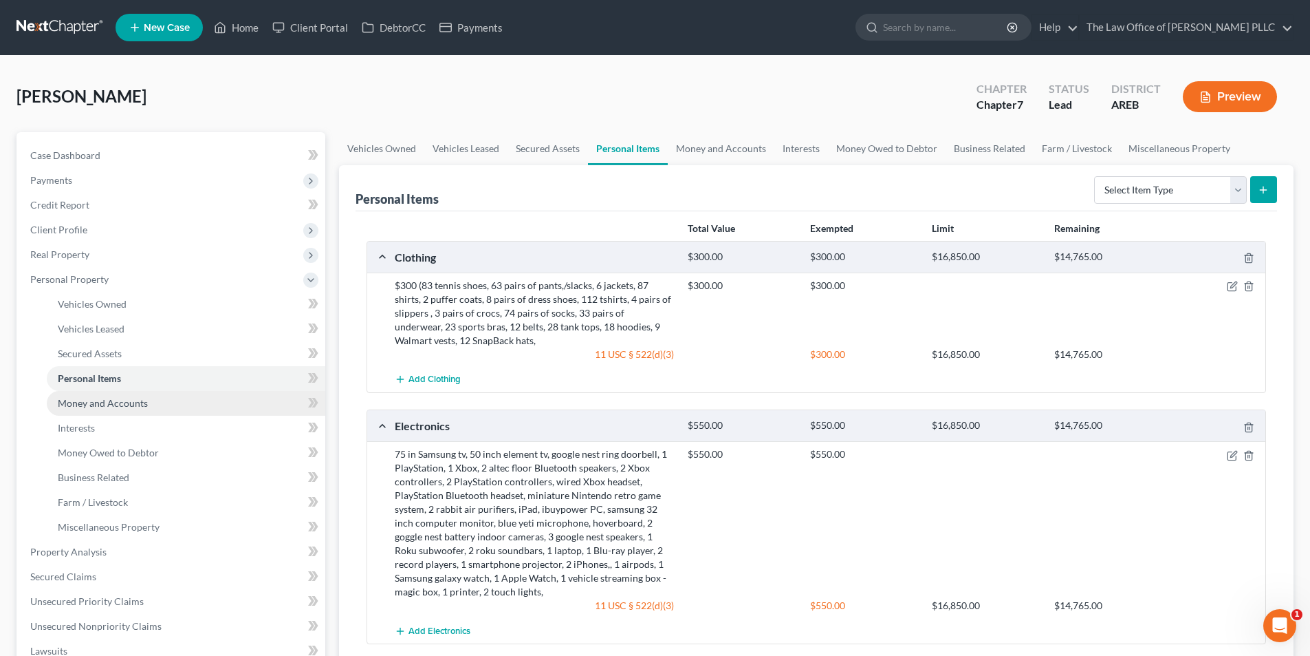
click at [76, 408] on span "Money and Accounts" at bounding box center [103, 403] width 90 height 12
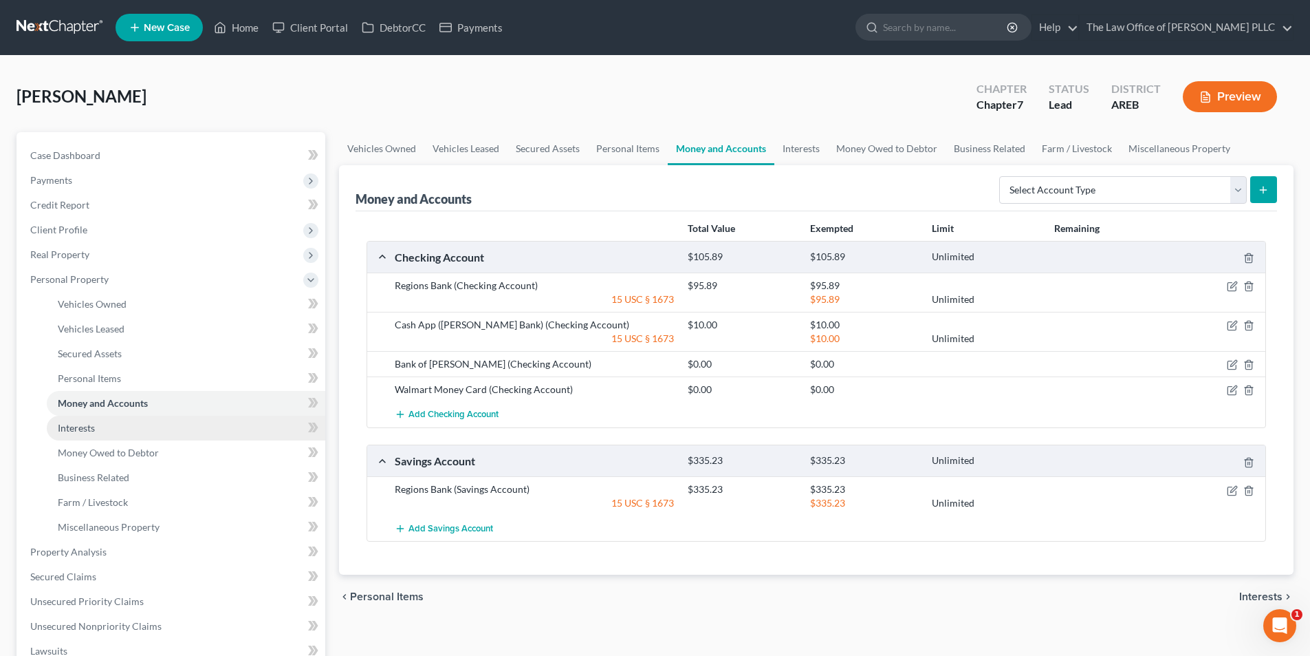
click at [87, 433] on link "Interests" at bounding box center [186, 427] width 279 height 25
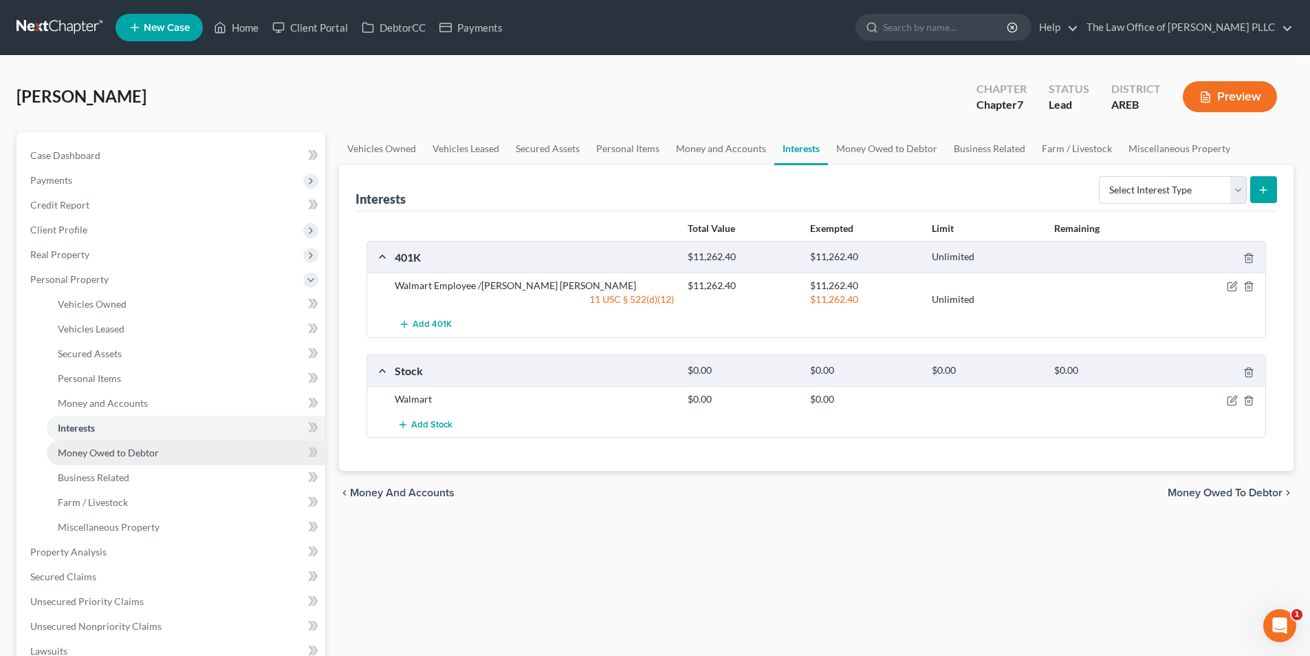
click at [85, 453] on span "Money Owed to Debtor" at bounding box center [108, 452] width 101 height 12
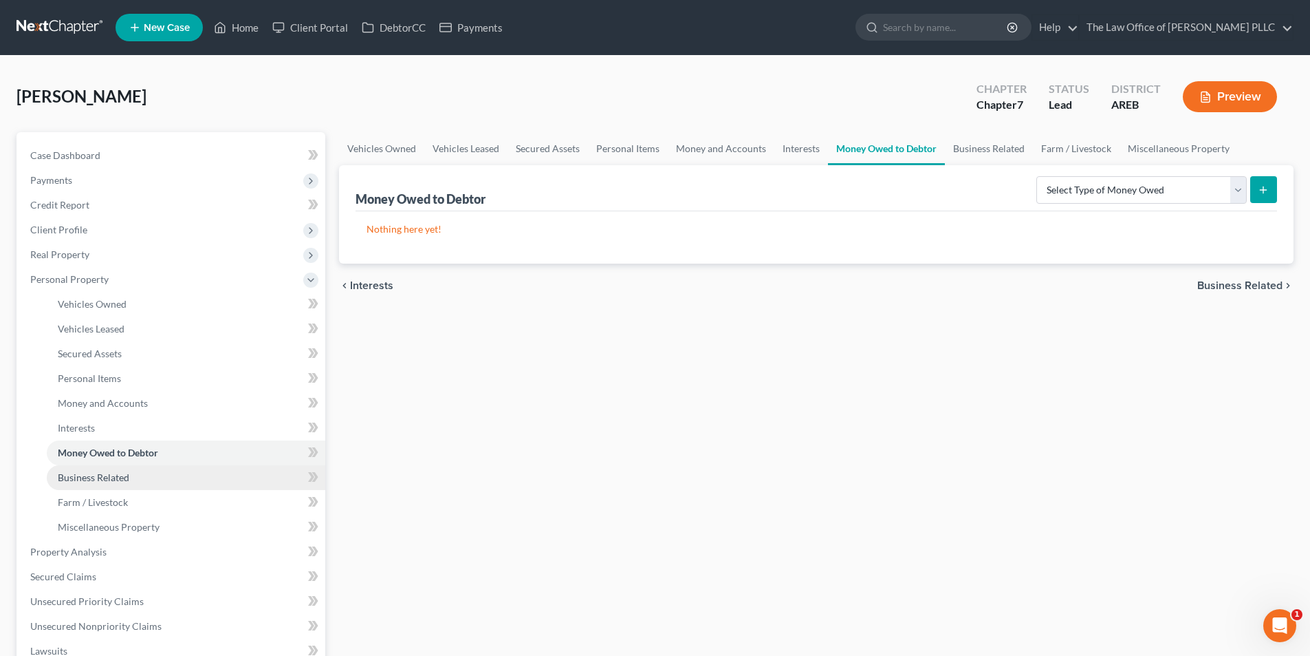
click at [90, 476] on span "Business Related" at bounding box center [94, 477] width 72 height 12
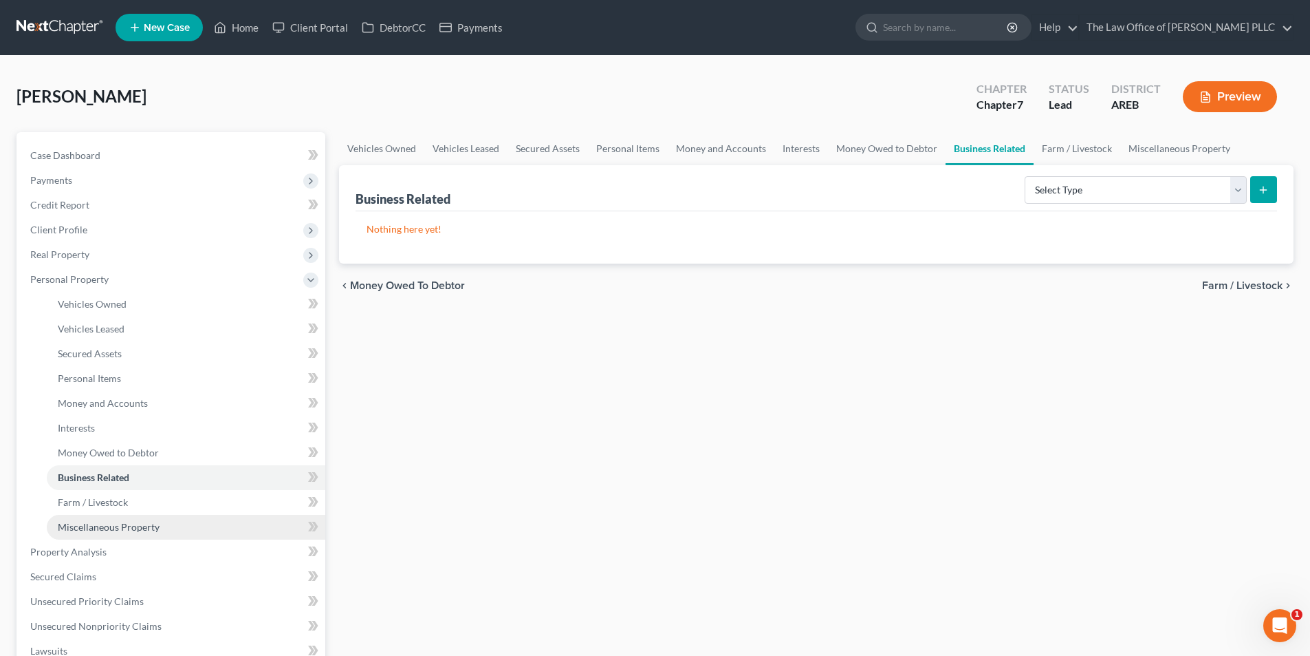
click at [114, 530] on span "Miscellaneous Property" at bounding box center [109, 527] width 102 height 12
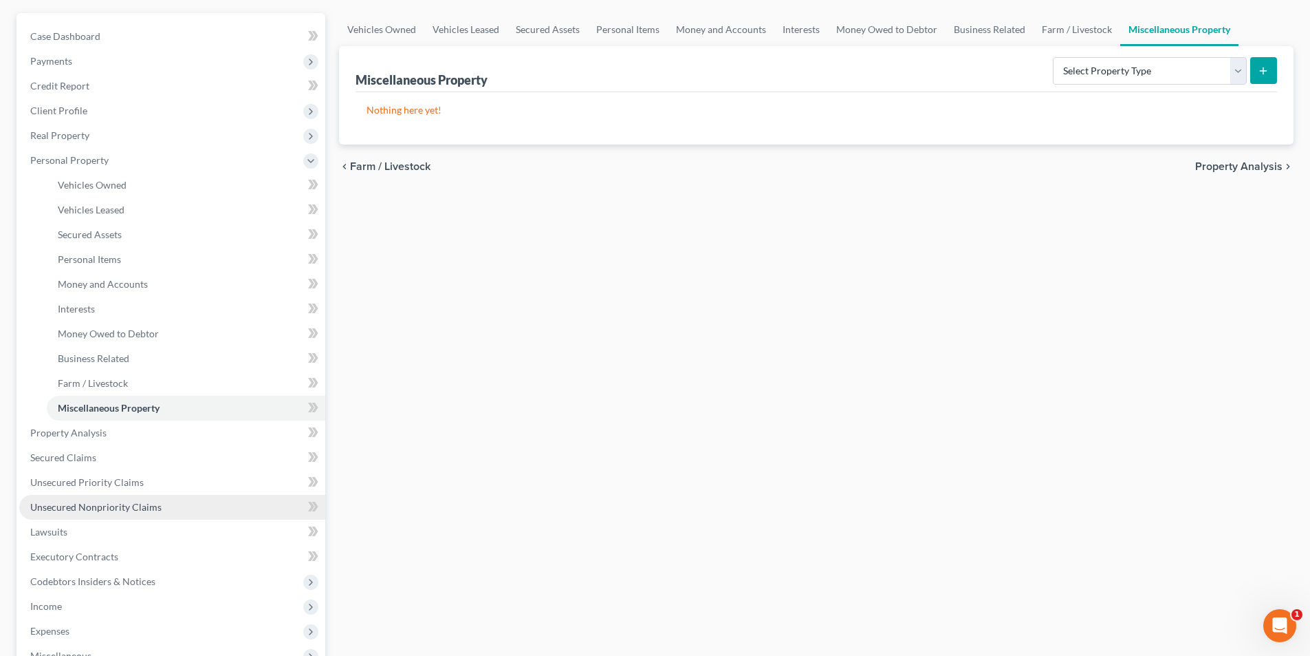
scroll to position [138, 0]
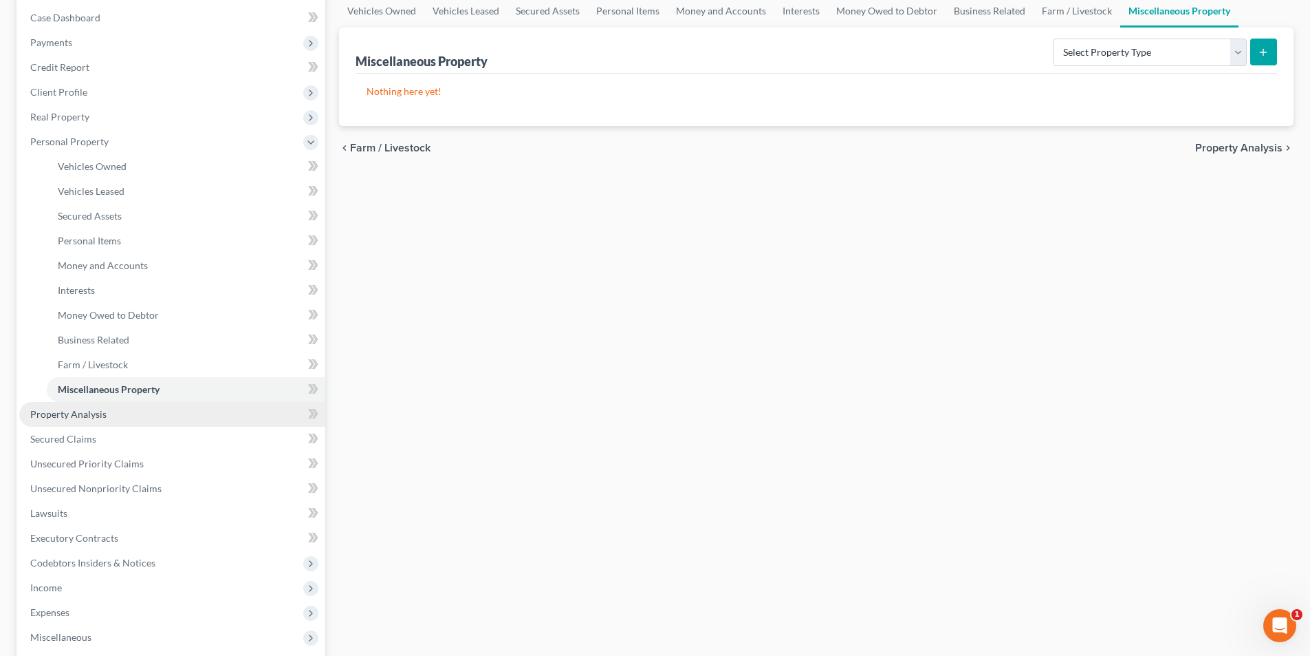
click at [61, 418] on span "Property Analysis" at bounding box center [68, 414] width 76 height 12
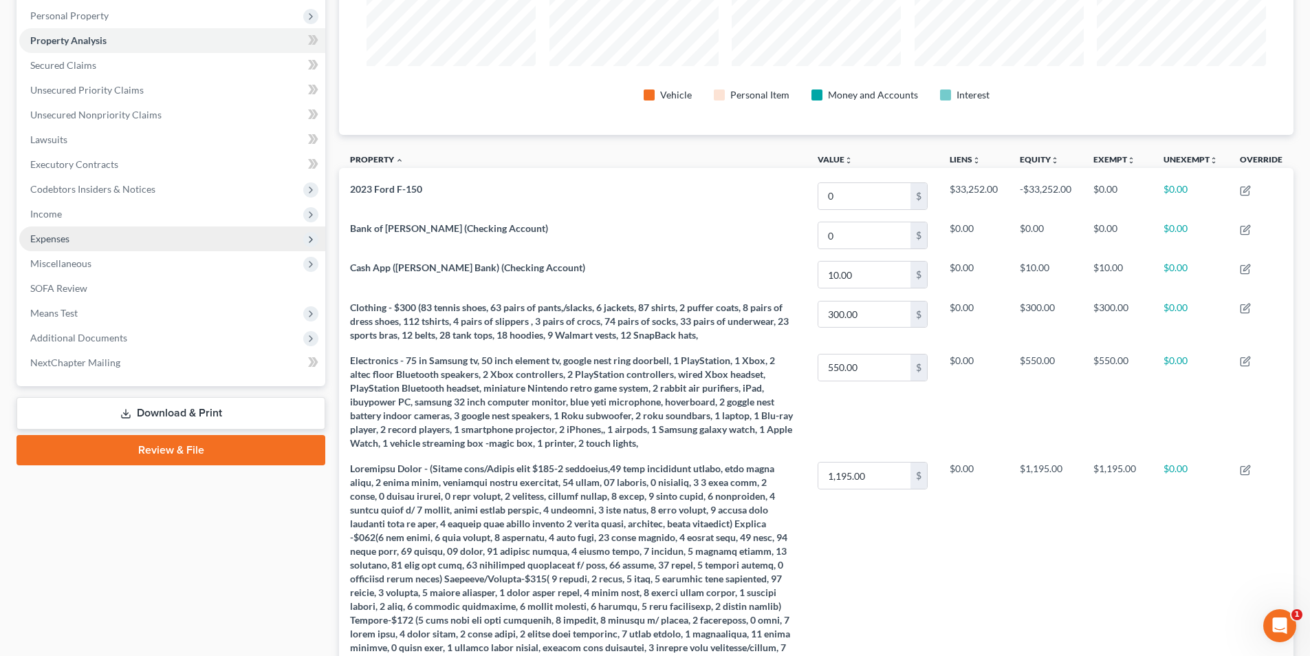
scroll to position [275, 0]
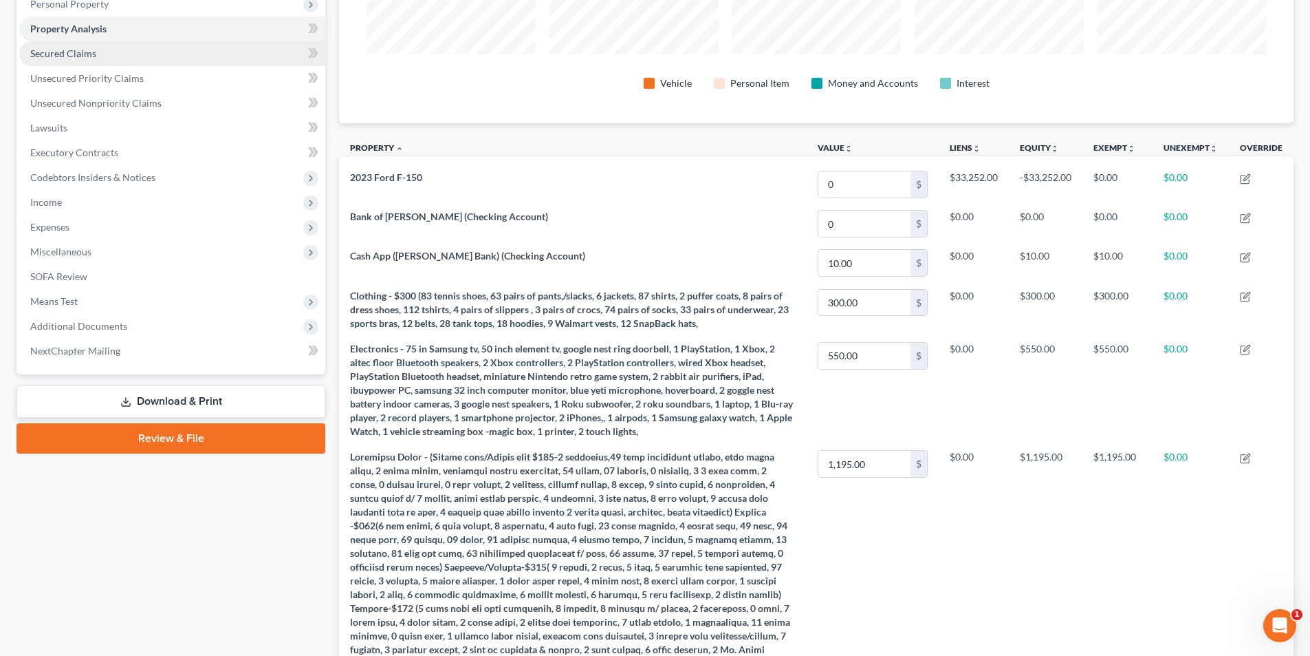
click at [78, 52] on span "Secured Claims" at bounding box center [63, 53] width 66 height 12
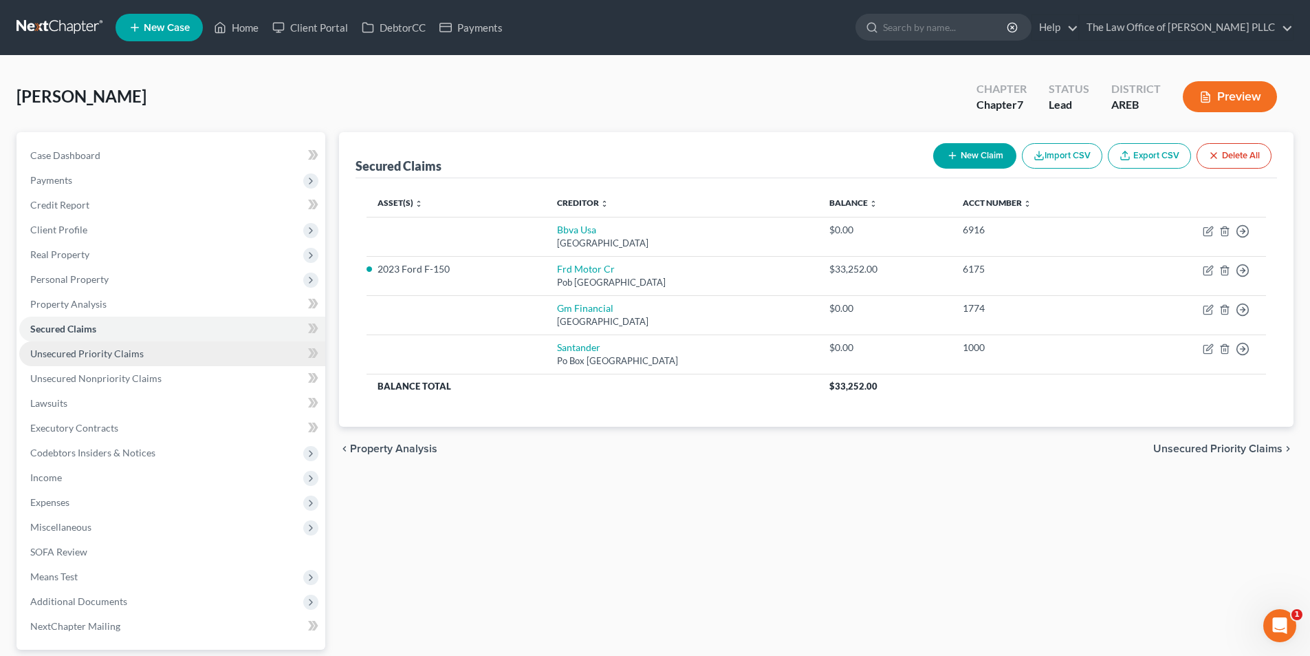
click at [69, 358] on span "Unsecured Priority Claims" at bounding box center [87, 353] width 114 height 12
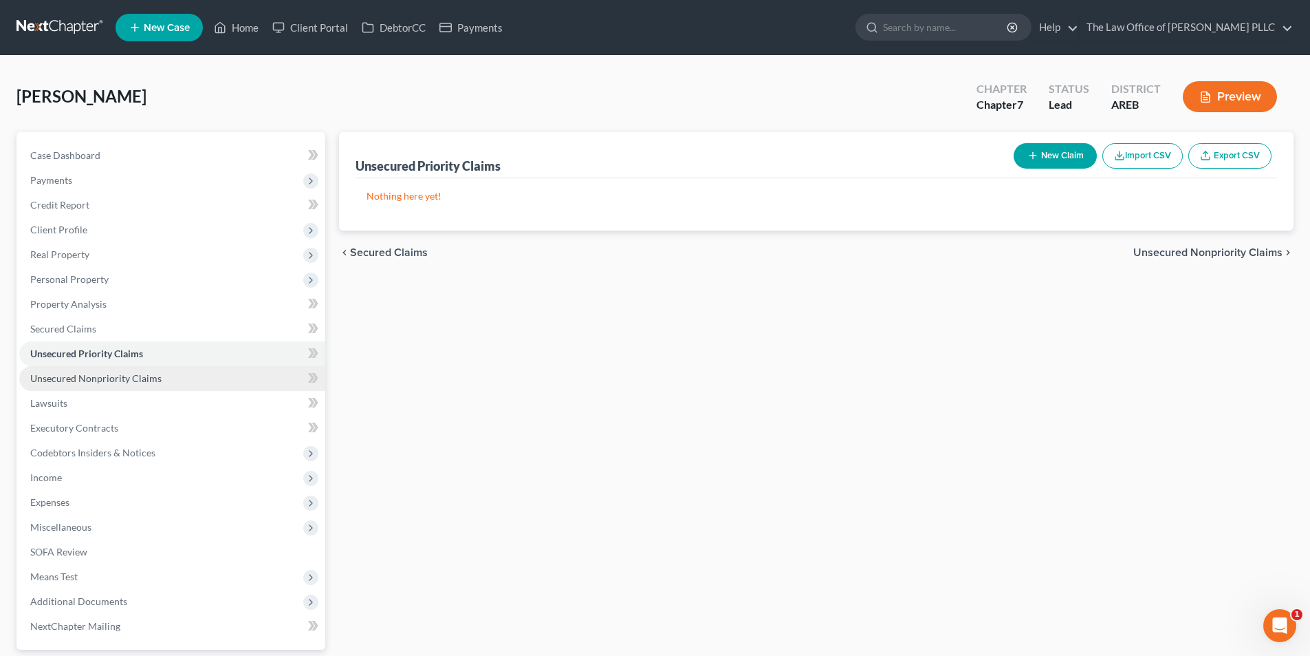
click at [79, 382] on span "Unsecured Nonpriority Claims" at bounding box center [95, 378] width 131 height 12
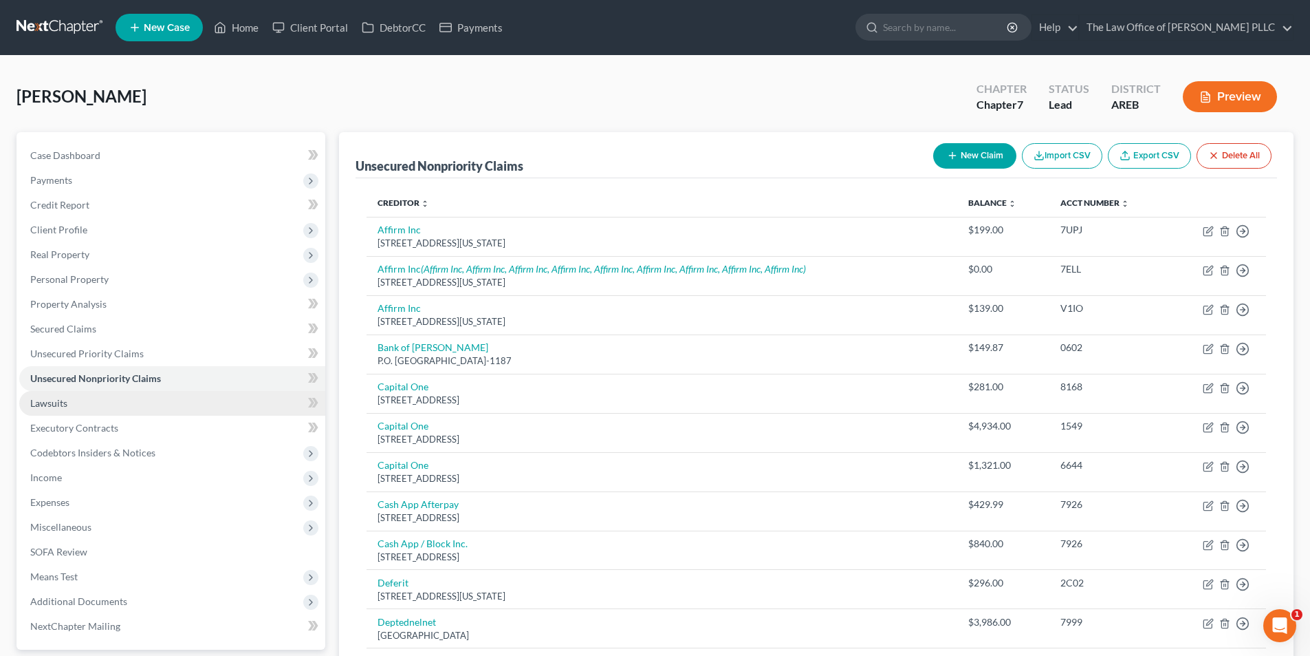
click at [61, 398] on span "Lawsuits" at bounding box center [48, 403] width 37 height 12
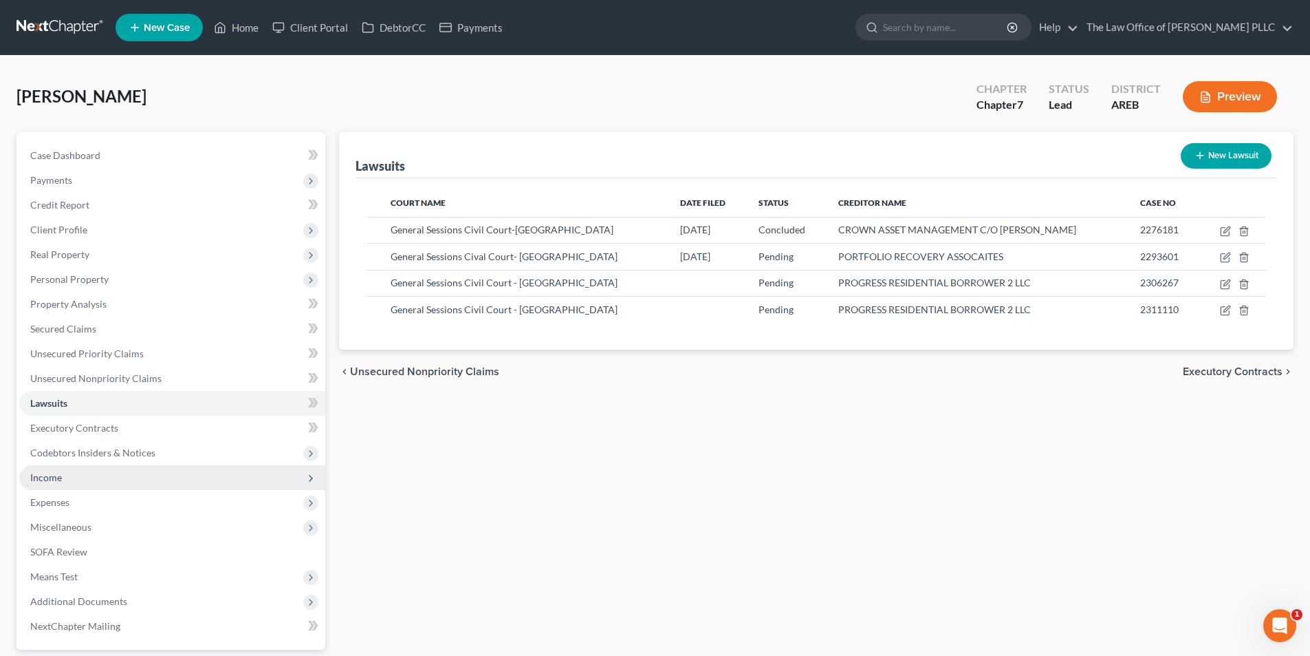
click at [52, 482] on span "Income" at bounding box center [46, 477] width 32 height 12
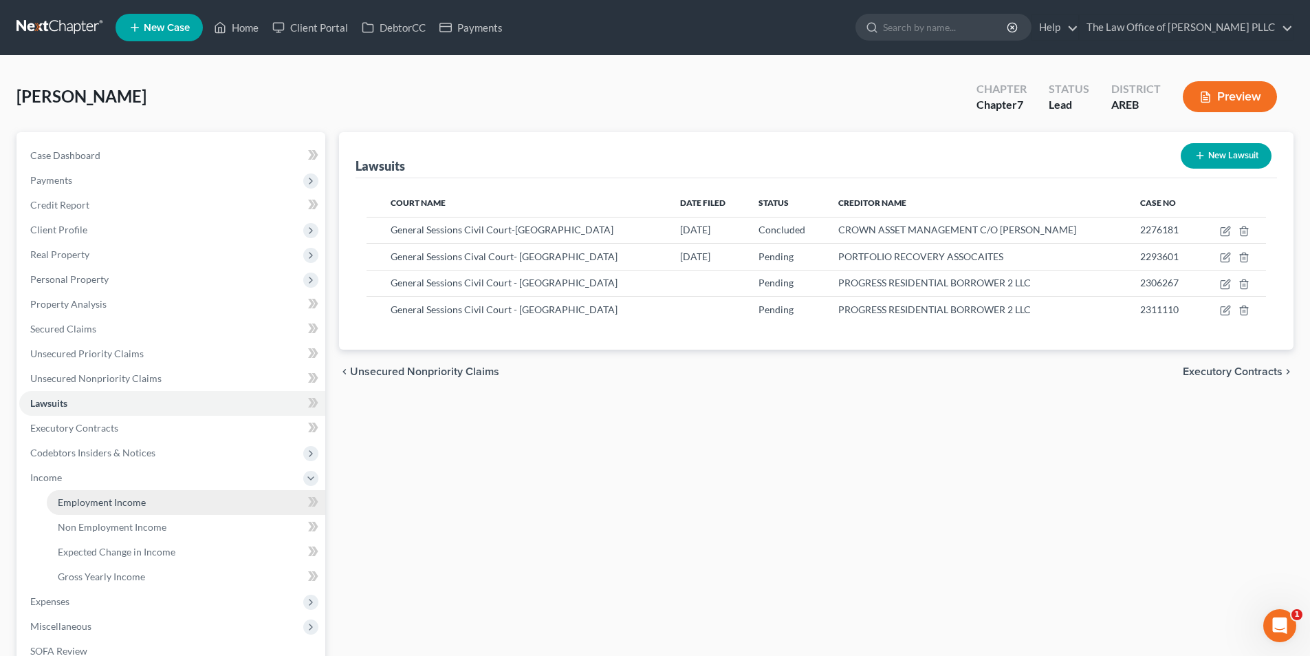
click at [87, 499] on span "Employment Income" at bounding box center [102, 502] width 88 height 12
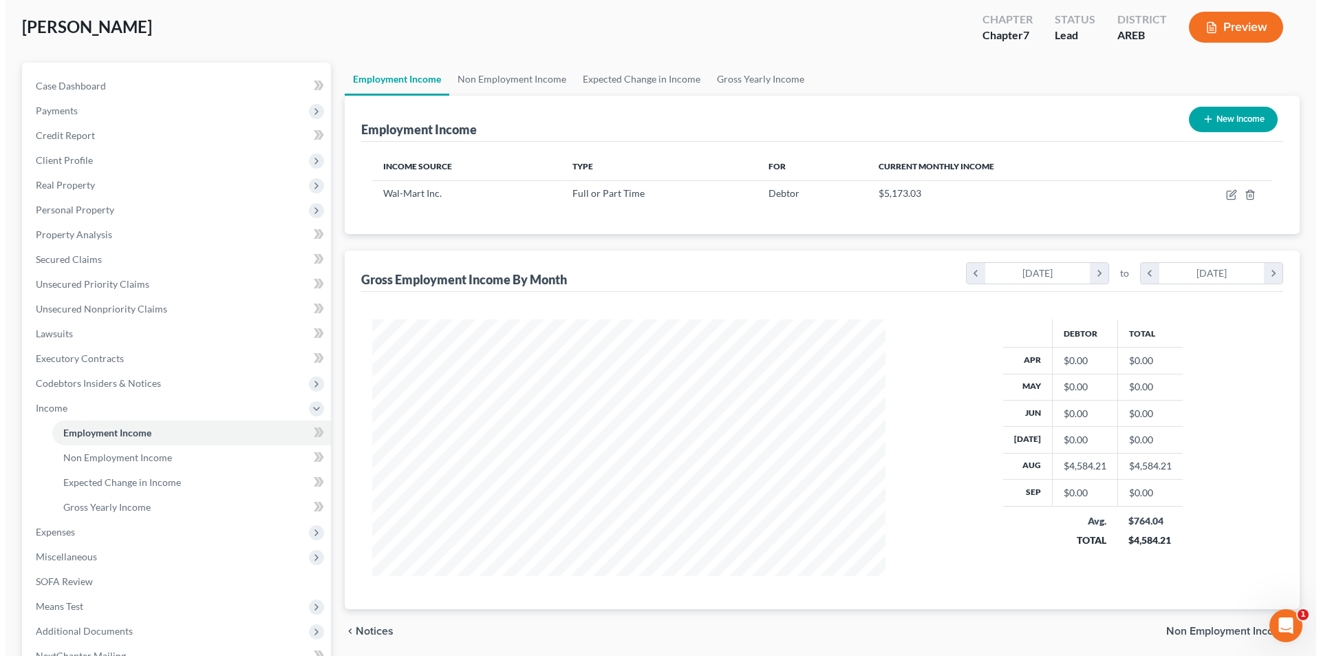
scroll to position [69, 0]
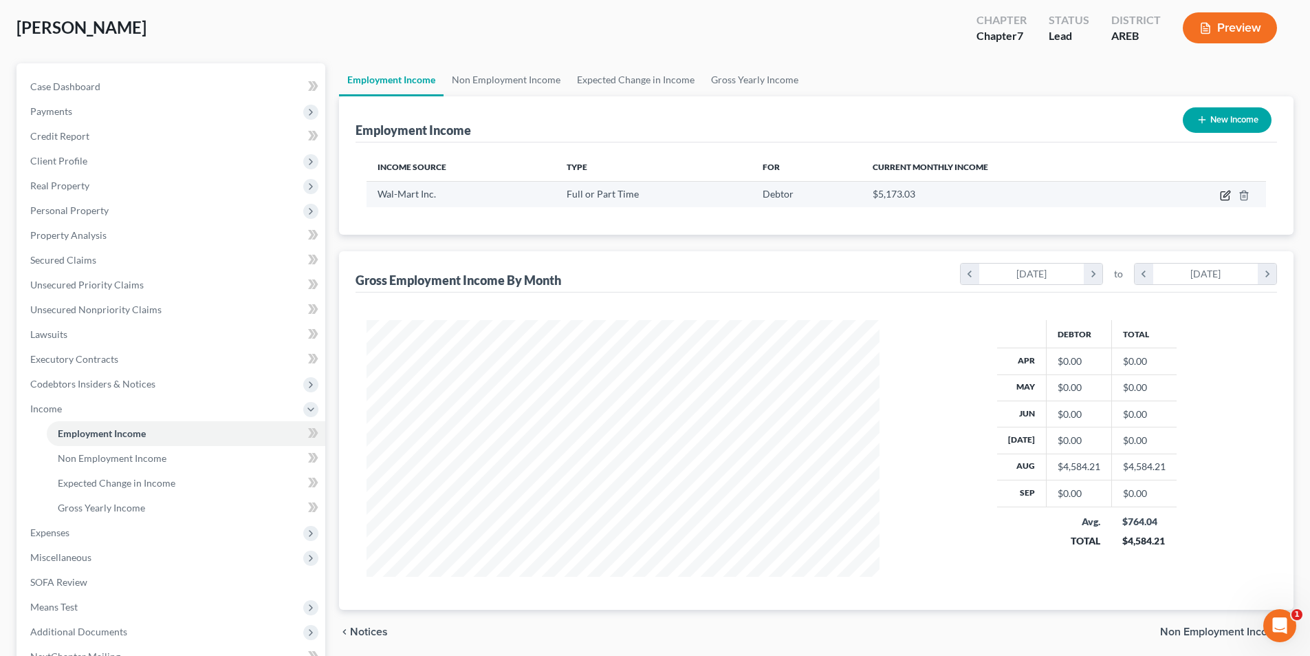
click at [1225, 200] on icon "button" at bounding box center [1225, 196] width 8 height 8
select select "0"
select select "2"
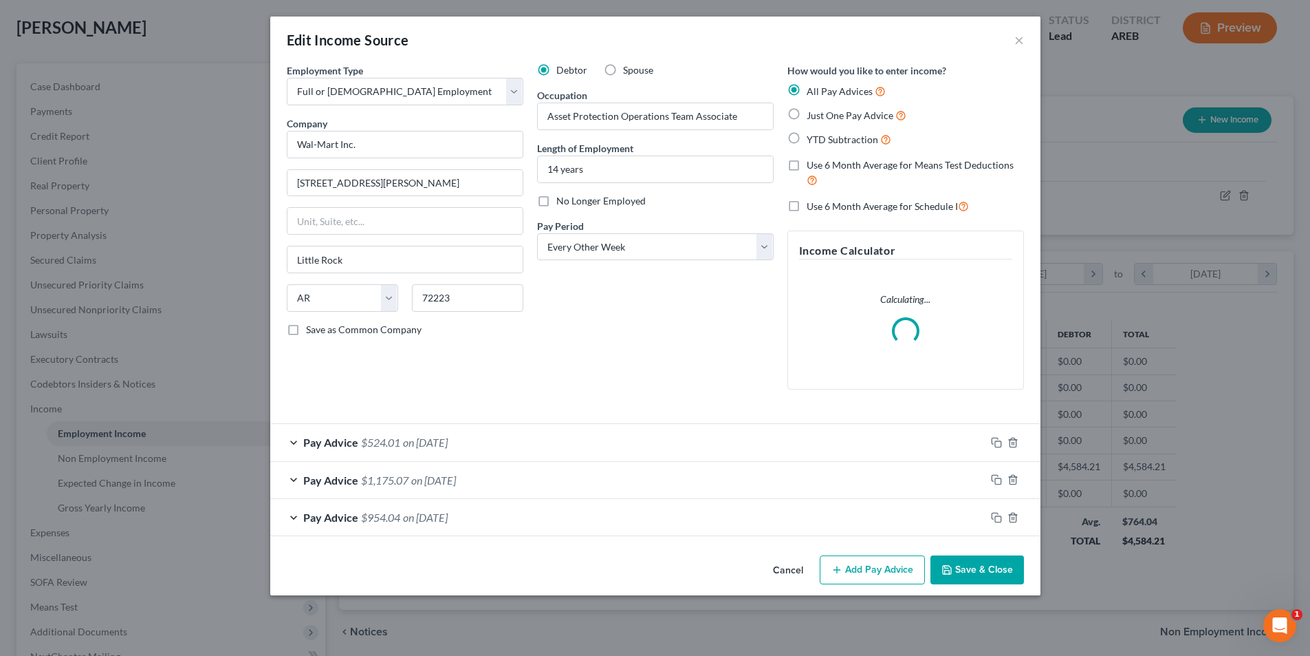
scroll to position [259, 546]
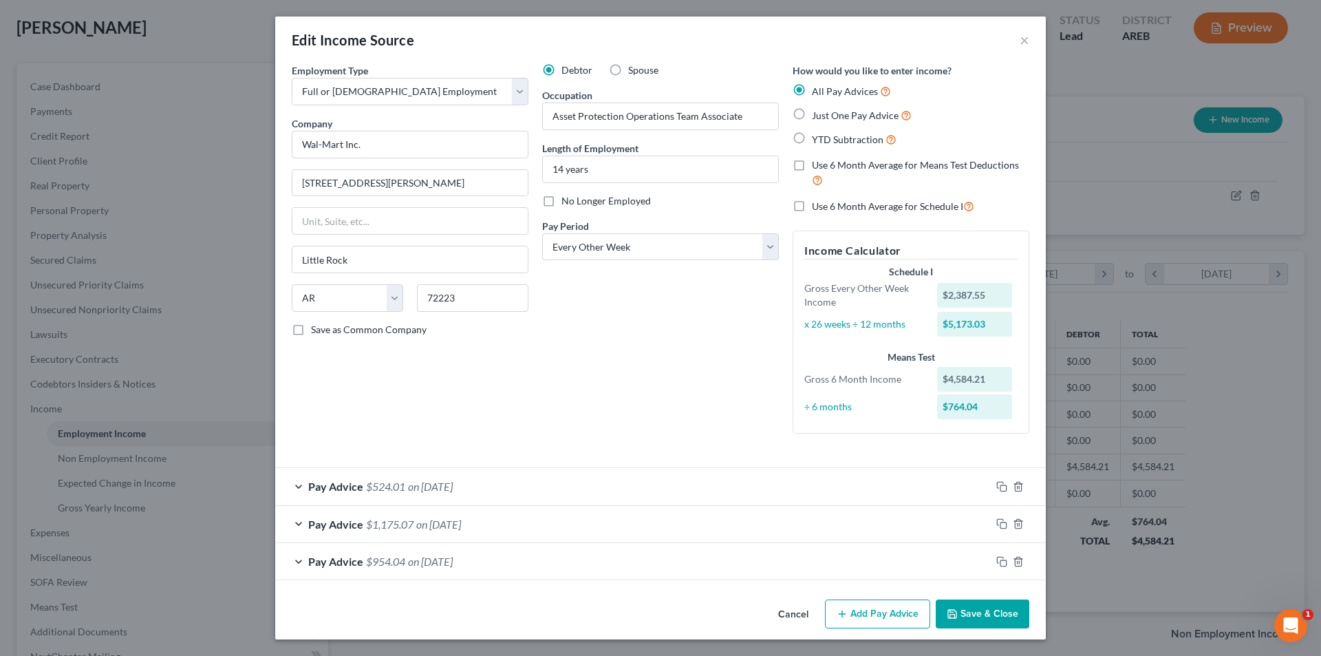
click at [213, 180] on div "Edit Income Source × Employment Type * Select Full or [DEMOGRAPHIC_DATA] Employ…" at bounding box center [660, 328] width 1321 height 656
click at [160, 459] on div "Edit Income Source × Employment Type * Select Full or [DEMOGRAPHIC_DATA] Employ…" at bounding box center [660, 328] width 1321 height 656
click at [159, 459] on div "Edit Income Source × Employment Type * Select Full or [DEMOGRAPHIC_DATA] Employ…" at bounding box center [660, 328] width 1321 height 656
click at [1103, 132] on div "Edit Income Source × Employment Type * Select Full or [DEMOGRAPHIC_DATA] Employ…" at bounding box center [660, 328] width 1321 height 656
click at [1024, 32] on button "×" at bounding box center [1024, 40] width 10 height 17
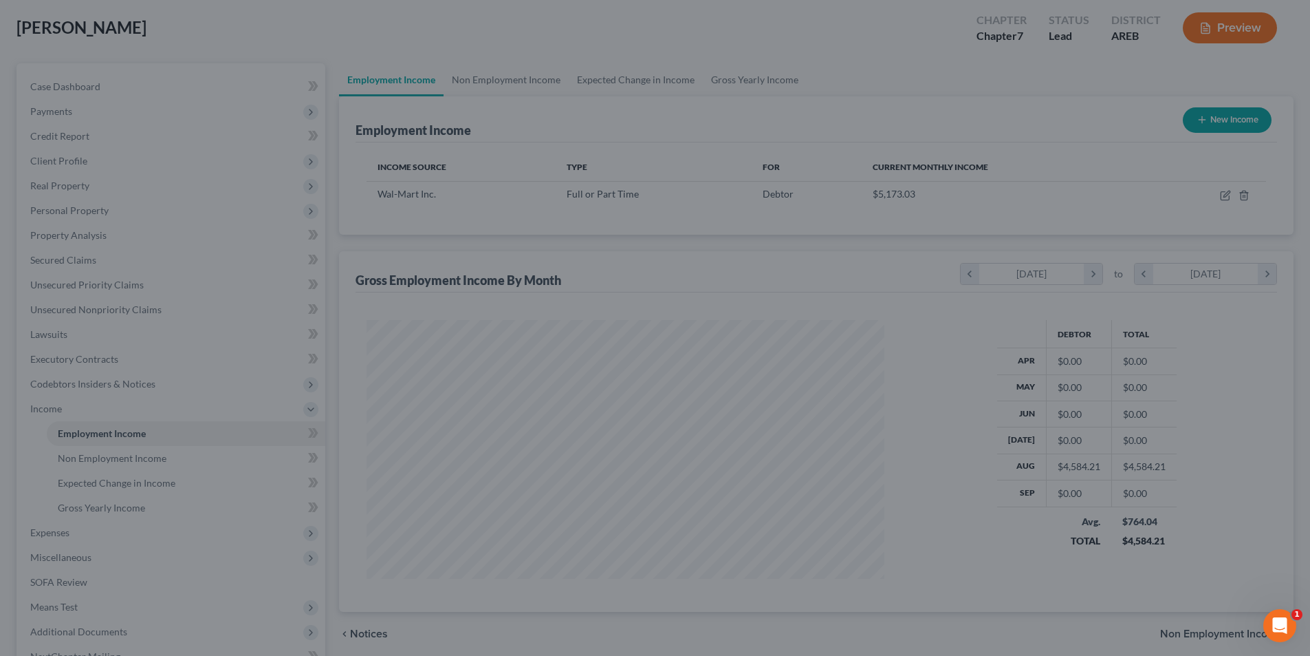
scroll to position [687655, 687371]
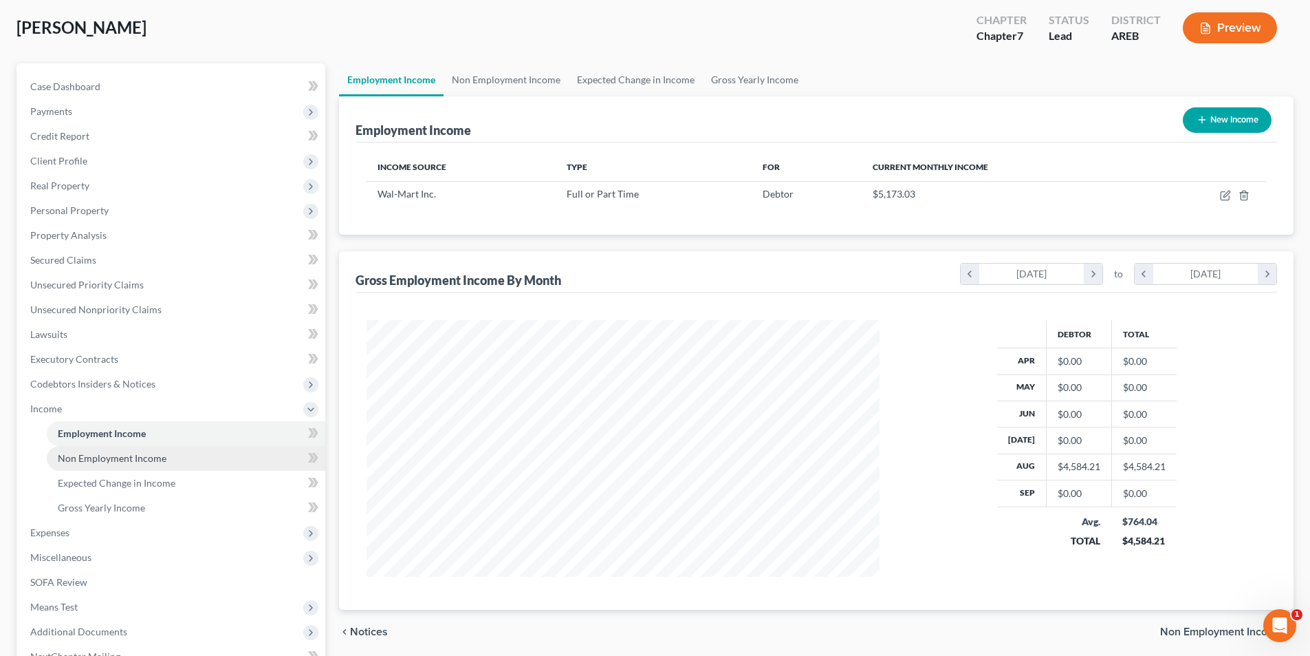
click at [101, 457] on span "Non Employment Income" at bounding box center [112, 458] width 109 height 12
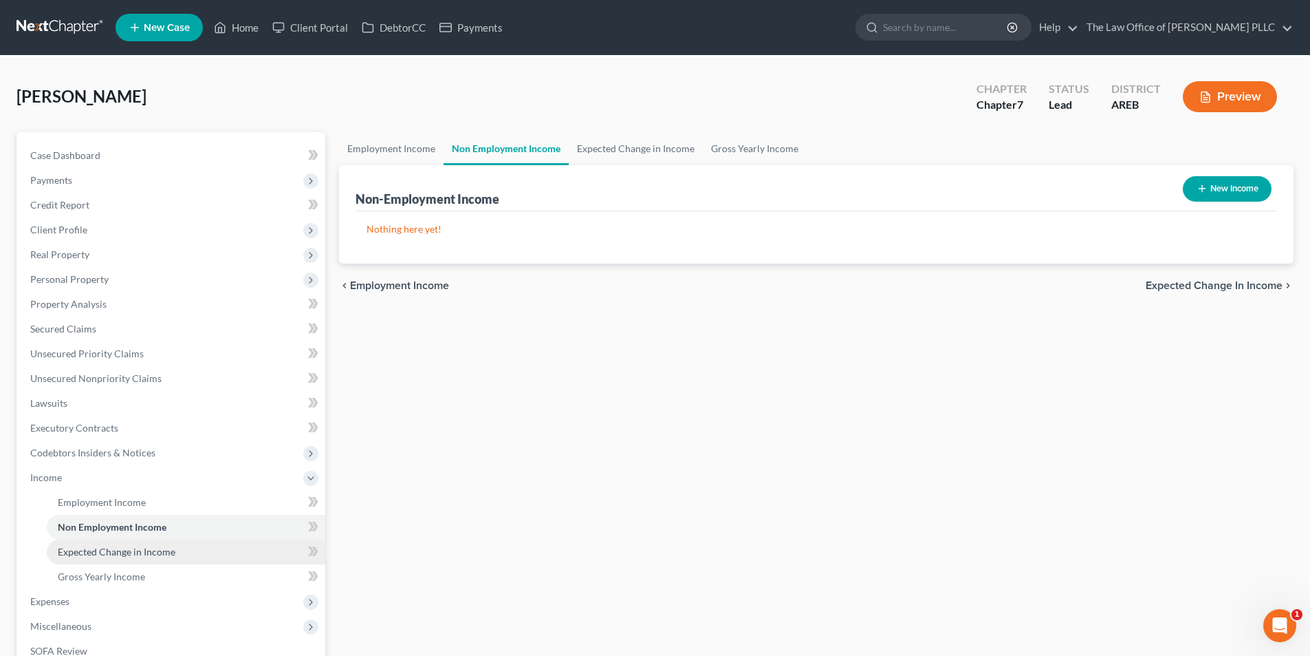
click at [123, 550] on span "Expected Change in Income" at bounding box center [117, 552] width 118 height 12
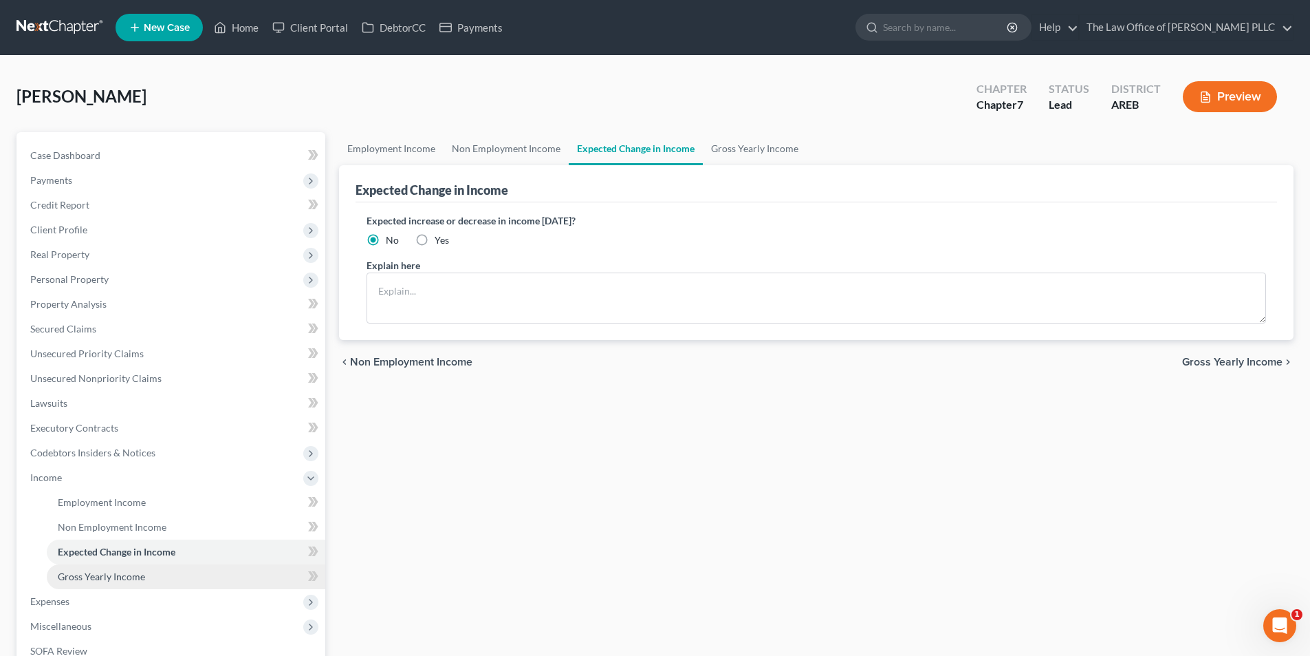
click at [118, 572] on span "Gross Yearly Income" at bounding box center [101, 576] width 87 height 12
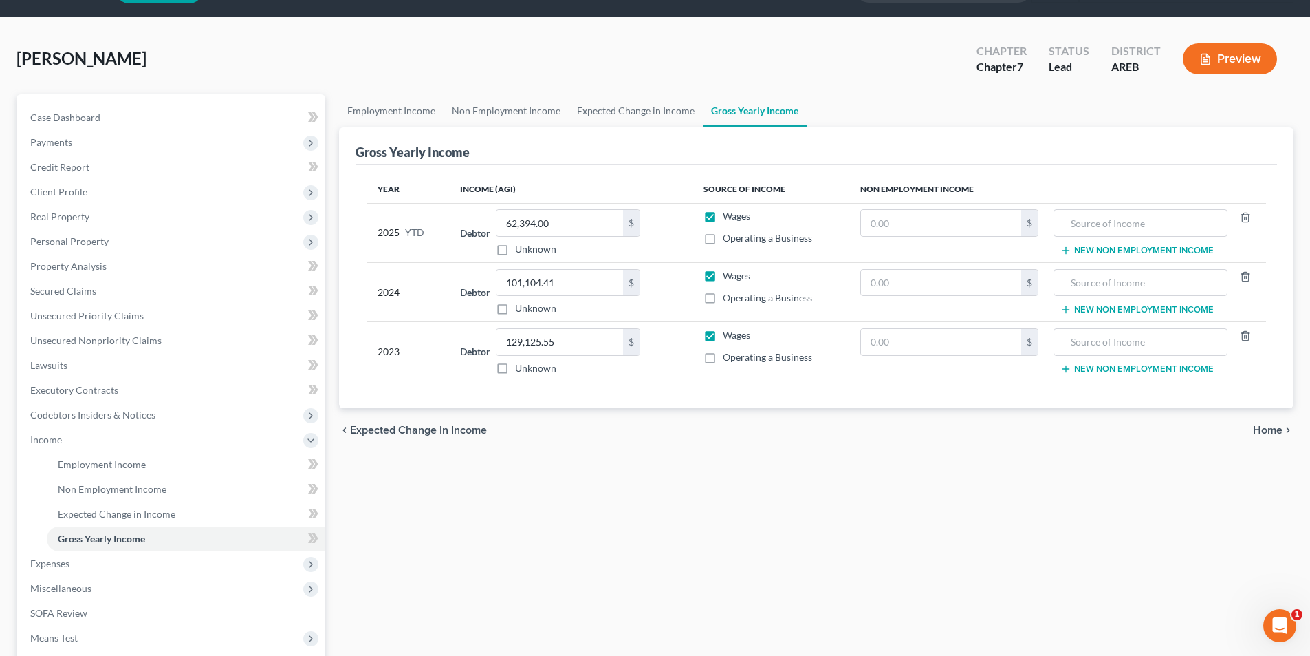
scroll to position [206, 0]
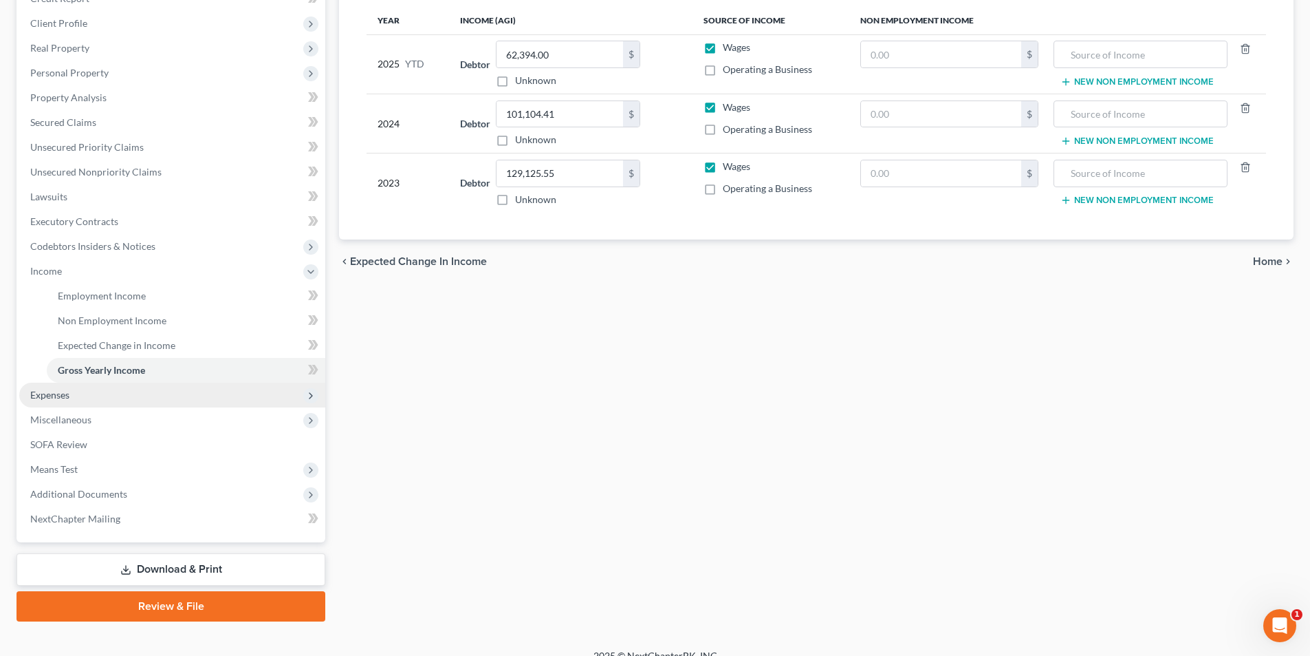
click at [48, 394] on span "Expenses" at bounding box center [49, 395] width 39 height 12
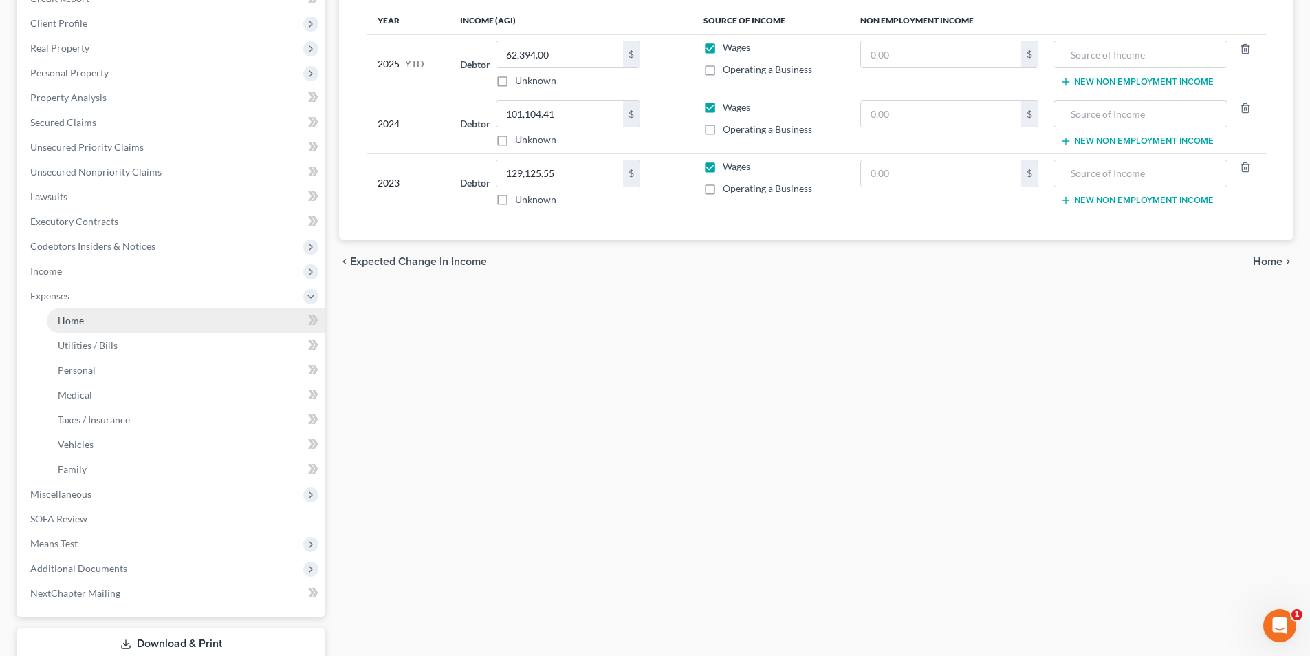
click at [79, 324] on span "Home" at bounding box center [71, 320] width 26 height 12
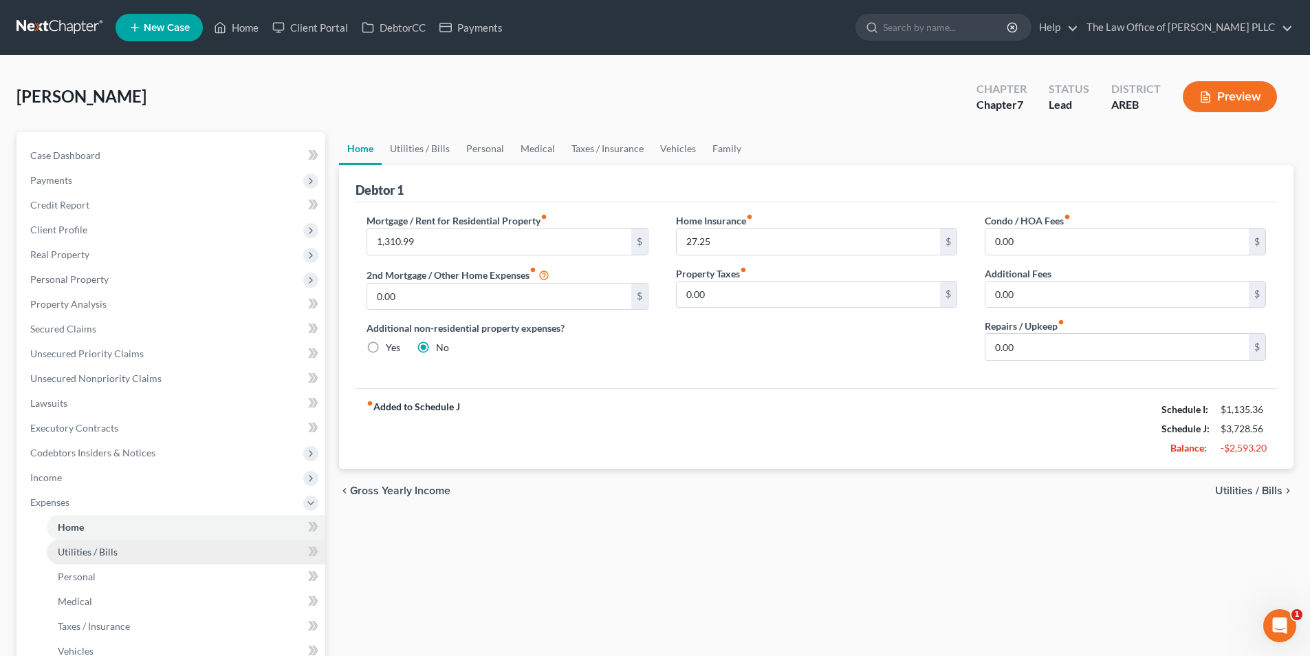
click at [114, 555] on span "Utilities / Bills" at bounding box center [88, 552] width 60 height 12
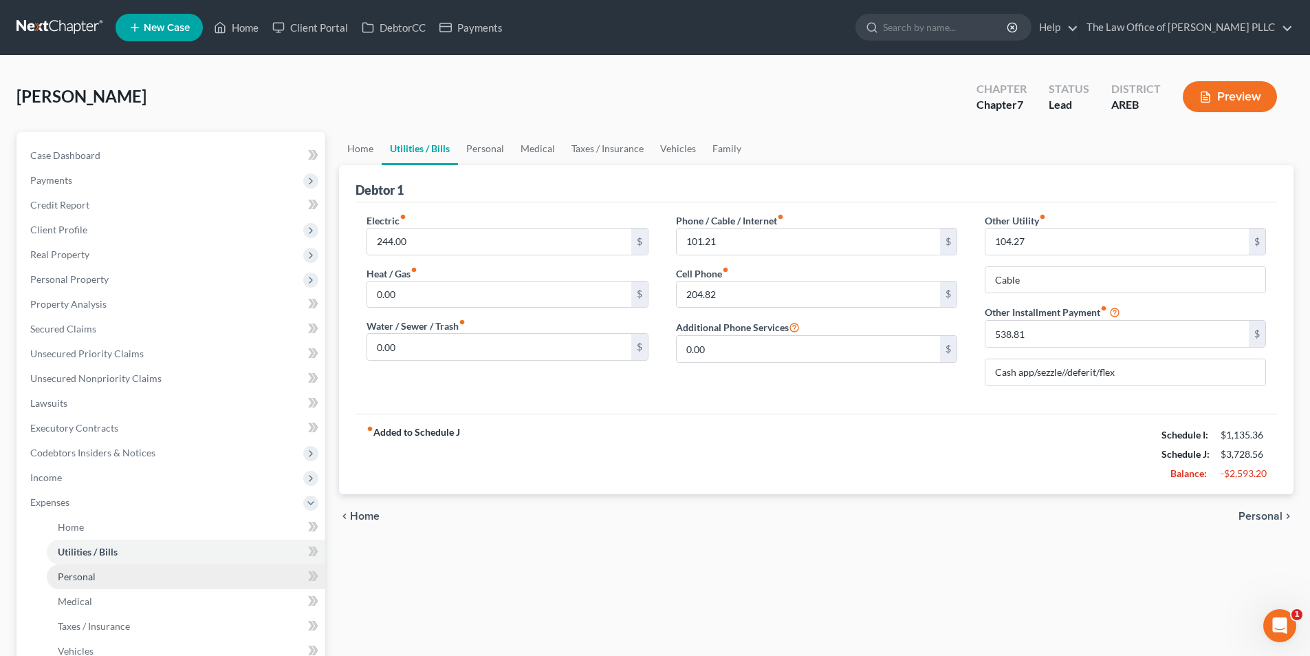
click at [82, 579] on span "Personal" at bounding box center [77, 576] width 38 height 12
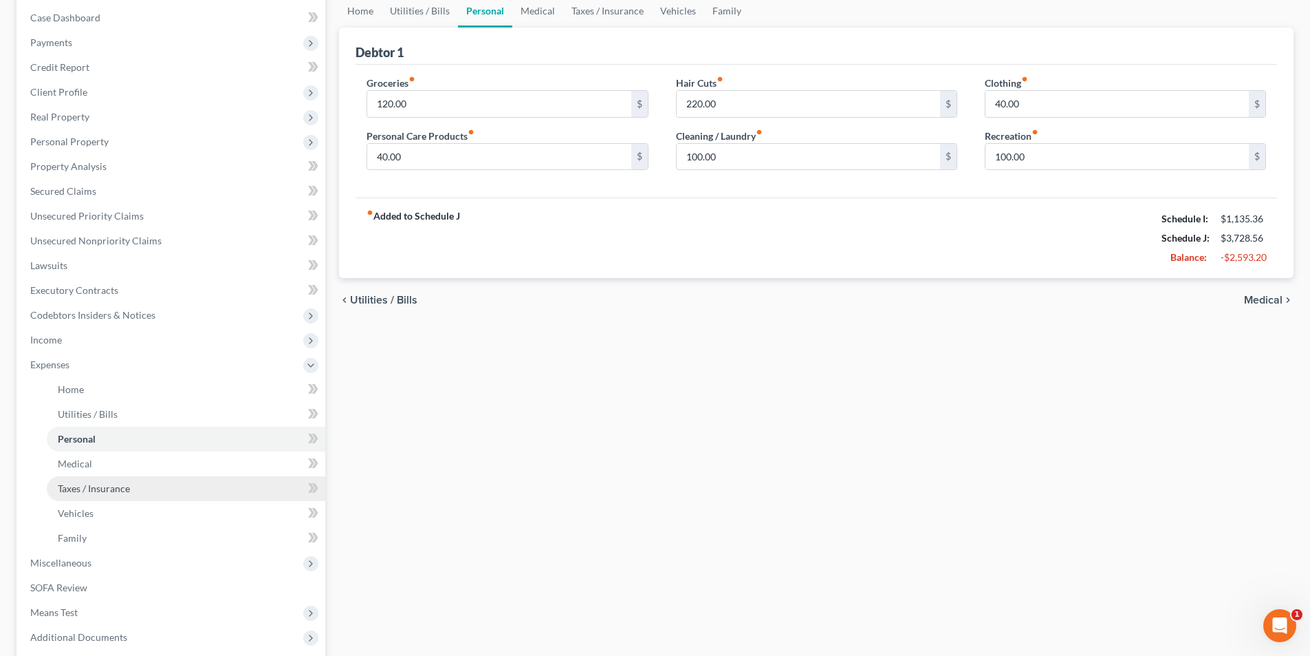
scroll to position [206, 0]
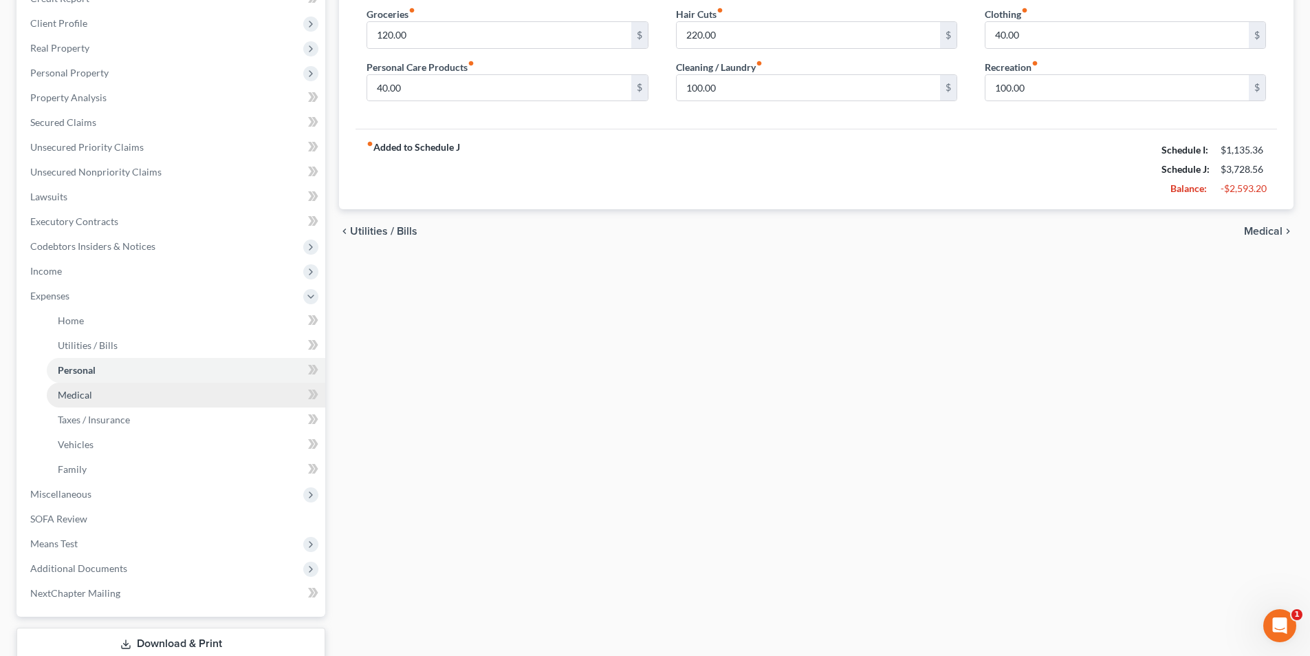
click at [76, 396] on span "Medical" at bounding box center [75, 395] width 34 height 12
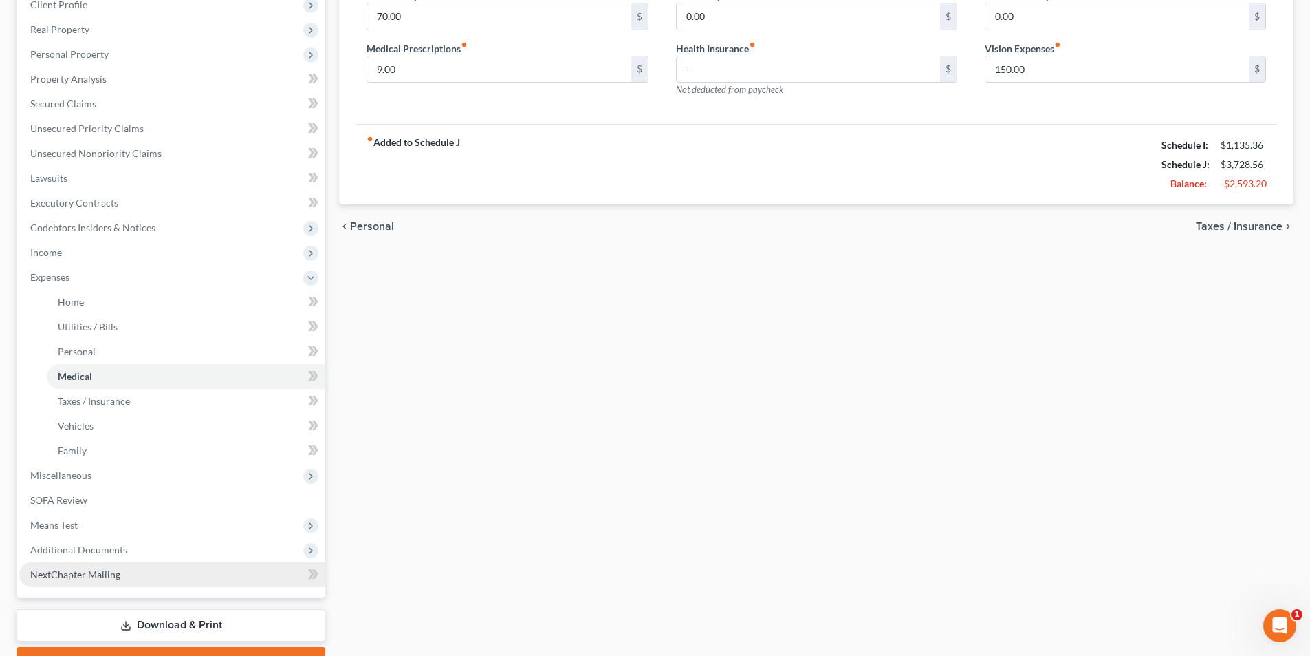
scroll to position [275, 0]
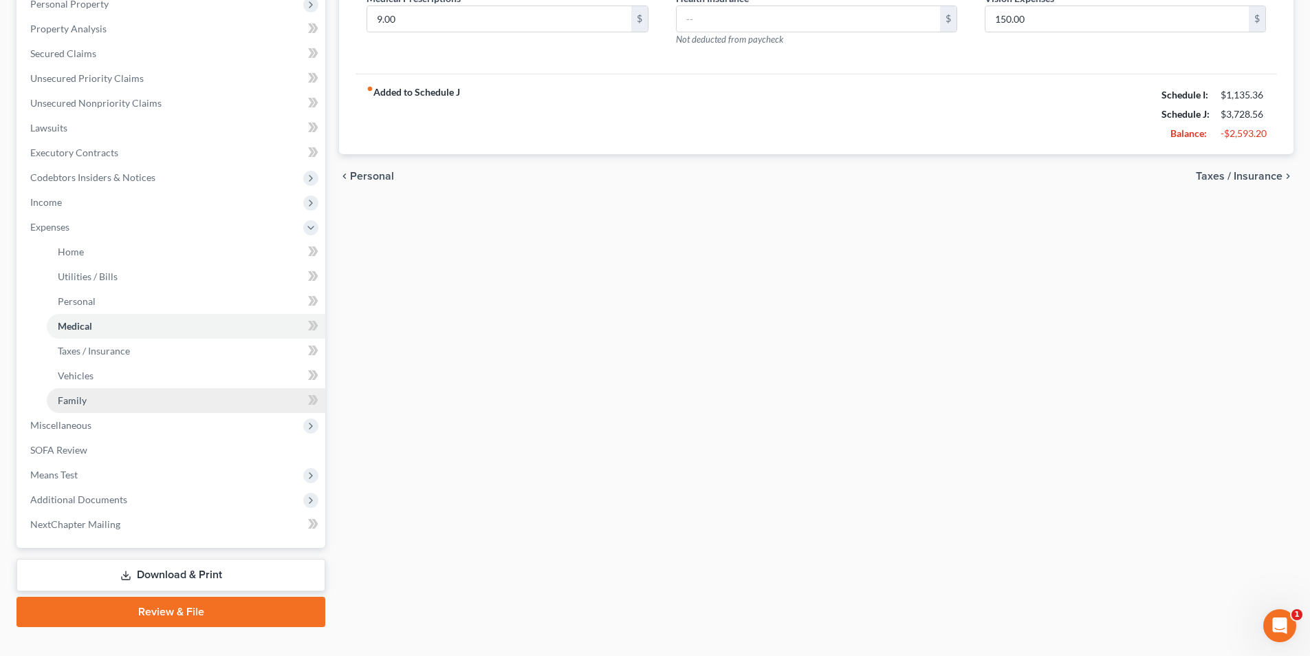
click at [77, 395] on span "Family" at bounding box center [72, 400] width 29 height 12
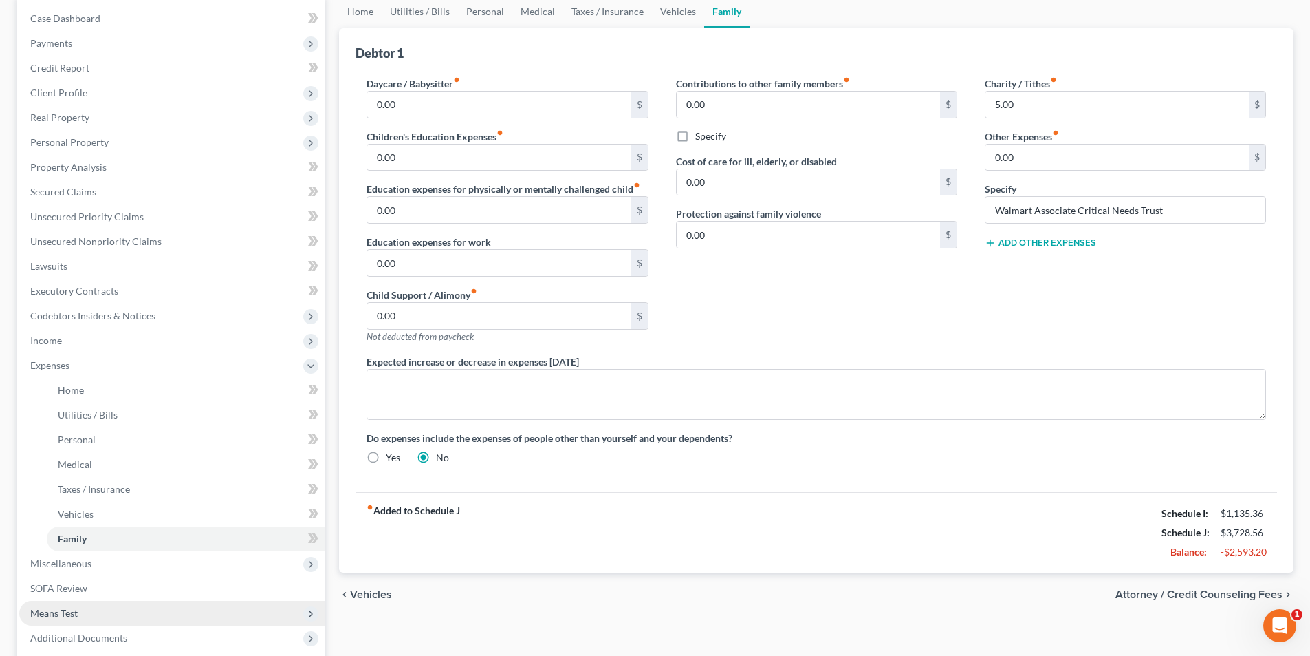
scroll to position [299, 0]
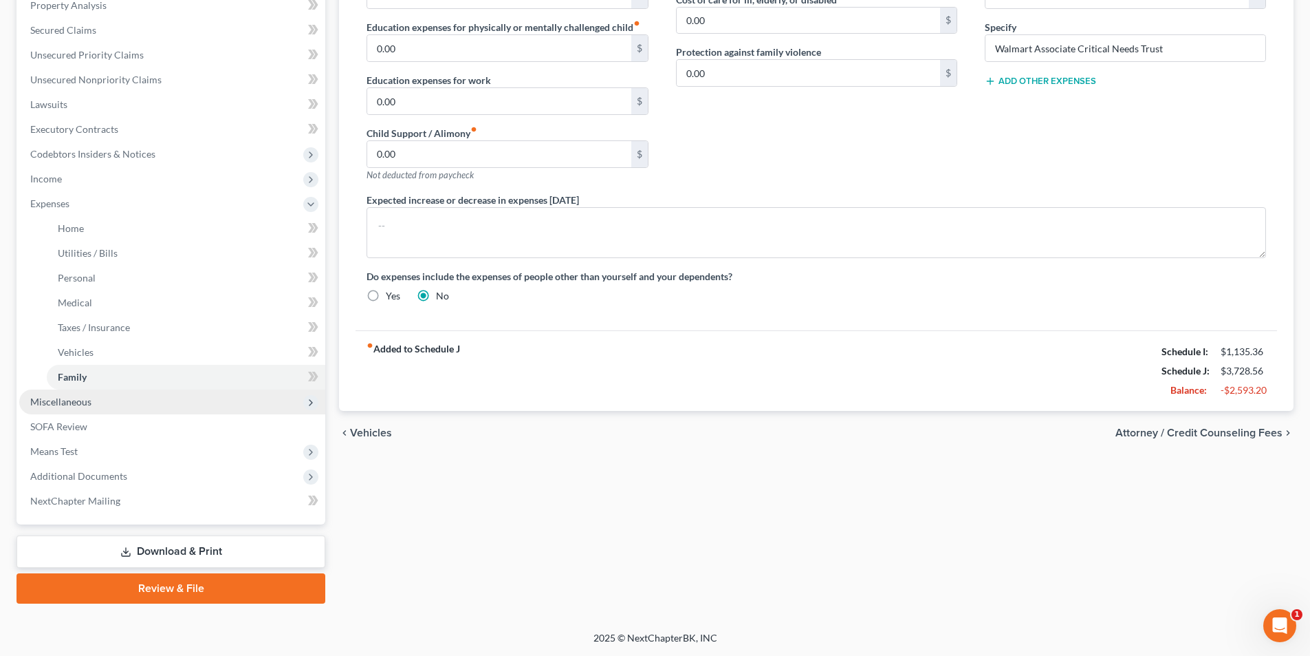
click at [67, 404] on span "Miscellaneous" at bounding box center [60, 402] width 61 height 12
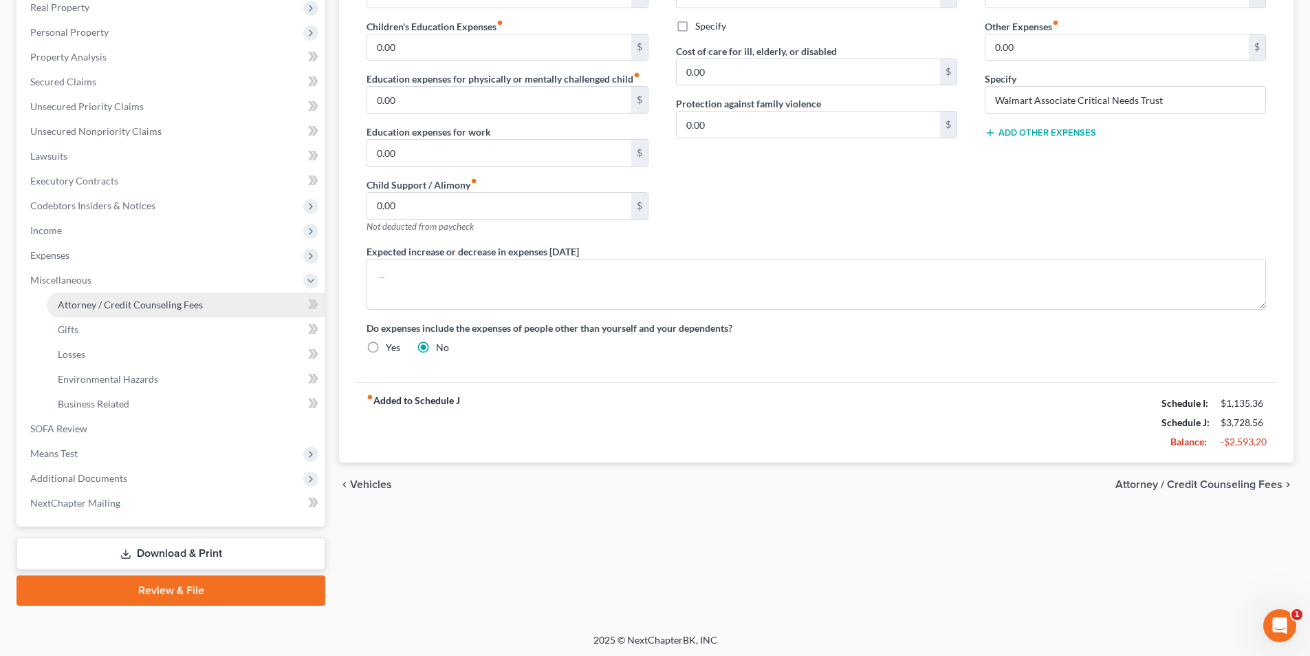
scroll to position [249, 0]
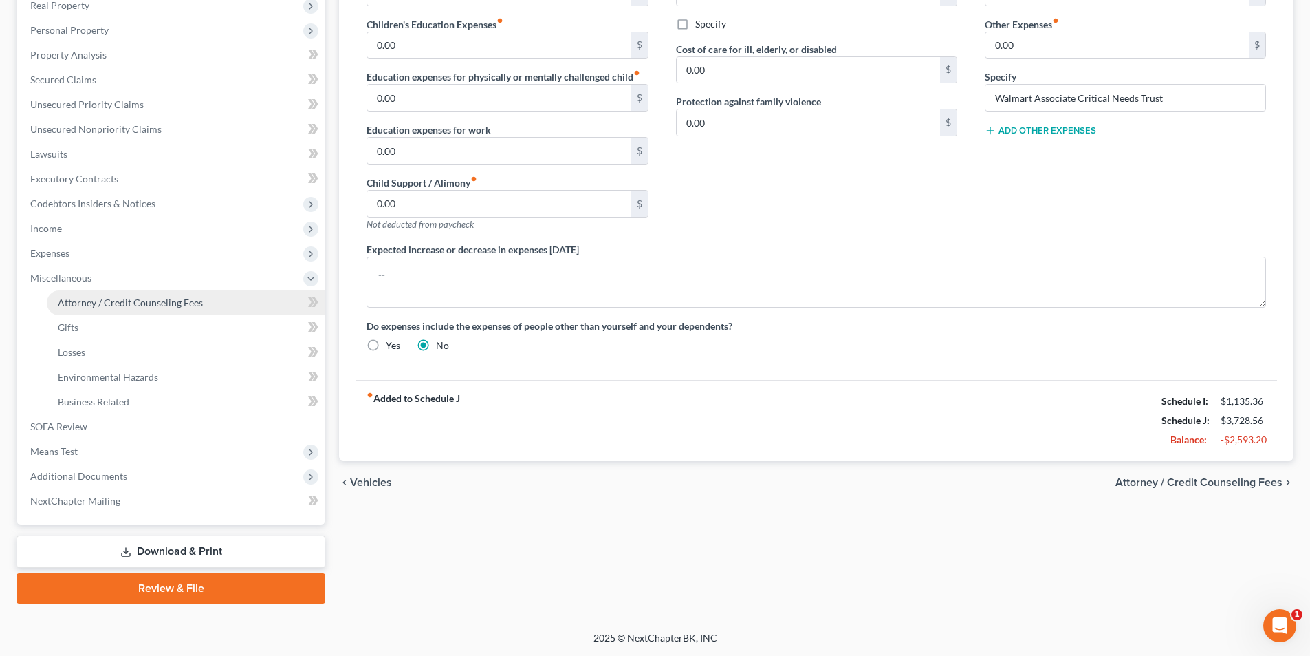
click at [76, 307] on span "Attorney / Credit Counseling Fees" at bounding box center [130, 302] width 145 height 12
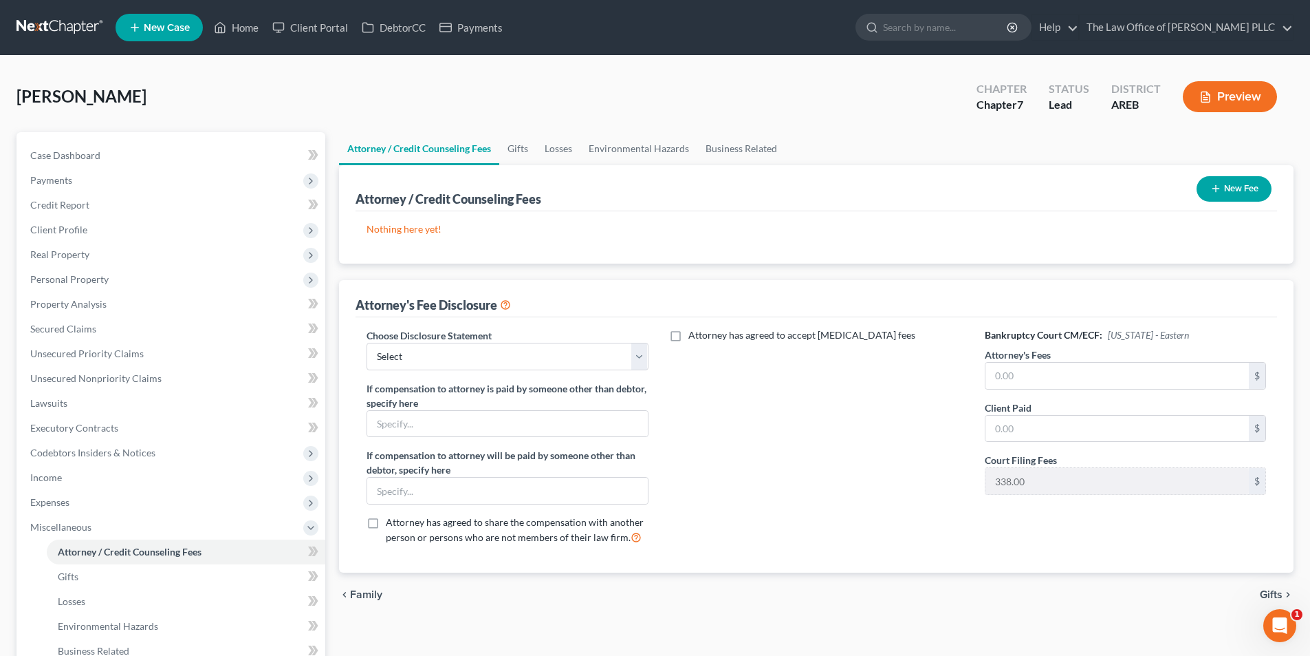
click at [473, 381] on label "If compensation to attorney is paid by someone other than debtor, specify here" at bounding box center [507, 395] width 281 height 29
drag, startPoint x: 467, startPoint y: 363, endPoint x: 462, endPoint y: 369, distance: 8.3
click at [467, 363] on select "Select Chapter 13 - Above Median $4750 Chapter 13 2025 Chapter 13 - Below Media…" at bounding box center [507, 357] width 281 height 28
select select "5"
click at [367, 343] on select "Select Chapter 13 - Above Median $4750 Chapter 13 2025 Chapter 13 - Below Media…" at bounding box center [507, 357] width 281 height 28
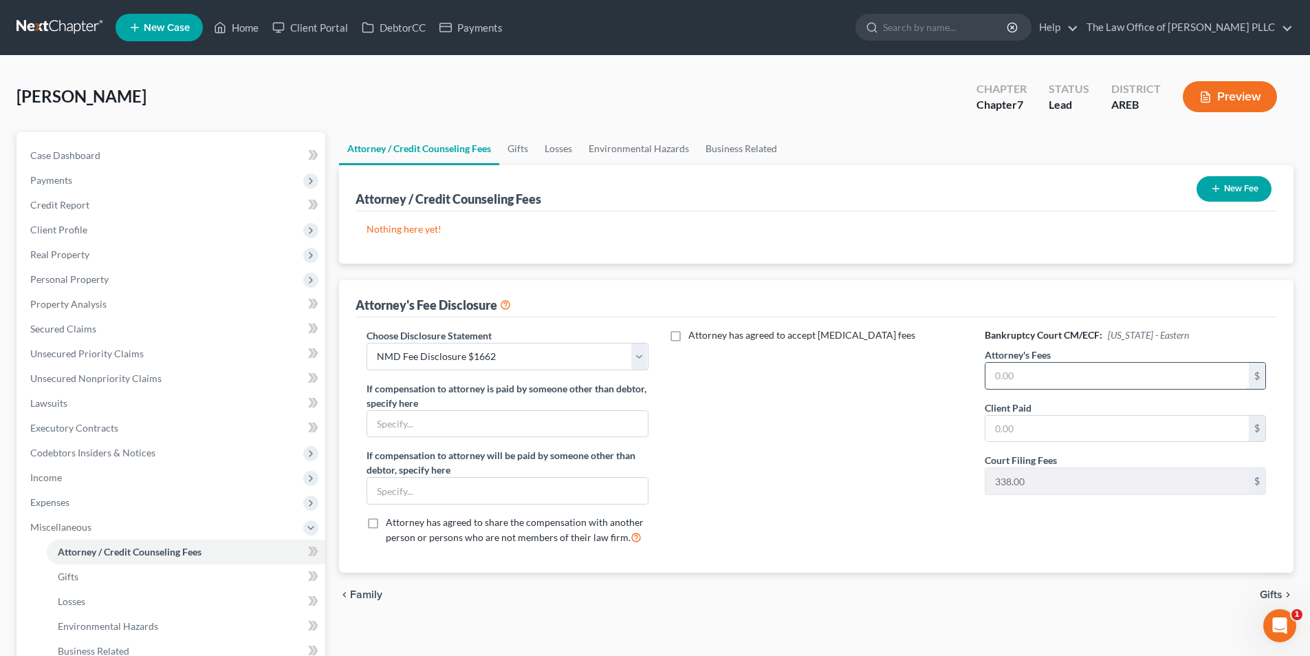
click at [1018, 377] on input "text" at bounding box center [1117, 376] width 263 height 26
type input "1,662.00"
click at [848, 455] on div "Attorney has agreed to accept [MEDICAL_DATA] fees" at bounding box center [816, 442] width 309 height 228
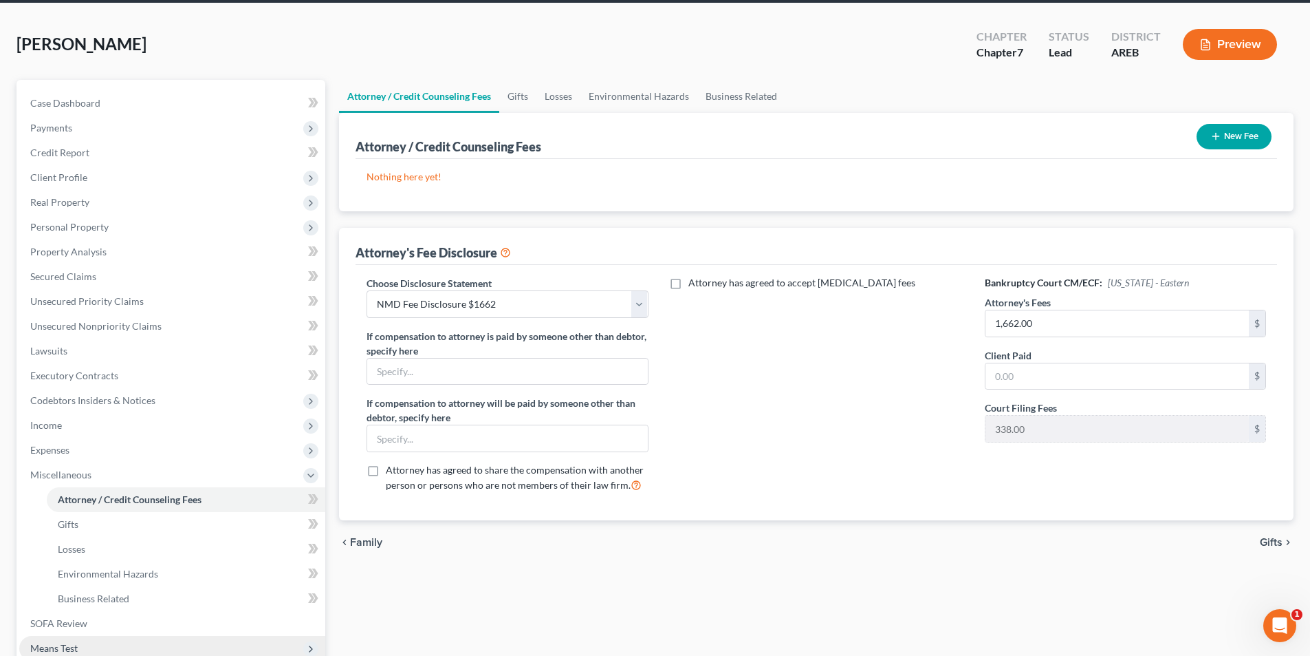
scroll to position [138, 0]
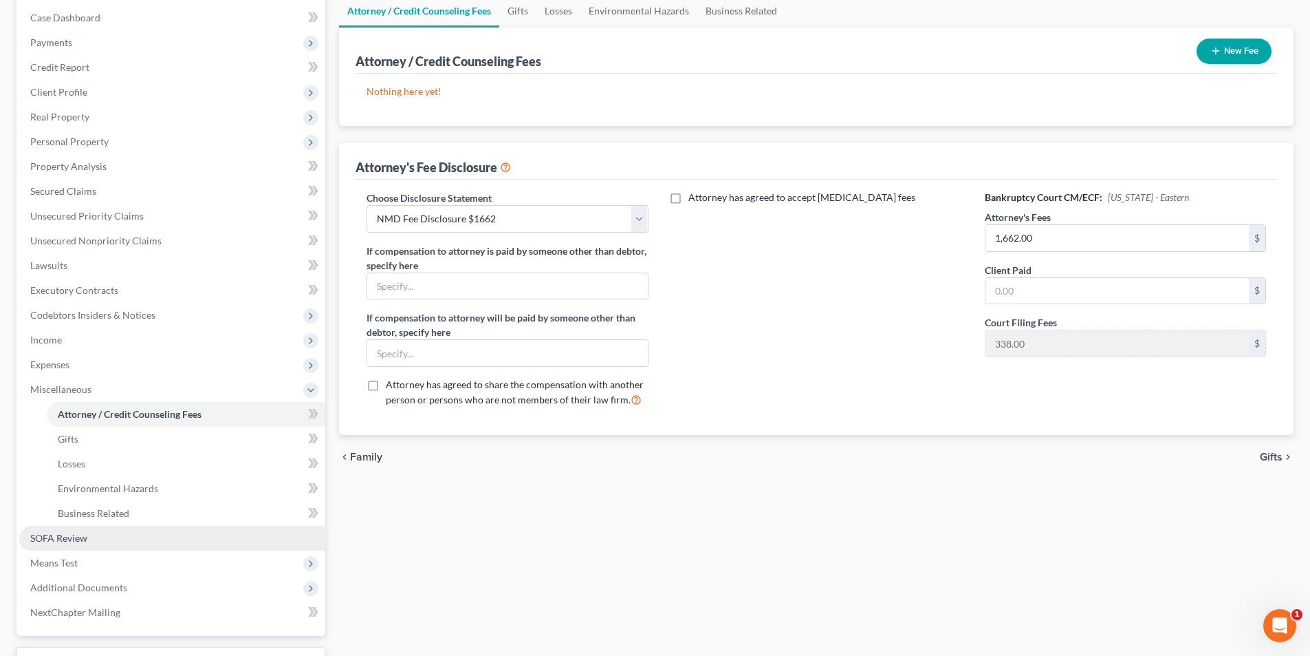
click at [77, 542] on span "SOFA Review" at bounding box center [58, 538] width 57 height 12
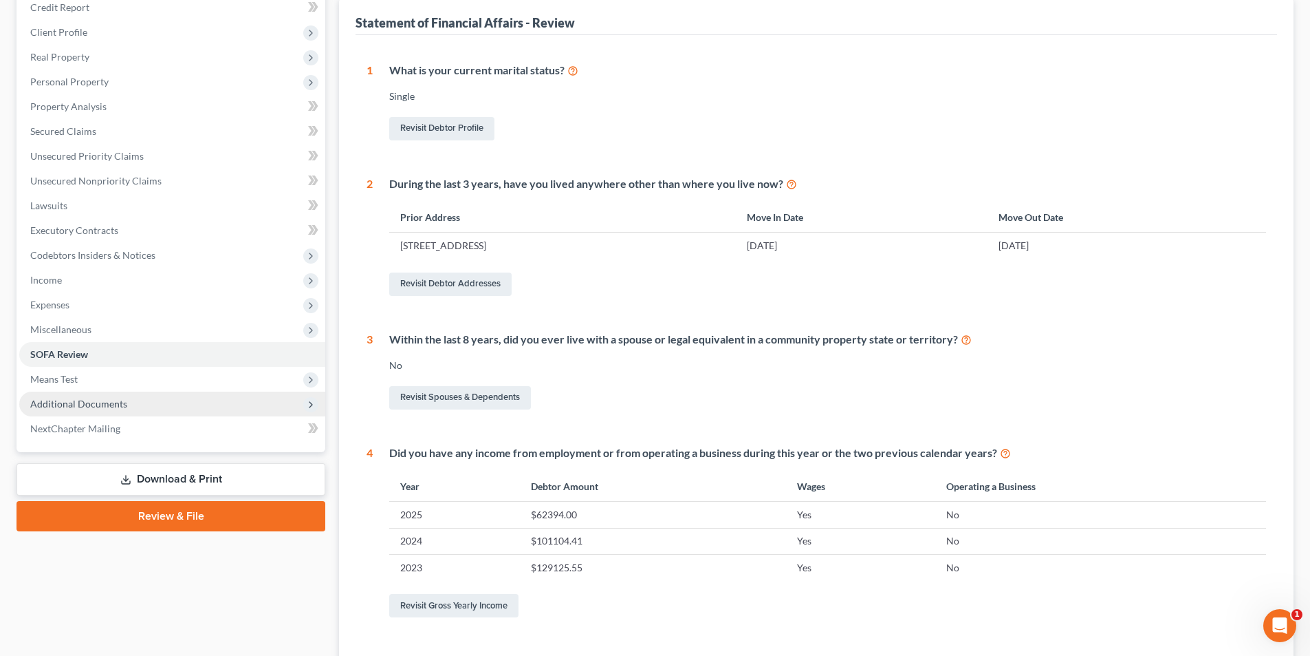
scroll to position [206, 0]
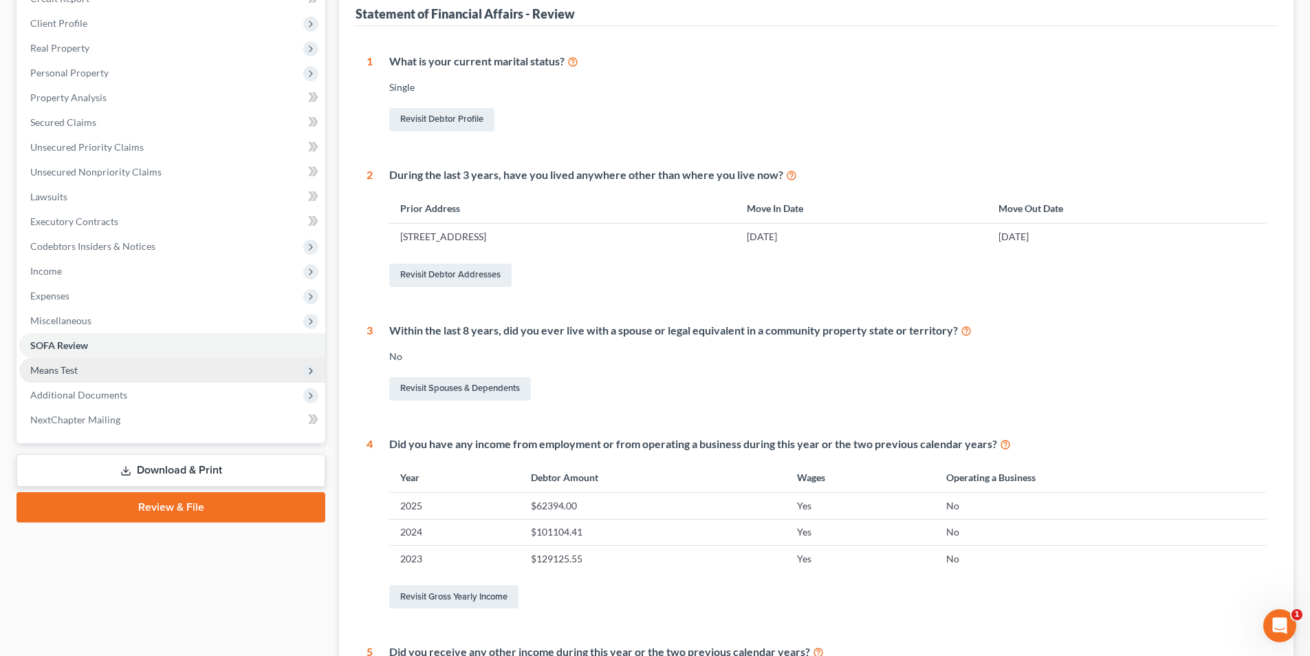
click at [72, 377] on span "Means Test" at bounding box center [172, 370] width 306 height 25
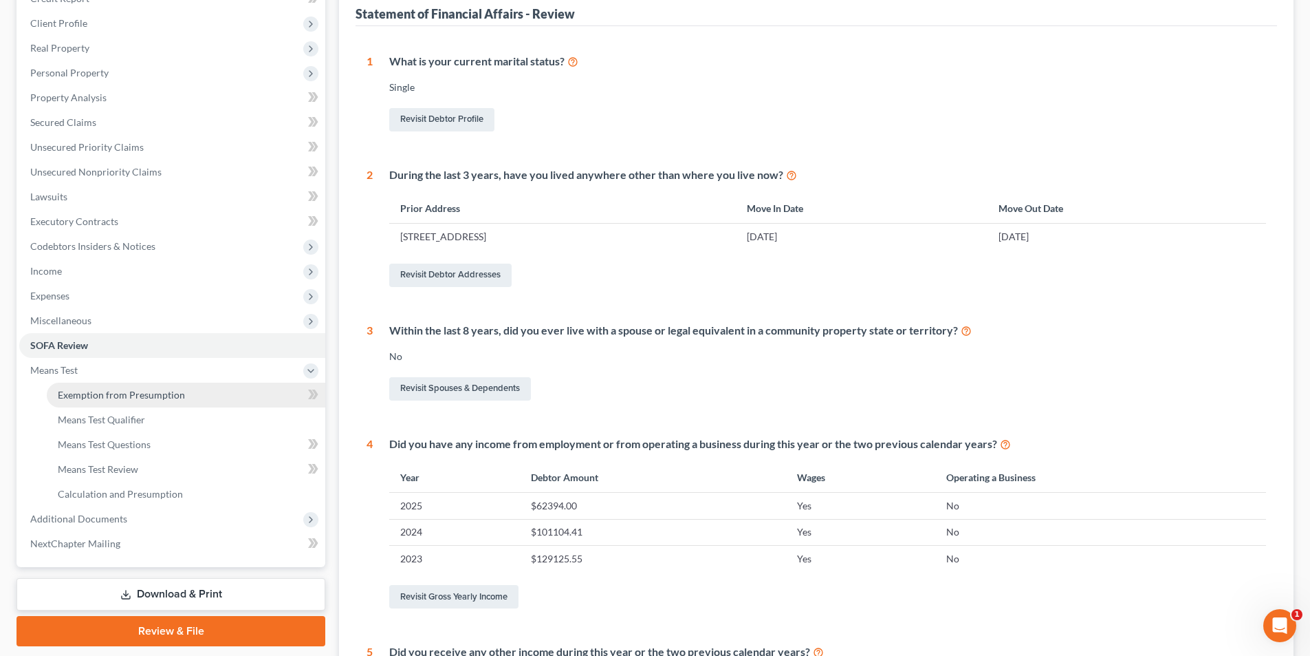
click at [82, 397] on span "Exemption from Presumption" at bounding box center [121, 395] width 127 height 12
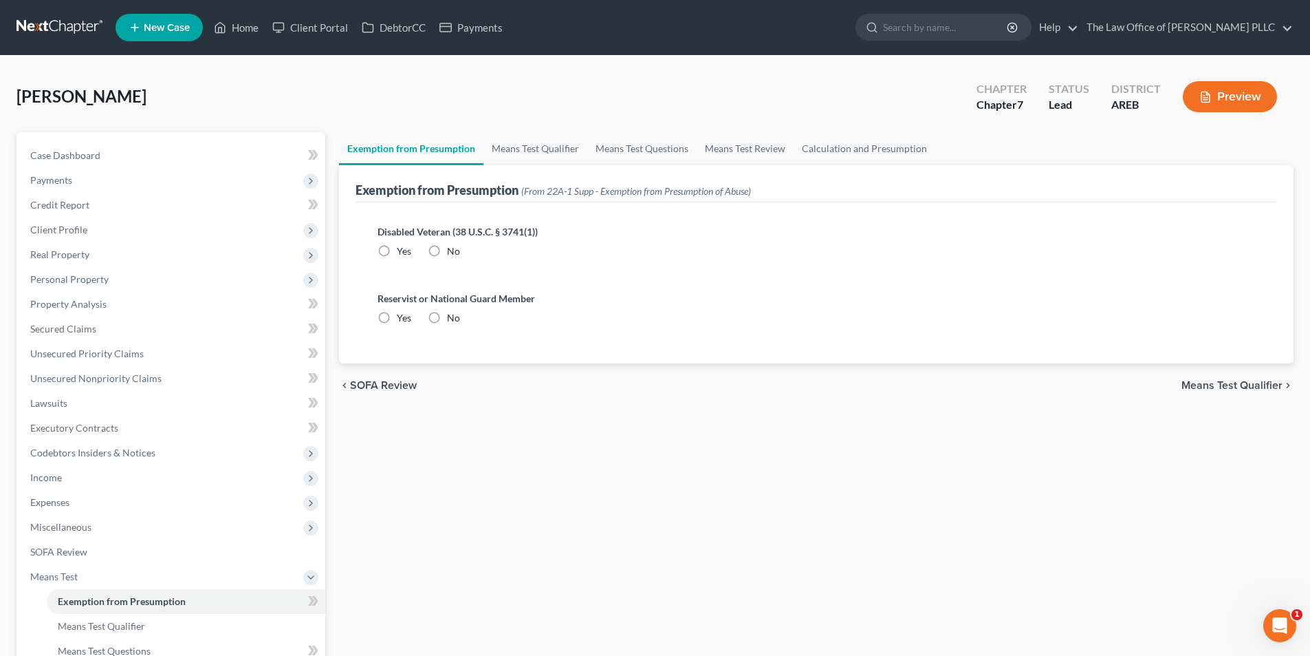
click at [447, 248] on label "No" at bounding box center [453, 251] width 13 height 14
click at [453, 248] on input "No" at bounding box center [457, 248] width 9 height 9
radio input "true"
click at [447, 318] on label "No" at bounding box center [453, 318] width 13 height 14
click at [453, 318] on input "No" at bounding box center [457, 315] width 9 height 9
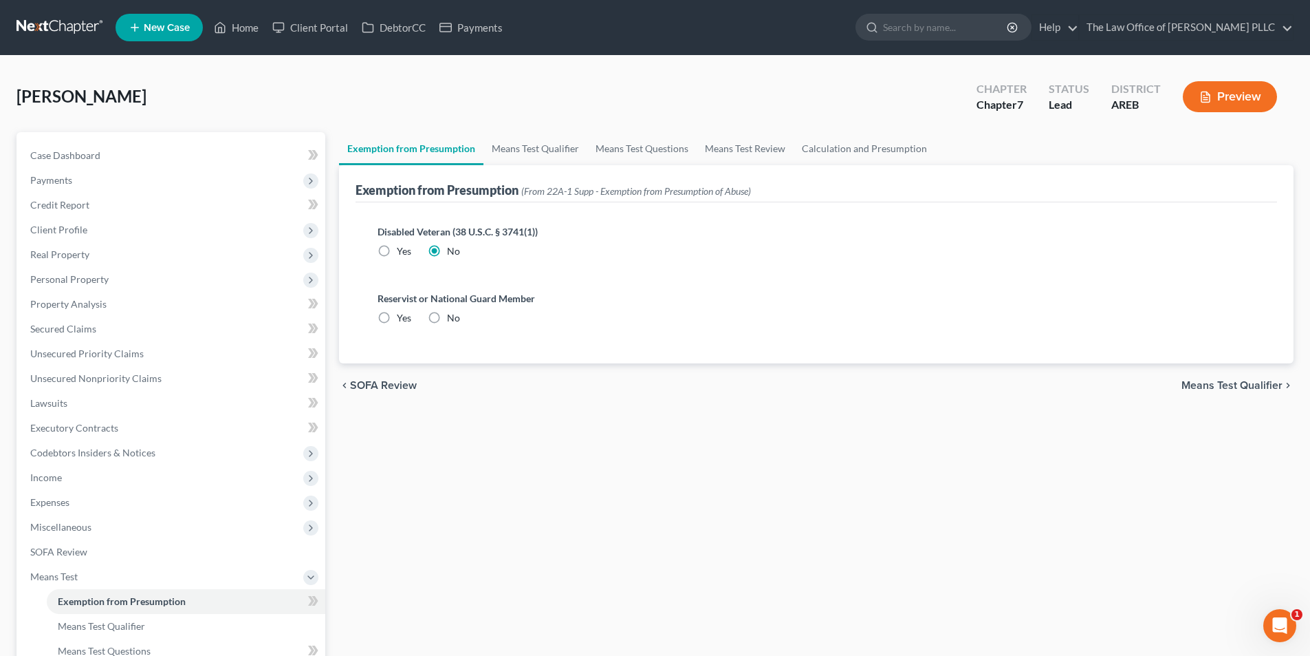
radio input "true"
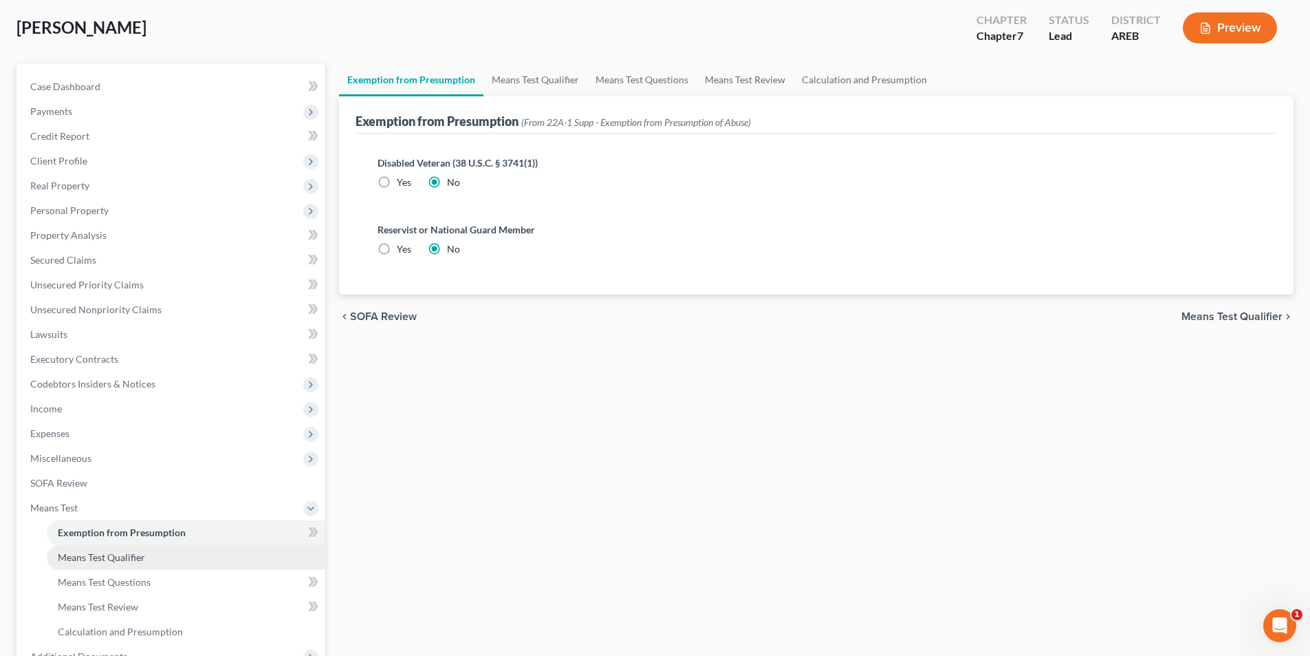
click at [132, 565] on link "Means Test Qualifier" at bounding box center [186, 557] width 279 height 25
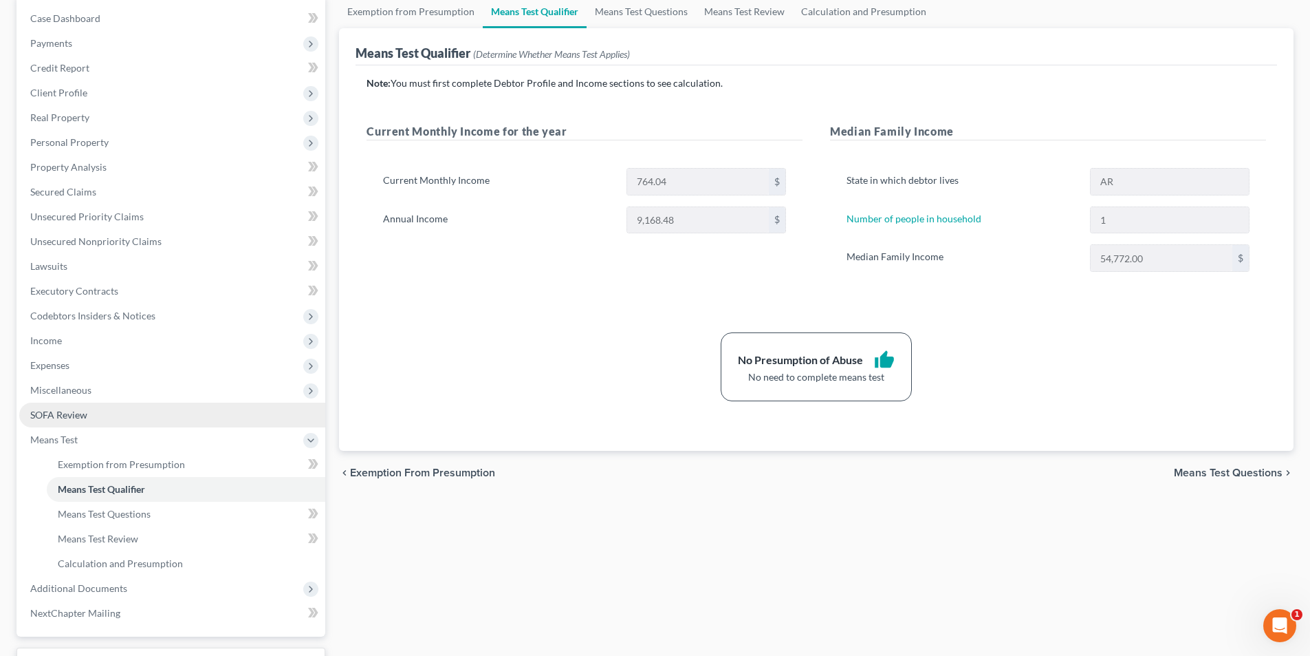
scroll to position [206, 0]
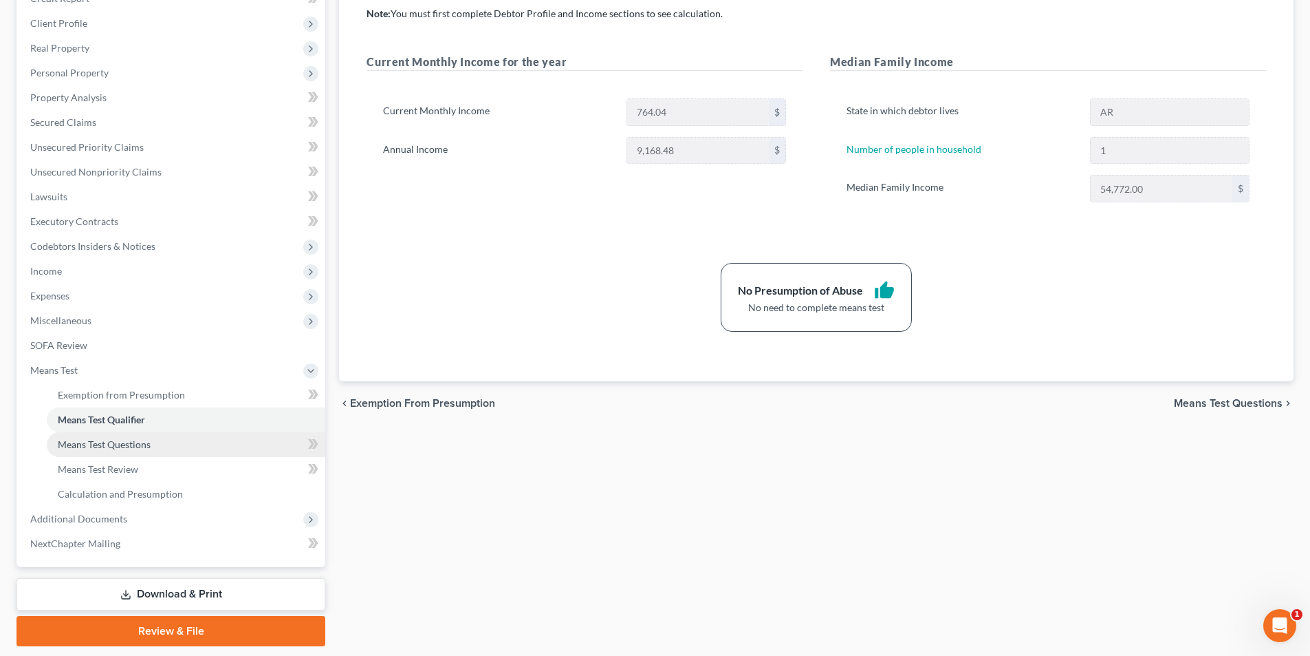
click at [121, 449] on span "Means Test Questions" at bounding box center [104, 444] width 93 height 12
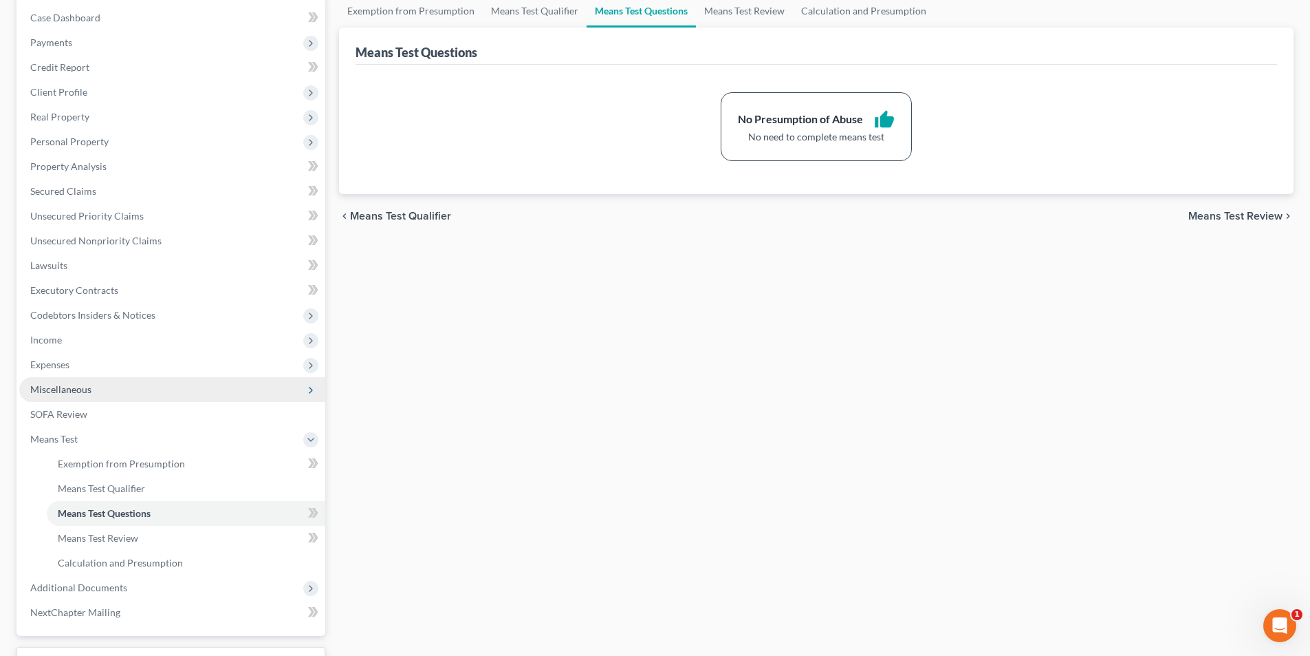
scroll to position [206, 0]
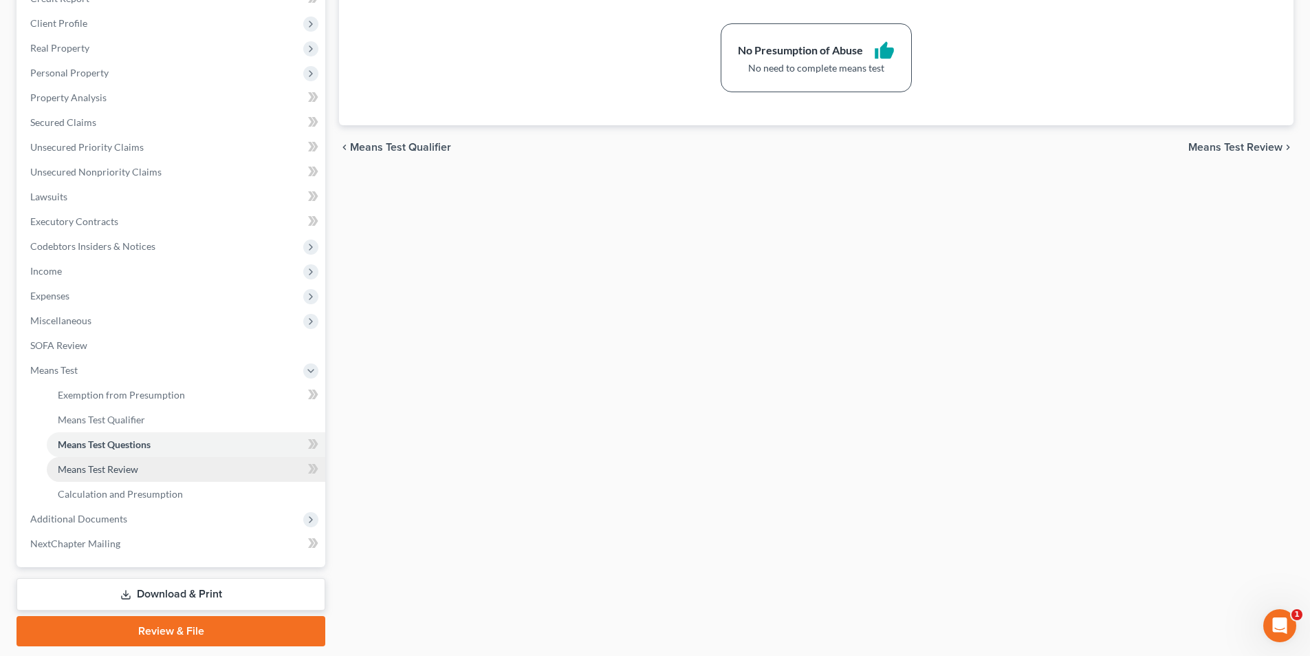
click at [129, 468] on span "Means Test Review" at bounding box center [98, 469] width 80 height 12
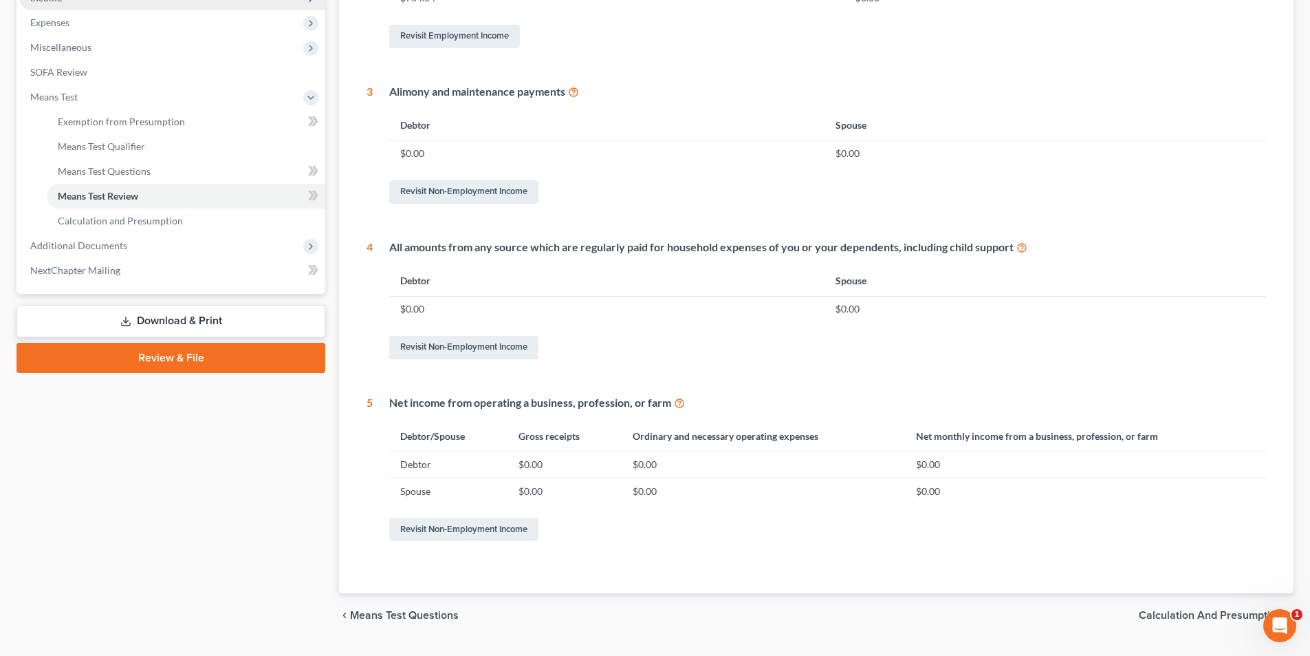
scroll to position [482, 0]
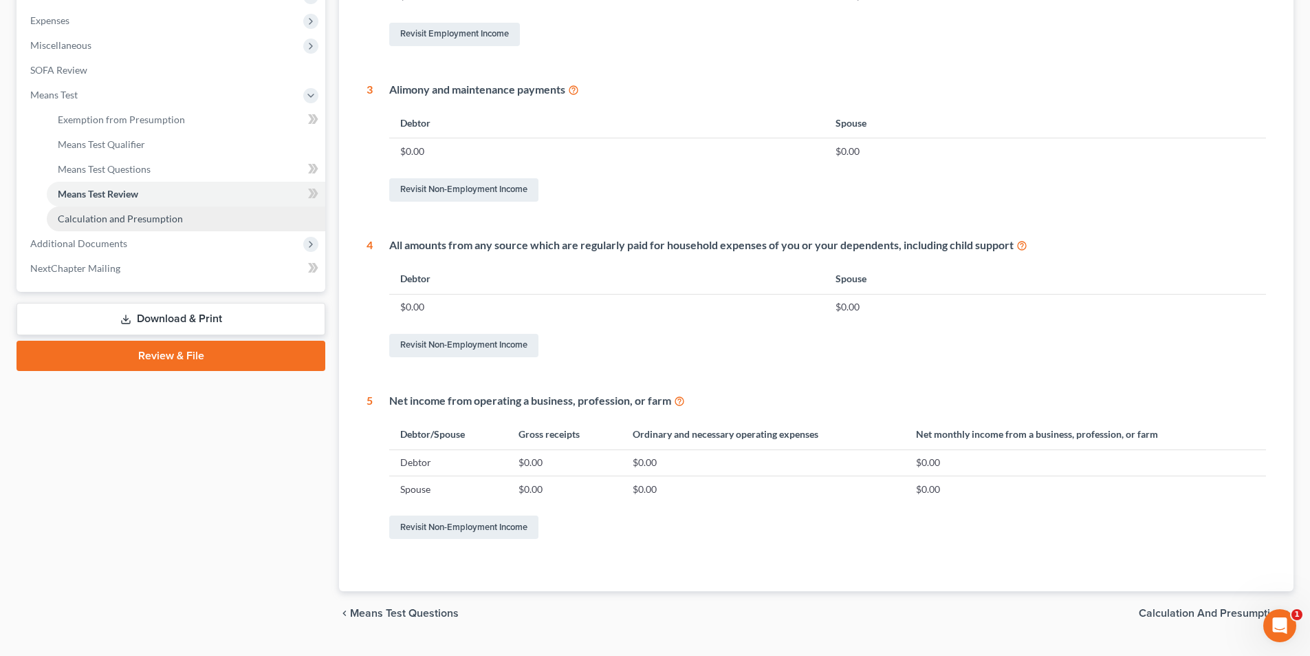
click at [91, 221] on span "Calculation and Presumption" at bounding box center [120, 219] width 125 height 12
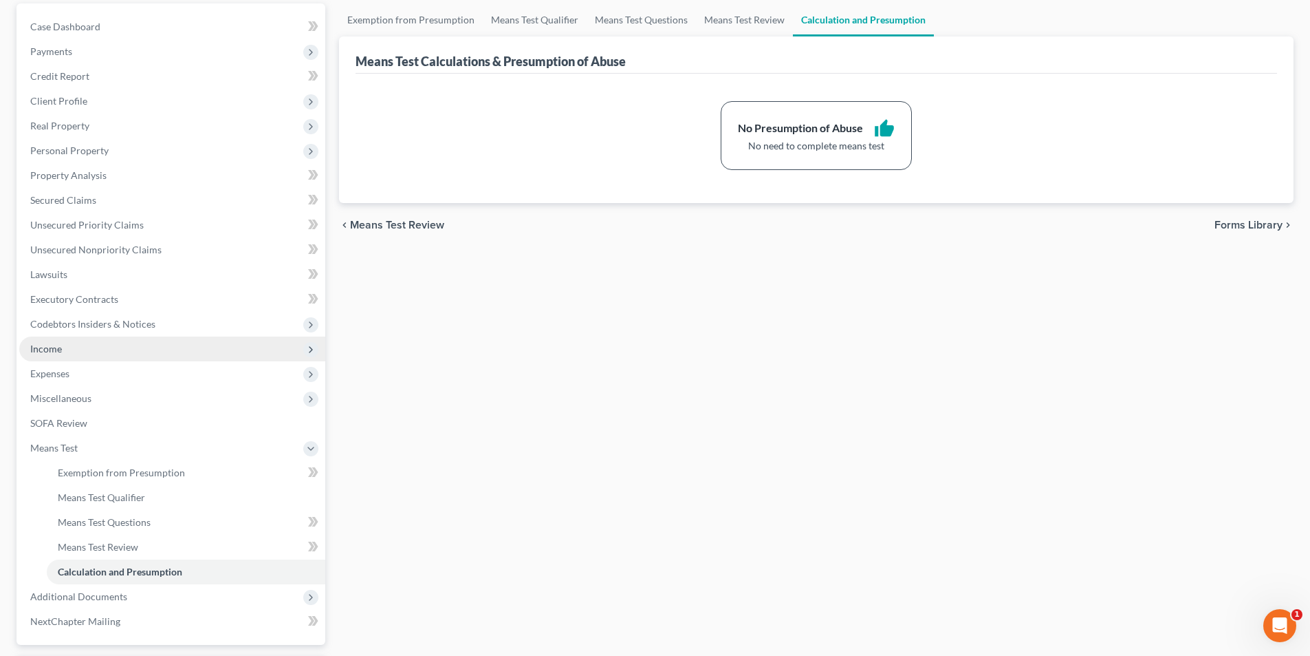
scroll to position [249, 0]
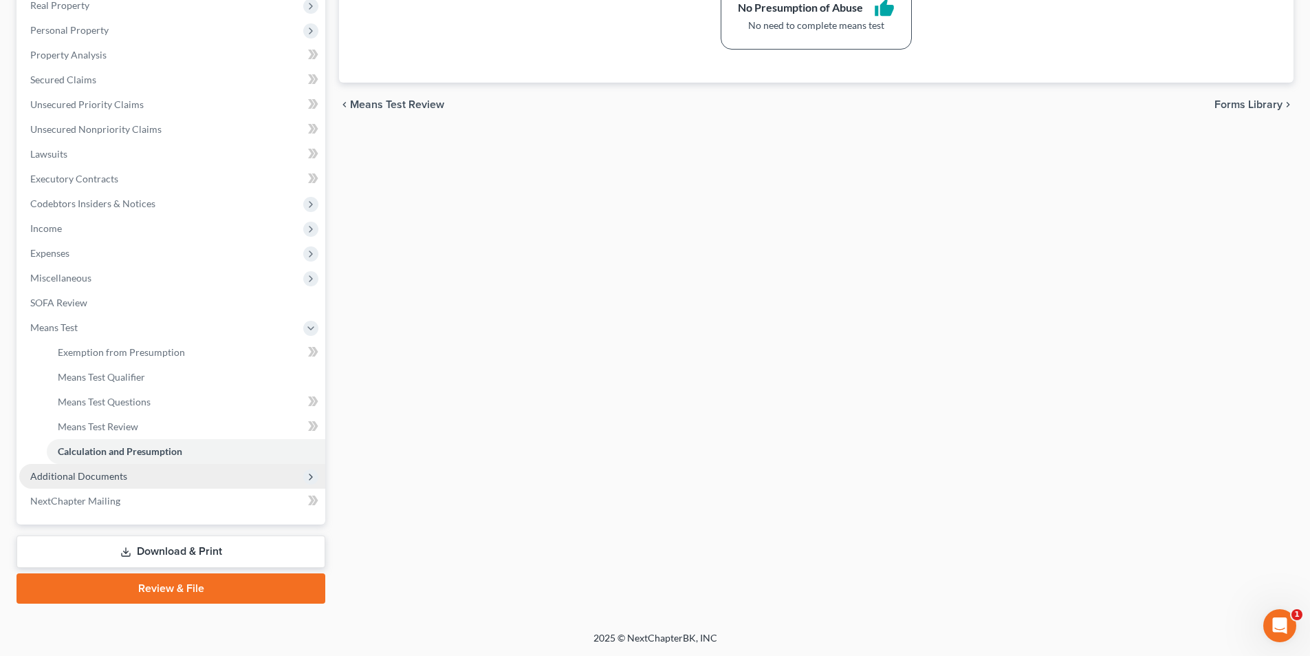
click at [107, 480] on span "Additional Documents" at bounding box center [78, 476] width 97 height 12
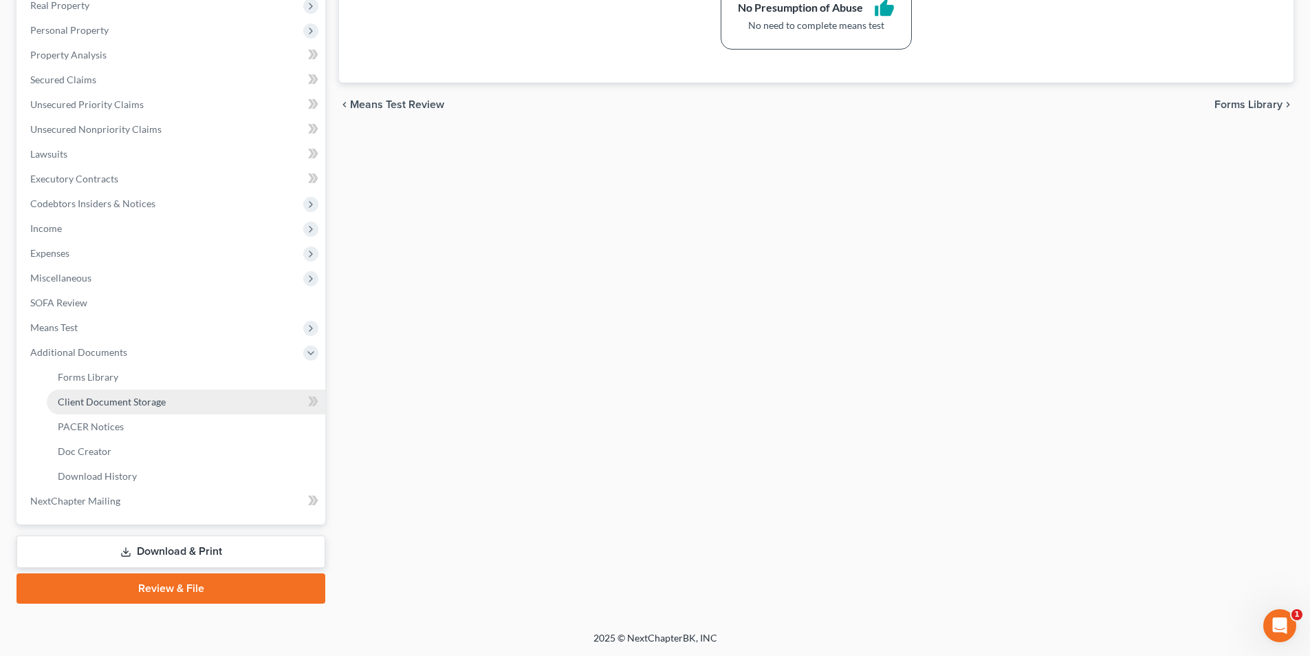
click at [101, 411] on link "Client Document Storage" at bounding box center [186, 401] width 279 height 25
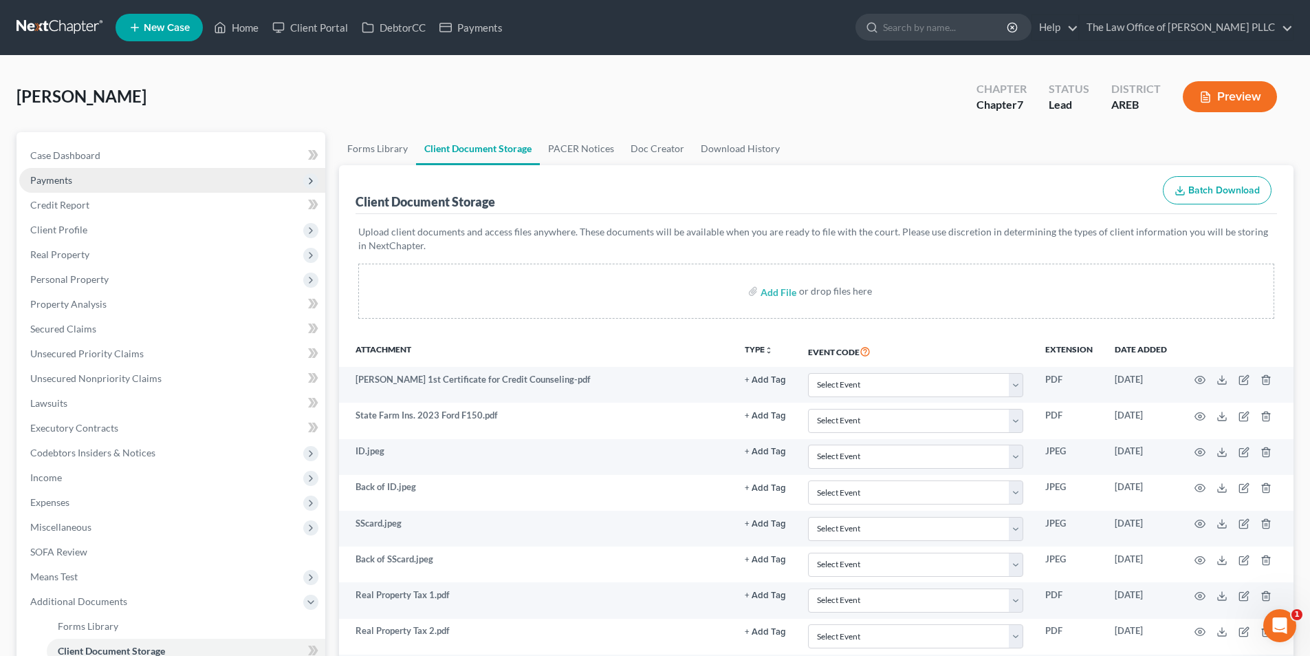
click at [53, 181] on span "Payments" at bounding box center [51, 180] width 42 height 12
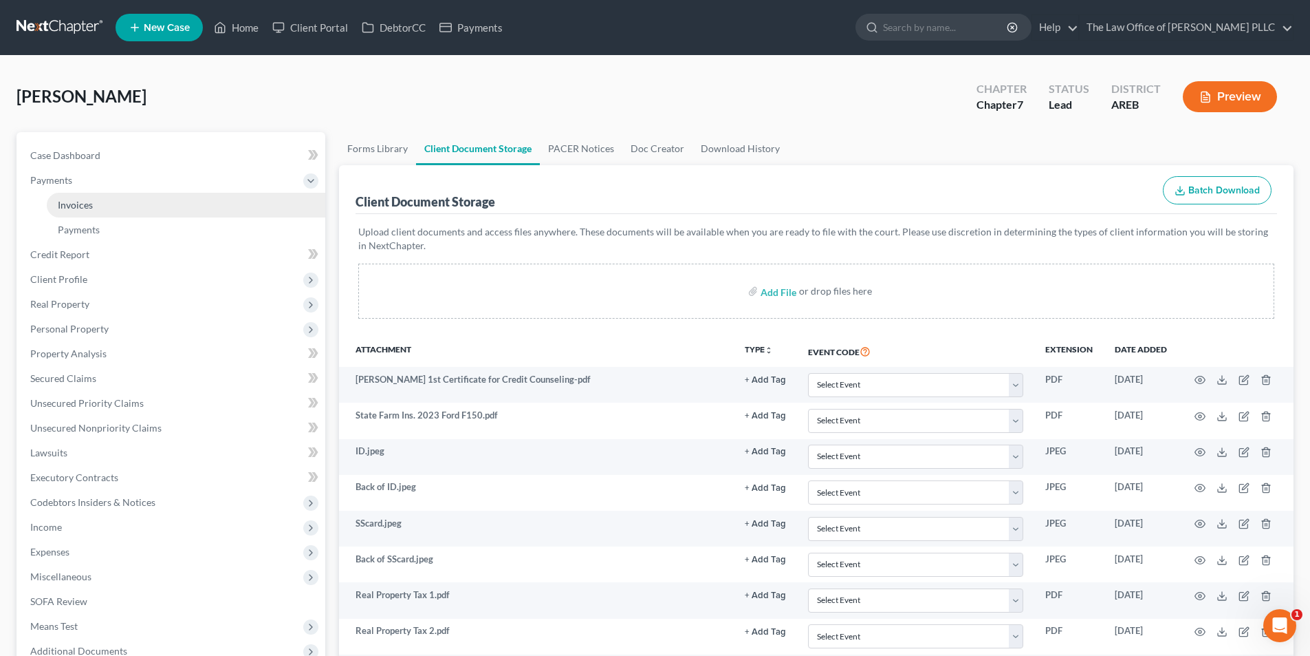
click at [86, 213] on link "Invoices" at bounding box center [186, 205] width 279 height 25
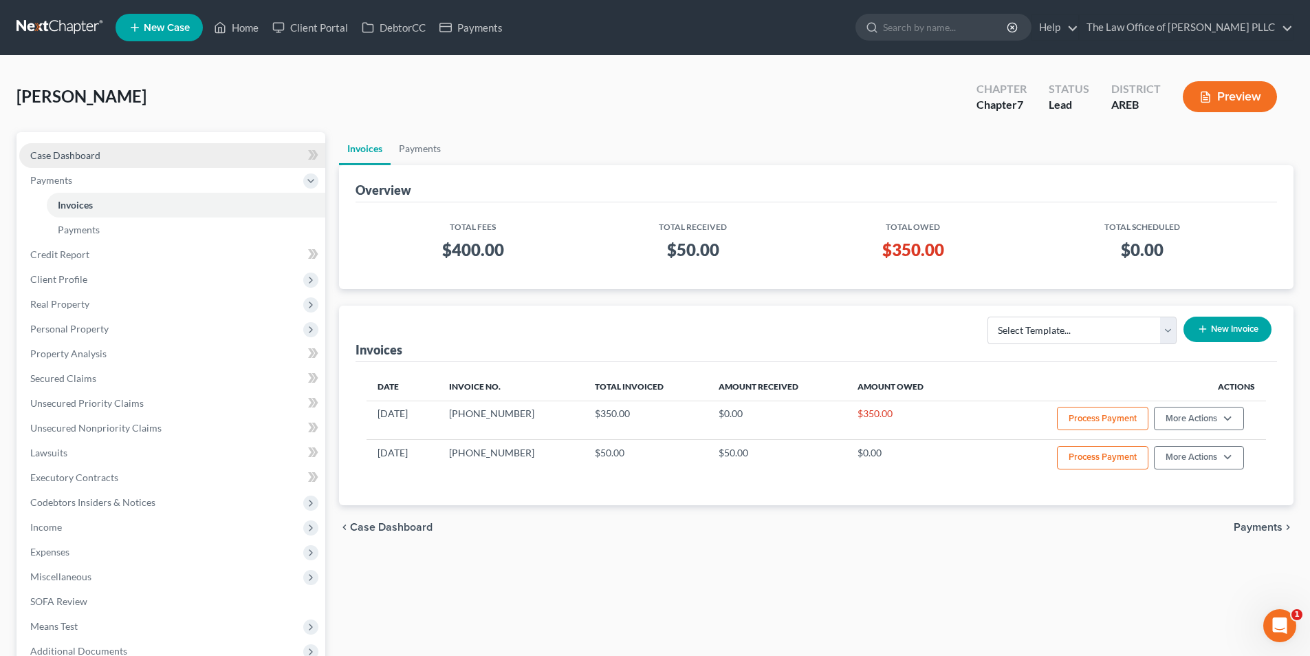
click at [102, 150] on link "Case Dashboard" at bounding box center [172, 155] width 306 height 25
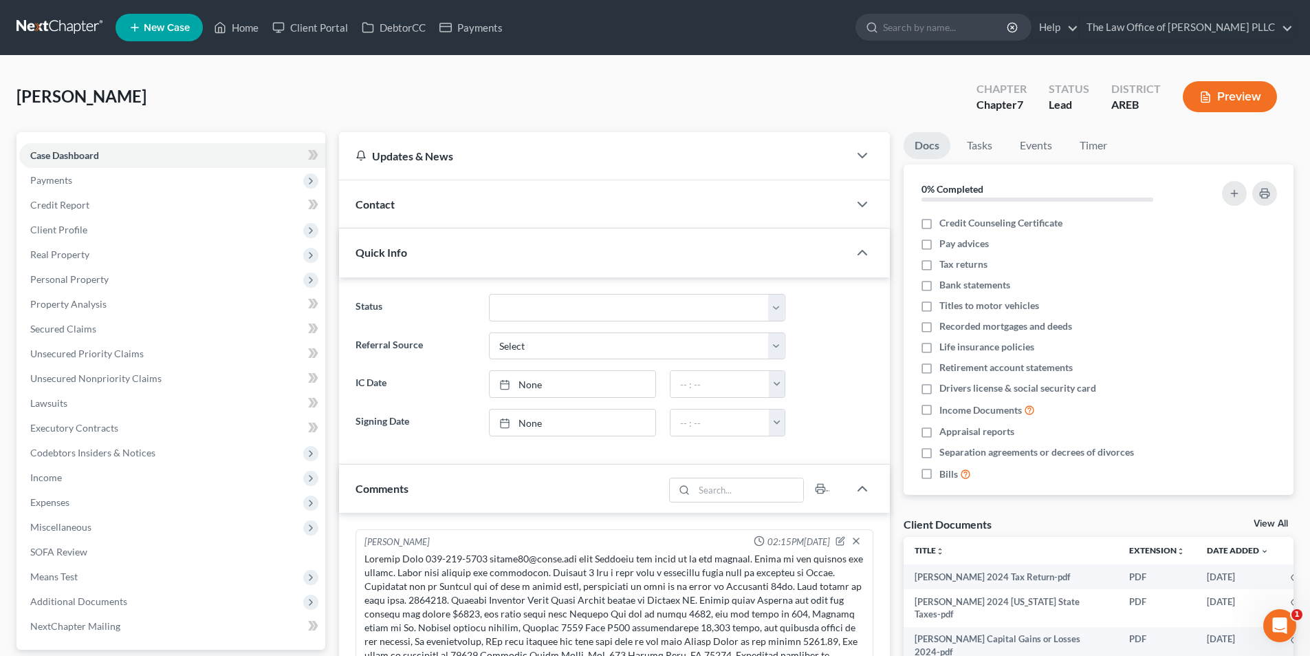
scroll to position [579, 0]
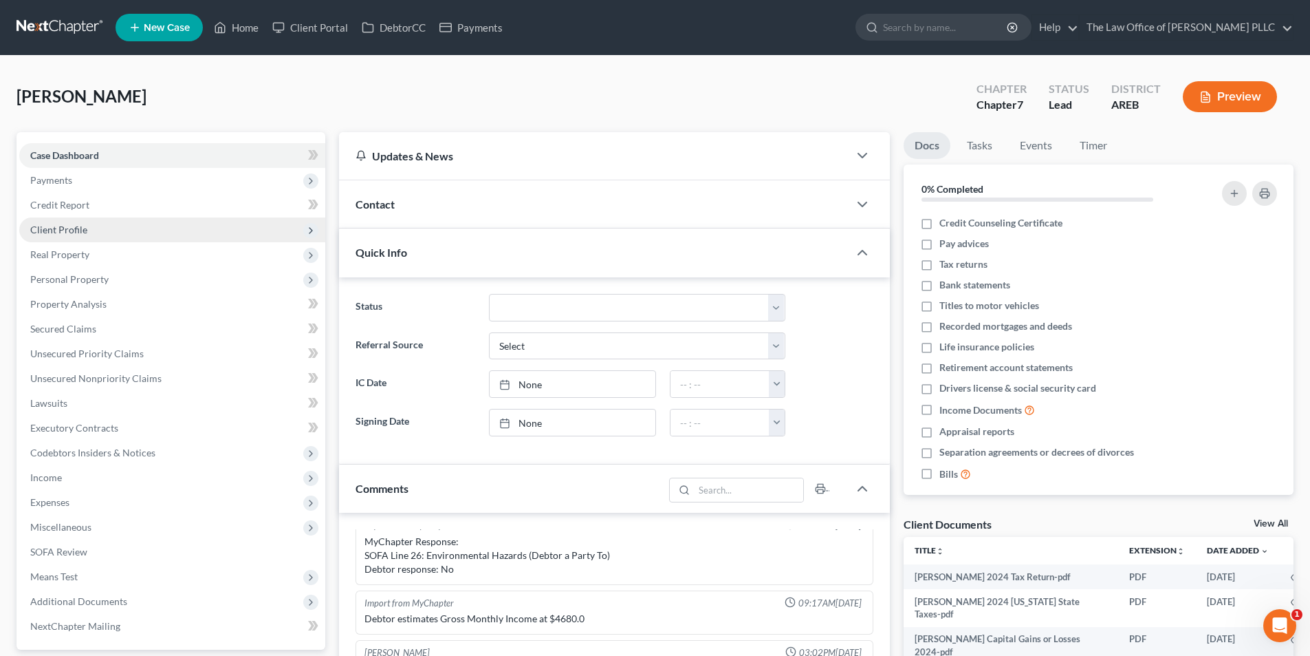
click at [67, 234] on span "Client Profile" at bounding box center [58, 230] width 57 height 12
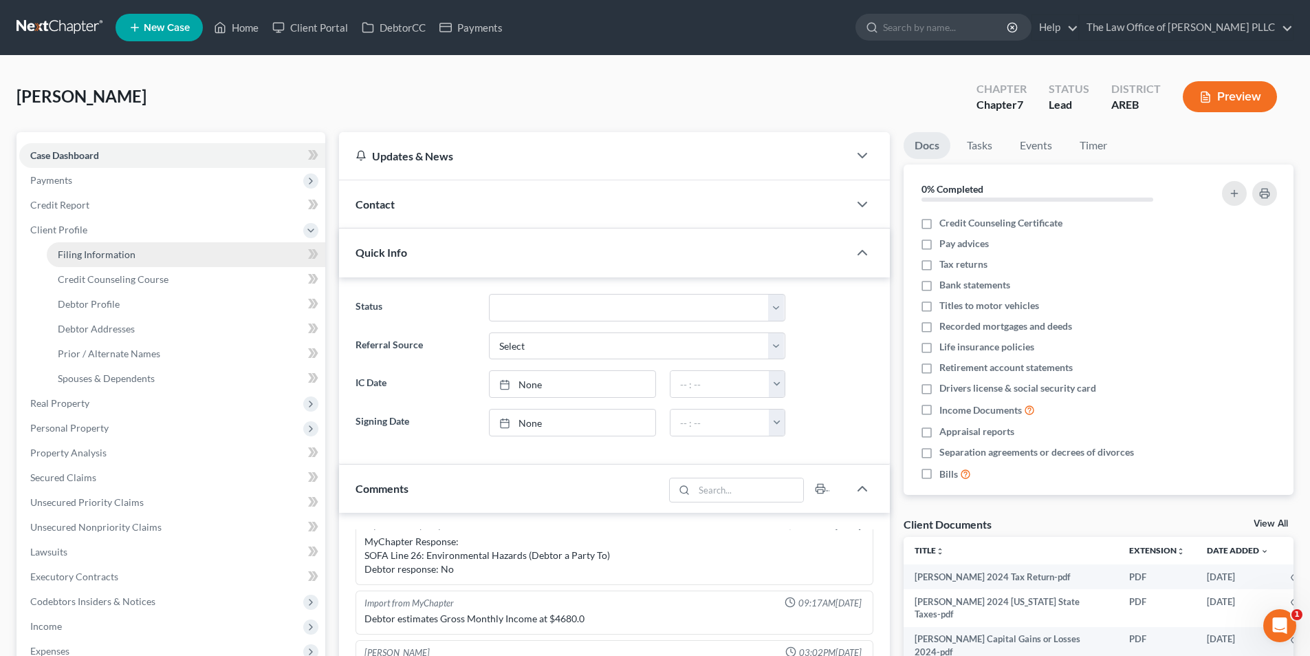
click at [82, 254] on span "Filing Information" at bounding box center [97, 254] width 78 height 12
select select "1"
select select "0"
select select "5"
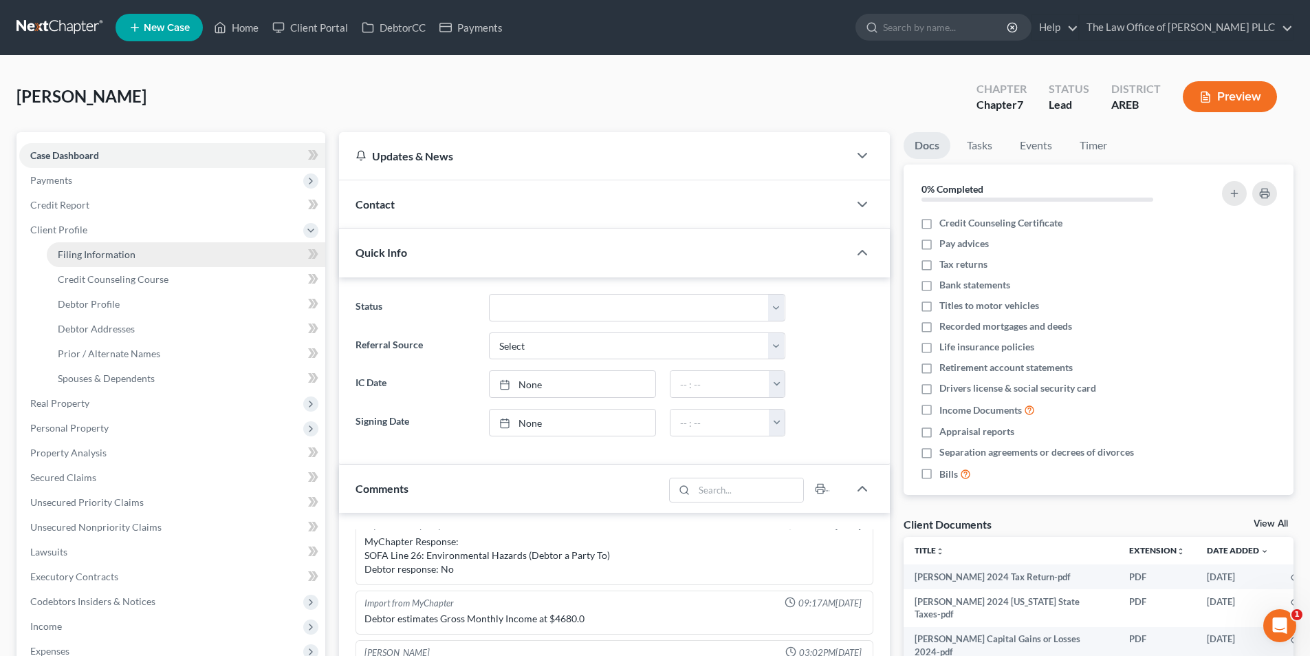
select select "0"
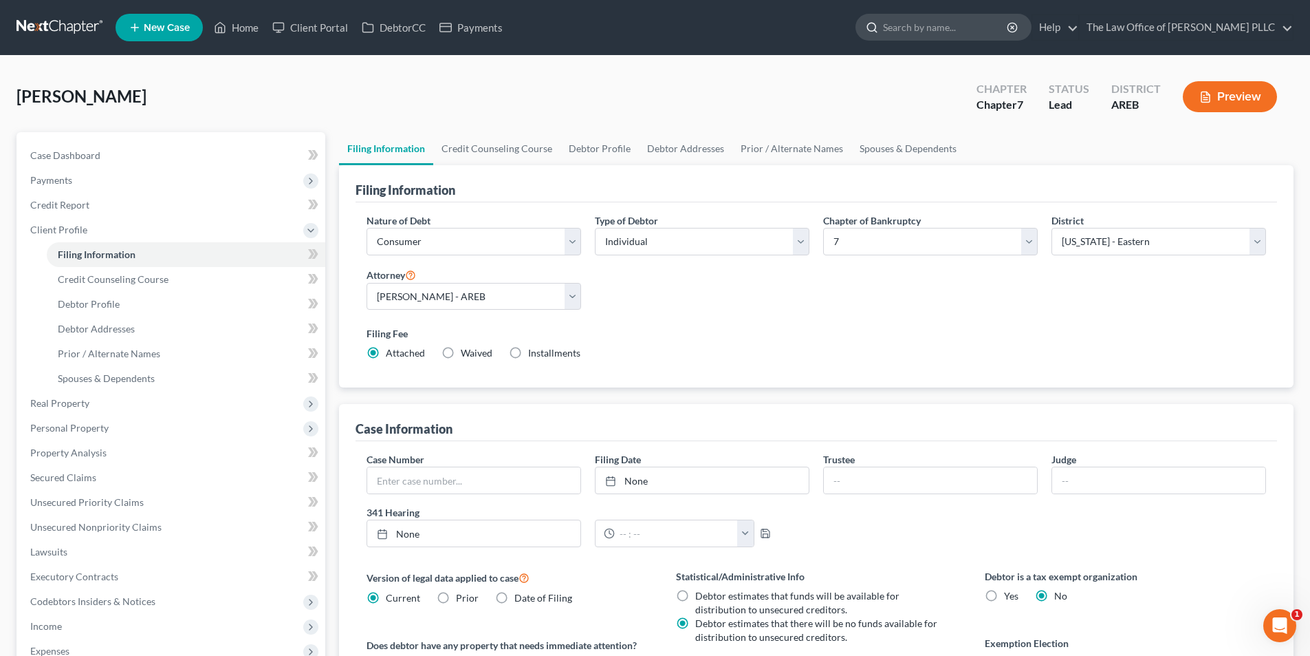
click at [924, 30] on input "search" at bounding box center [946, 26] width 126 height 25
type input "Heard"
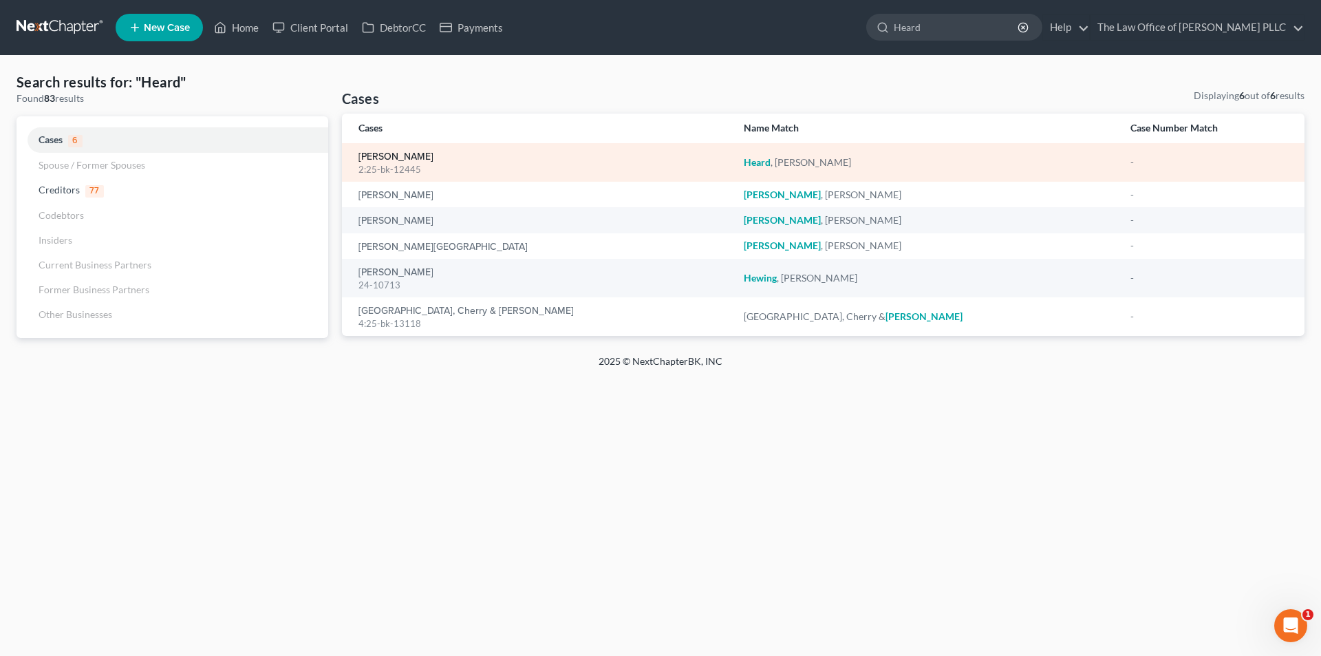
click at [408, 157] on link "[PERSON_NAME]" at bounding box center [395, 157] width 75 height 10
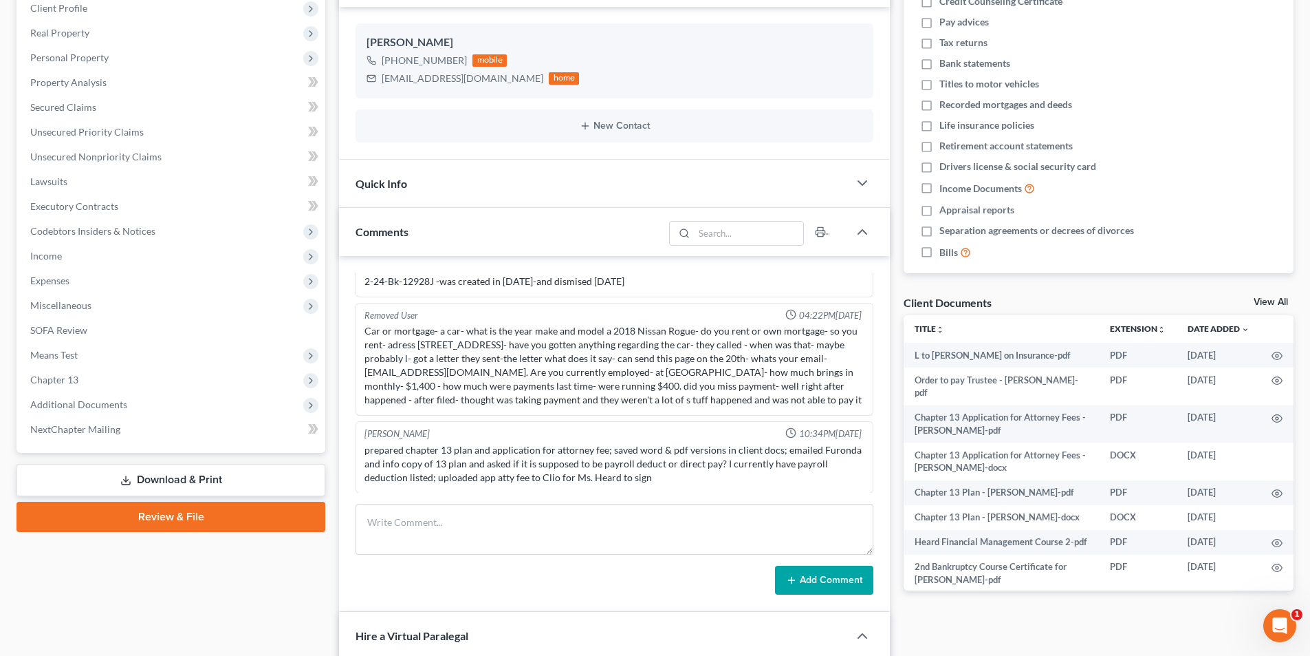
scroll to position [198, 0]
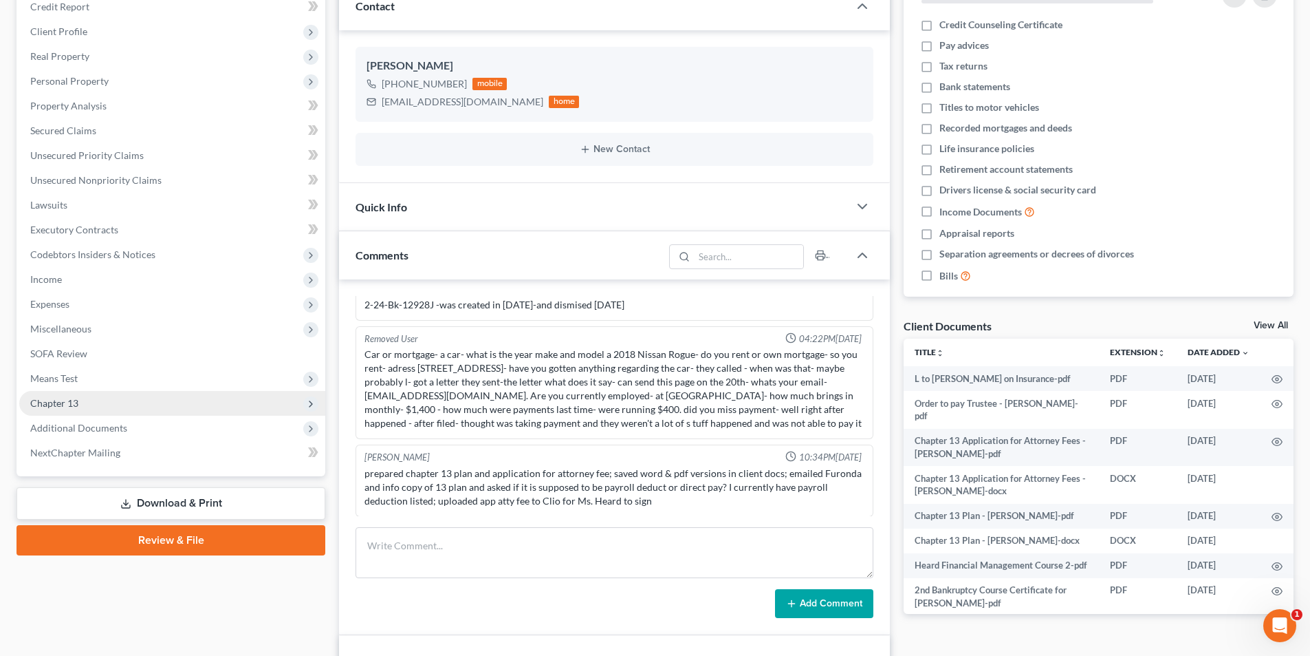
click at [68, 402] on span "Chapter 13" at bounding box center [54, 403] width 48 height 12
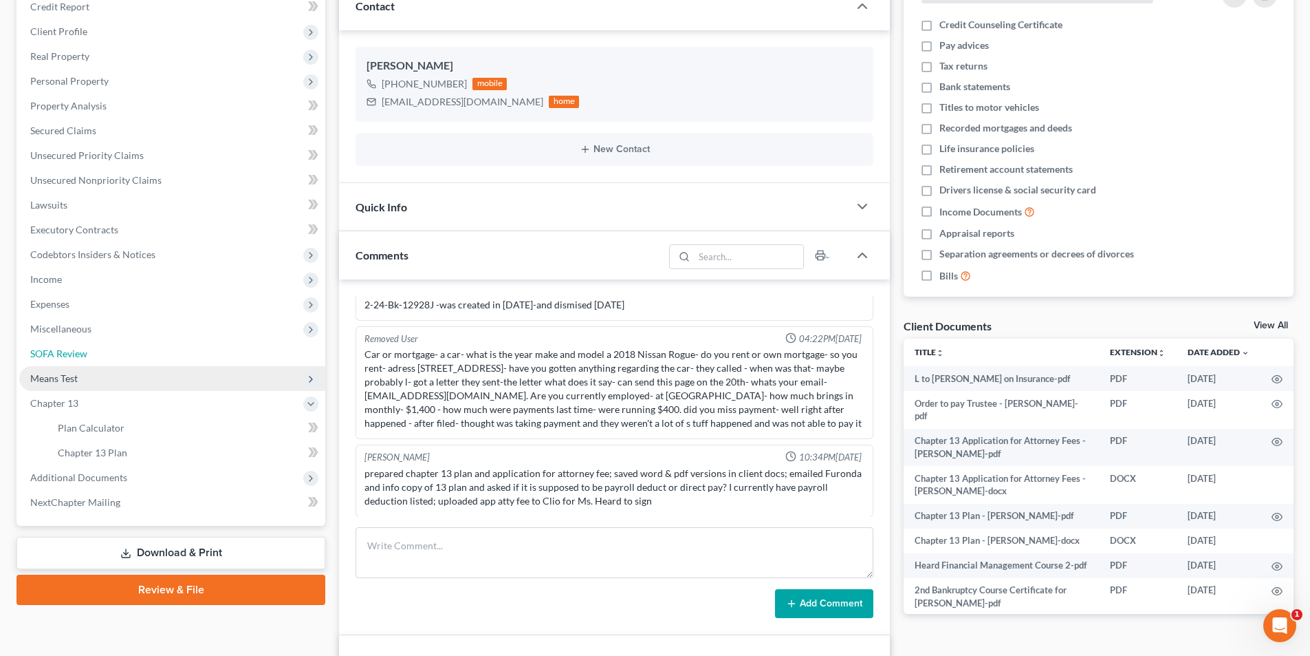
click at [65, 354] on span "SOFA Review" at bounding box center [58, 353] width 57 height 12
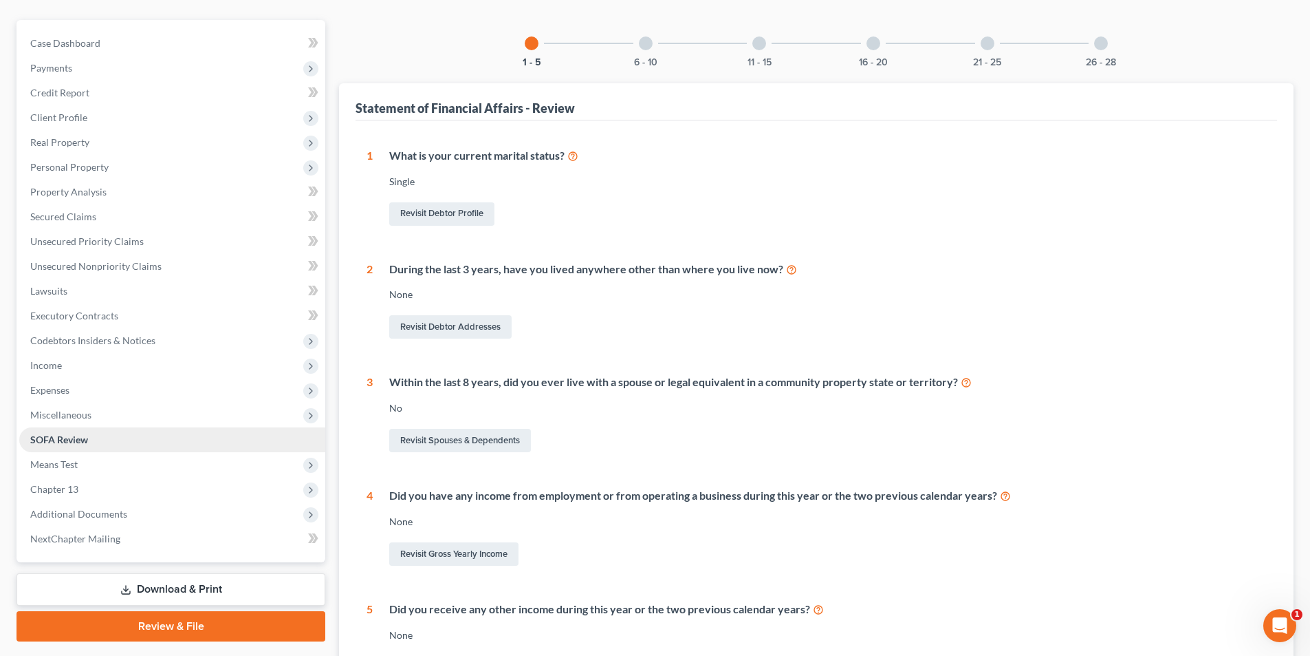
scroll to position [284, 0]
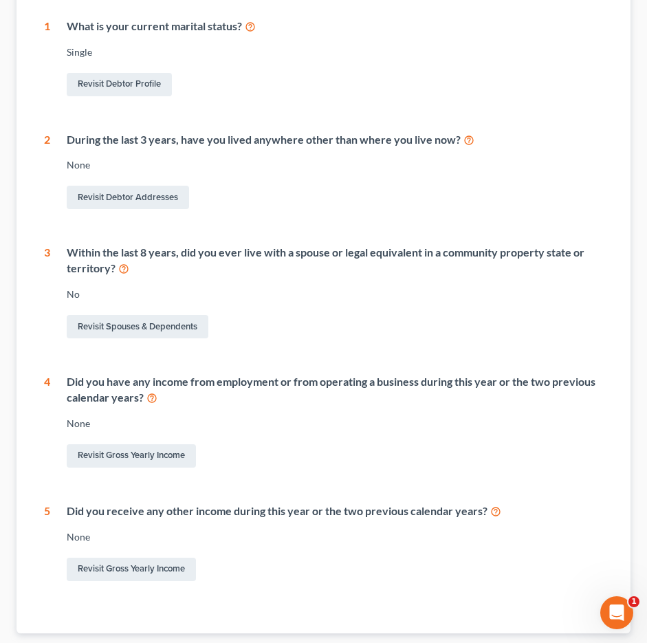
drag, startPoint x: 297, startPoint y: 52, endPoint x: 371, endPoint y: 0, distance: 90.5
click at [297, 52] on div "Single" at bounding box center [335, 52] width 537 height 14
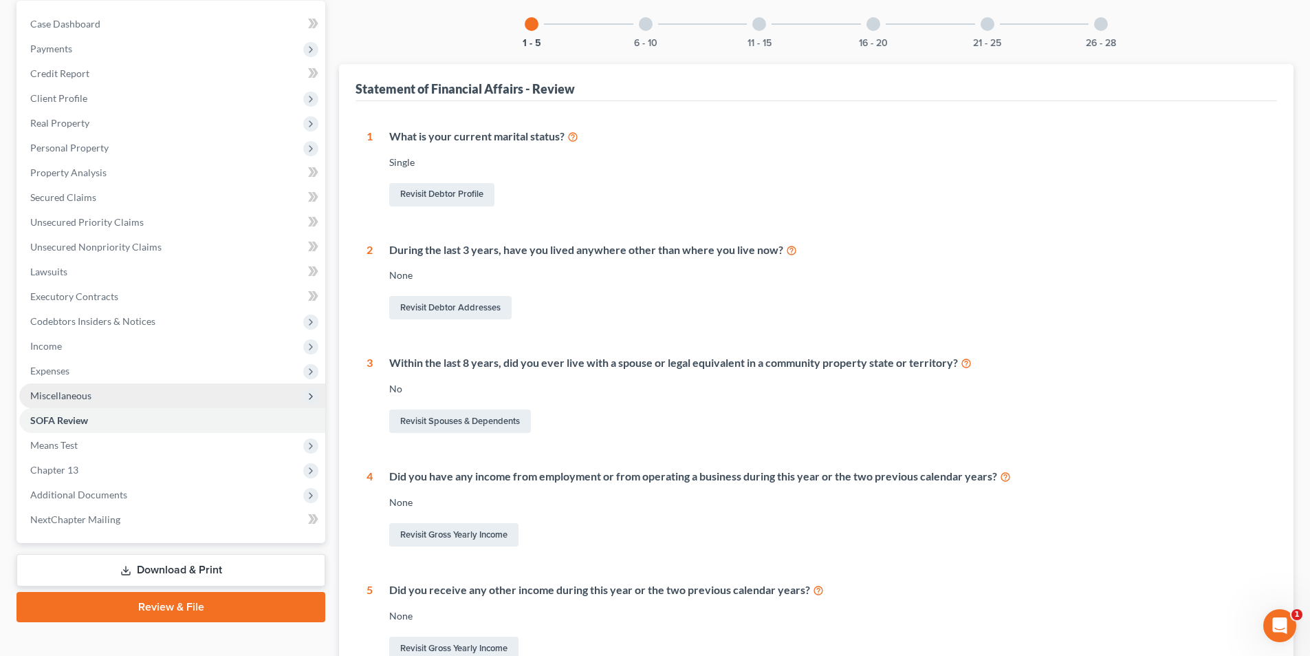
scroll to position [138, 0]
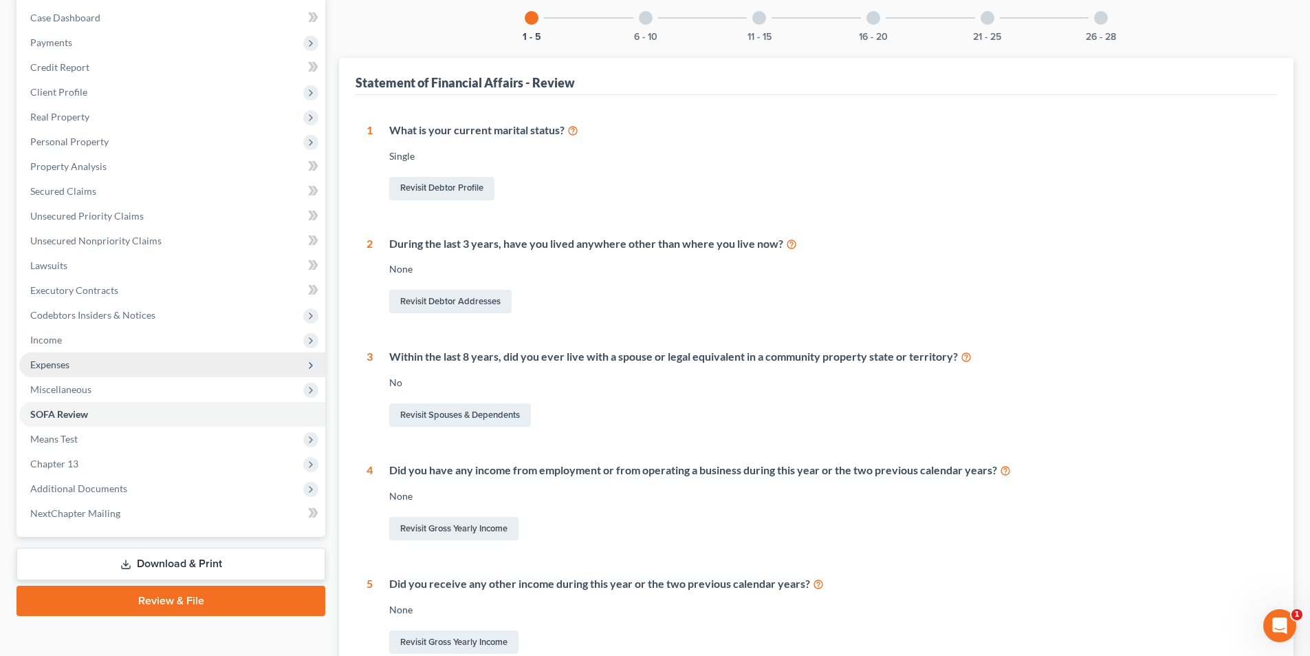
click at [62, 369] on span "Expenses" at bounding box center [49, 364] width 39 height 12
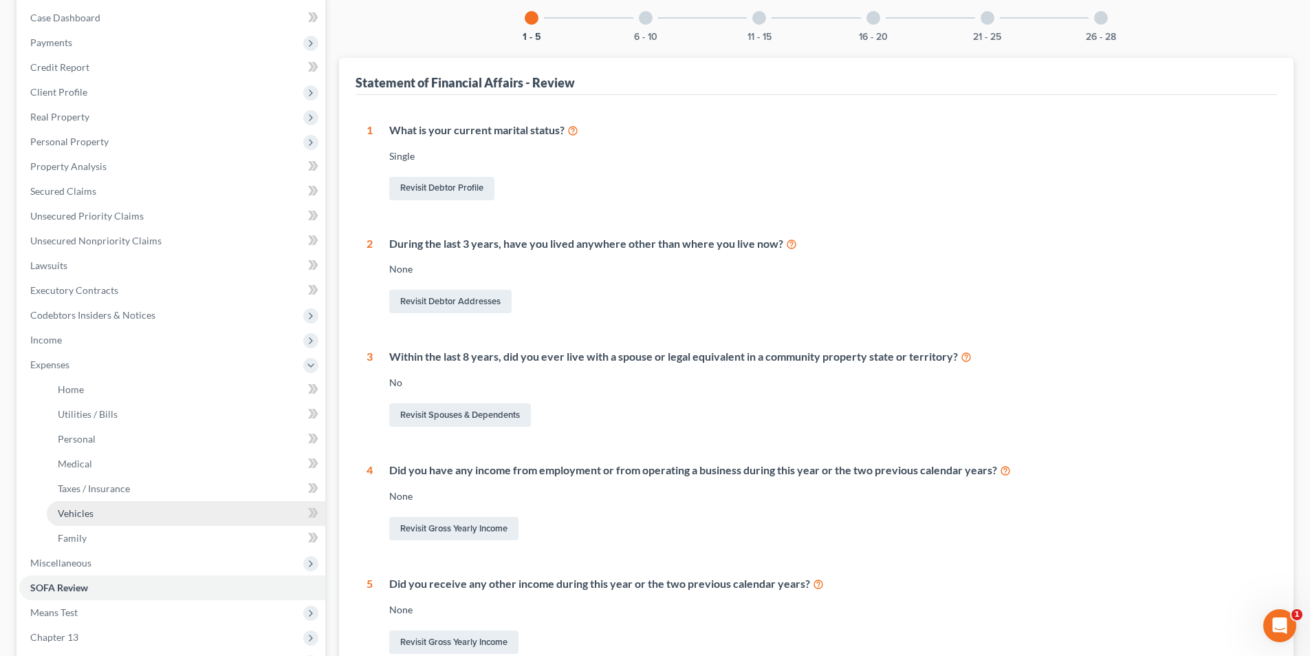
click at [74, 514] on span "Vehicles" at bounding box center [76, 513] width 36 height 12
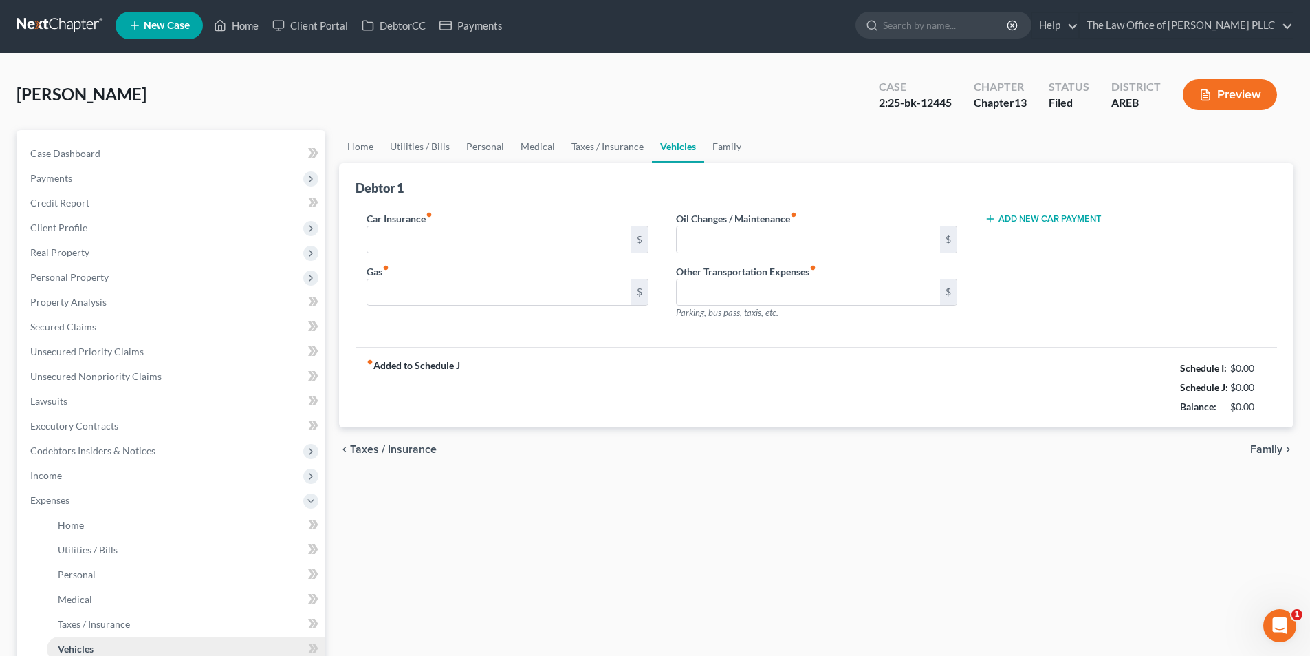
type input "146.00"
type input "0.00"
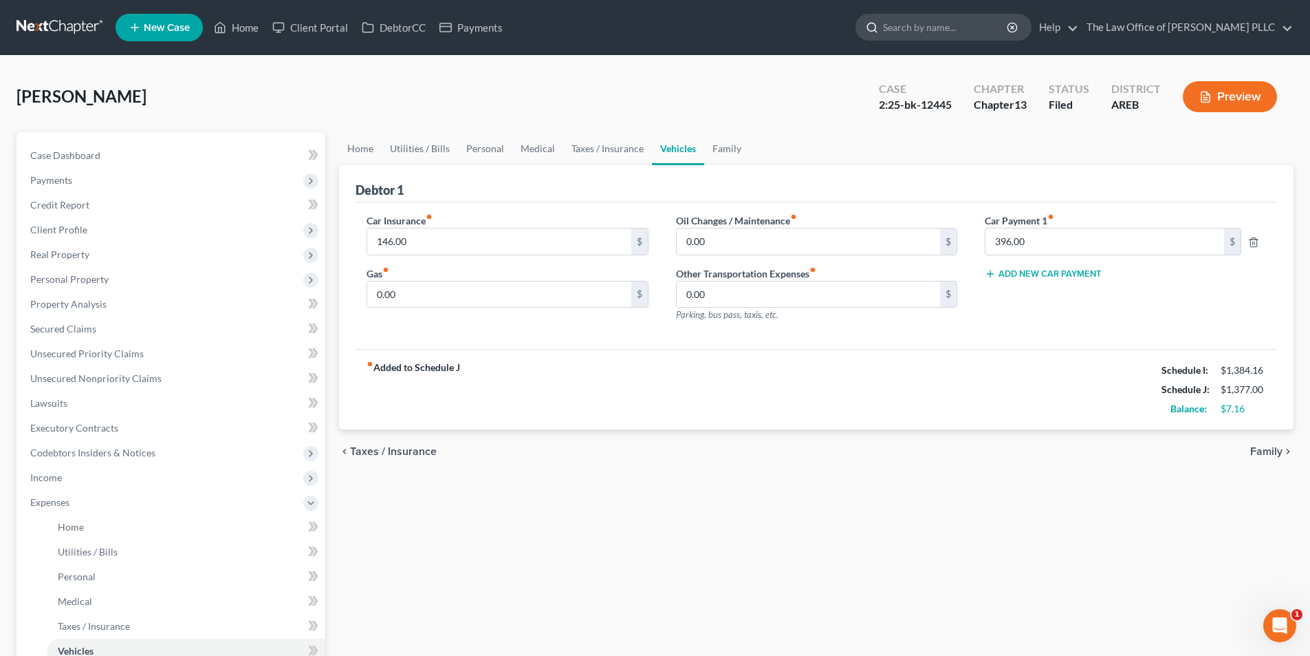
click at [933, 32] on input "search" at bounding box center [946, 26] width 126 height 25
click at [237, 28] on link "Home" at bounding box center [236, 27] width 58 height 25
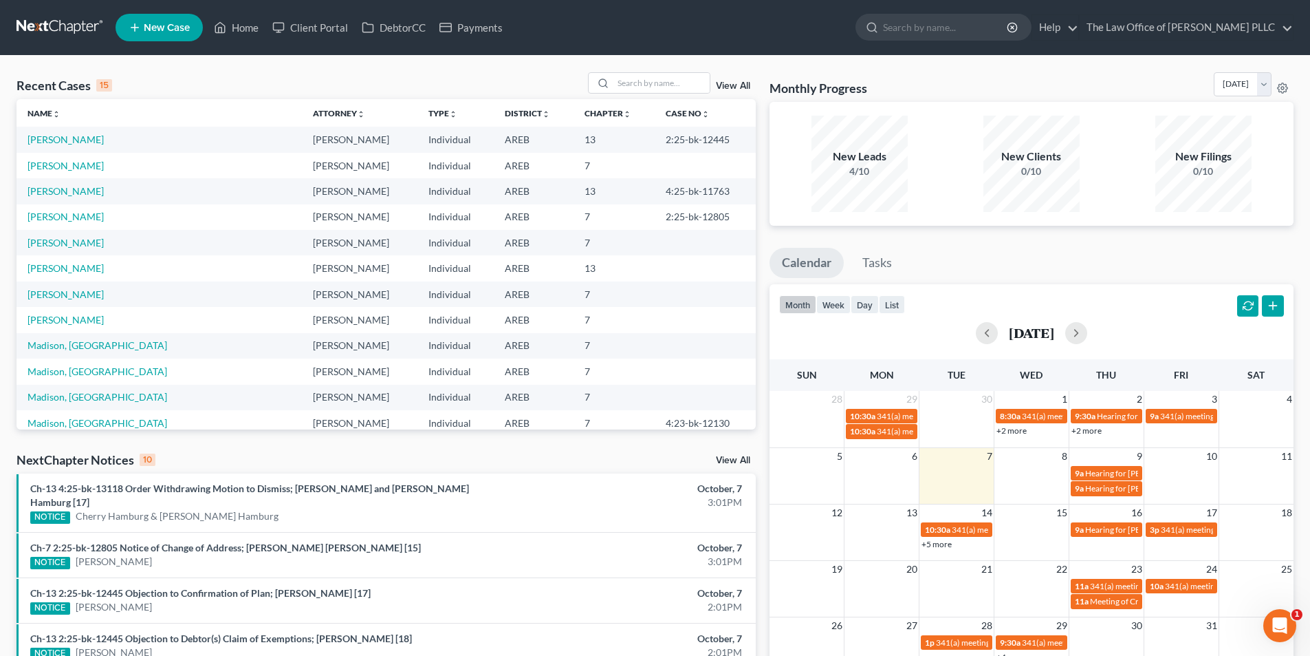
click at [746, 86] on link "View All" at bounding box center [733, 86] width 34 height 10
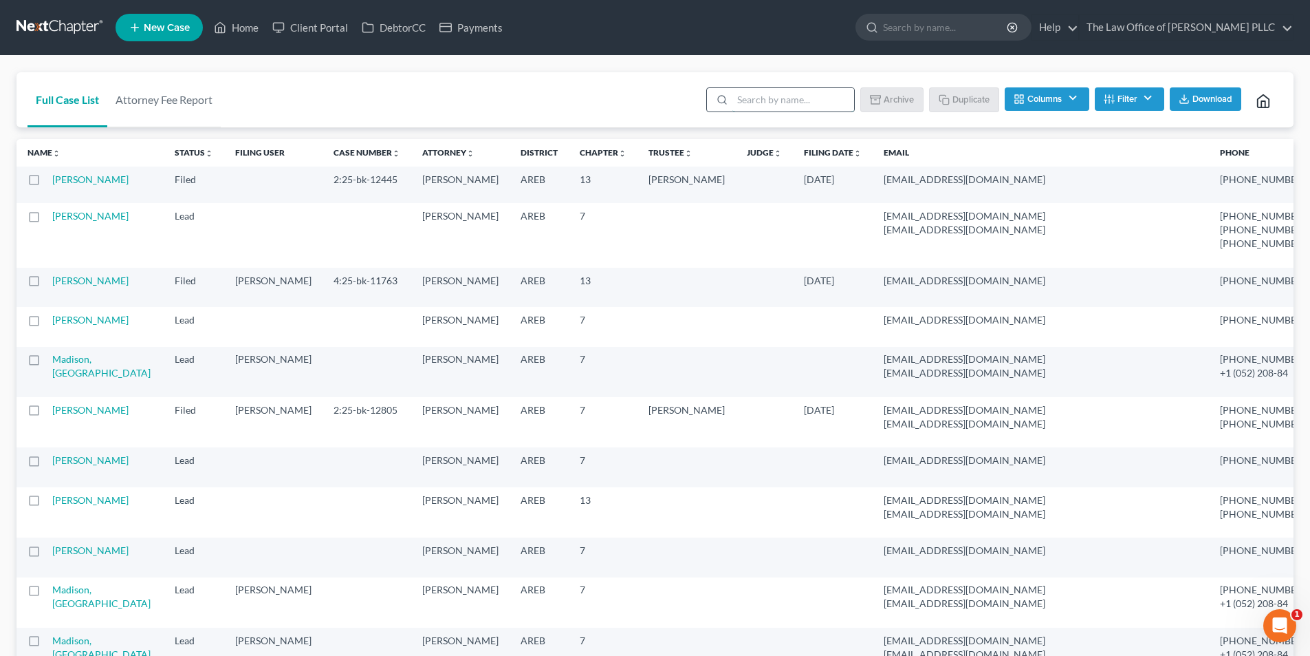
click at [750, 108] on input "search" at bounding box center [794, 99] width 122 height 23
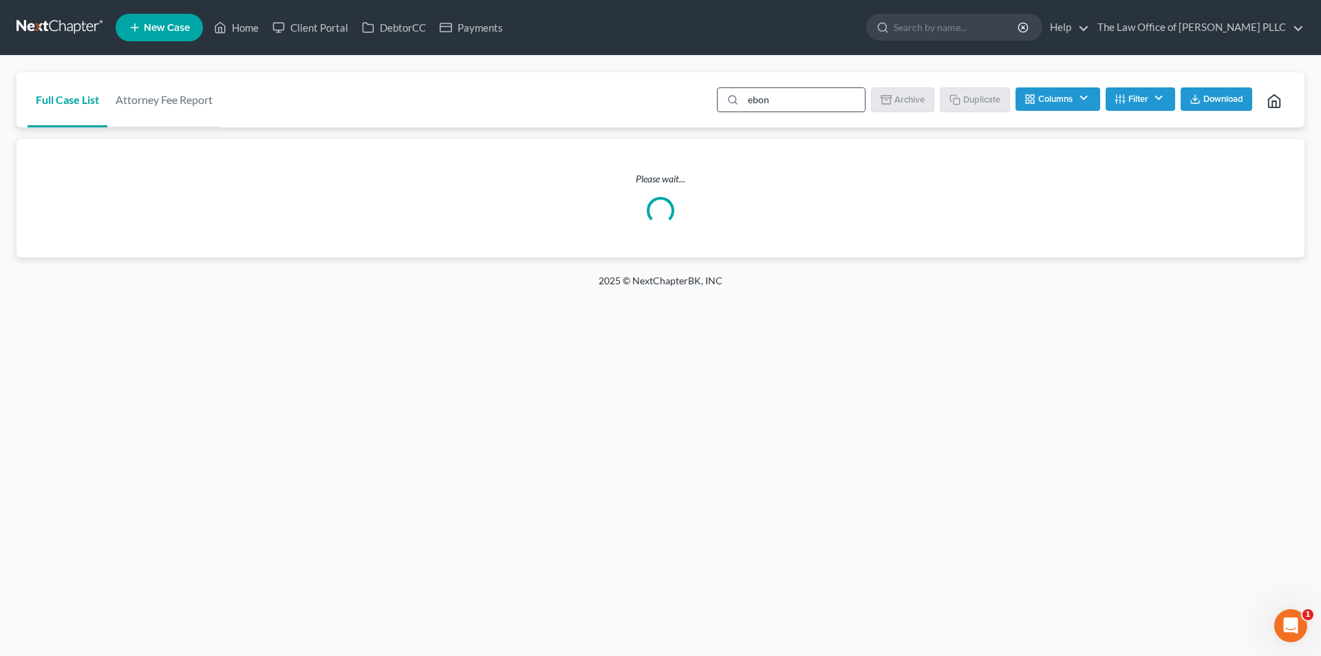
type input "ebony"
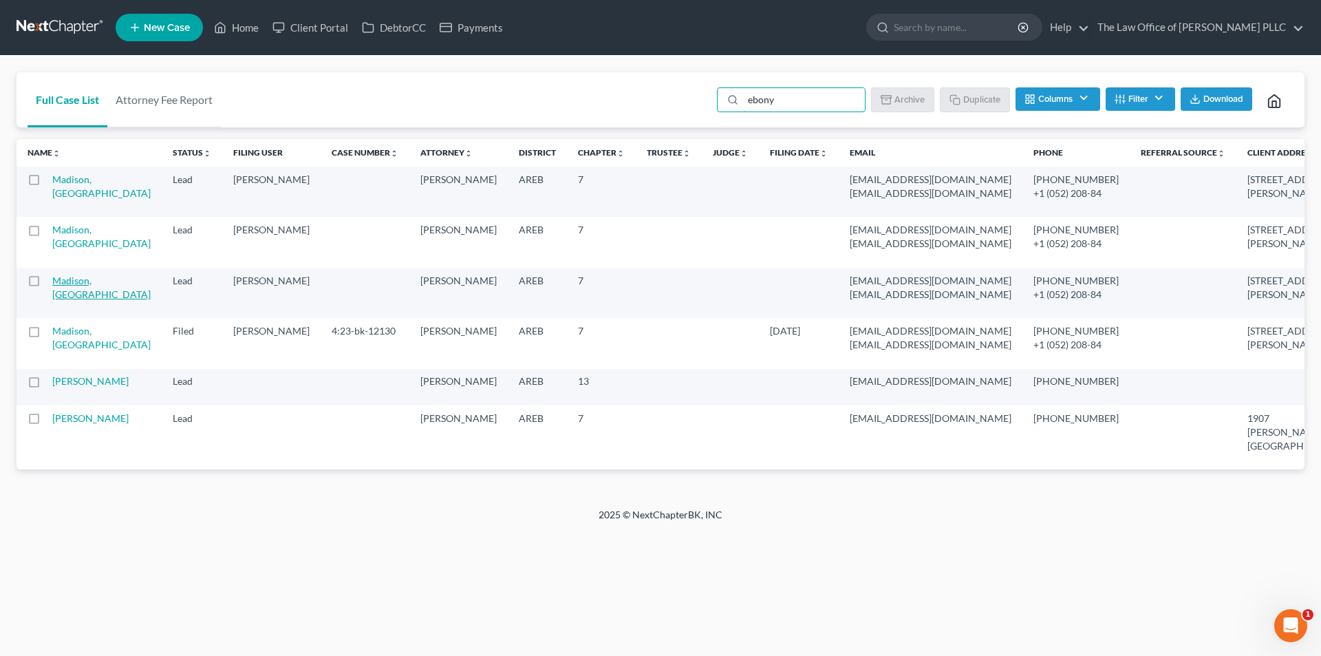
click at [59, 300] on link "Madison, [GEOGRAPHIC_DATA]" at bounding box center [101, 286] width 98 height 25
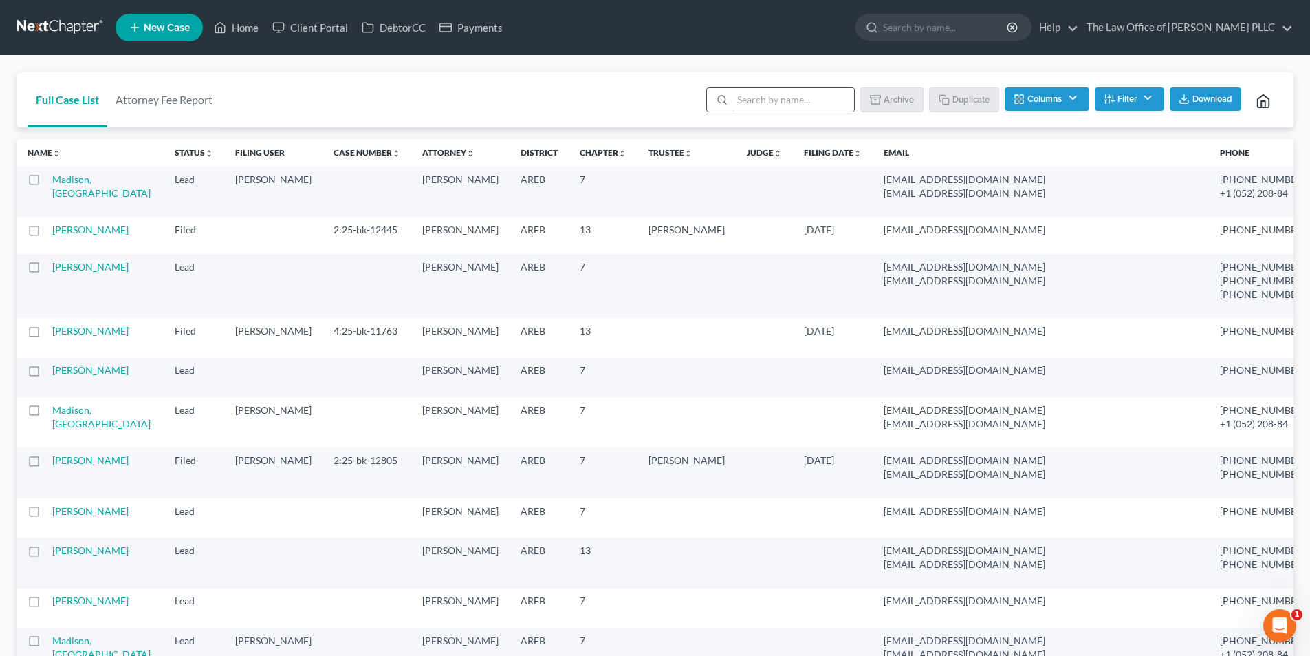
click at [796, 100] on input "search" at bounding box center [794, 99] width 122 height 23
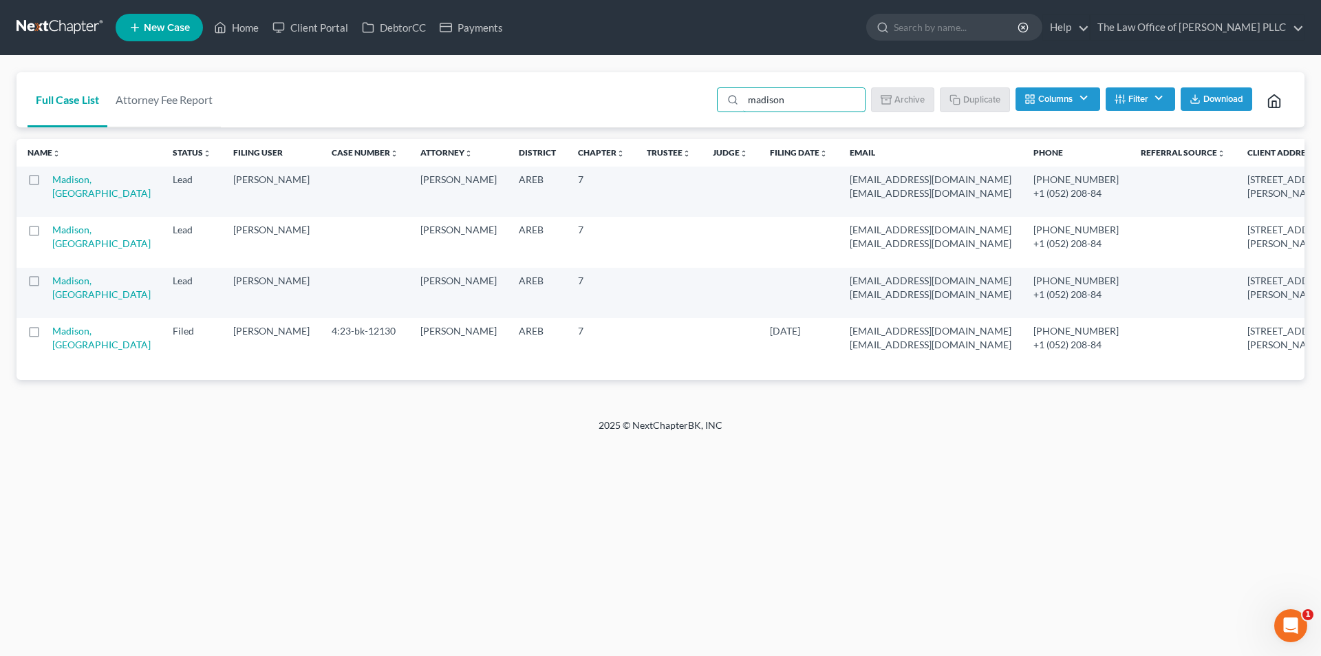
click at [47, 183] on label at bounding box center [47, 183] width 0 height 0
type input "madison"
click at [52, 182] on input "checkbox" at bounding box center [56, 177] width 9 height 9
click at [47, 183] on label at bounding box center [47, 183] width 0 height 0
click at [52, 182] on input "checkbox" at bounding box center [56, 177] width 9 height 9
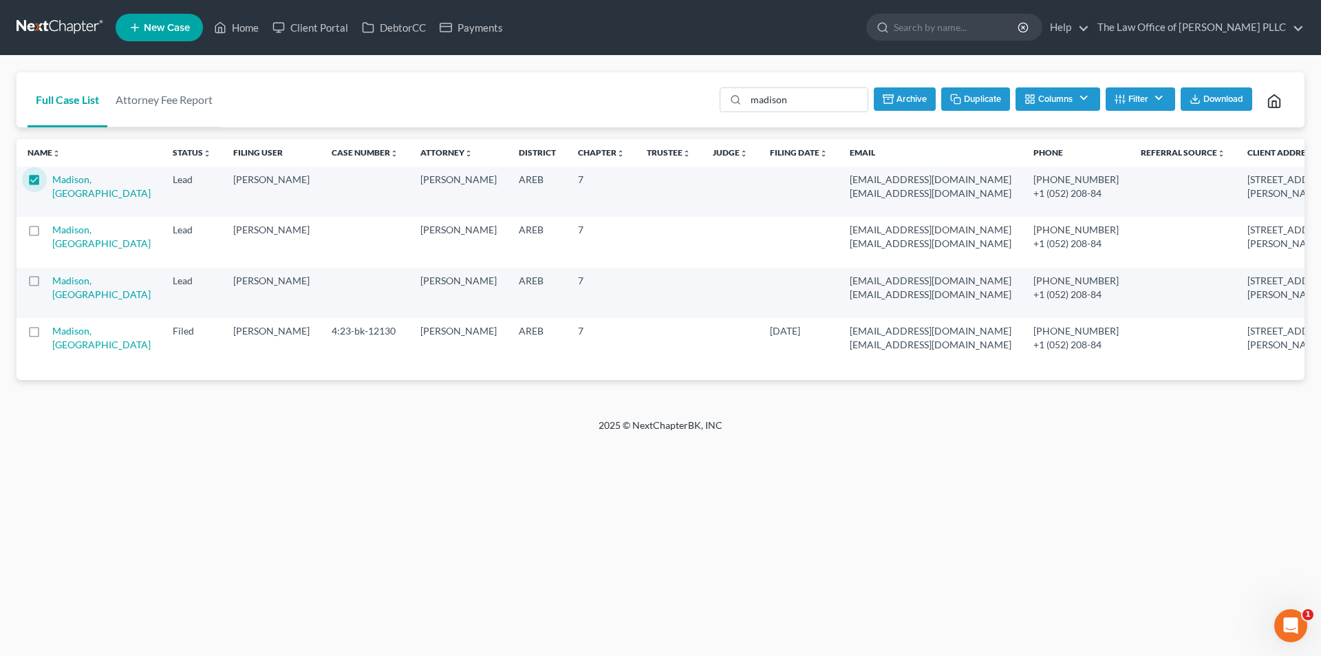
checkbox input "false"
click at [69, 300] on link "Madison, [GEOGRAPHIC_DATA]" at bounding box center [101, 286] width 98 height 25
select select "10"
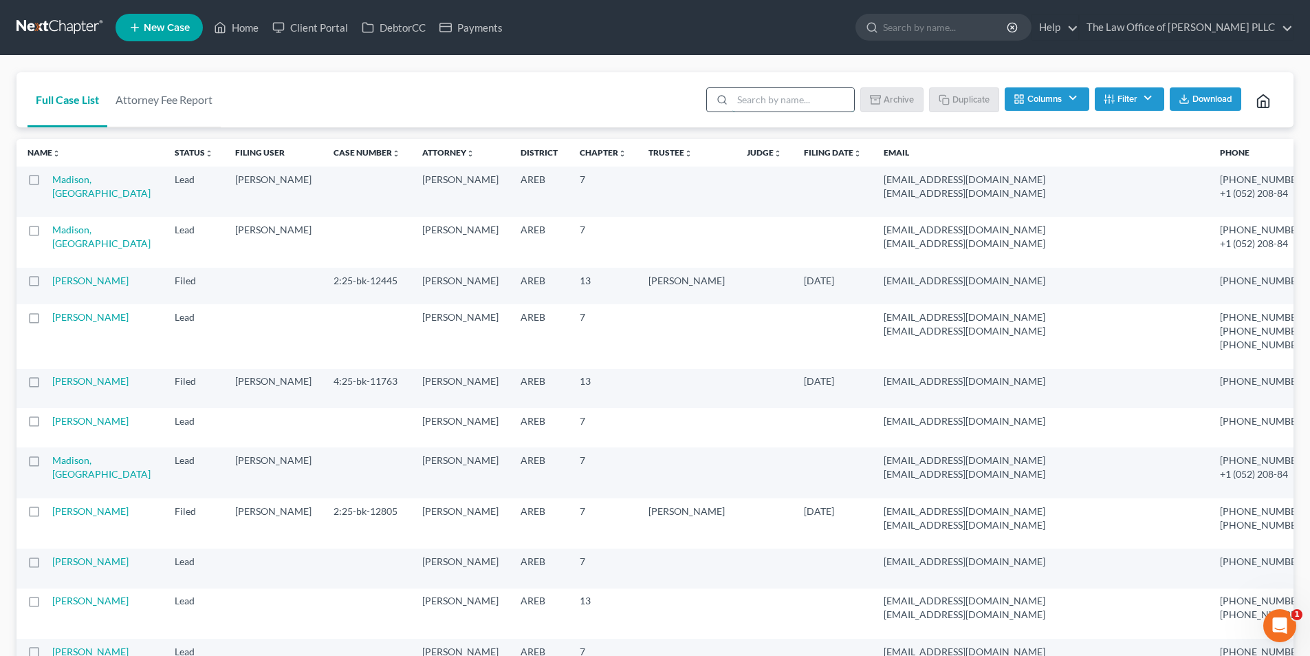
click at [795, 98] on input "search" at bounding box center [794, 99] width 122 height 23
type input "madison"
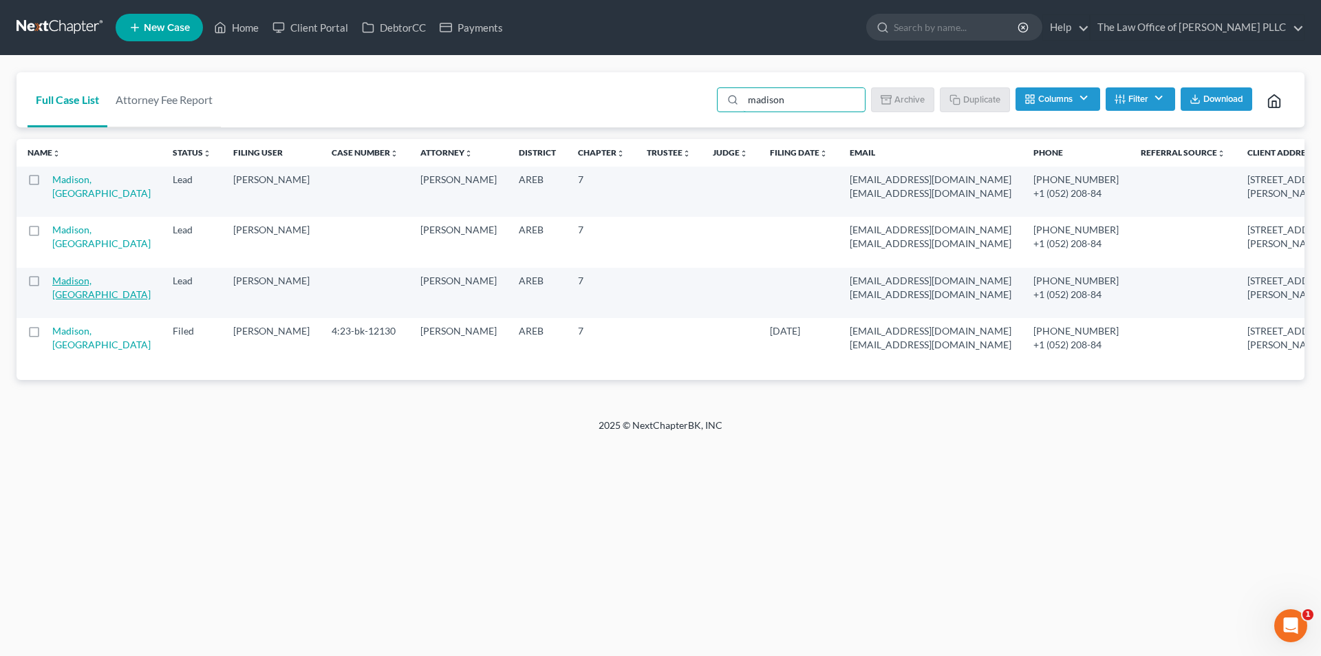
click at [65, 300] on link "Madison, [GEOGRAPHIC_DATA]" at bounding box center [101, 286] width 98 height 25
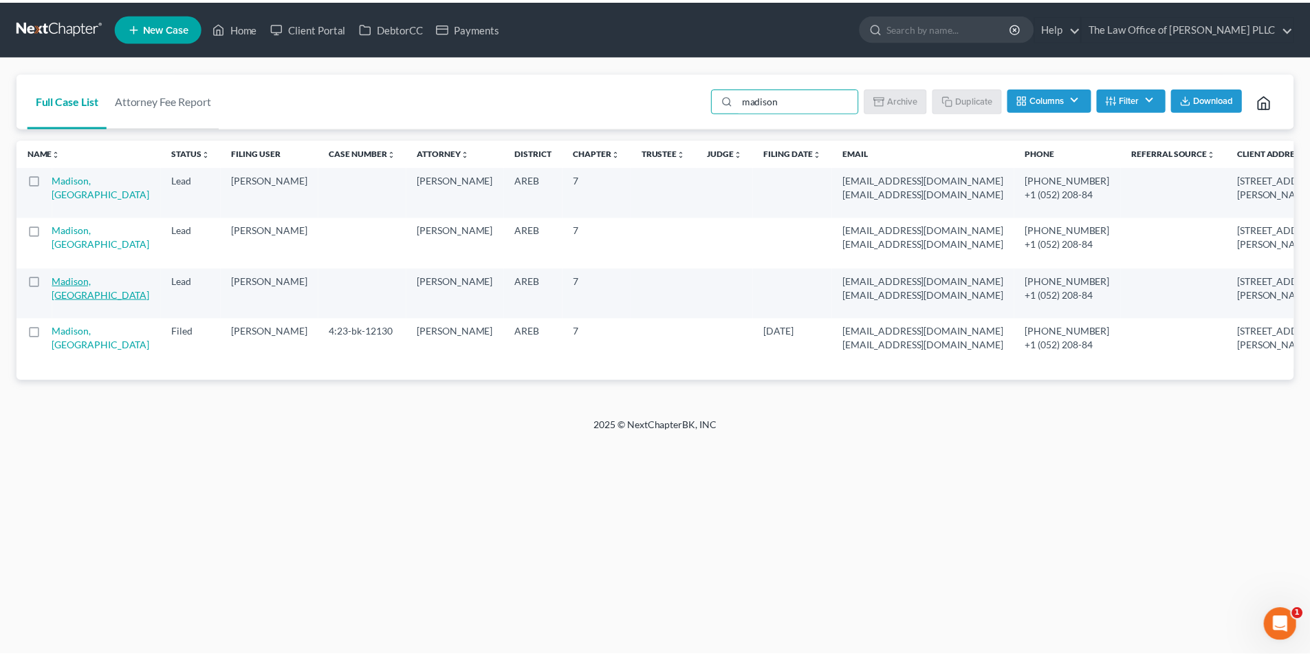
select select "10"
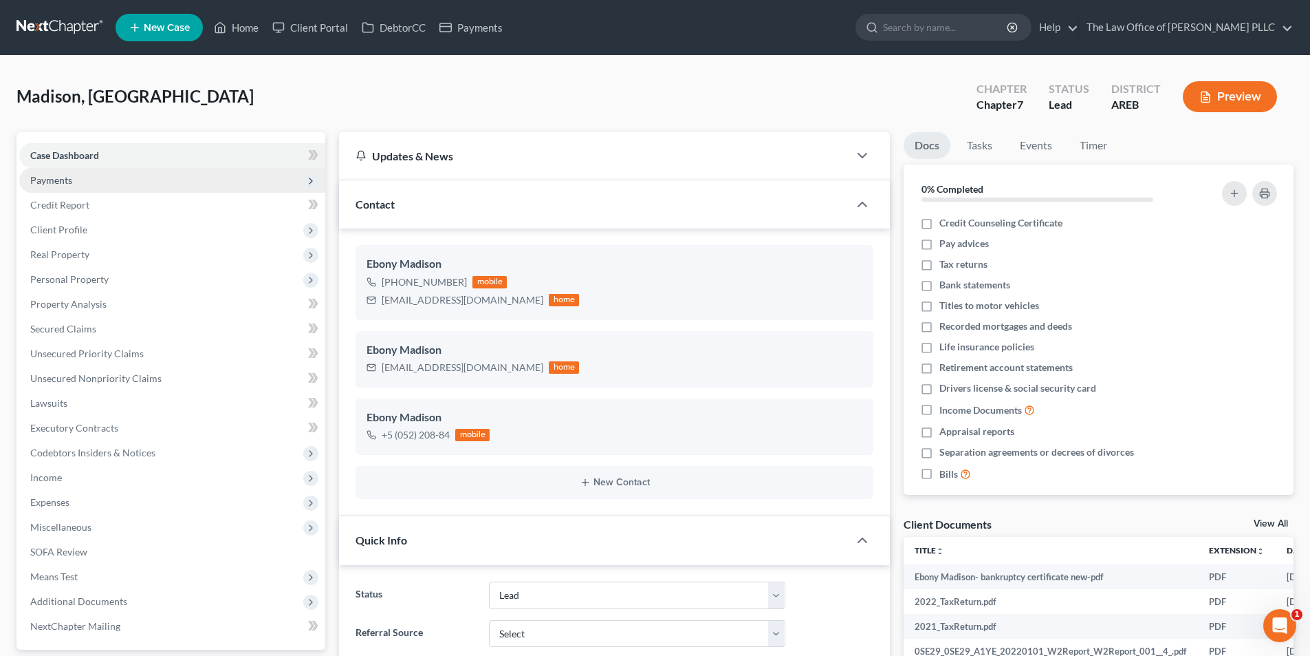
click at [63, 179] on span "Payments" at bounding box center [51, 180] width 42 height 12
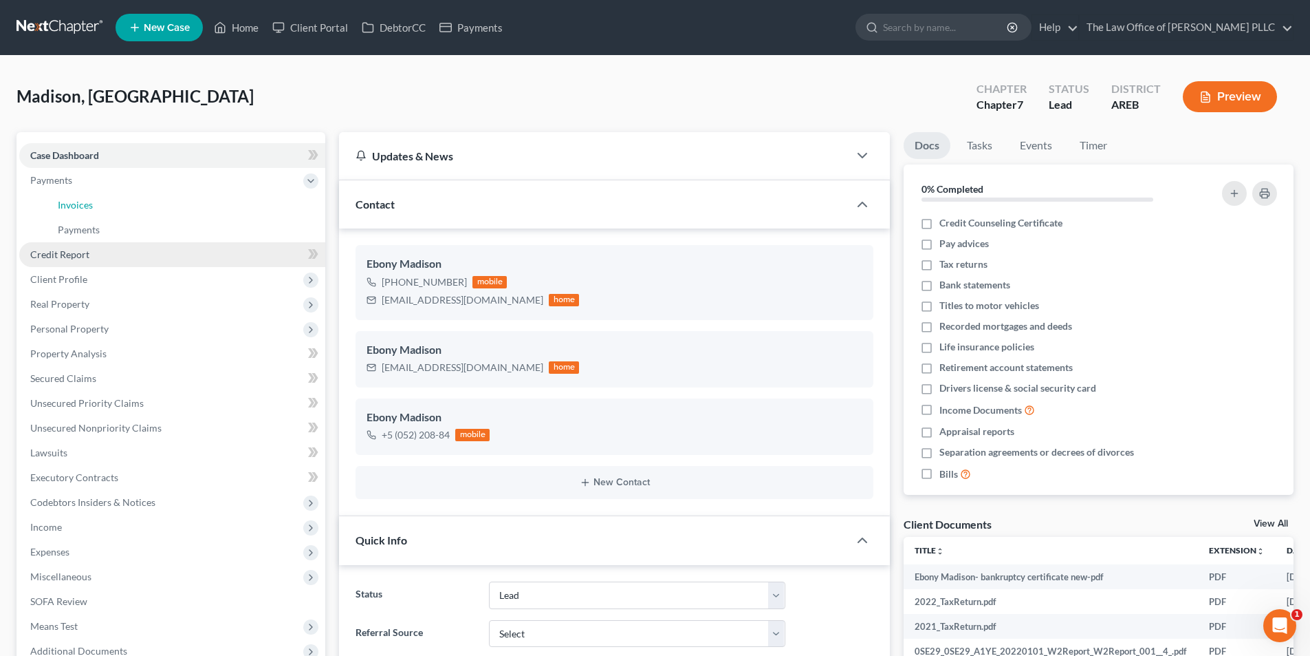
click at [66, 203] on span "Invoices" at bounding box center [75, 205] width 35 height 12
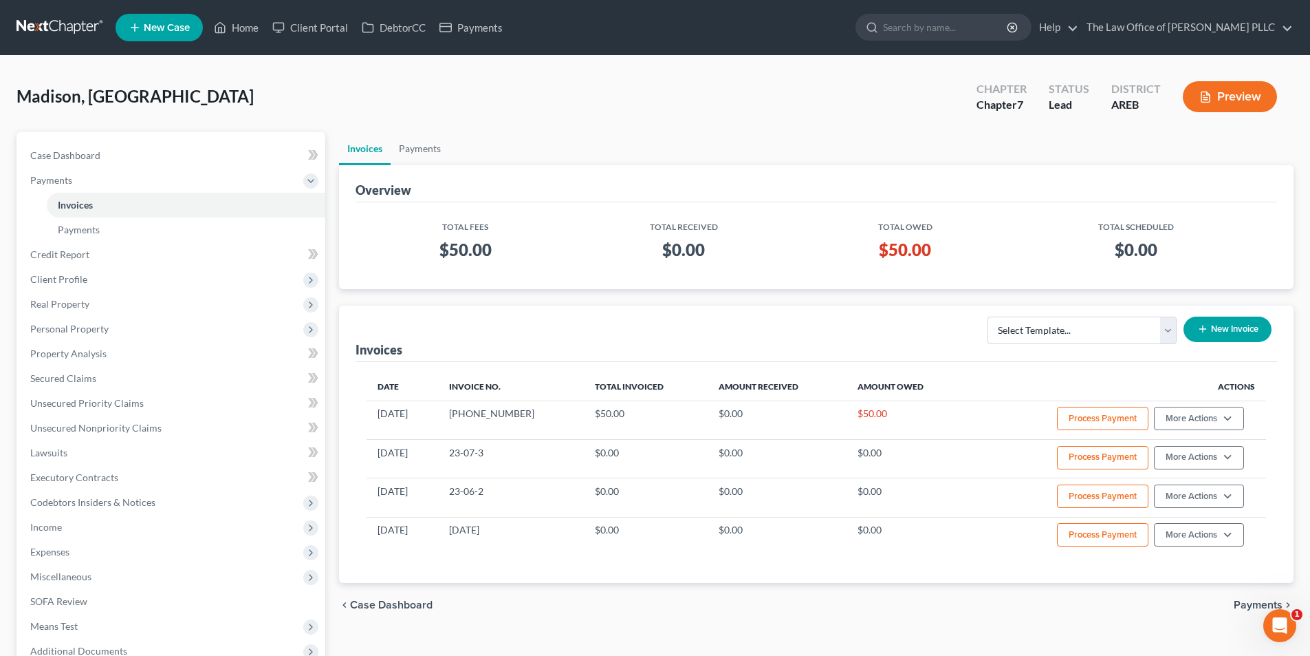
drag, startPoint x: 0, startPoint y: 5, endPoint x: 207, endPoint y: 40, distance: 210.0
click at [177, 87] on div "[GEOGRAPHIC_DATA], Ebony Upgraded Chapter Chapter 7 Status Lead District AREB P…" at bounding box center [655, 102] width 1277 height 60
click at [236, 30] on link "Home" at bounding box center [236, 27] width 58 height 25
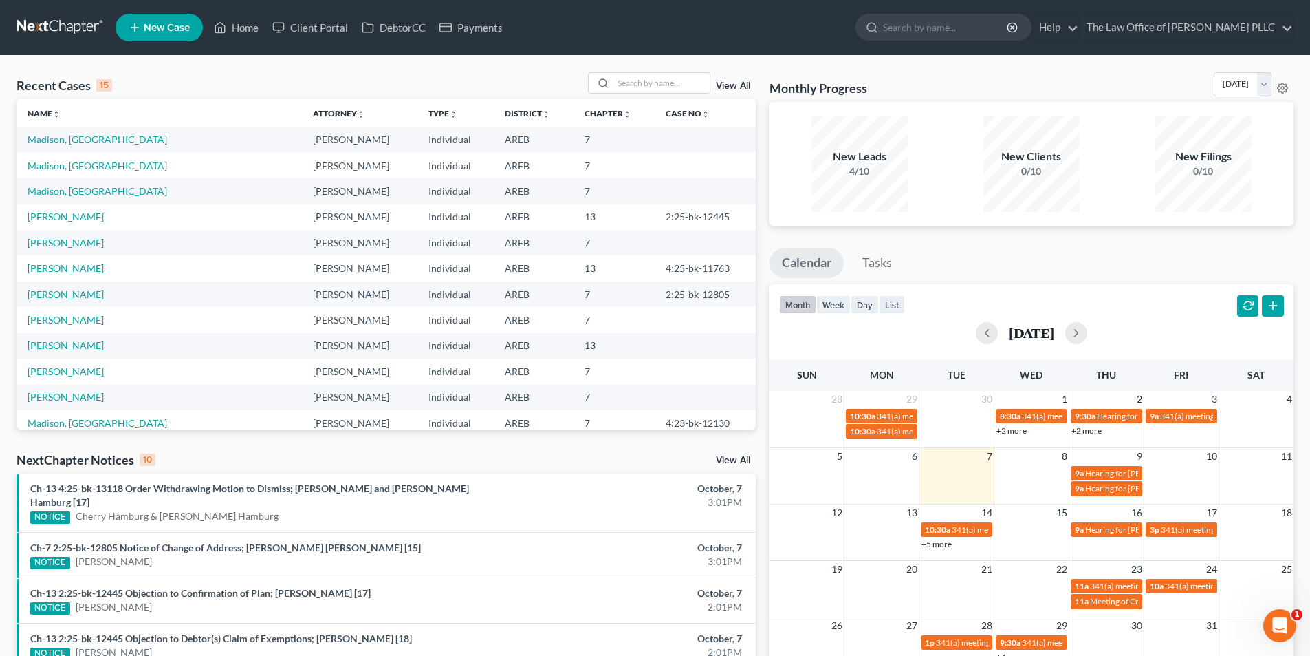
click at [724, 86] on link "View All" at bounding box center [733, 86] width 34 height 10
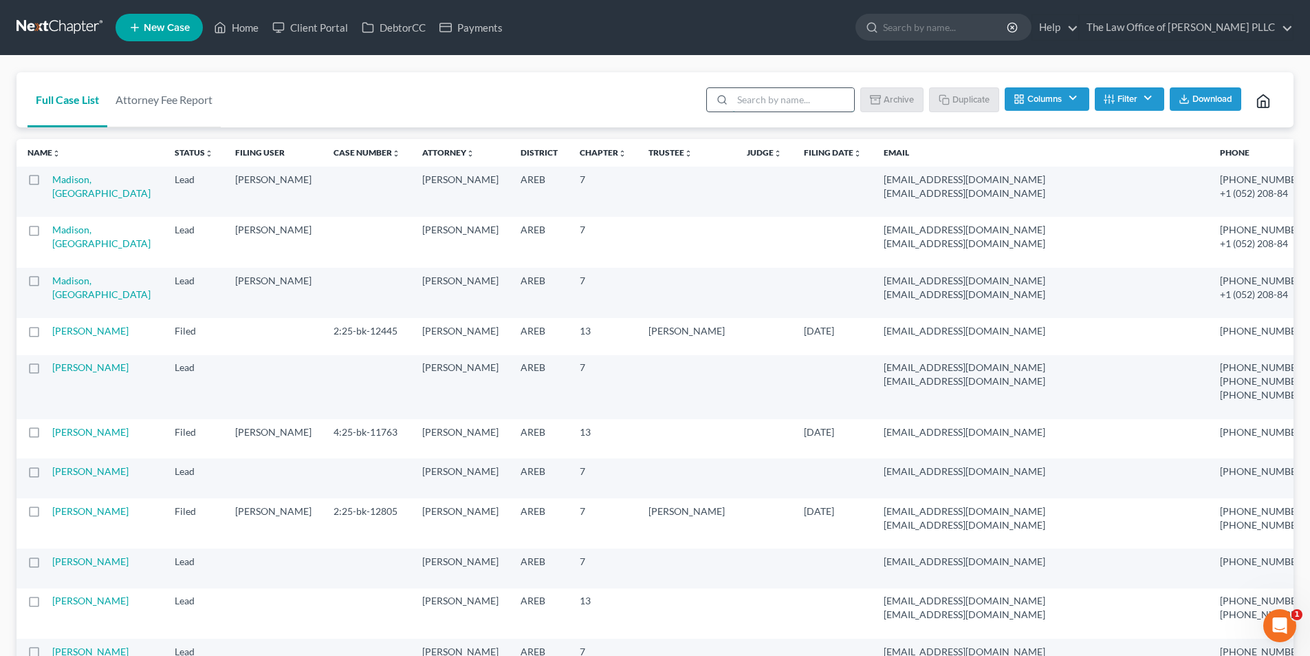
click at [773, 96] on input "search" at bounding box center [794, 99] width 122 height 23
type input "madison"
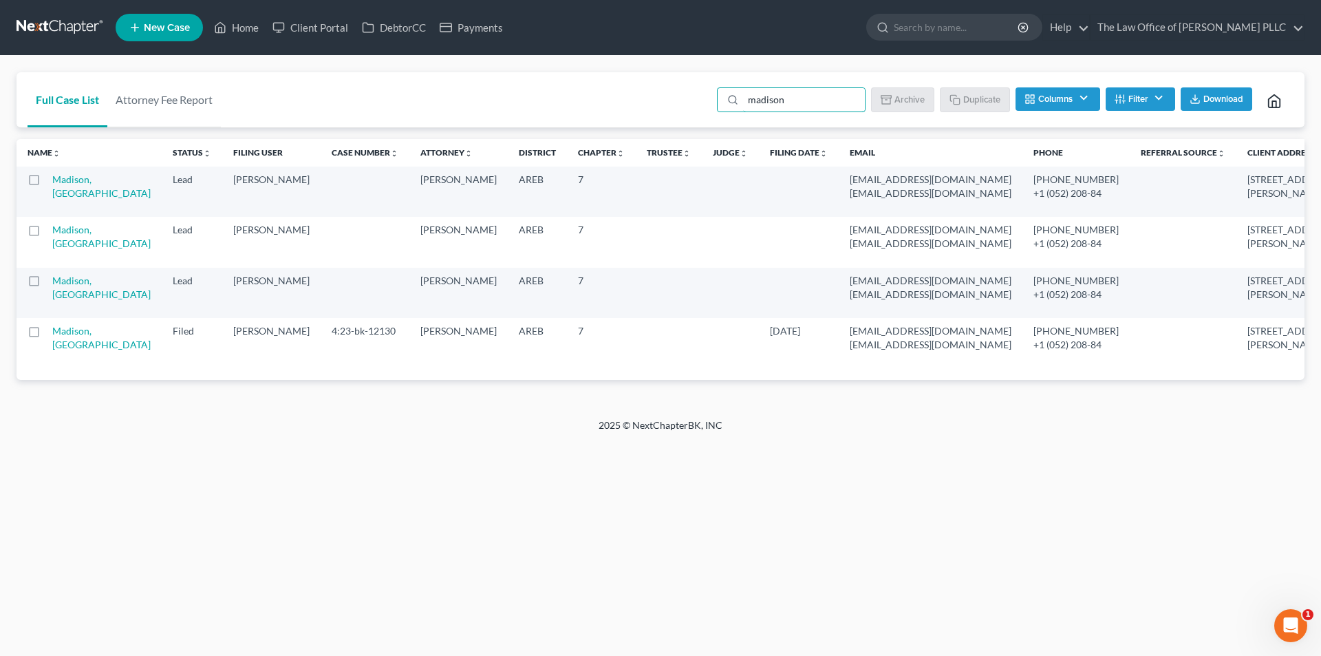
click at [47, 284] on label at bounding box center [47, 284] width 0 height 0
click at [52, 283] on input "checkbox" at bounding box center [56, 278] width 9 height 9
checkbox input "true"
click at [47, 233] on label at bounding box center [47, 233] width 0 height 0
click at [52, 232] on input "checkbox" at bounding box center [56, 227] width 9 height 9
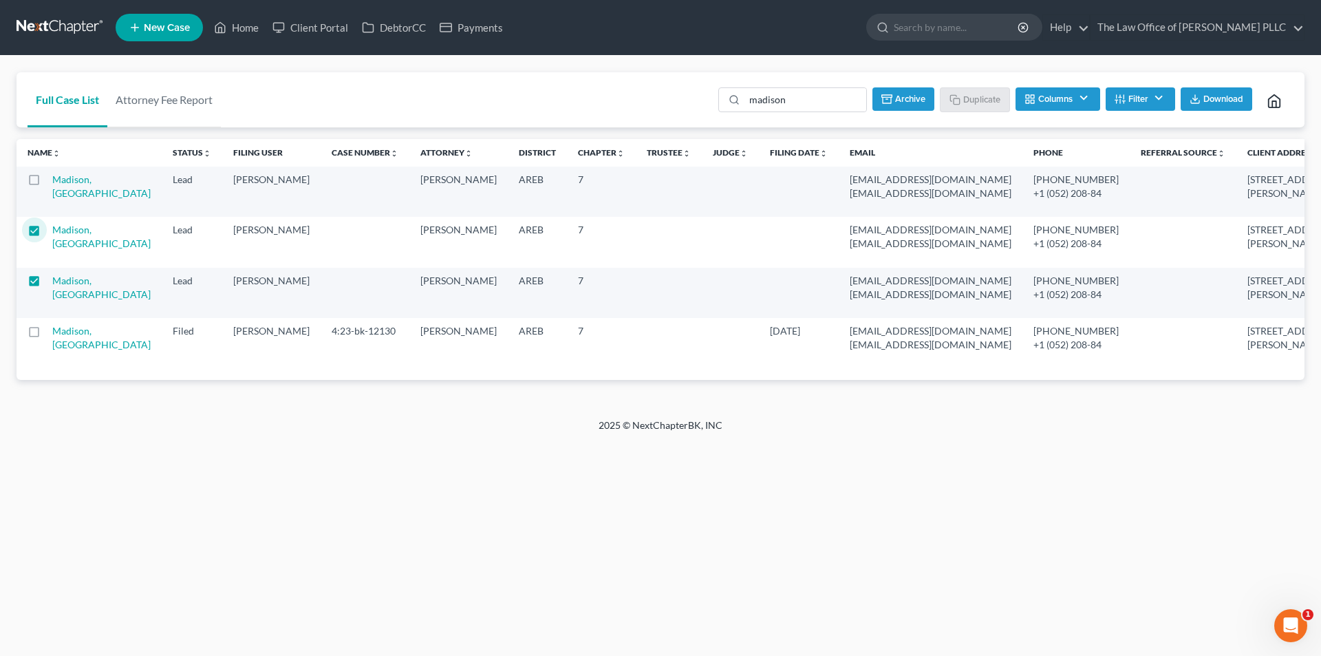
click at [908, 100] on button "Archive" at bounding box center [903, 98] width 62 height 23
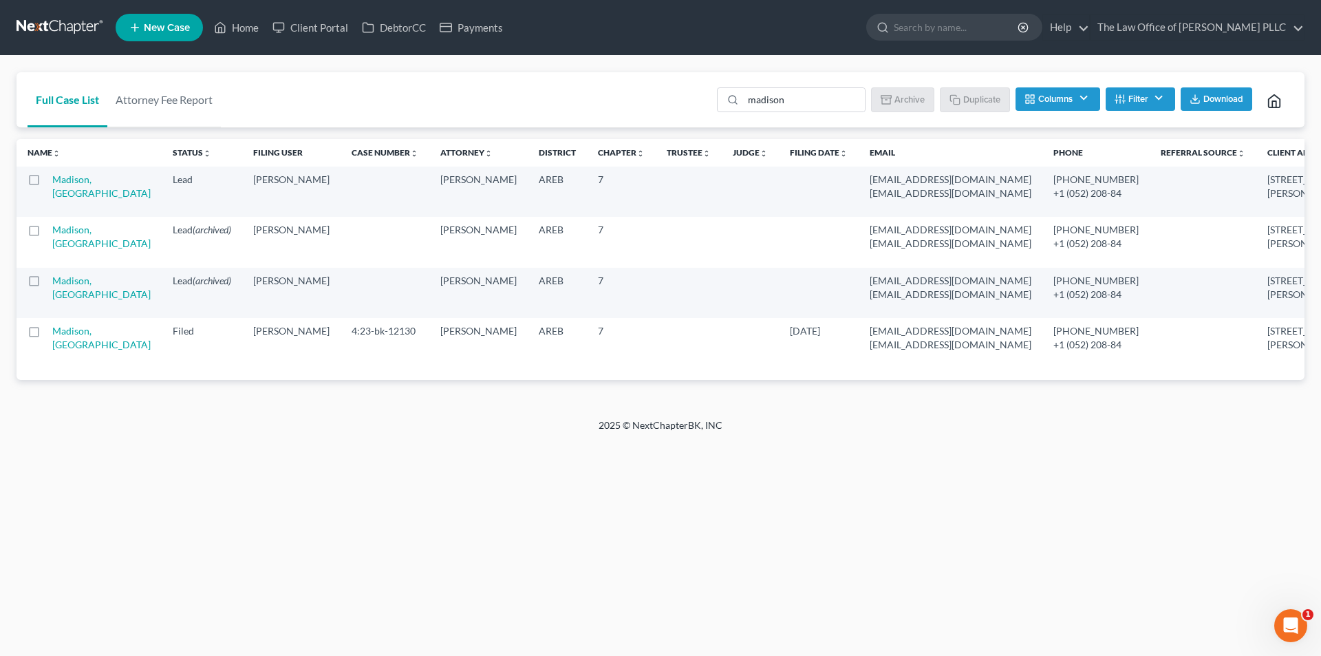
checkbox input "false"
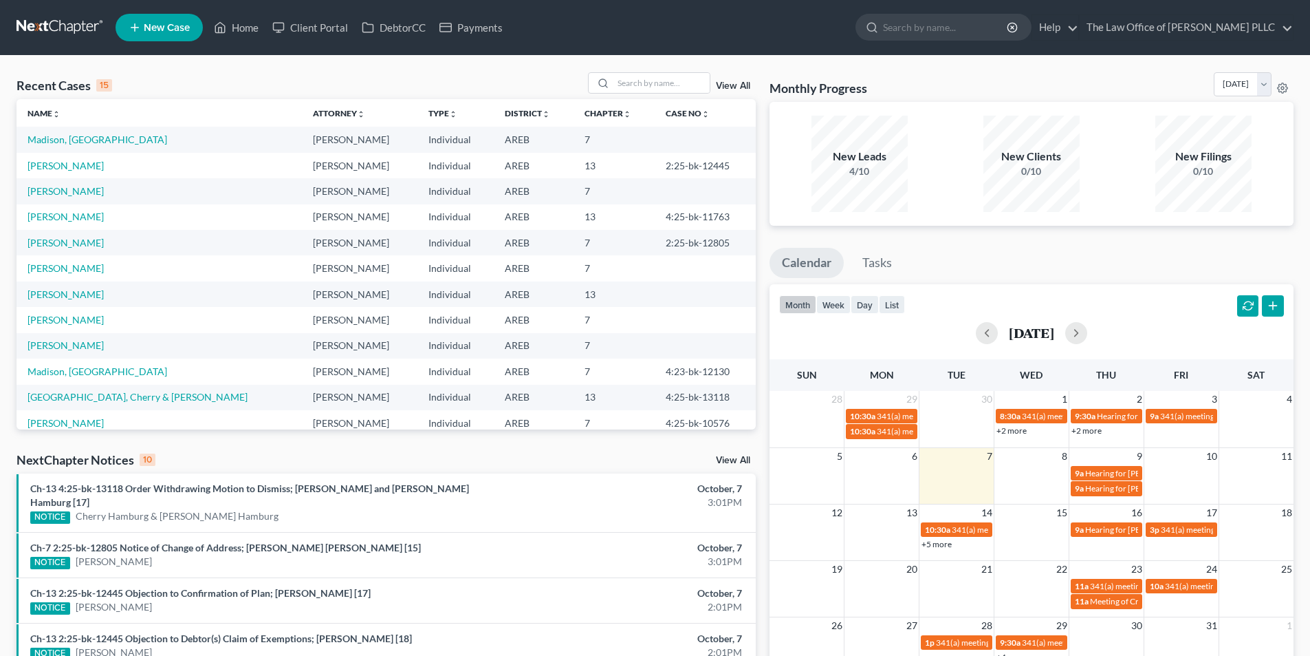
click at [730, 83] on link "View All" at bounding box center [733, 86] width 34 height 10
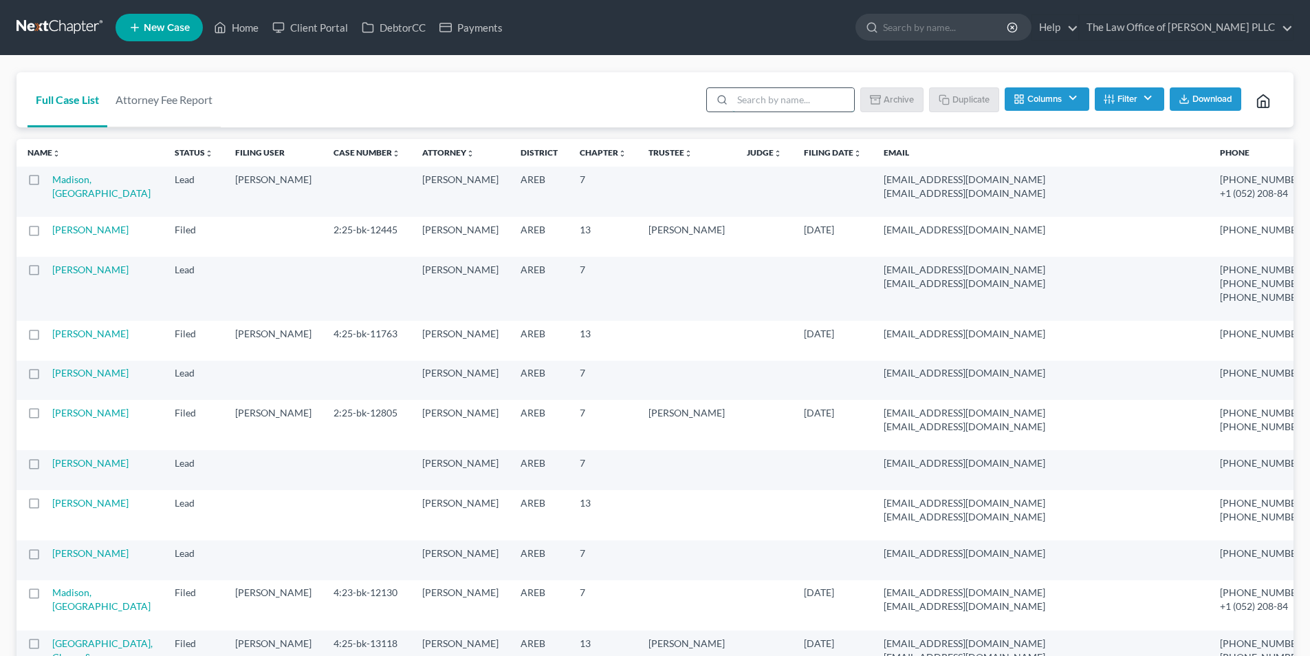
click at [758, 100] on input "search" at bounding box center [794, 99] width 122 height 23
type input "madison"
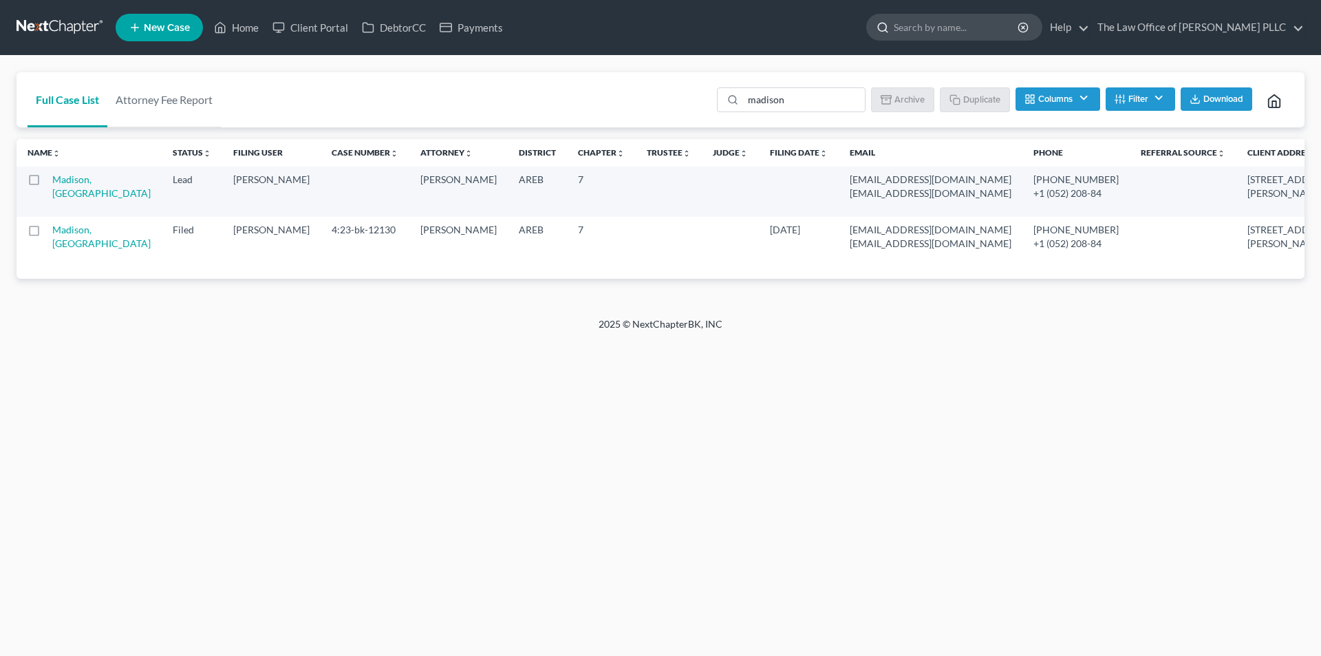
click at [952, 28] on input "search" at bounding box center [957, 26] width 126 height 25
type input "[PERSON_NAME]"
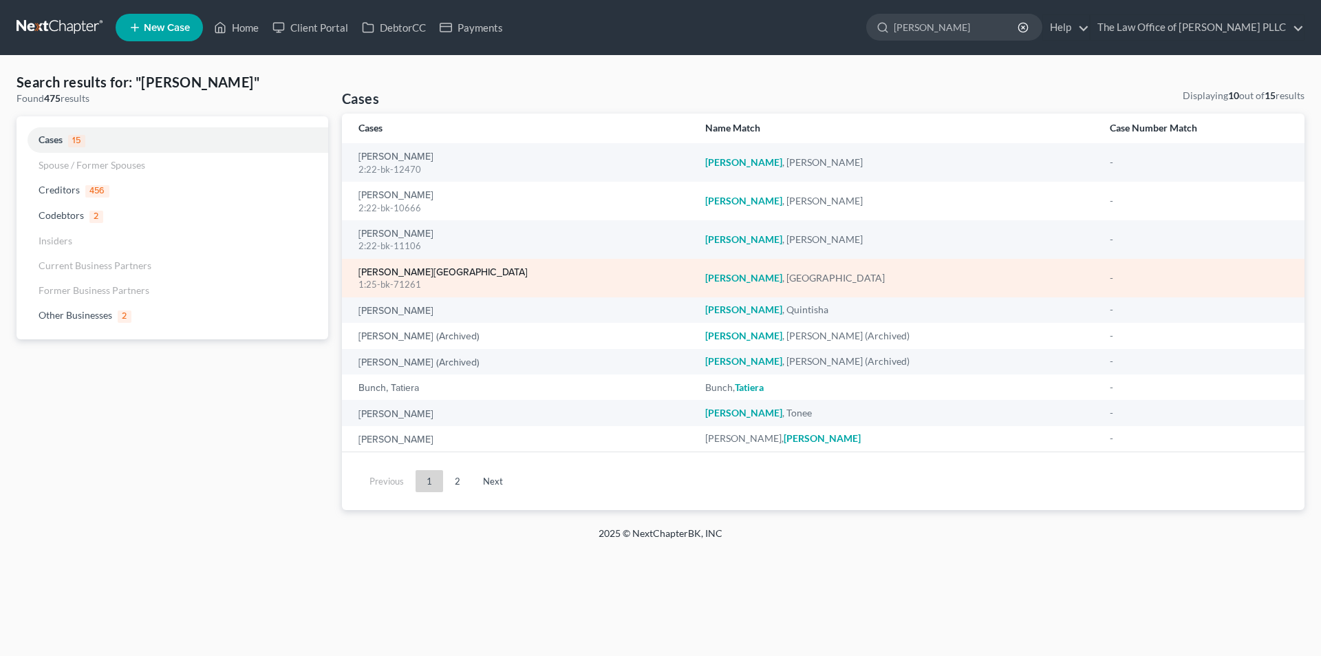
click at [402, 268] on link "[PERSON_NAME][GEOGRAPHIC_DATA]" at bounding box center [442, 273] width 169 height 10
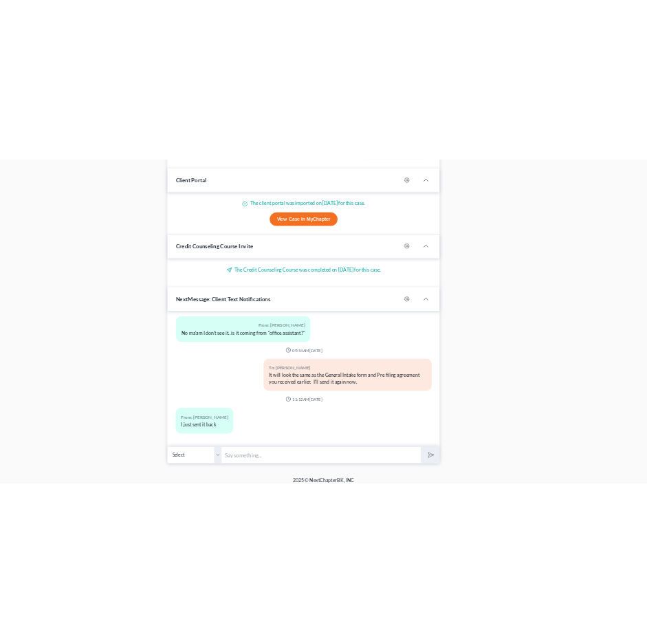
scroll to position [1573, 0]
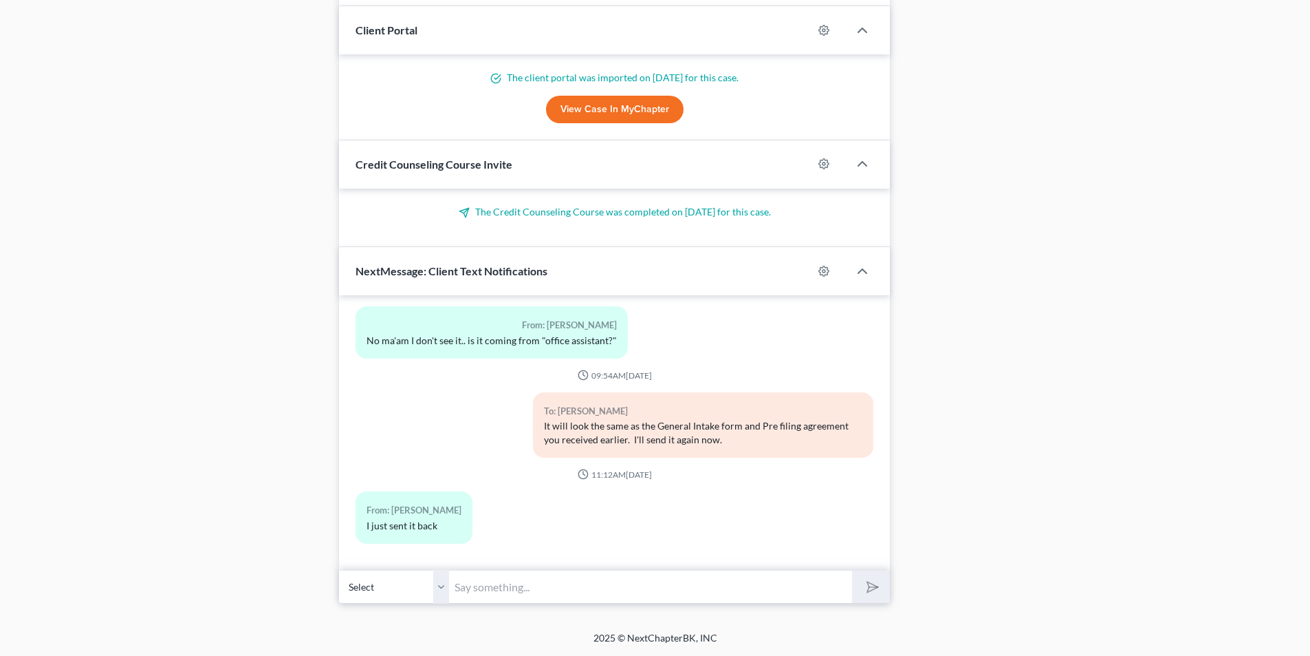
click at [489, 590] on input "text" at bounding box center [650, 587] width 403 height 34
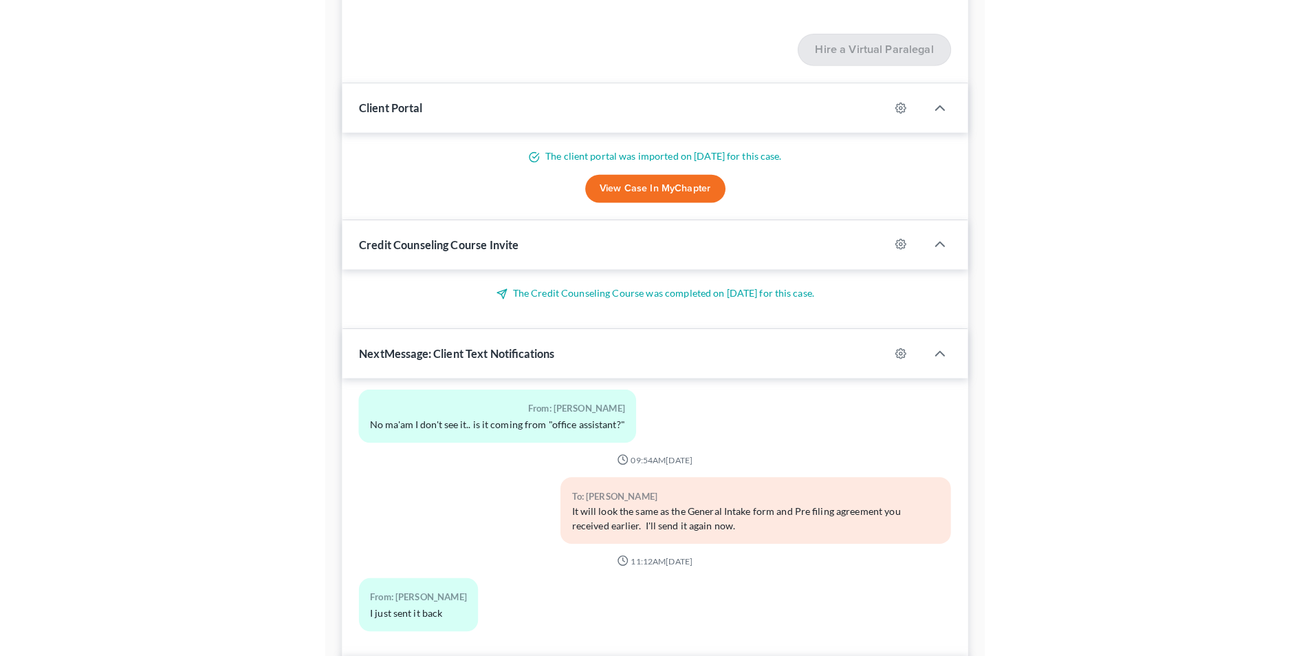
scroll to position [3843, 0]
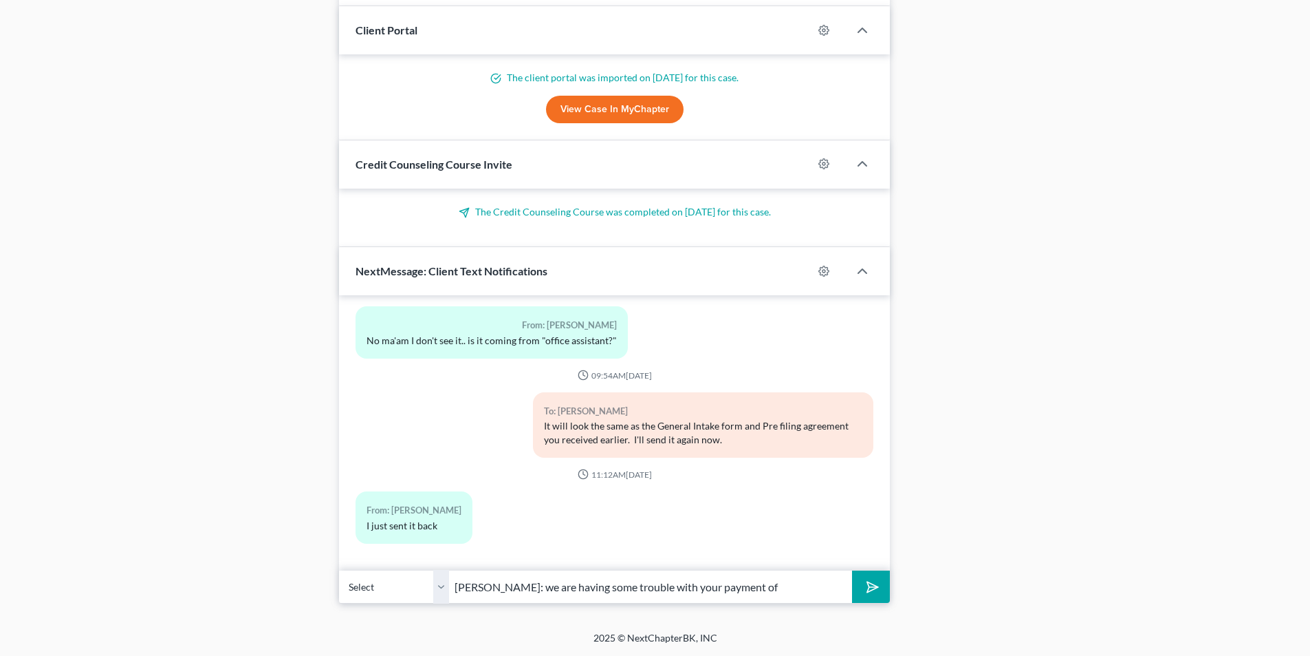
drag, startPoint x: 751, startPoint y: 591, endPoint x: 735, endPoint y: 590, distance: 15.1
click at [735, 590] on input "Ms. Taylor: we are having some trouble with your payment of" at bounding box center [650, 587] width 403 height 34
type input "M"
type input "Ms. Taylor, please give us a call as soon as you can. We are having a problem w…"
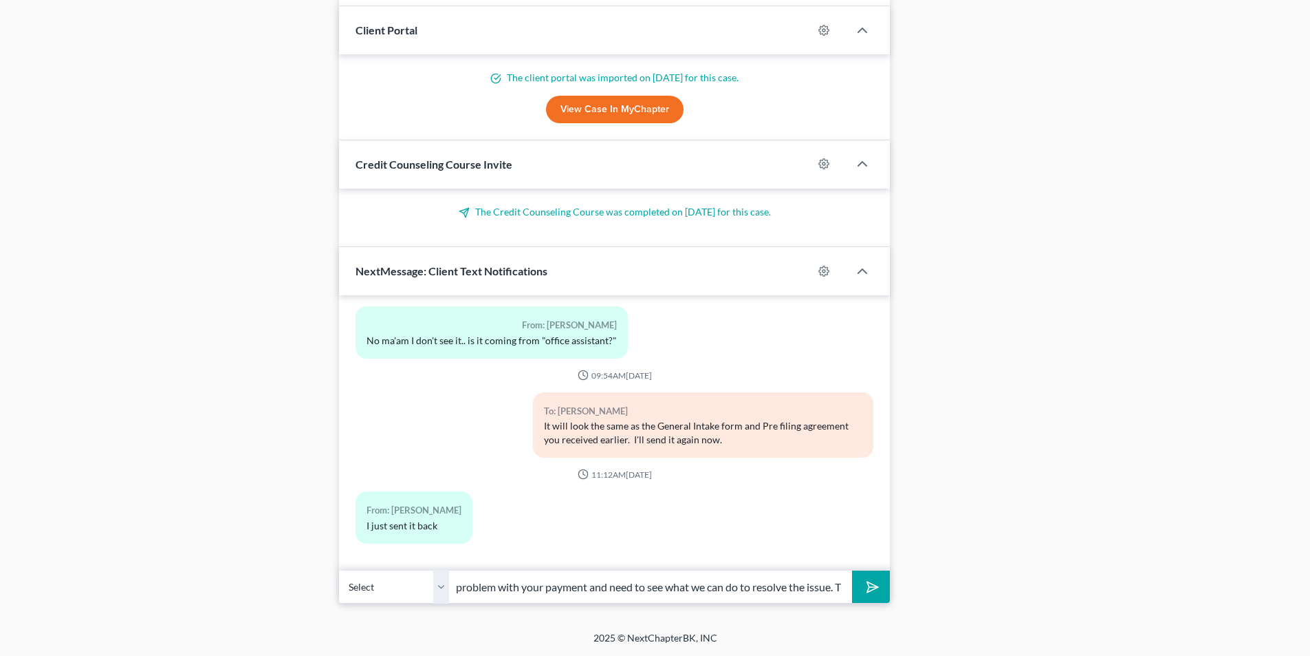
click at [863, 586] on icon "submit" at bounding box center [870, 586] width 19 height 19
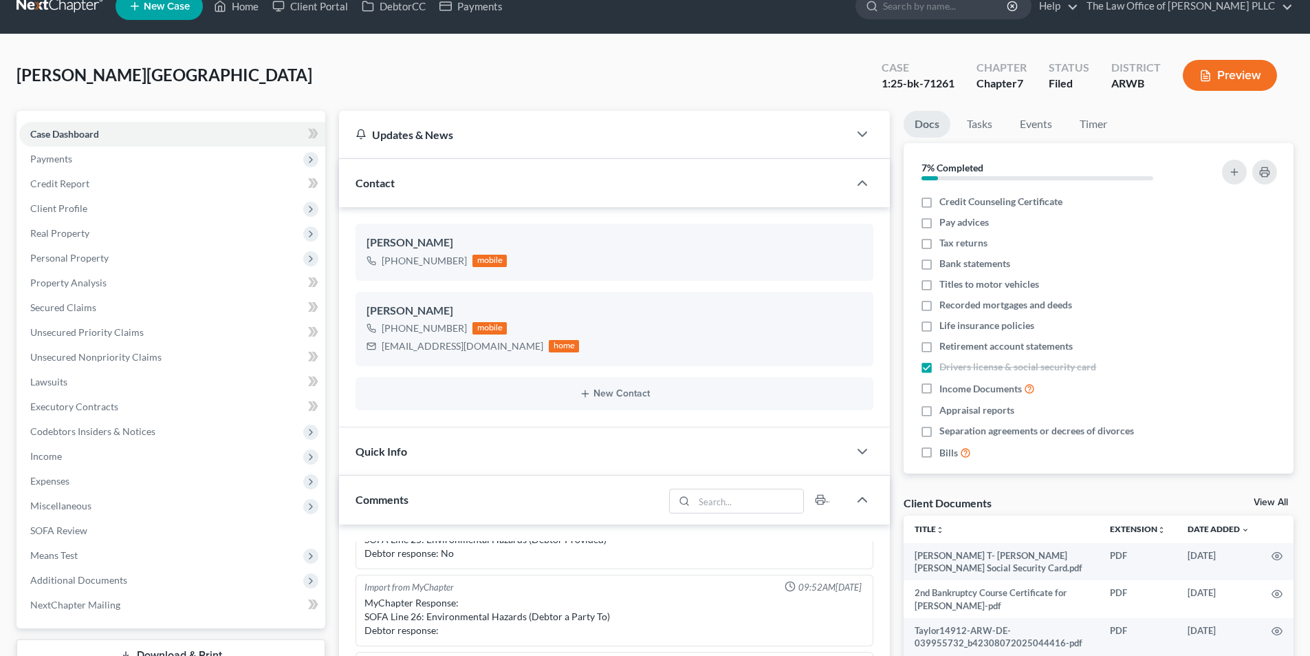
scroll to position [0, 0]
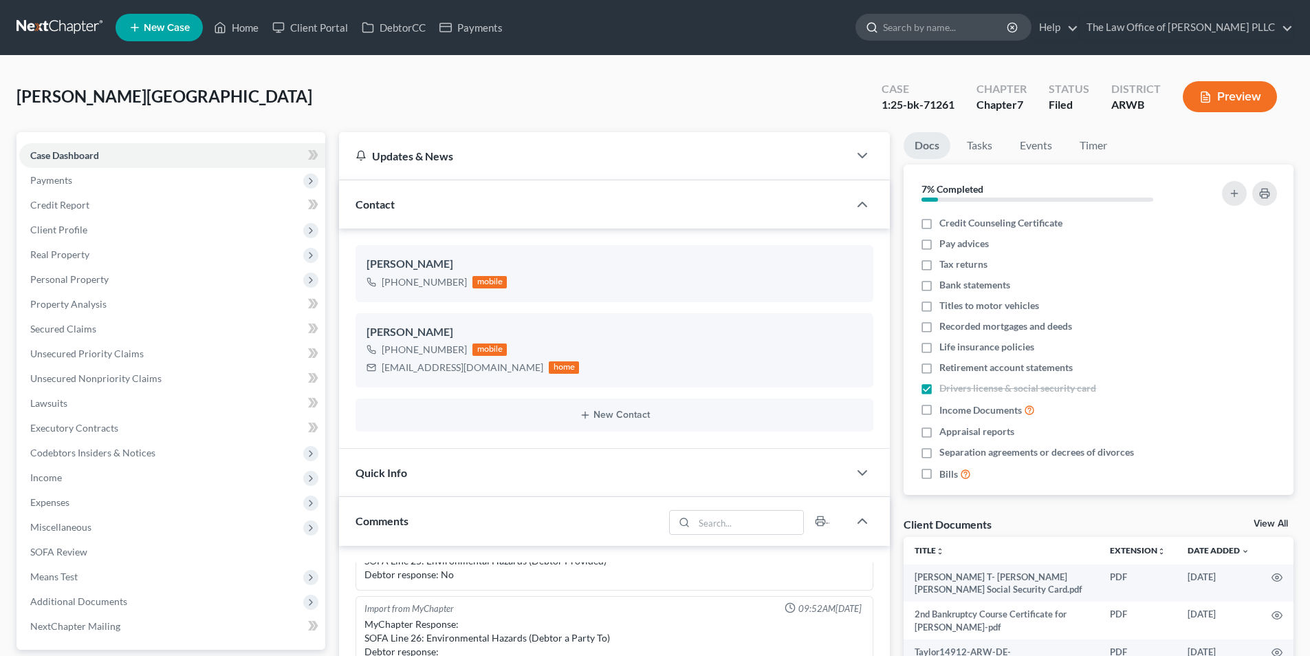
click at [958, 30] on input "search" at bounding box center [946, 26] width 126 height 25
type input "Hamburg"
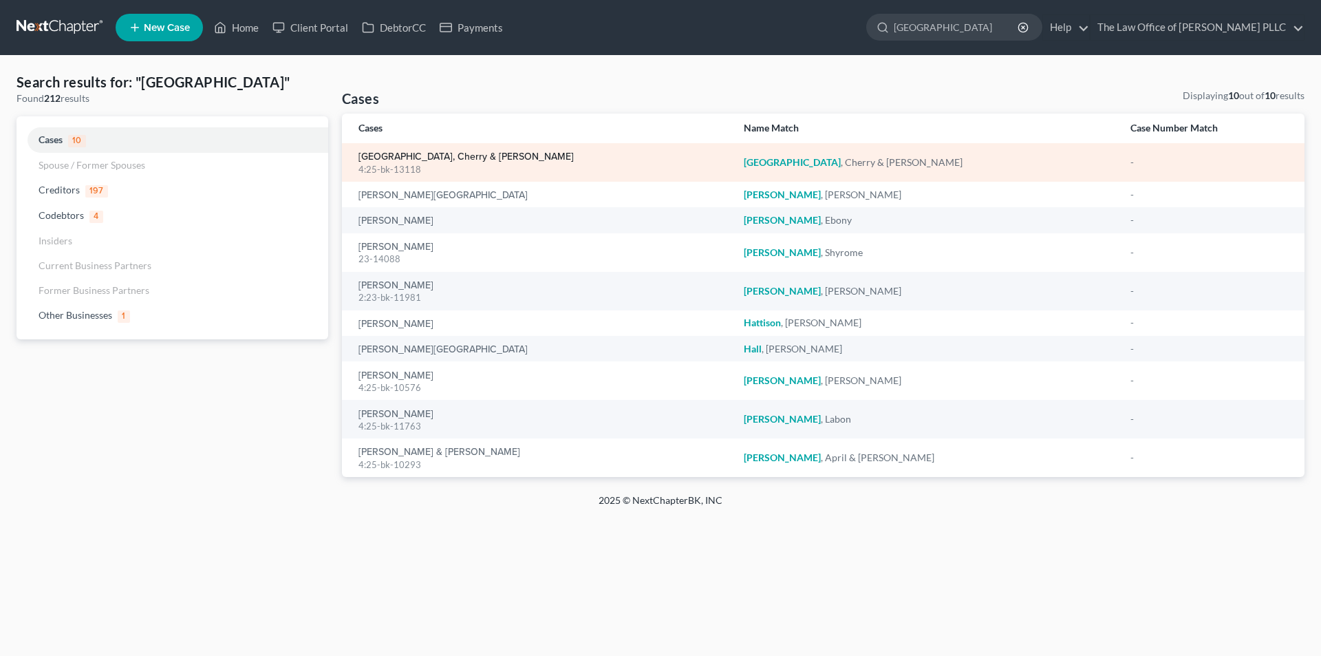
click at [458, 155] on link "[GEOGRAPHIC_DATA], Cherry & [PERSON_NAME]" at bounding box center [465, 157] width 215 height 10
select select "0"
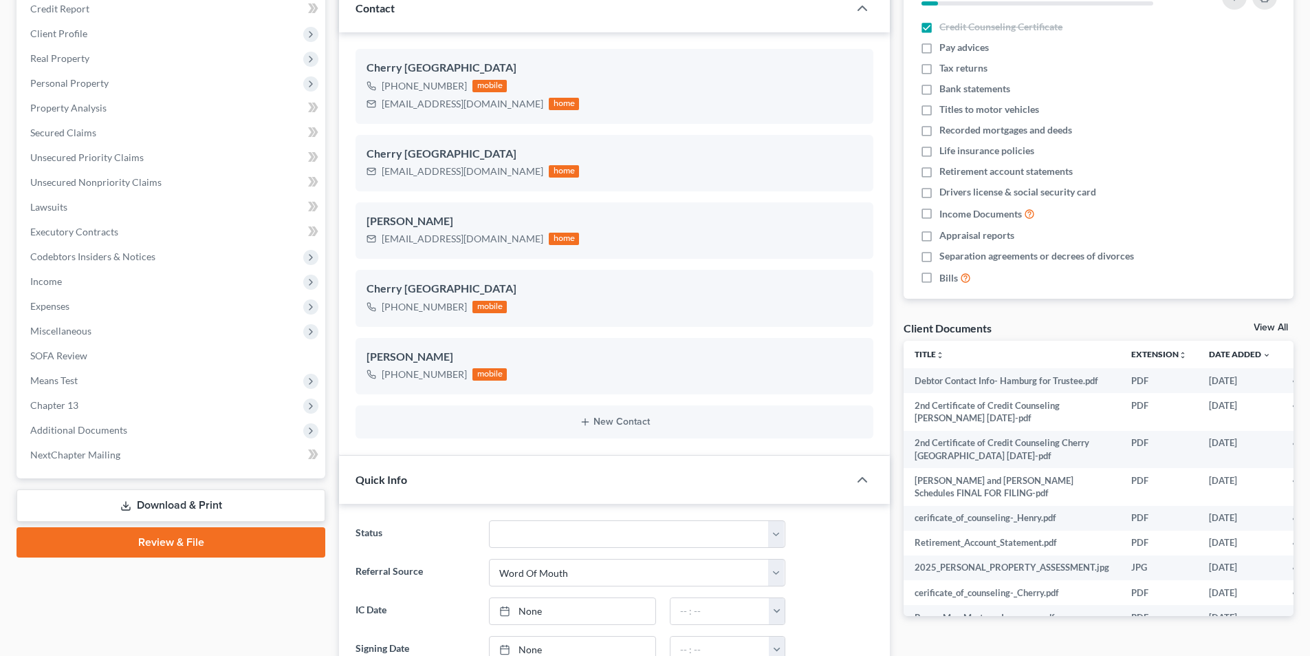
scroll to position [275, 0]
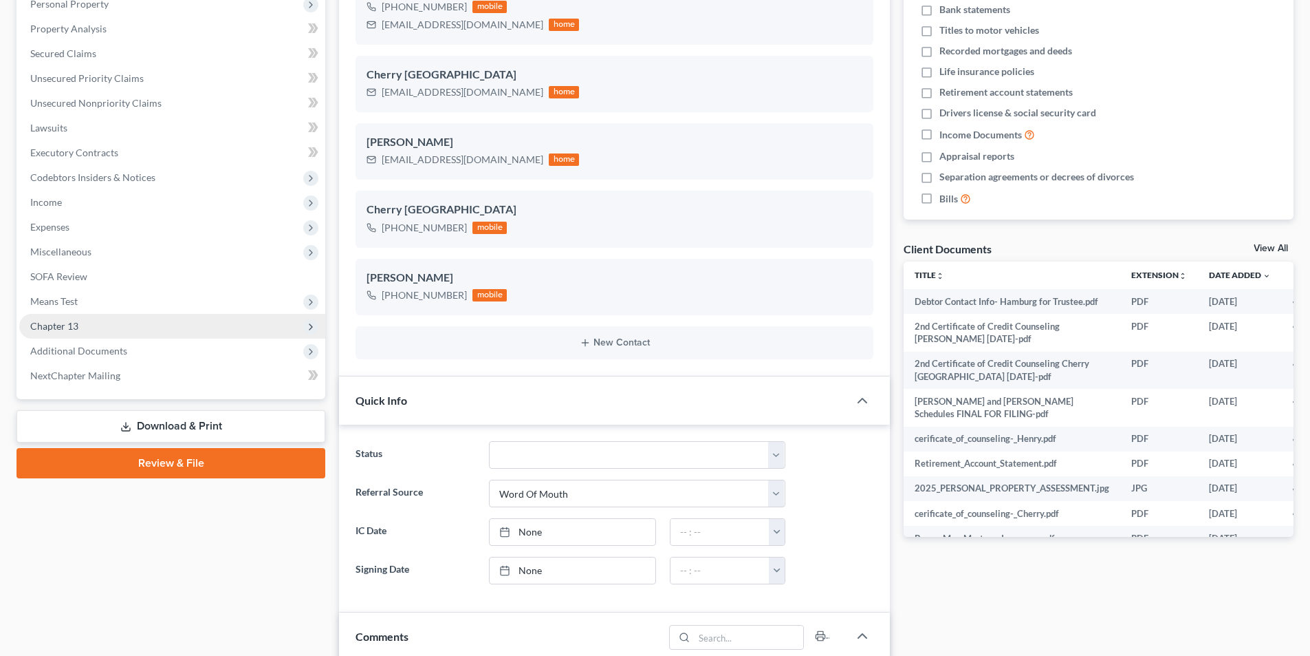
click at [67, 324] on span "Chapter 13" at bounding box center [54, 326] width 48 height 12
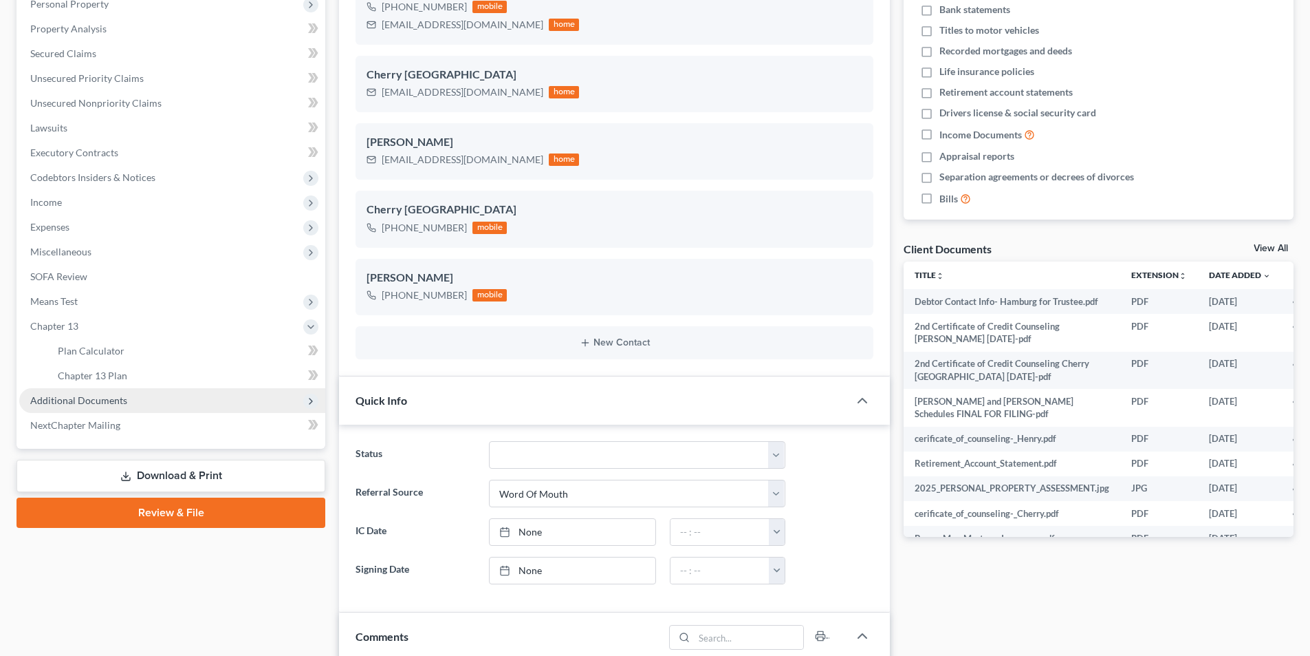
click at [76, 399] on span "Additional Documents" at bounding box center [78, 400] width 97 height 12
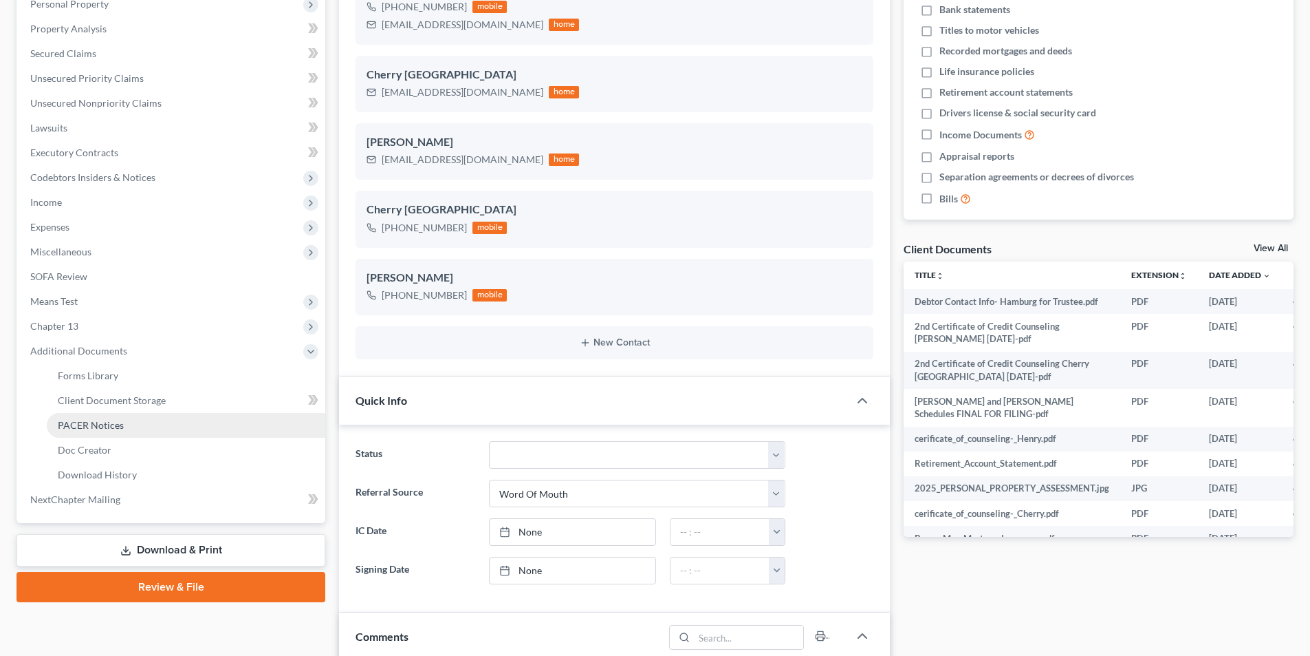
click at [83, 422] on span "PACER Notices" at bounding box center [91, 425] width 66 height 12
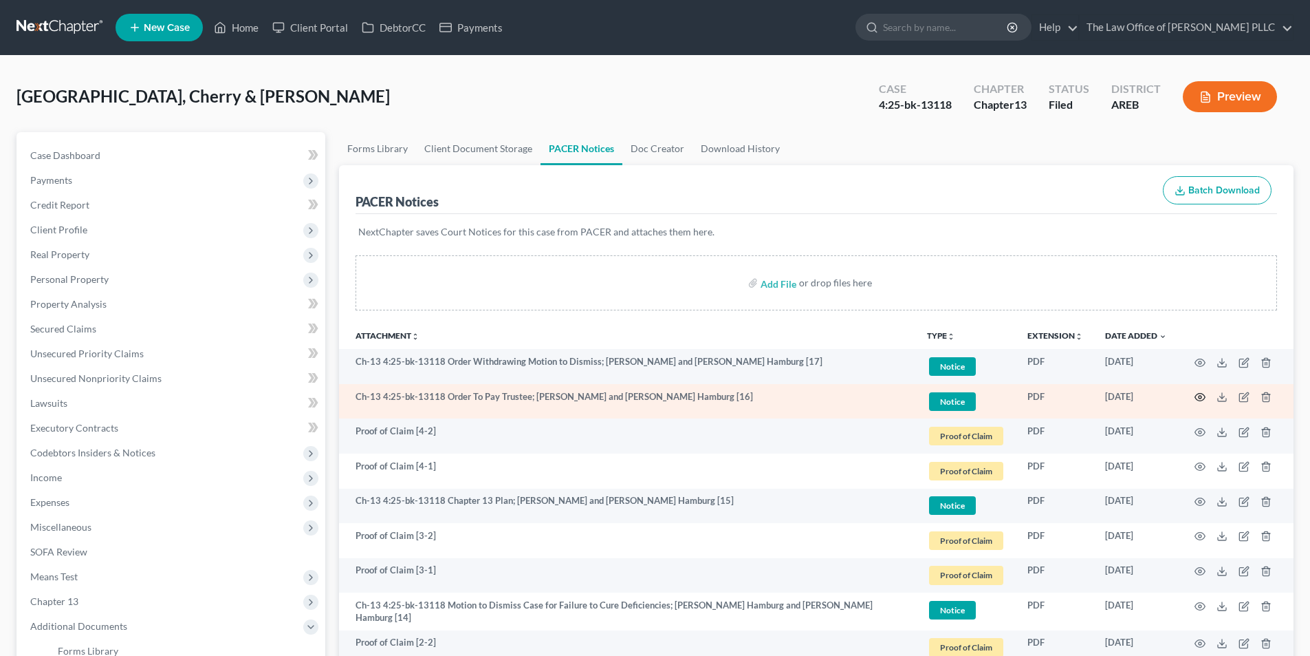
click at [1200, 397] on icon "button" at bounding box center [1200, 396] width 11 height 11
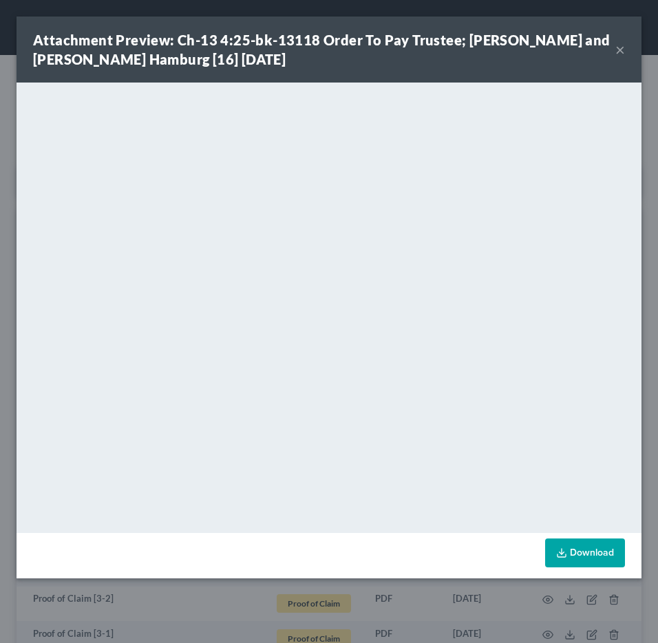
click at [618, 47] on button "×" at bounding box center [620, 49] width 10 height 17
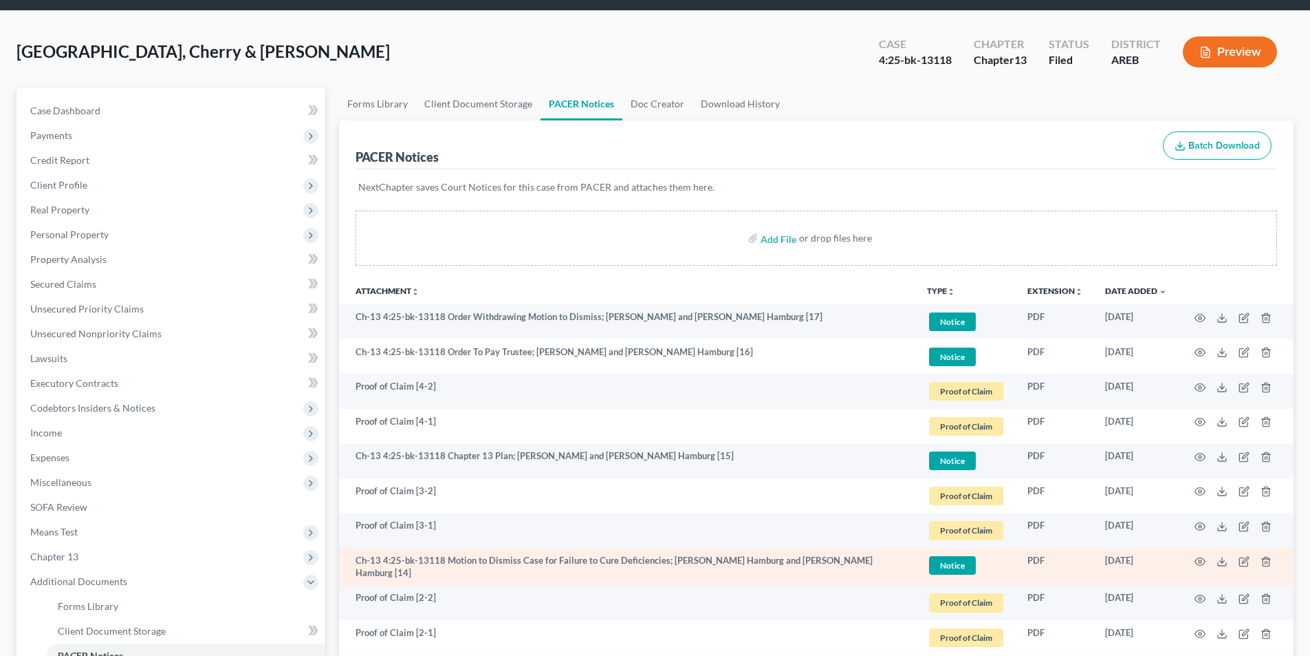
scroll to position [69, 0]
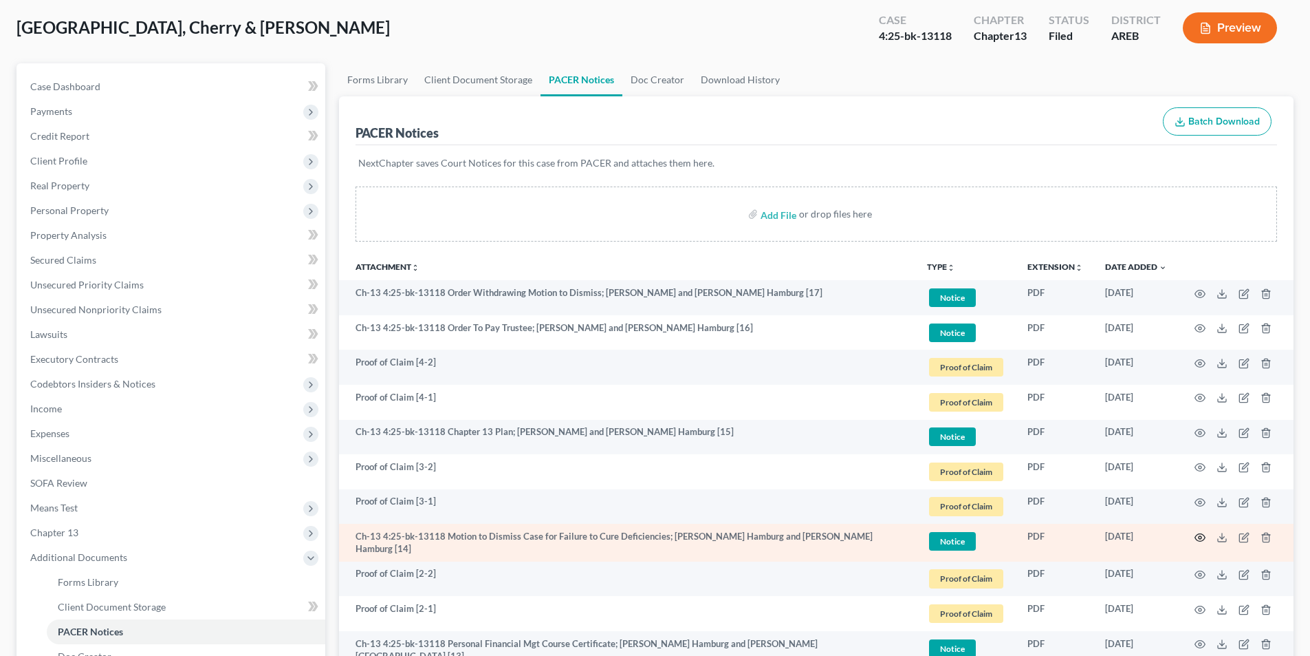
click at [1200, 532] on icon "button" at bounding box center [1200, 537] width 11 height 11
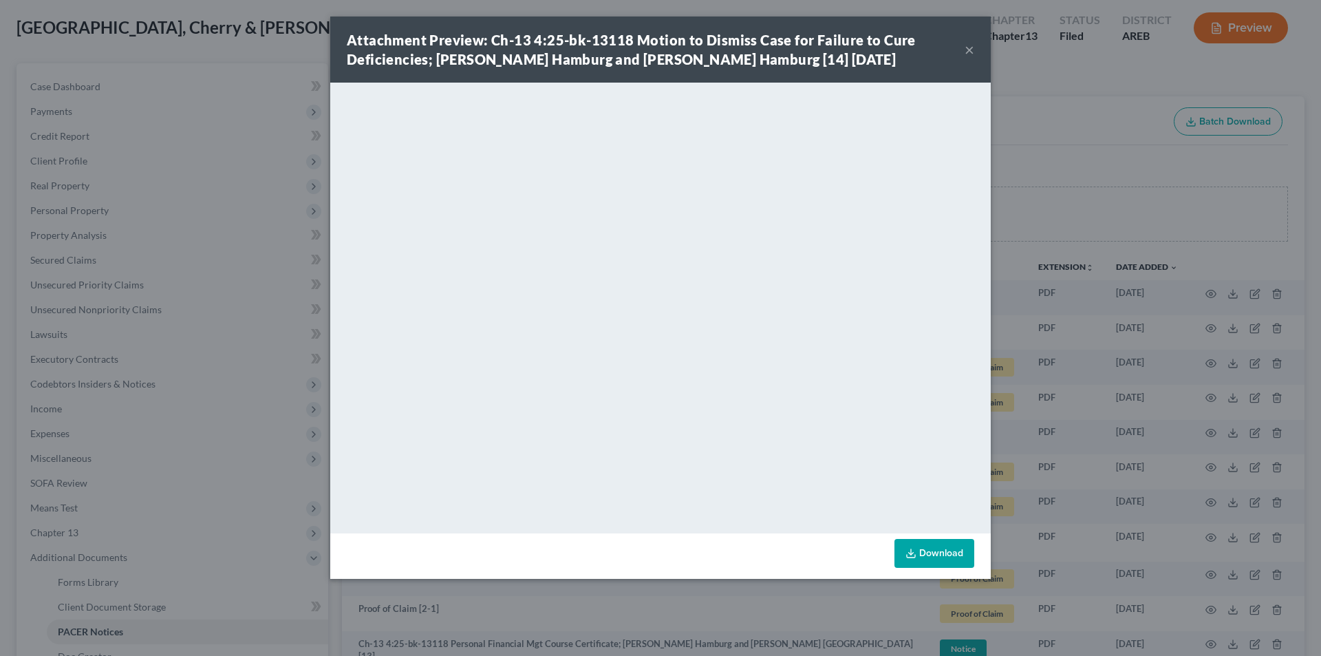
click at [970, 52] on button "×" at bounding box center [969, 49] width 10 height 17
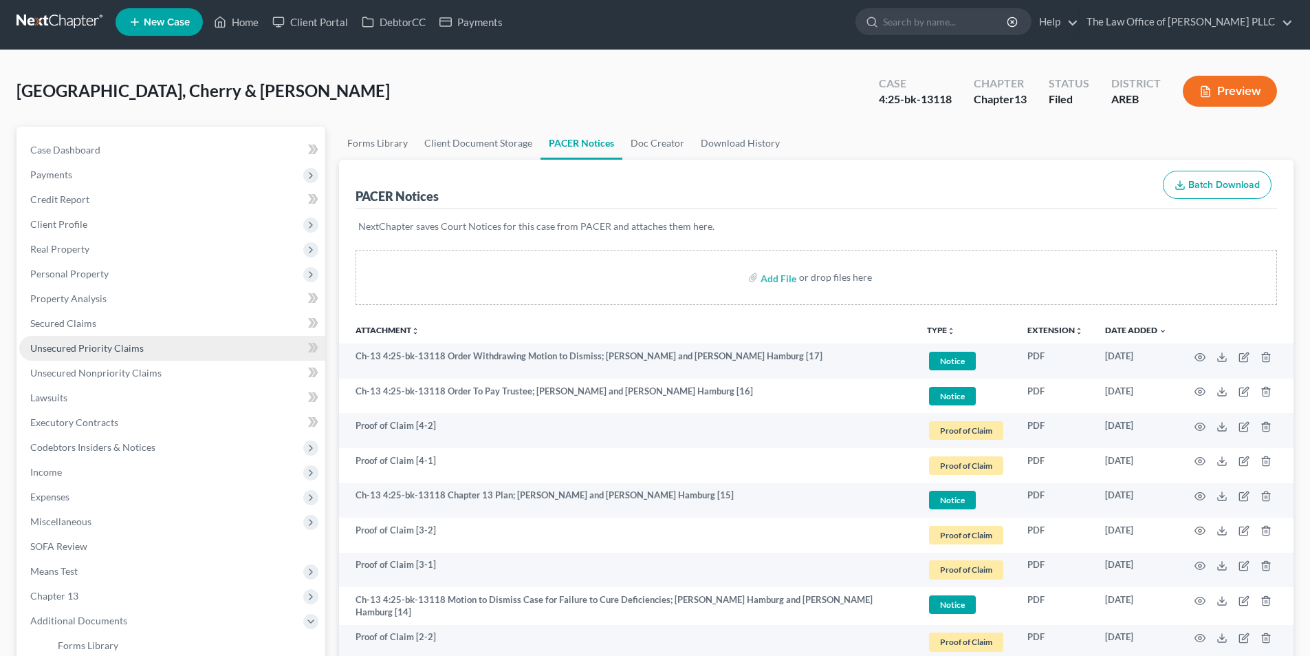
scroll to position [0, 0]
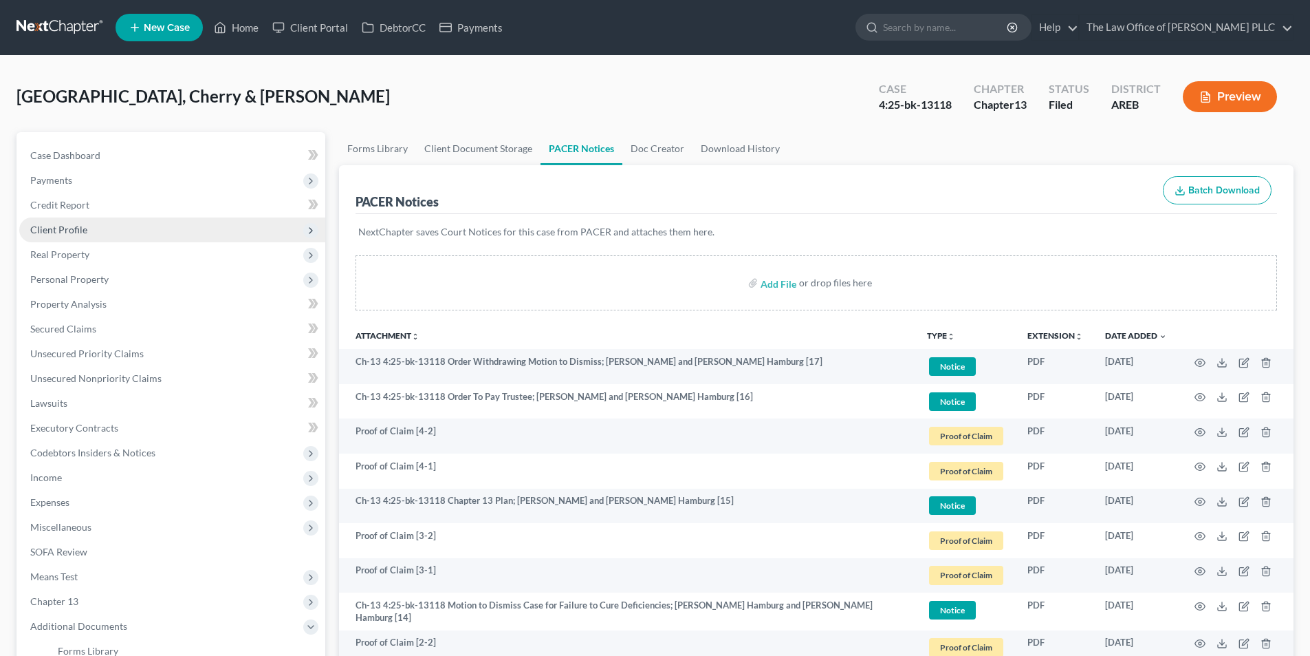
click at [65, 230] on span "Client Profile" at bounding box center [58, 230] width 57 height 12
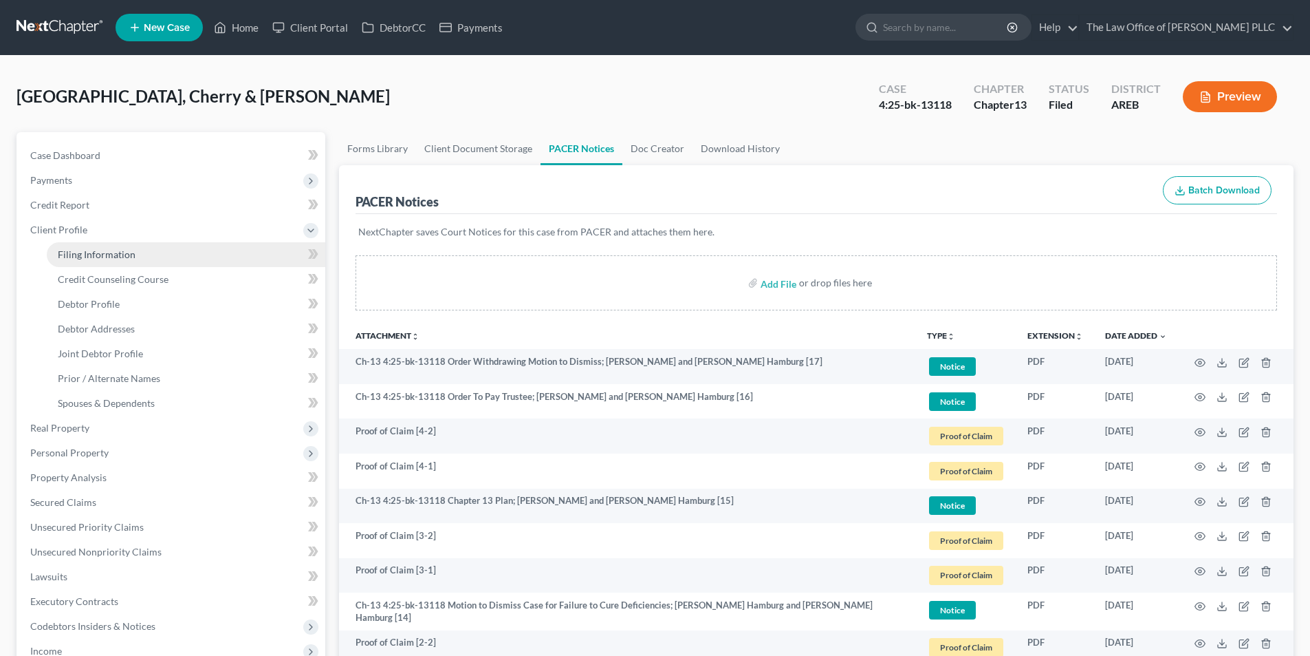
click at [89, 259] on span "Filing Information" at bounding box center [97, 254] width 78 height 12
select select "1"
select select "3"
select select "5"
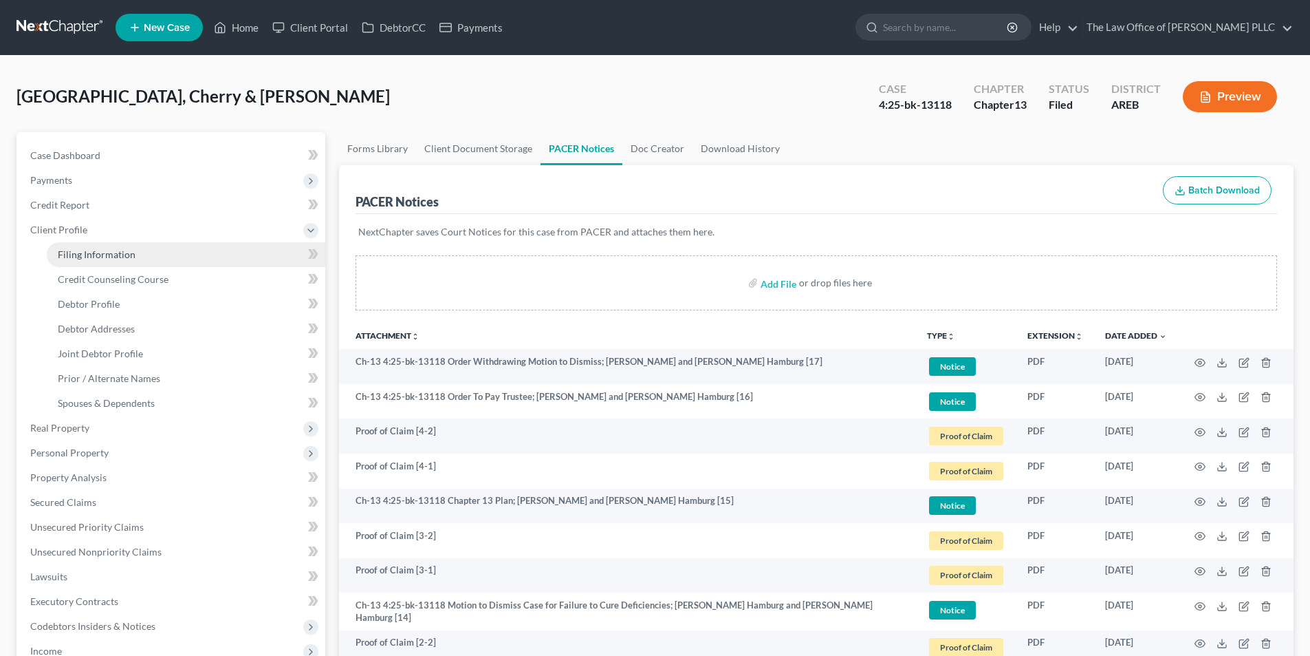
select select "0"
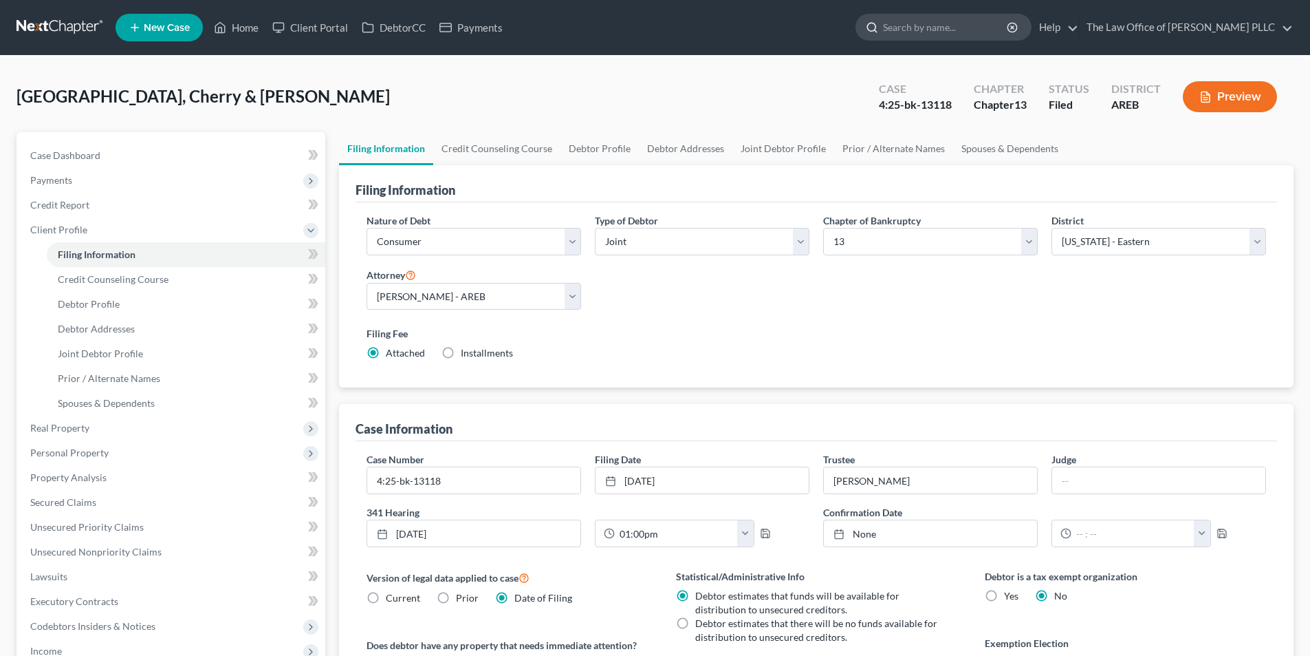
click at [931, 28] on input "search" at bounding box center [946, 26] width 126 height 25
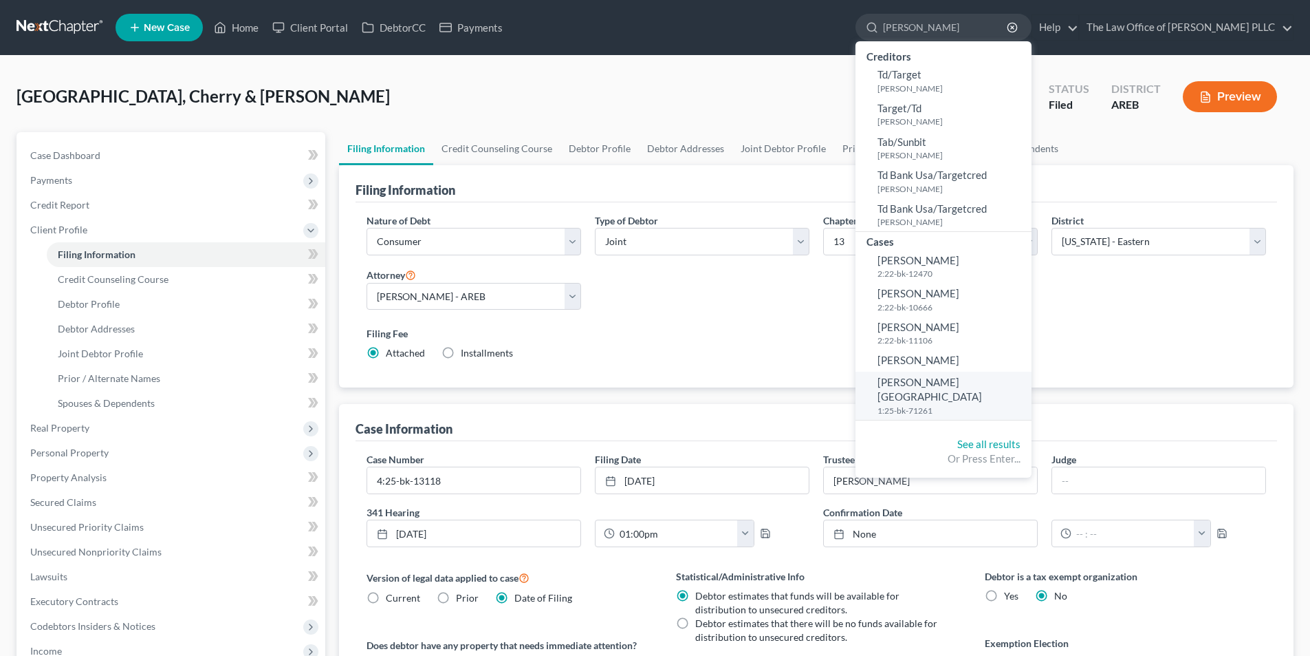
type input "[PERSON_NAME]"
click at [936, 385] on span "[PERSON_NAME][GEOGRAPHIC_DATA]" at bounding box center [930, 389] width 105 height 27
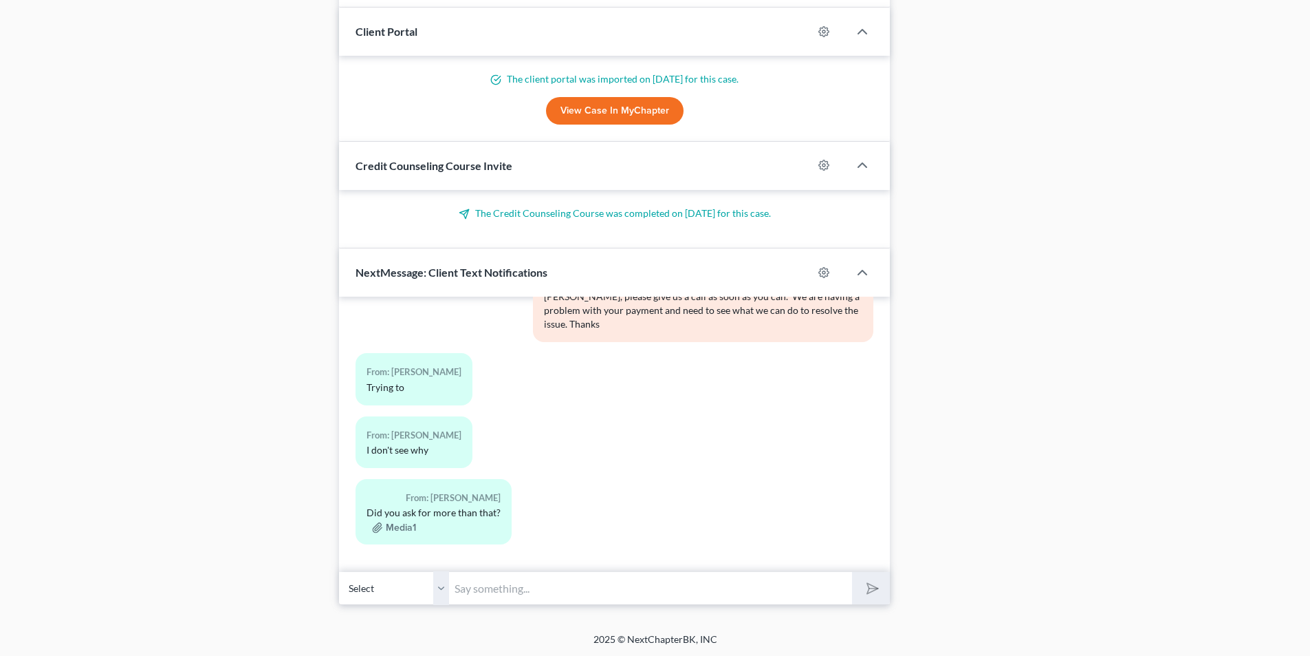
scroll to position [1573, 0]
click at [510, 590] on input "text" at bounding box center [650, 587] width 403 height 34
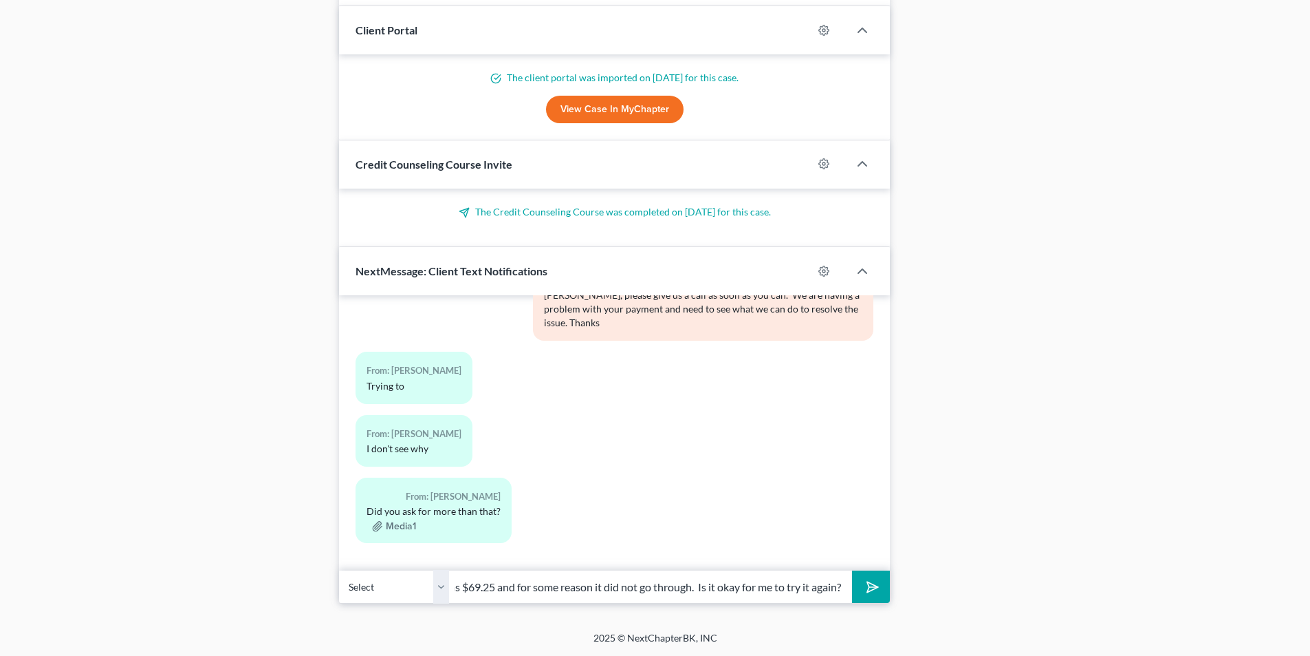
scroll to position [0, 123]
type input "The payment amount was $69.25 and for some reason it did not go through. Is it …"
click at [852, 570] on button "submit" at bounding box center [871, 586] width 38 height 32
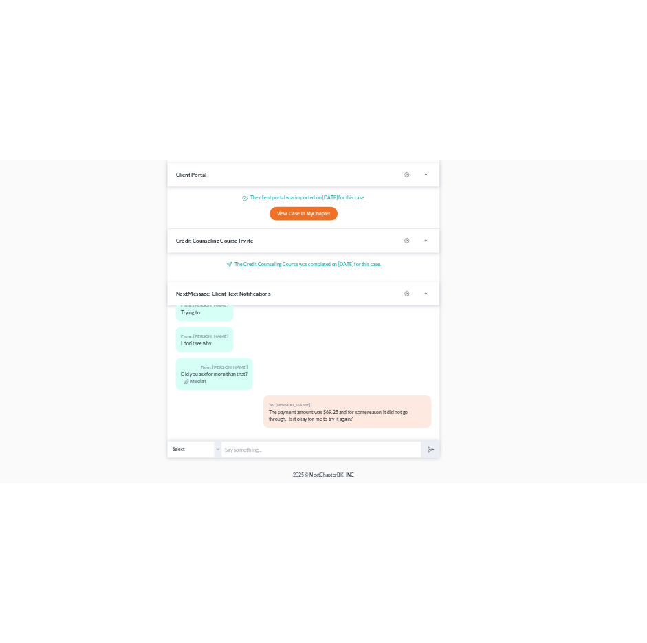
scroll to position [4112, 0]
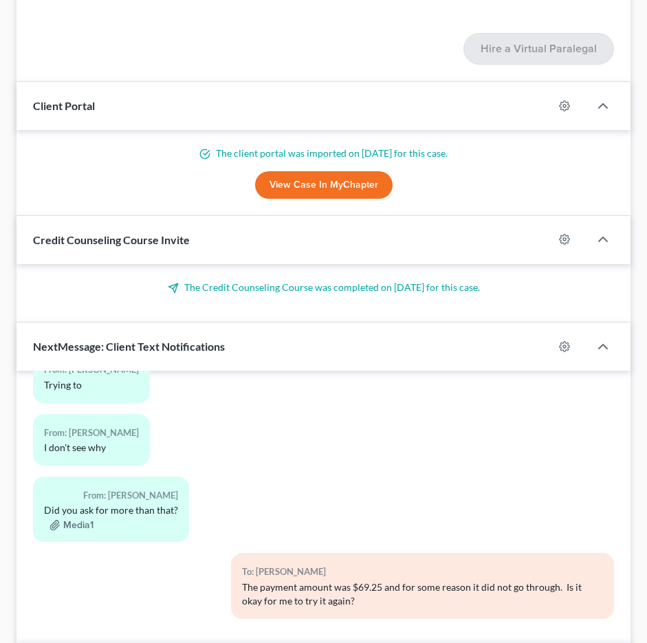
drag, startPoint x: 337, startPoint y: 64, endPoint x: 294, endPoint y: 39, distance: 50.3
click at [337, 82] on div "Client Portal" at bounding box center [285, 105] width 537 height 47
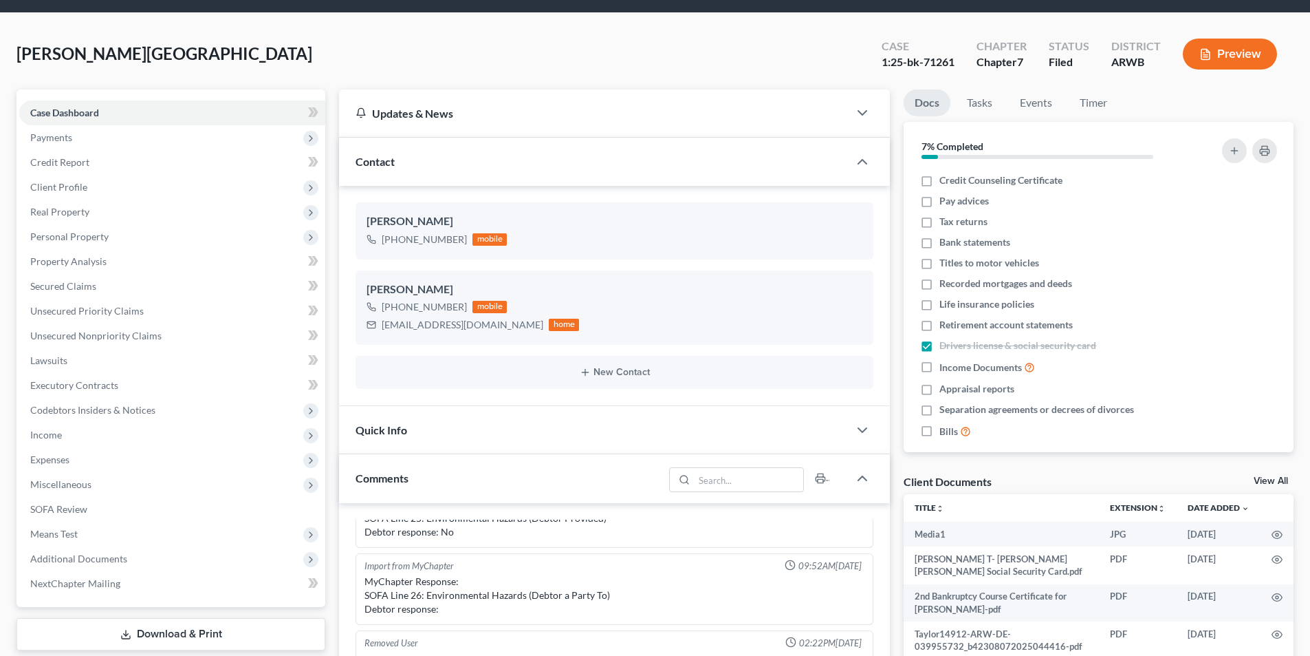
scroll to position [0, 0]
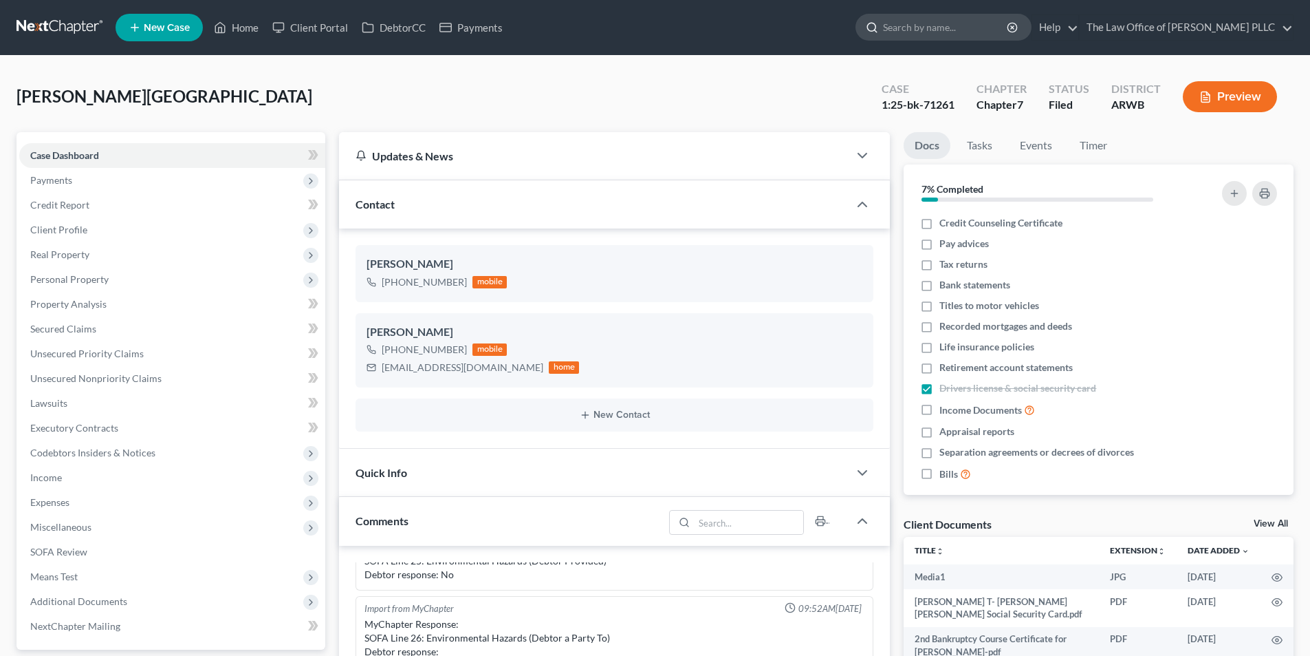
click at [921, 31] on input "search" at bounding box center [946, 26] width 126 height 25
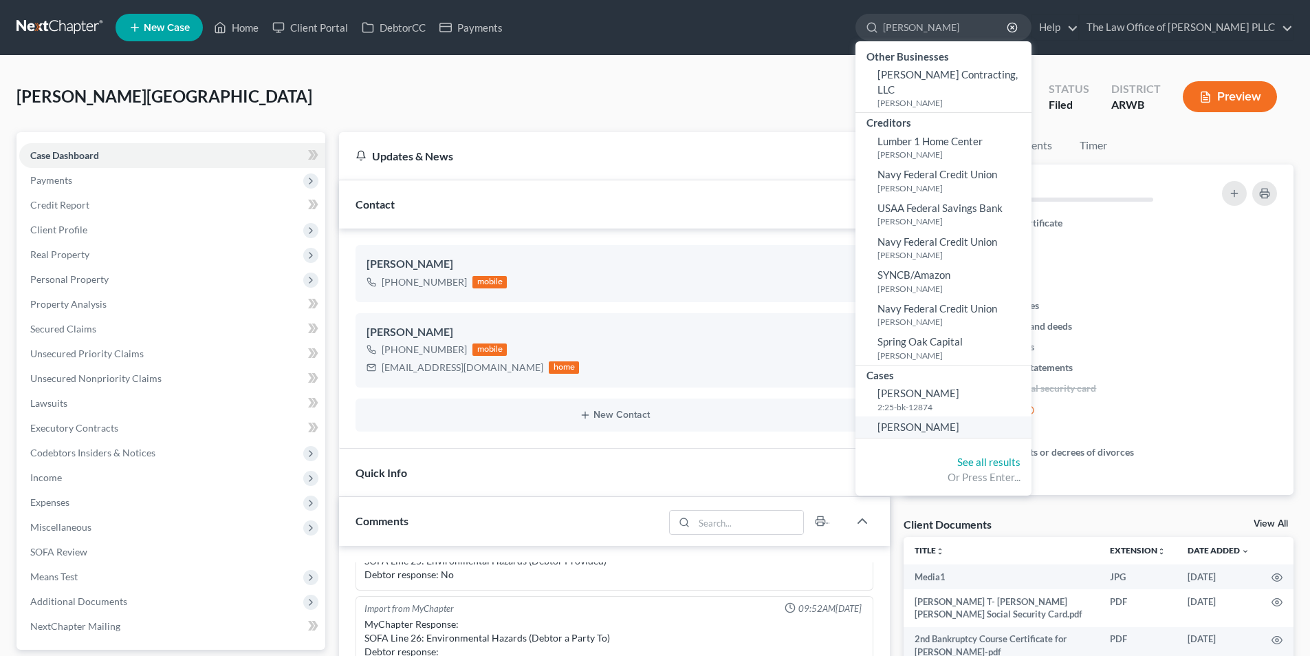
type input "Holt"
click at [925, 420] on span "[PERSON_NAME]" at bounding box center [919, 426] width 82 height 12
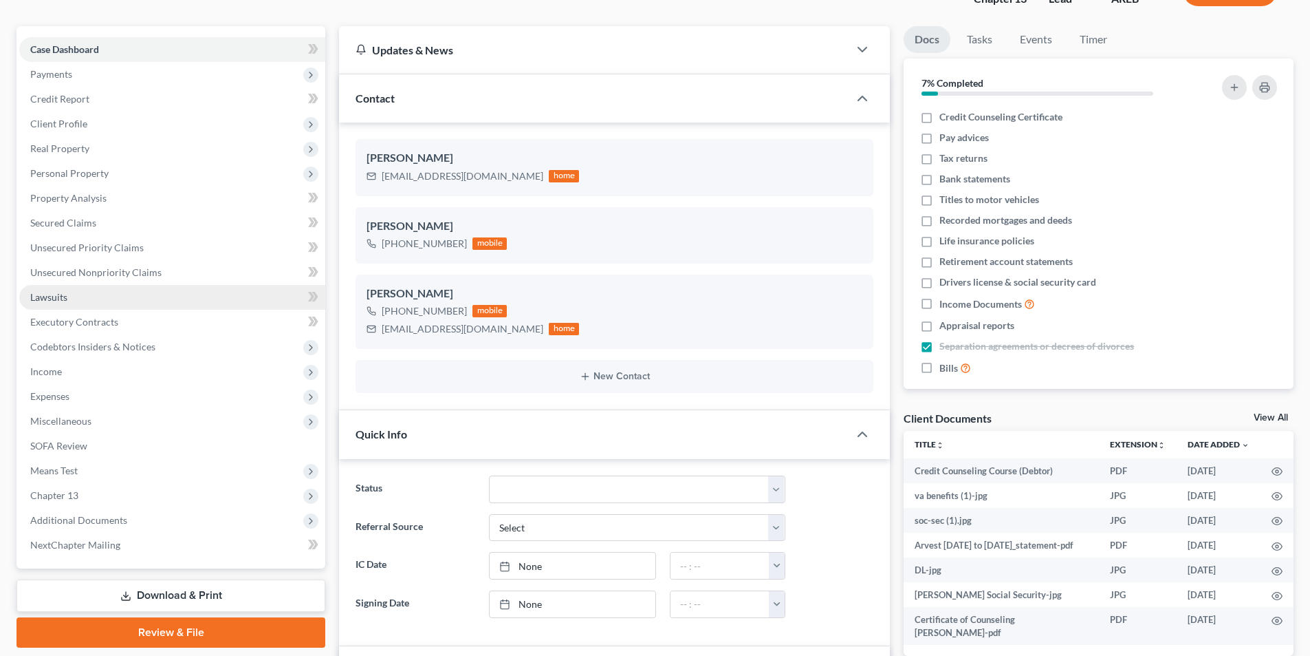
scroll to position [98, 0]
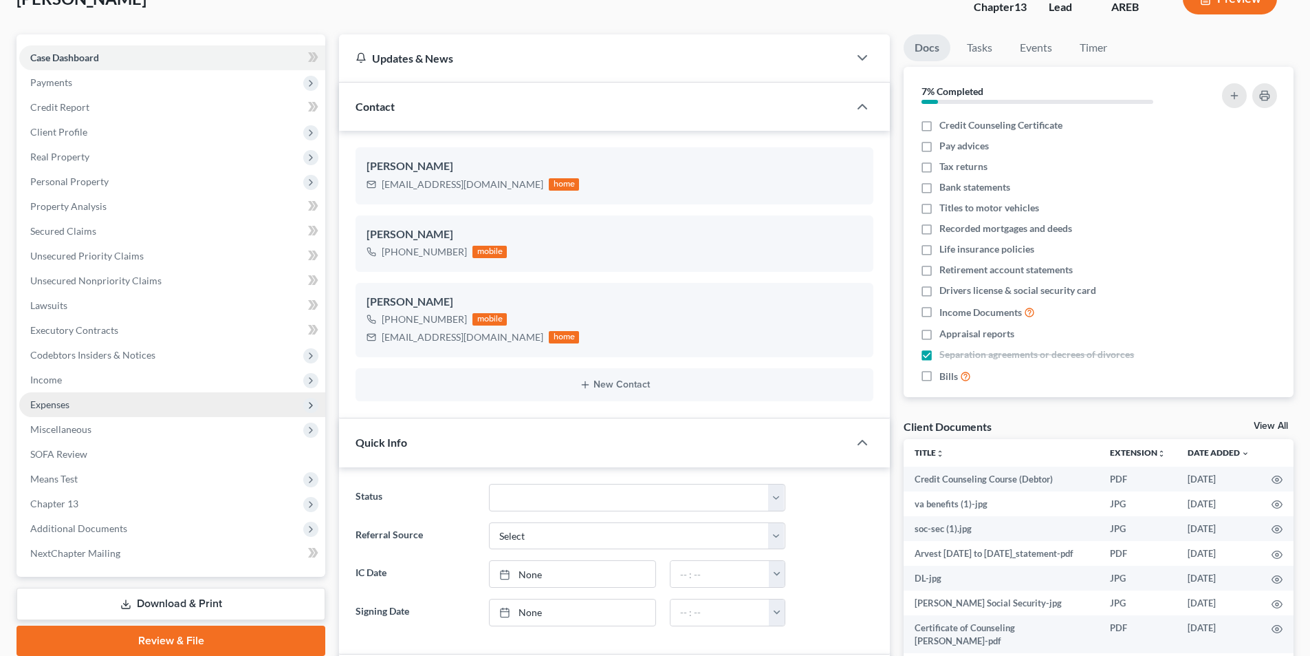
click at [58, 401] on span "Expenses" at bounding box center [49, 404] width 39 height 12
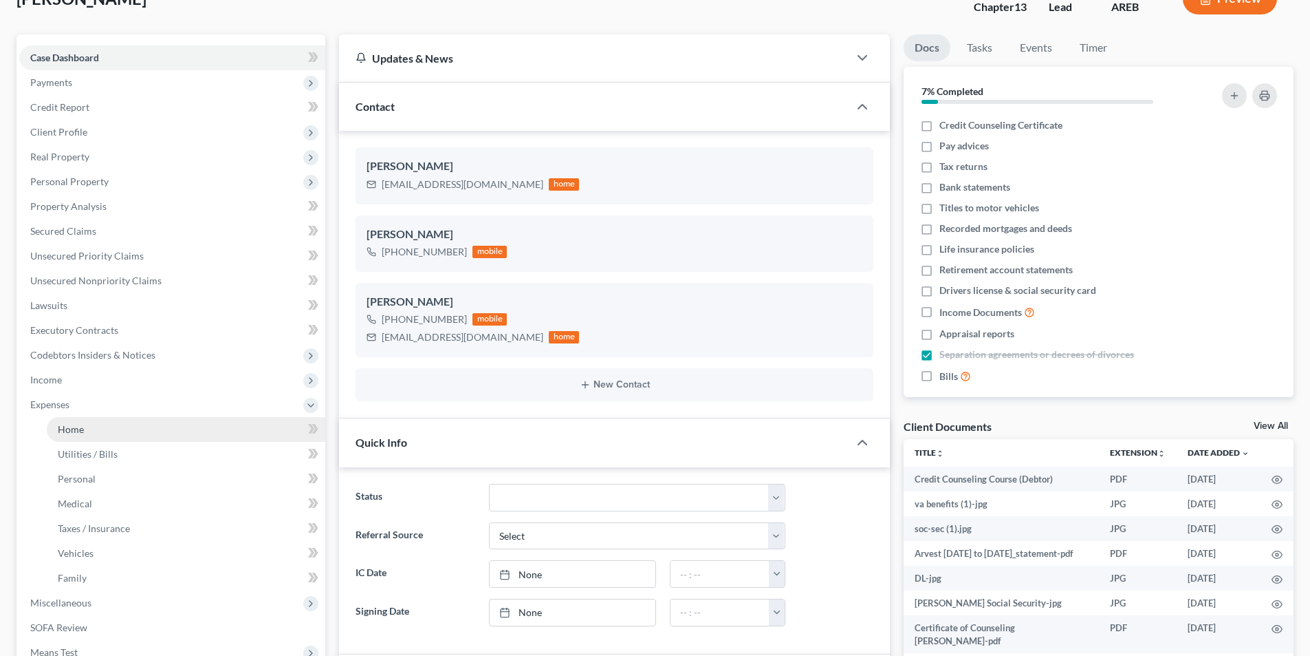
click at [72, 429] on span "Home" at bounding box center [71, 429] width 26 height 12
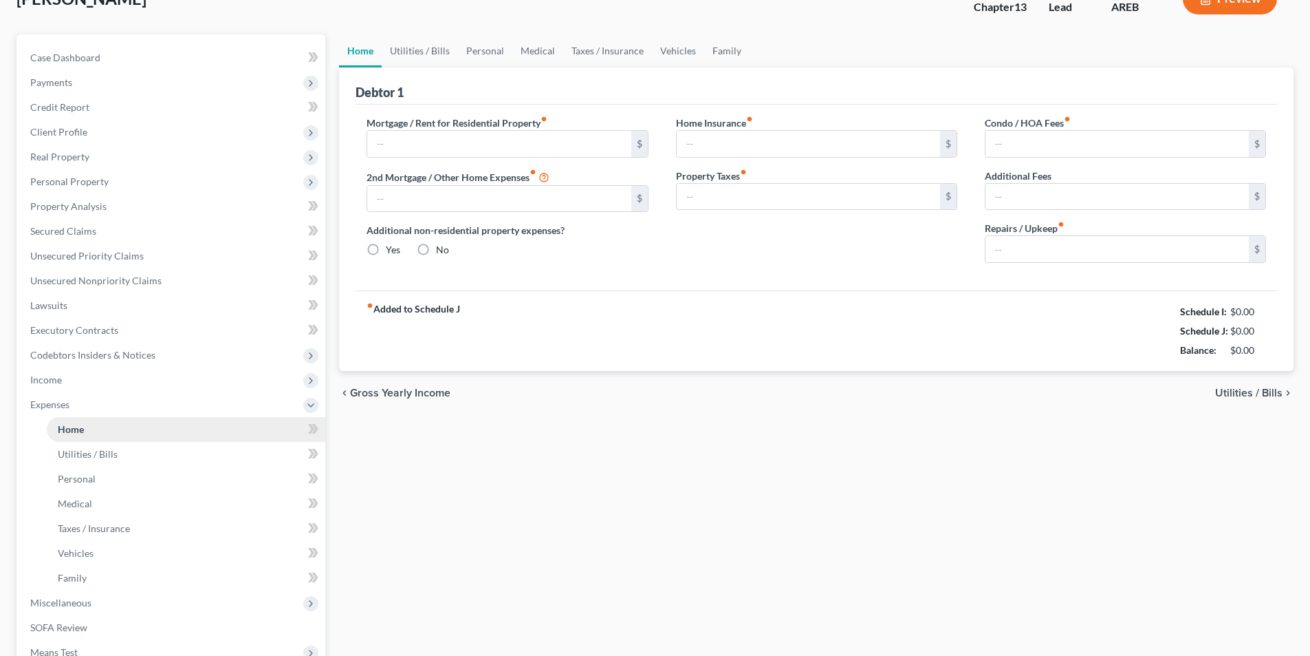
type input "400.00"
type input "0.00"
radio input "true"
type input "0.00"
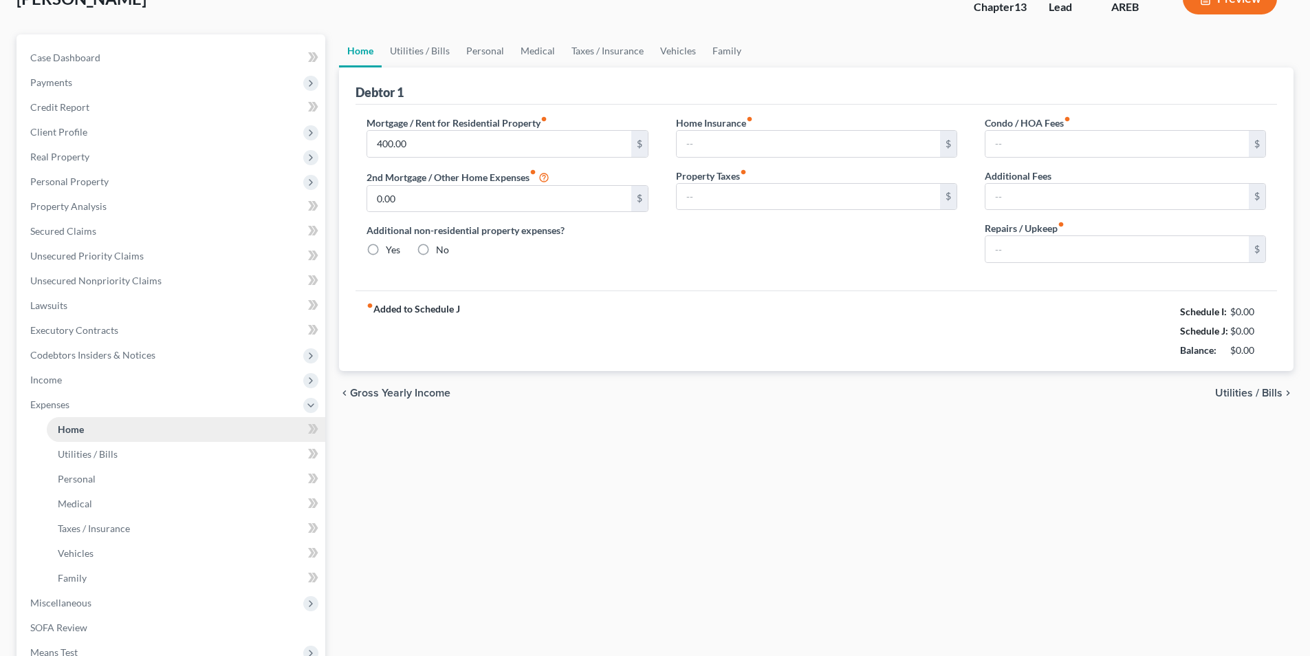
type input "0.00"
type input "25.00"
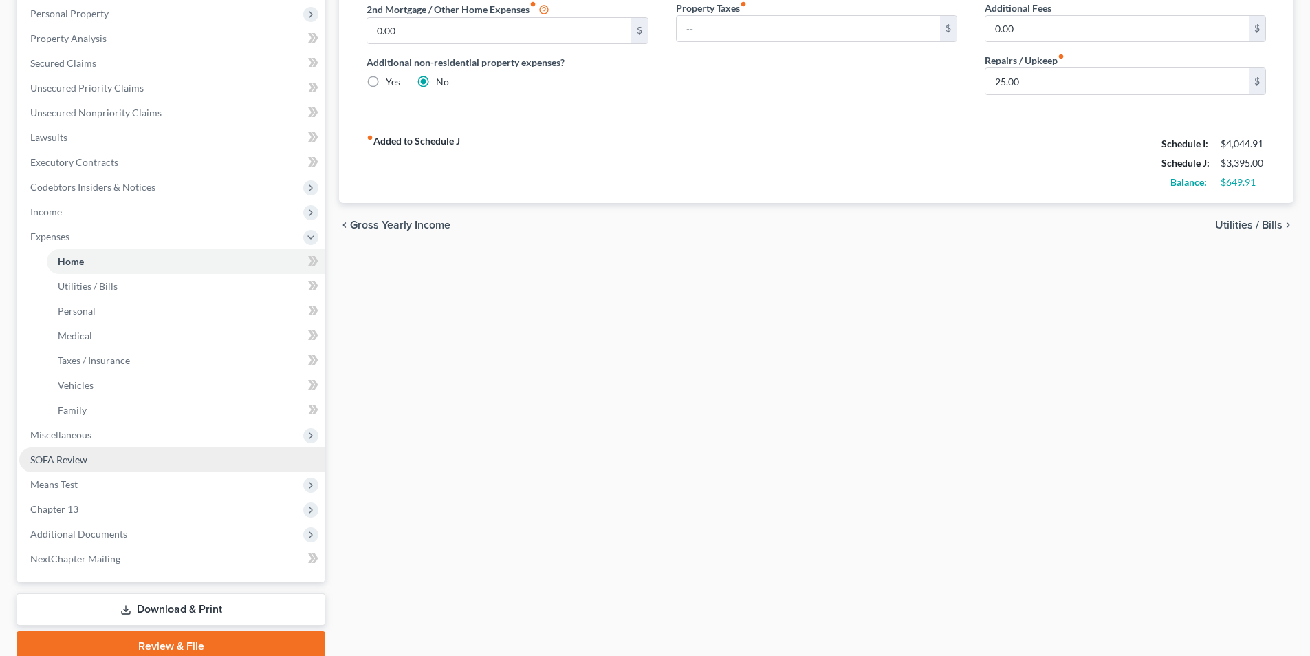
scroll to position [275, 0]
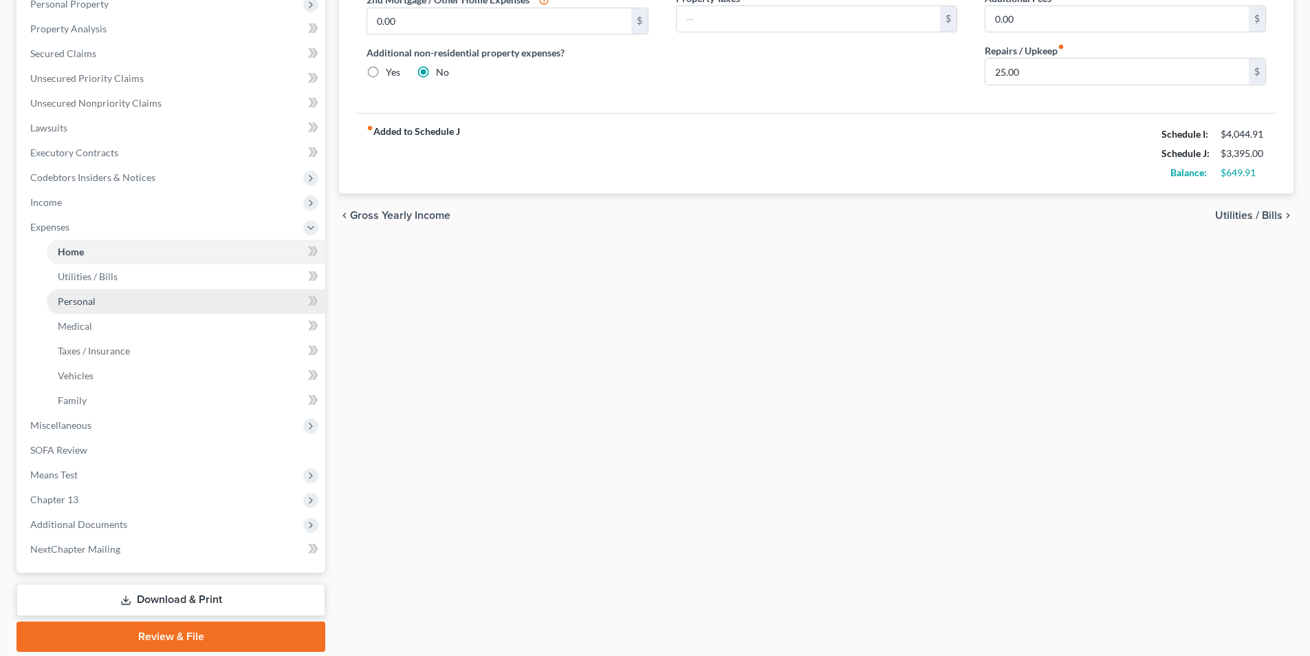
click at [62, 298] on span "Personal" at bounding box center [77, 301] width 38 height 12
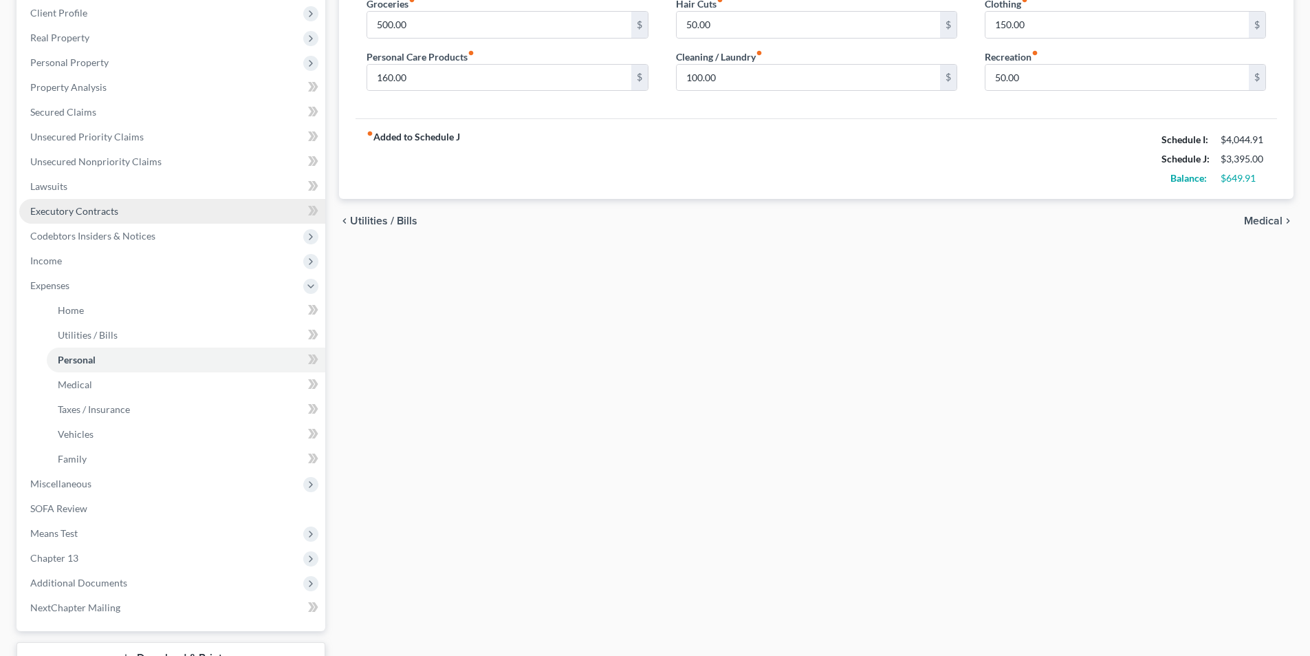
scroll to position [323, 0]
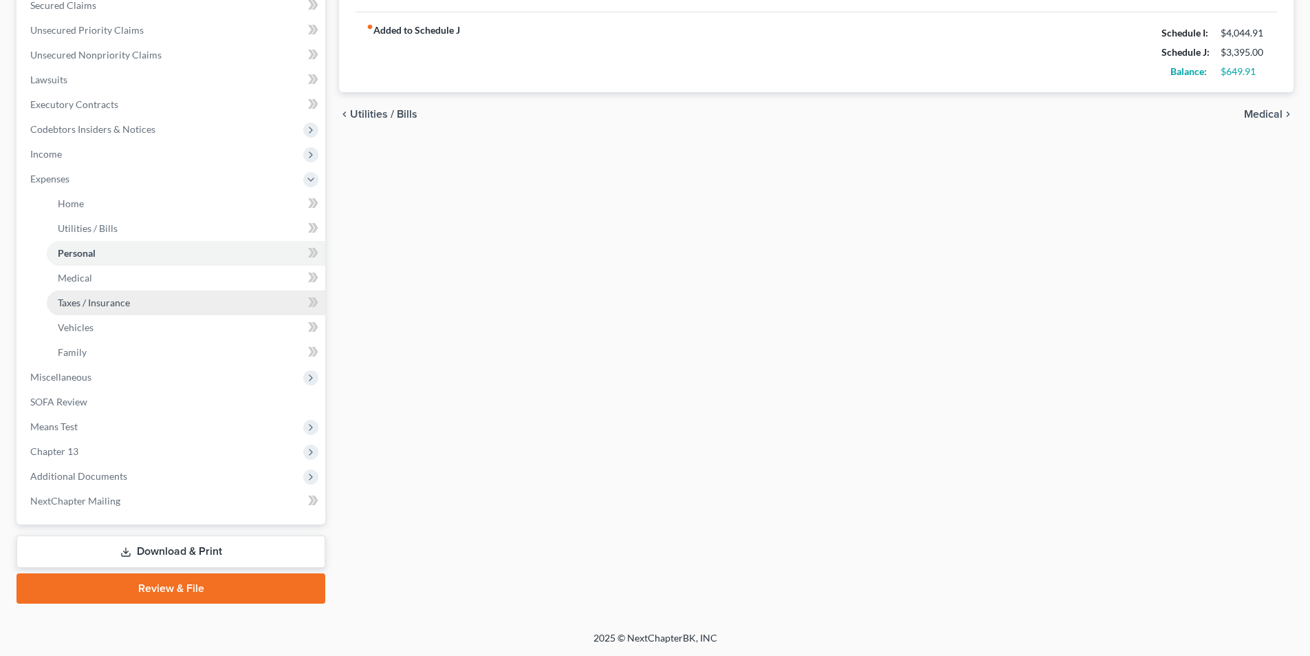
click at [72, 299] on span "Taxes / Insurance" at bounding box center [94, 302] width 72 height 12
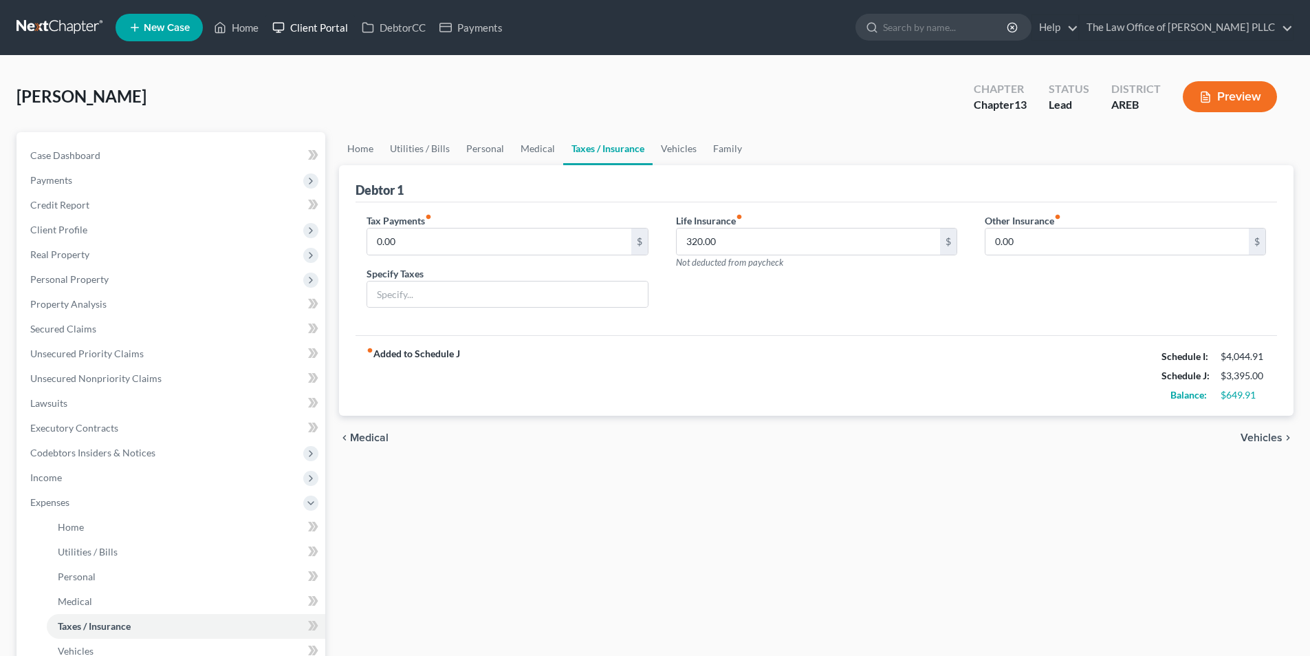
click at [294, 30] on link "Client Portal" at bounding box center [310, 27] width 89 height 25
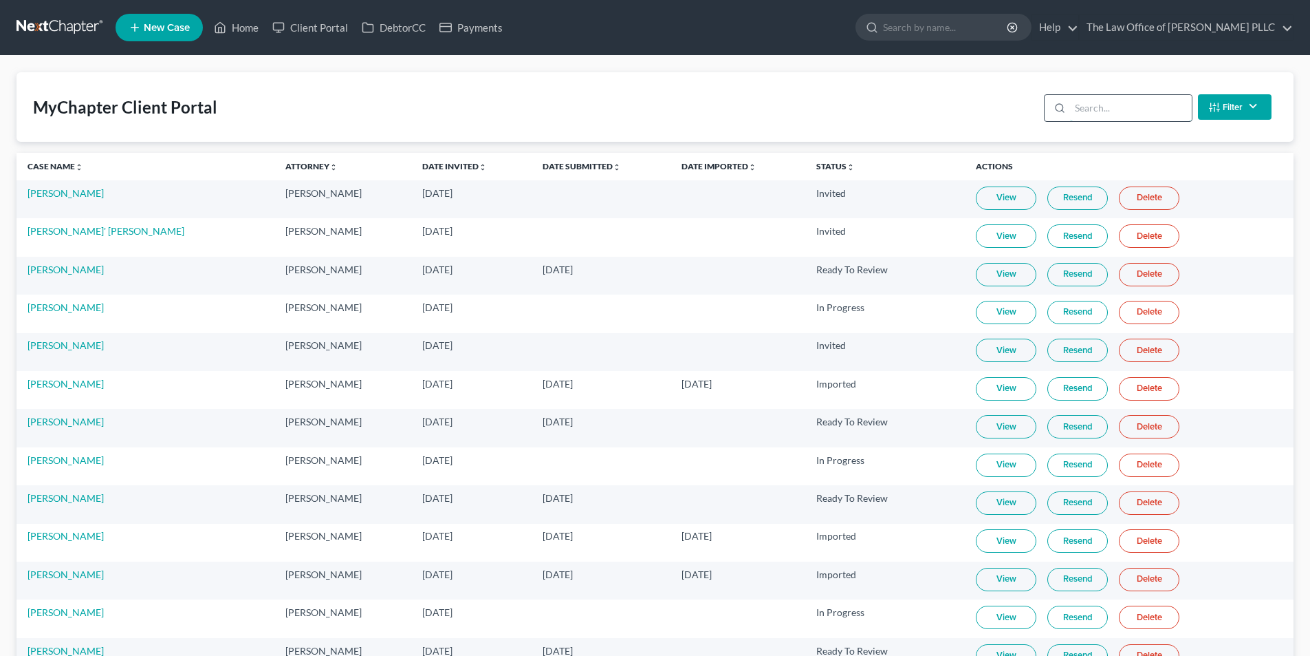
click at [1116, 112] on input "search" at bounding box center [1131, 108] width 122 height 26
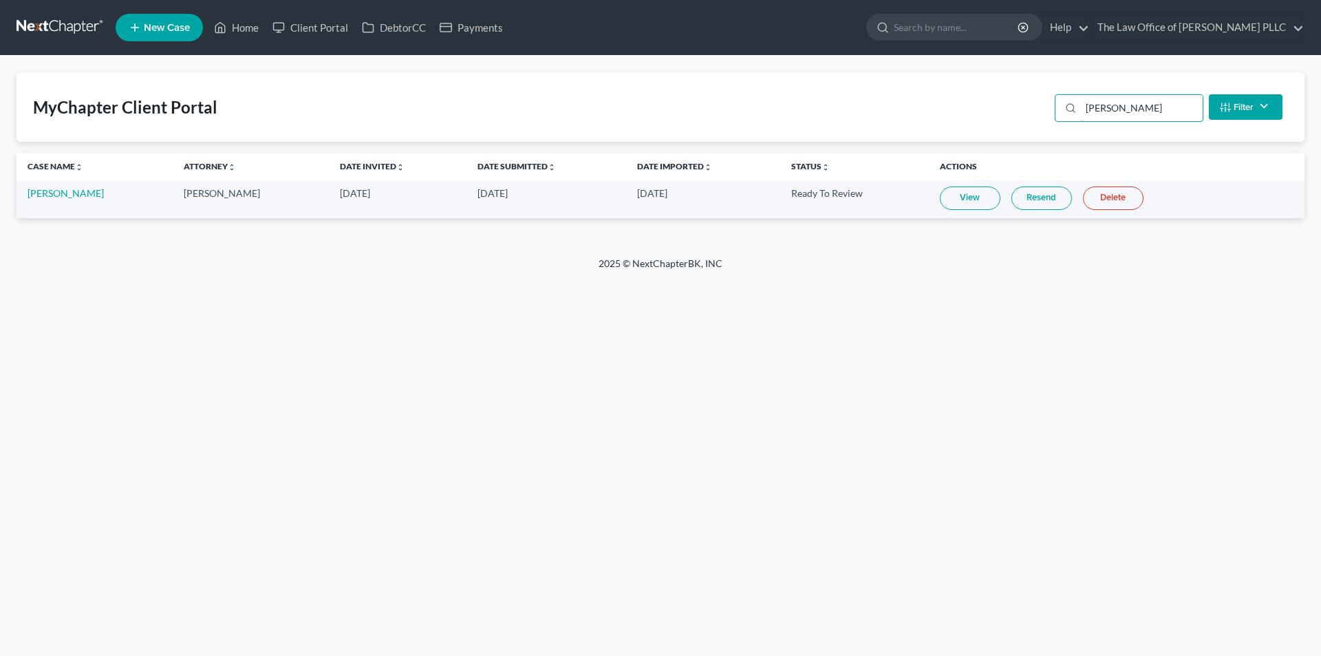
type input "AMy holt"
click at [965, 196] on link "View" at bounding box center [970, 197] width 61 height 23
